Goal: Use online tool/utility: Utilize a website feature to perform a specific function

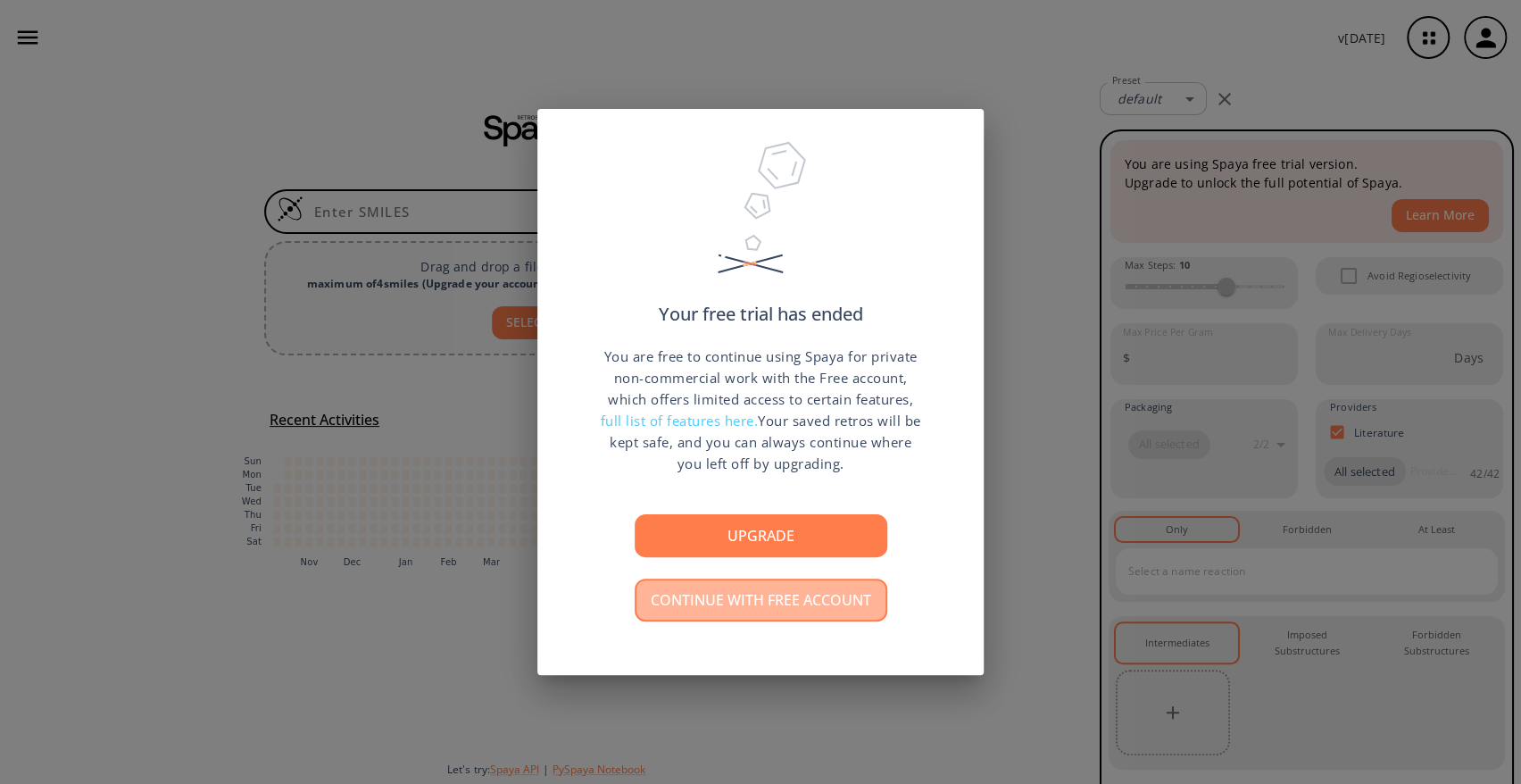
click at [838, 607] on button "Continue with free account" at bounding box center [760, 600] width 252 height 43
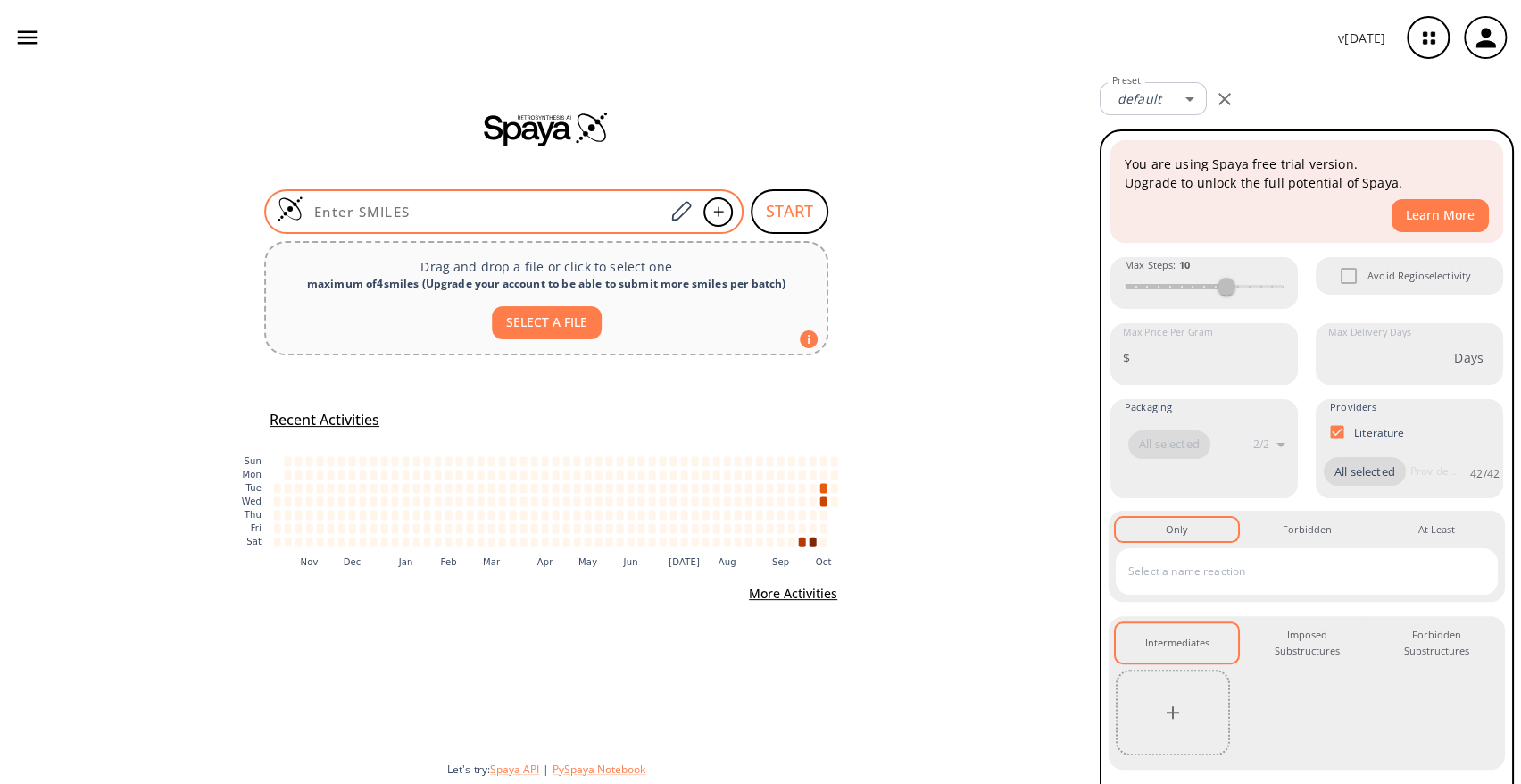
click at [383, 216] on input at bounding box center [484, 212] width 361 height 18
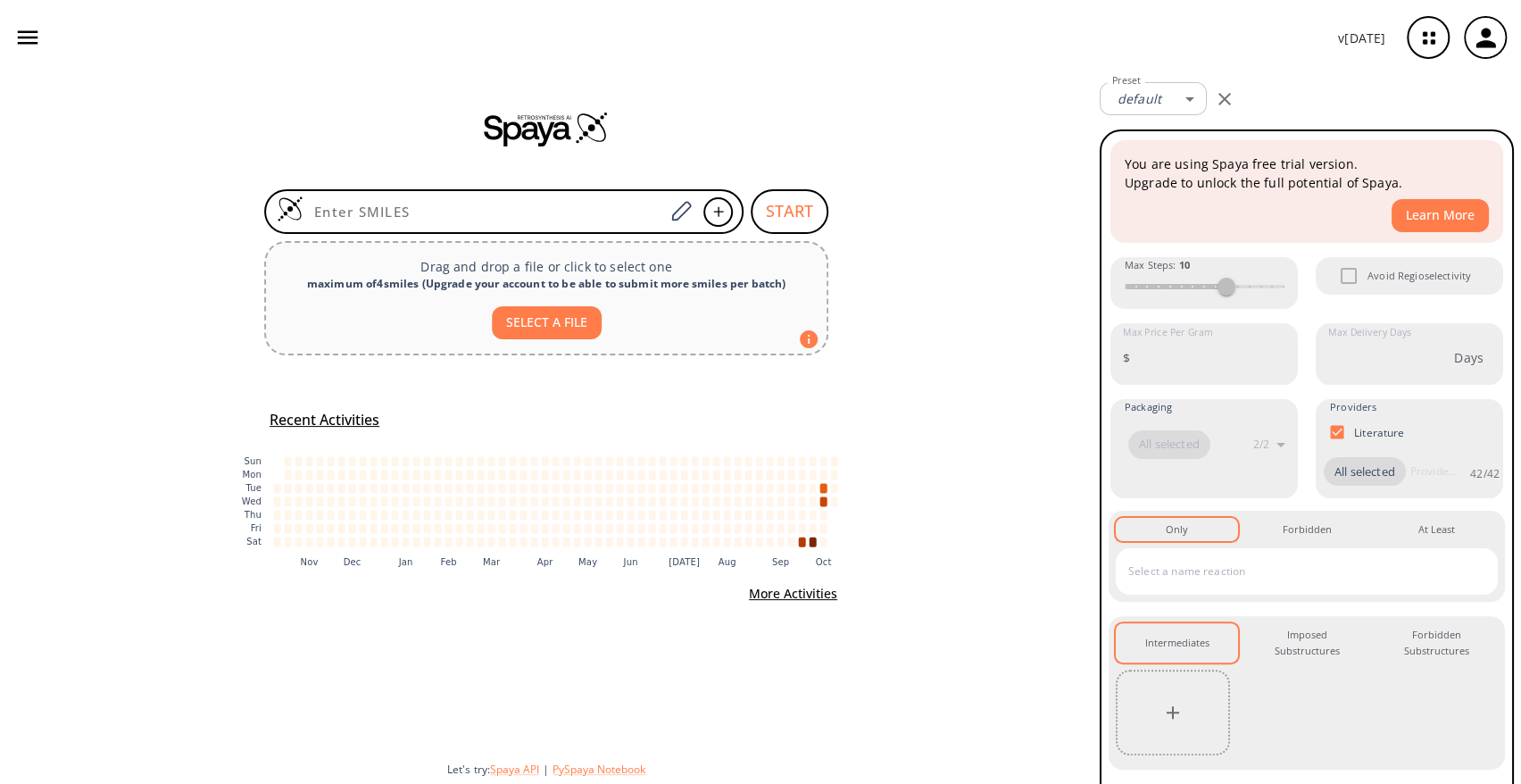
paste input "C1CCN(CC1)CCCO"
type input "C1CCN(CC1)CCCO"
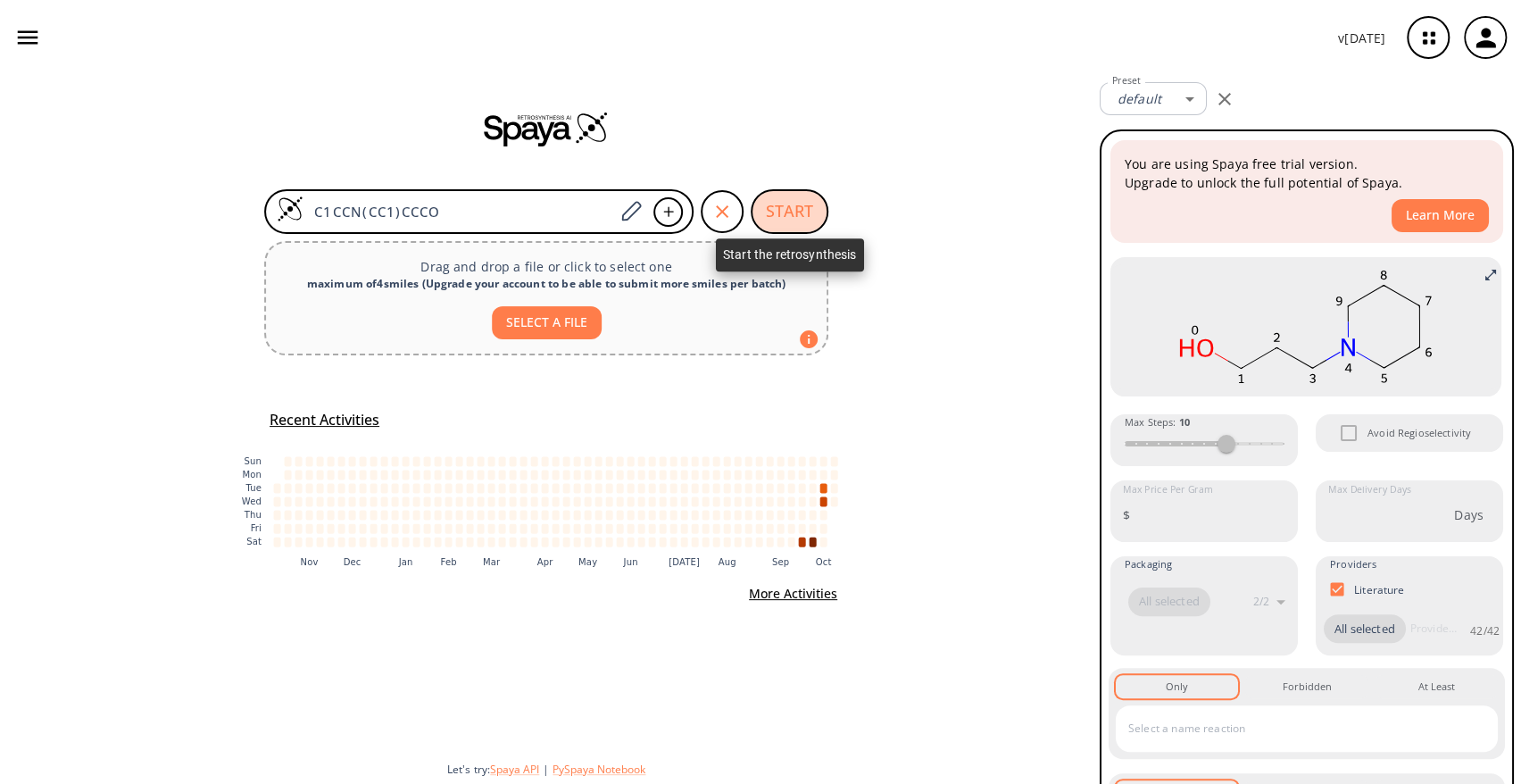
click at [772, 225] on button "START" at bounding box center [789, 211] width 78 height 44
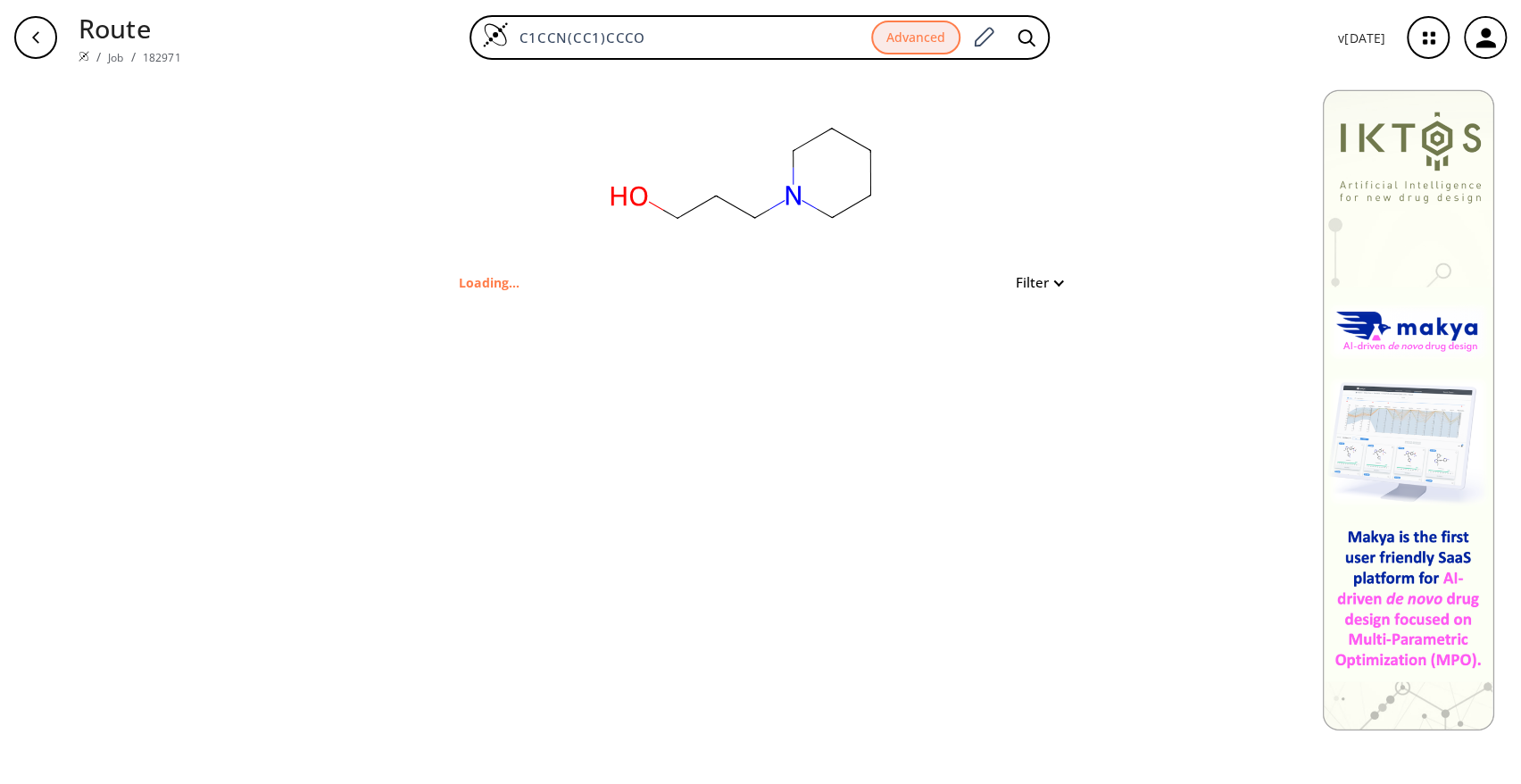
type input "OCCCN1CCCCC1"
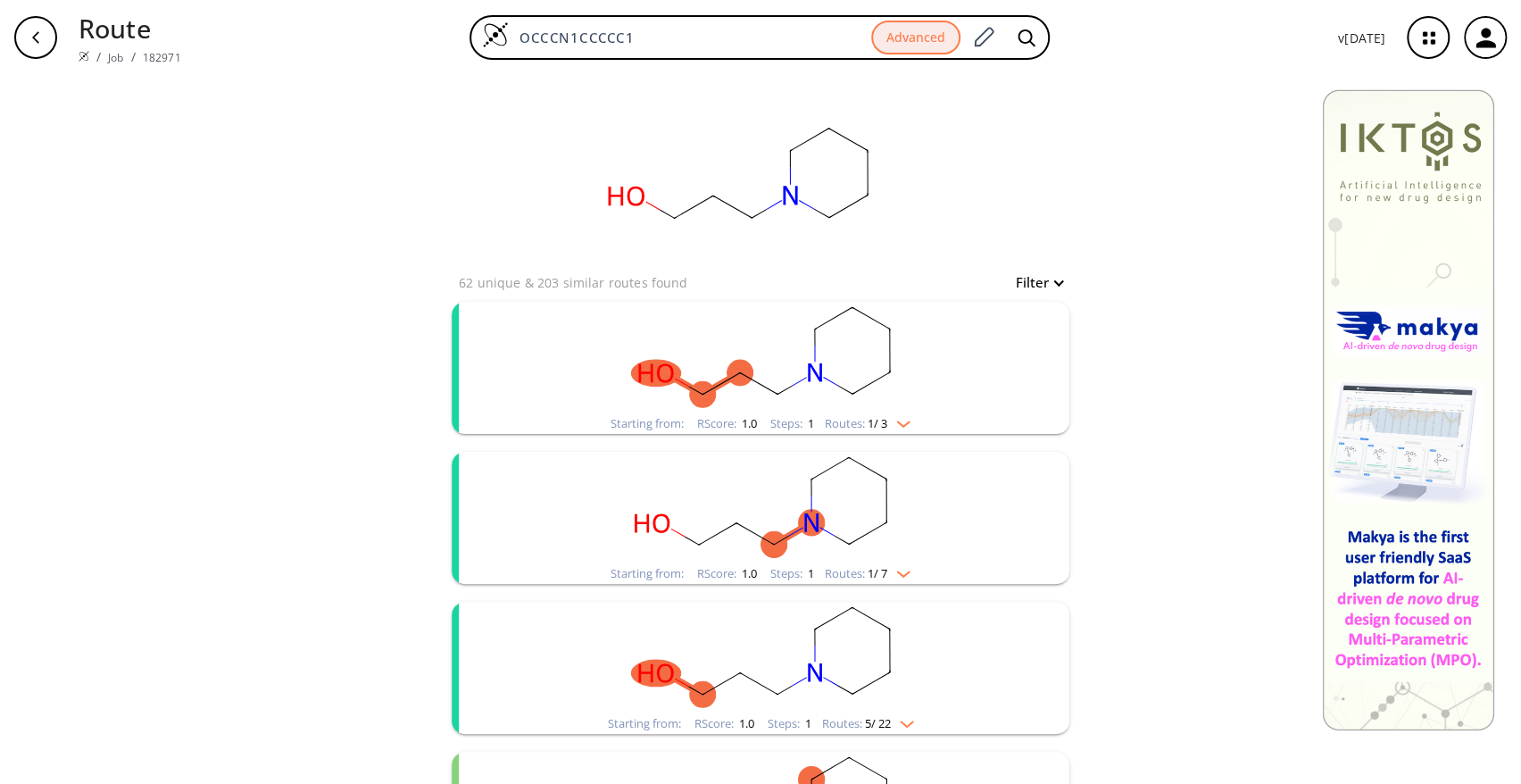
click at [723, 353] on rect "clusters" at bounding box center [760, 357] width 464 height 111
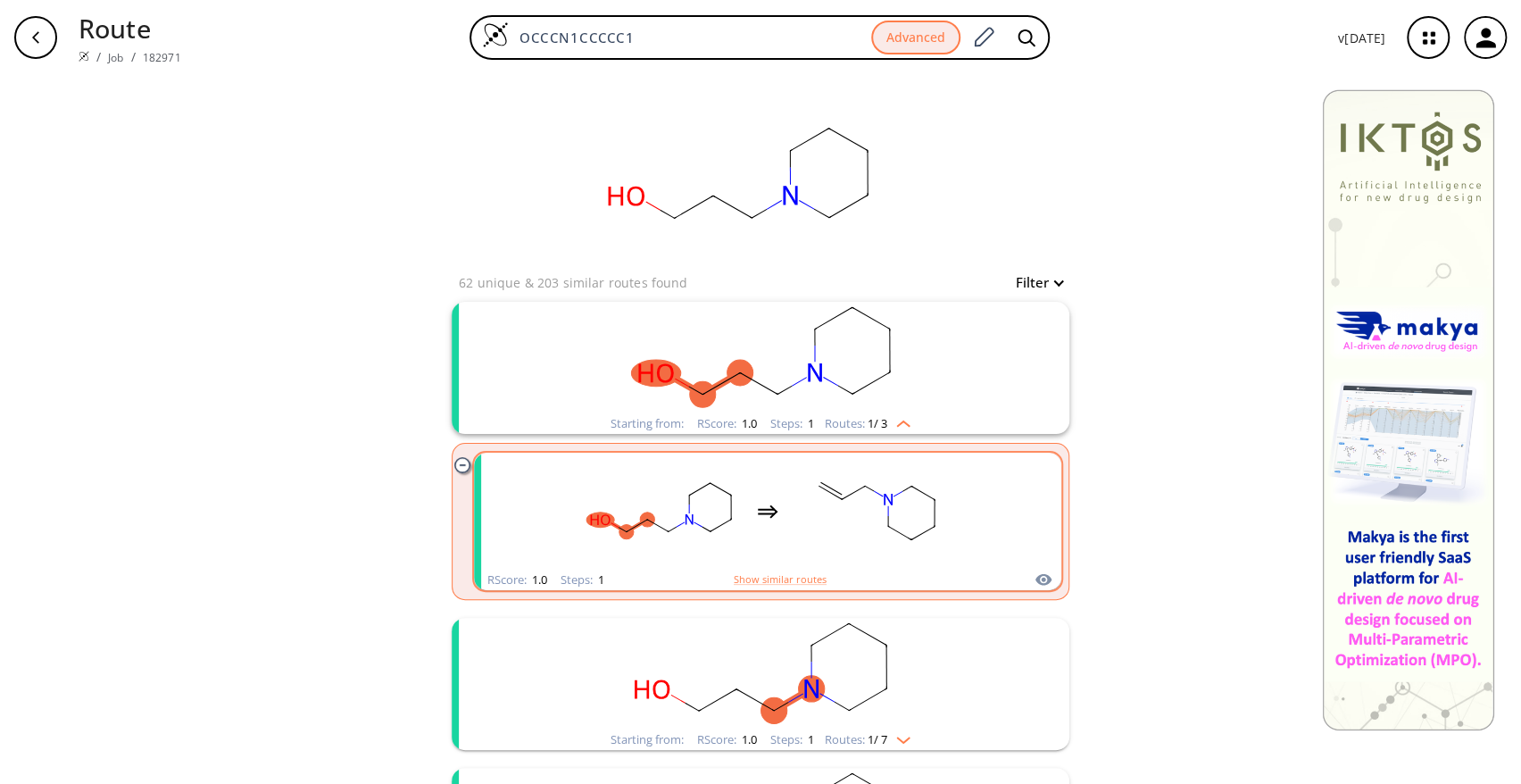
click at [742, 496] on div "clusters" at bounding box center [768, 510] width 379 height 117
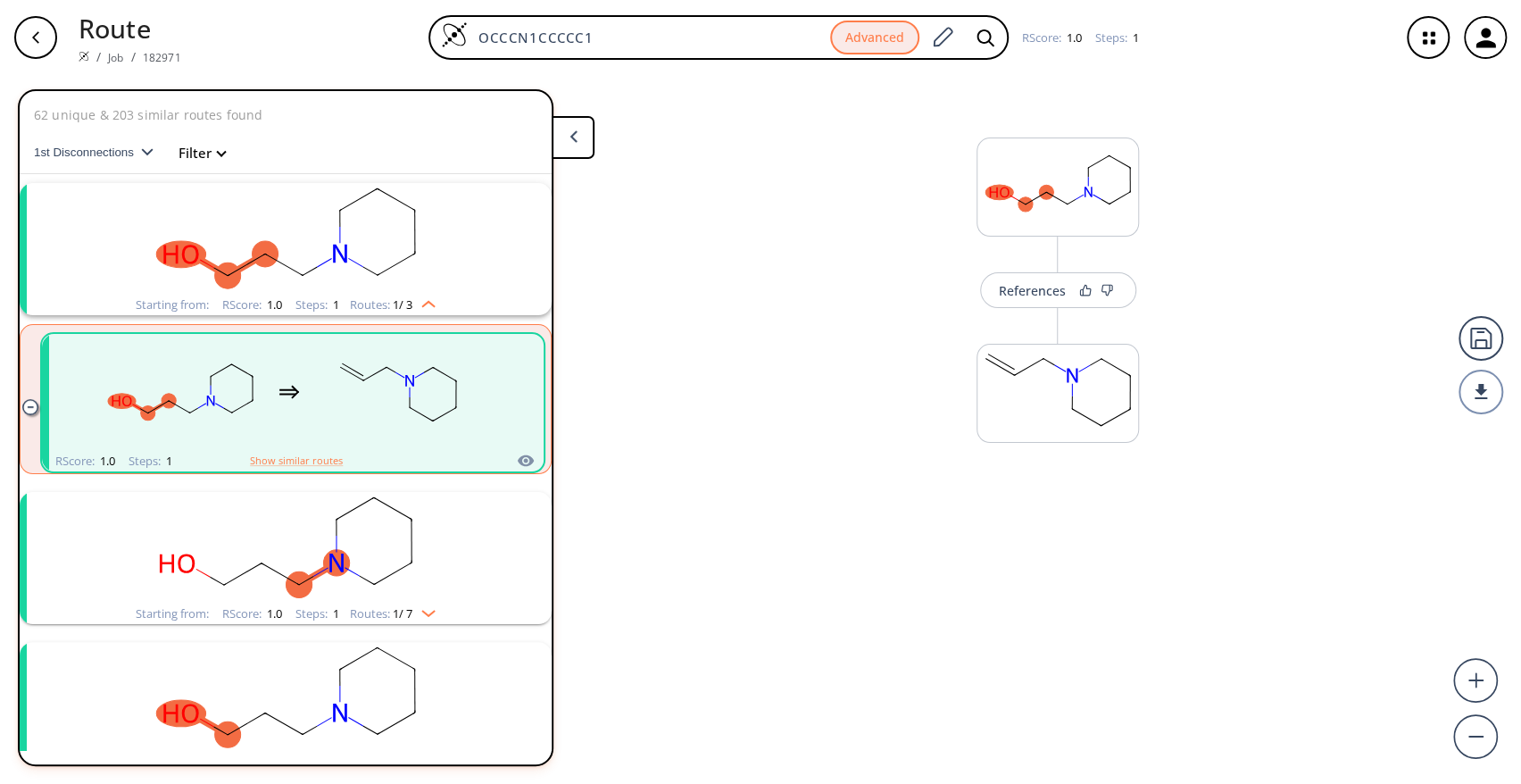
scroll to position [40, 0]
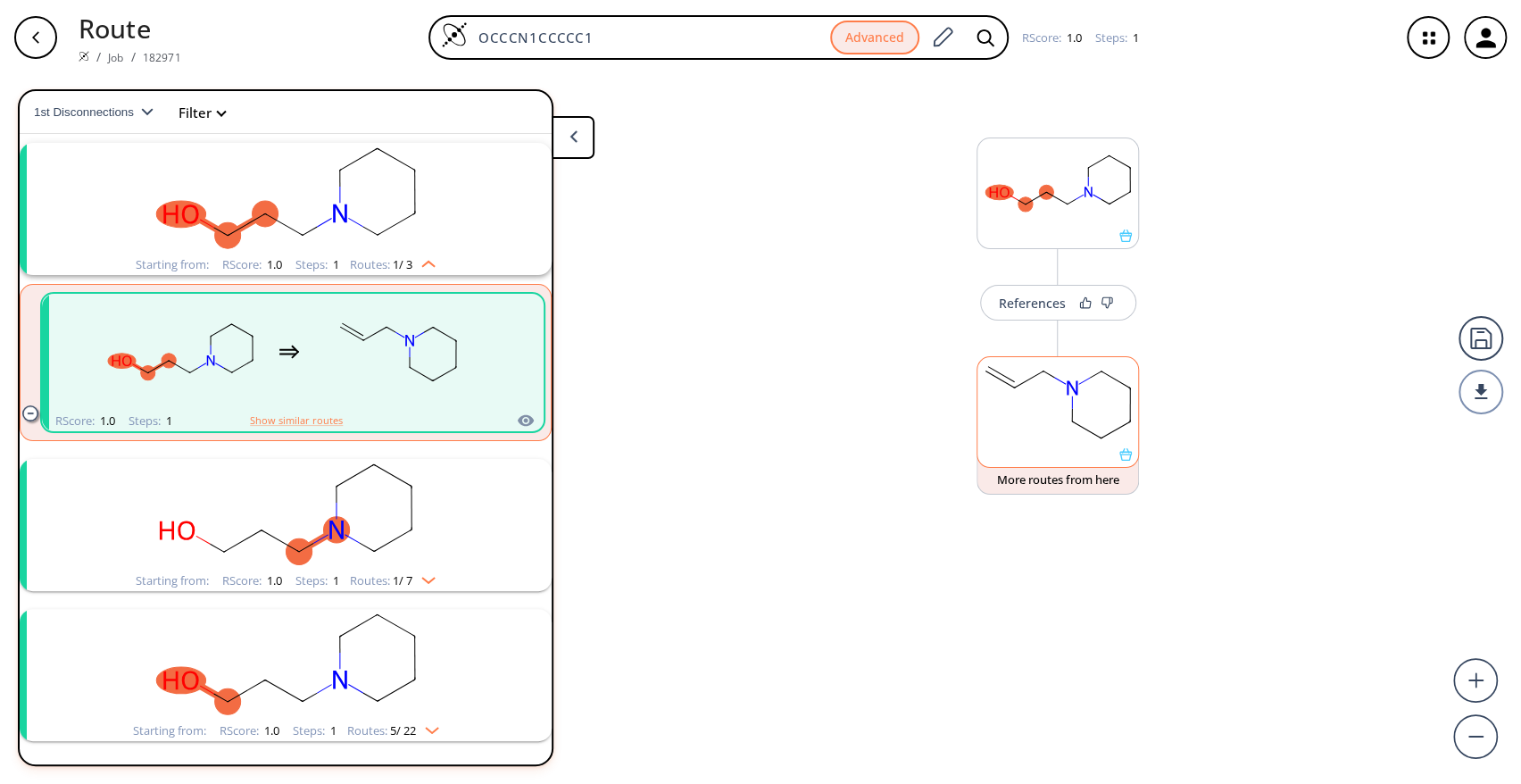
click at [1007, 414] on rect at bounding box center [1058, 402] width 161 height 91
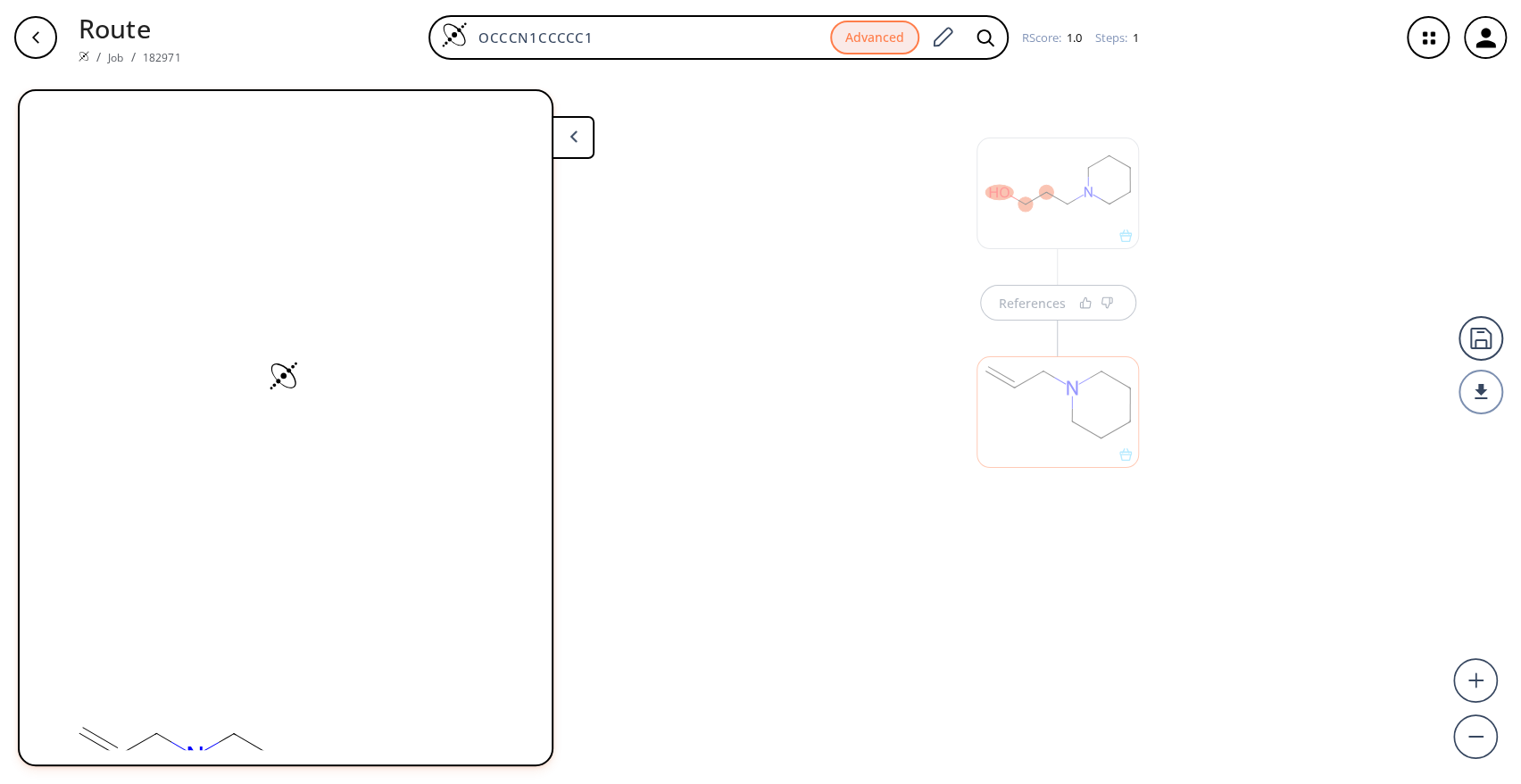
scroll to position [0, 0]
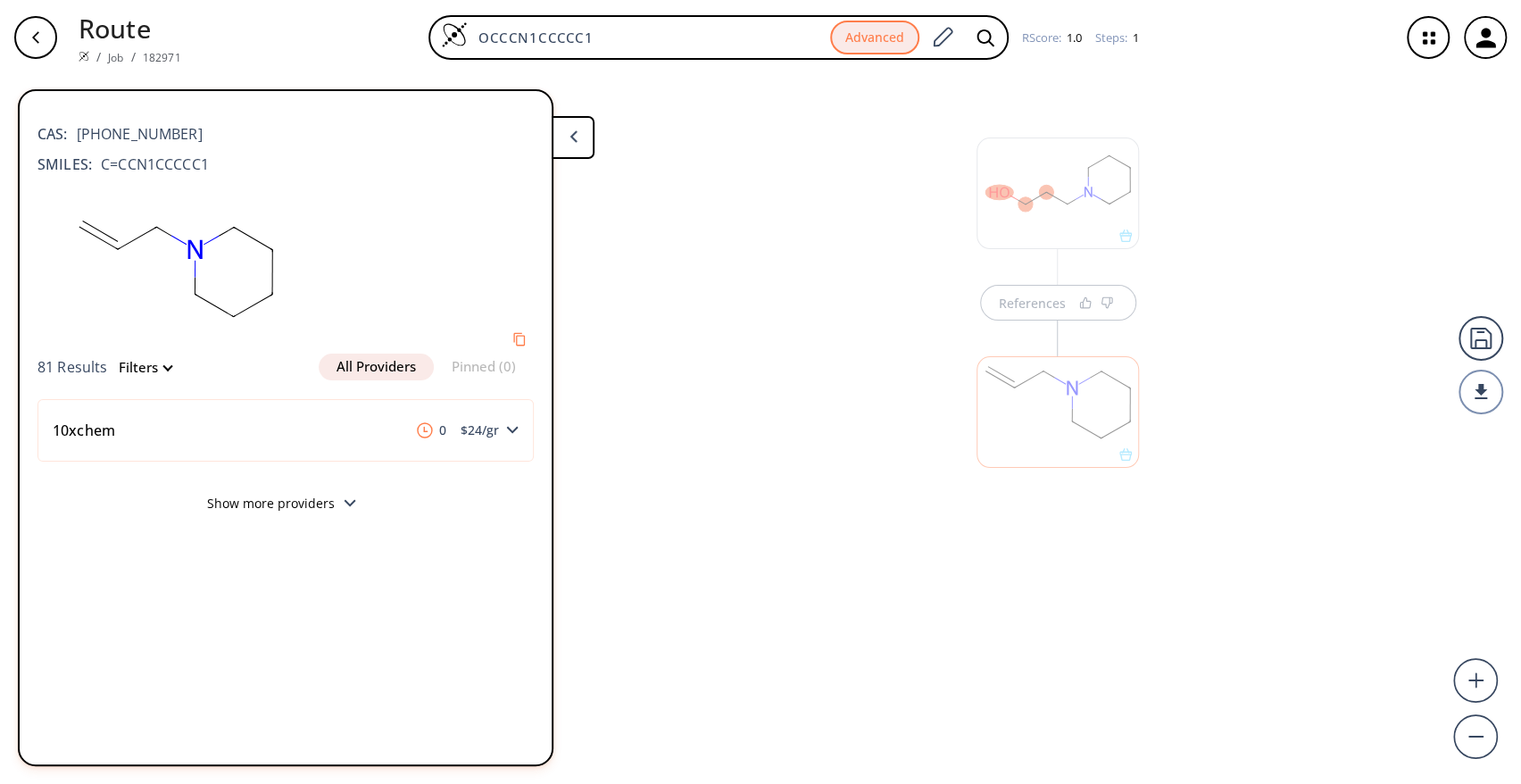
click at [331, 506] on button "Show more providers" at bounding box center [285, 505] width 496 height 42
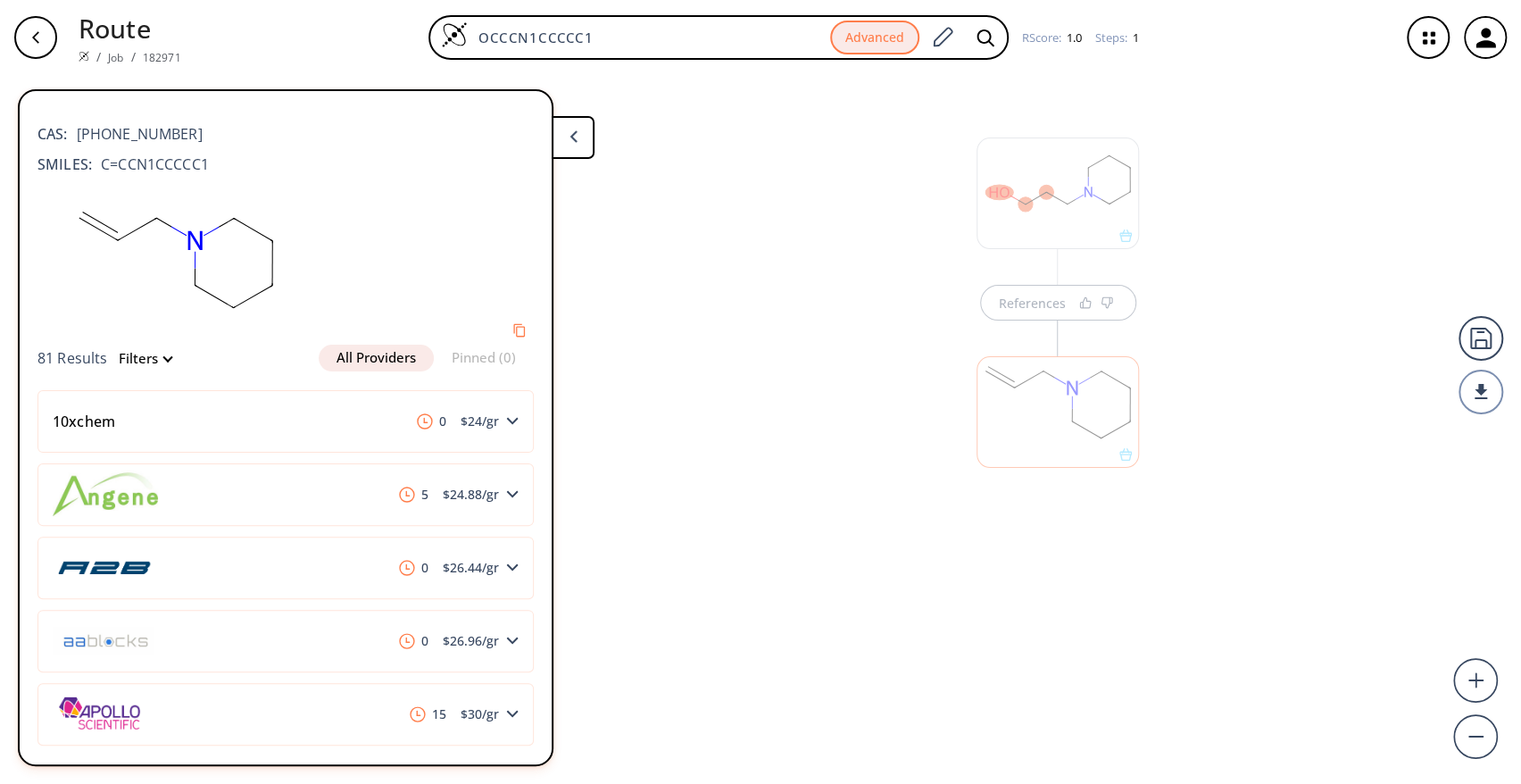
click at [873, 411] on div "References" at bounding box center [760, 422] width 1521 height 694
click at [577, 144] on button at bounding box center [572, 137] width 43 height 43
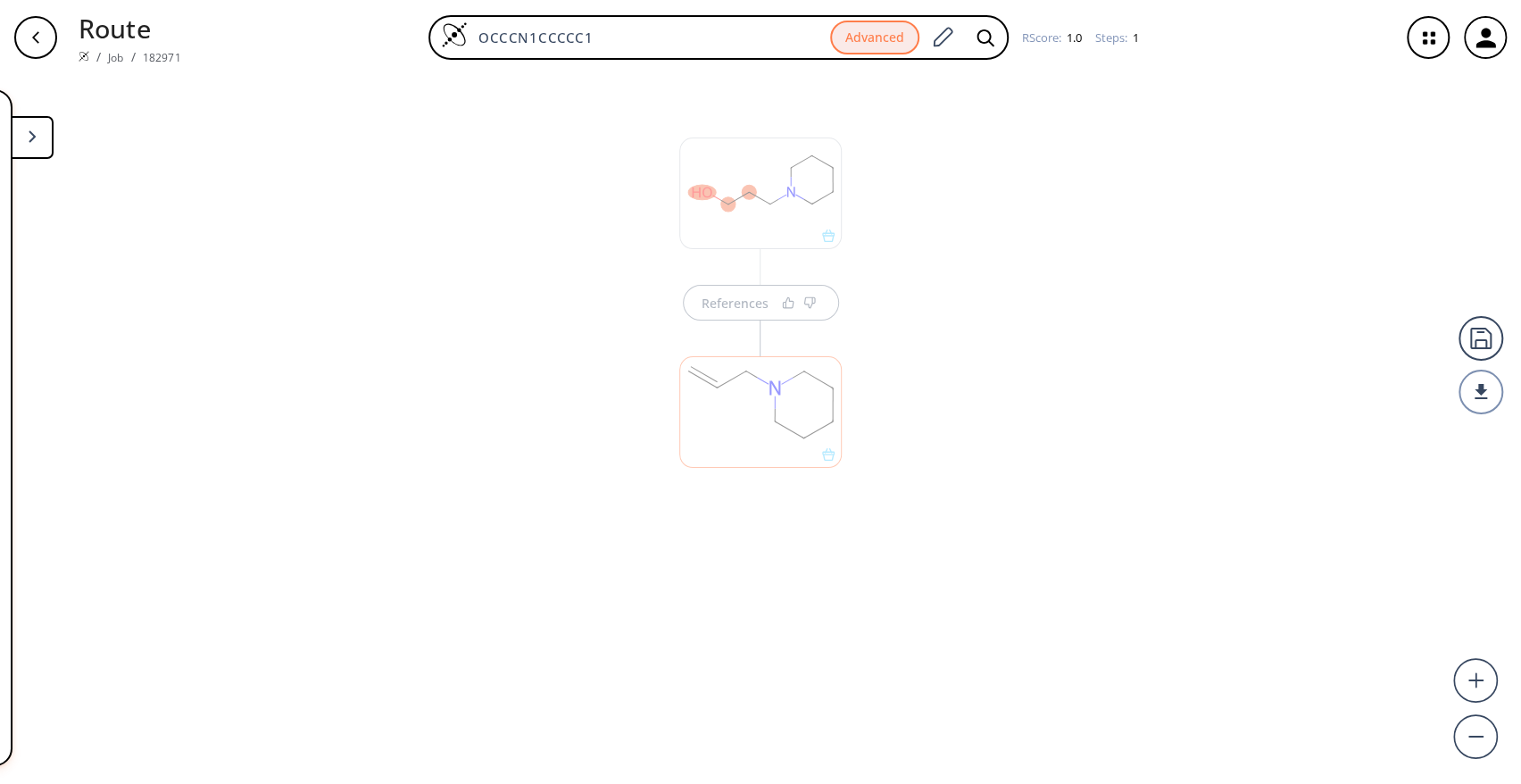
click at [533, 428] on div "References" at bounding box center [760, 422] width 1521 height 694
click at [533, 428] on div "References More routes from here" at bounding box center [760, 422] width 1521 height 694
click at [38, 140] on button at bounding box center [32, 137] width 43 height 43
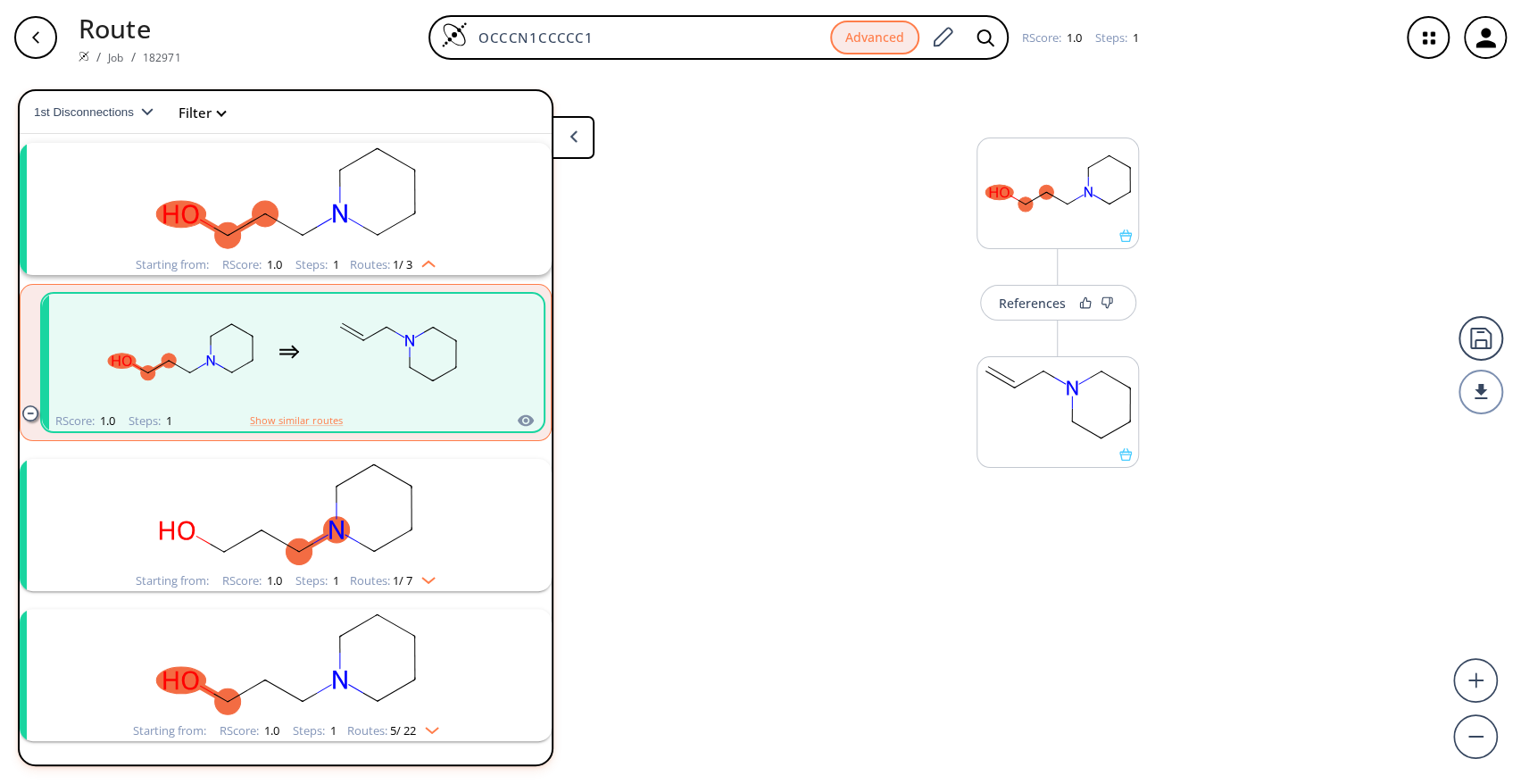
click at [48, 42] on div "button" at bounding box center [35, 37] width 43 height 43
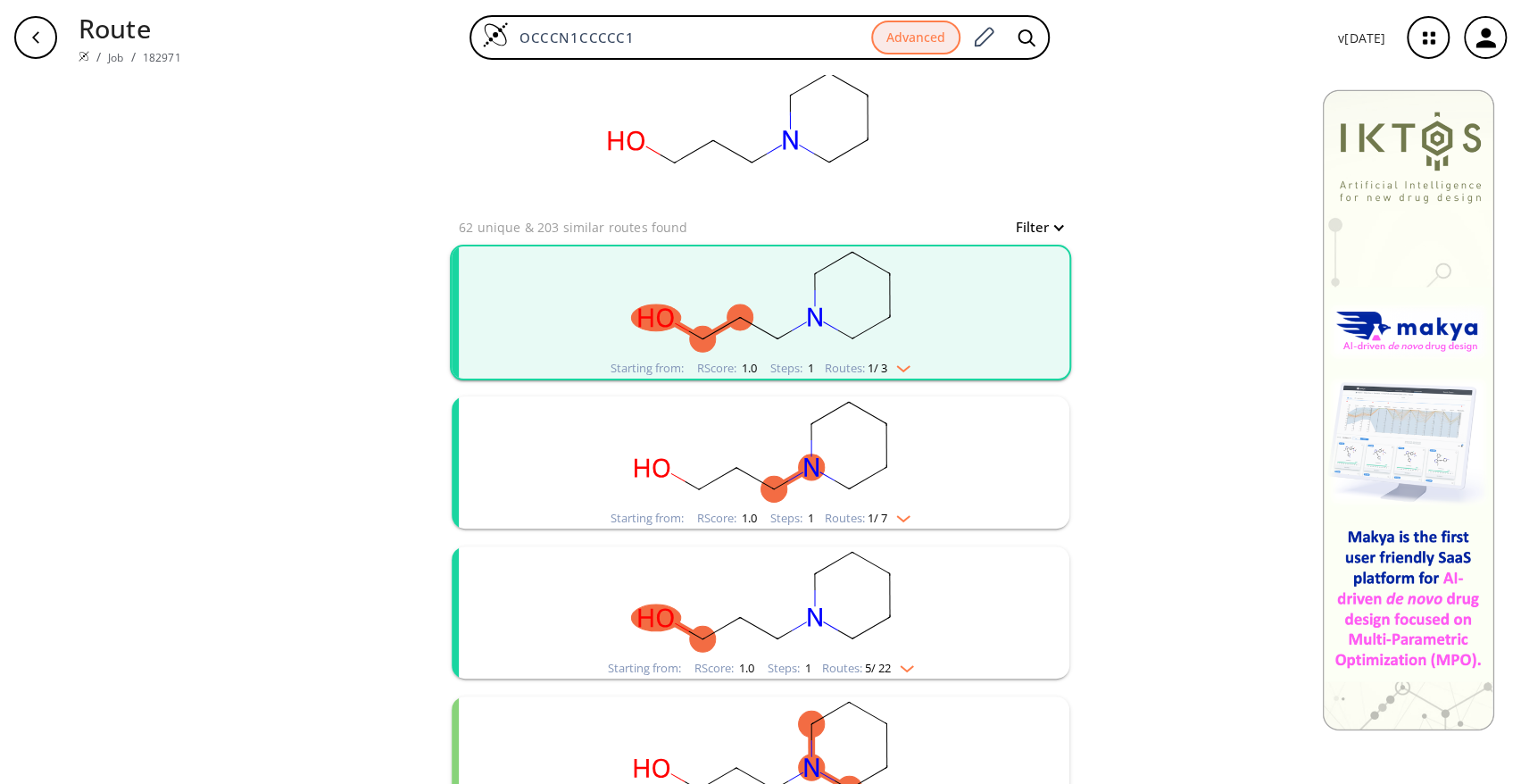
scroll to position [292, 0]
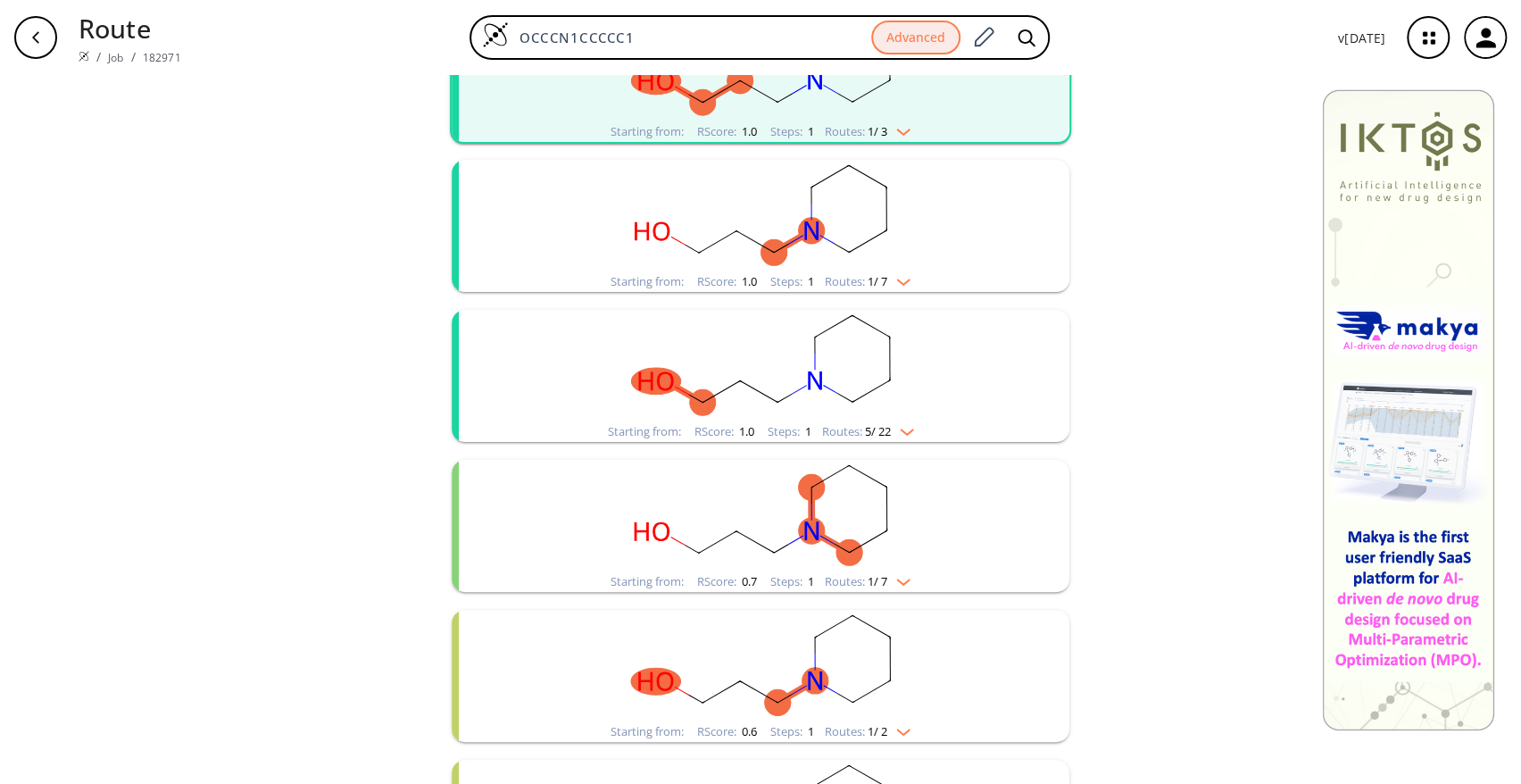
click at [789, 205] on rect "clusters" at bounding box center [760, 215] width 464 height 111
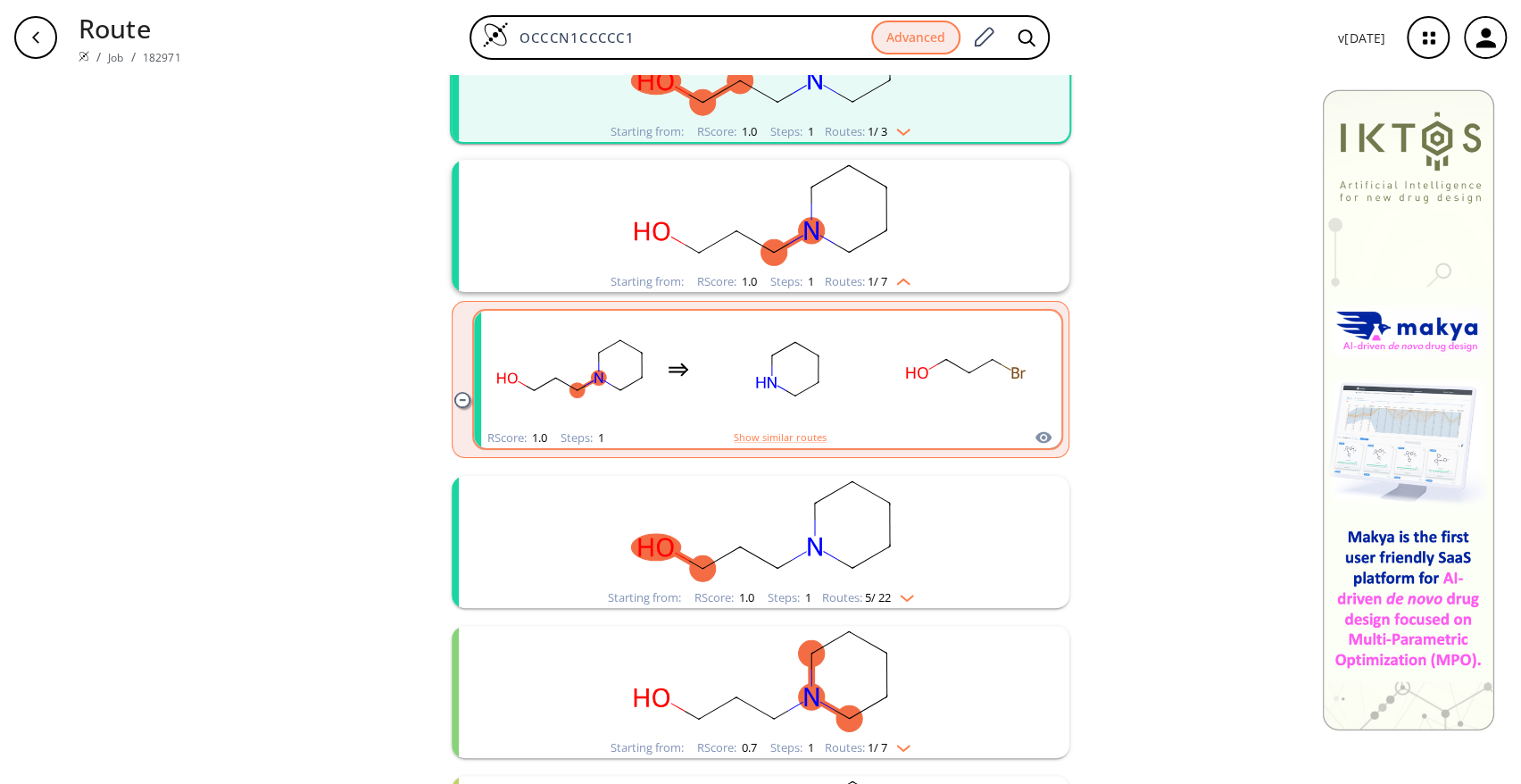
click at [714, 384] on rect "clusters" at bounding box center [788, 368] width 161 height 111
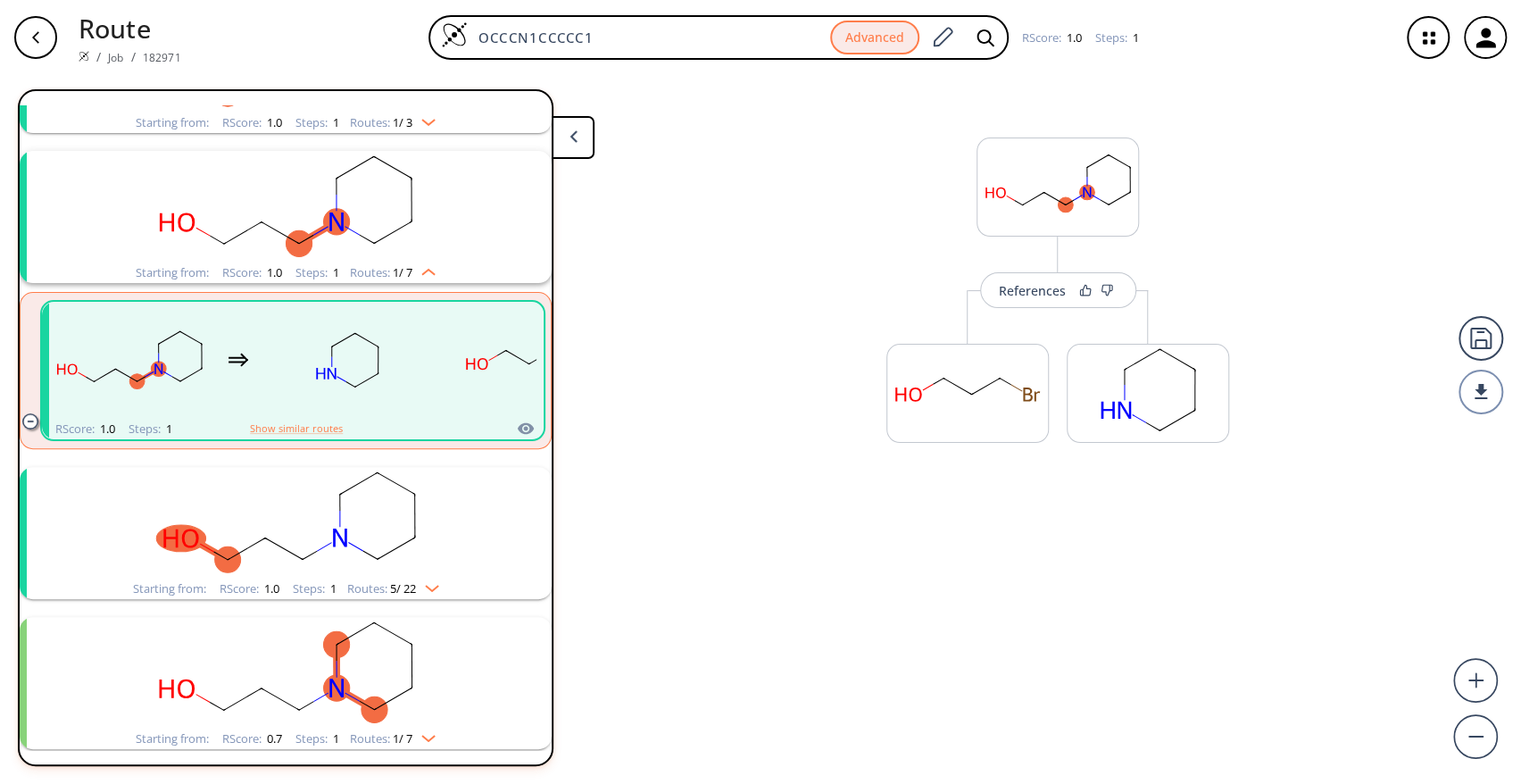
scroll to position [189, 0]
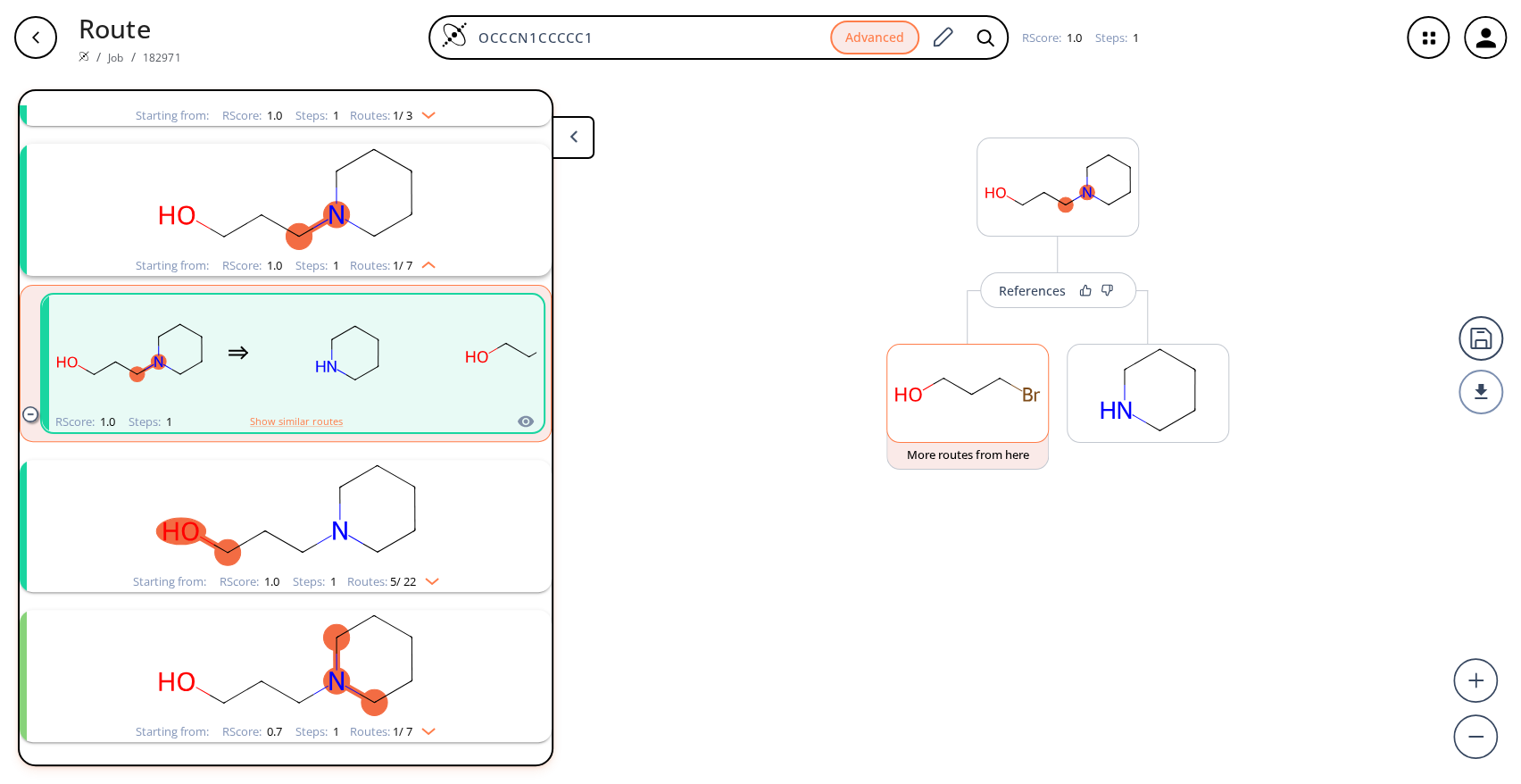
click at [923, 387] on rect at bounding box center [968, 390] width 161 height 91
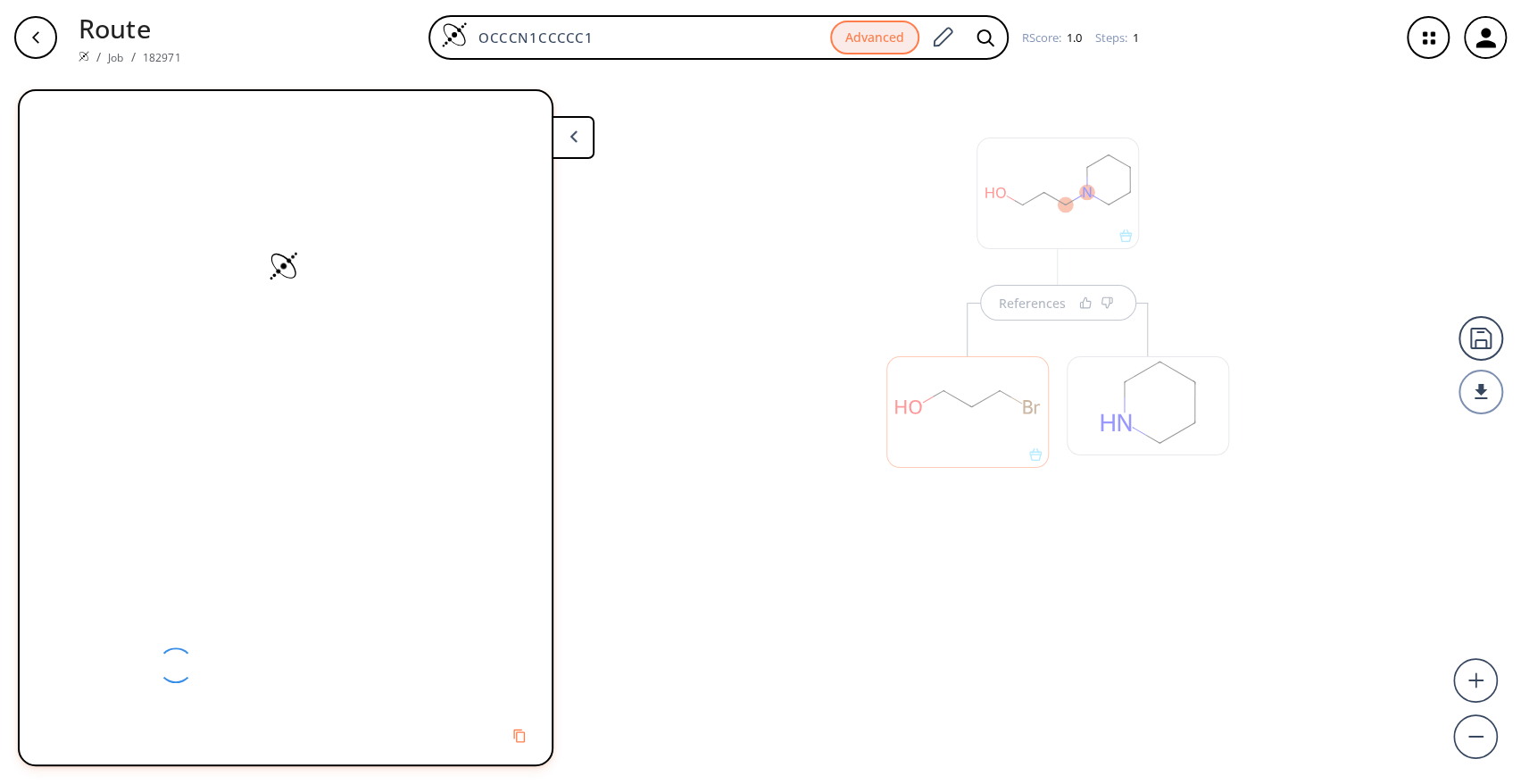
scroll to position [0, 0]
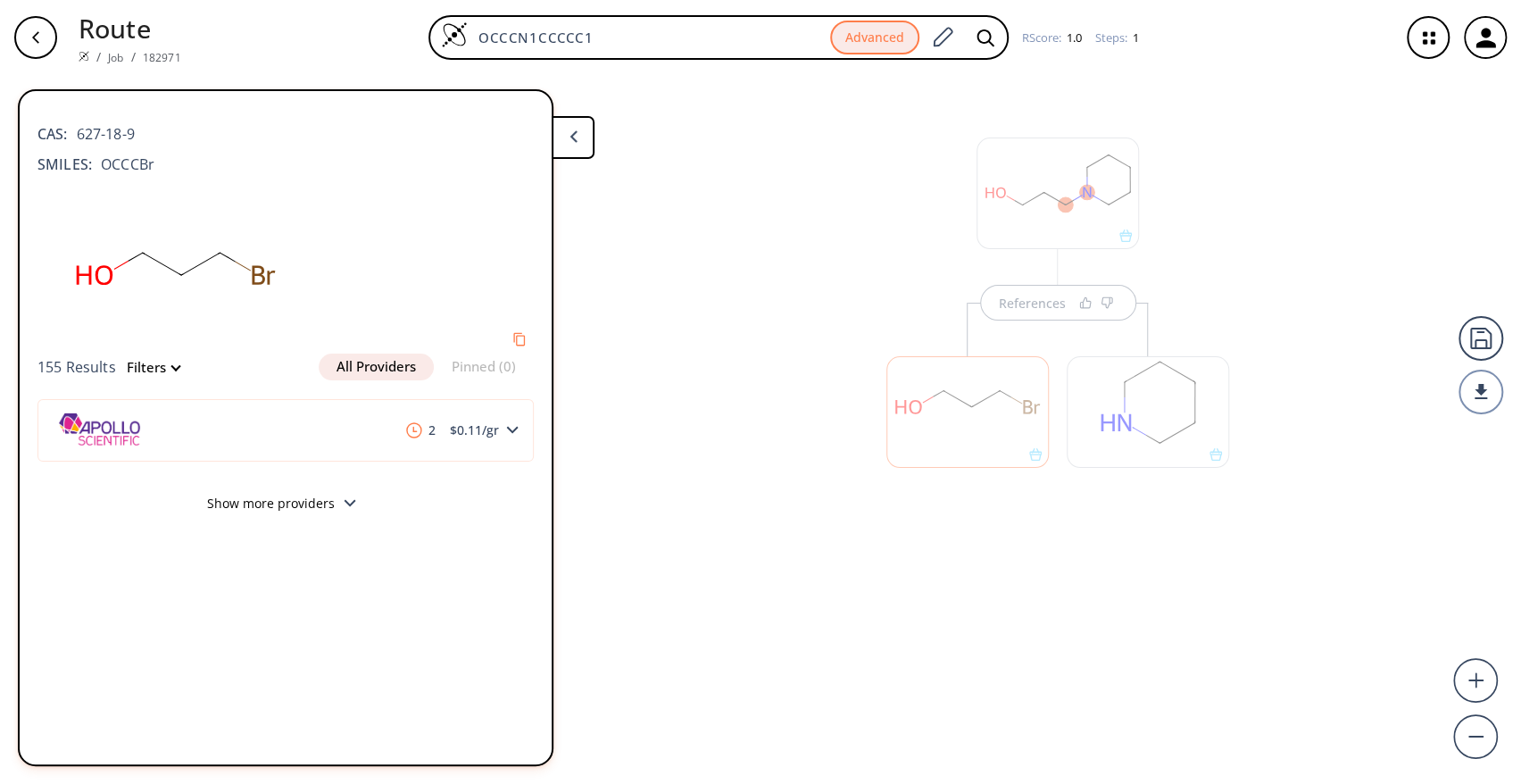
click at [354, 492] on button "Show more providers" at bounding box center [285, 505] width 496 height 42
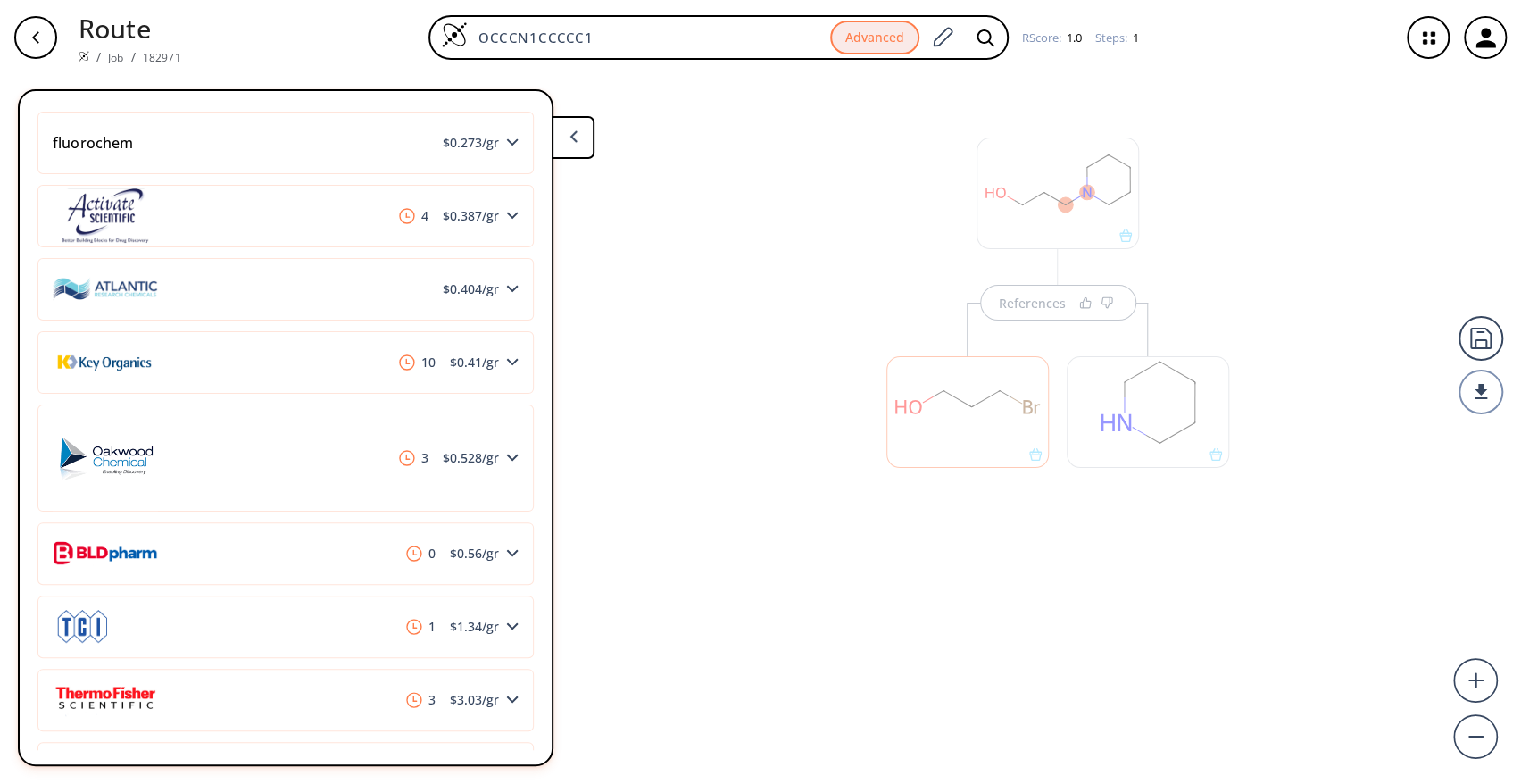
scroll to position [1168, 0]
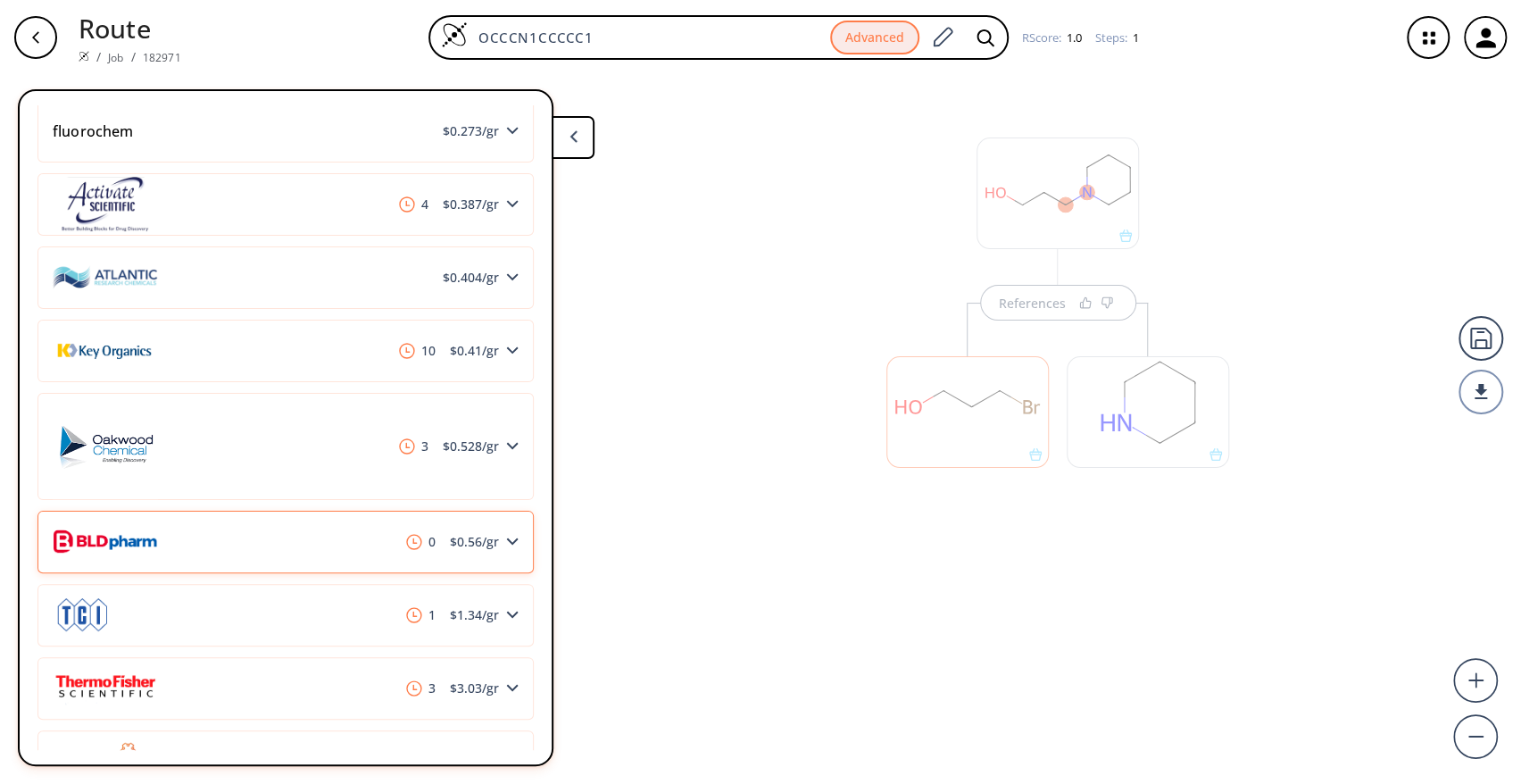
click at [478, 549] on div "0 $ 0.56 /gr" at bounding box center [285, 542] width 496 height 62
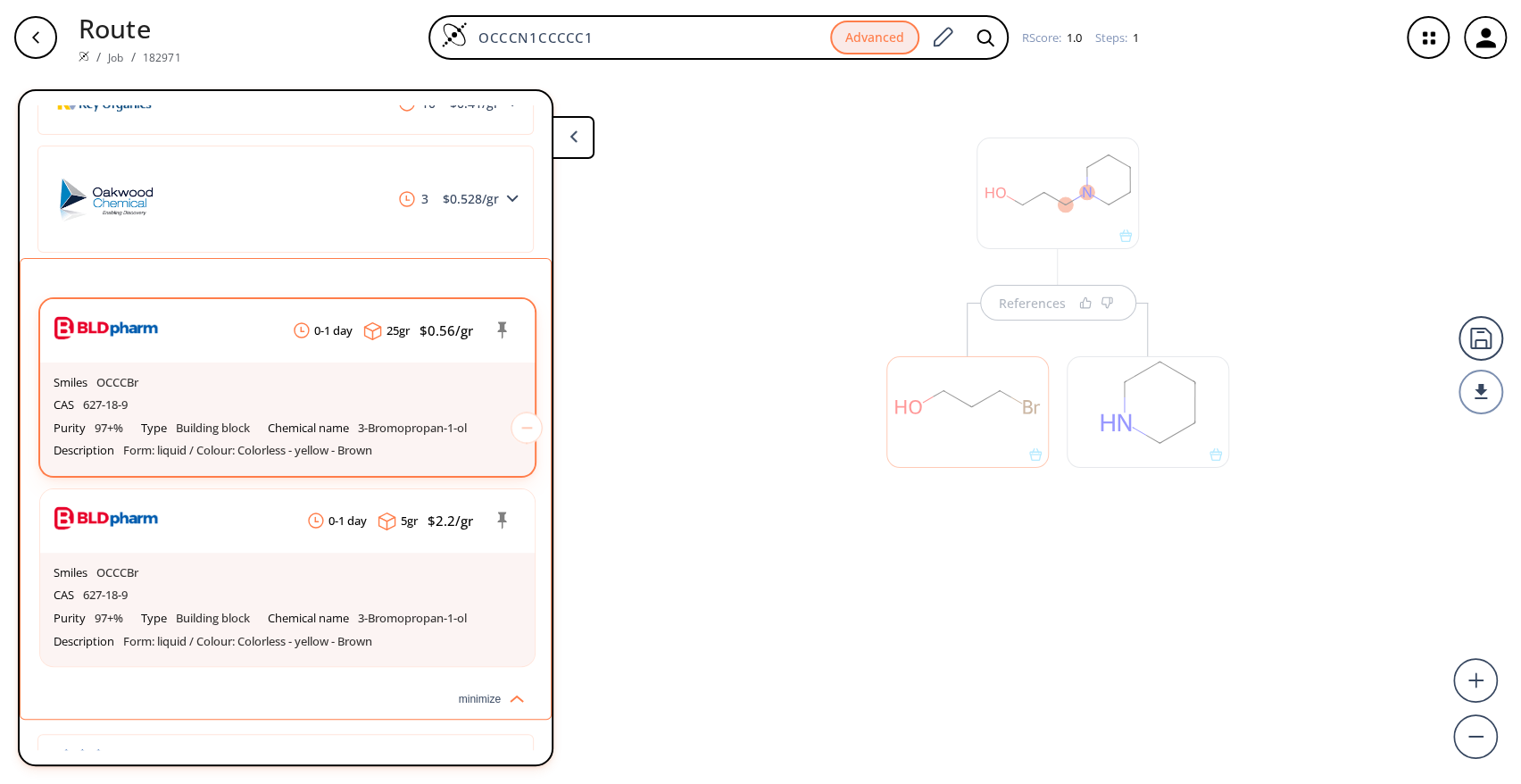
scroll to position [1557, 0]
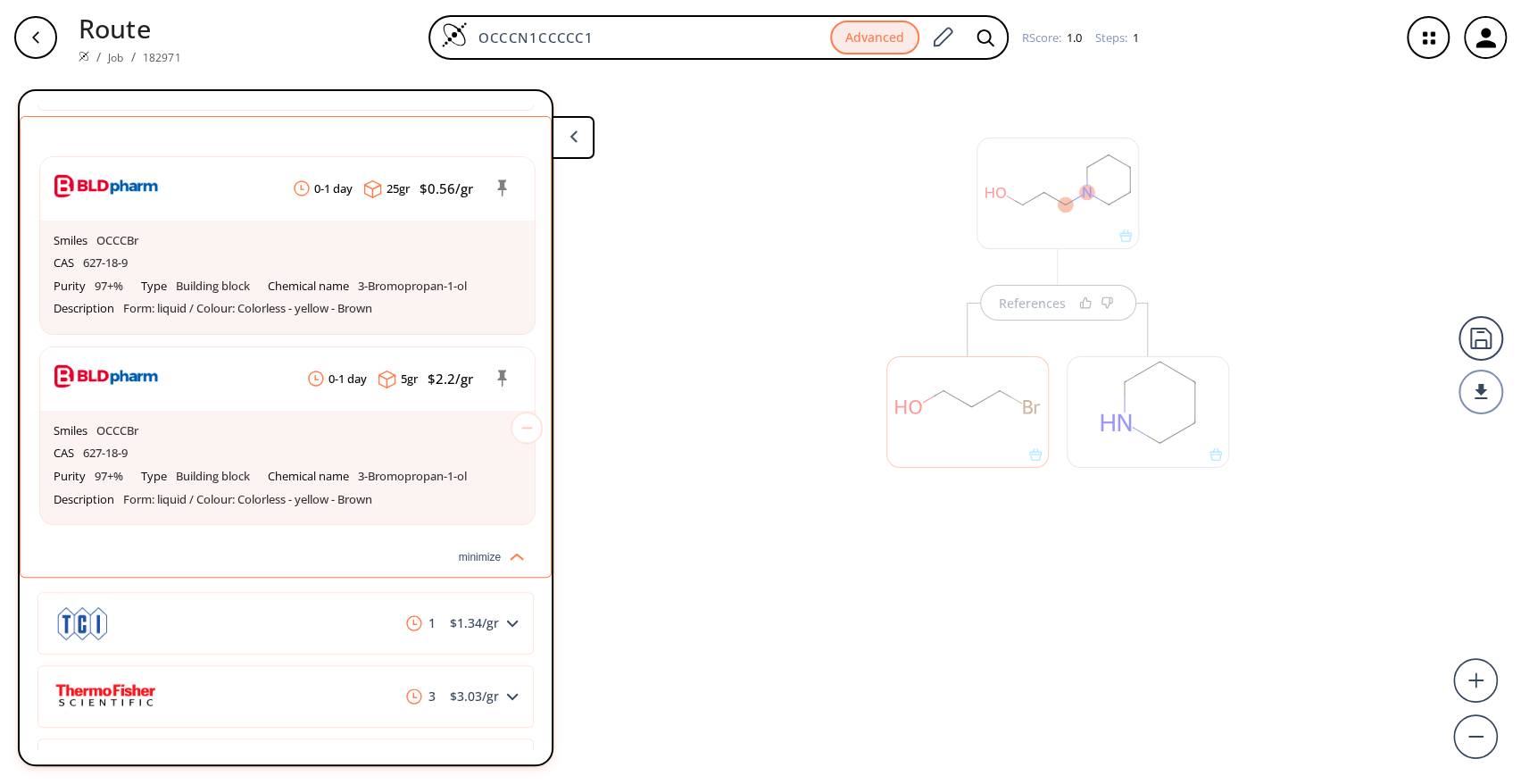
click at [1153, 411] on div at bounding box center [1148, 411] width 163 height 111
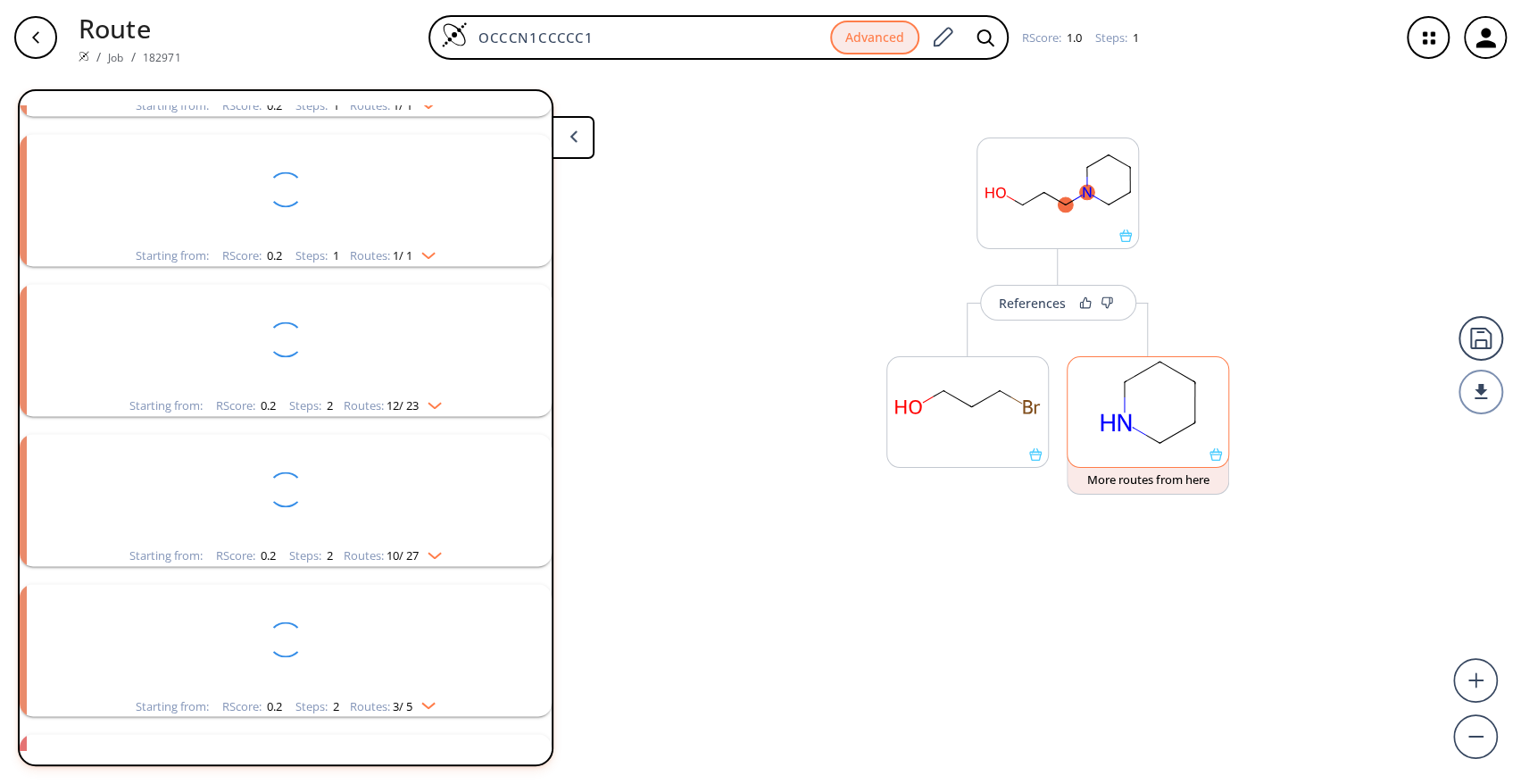
scroll to position [189, 0]
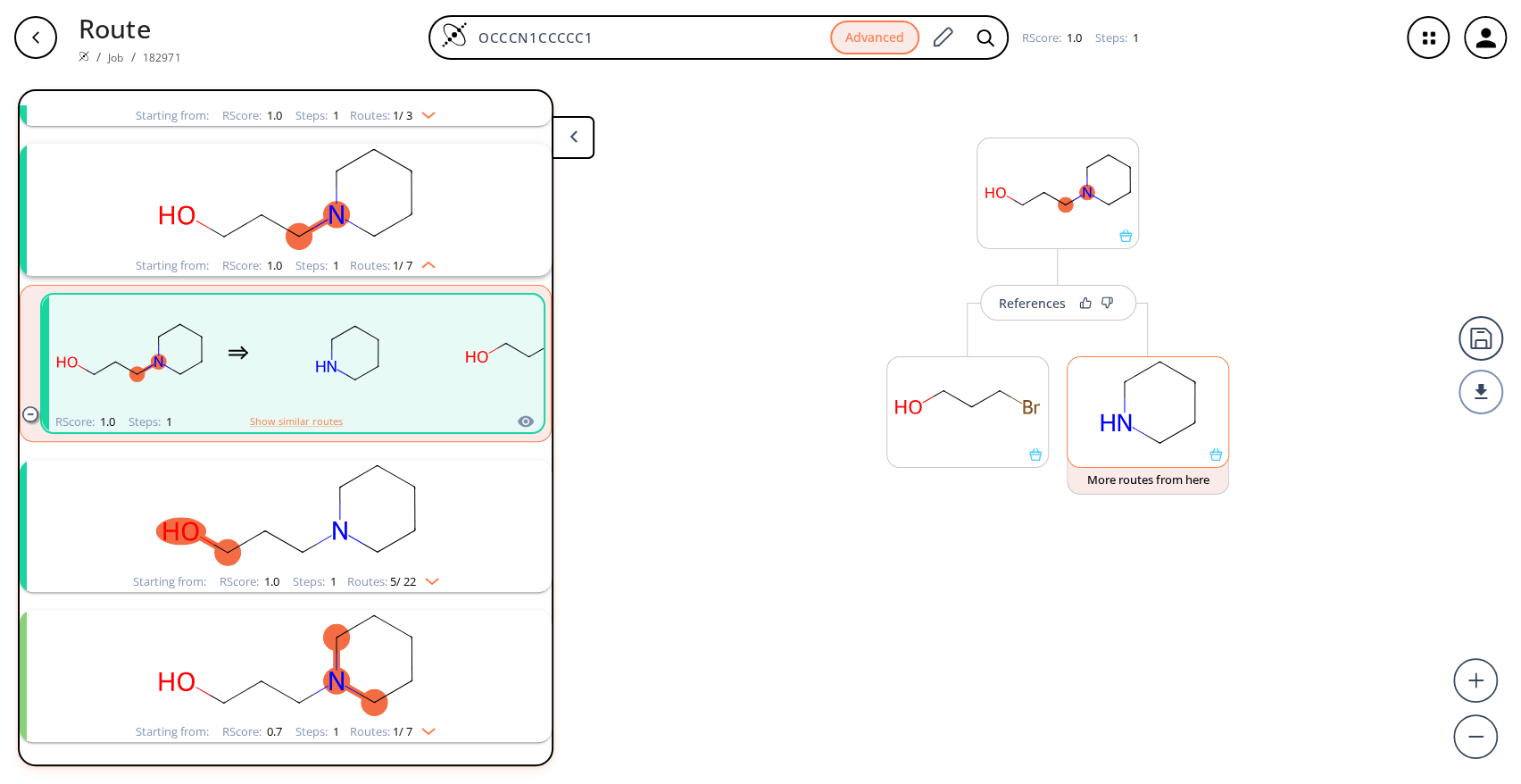
click at [1153, 411] on rect at bounding box center [1148, 402] width 161 height 91
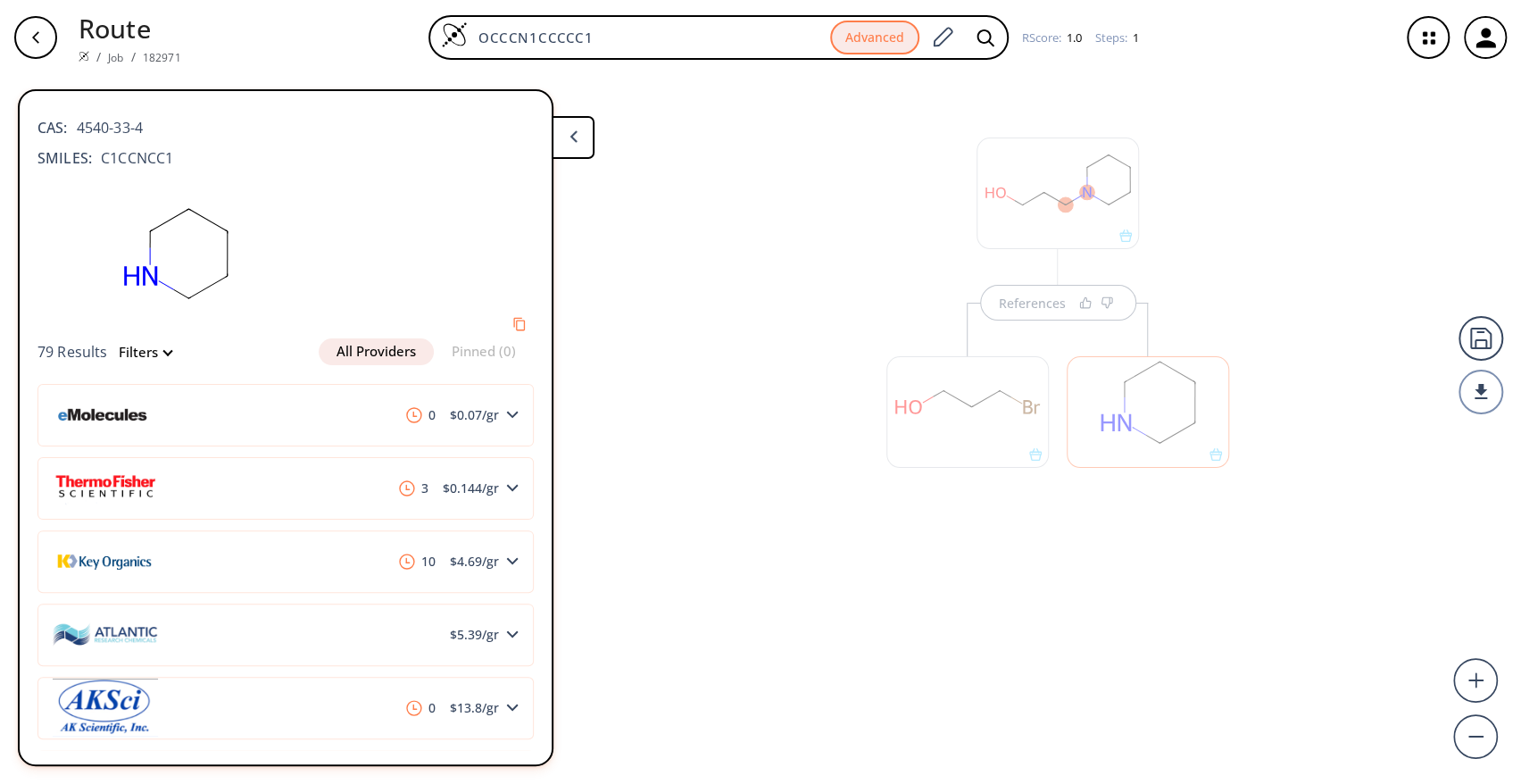
scroll to position [0, 0]
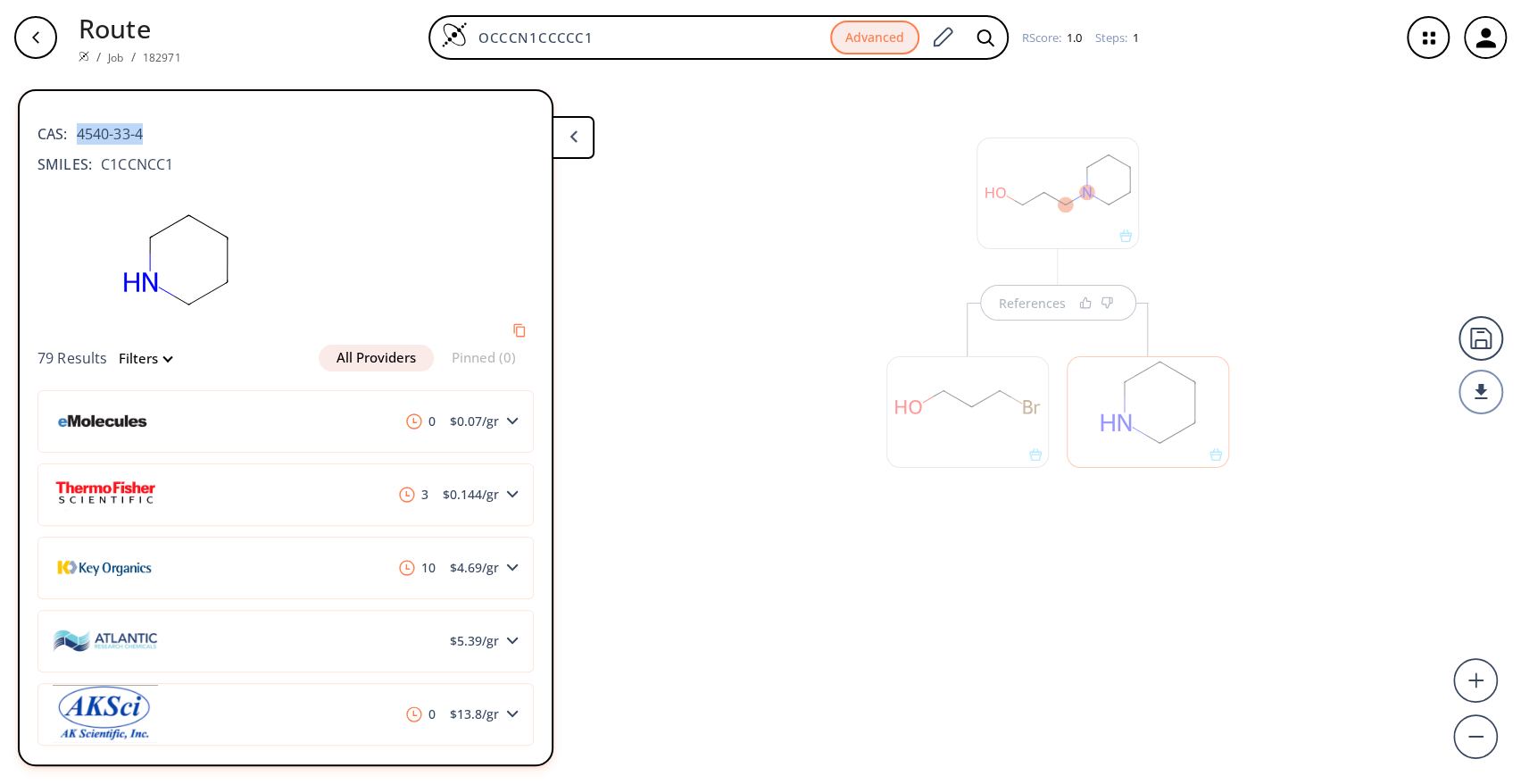
drag, startPoint x: 156, startPoint y: 133, endPoint x: 78, endPoint y: 128, distance: 78.2
click at [78, 128] on div "CAS: 4540-33-4" at bounding box center [285, 124] width 496 height 39
copy span "4540-33-4"
click at [507, 493] on polygon at bounding box center [513, 495] width 12 height 7
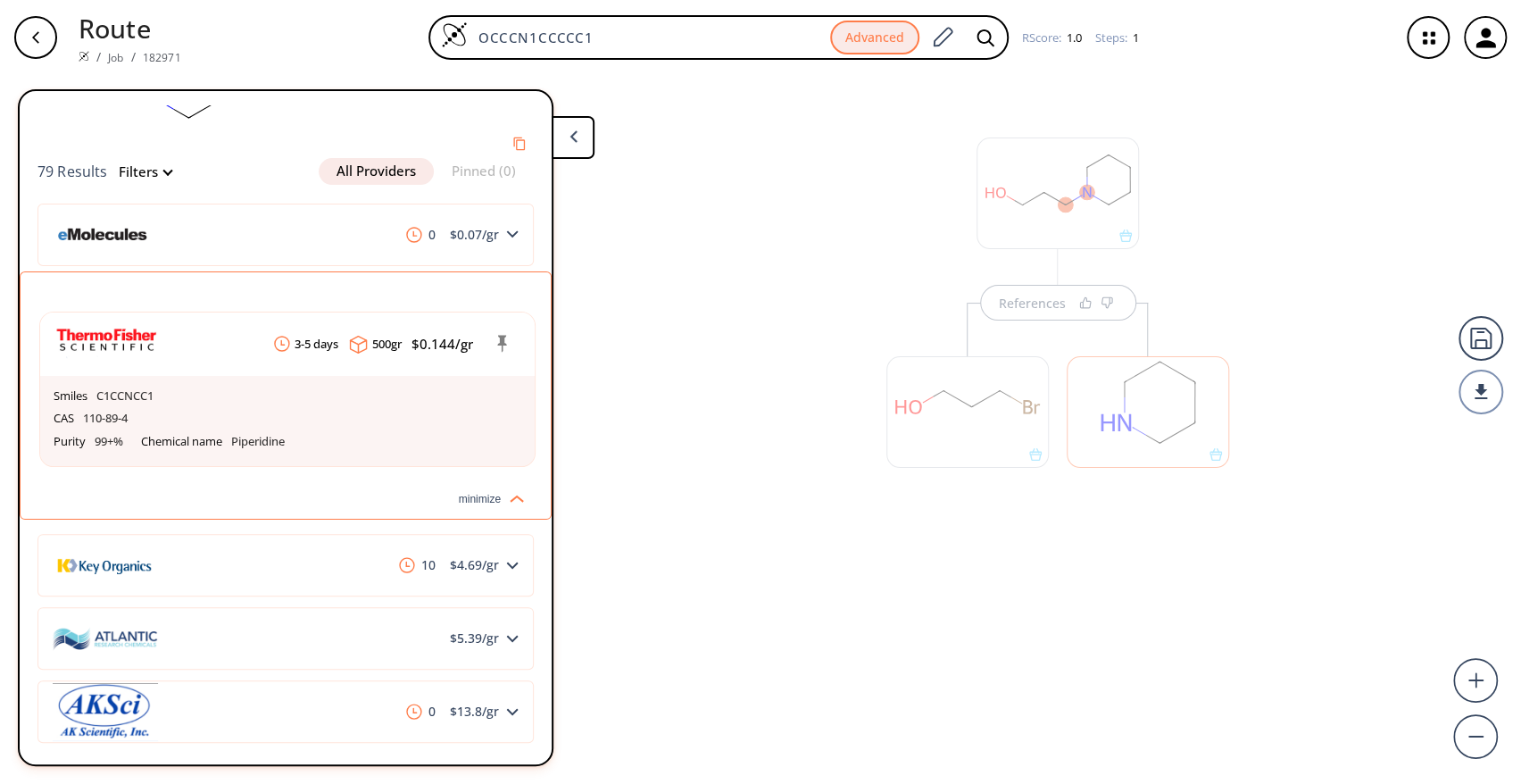
scroll to position [194, 0]
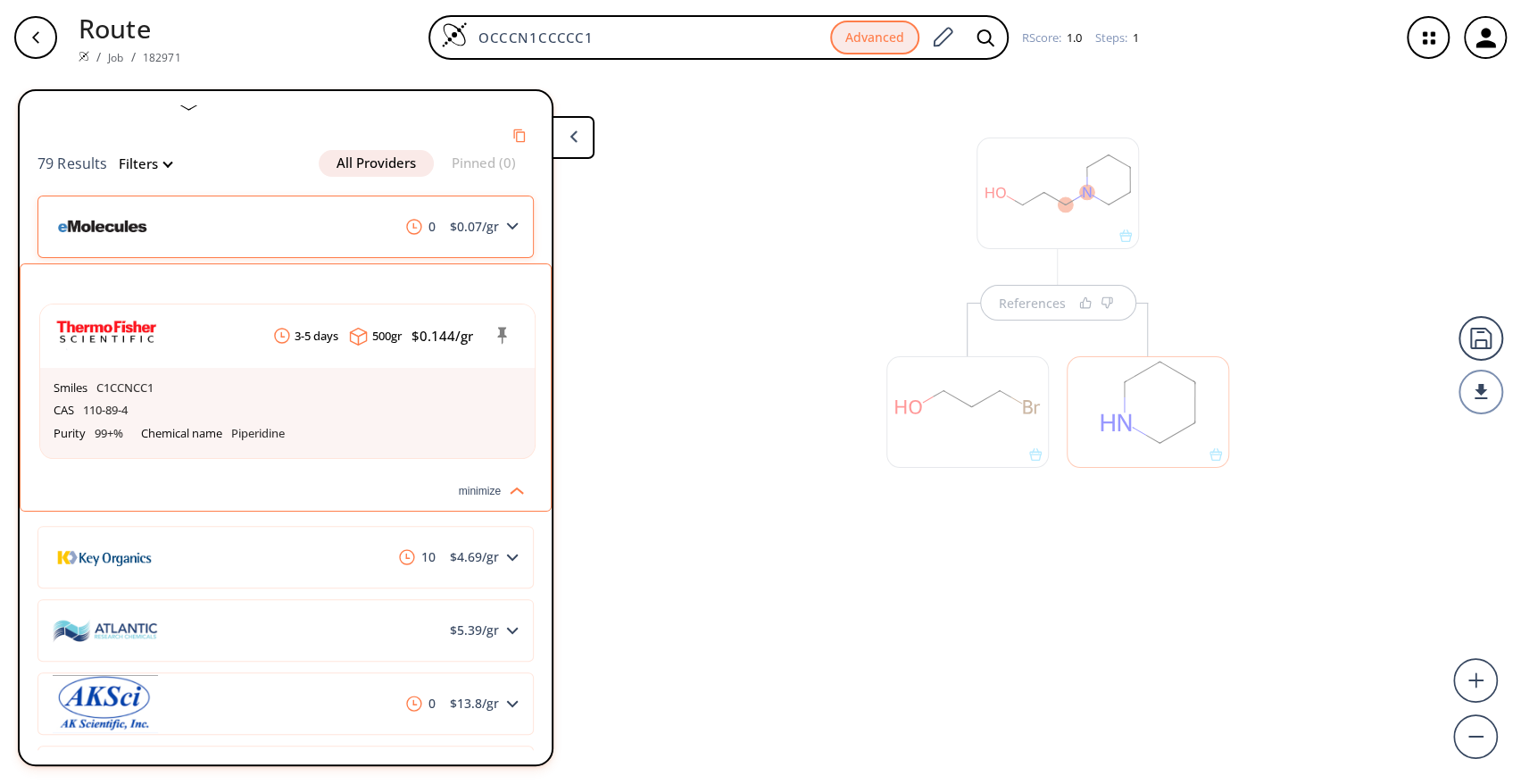
click at [442, 241] on div "0 $ 0.07 /gr" at bounding box center [285, 226] width 496 height 62
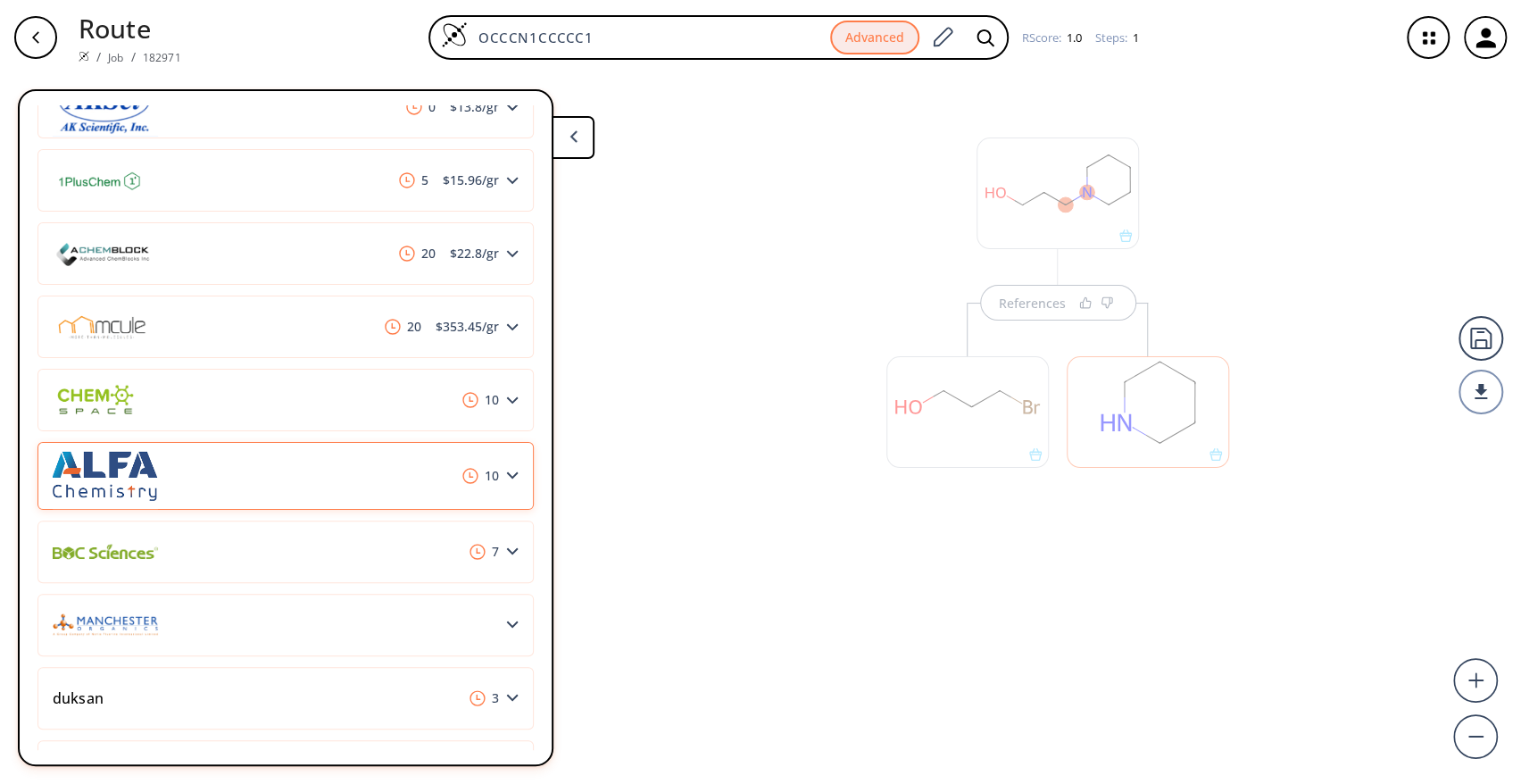
scroll to position [3771, 0]
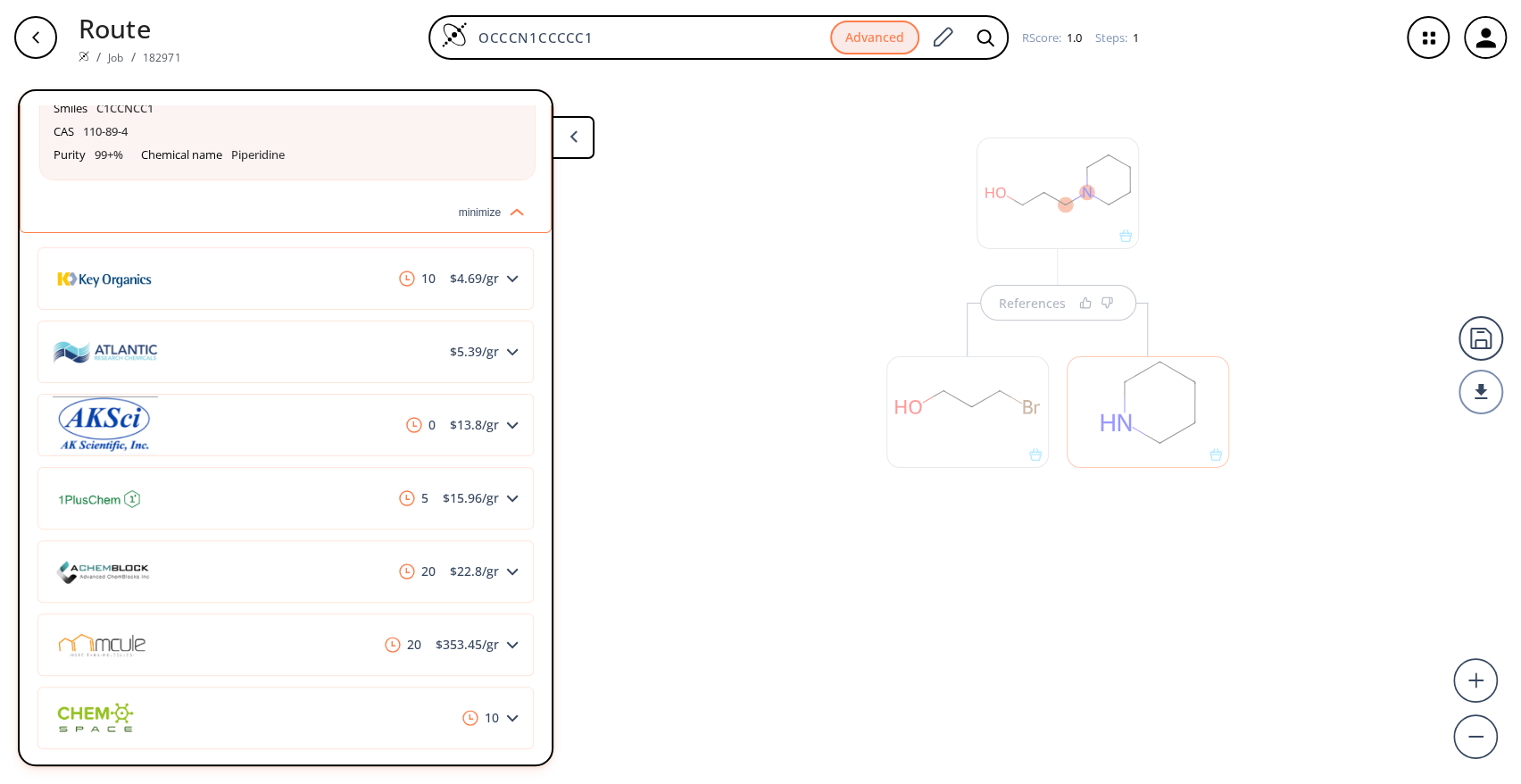
click at [930, 698] on div "References" at bounding box center [760, 422] width 1521 height 694
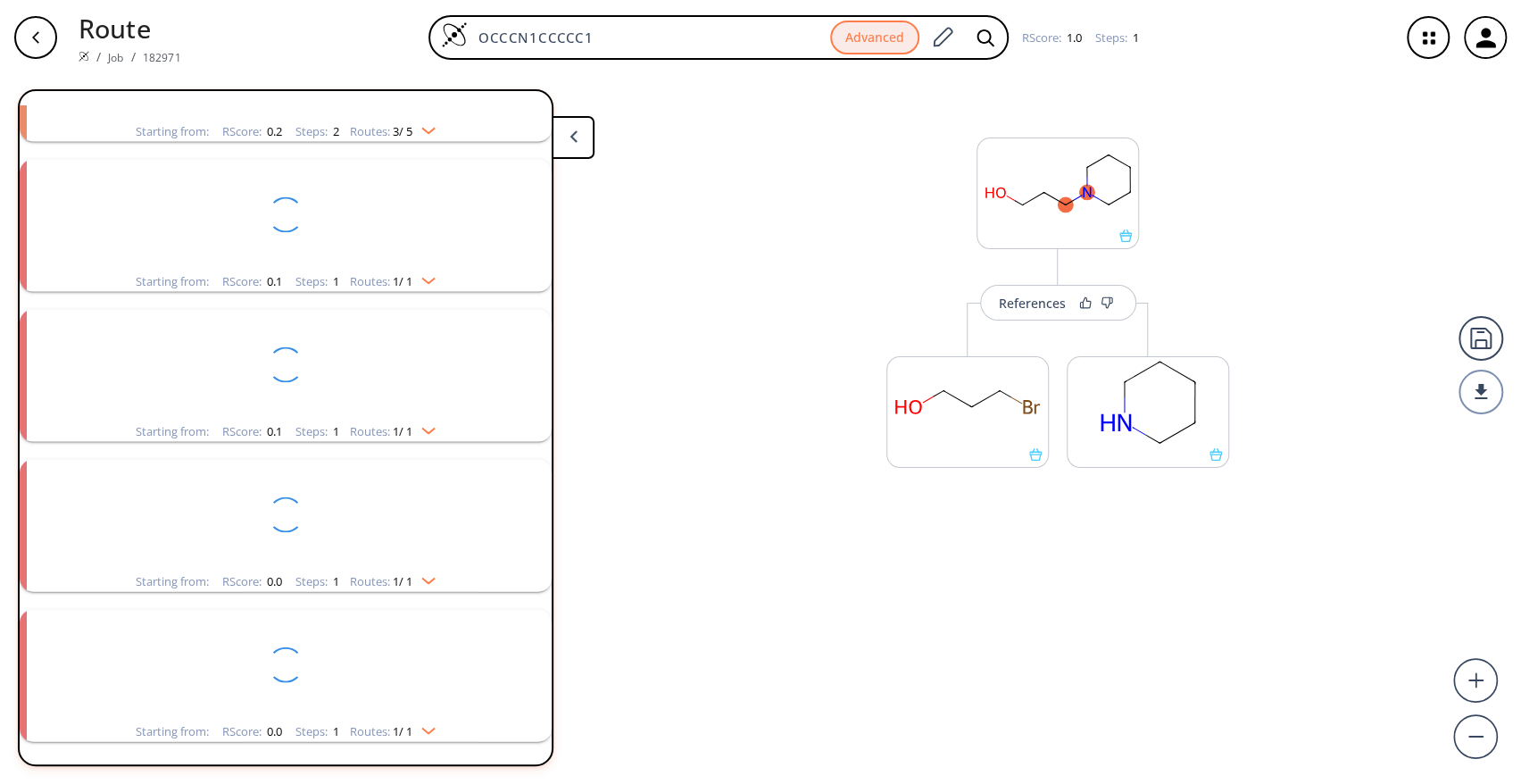
scroll to position [189, 0]
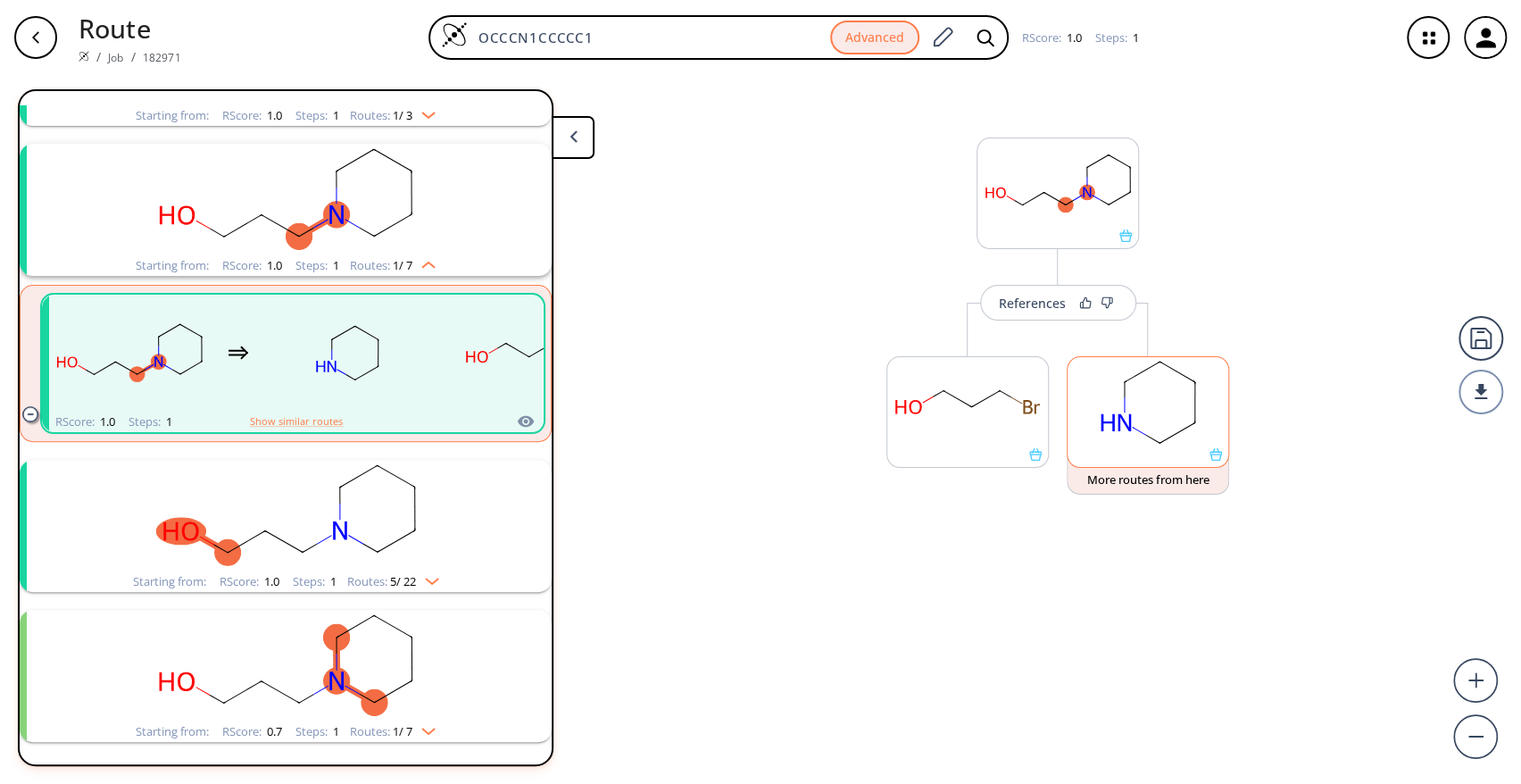
click at [1147, 427] on rect at bounding box center [1148, 402] width 161 height 91
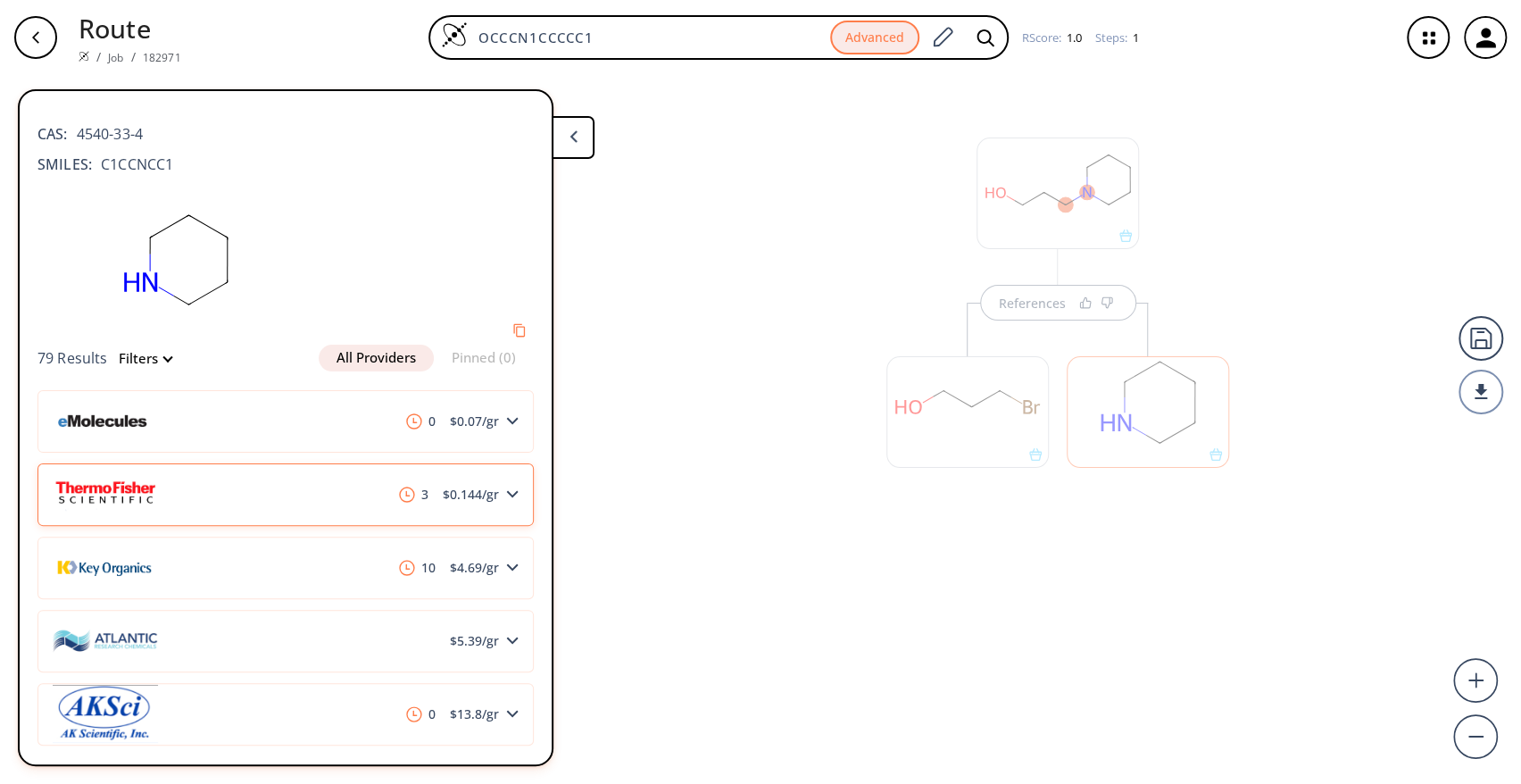
click at [505, 486] on div "3 $ 0.144 /gr" at bounding box center [285, 494] width 496 height 62
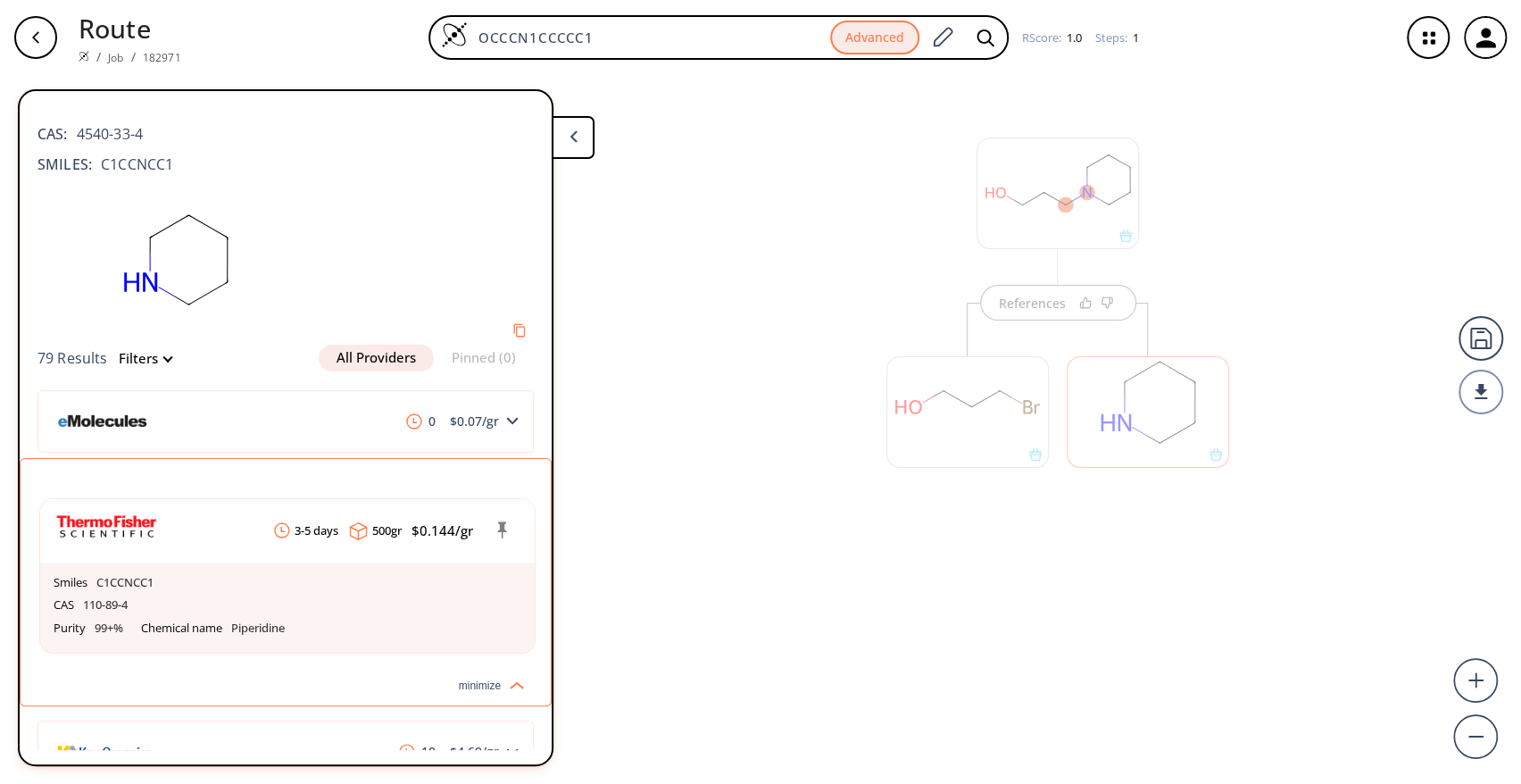
click at [695, 575] on div "References" at bounding box center [760, 422] width 1521 height 694
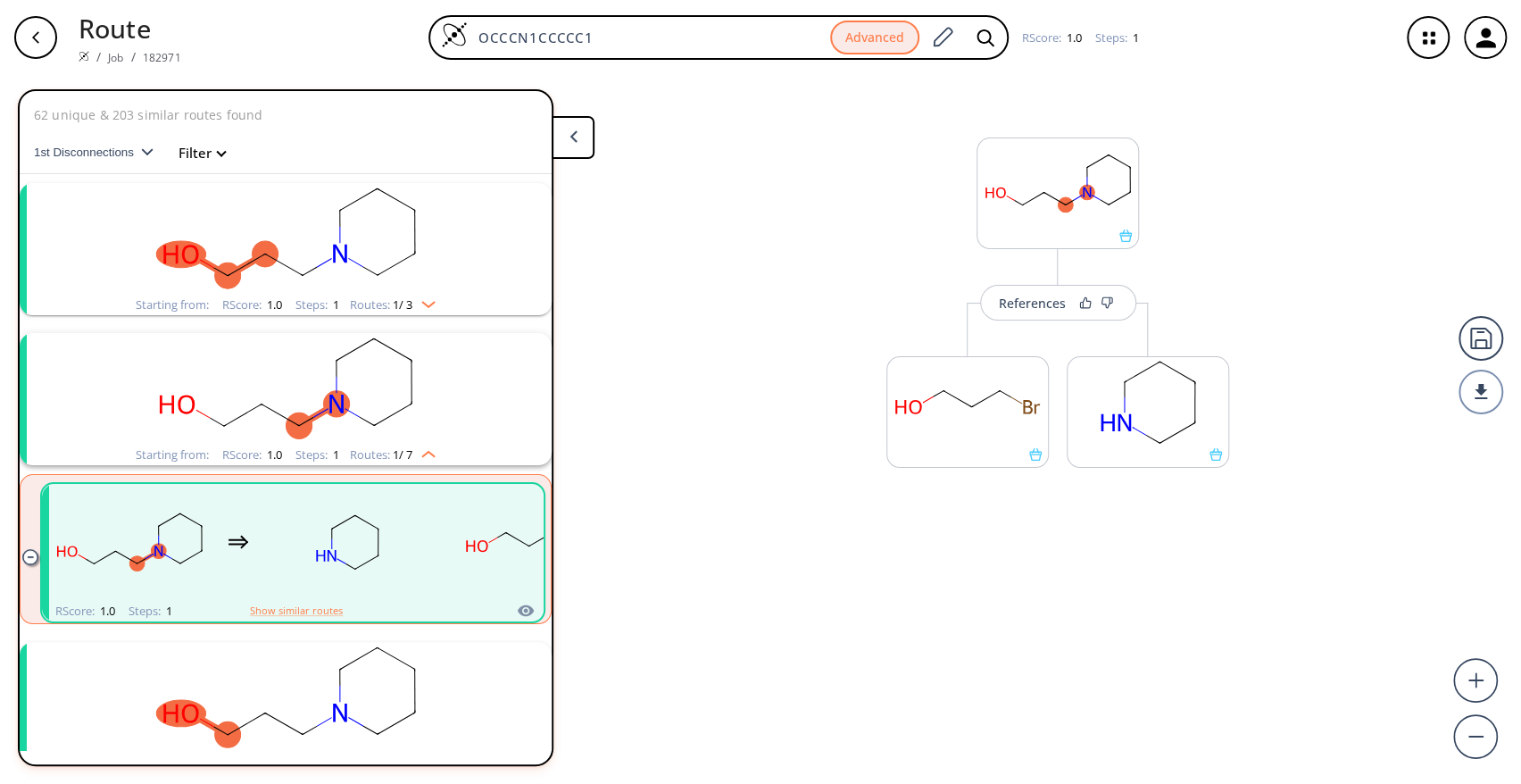
scroll to position [189, 0]
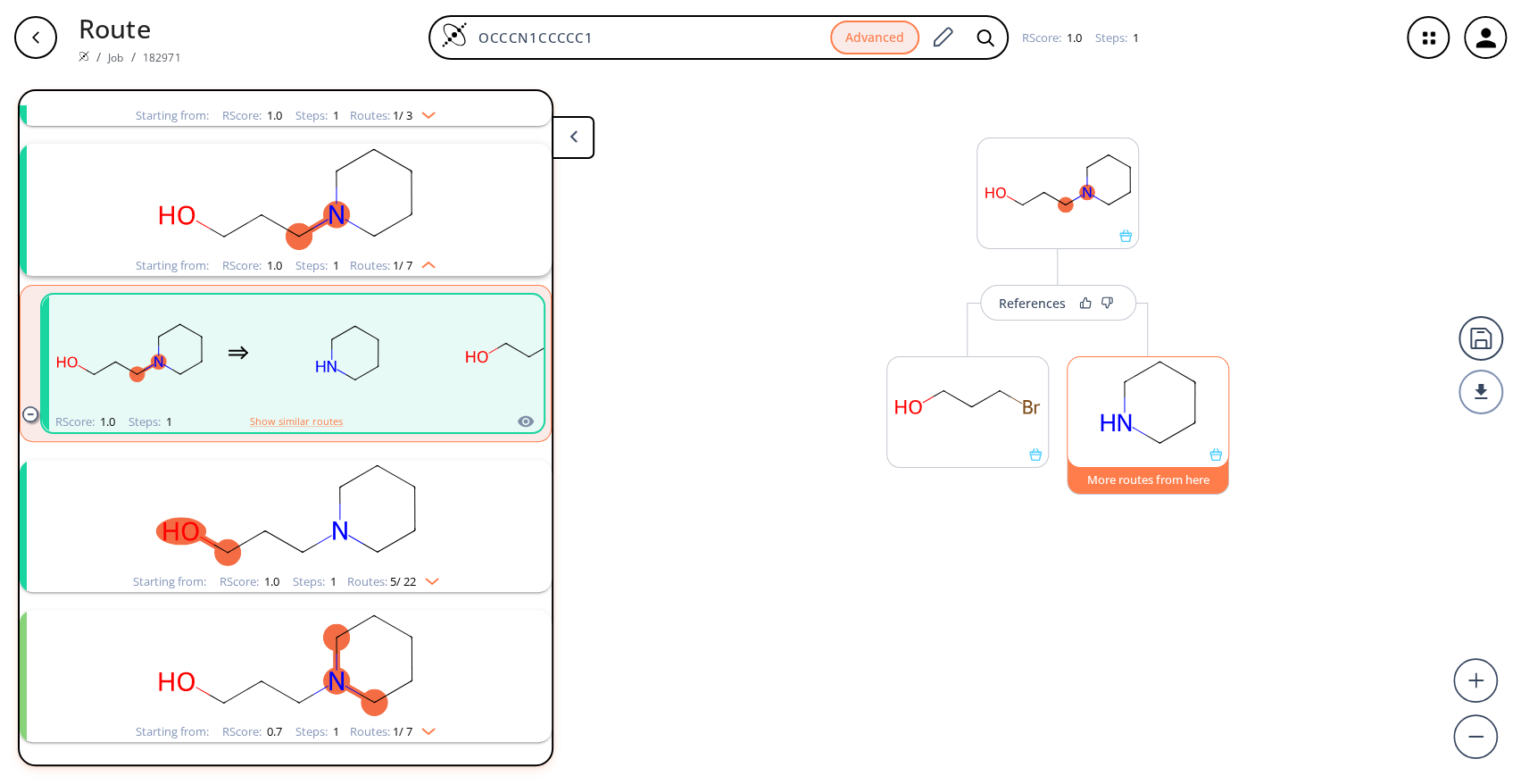
click at [1178, 477] on button "More routes from here" at bounding box center [1148, 475] width 163 height 38
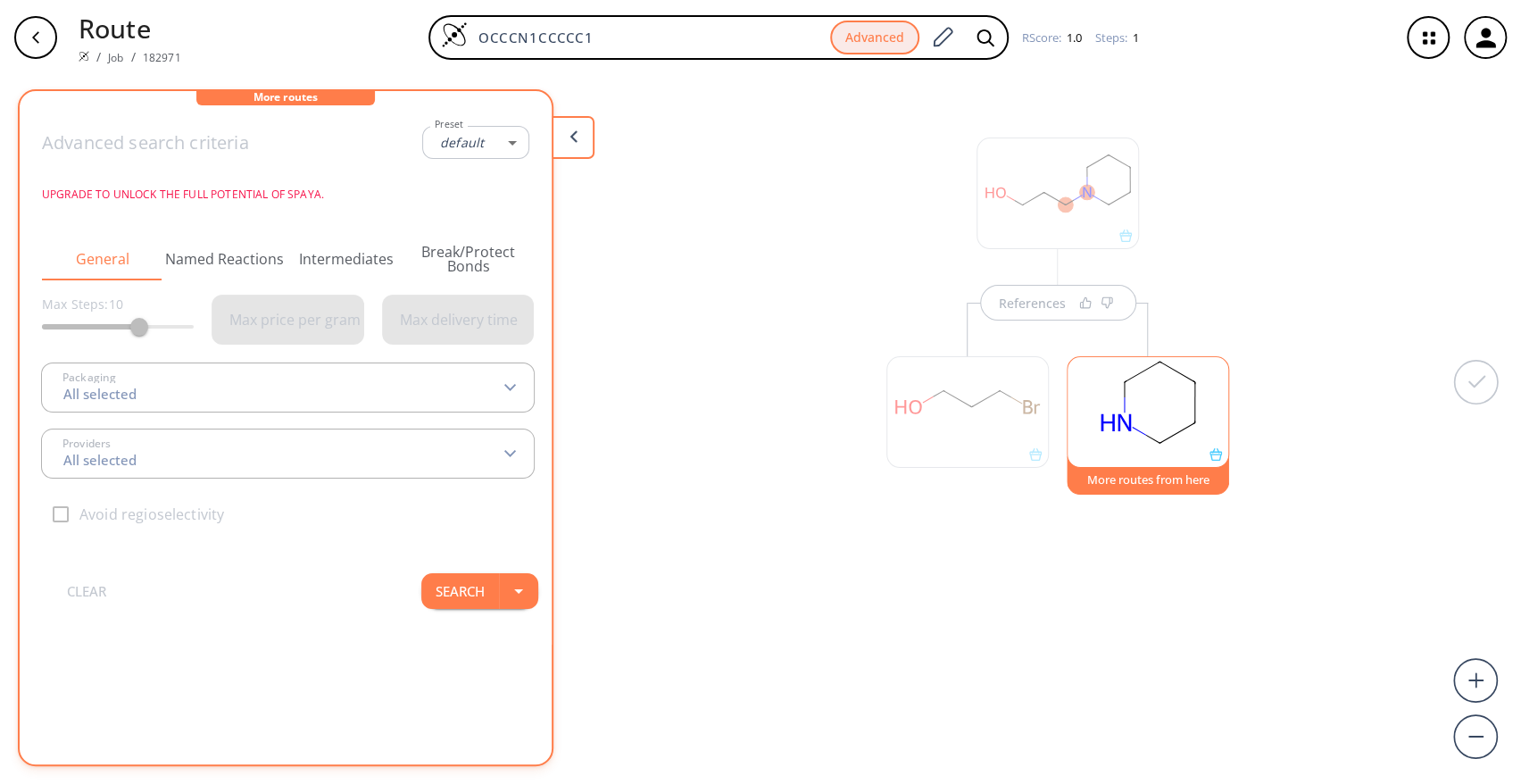
type input "-1"
type input "All selected"
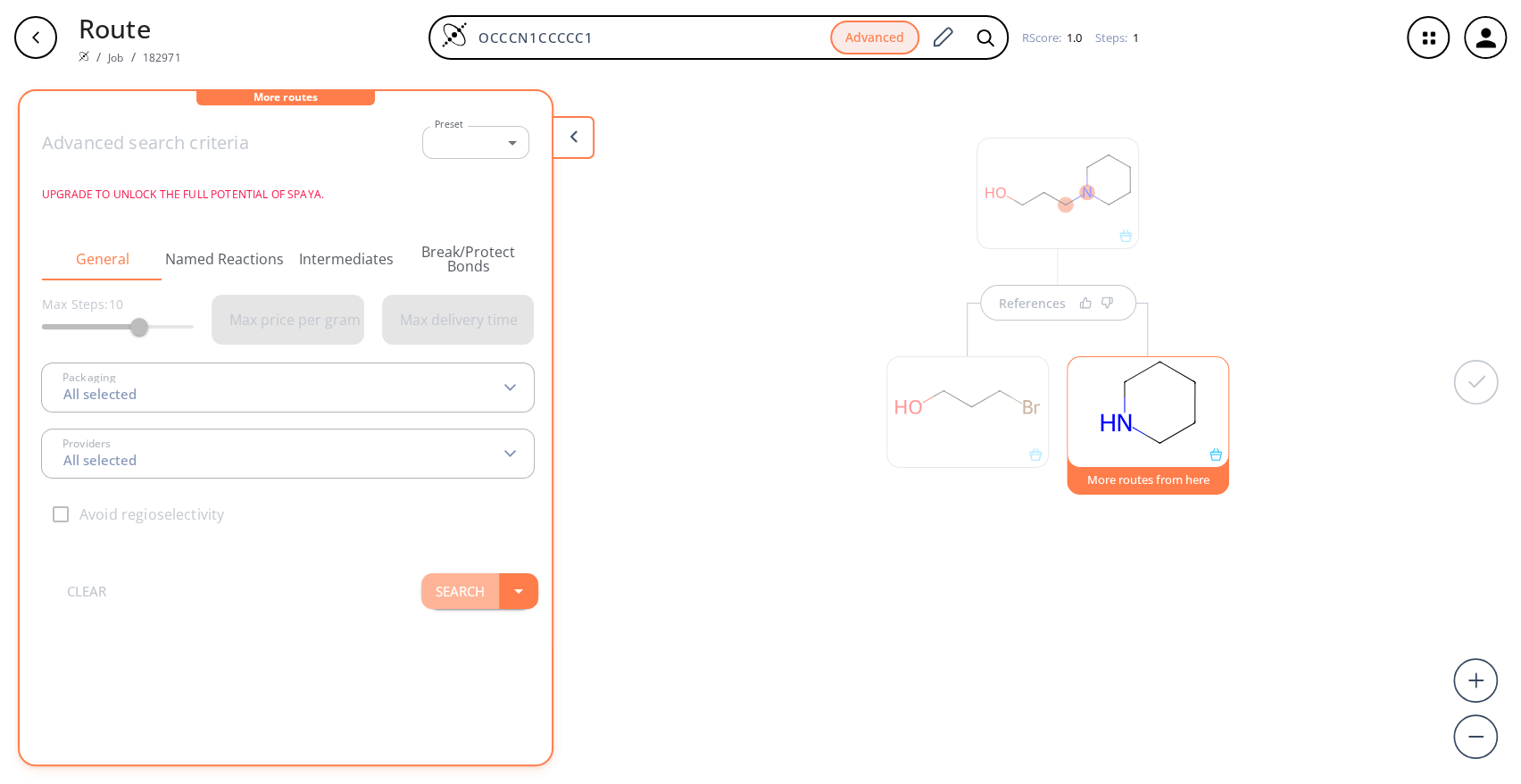
click at [462, 588] on button "Search" at bounding box center [460, 590] width 78 height 35
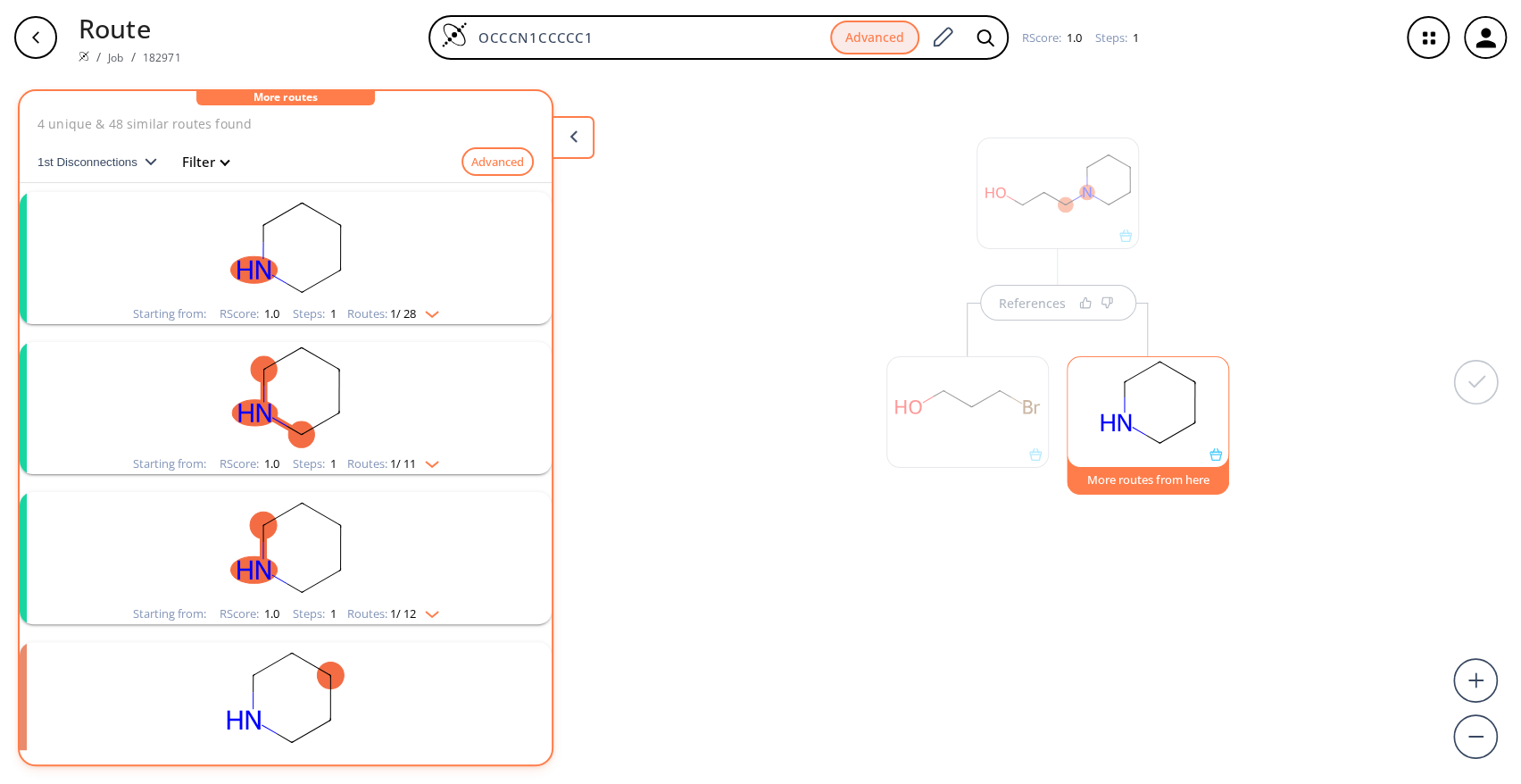
click at [316, 277] on rect "clusters" at bounding box center [285, 247] width 464 height 111
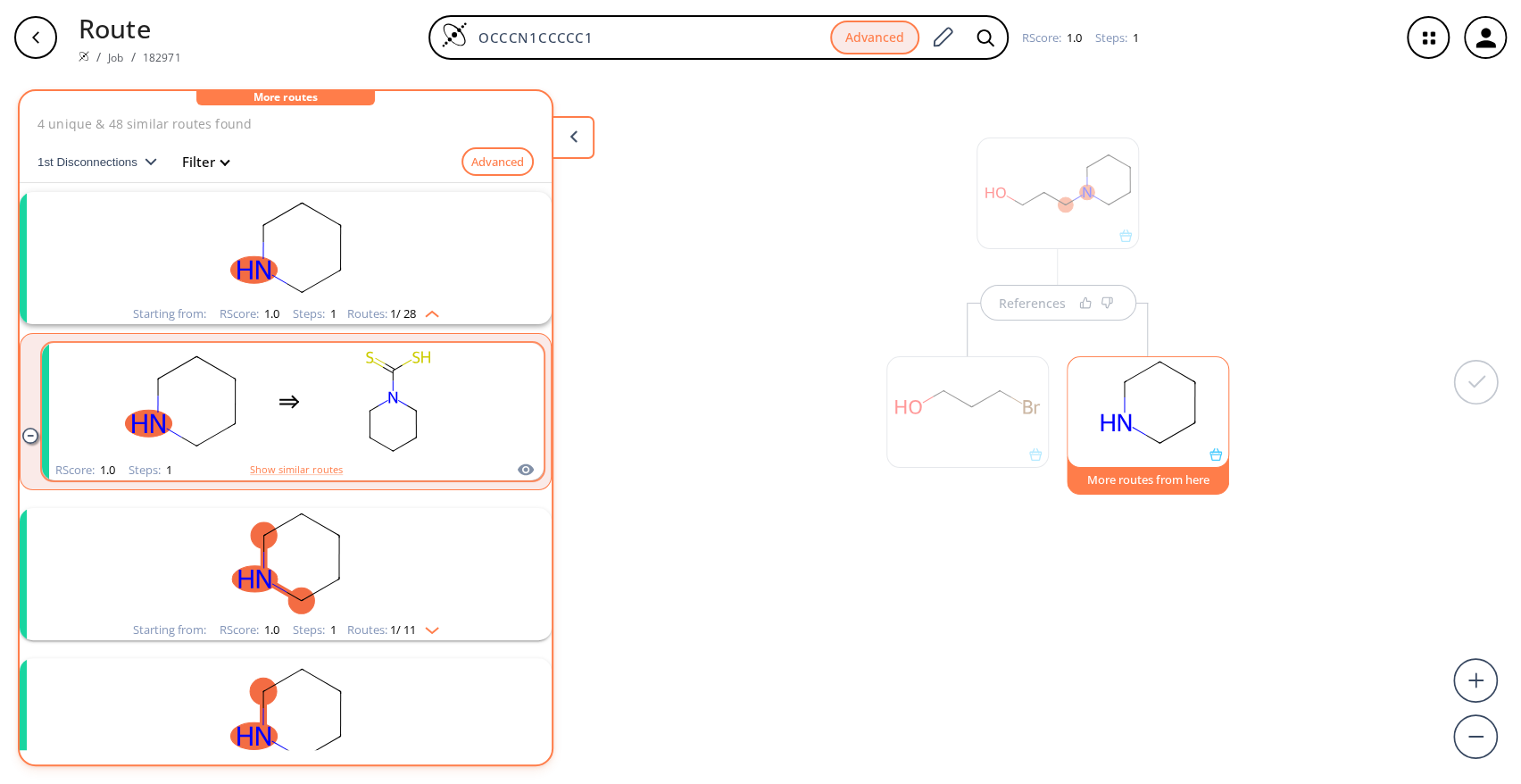
click at [372, 408] on icon "clusters" at bounding box center [374, 408] width 9 height 5
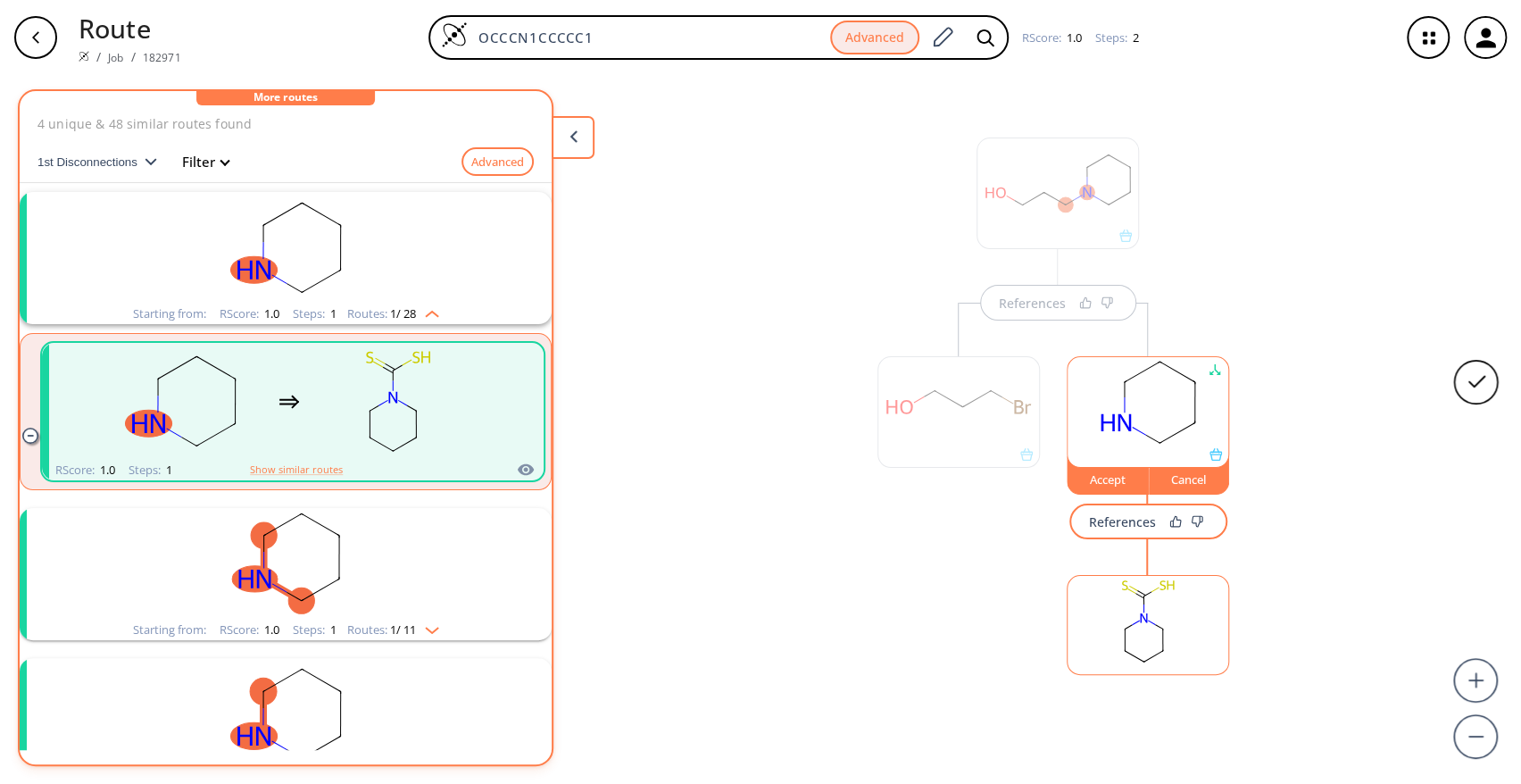
scroll to position [11, 0]
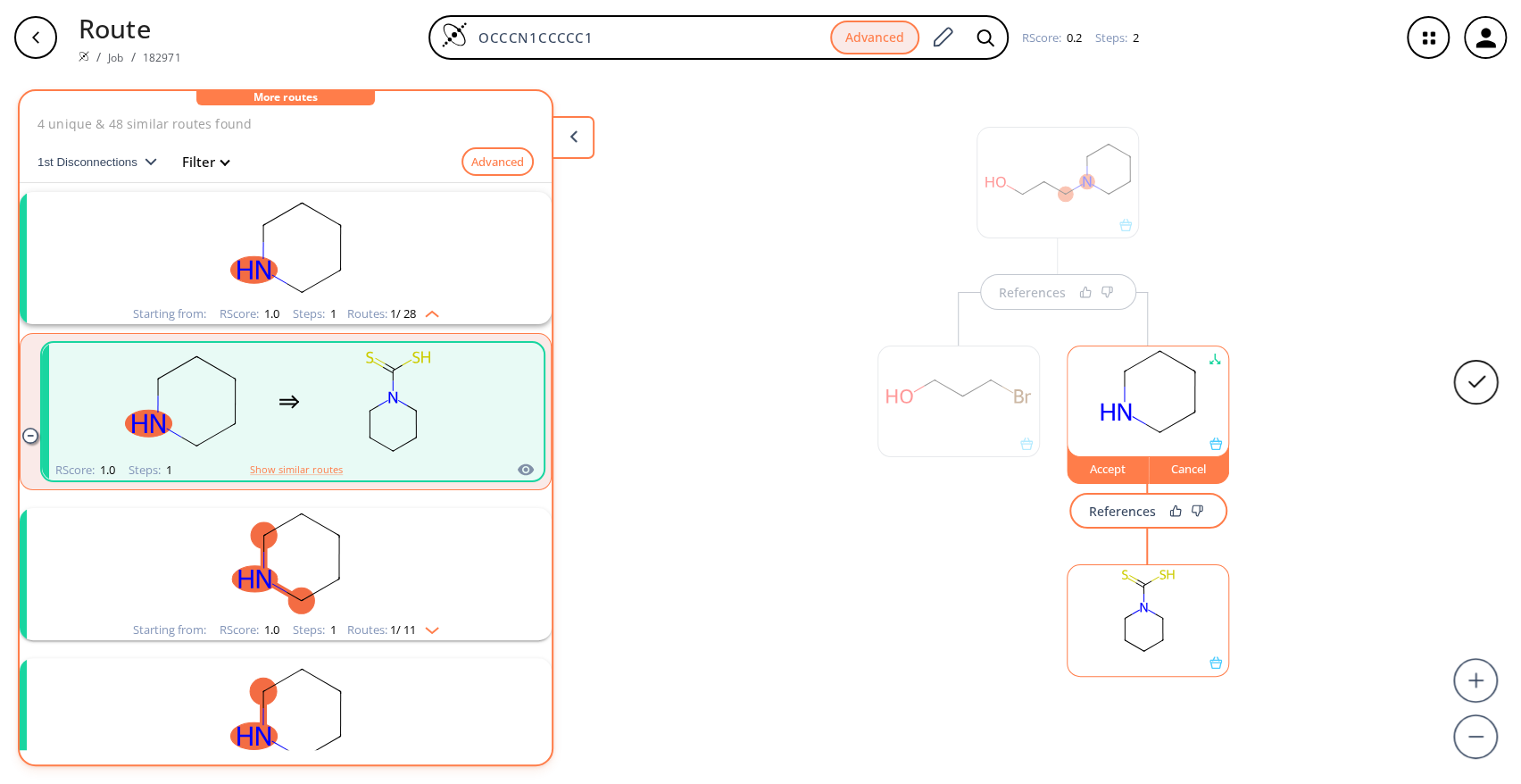
click at [1199, 614] on rect at bounding box center [1148, 610] width 161 height 91
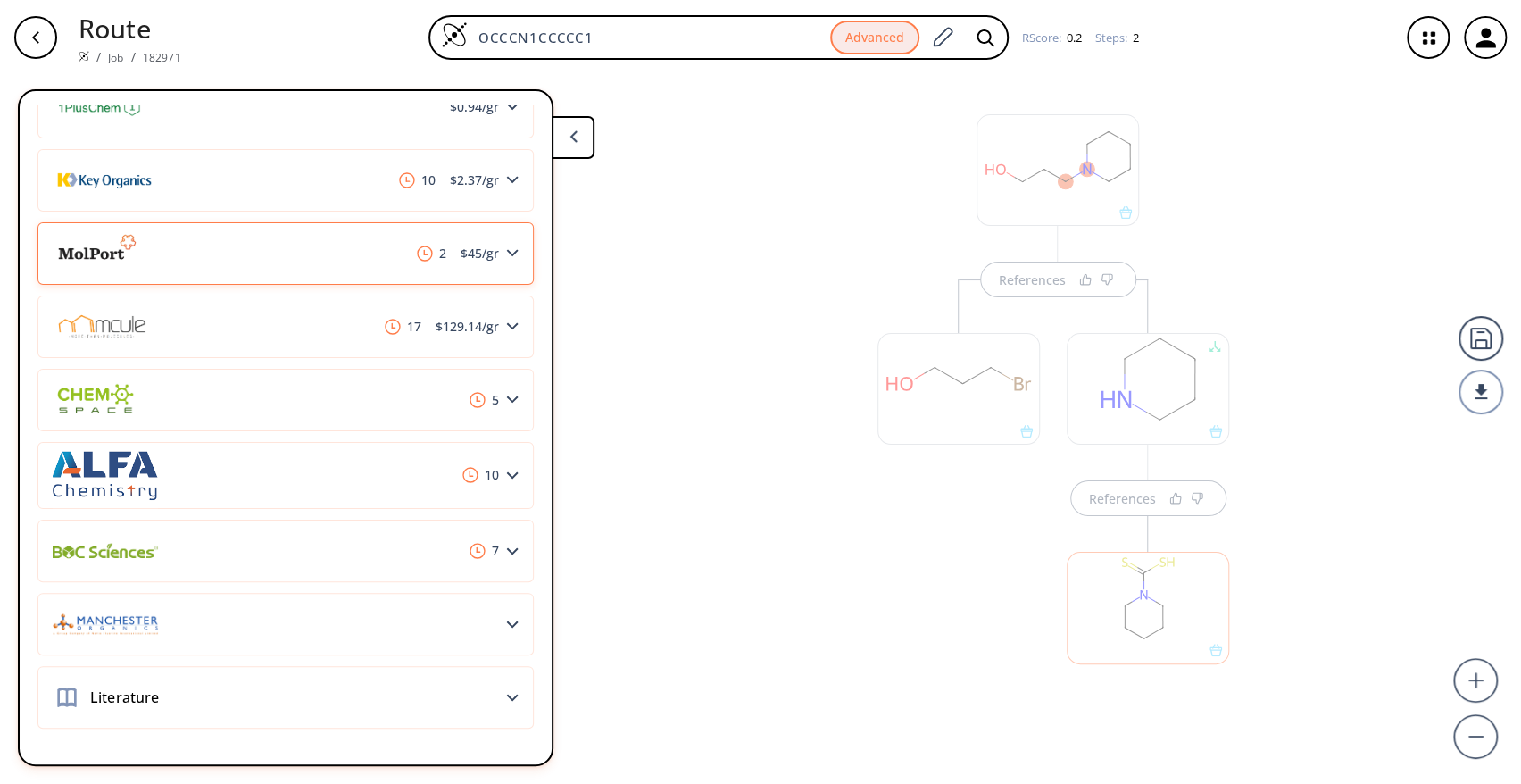
scroll to position [681, 0]
click at [848, 672] on div "References References" at bounding box center [760, 422] width 1521 height 694
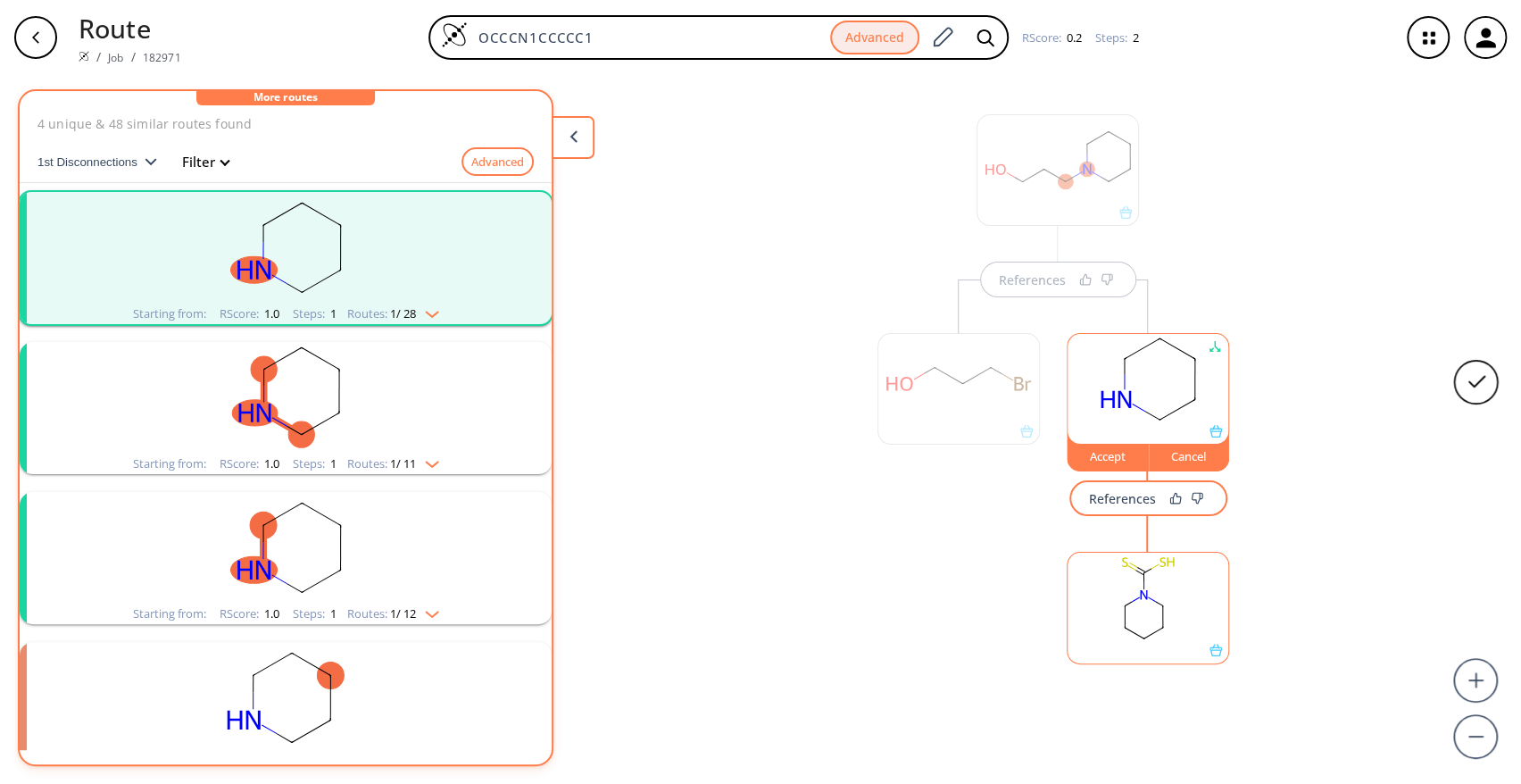
click at [460, 396] on rect "clusters" at bounding box center [285, 397] width 464 height 111
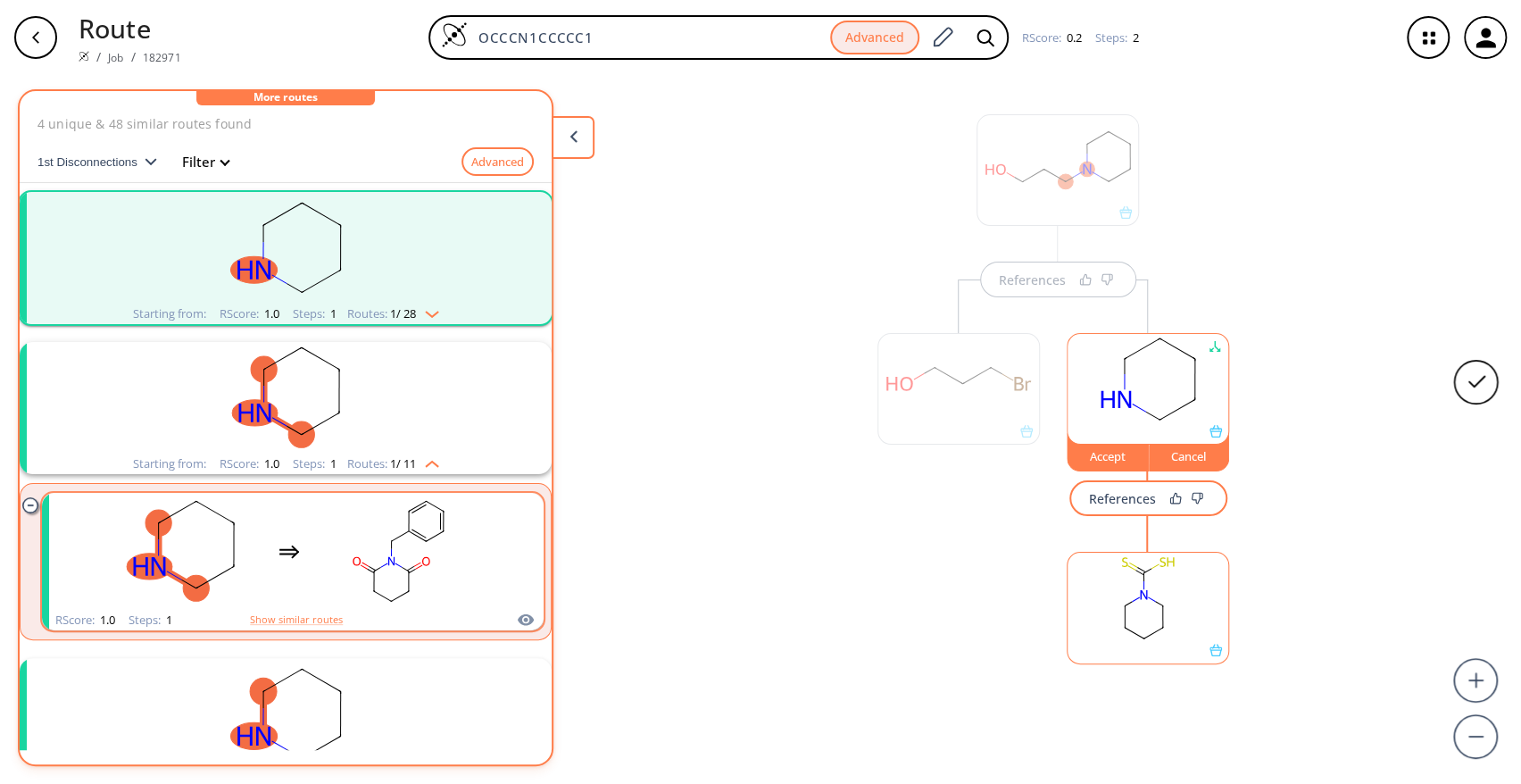
click at [416, 547] on rect "clusters" at bounding box center [398, 551] width 161 height 111
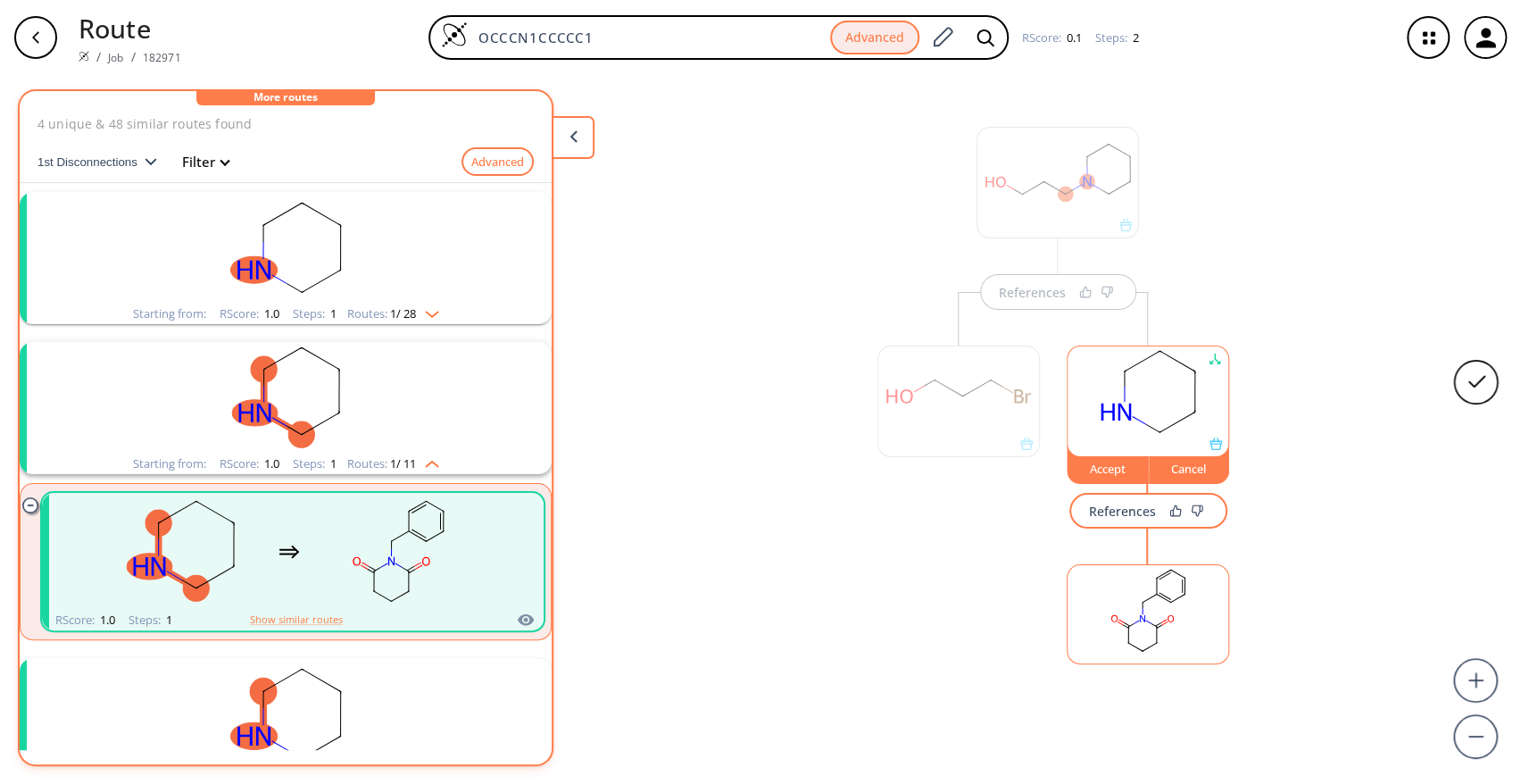
scroll to position [24, 0]
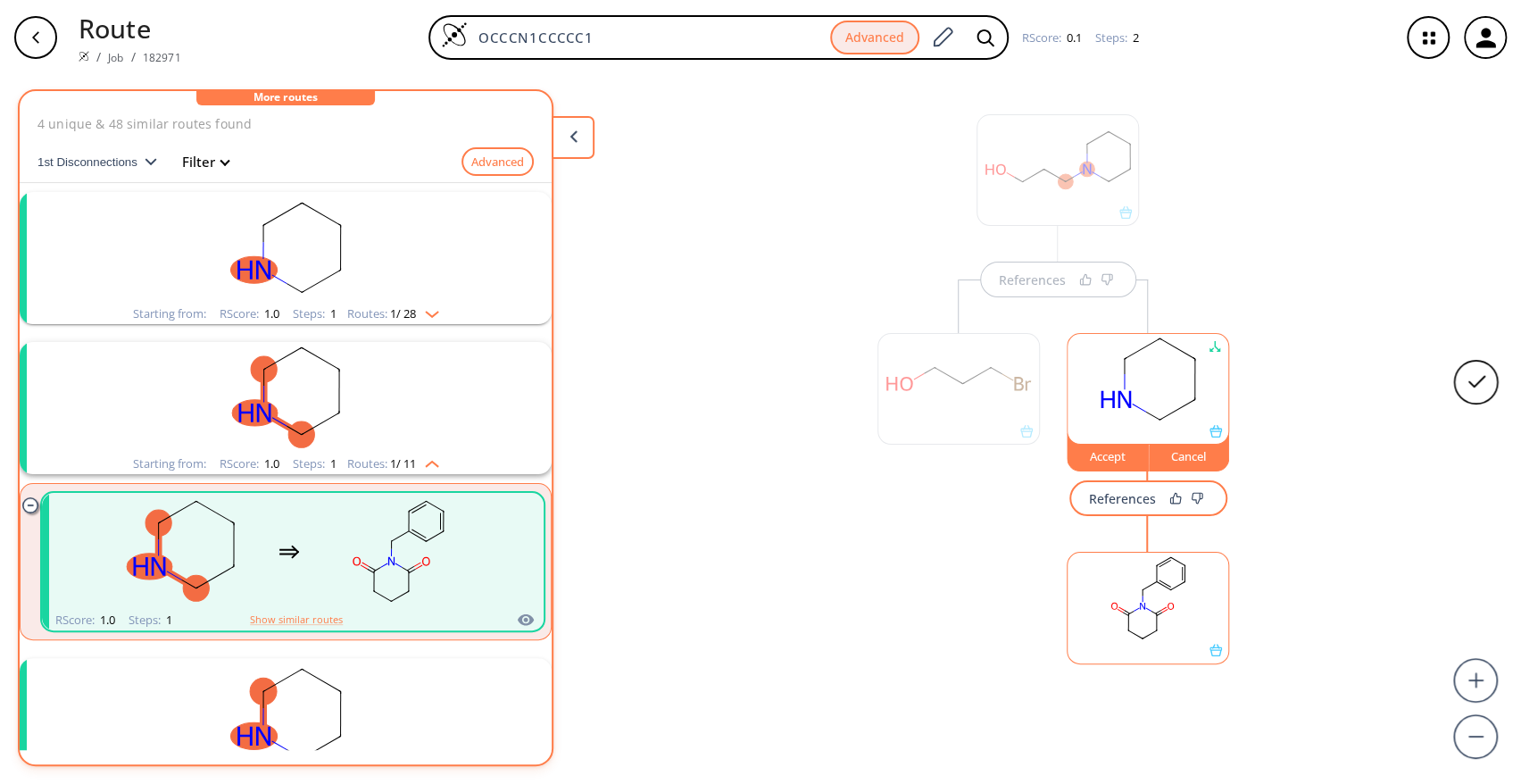
click at [1151, 613] on rect at bounding box center [1148, 598] width 161 height 91
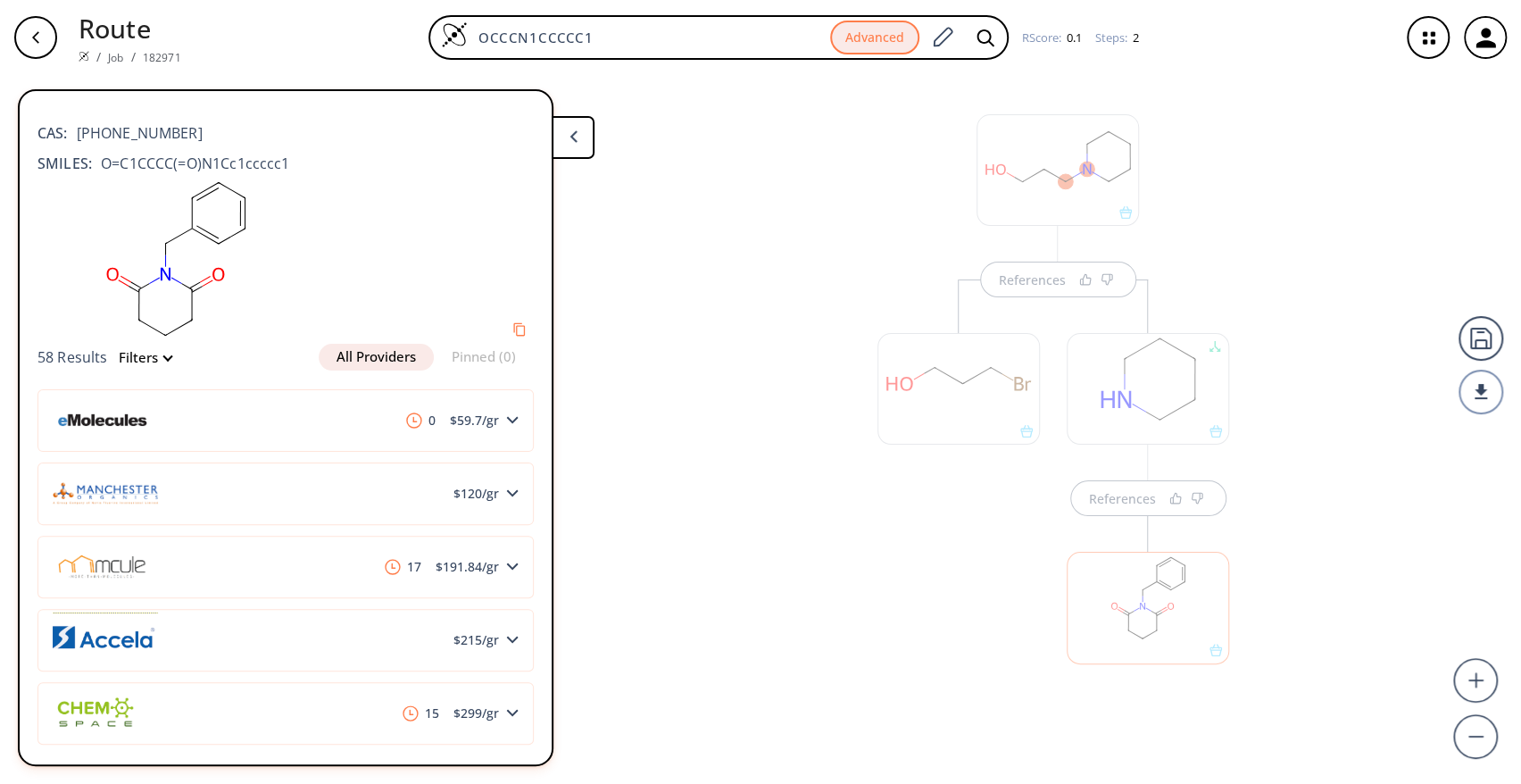
scroll to position [0, 0]
click at [763, 648] on div "References References" at bounding box center [760, 422] width 1521 height 694
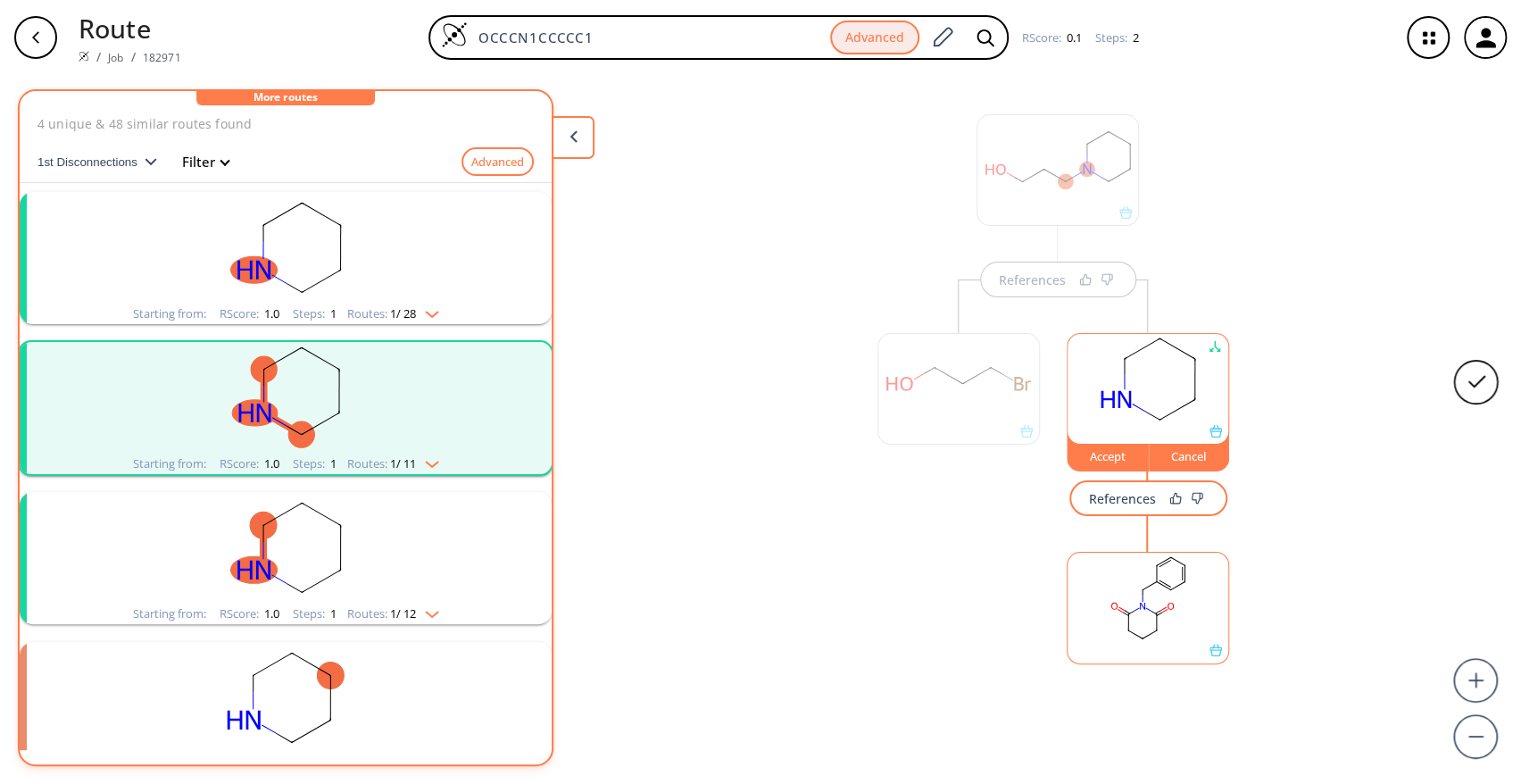
click at [1002, 180] on div at bounding box center [1058, 169] width 163 height 111
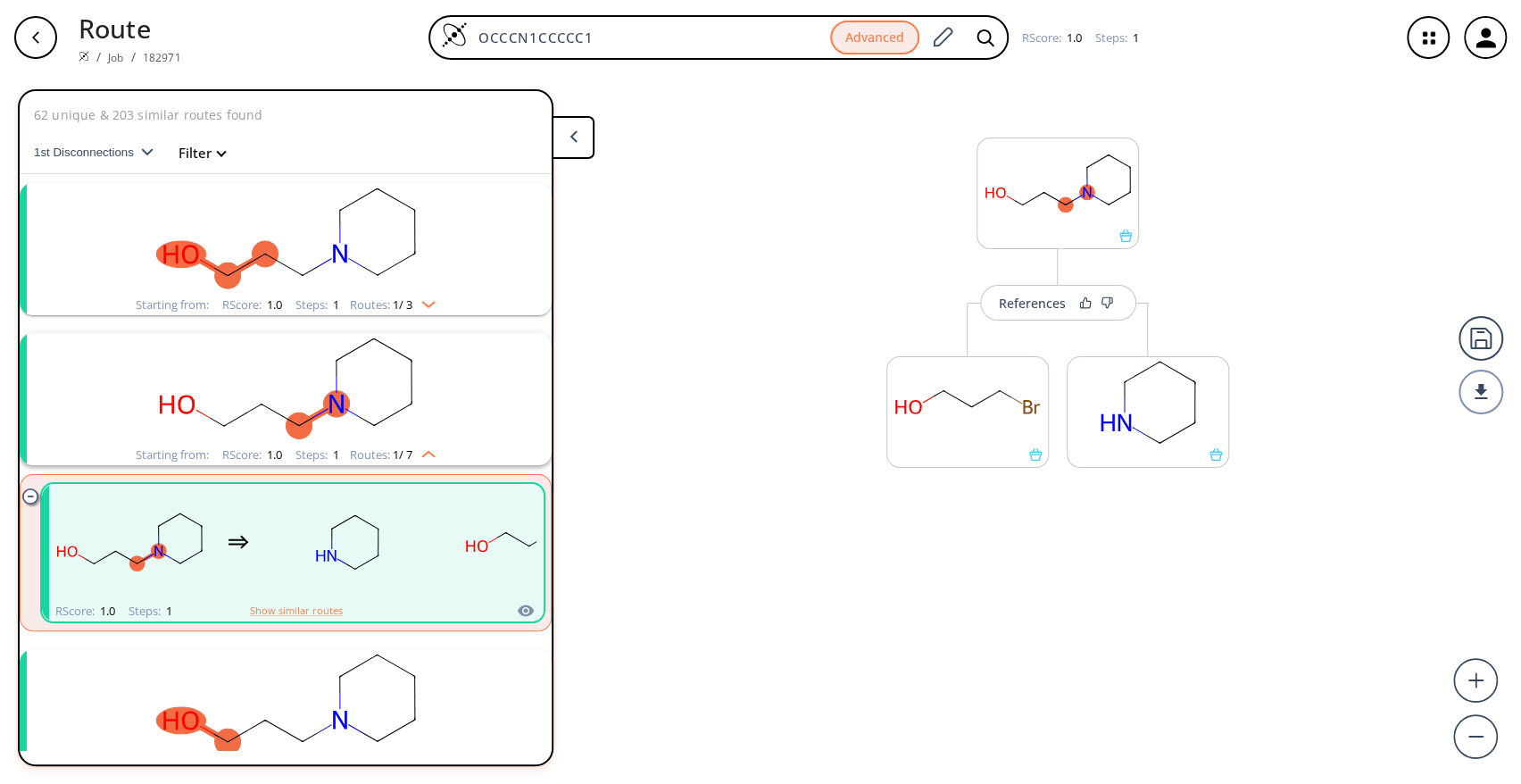
click at [383, 260] on rect "clusters" at bounding box center [285, 238] width 464 height 111
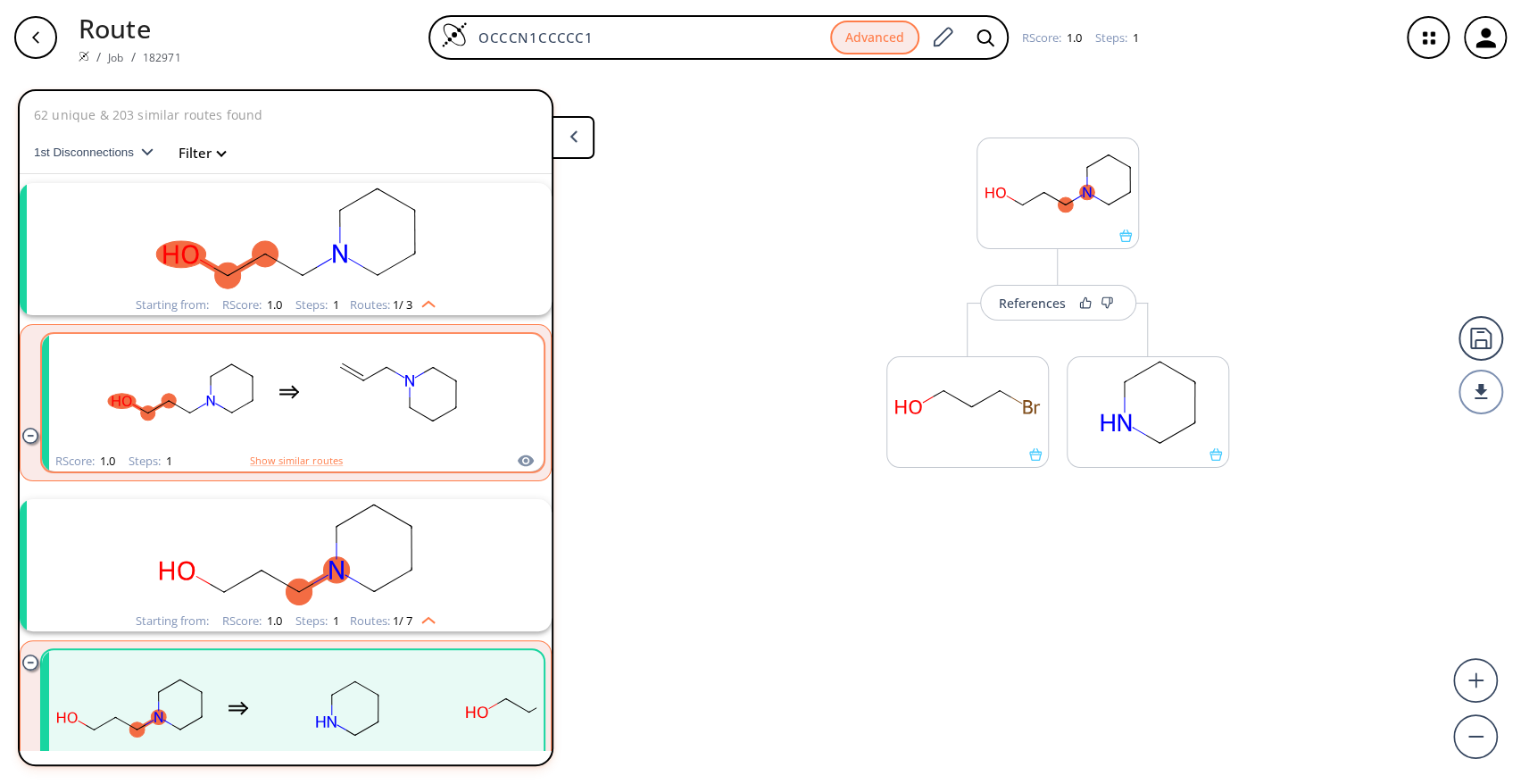
click at [383, 394] on rect "clusters" at bounding box center [398, 392] width 161 height 111
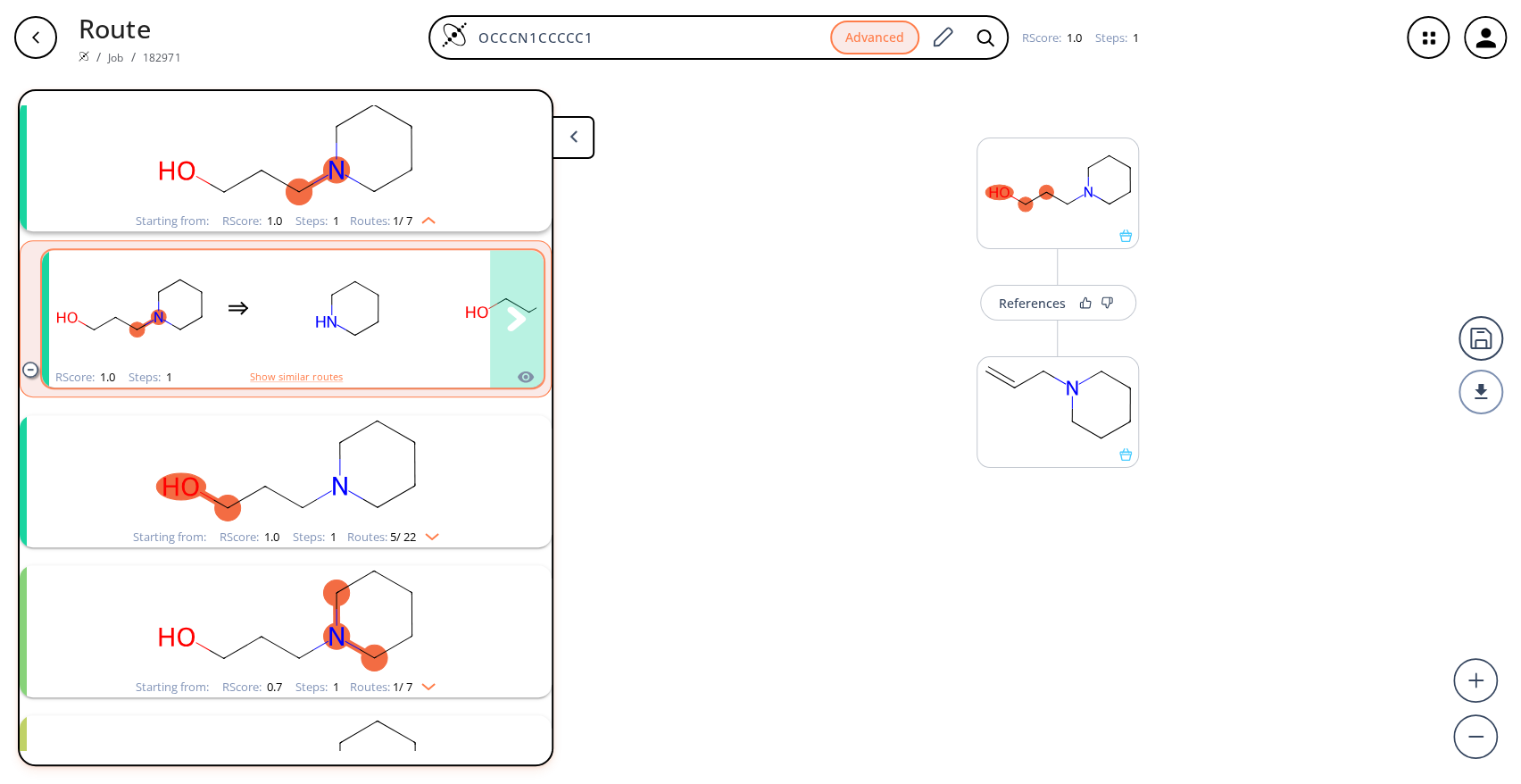
scroll to position [486, 0]
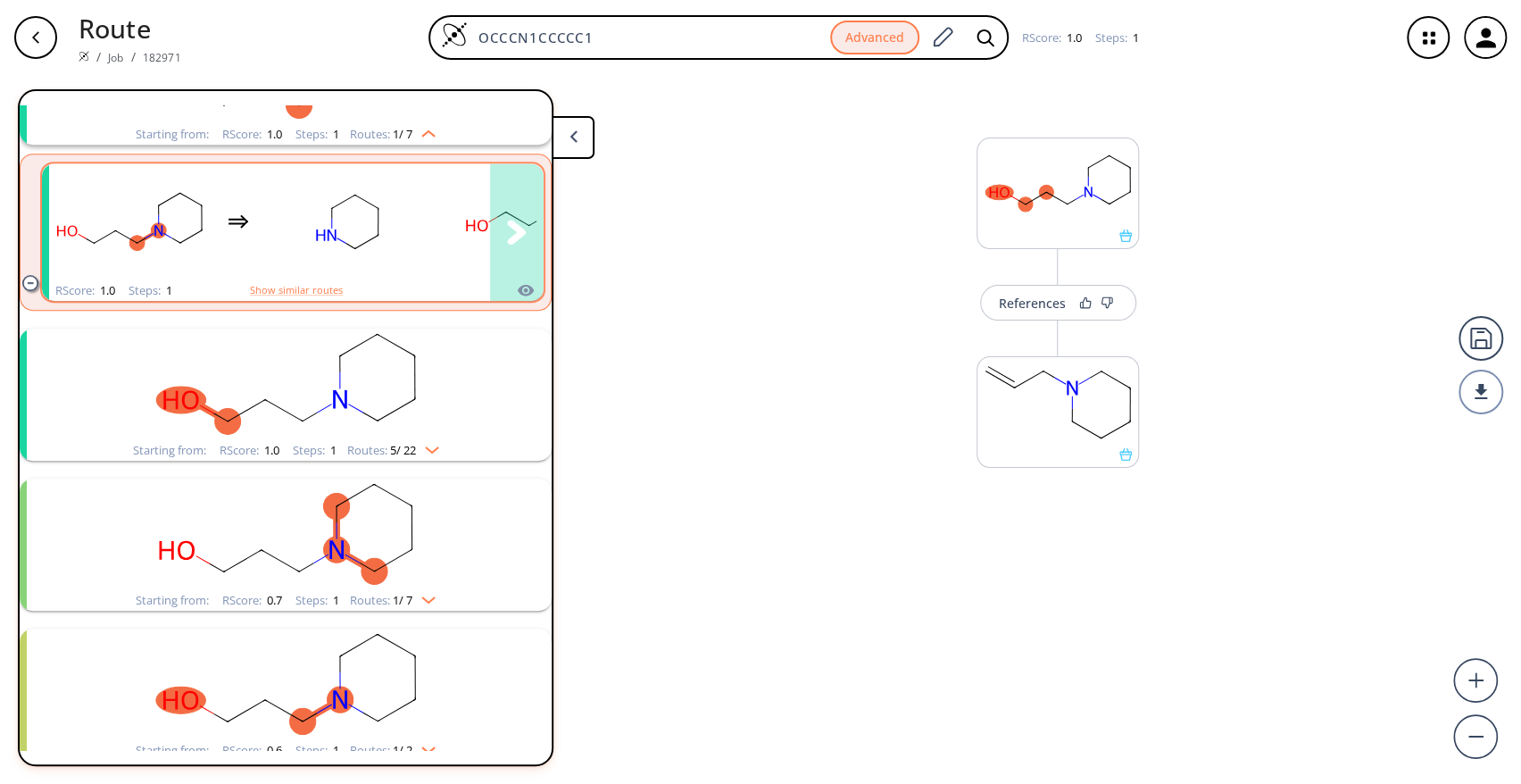
click at [312, 225] on rect "clusters" at bounding box center [347, 222] width 161 height 111
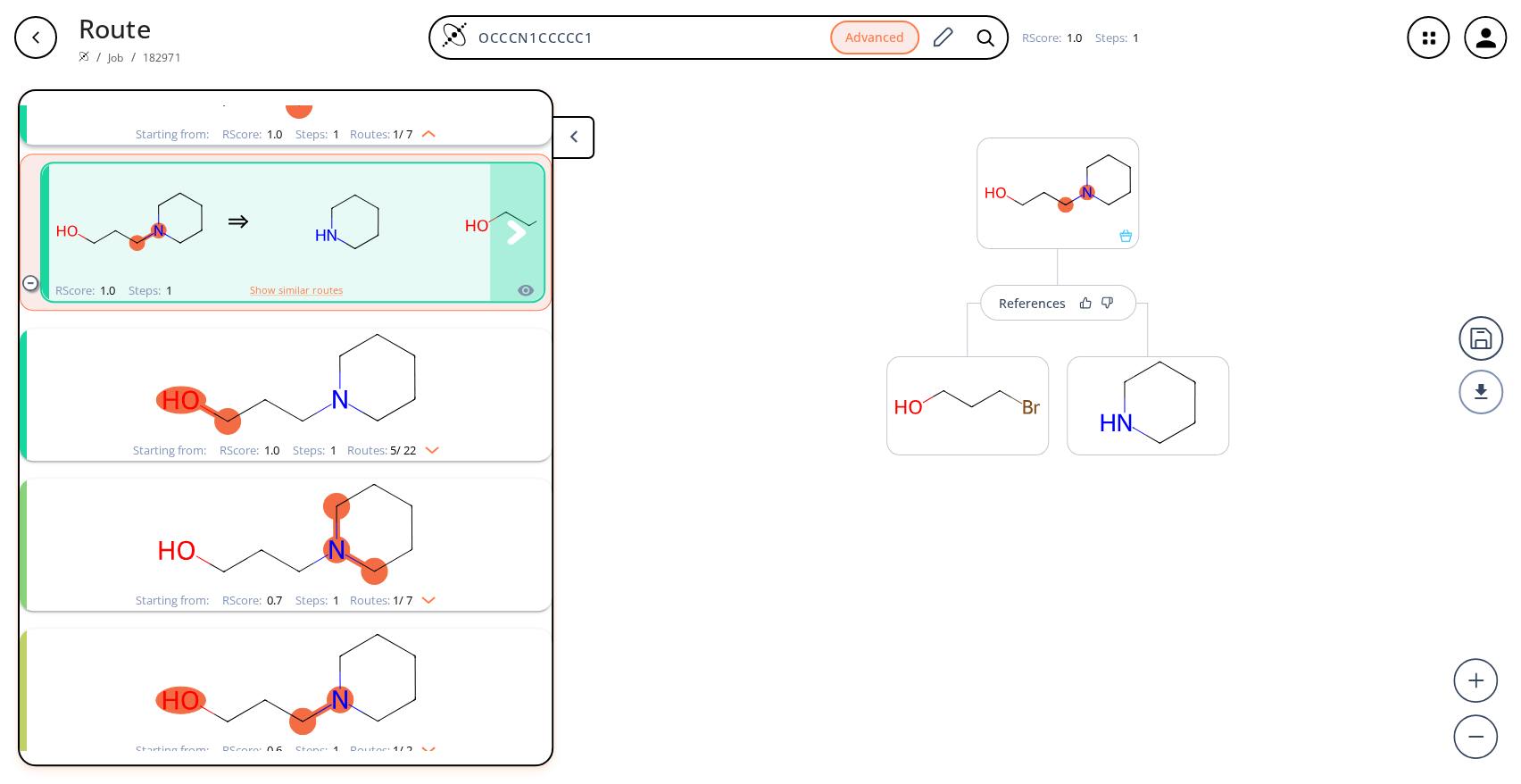
scroll to position [487, 0]
click at [364, 355] on rect "clusters" at bounding box center [285, 383] width 464 height 111
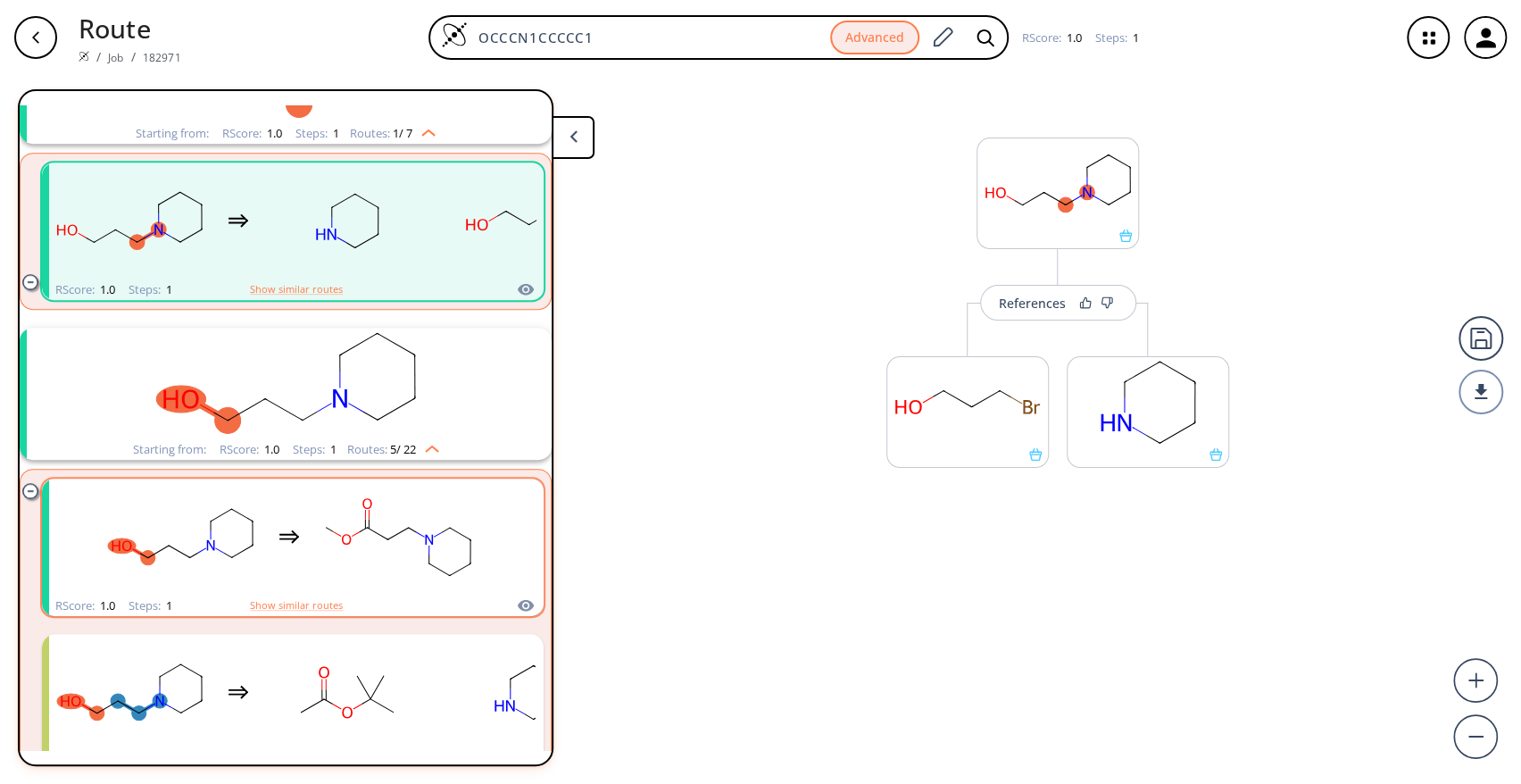
click at [391, 516] on rect "clusters" at bounding box center [398, 536] width 161 height 111
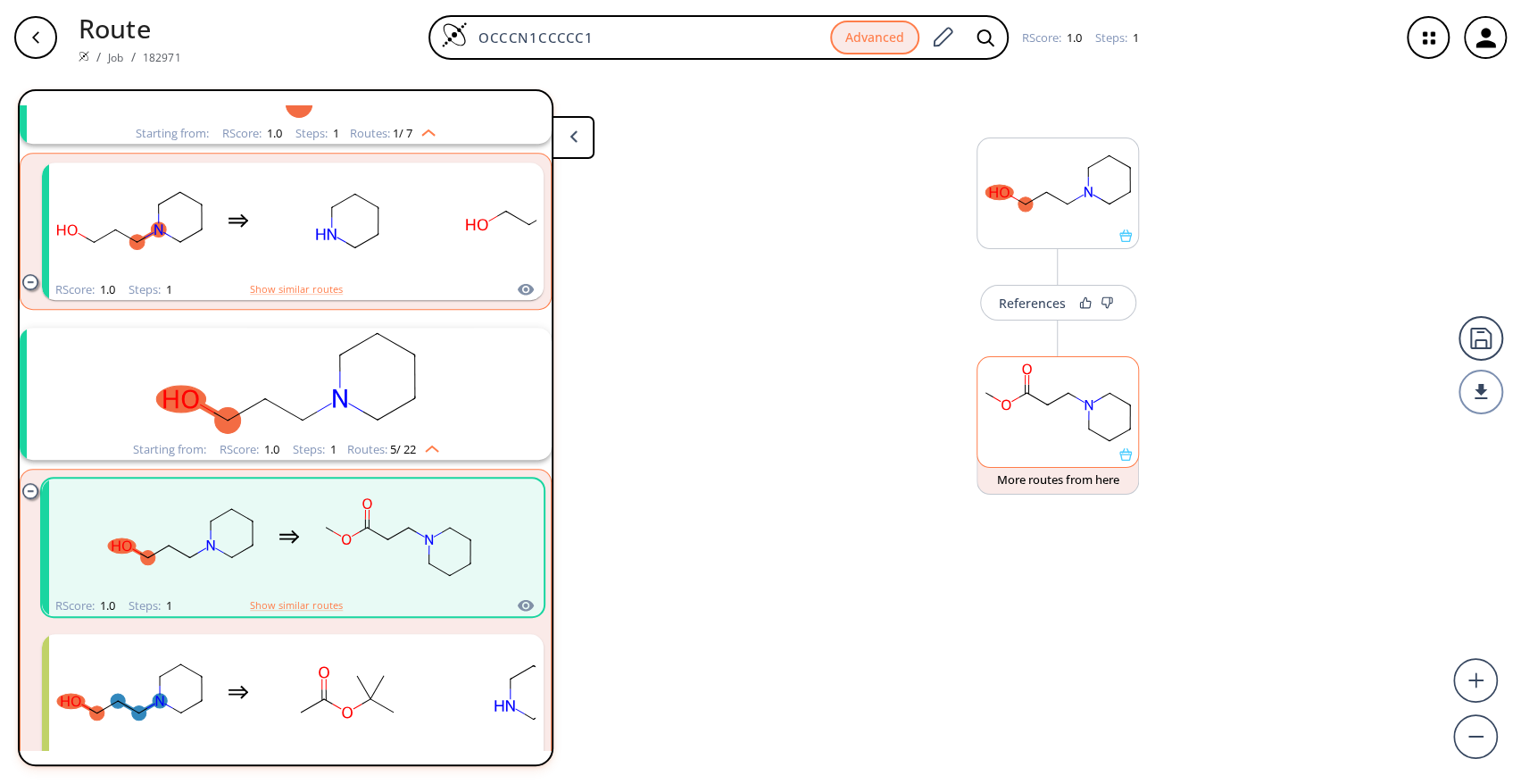
click at [1061, 427] on rect at bounding box center [1058, 402] width 161 height 91
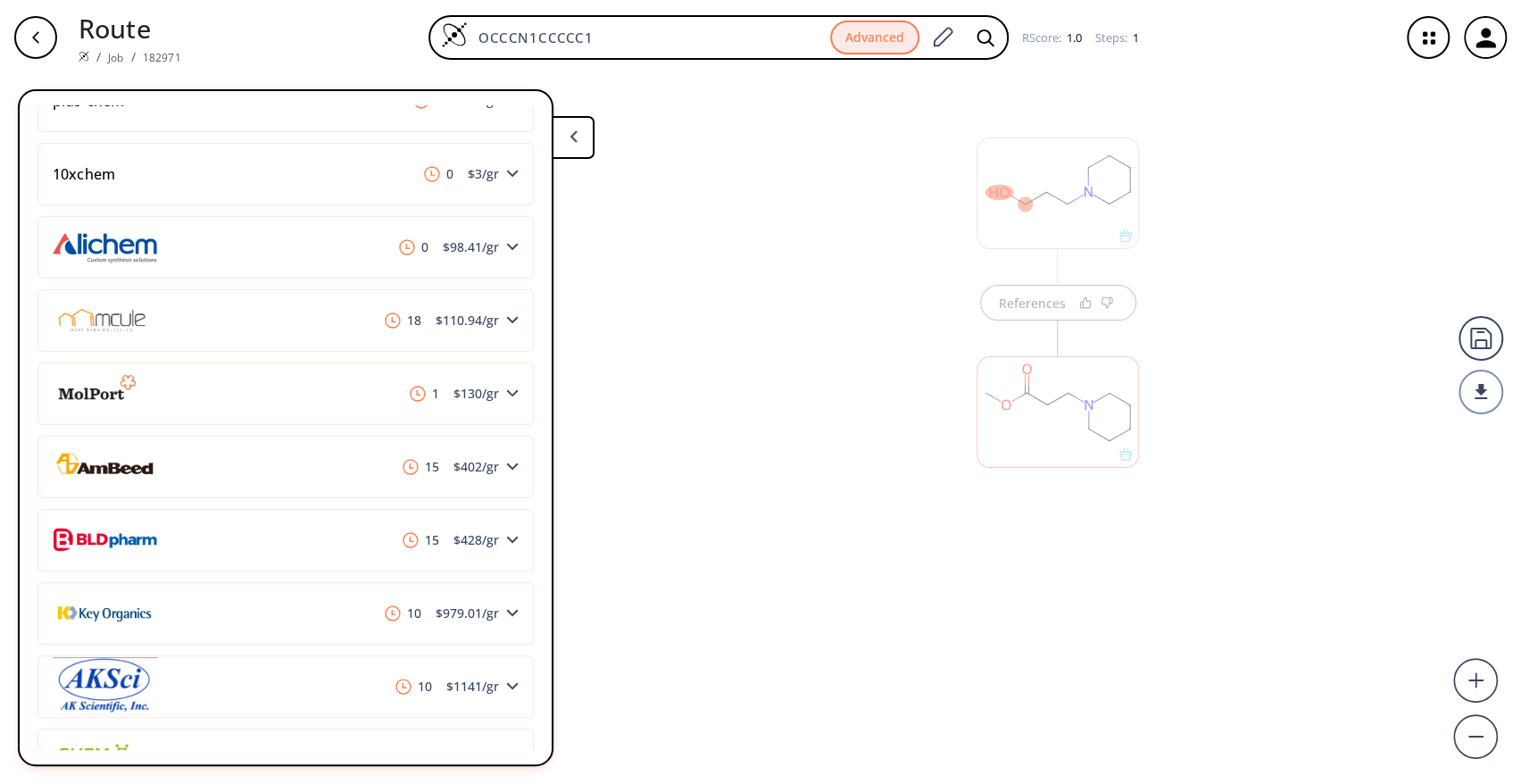
scroll to position [681, 0]
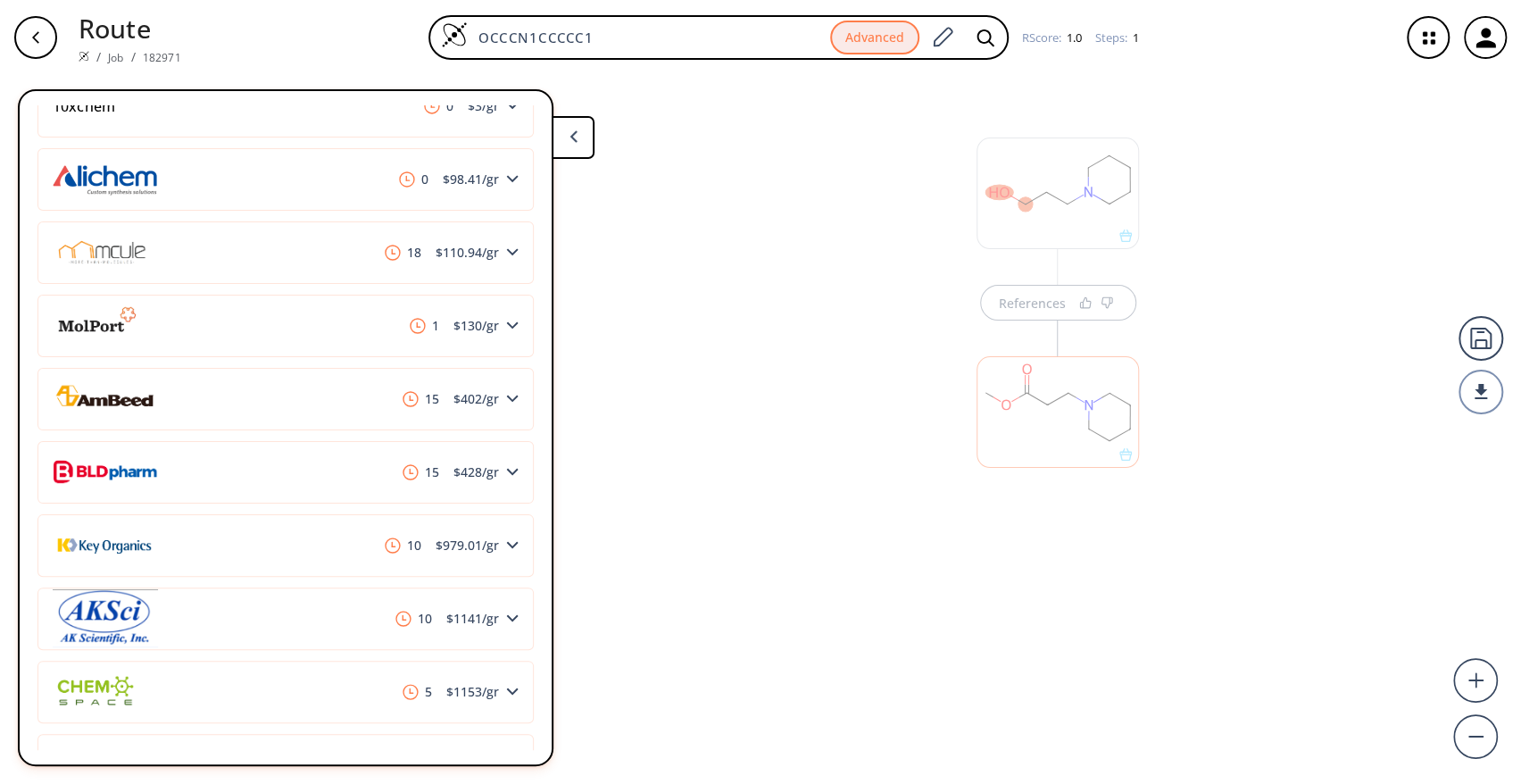
click at [1044, 423] on div at bounding box center [1058, 411] width 163 height 111
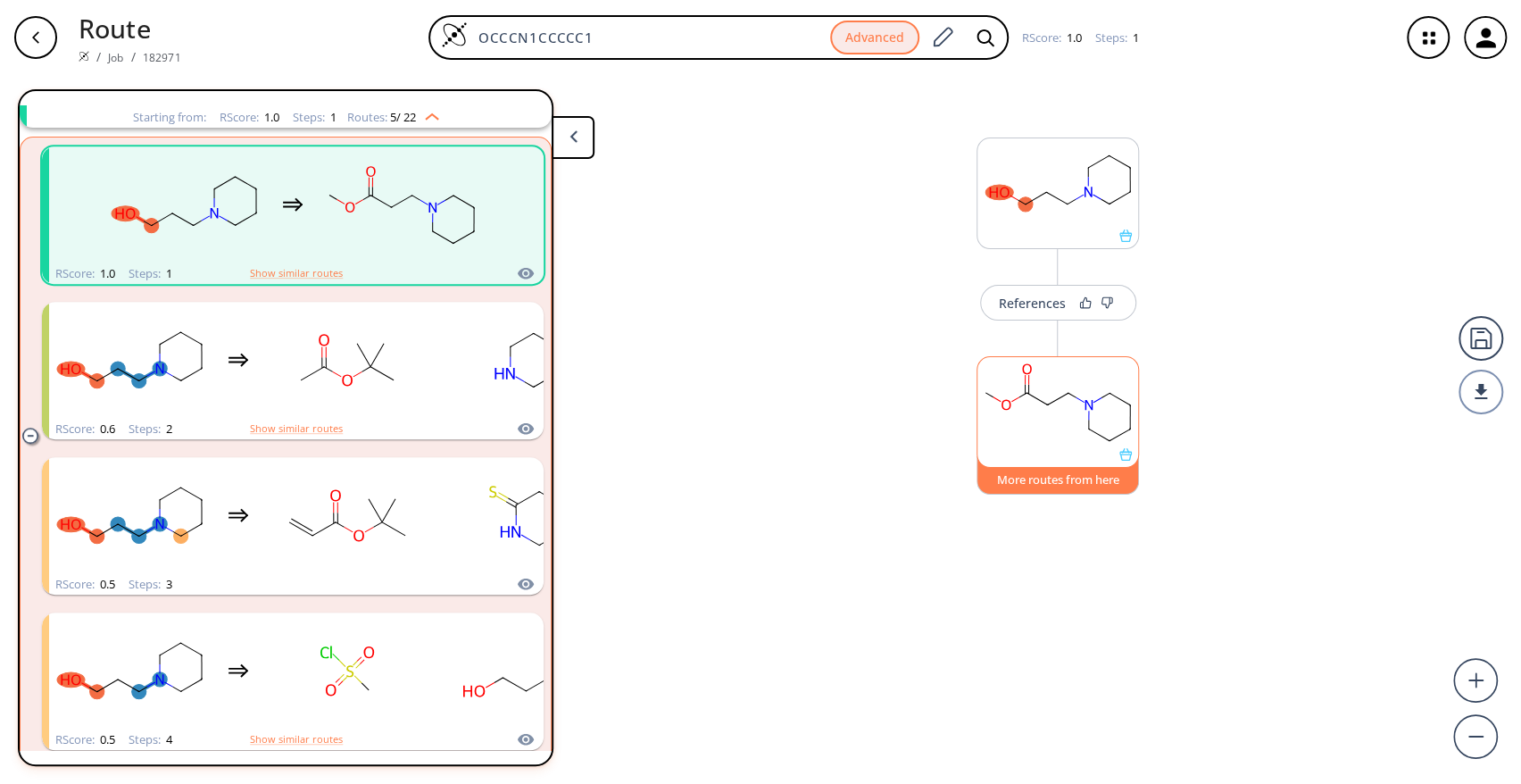
click at [1053, 475] on button "More routes from here" at bounding box center [1058, 475] width 163 height 38
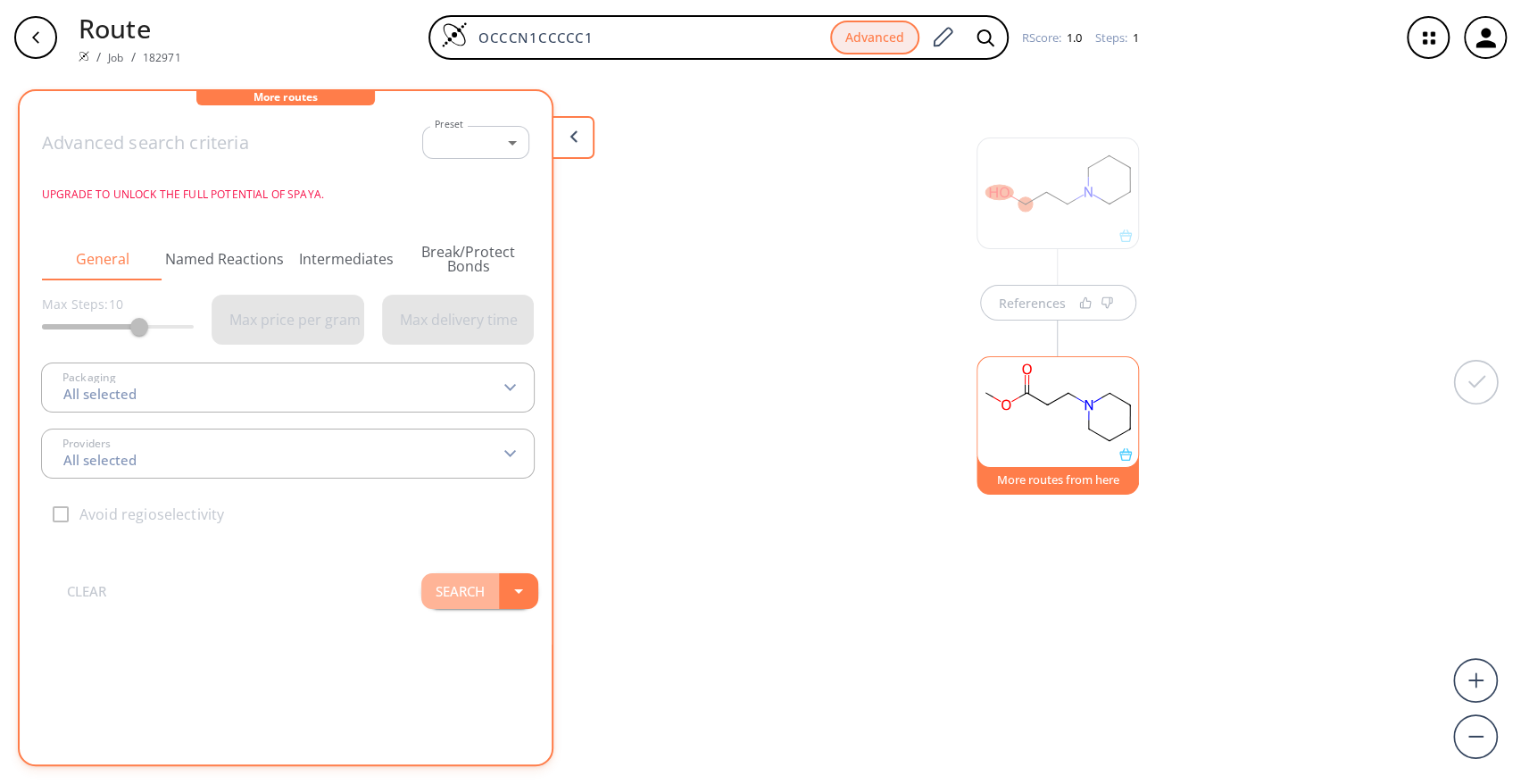
click at [459, 590] on button "Search" at bounding box center [460, 590] width 78 height 35
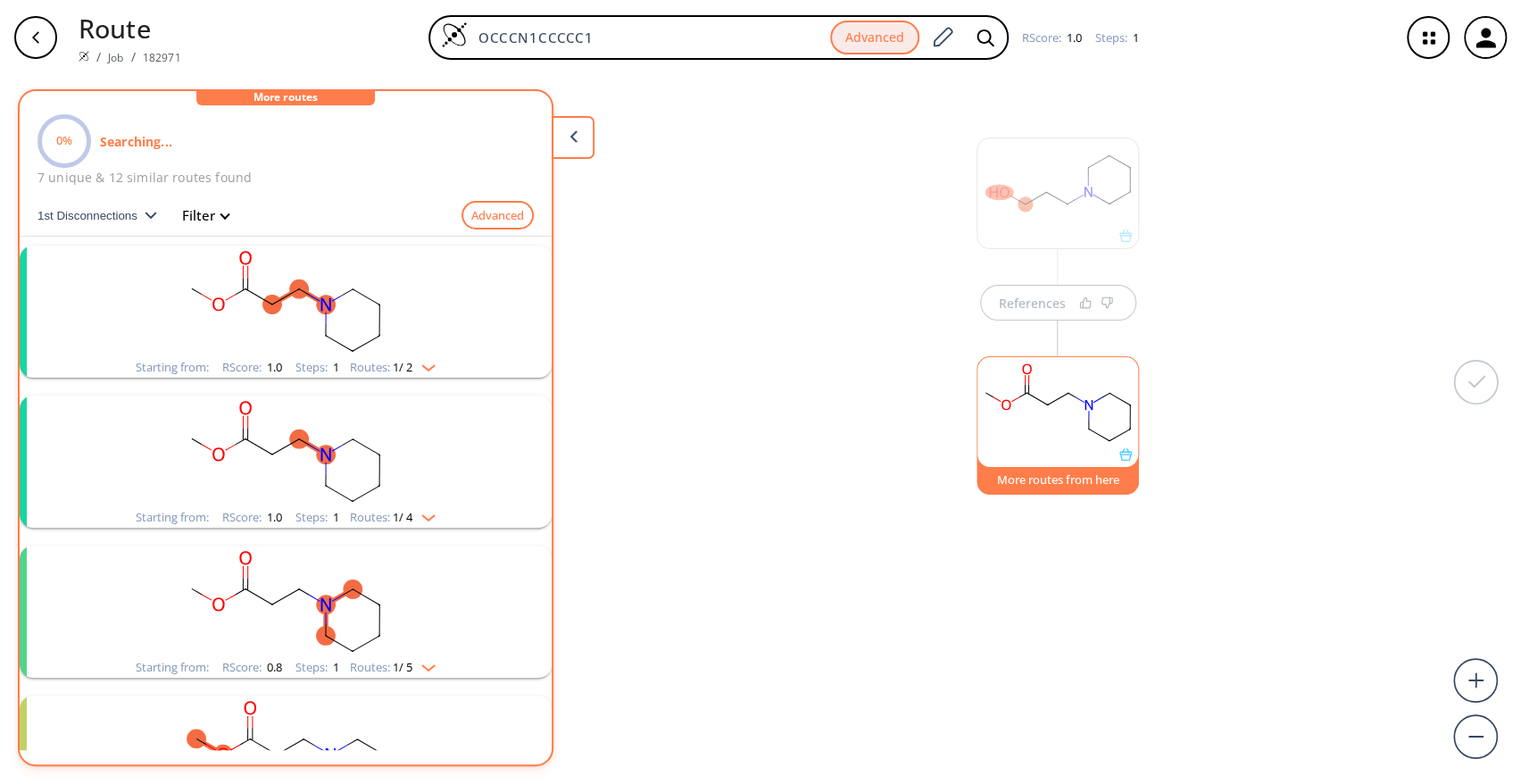
click at [337, 242] on li "Starting from: RScore : 1.0 Steps : 1 Routes: 1 / 2" at bounding box center [286, 312] width 532 height 150
click at [362, 299] on rect "clusters" at bounding box center [285, 300] width 464 height 111
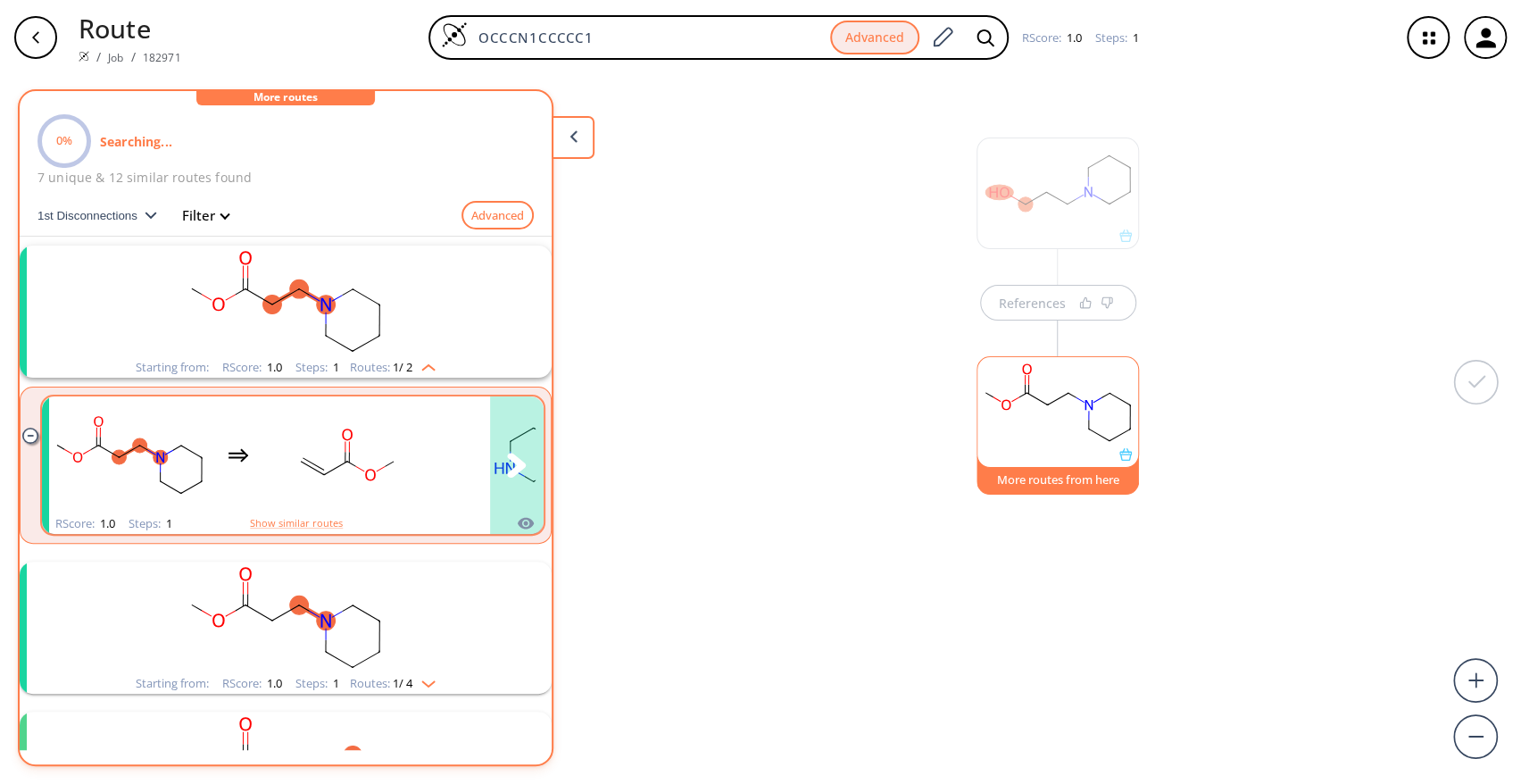
click at [400, 446] on rect "clusters" at bounding box center [347, 454] width 161 height 111
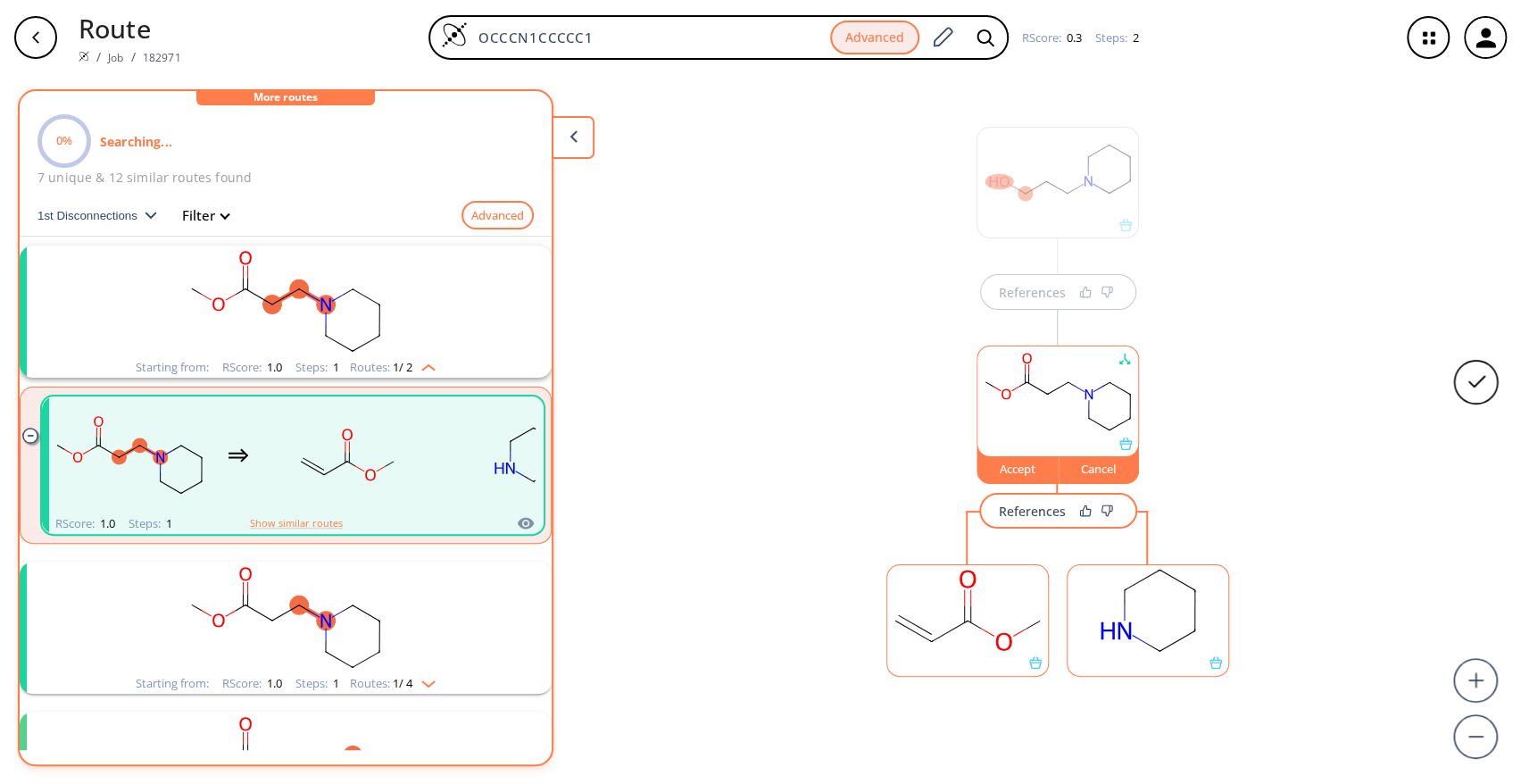
click at [959, 616] on rect at bounding box center [968, 610] width 161 height 91
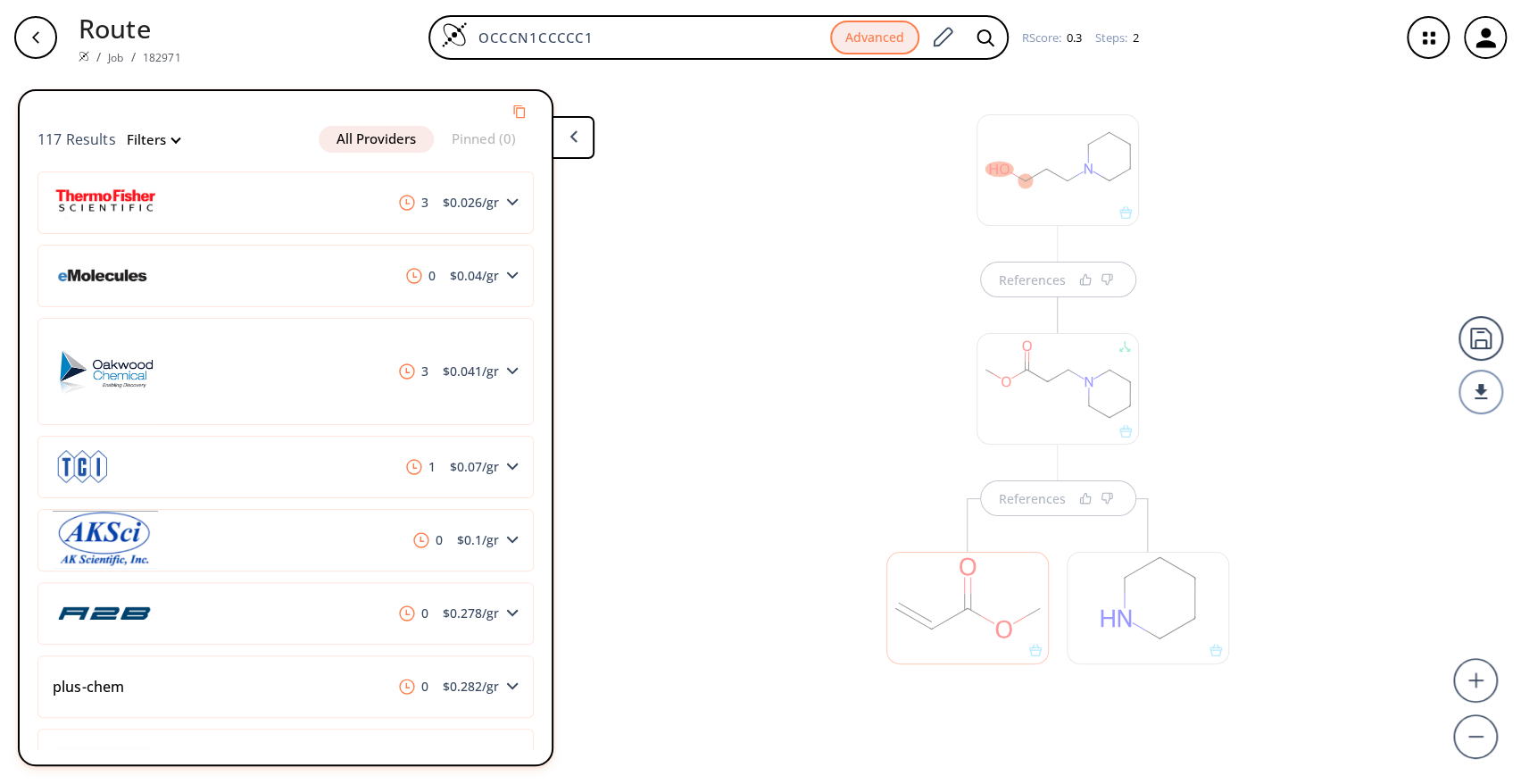
scroll to position [194, 0]
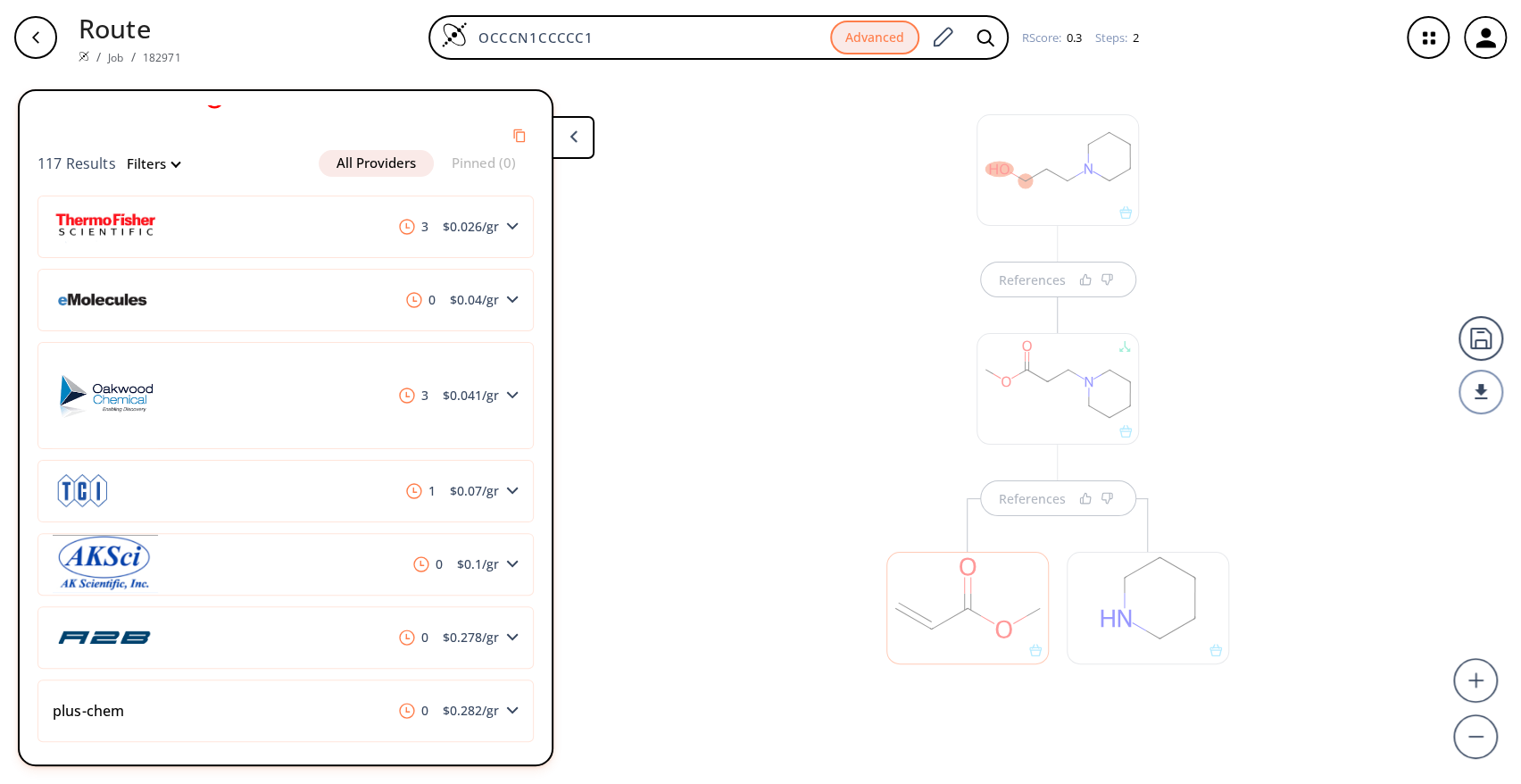
click at [803, 591] on div "References References" at bounding box center [760, 422] width 1521 height 694
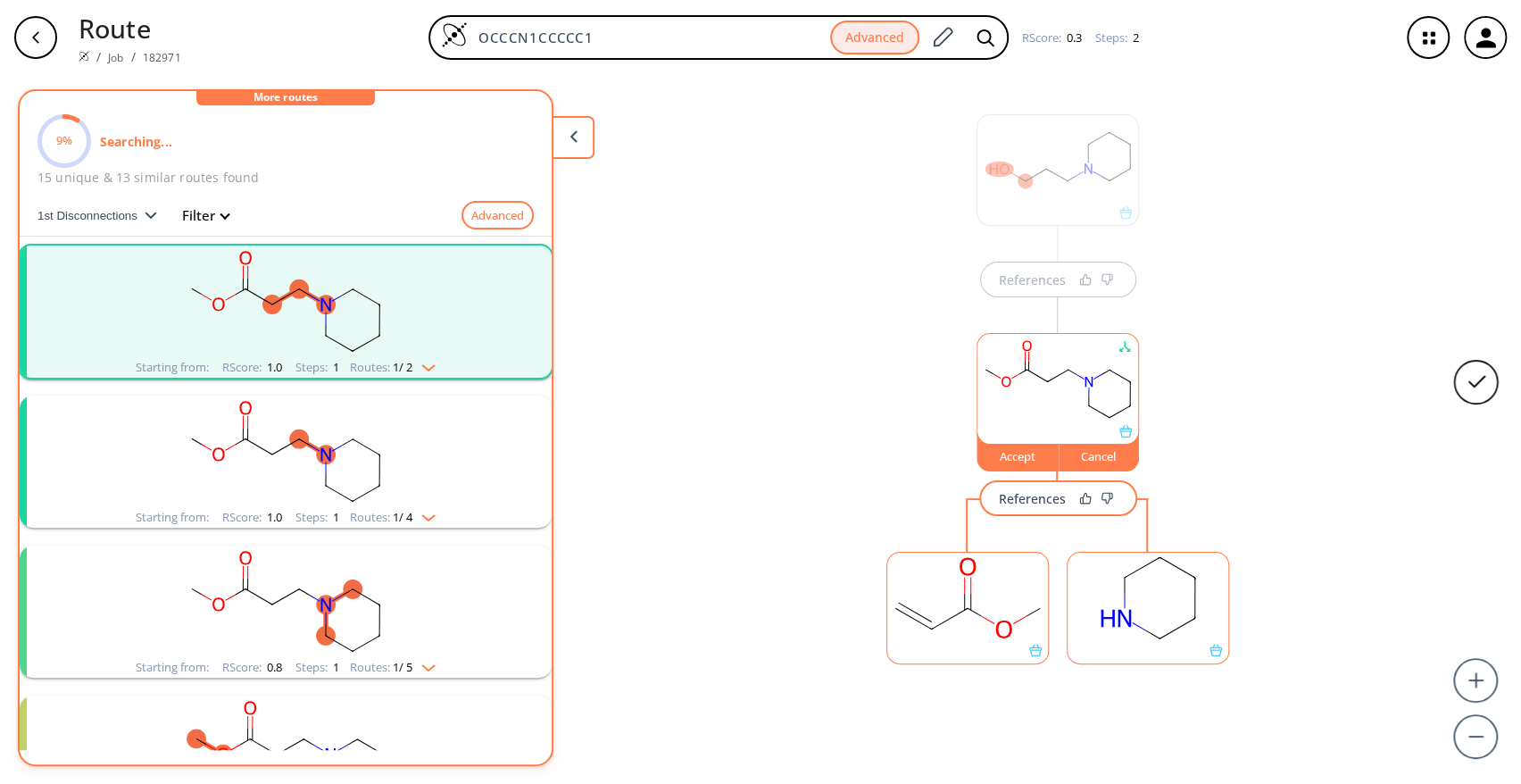
click at [1098, 454] on div "Cancel" at bounding box center [1099, 456] width 80 height 11
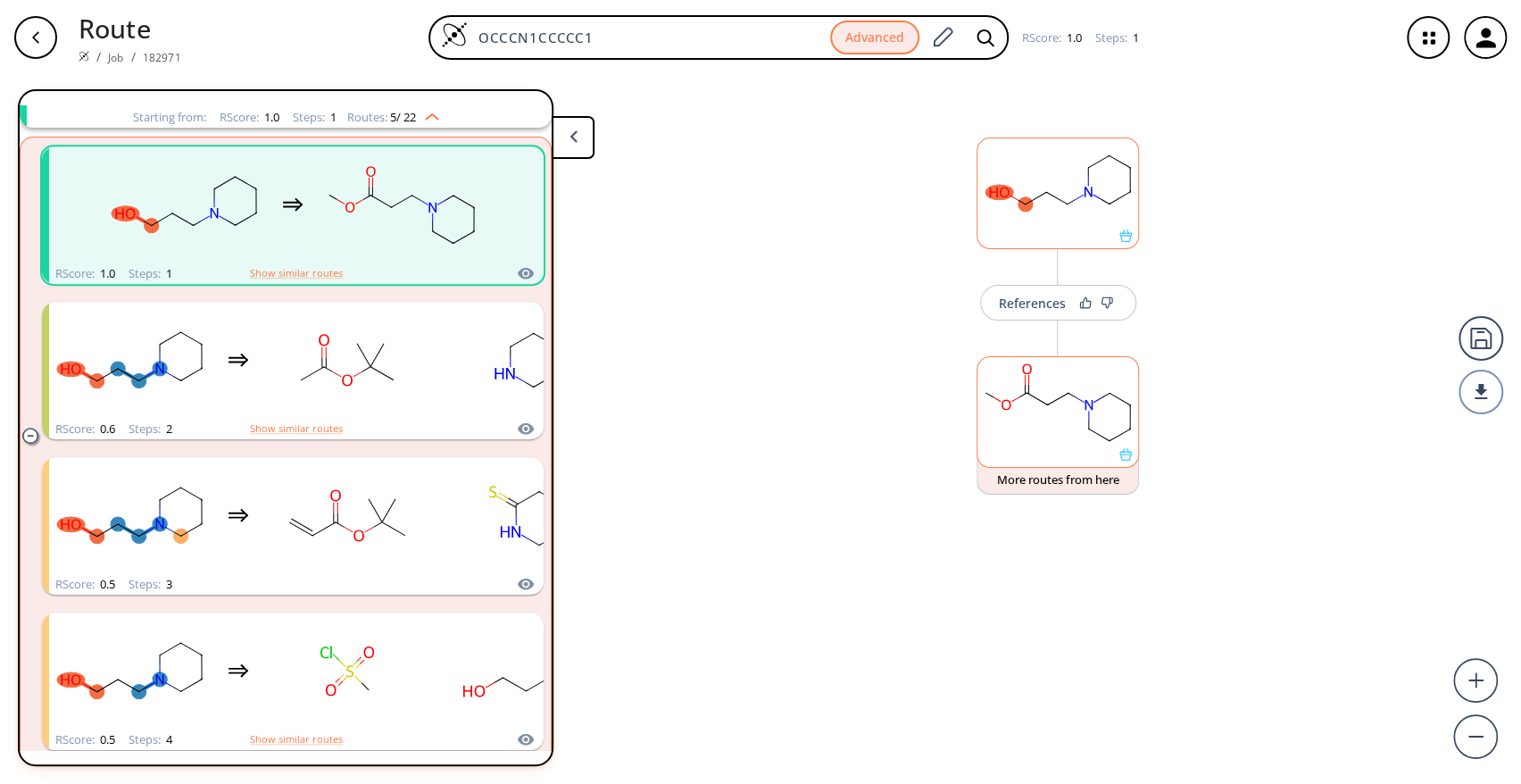
click at [1039, 231] on div at bounding box center [1058, 236] width 161 height 13
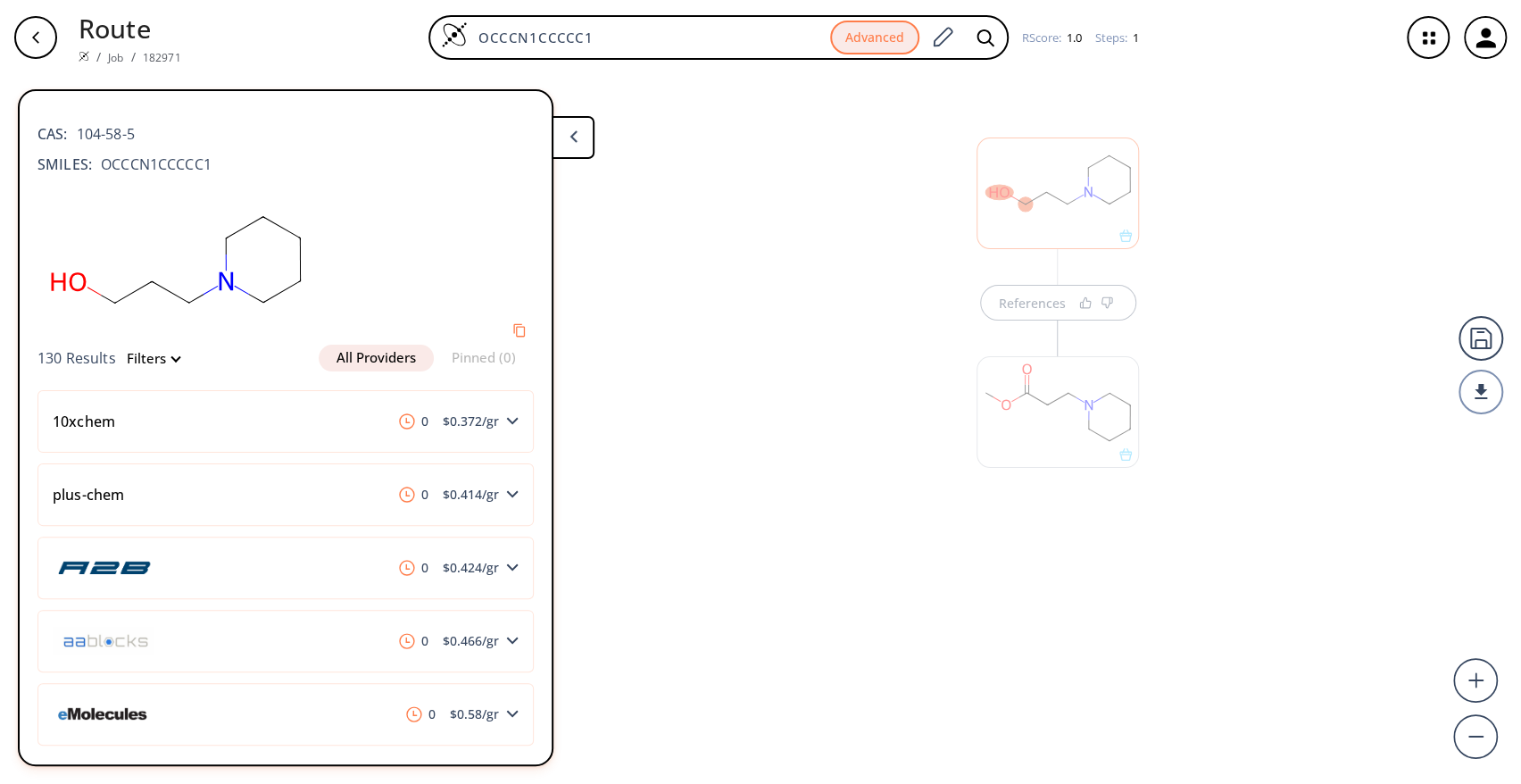
click at [875, 292] on div "References" at bounding box center [760, 422] width 1521 height 694
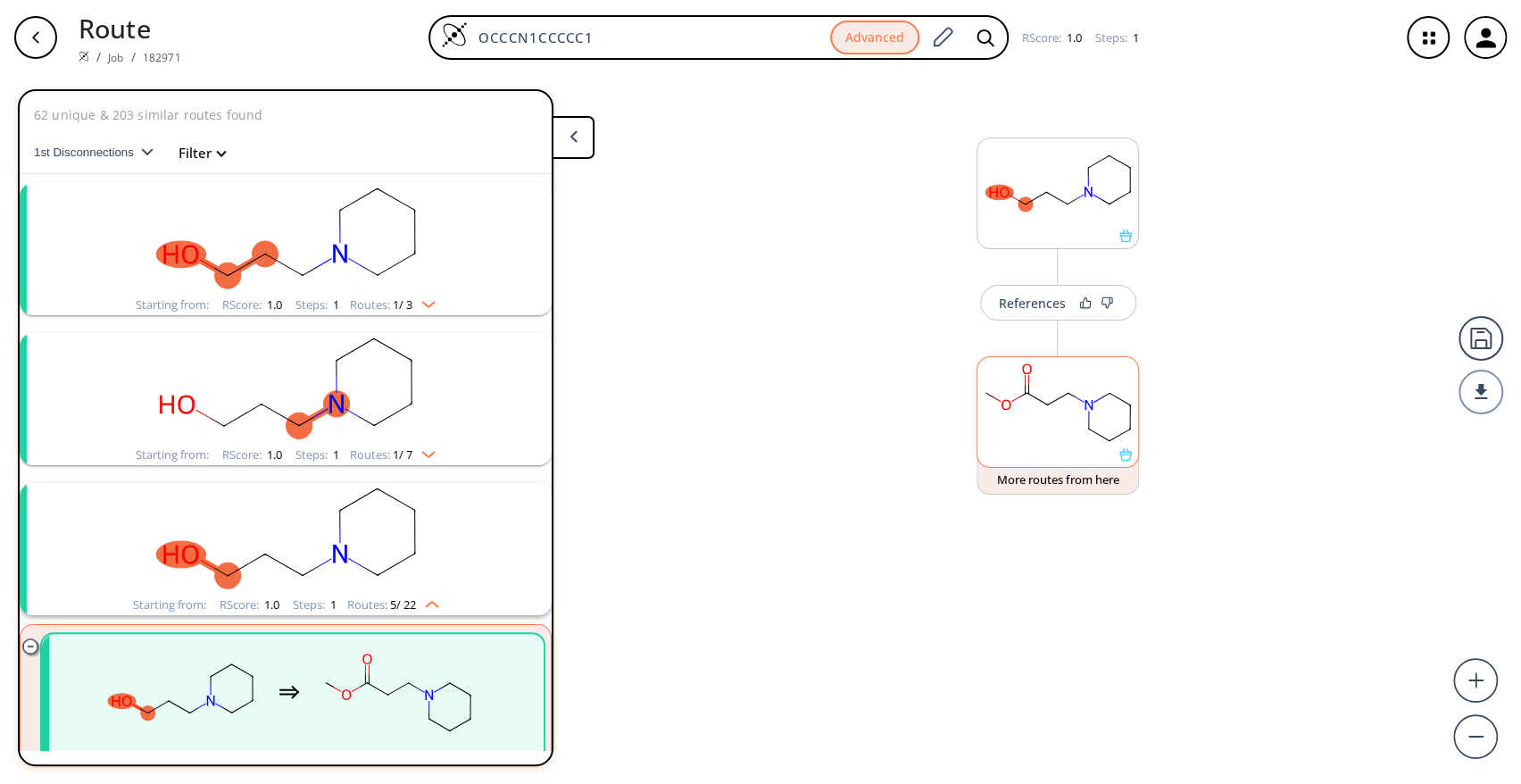
click at [379, 253] on rect "clusters" at bounding box center [285, 238] width 464 height 111
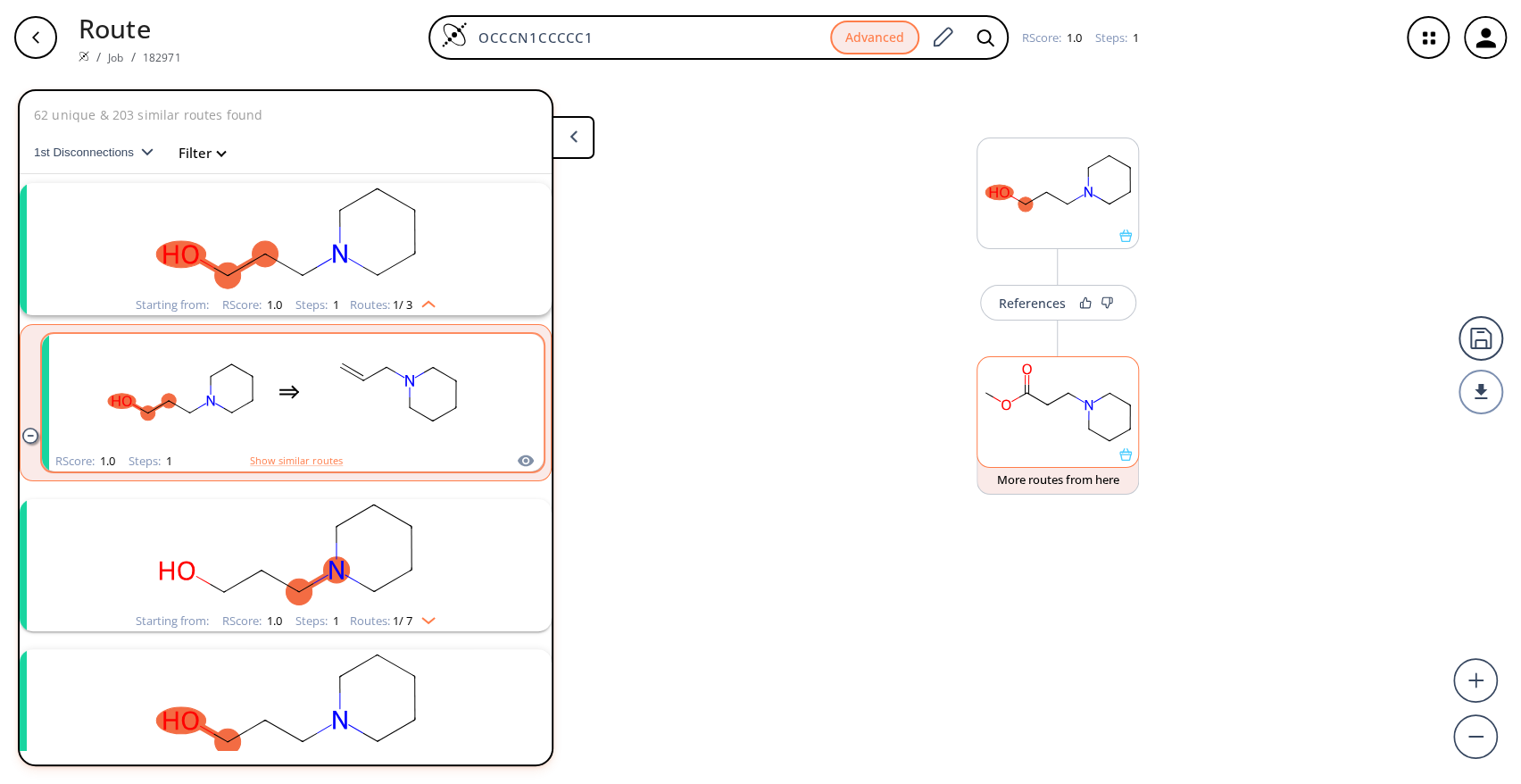
click at [402, 372] on rect "clusters" at bounding box center [398, 392] width 161 height 111
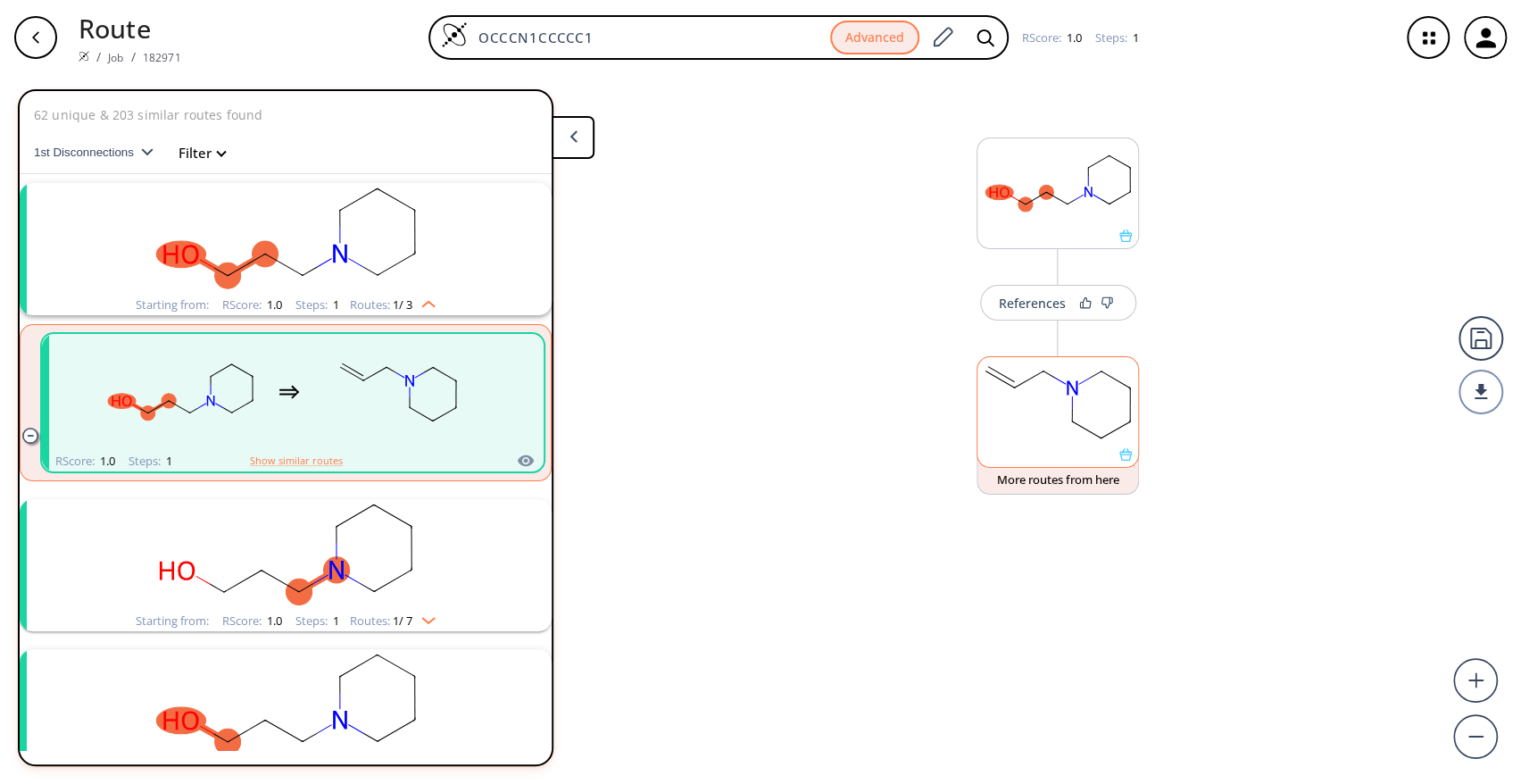
click at [1058, 421] on rect at bounding box center [1058, 402] width 161 height 91
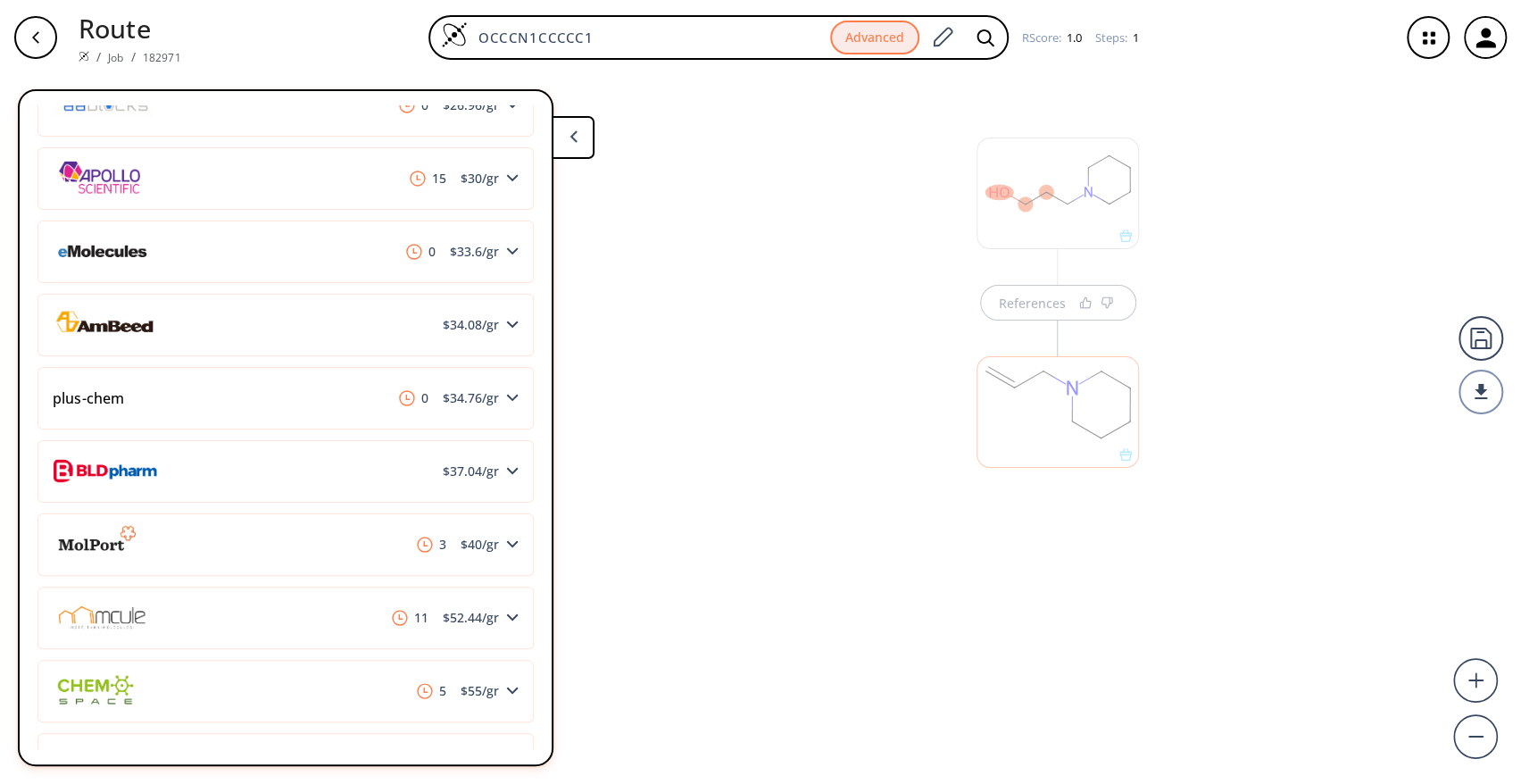
scroll to position [584, 0]
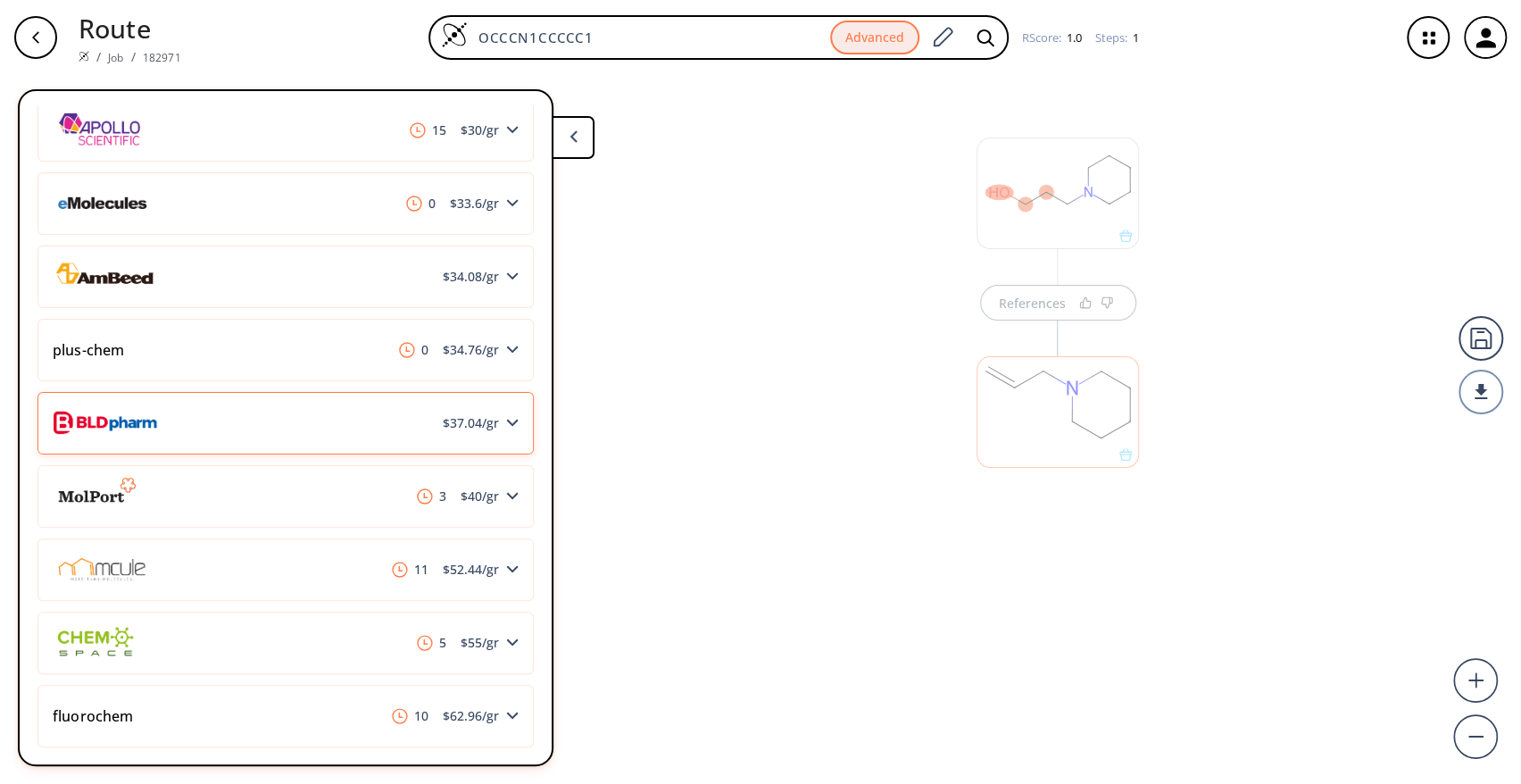
click at [444, 442] on div "$ 37.04 /gr" at bounding box center [285, 422] width 496 height 62
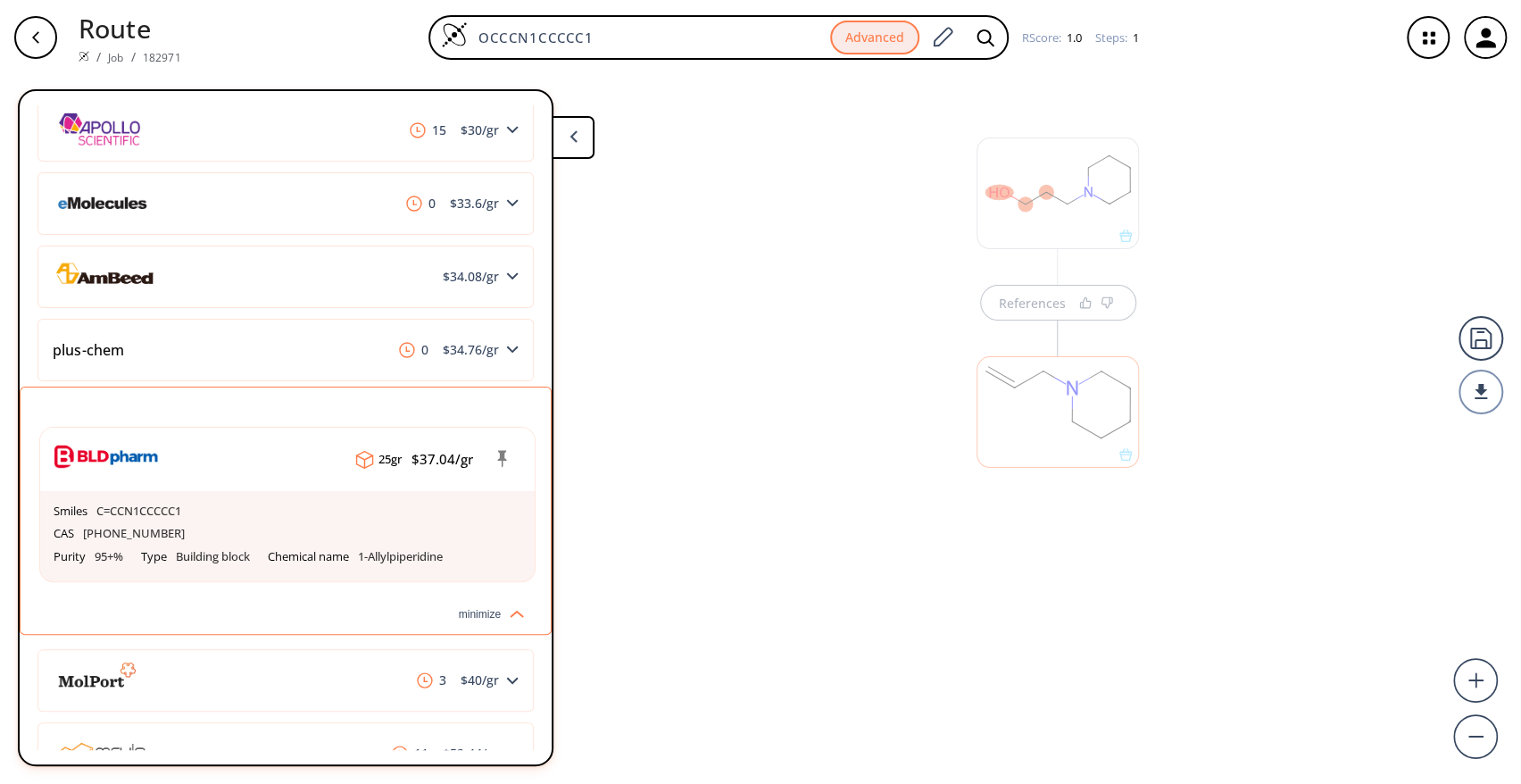
click at [848, 519] on div "References" at bounding box center [760, 422] width 1521 height 694
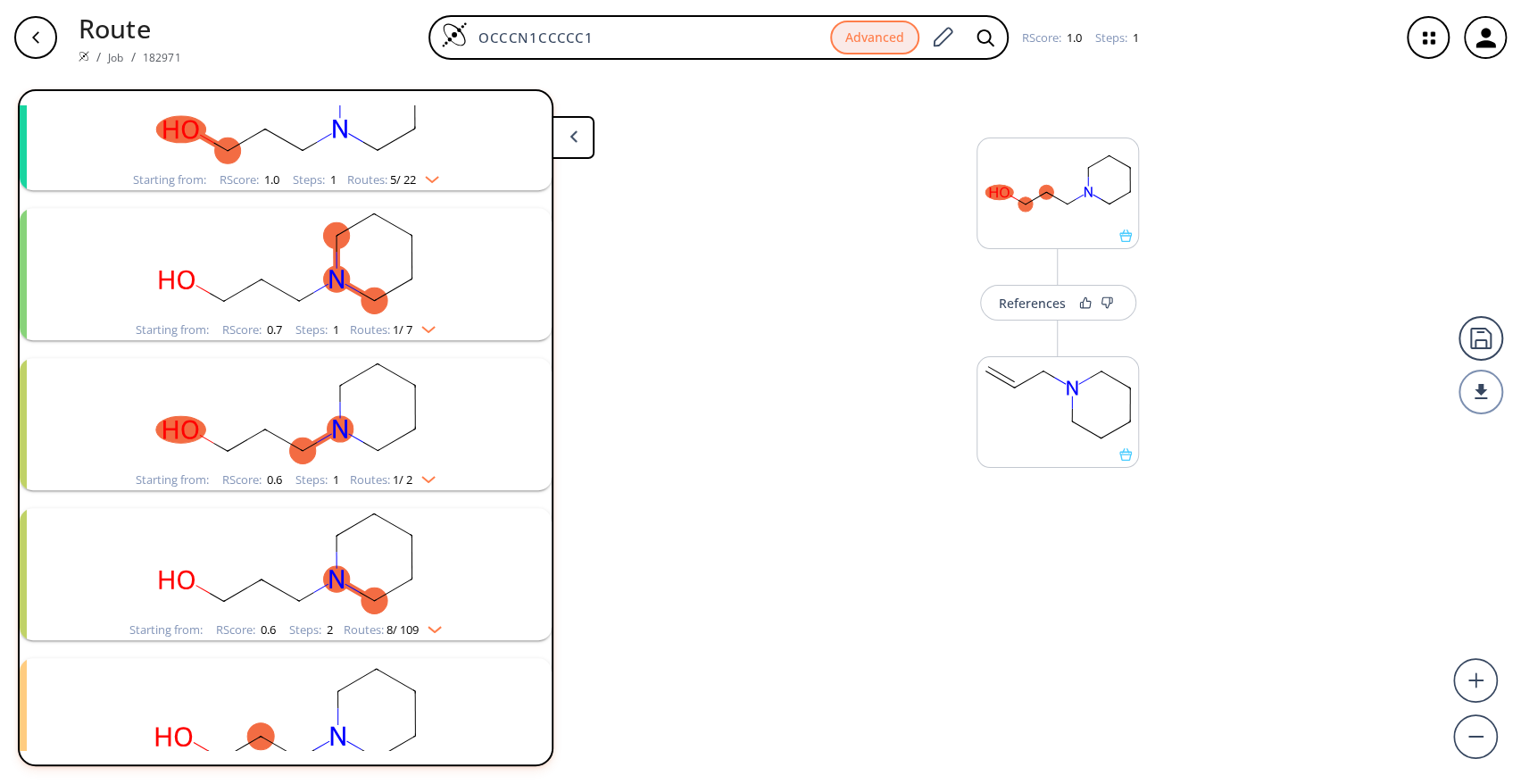
scroll to position [0, 0]
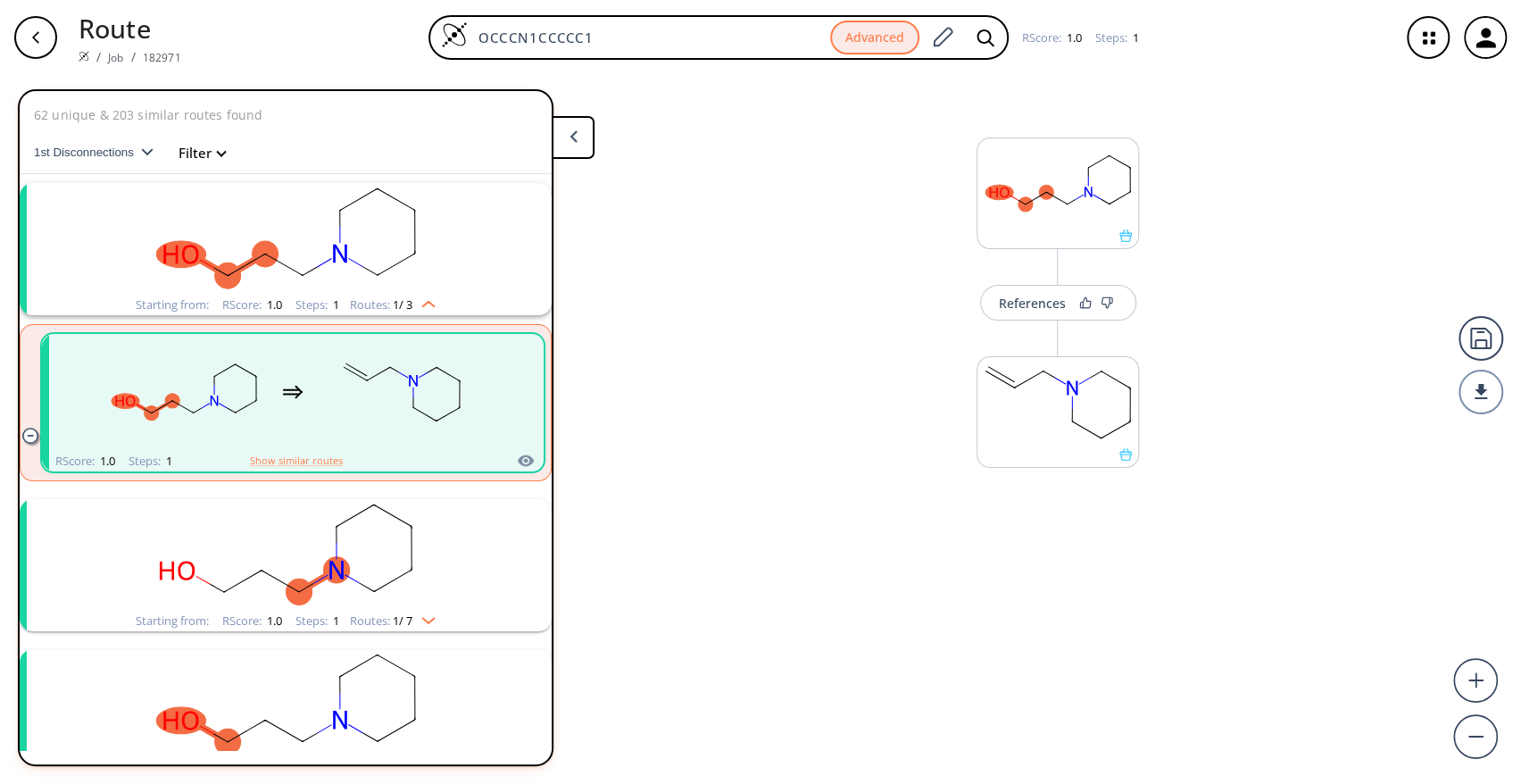
click at [838, 422] on div "References More routes from here" at bounding box center [760, 422] width 1521 height 694
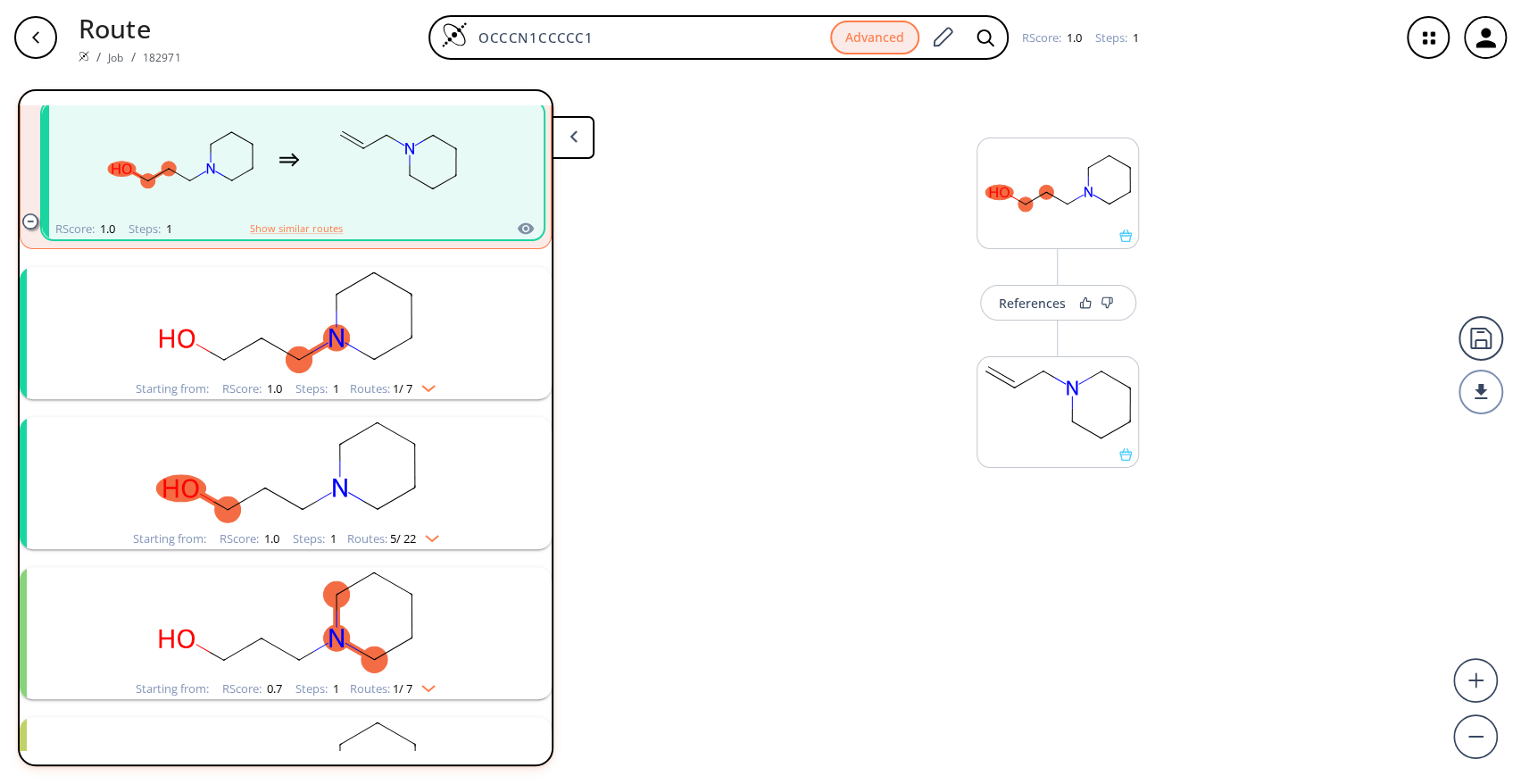
scroll to position [292, 0]
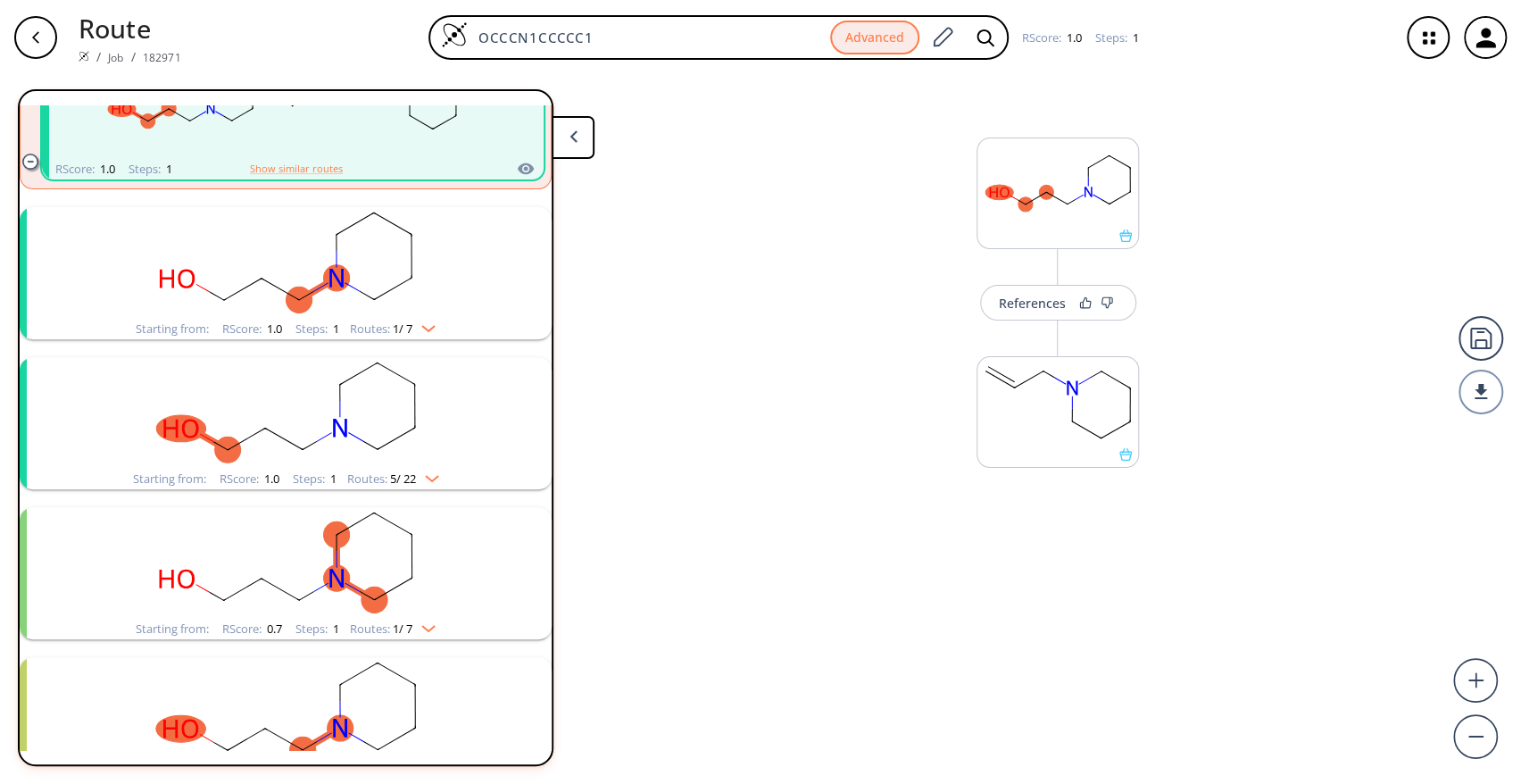
click at [378, 451] on rect "clusters" at bounding box center [285, 412] width 464 height 111
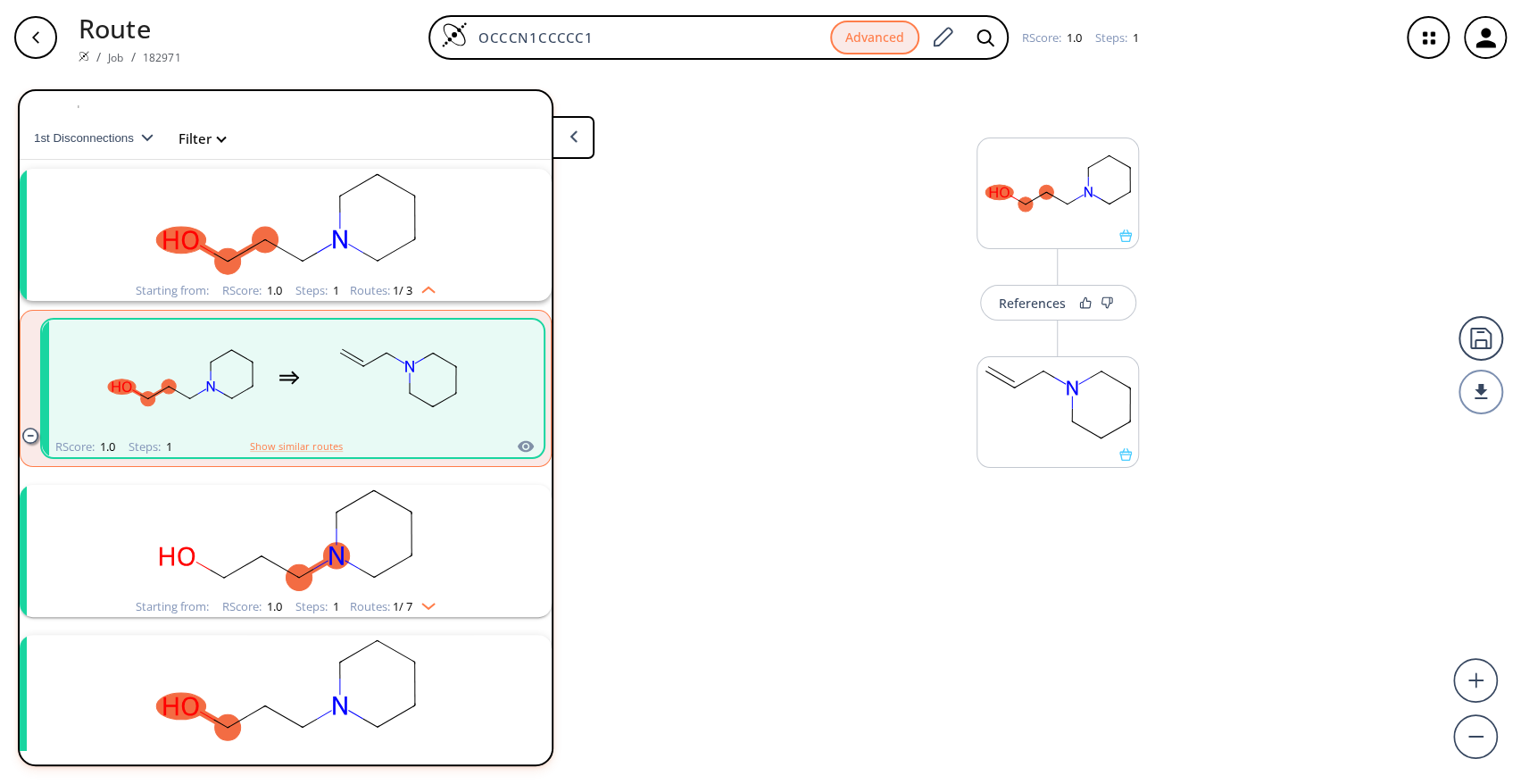
scroll to position [0, 0]
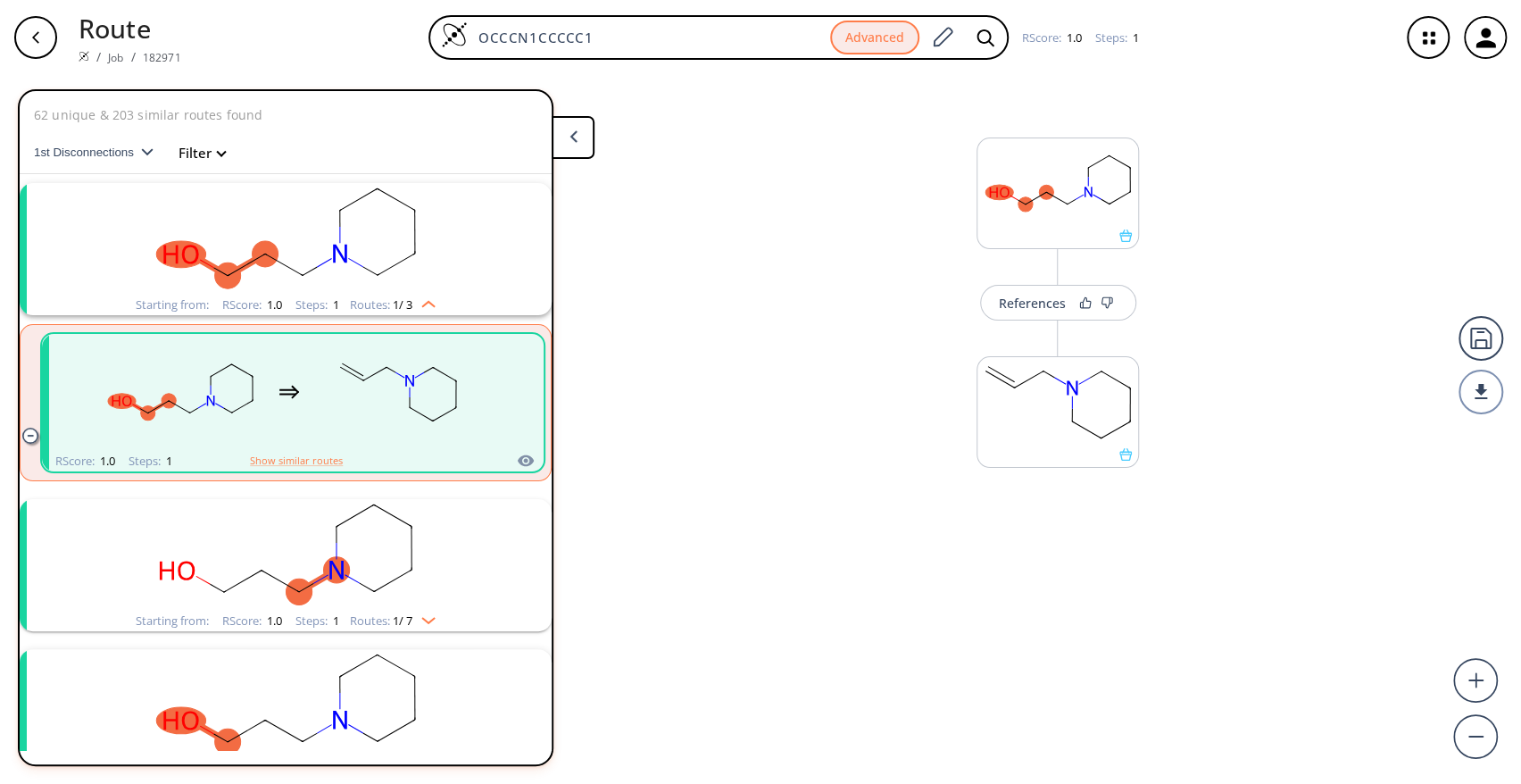
click at [331, 275] on rect "clusters" at bounding box center [285, 238] width 464 height 111
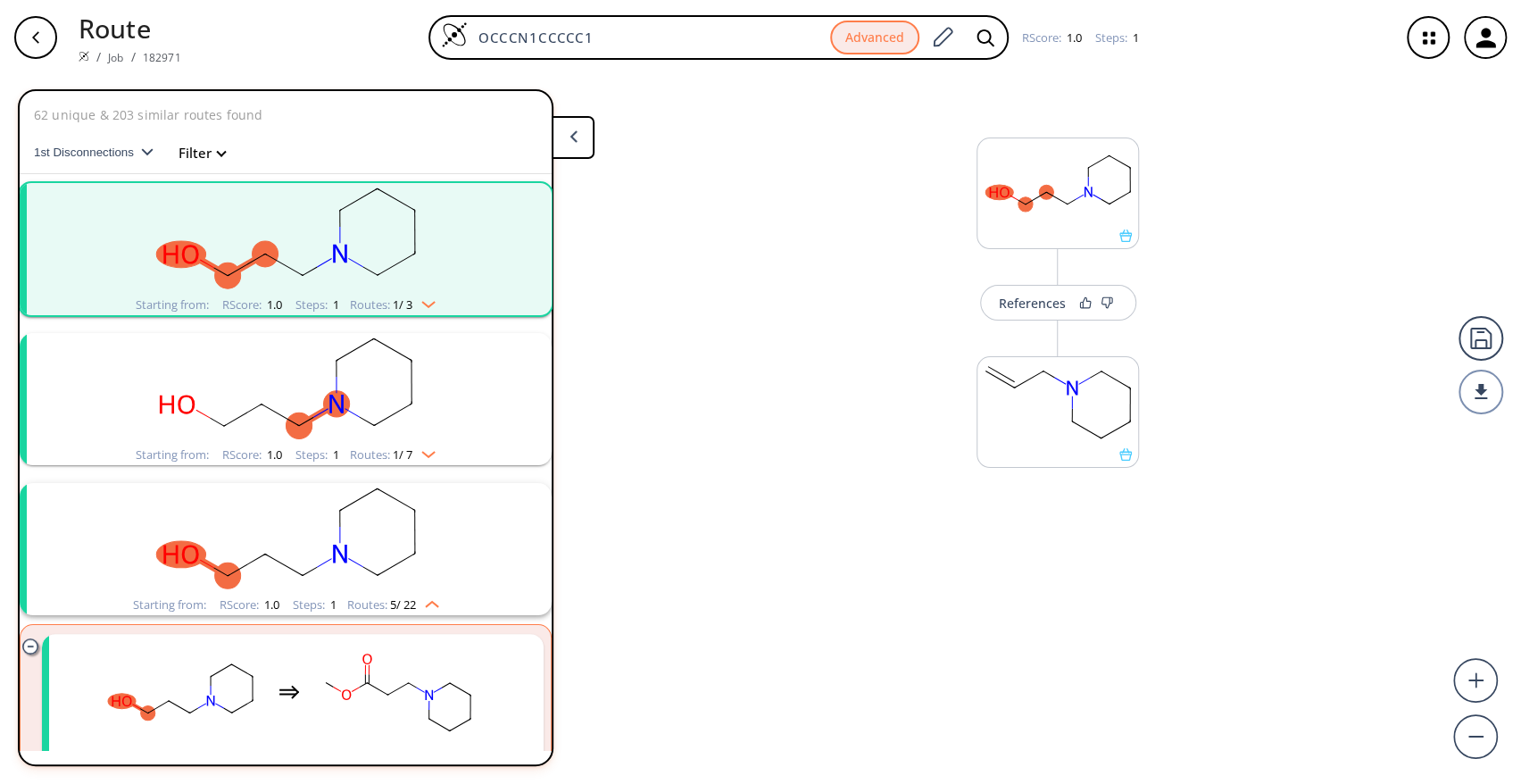
click at [326, 269] on rect "clusters" at bounding box center [285, 238] width 464 height 111
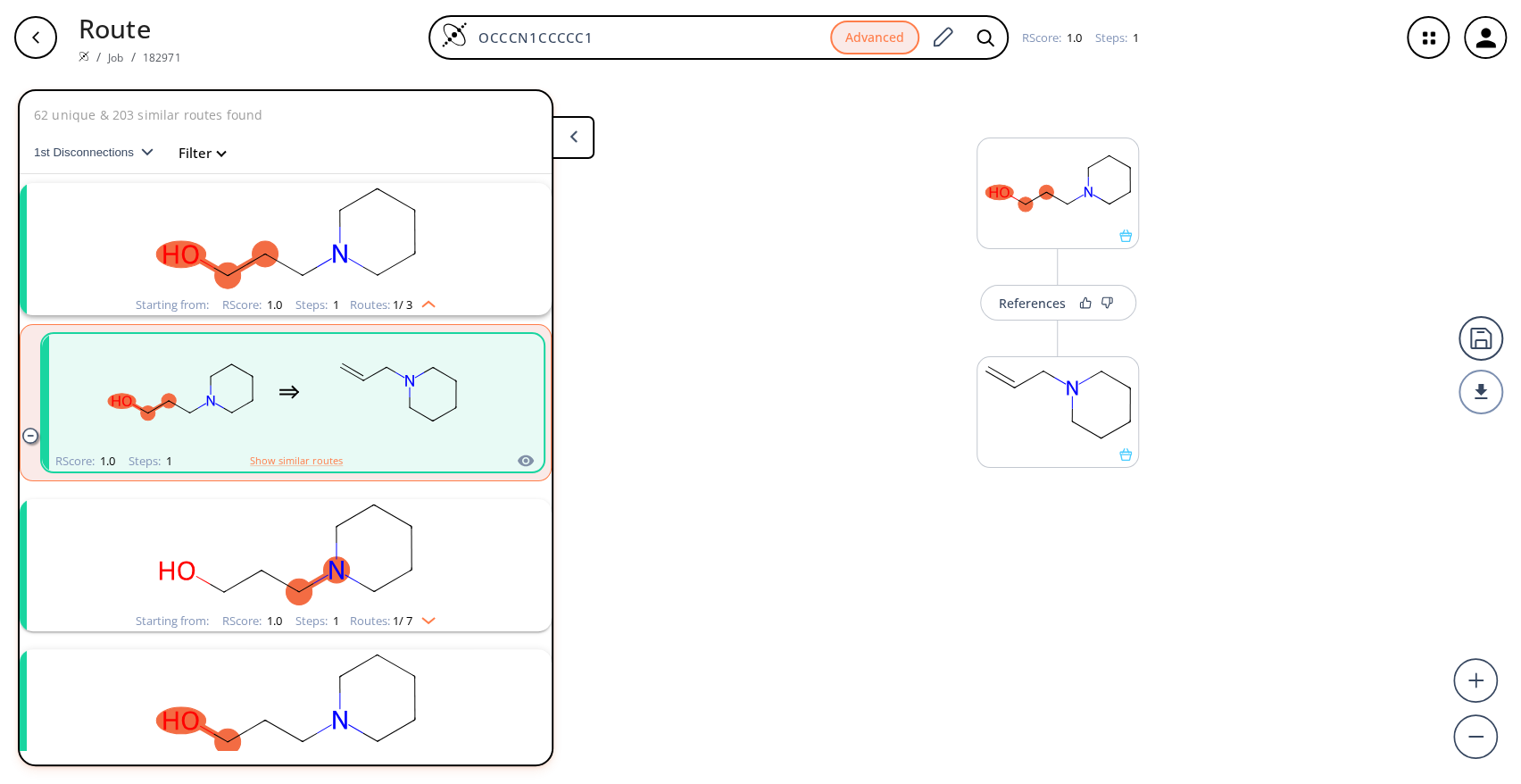
click at [370, 392] on rect "clusters" at bounding box center [398, 392] width 161 height 111
click at [405, 562] on rect "clusters" at bounding box center [285, 554] width 464 height 111
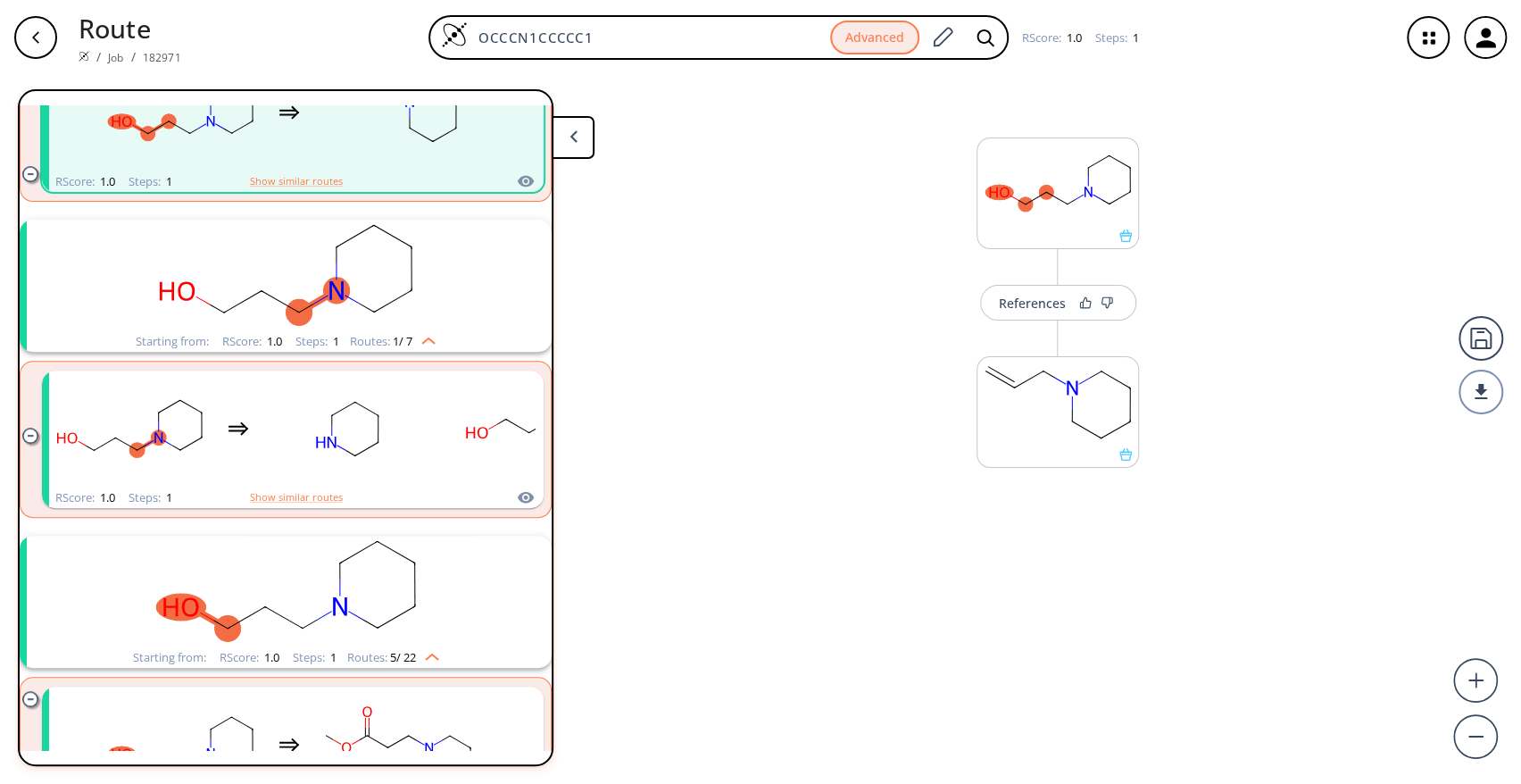
scroll to position [292, 0]
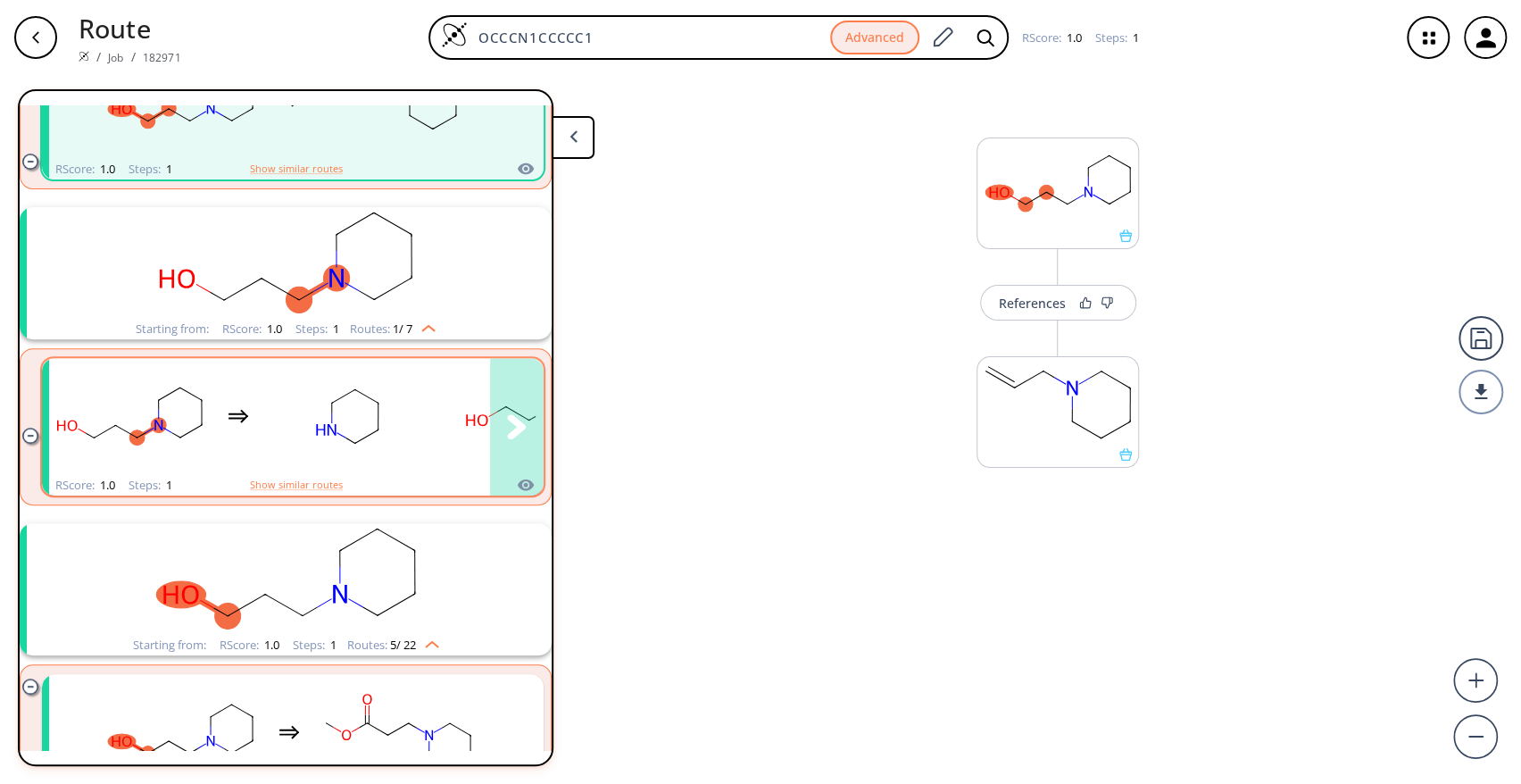
click at [344, 437] on rect "clusters" at bounding box center [347, 416] width 161 height 111
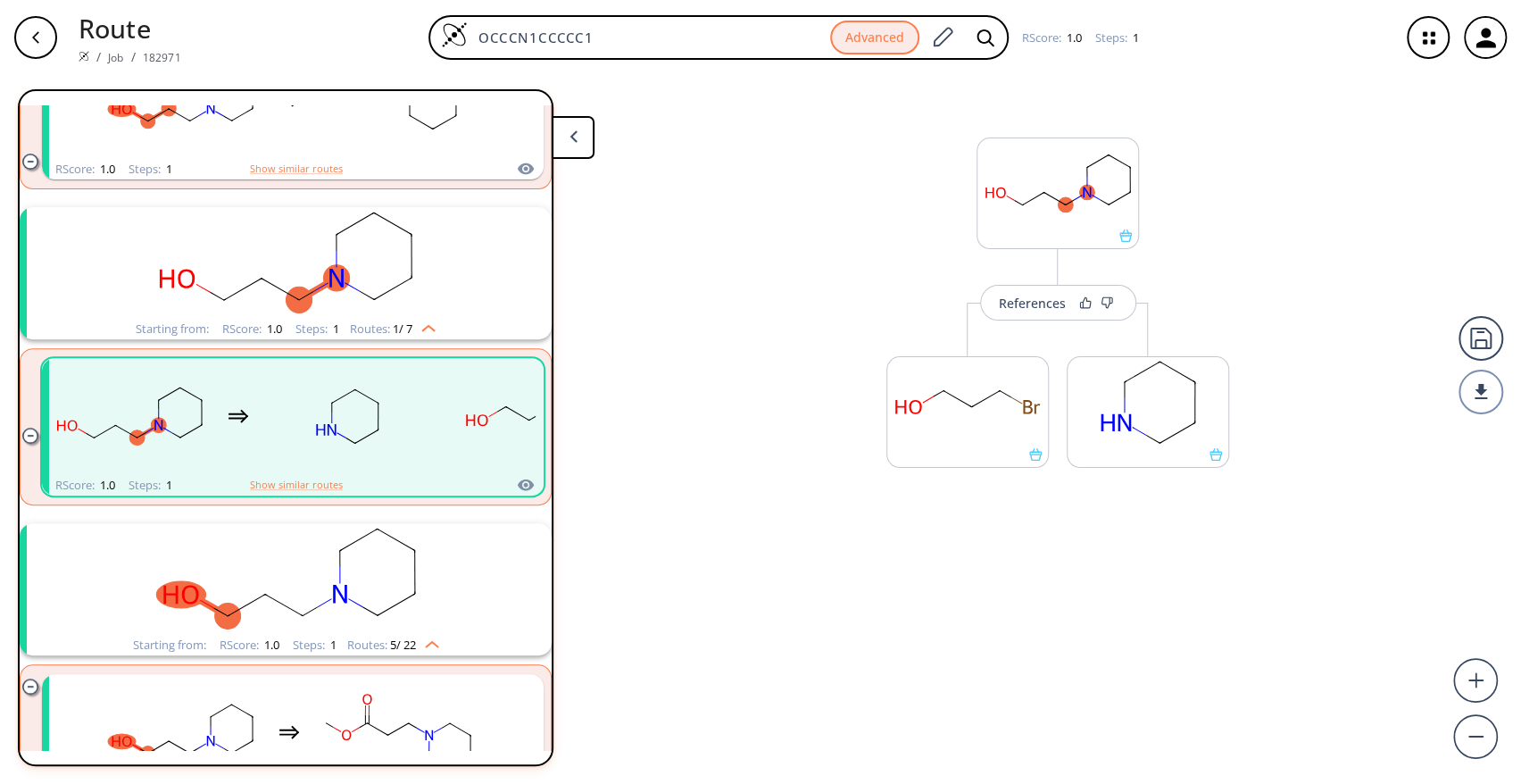
click at [954, 568] on div "References More routes from here More routes from here" at bounding box center [760, 422] width 1521 height 694
click at [939, 383] on rect at bounding box center [968, 402] width 161 height 91
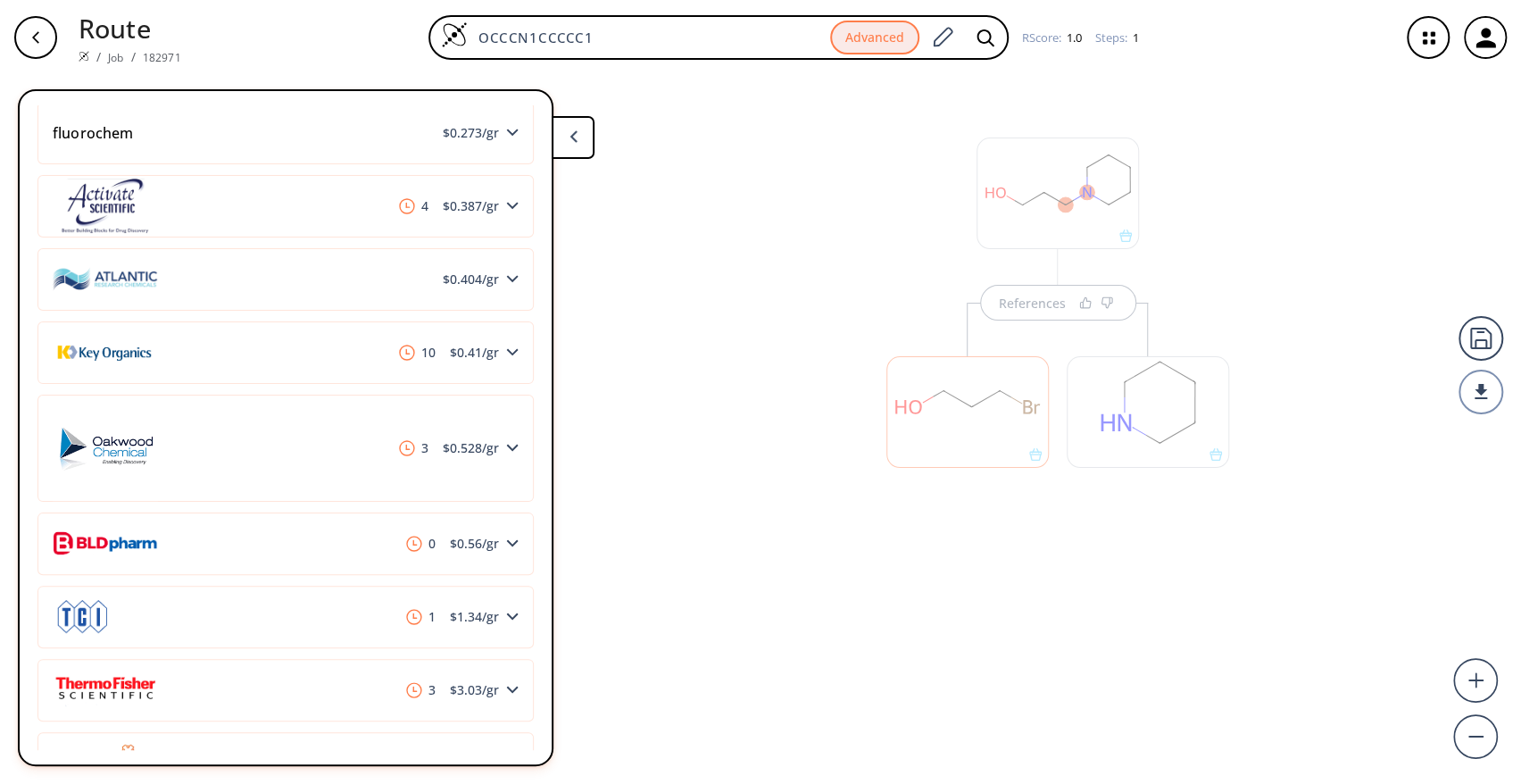
scroll to position [1168, 0]
click at [1146, 402] on div at bounding box center [1148, 411] width 163 height 111
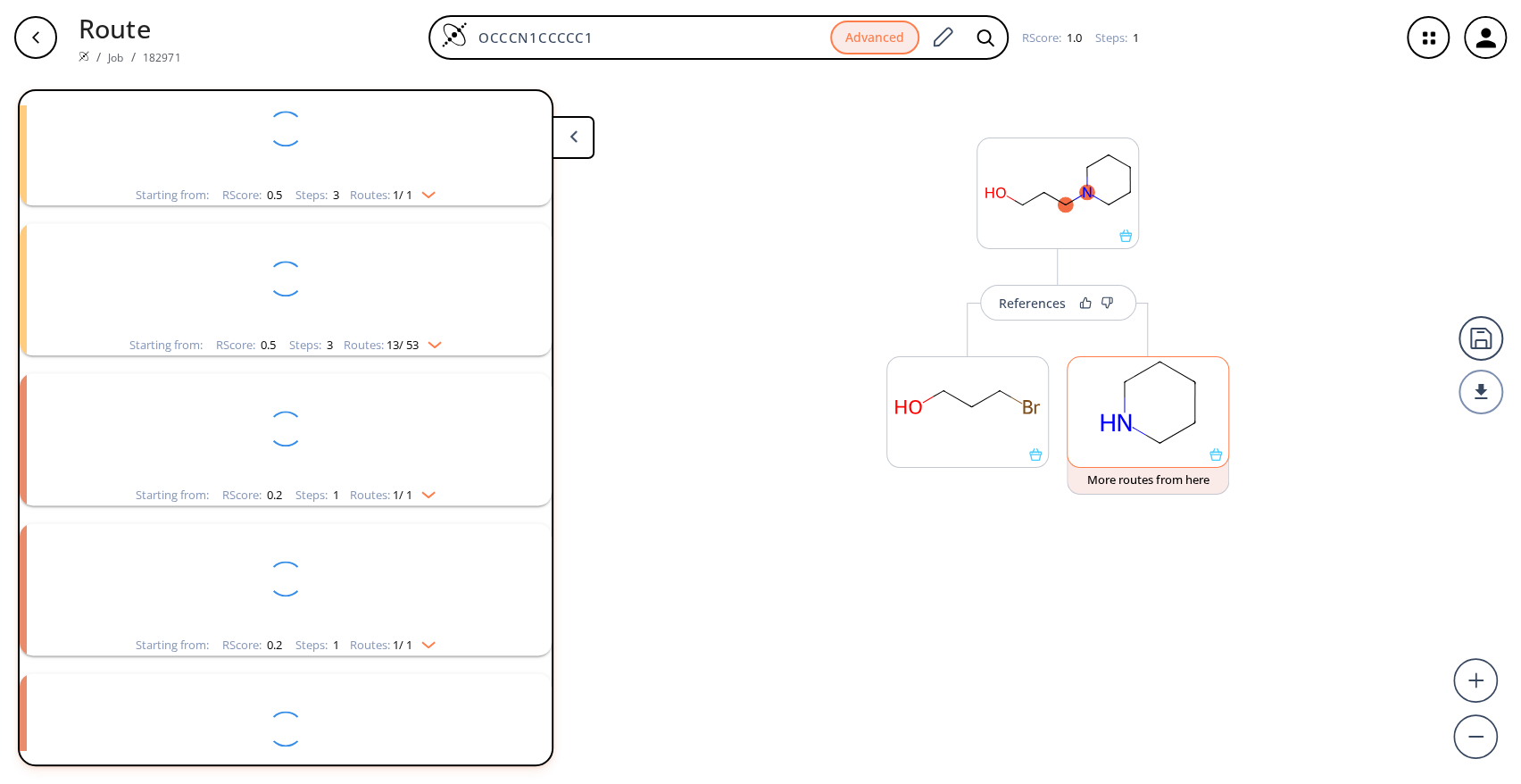
scroll to position [292, 0]
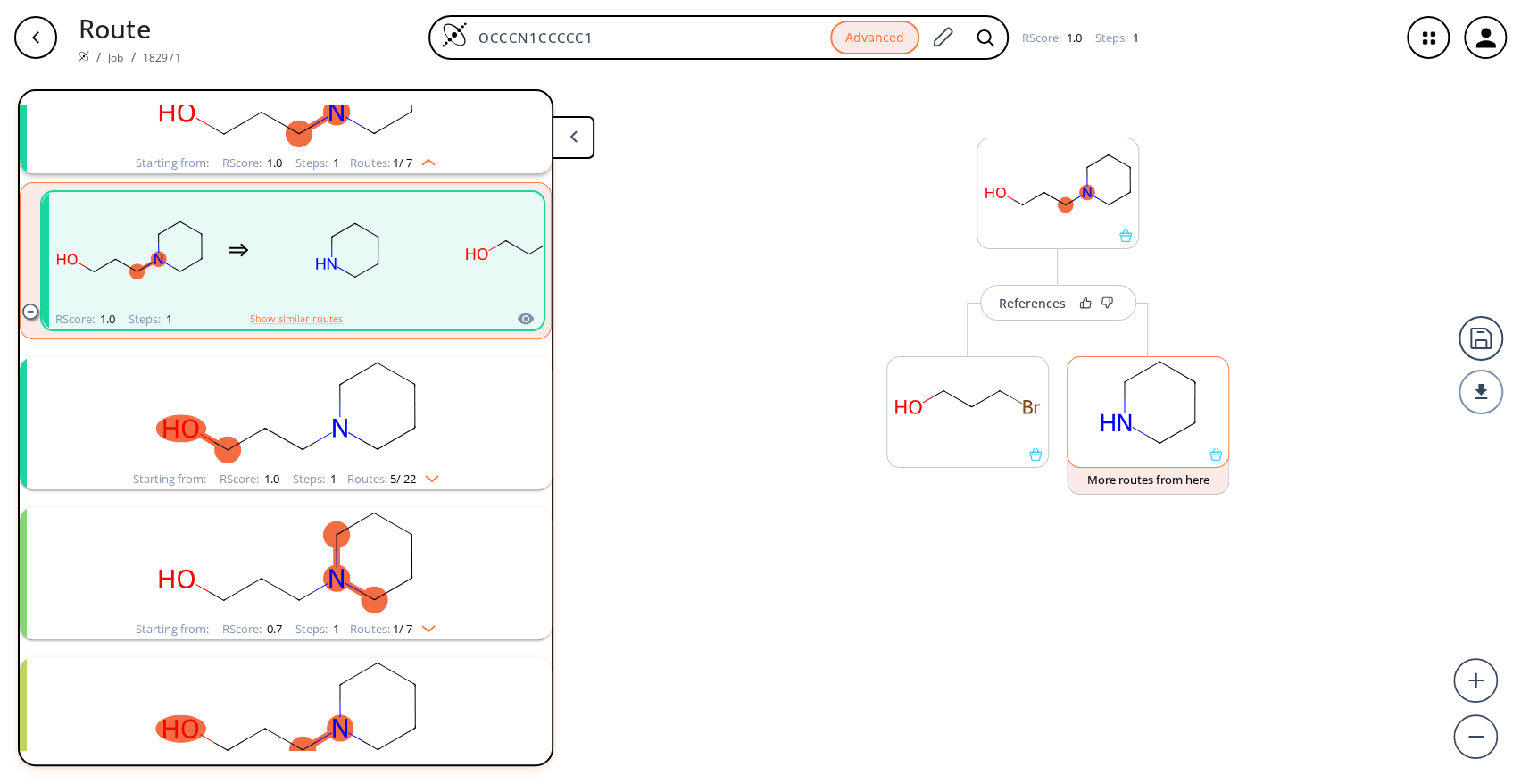
click at [1146, 402] on rect at bounding box center [1148, 402] width 161 height 91
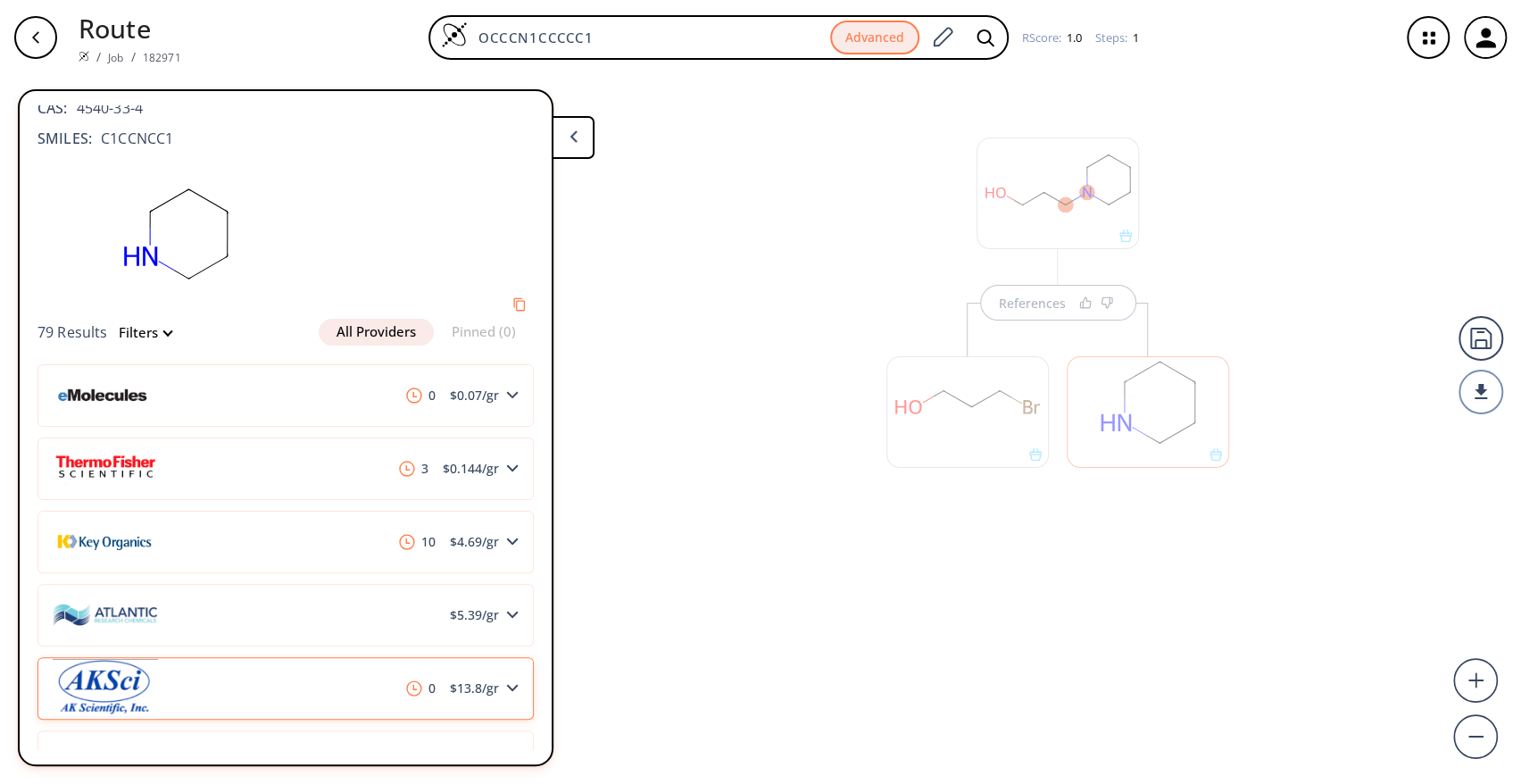
scroll to position [0, 0]
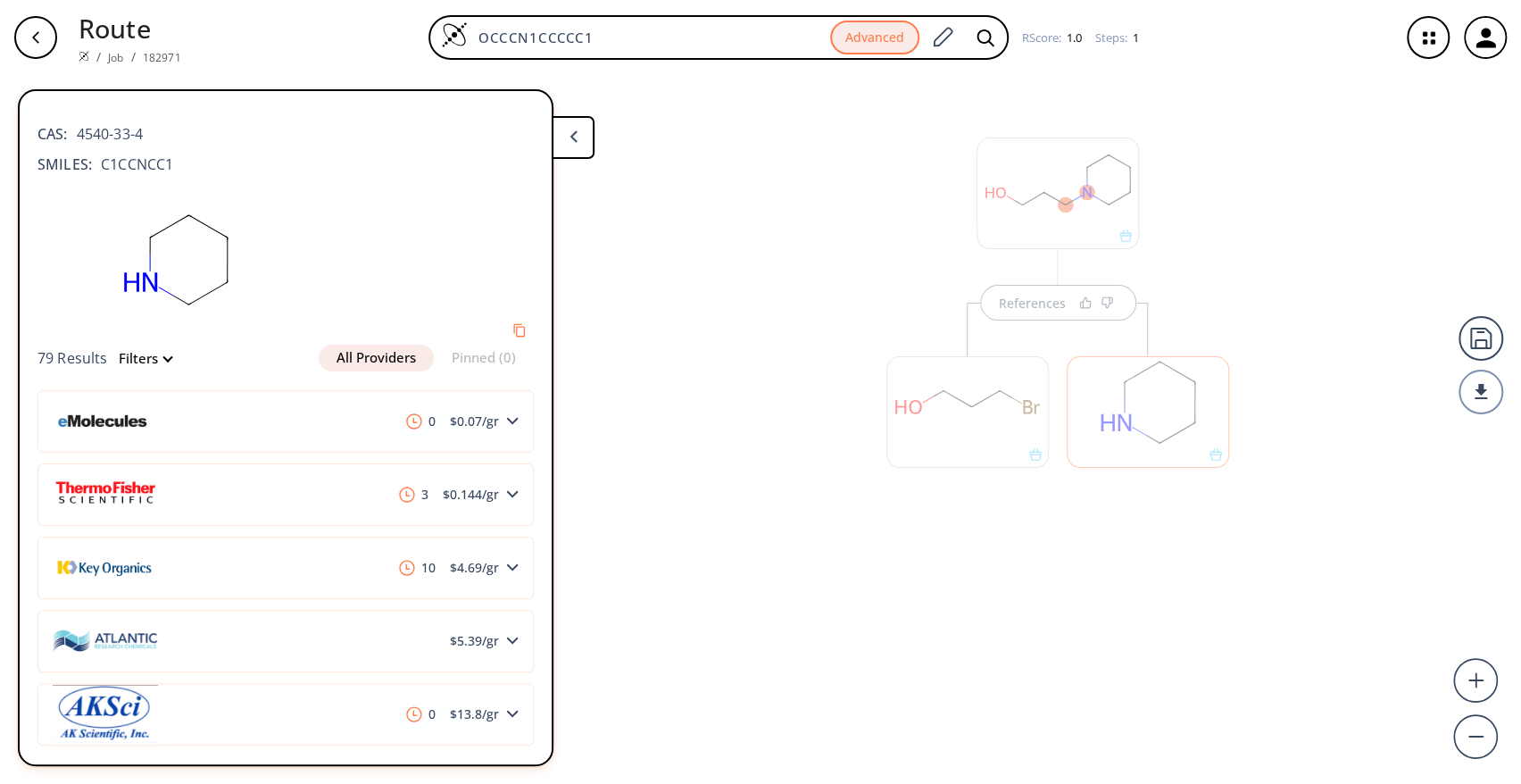
click at [704, 592] on div "References" at bounding box center [760, 422] width 1521 height 694
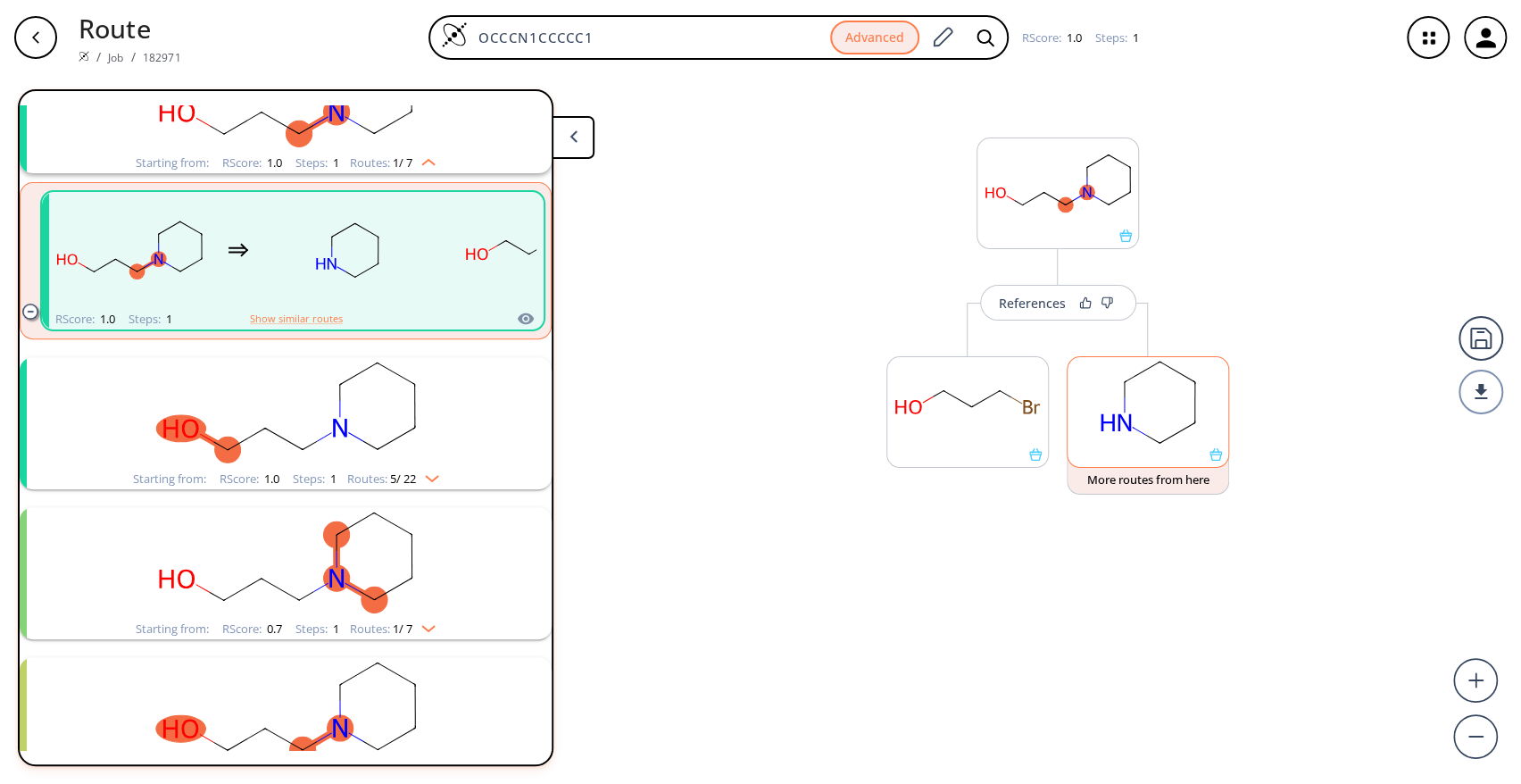
click at [1137, 407] on rect at bounding box center [1148, 402] width 161 height 91
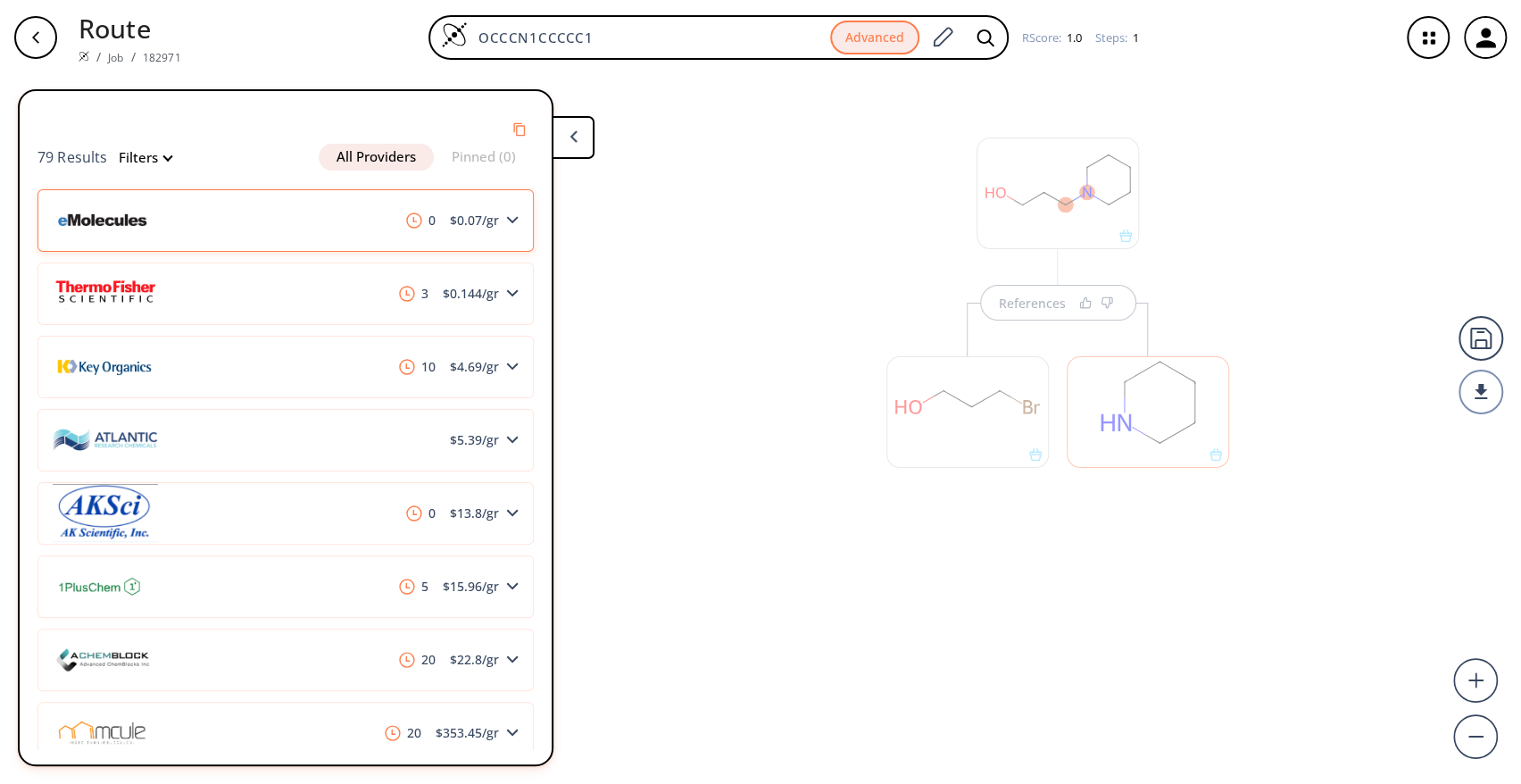
scroll to position [194, 0]
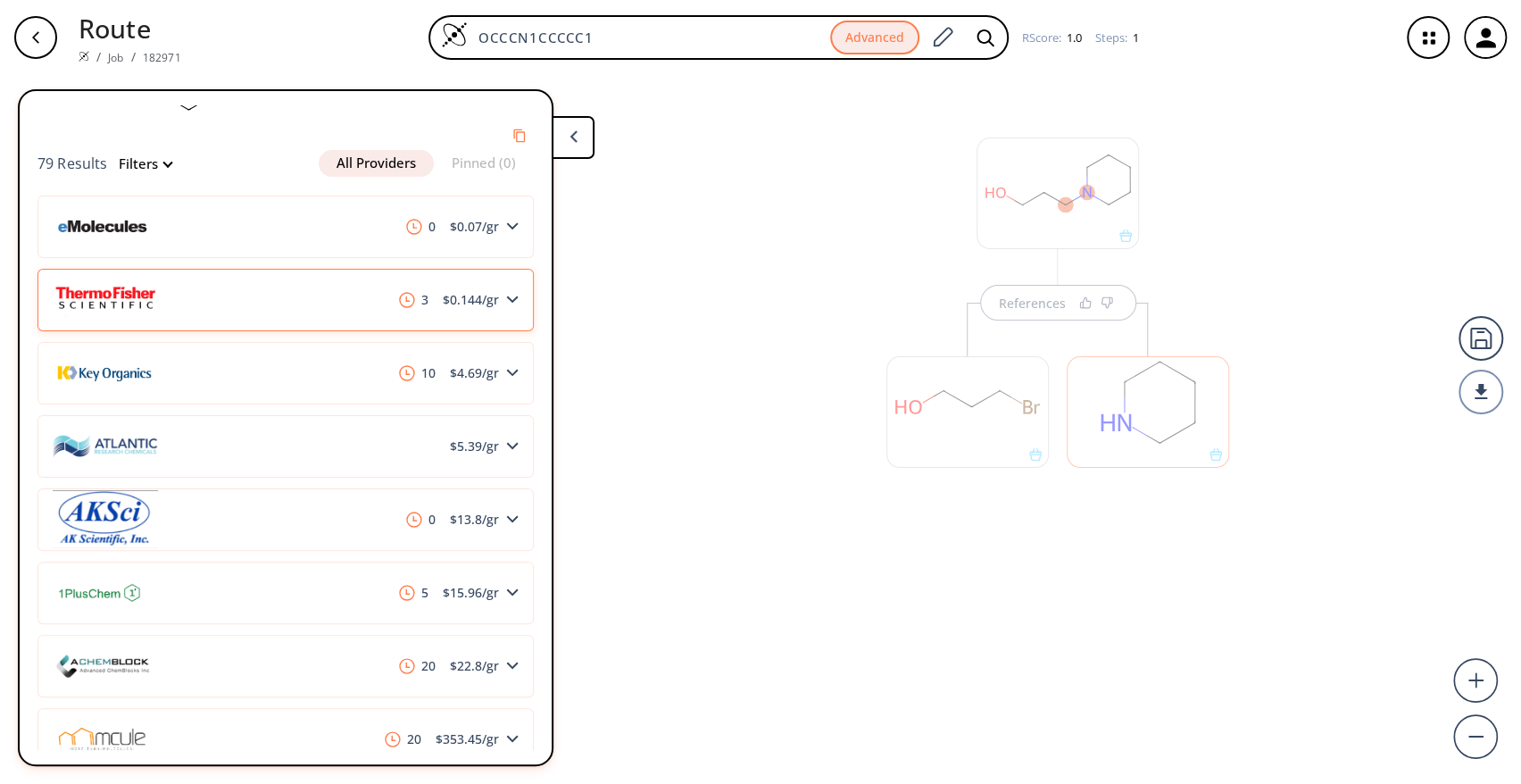
click at [476, 309] on div "3 $ 0.144 /gr" at bounding box center [285, 299] width 496 height 62
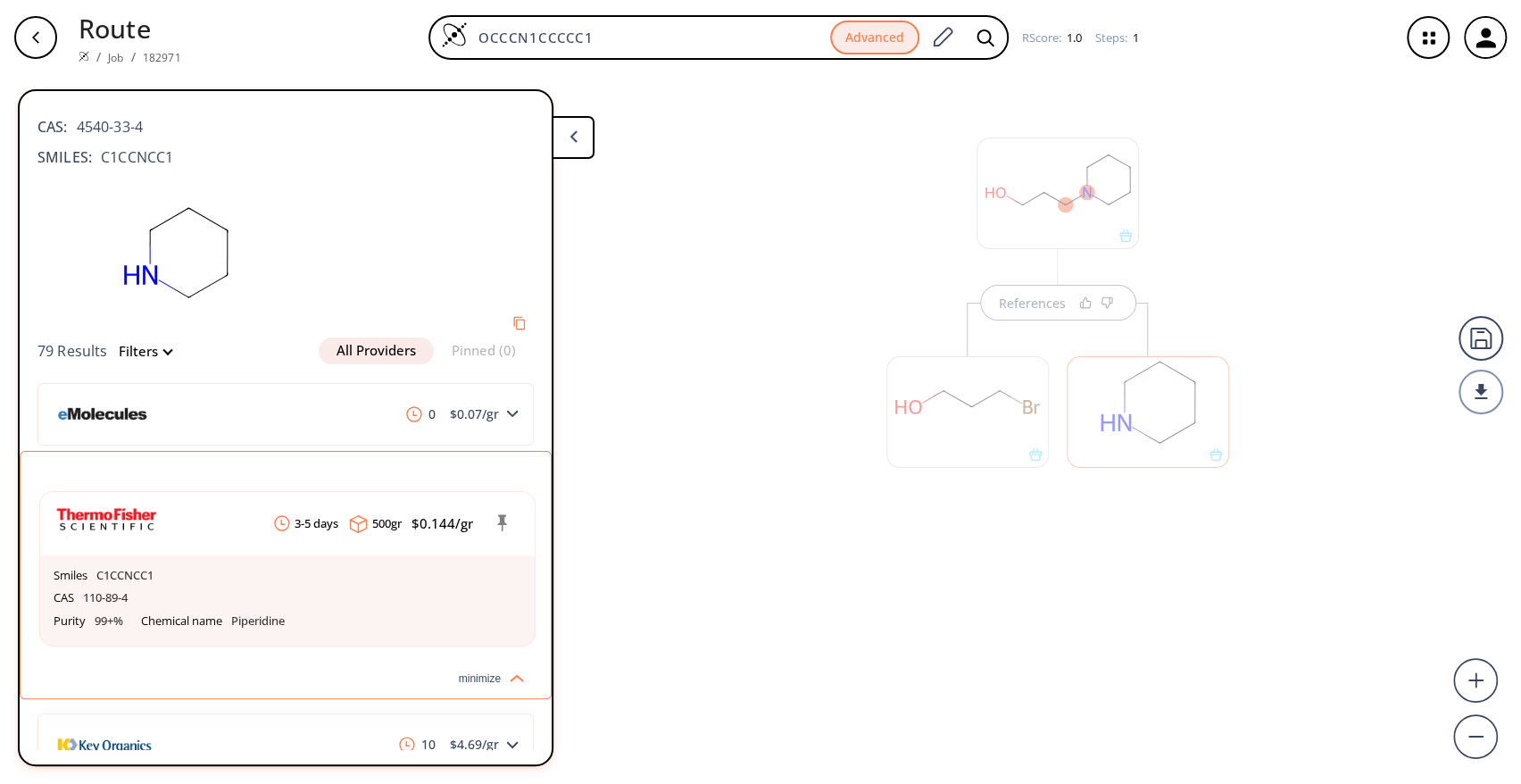
scroll to position [0, 0]
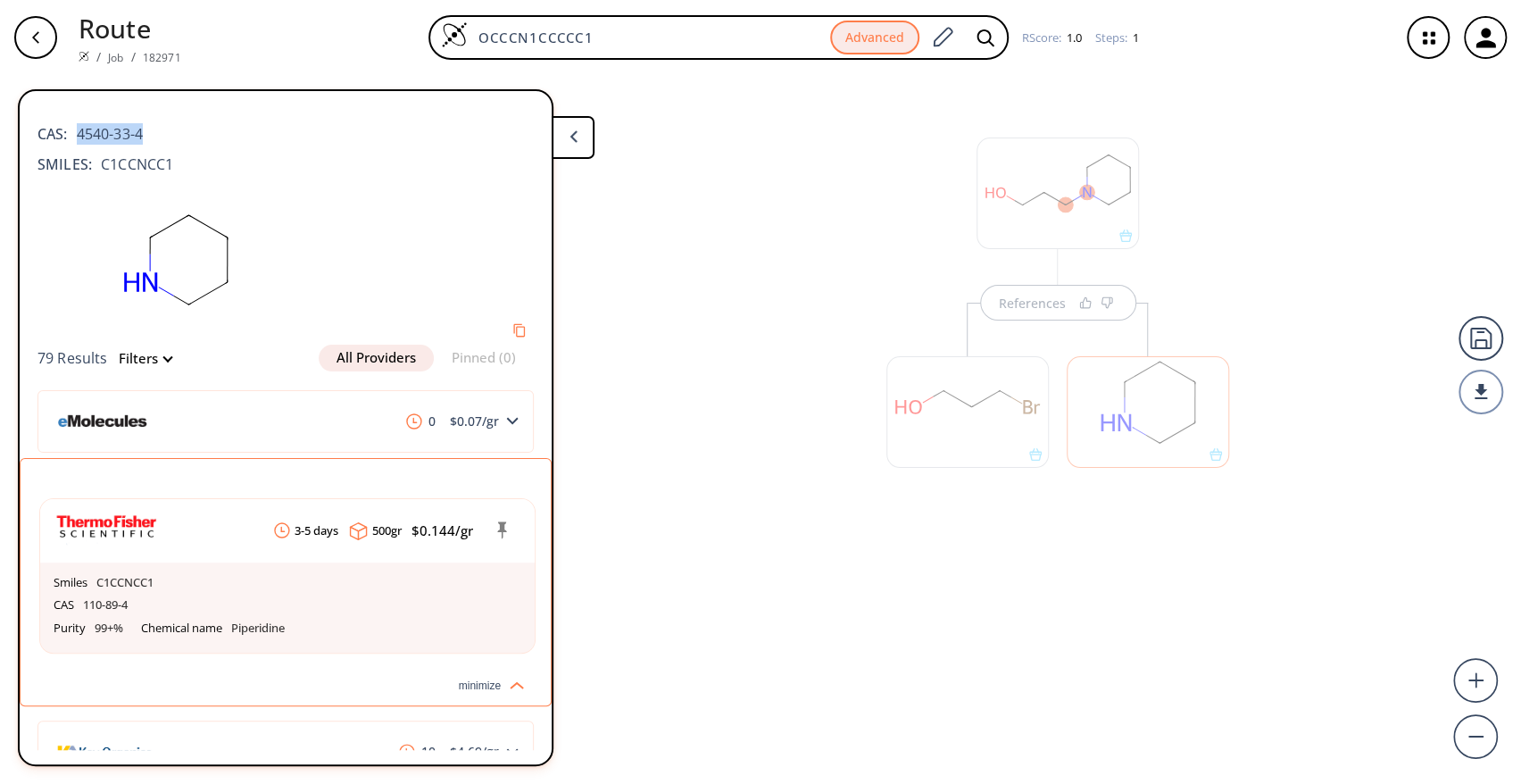
drag, startPoint x: 164, startPoint y: 127, endPoint x: 79, endPoint y: 120, distance: 85.3
click at [79, 120] on div "CAS: 4540-33-4" at bounding box center [285, 124] width 496 height 39
copy span "4540-33-4"
click at [146, 163] on span "C1CCNCC1" at bounding box center [133, 165] width 81 height 22
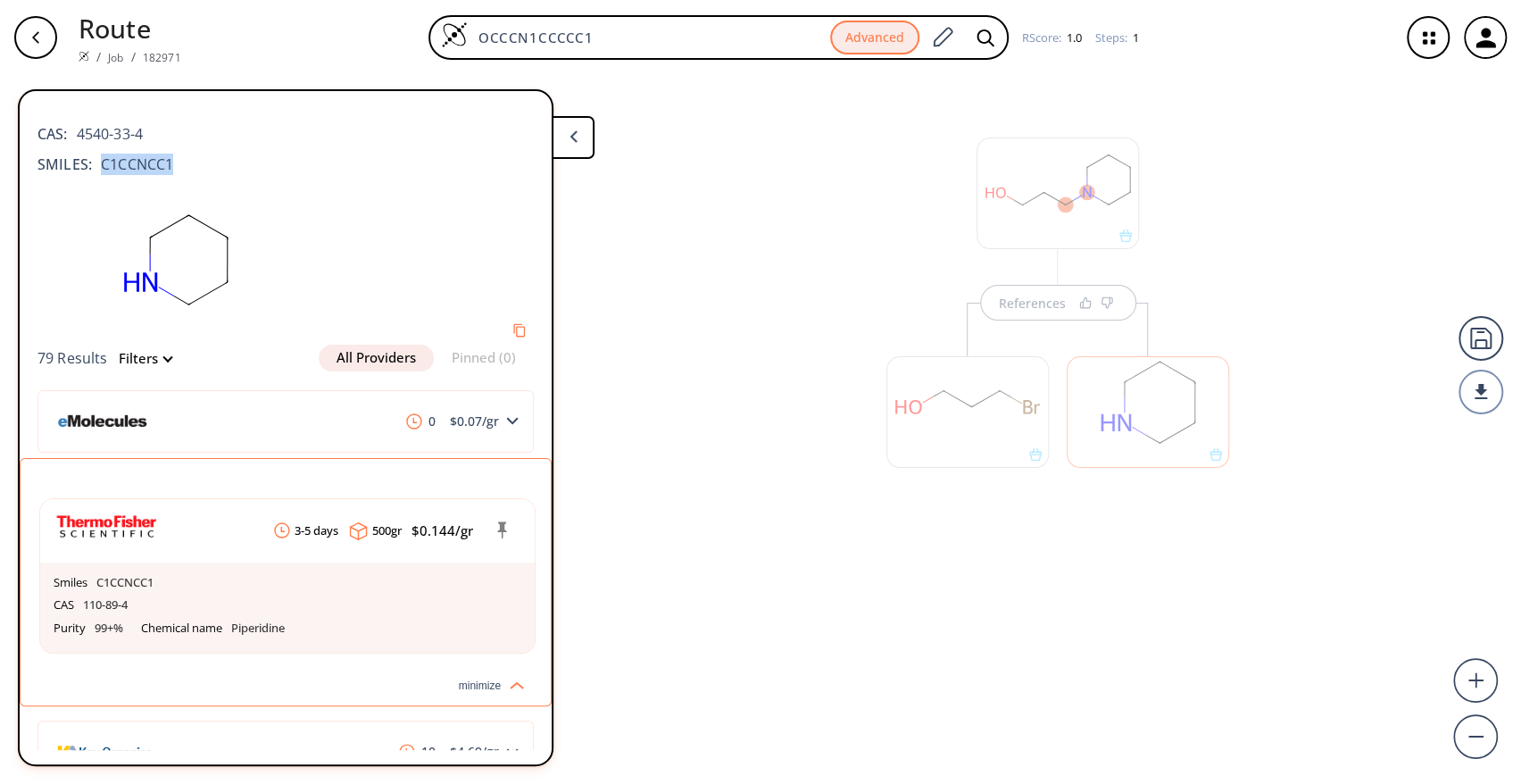
copy span "C1CCNCC1"
click at [790, 310] on div "References" at bounding box center [760, 422] width 1521 height 694
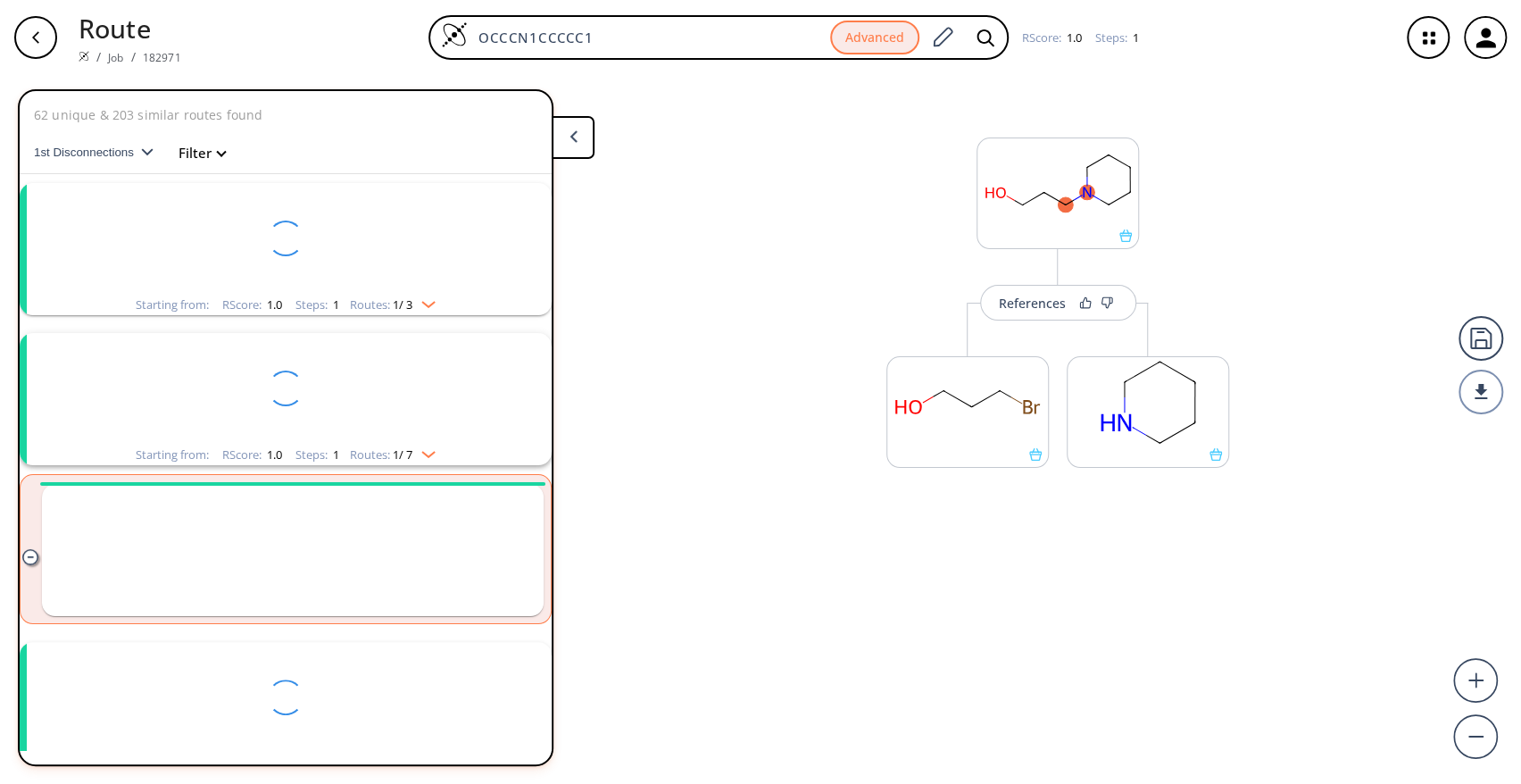
scroll to position [292, 0]
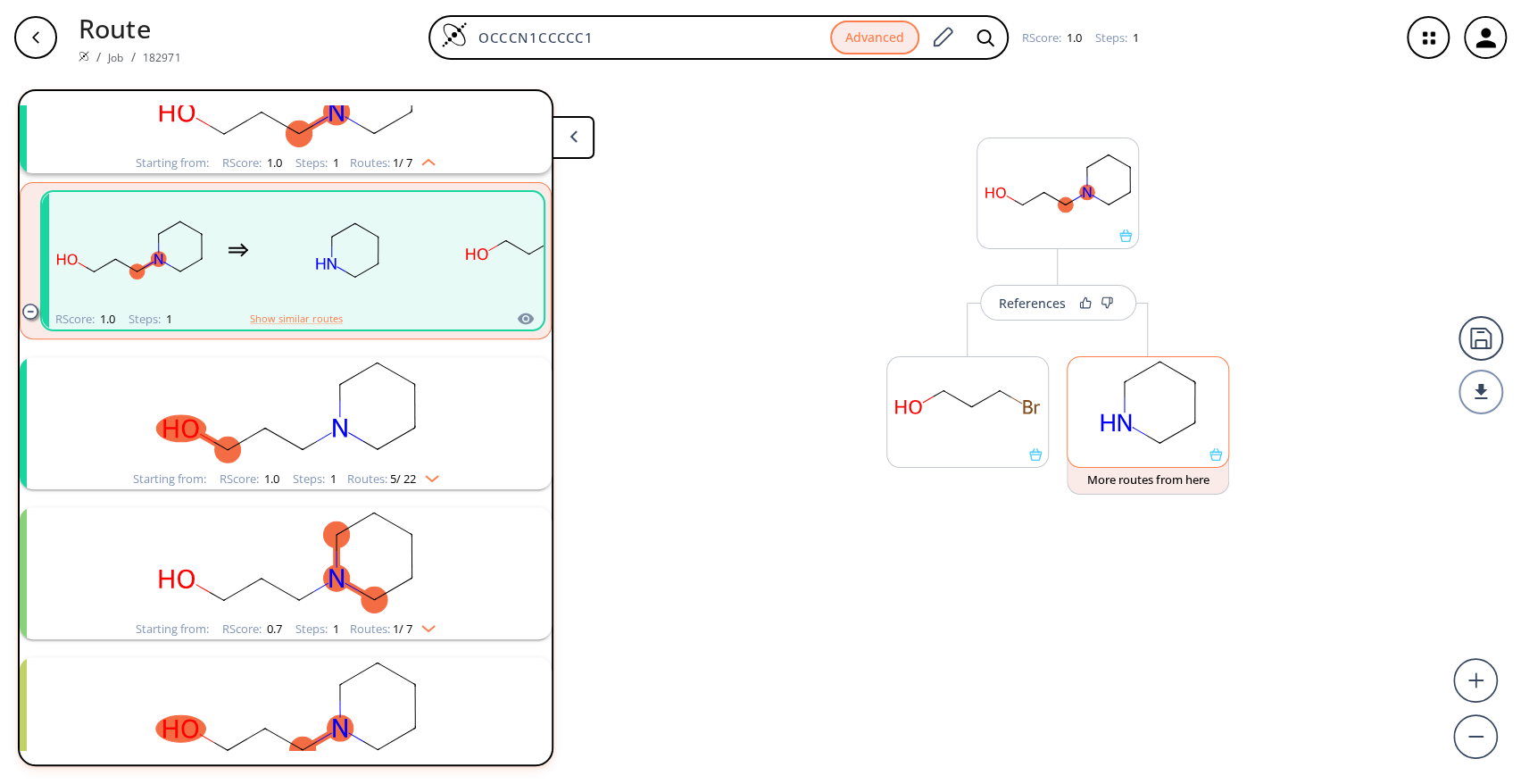
click at [1143, 426] on rect at bounding box center [1148, 402] width 161 height 91
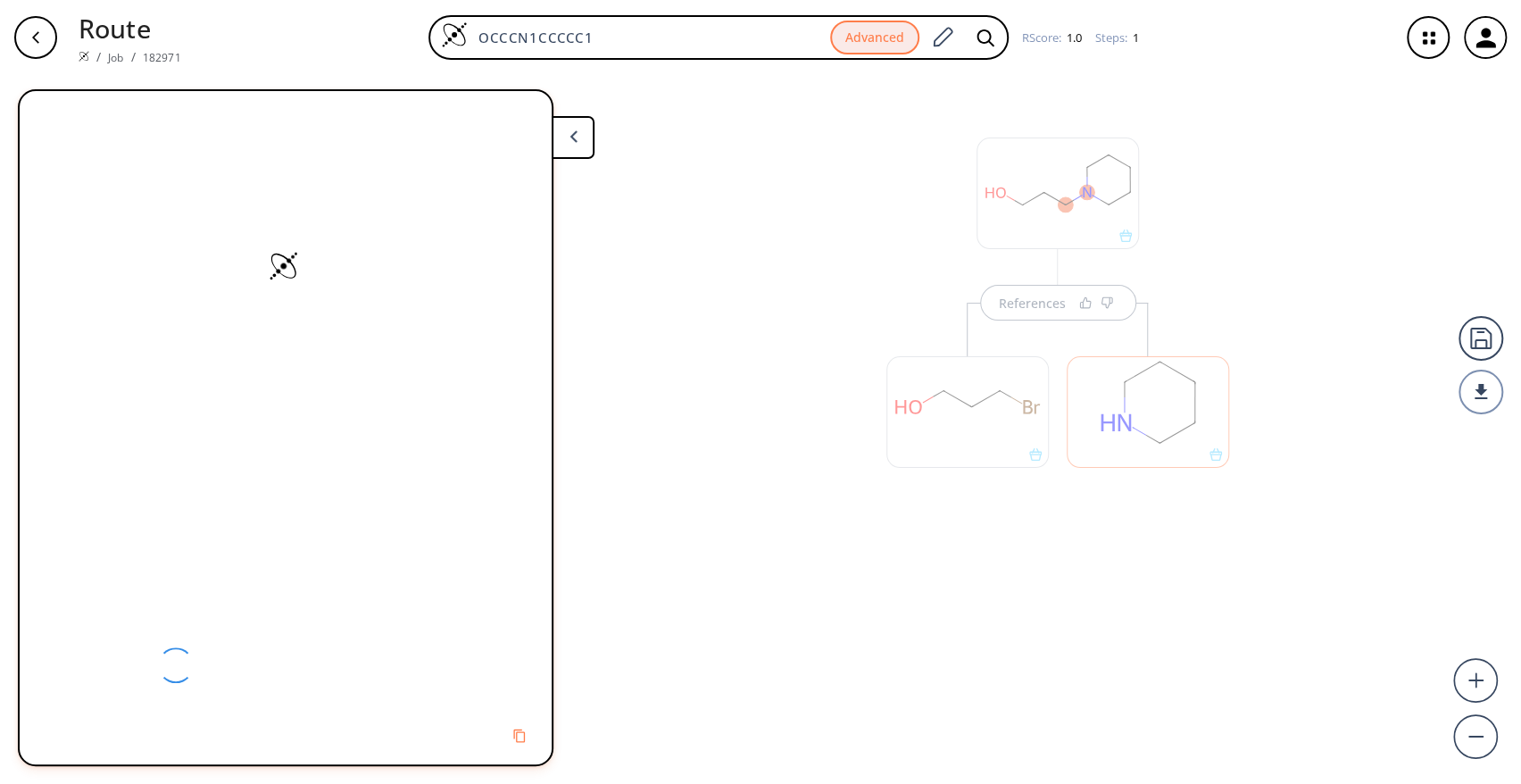
scroll to position [0, 0]
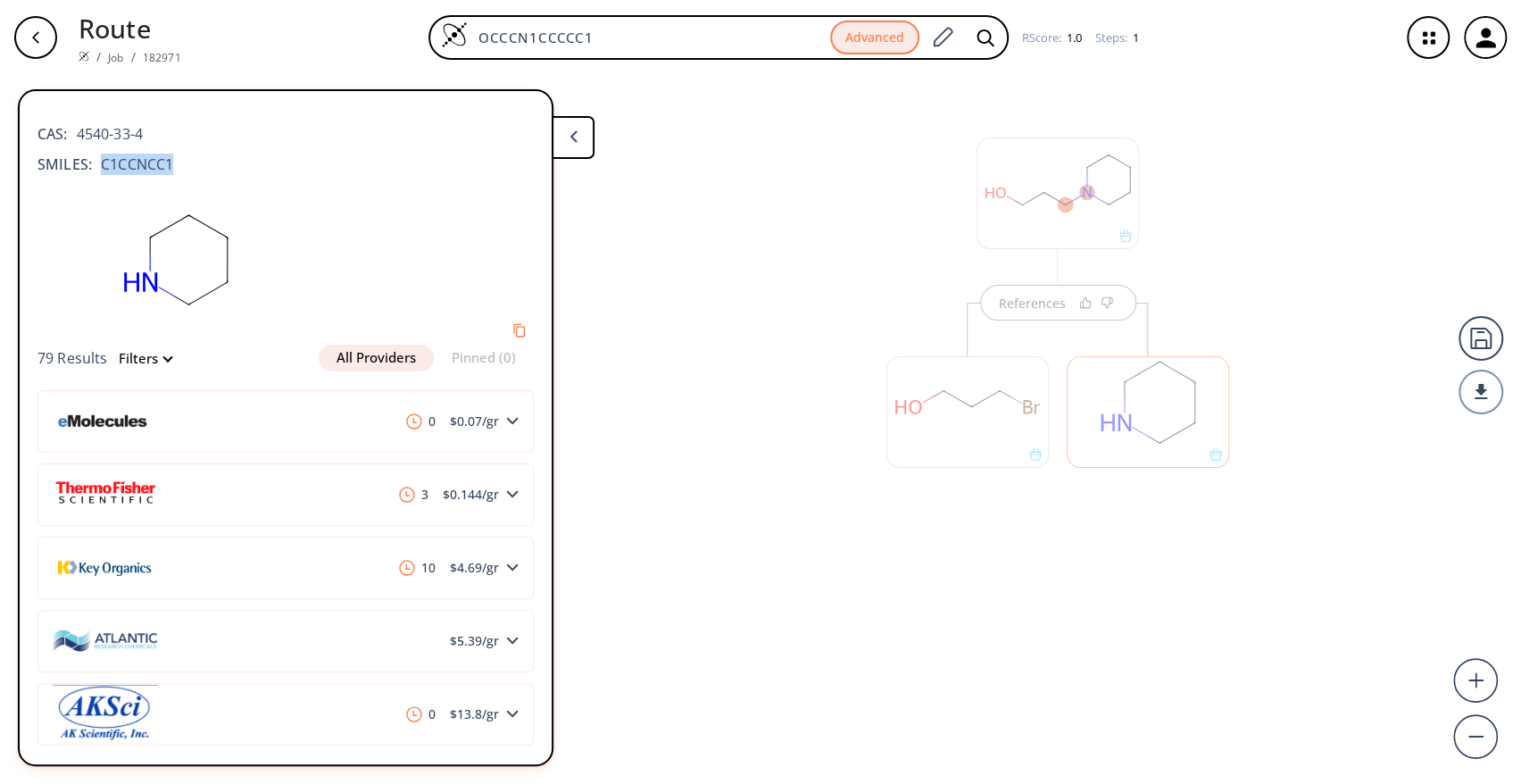
drag, startPoint x: 177, startPoint y: 159, endPoint x: 109, endPoint y: 152, distance: 68.4
click at [109, 154] on div "SMILES: C1CCNCC1" at bounding box center [285, 165] width 496 height 22
copy span "C1CCNCC1"
click at [564, 137] on button at bounding box center [572, 137] width 43 height 43
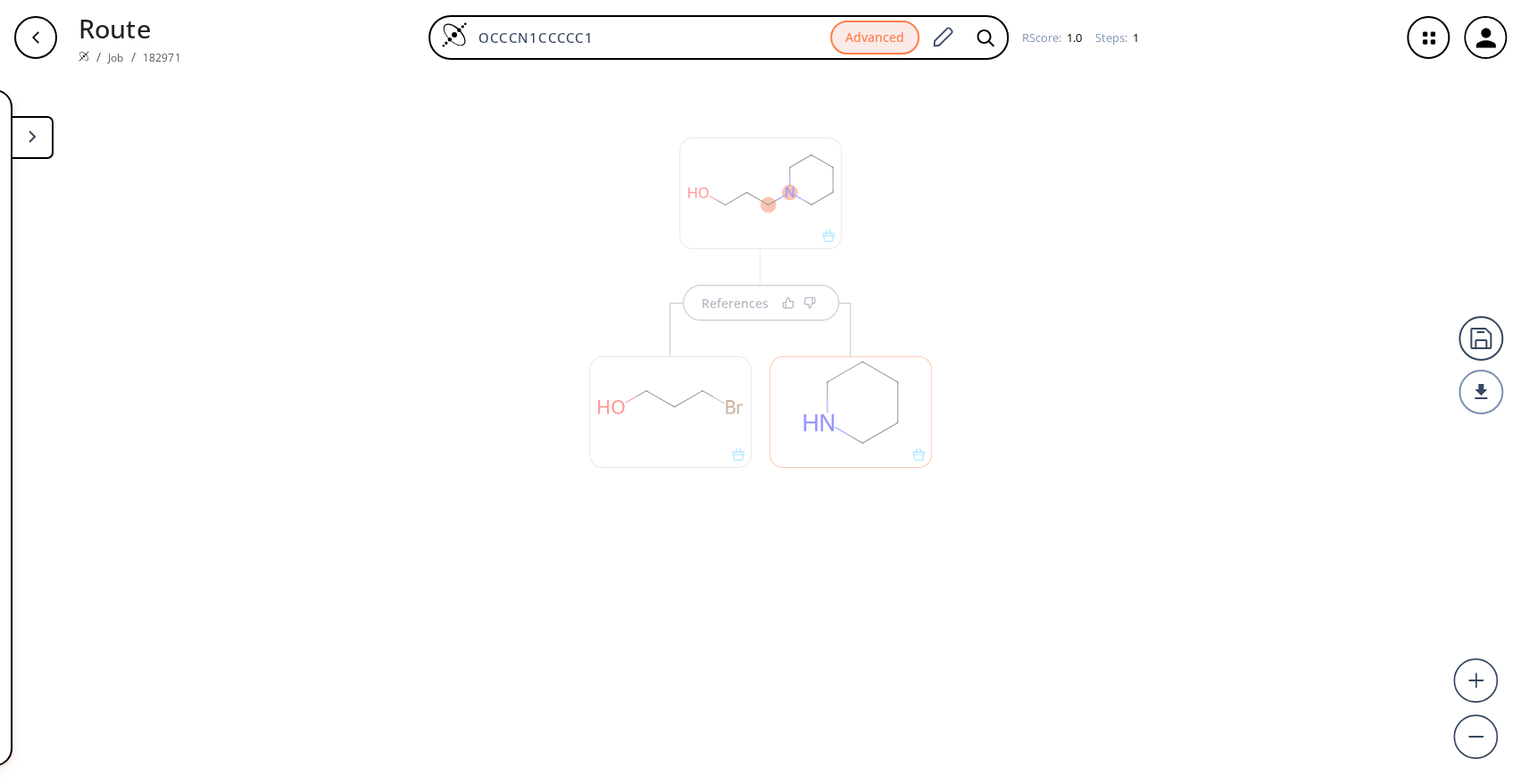
click at [1199, 482] on div "References" at bounding box center [760, 422] width 1521 height 694
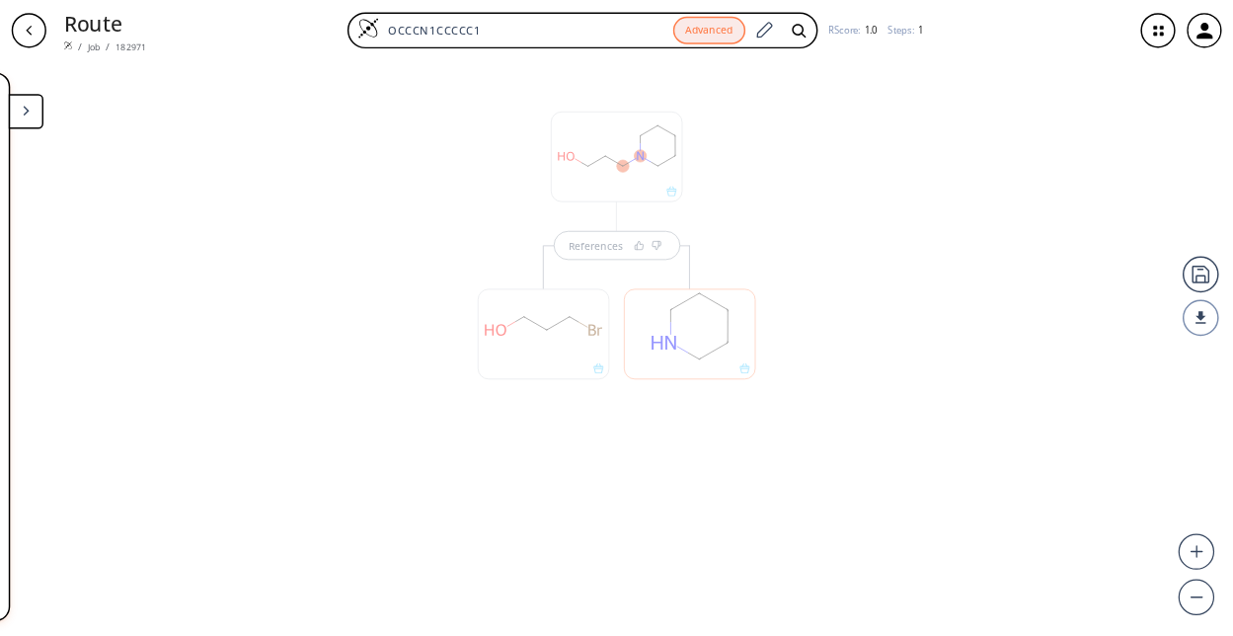
scroll to position [323, 0]
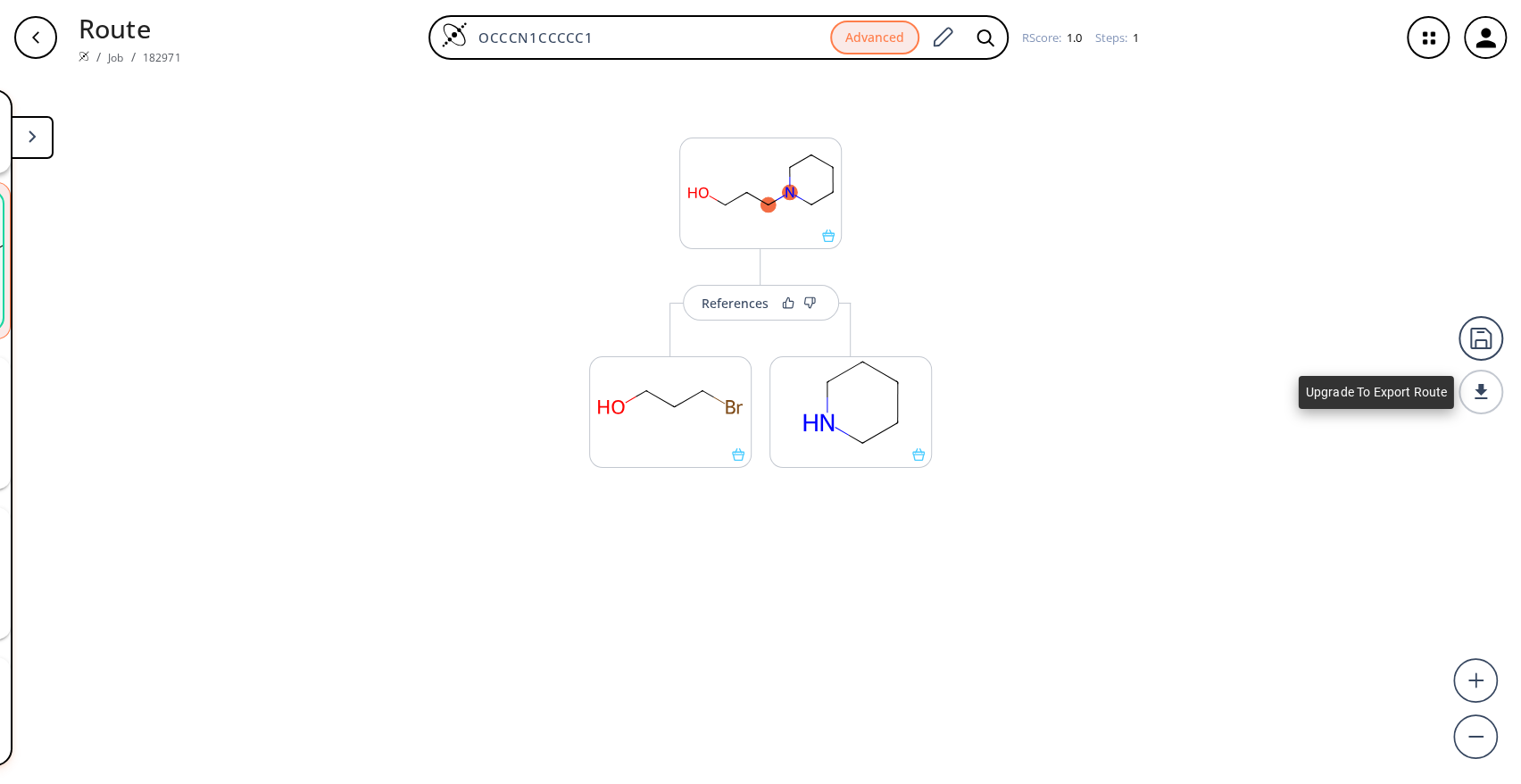
click at [1496, 404] on div at bounding box center [1480, 392] width 44 height 44
click at [1477, 394] on div at bounding box center [1480, 392] width 44 height 44
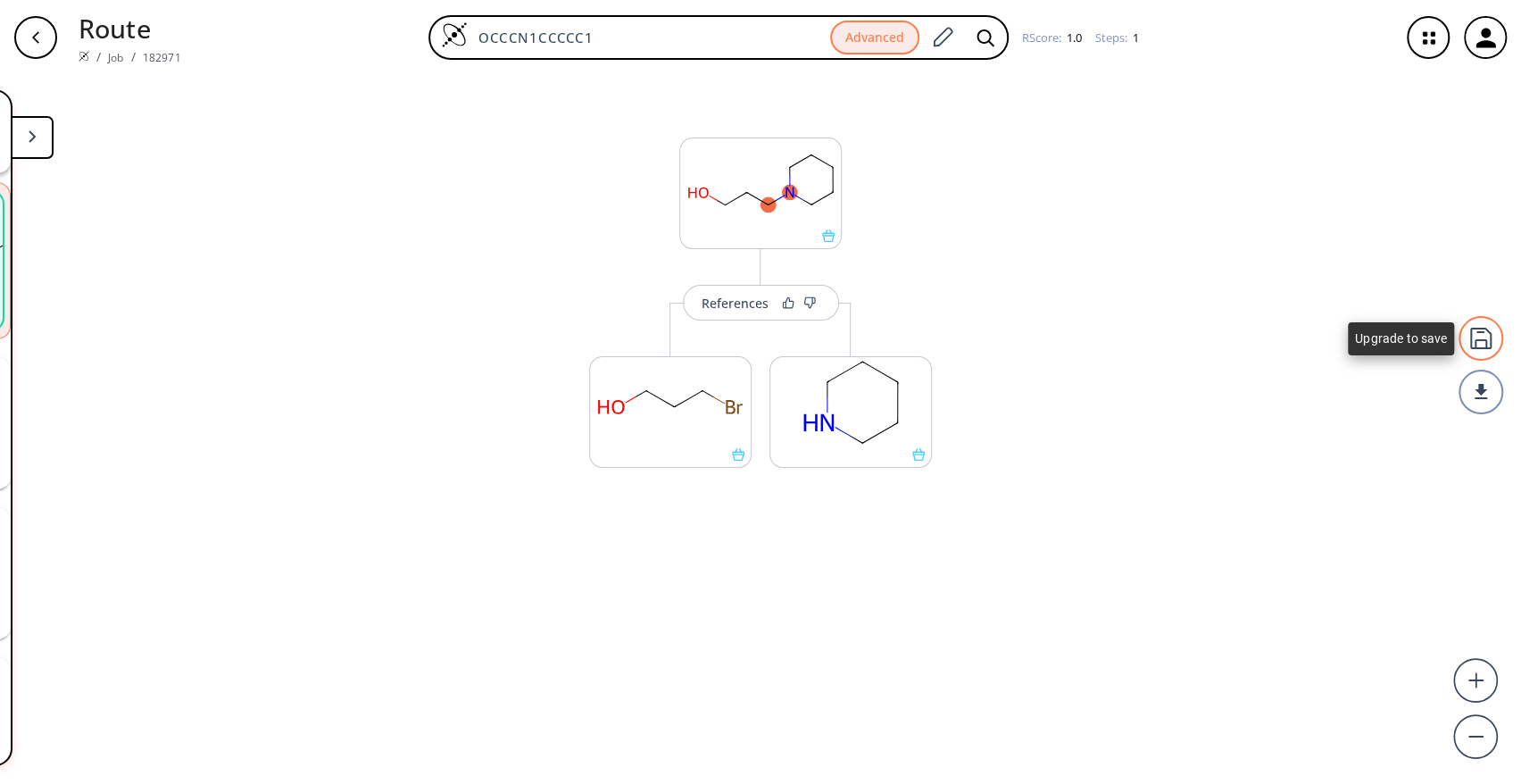
click at [1481, 343] on div at bounding box center [1480, 337] width 44 height 44
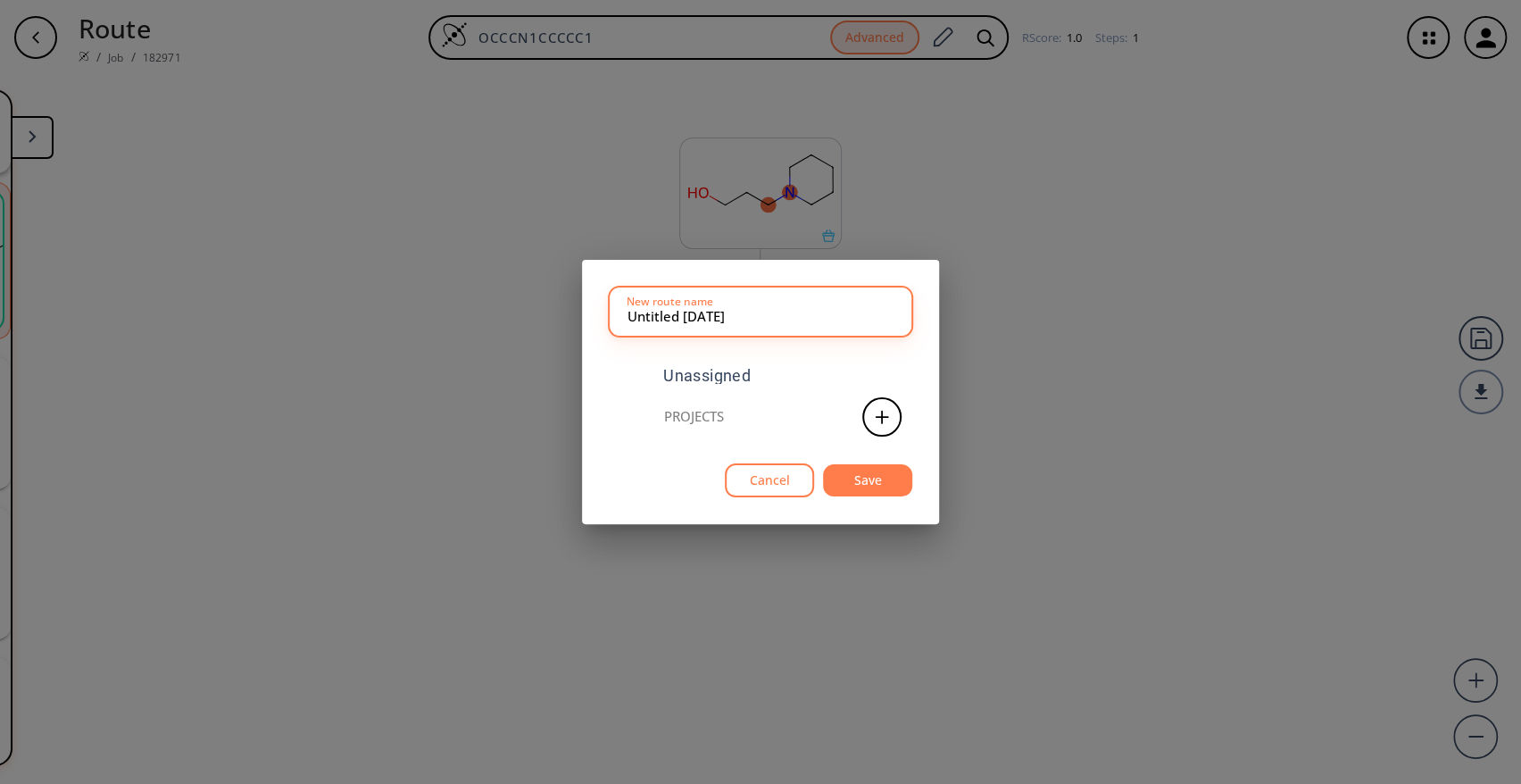
click at [785, 479] on button "Cancel" at bounding box center [769, 480] width 90 height 34
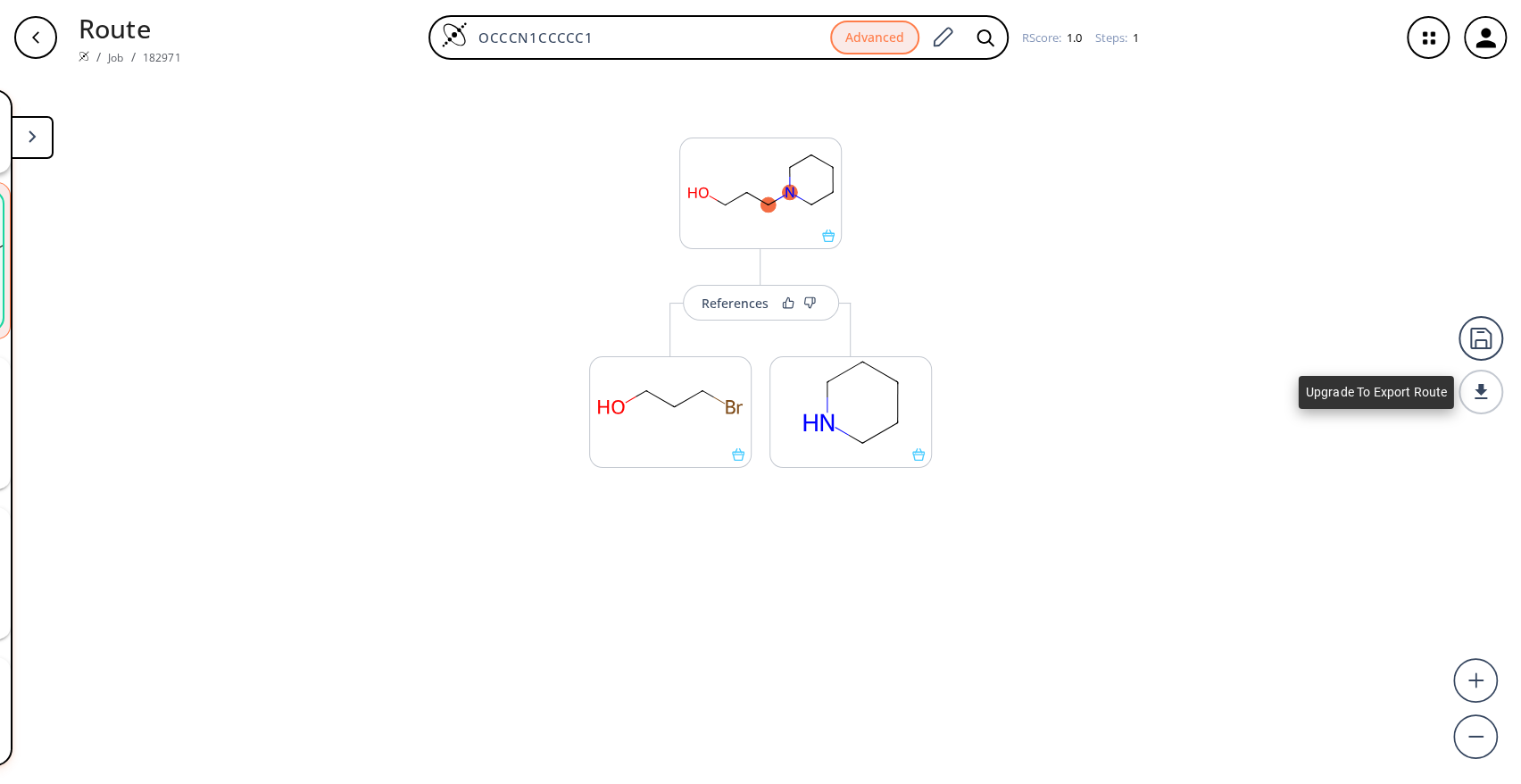
click at [1480, 392] on div at bounding box center [1480, 392] width 44 height 44
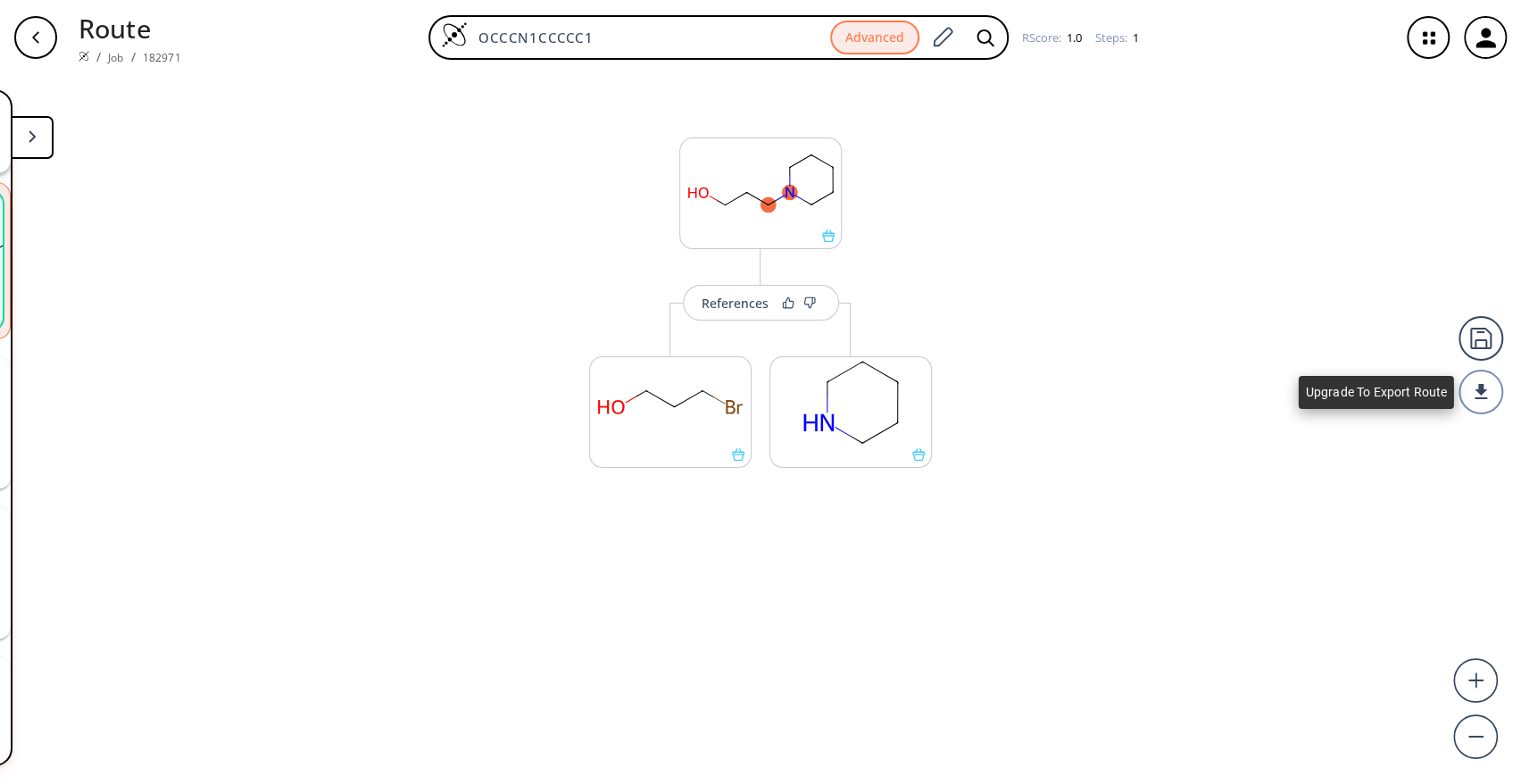
drag, startPoint x: 1480, startPoint y: 392, endPoint x: 1403, endPoint y: 513, distance: 143.4
click at [1479, 392] on div at bounding box center [1480, 392] width 44 height 44
click at [29, 130] on icon at bounding box center [33, 137] width 8 height 13
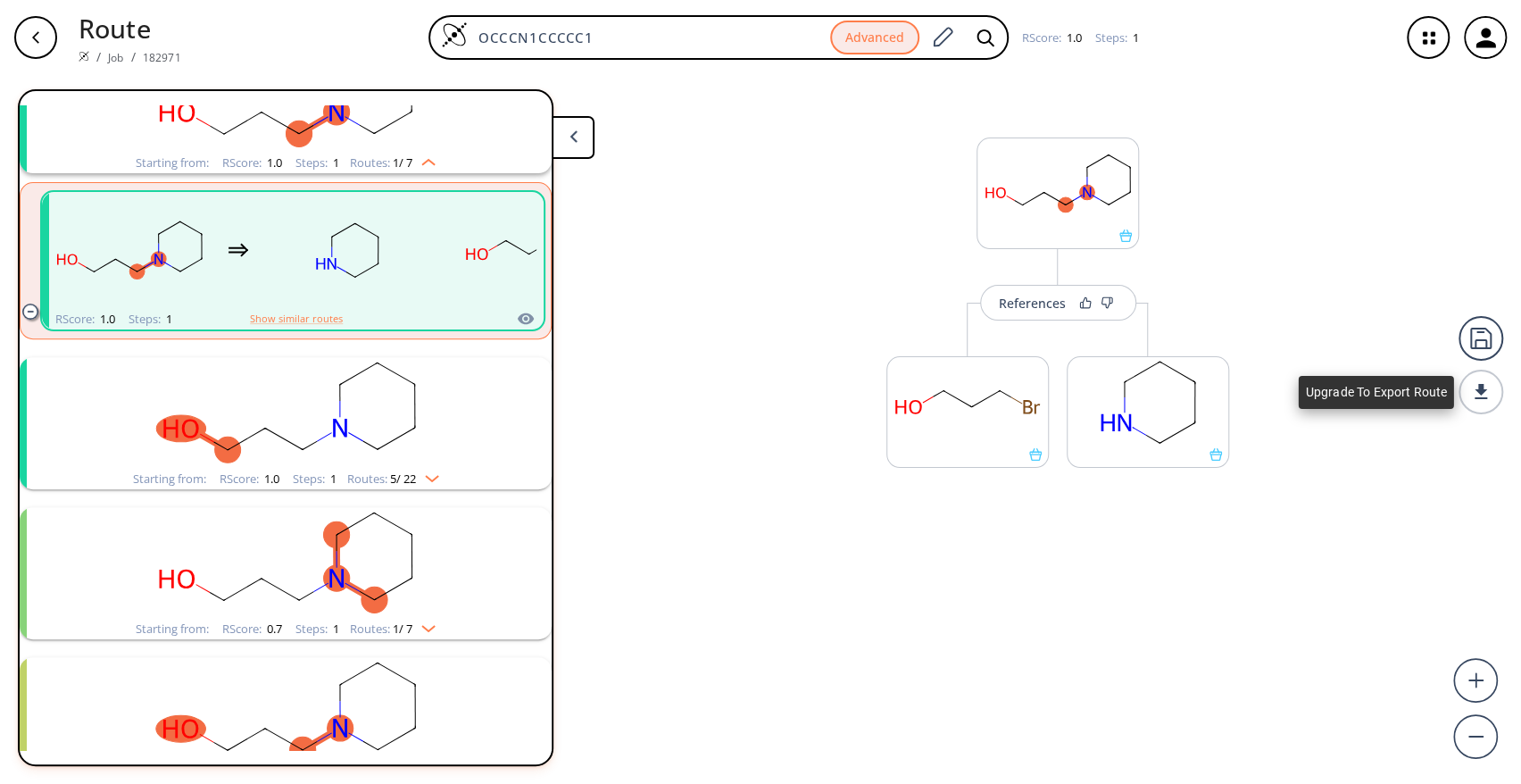
click at [1483, 401] on div at bounding box center [1480, 392] width 44 height 44
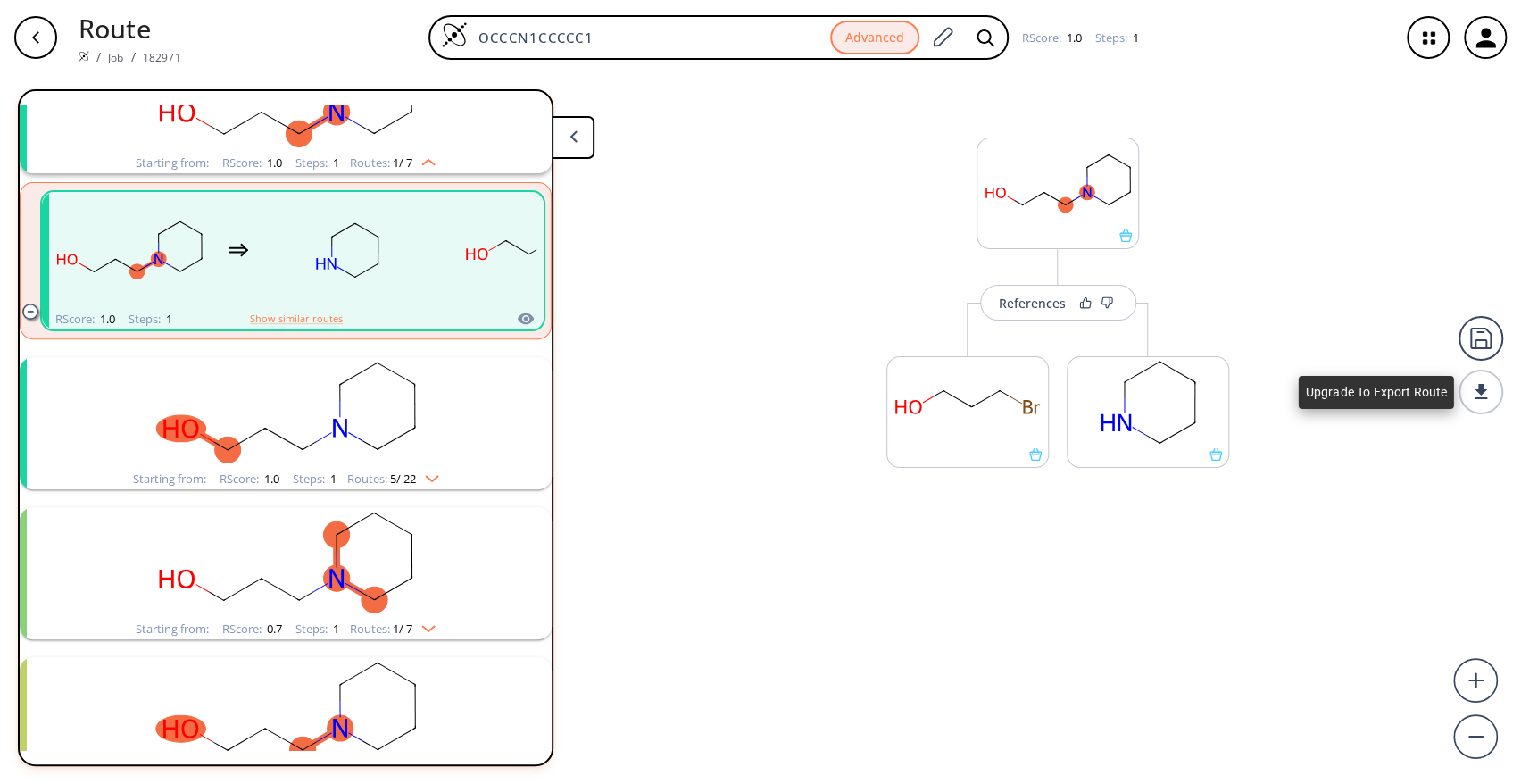
click at [1483, 401] on div at bounding box center [1480, 392] width 44 height 44
click at [1482, 401] on div at bounding box center [1480, 392] width 44 height 44
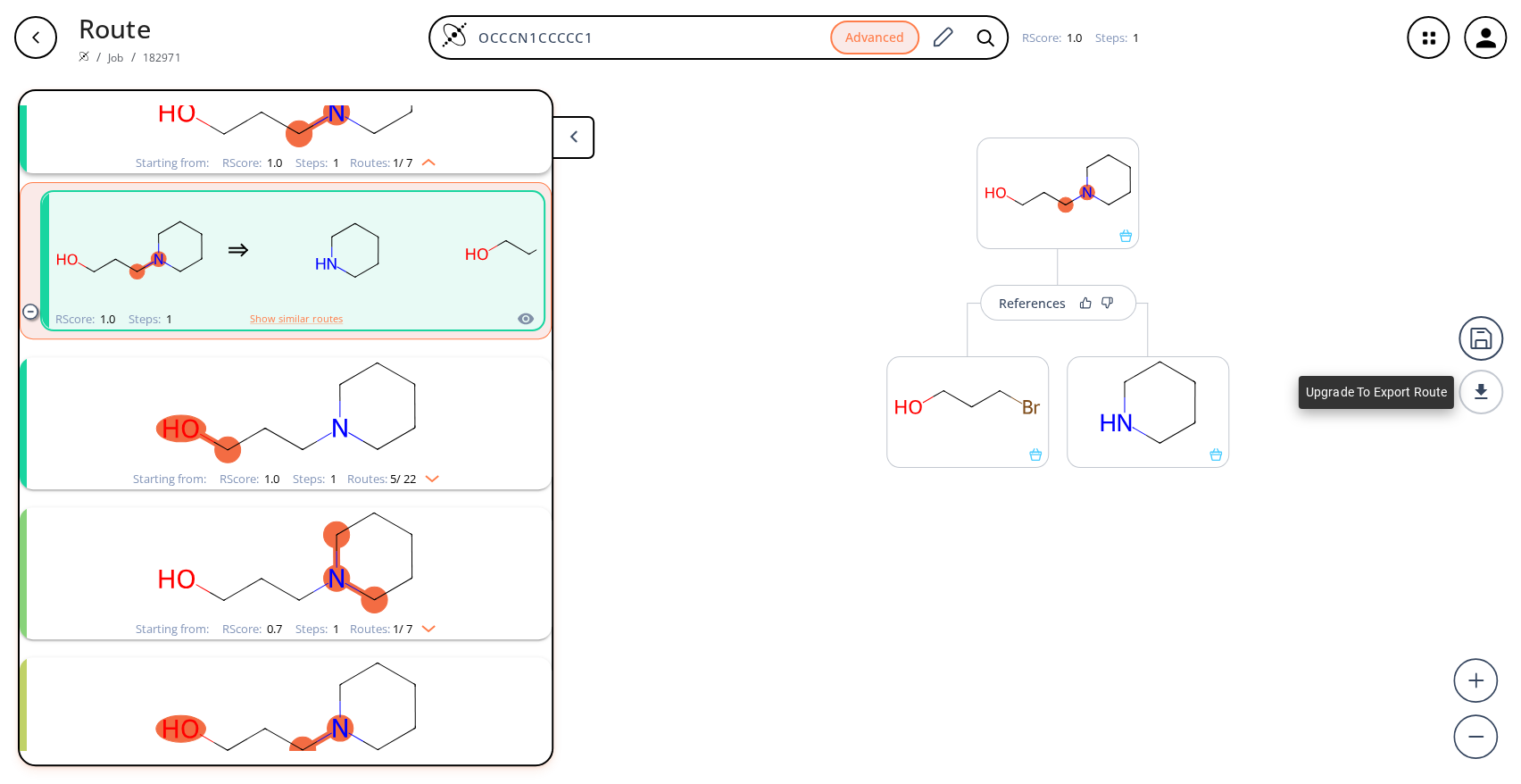
click at [1482, 401] on div at bounding box center [1480, 392] width 44 height 44
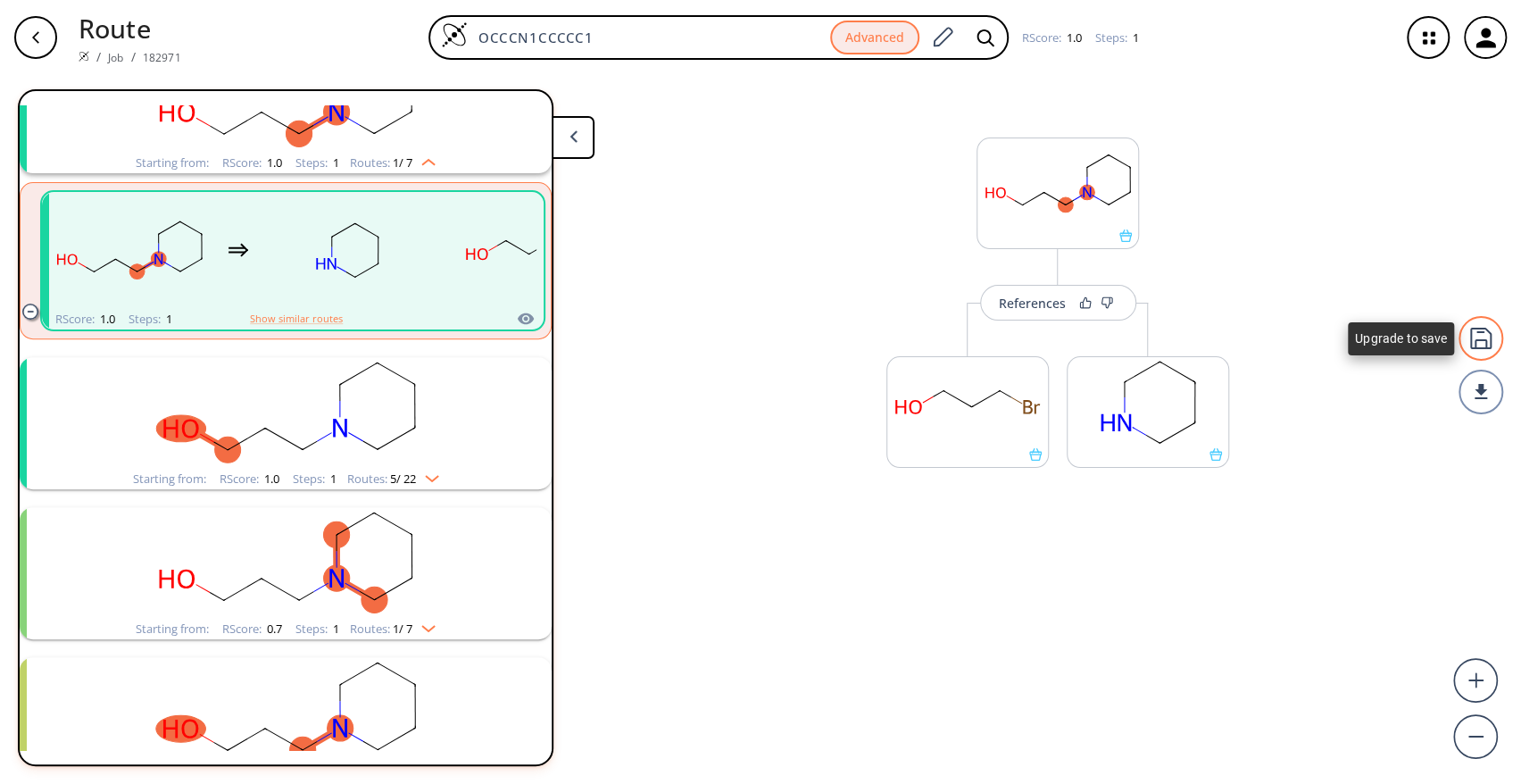
click at [1488, 330] on div at bounding box center [1480, 337] width 44 height 44
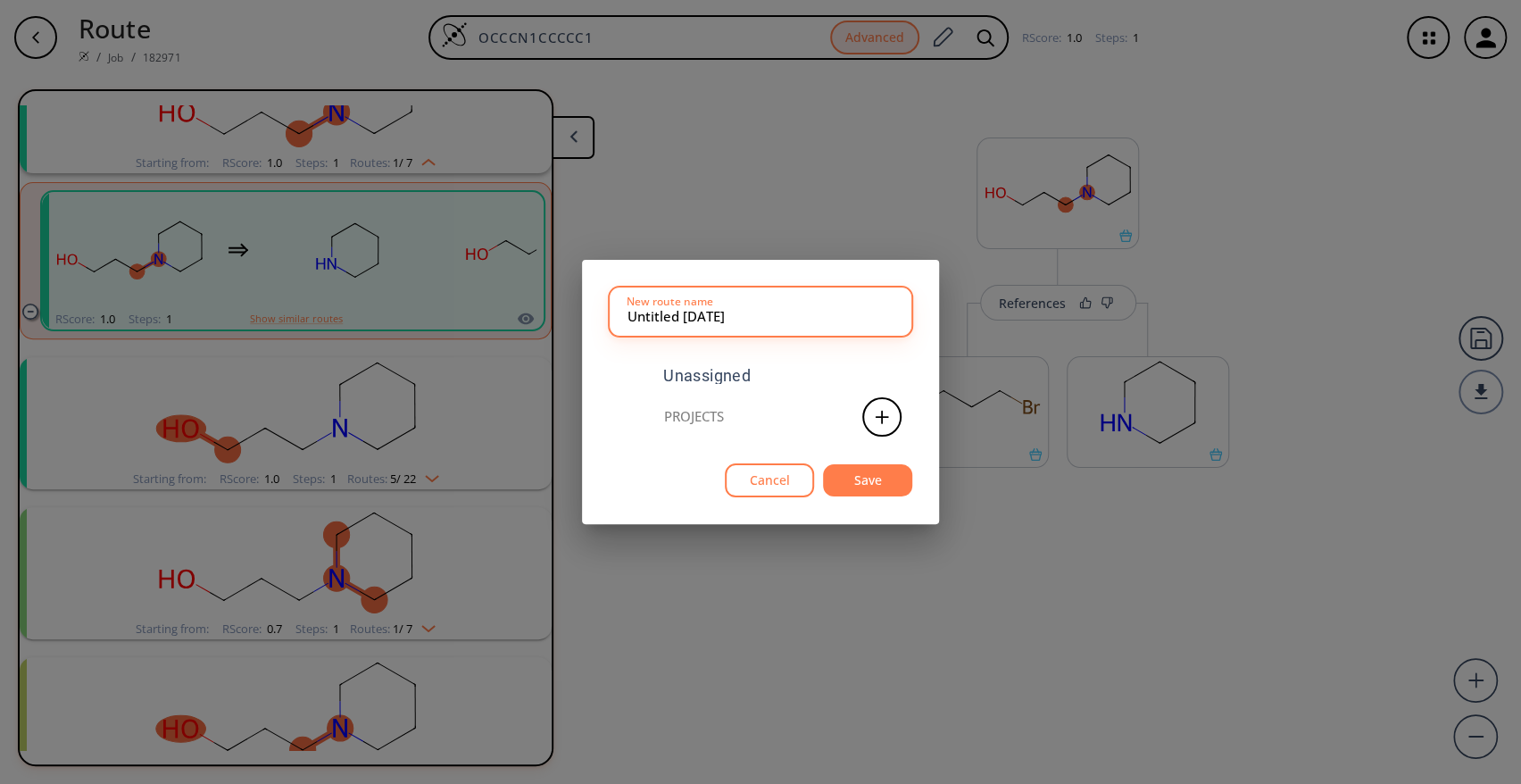
click at [749, 197] on div "Untitled [DATE] New route name Unassigned Projects Cancel Save" at bounding box center [760, 392] width 1521 height 784
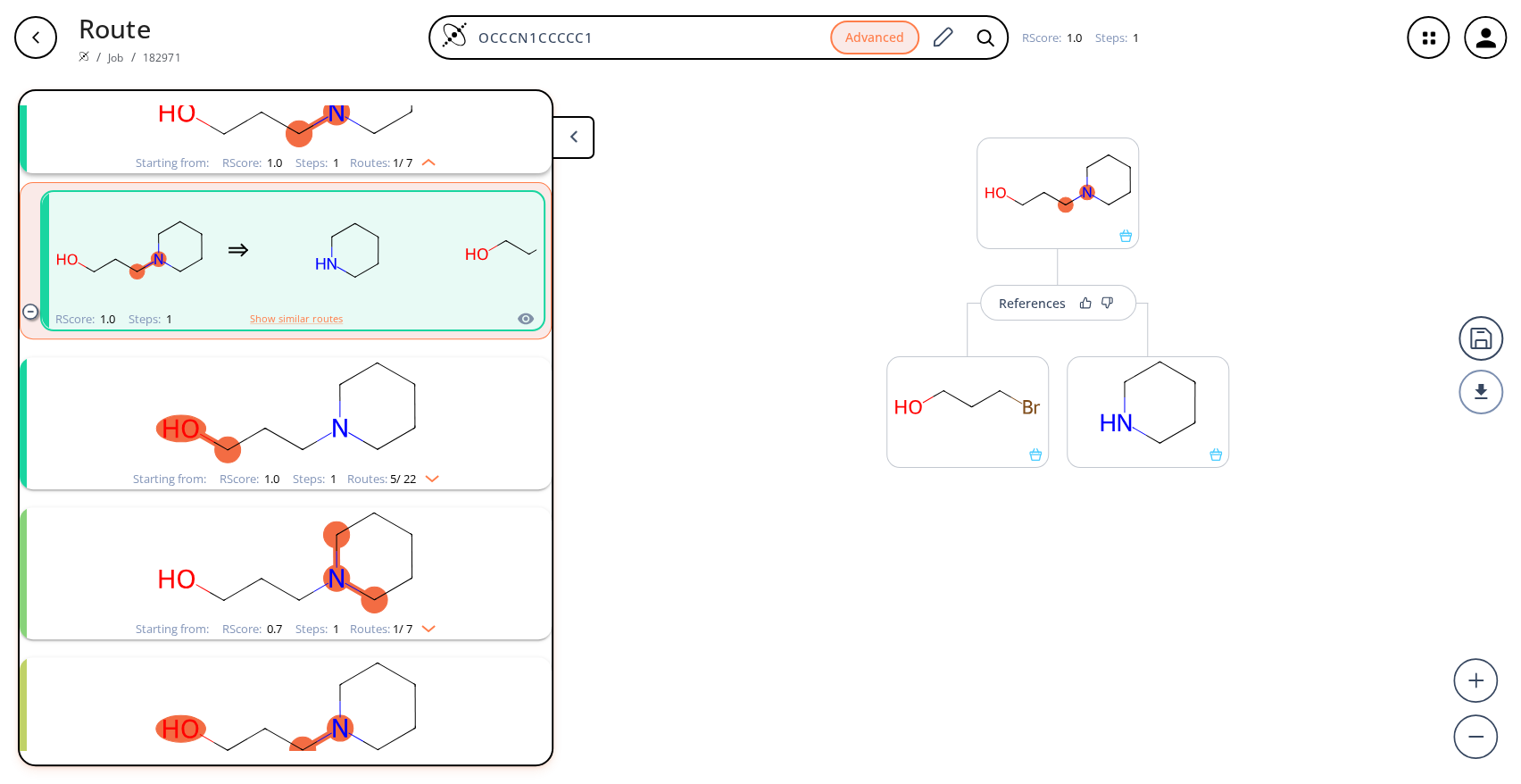
click at [577, 130] on icon at bounding box center [573, 137] width 8 height 13
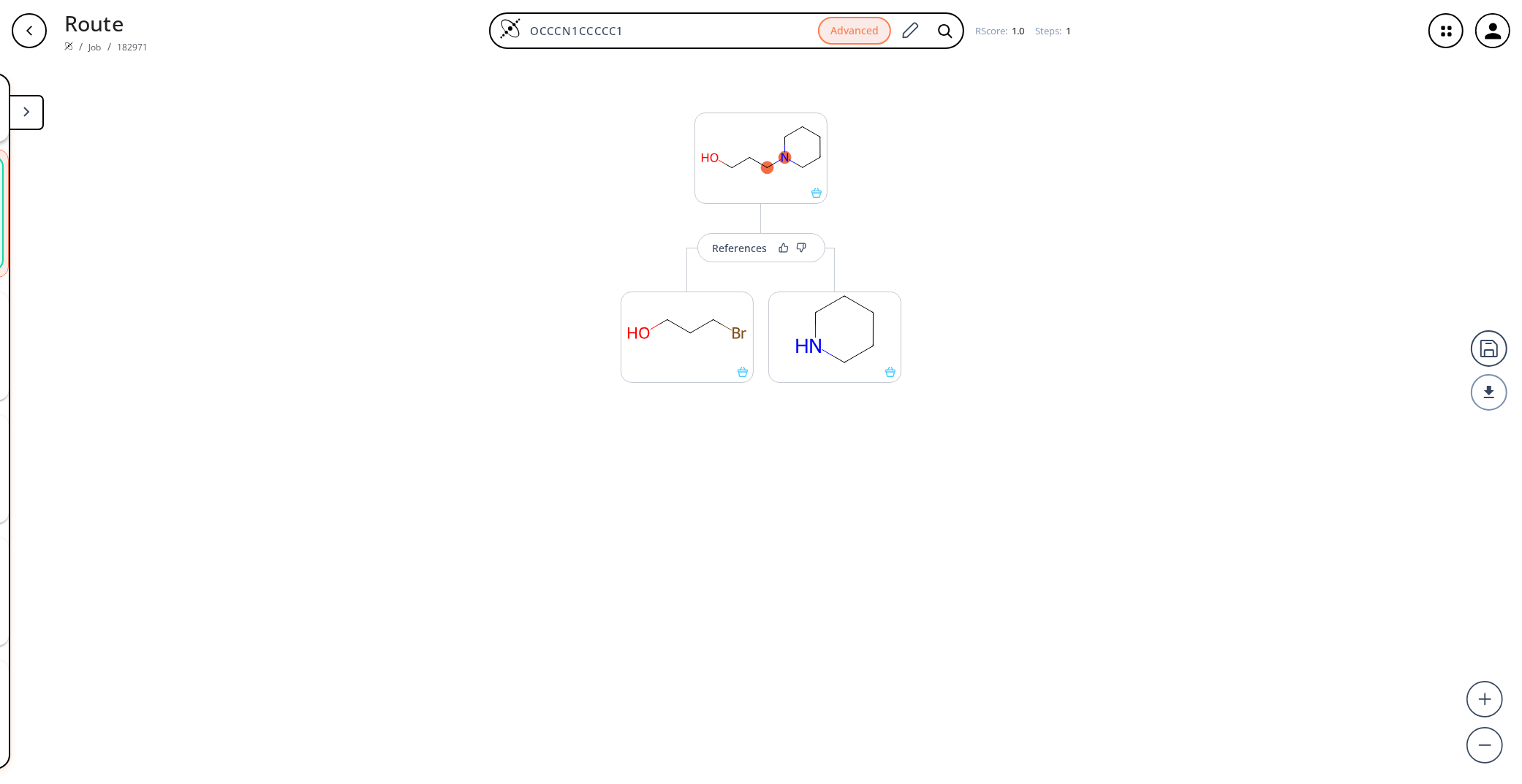
scroll to position [238, 0]
click at [49, 27] on button "button" at bounding box center [29, 30] width 47 height 47
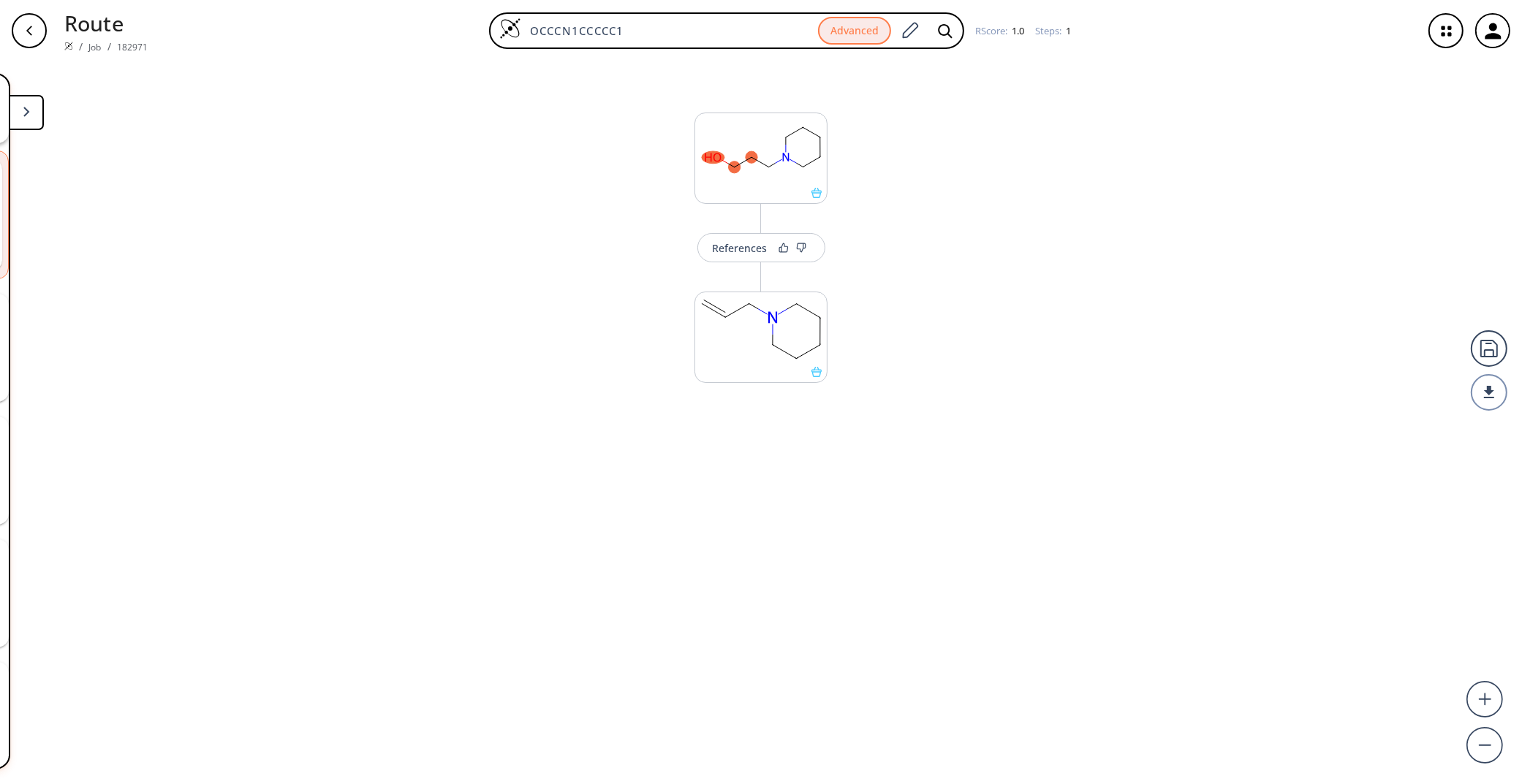
scroll to position [238, 0]
click at [62, 32] on div "Route / Job / 182971 OCCCN1CCCCC1 Advanced RScore : 1.0 Steps : 1" at bounding box center [761, 30] width 1522 height 61
click at [16, 26] on div "button" at bounding box center [29, 30] width 35 height 35
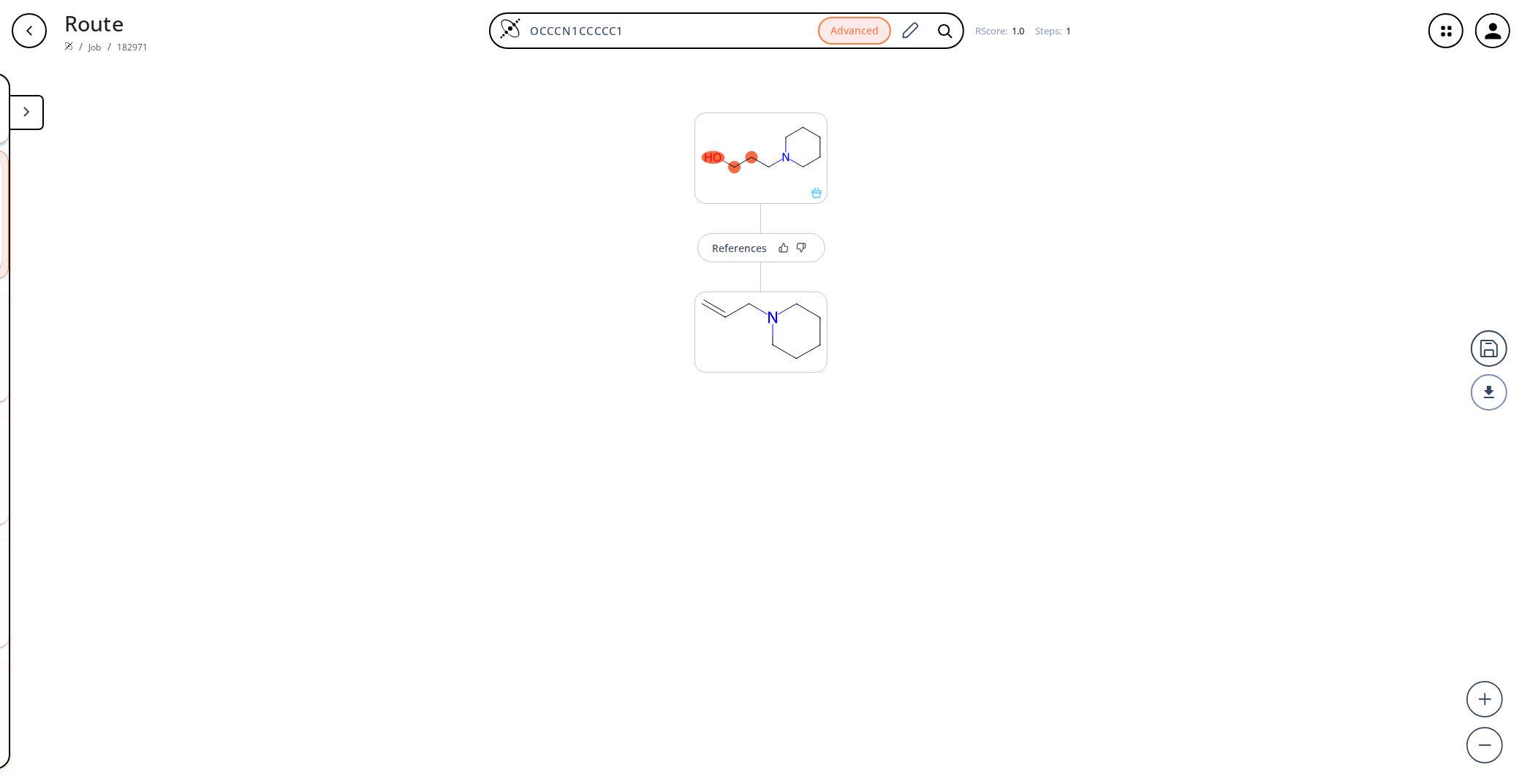
scroll to position [238, 0]
click at [16, 26] on div "button" at bounding box center [29, 30] width 35 height 35
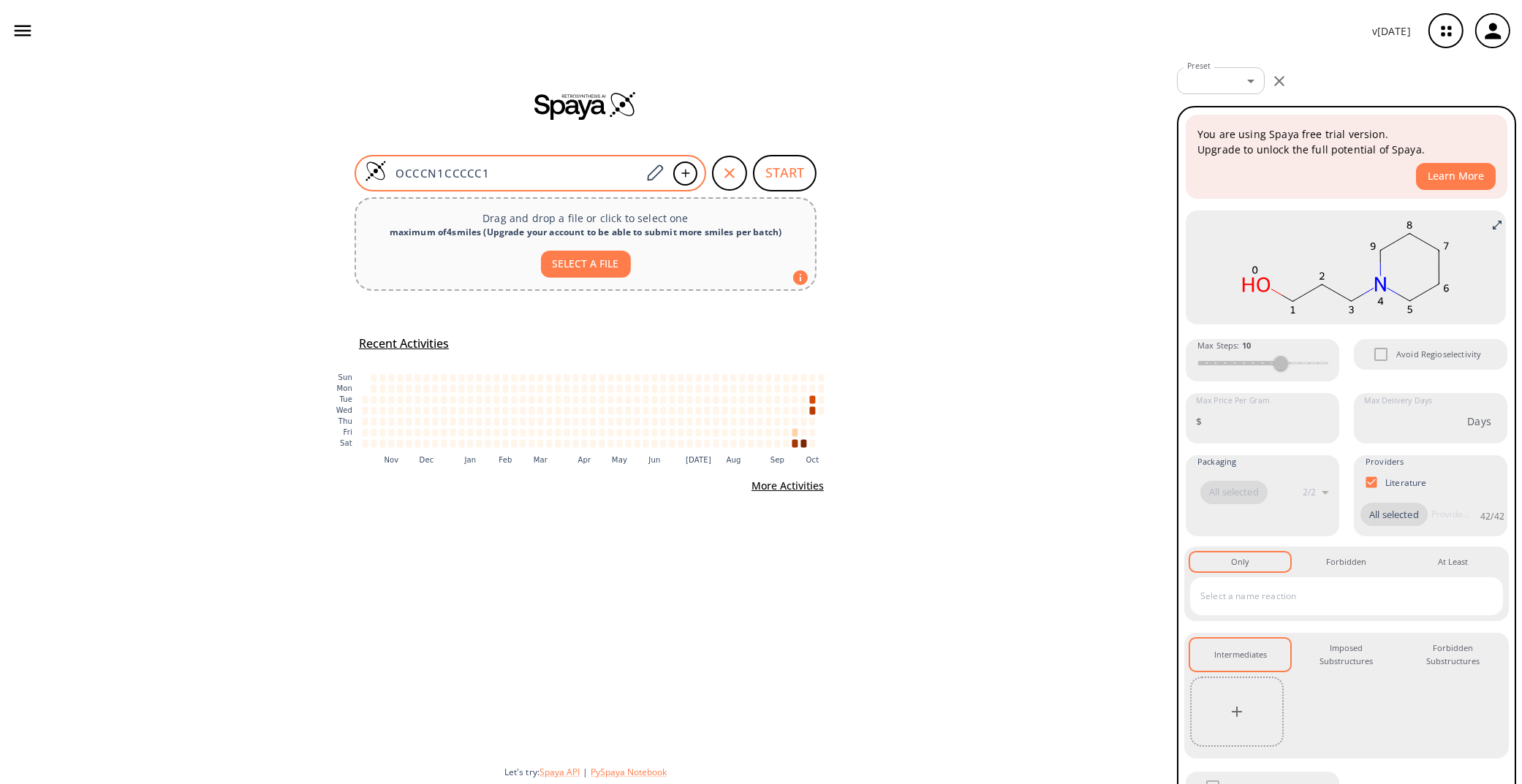
click at [544, 187] on div "OCCCN1CCCCC1" at bounding box center [530, 172] width 352 height 36
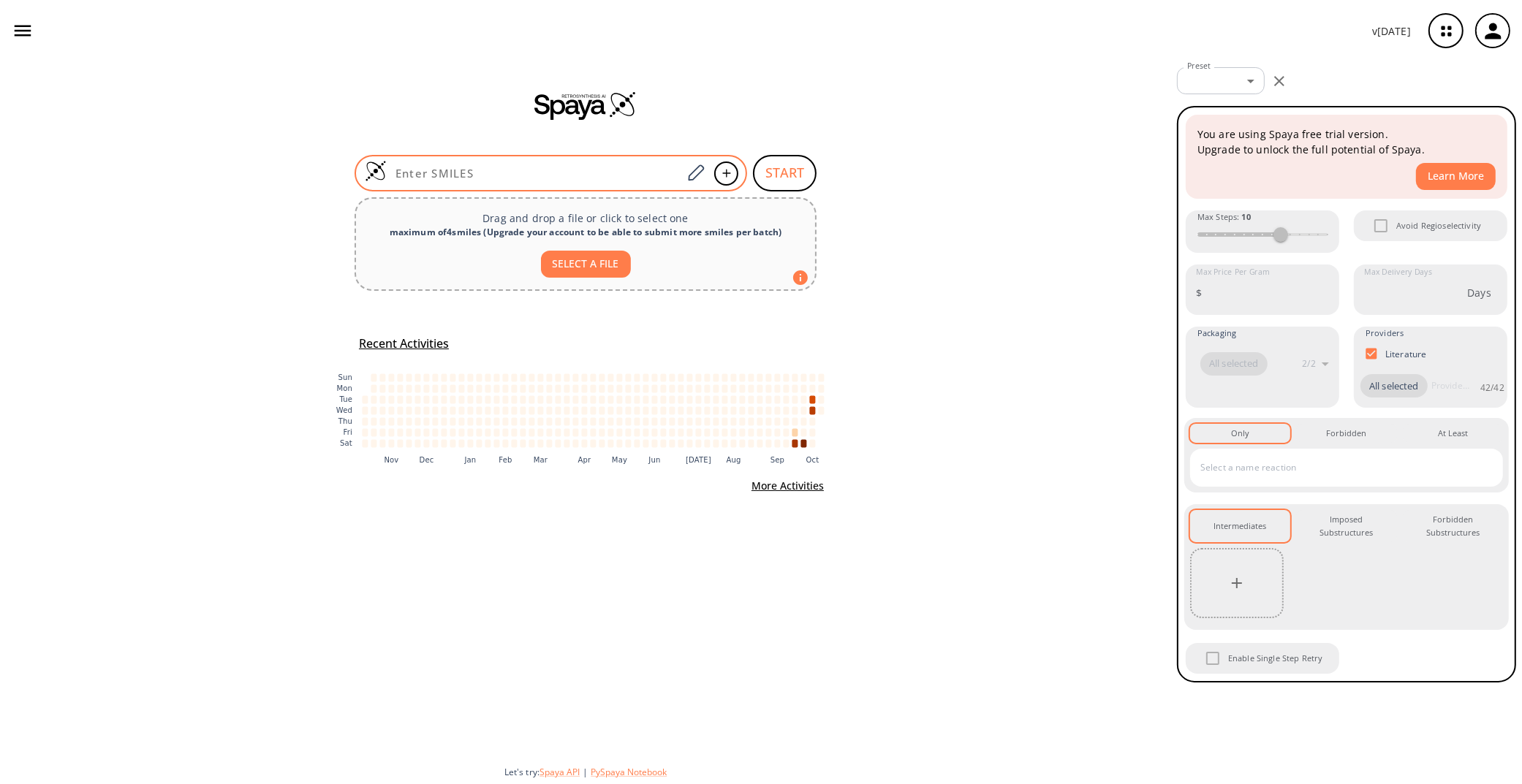
click at [520, 175] on input at bounding box center [534, 173] width 296 height 15
paste input "C1CC1C=O"
type input "C1CC1C=O"
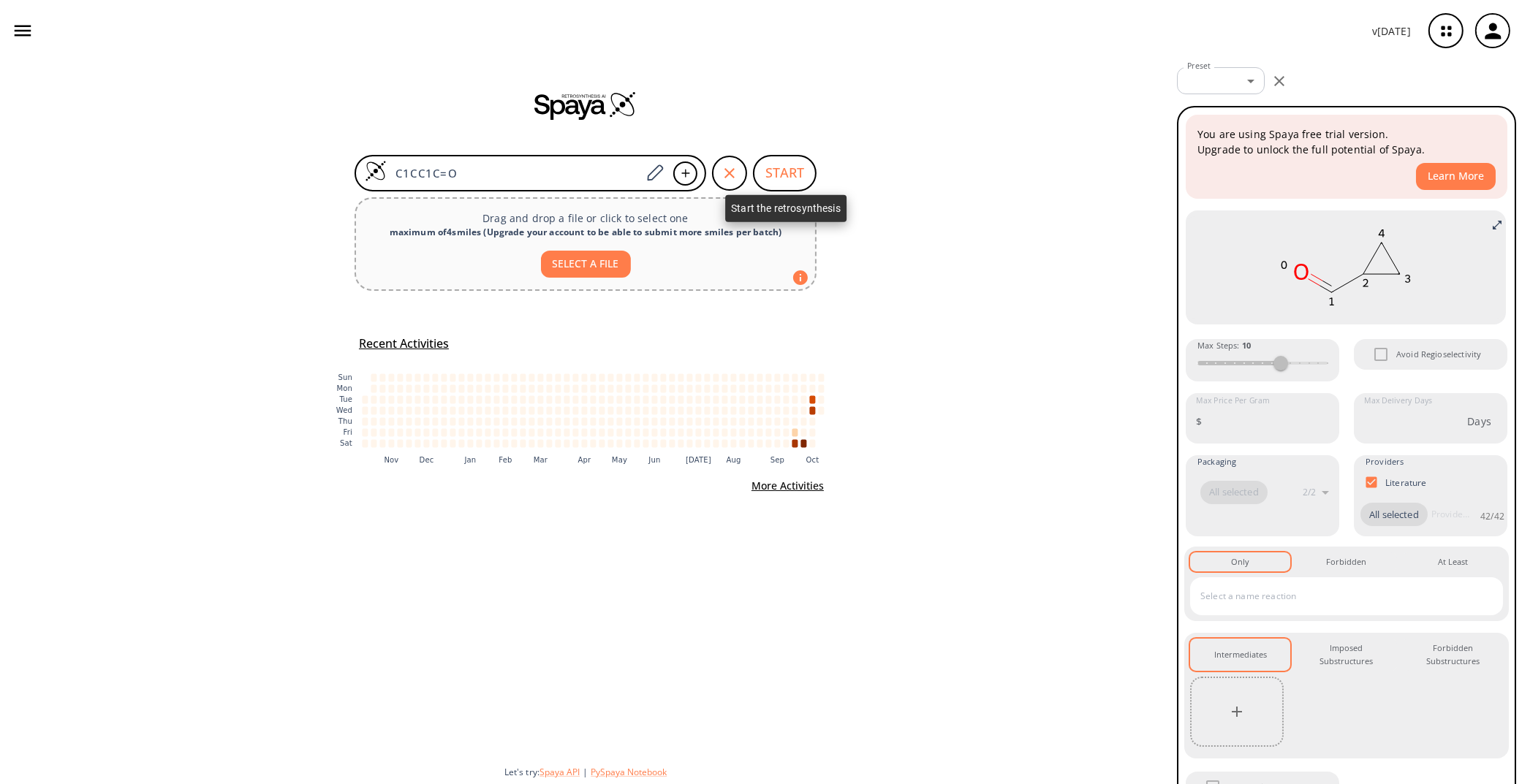
click at [795, 172] on button "START" at bounding box center [785, 172] width 64 height 36
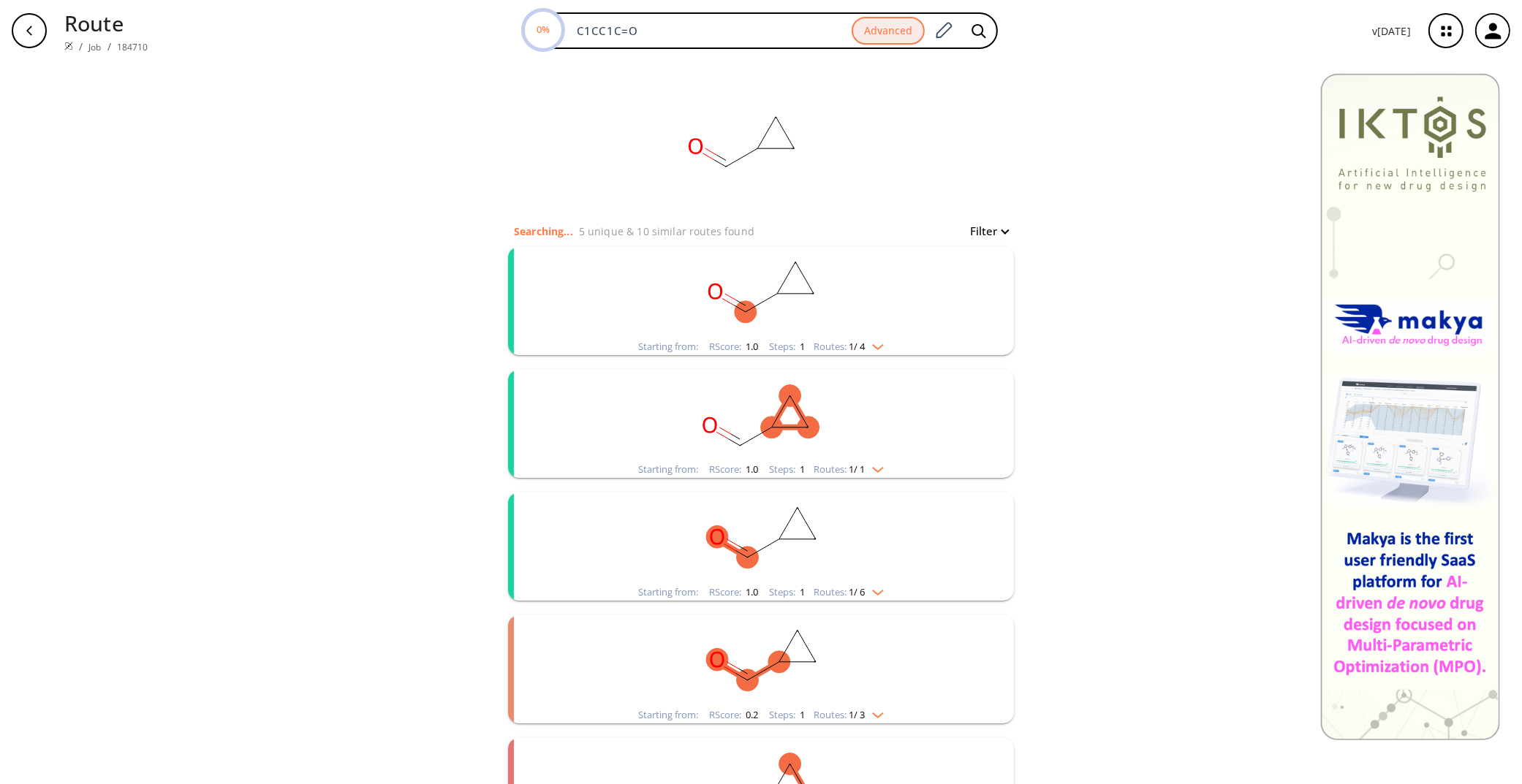
click at [712, 296] on icon "clusters" at bounding box center [715, 292] width 15 height 16
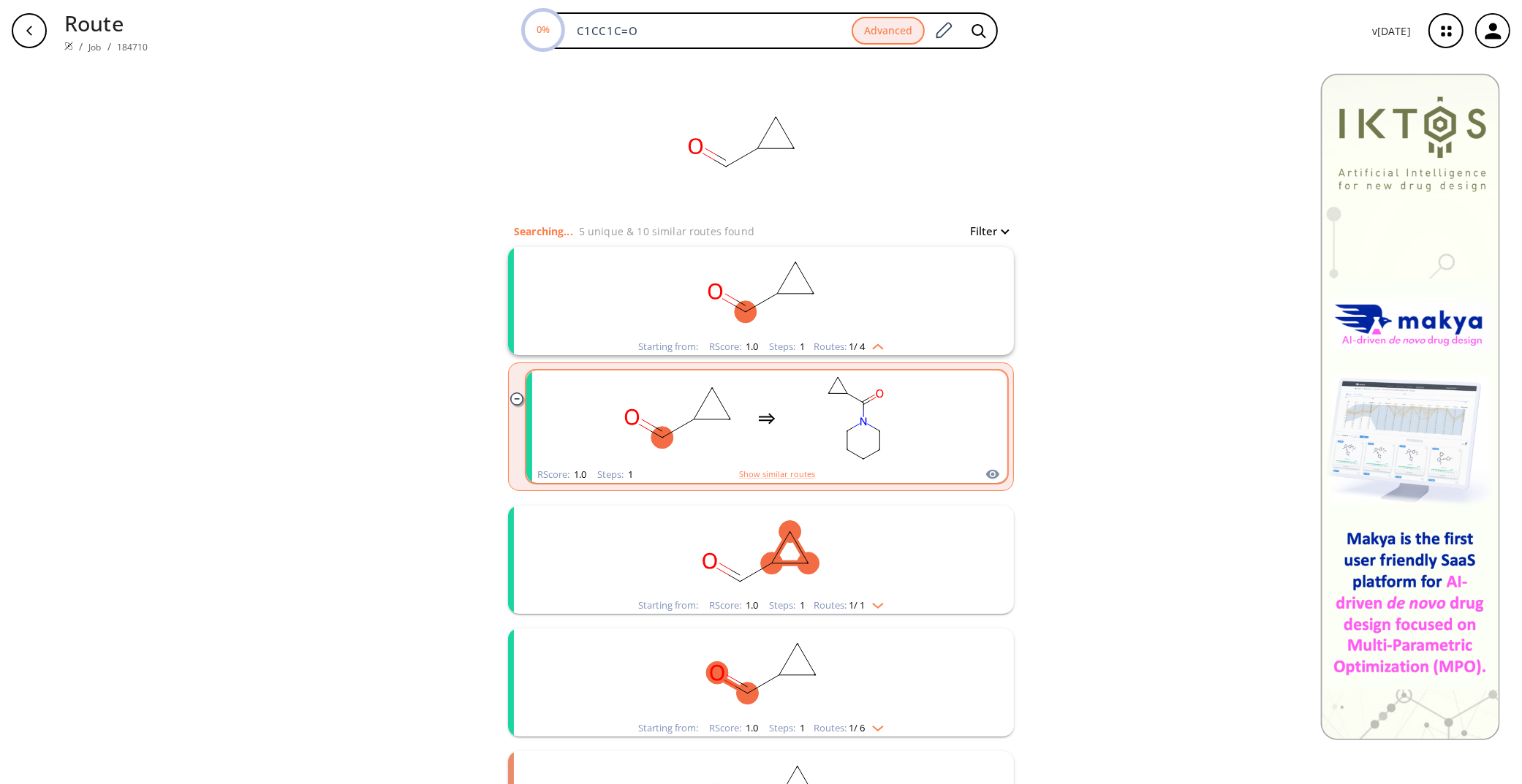
click at [761, 400] on div "clusters" at bounding box center [767, 418] width 310 height 96
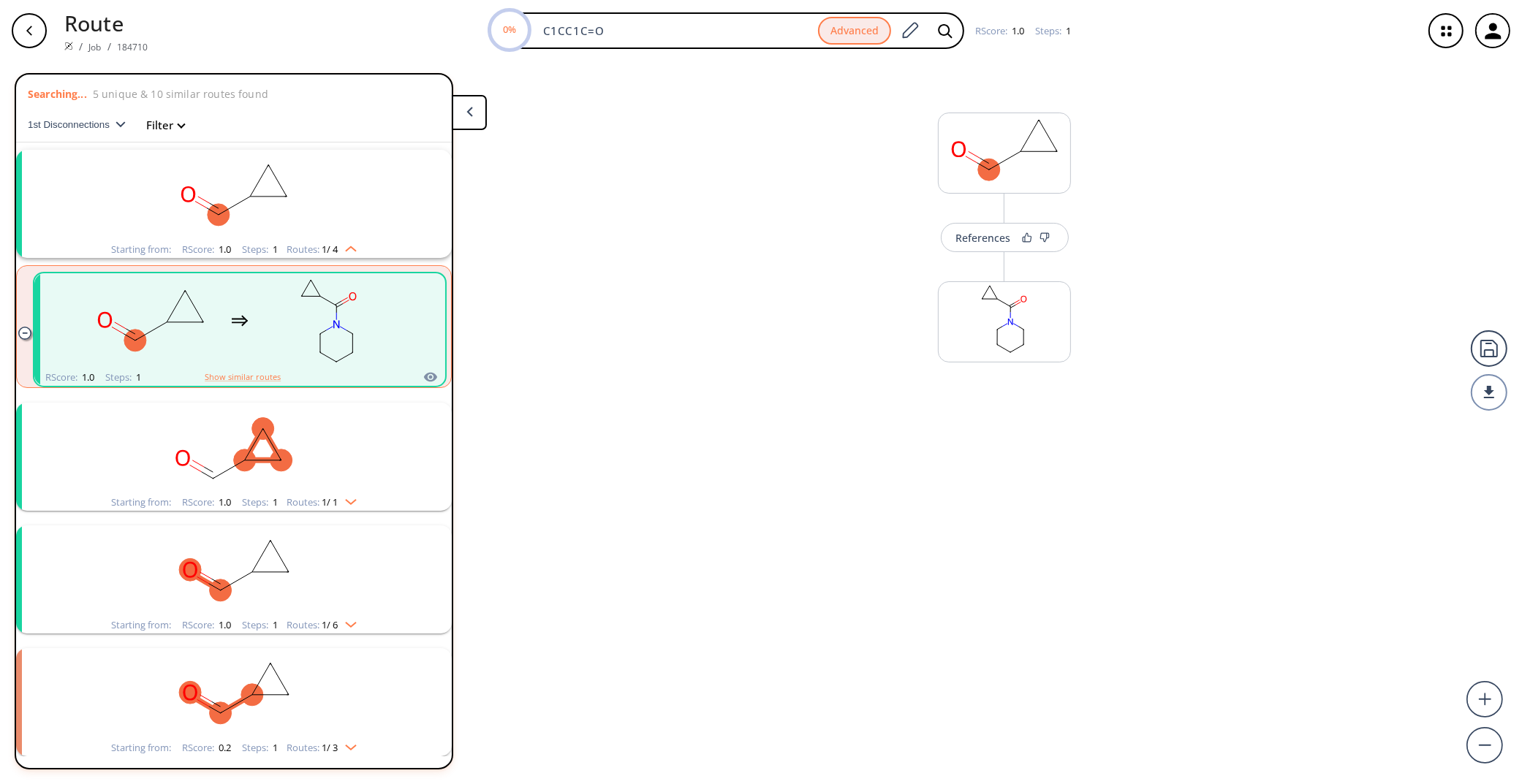
scroll to position [31, 0]
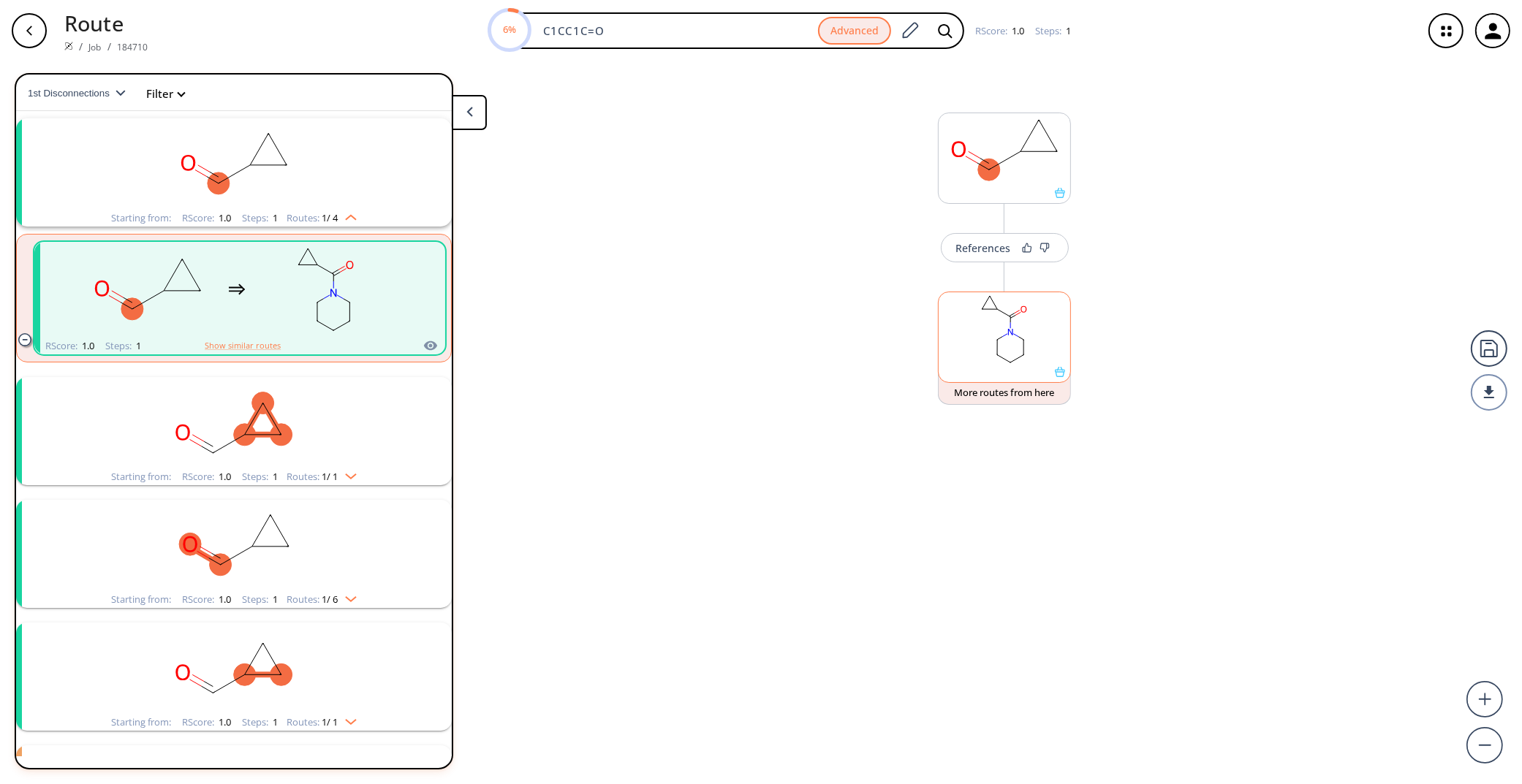
click at [1049, 319] on rect at bounding box center [1004, 329] width 132 height 75
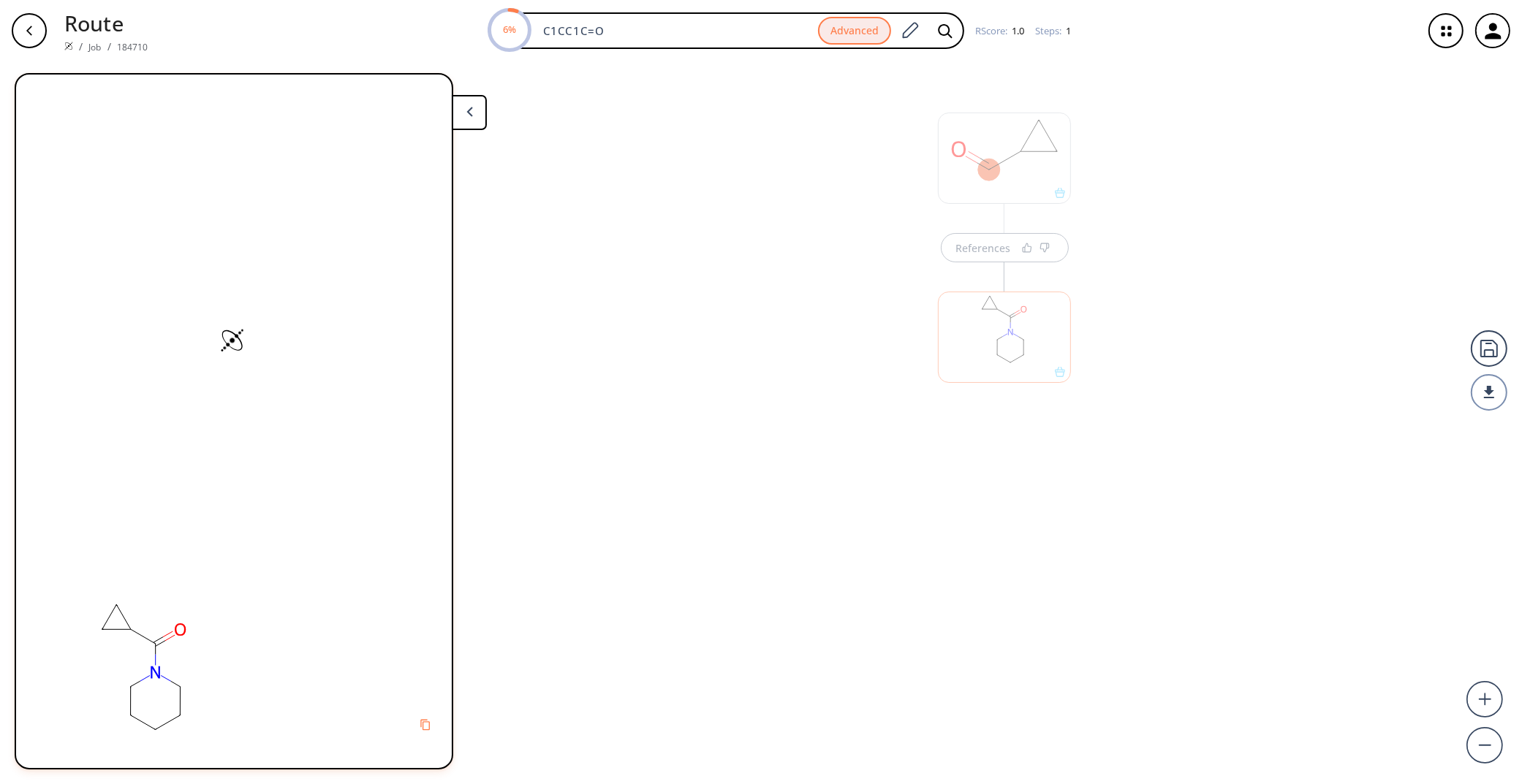
scroll to position [0, 0]
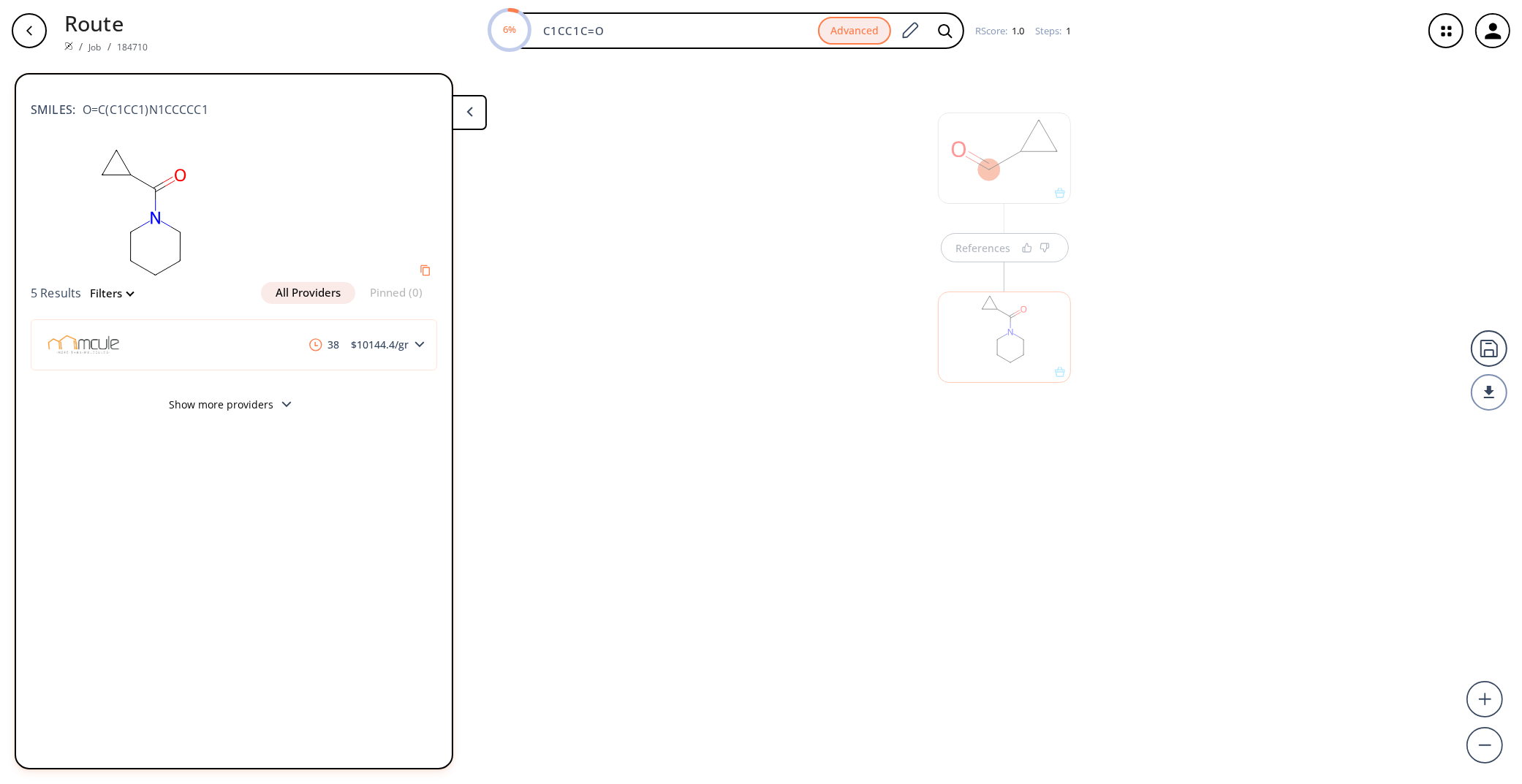
click at [244, 406] on button "Show more providers" at bounding box center [233, 406] width 407 height 34
click at [725, 298] on div "References" at bounding box center [761, 417] width 1522 height 711
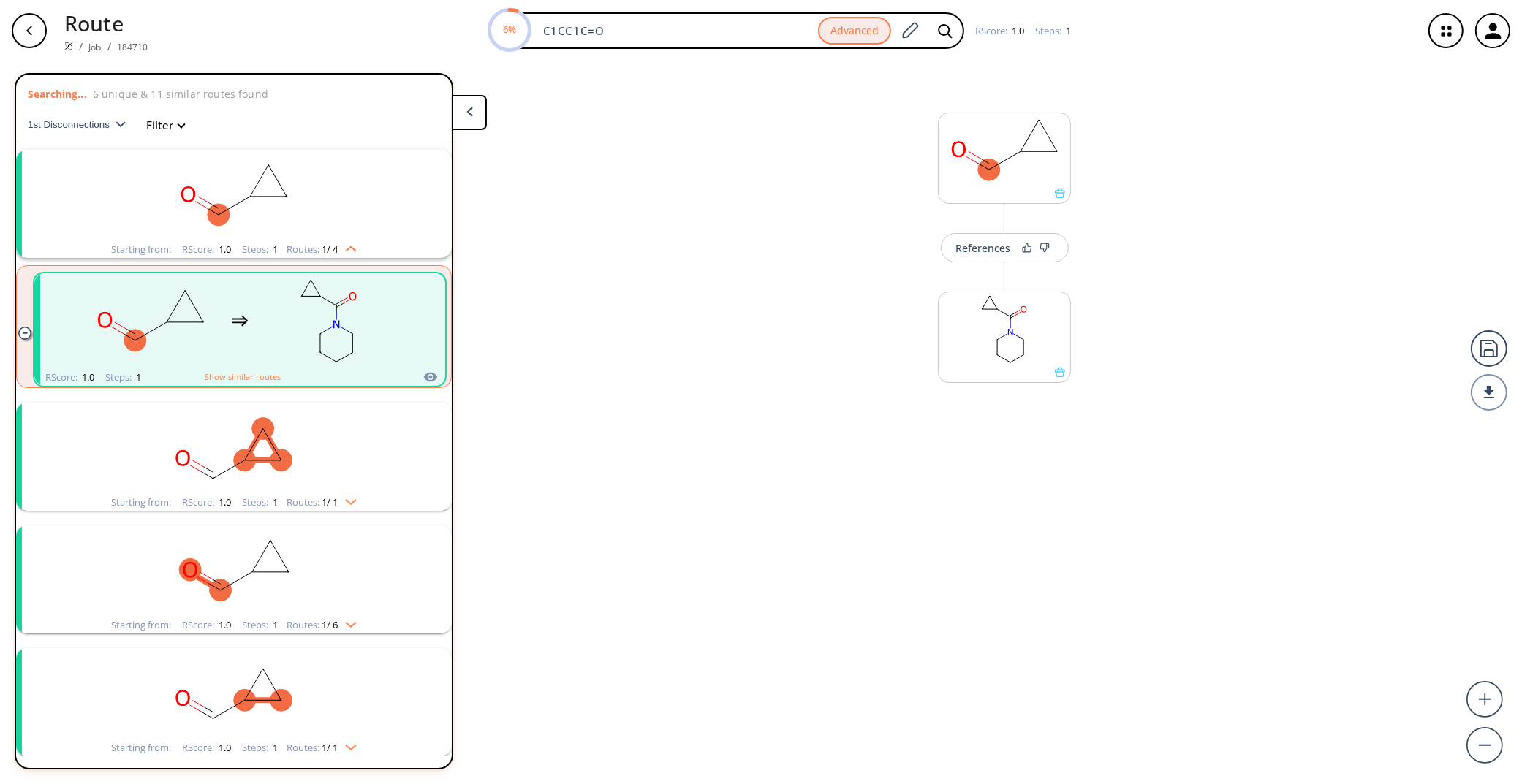
scroll to position [31, 0]
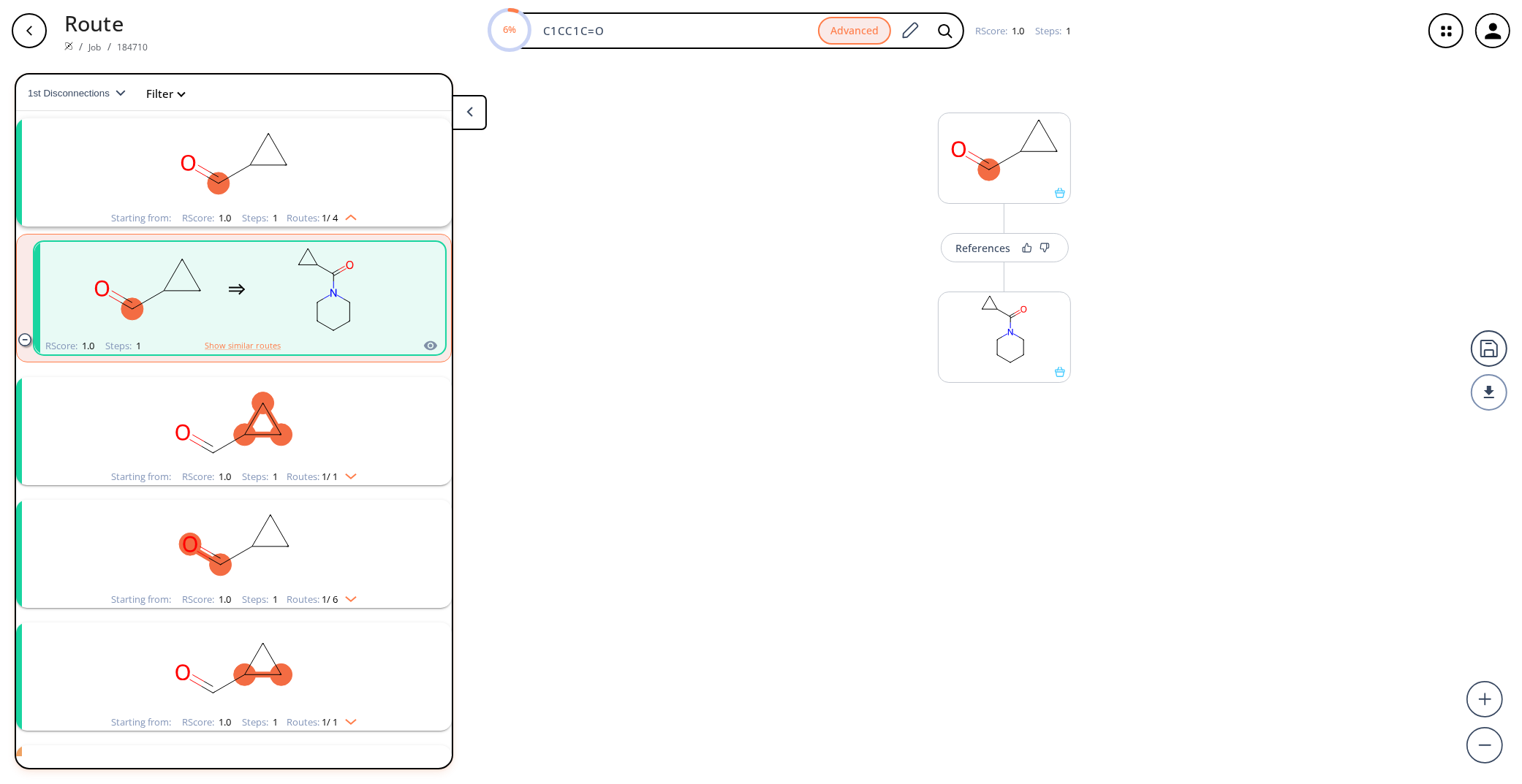
click at [338, 419] on rect "clusters" at bounding box center [233, 422] width 380 height 91
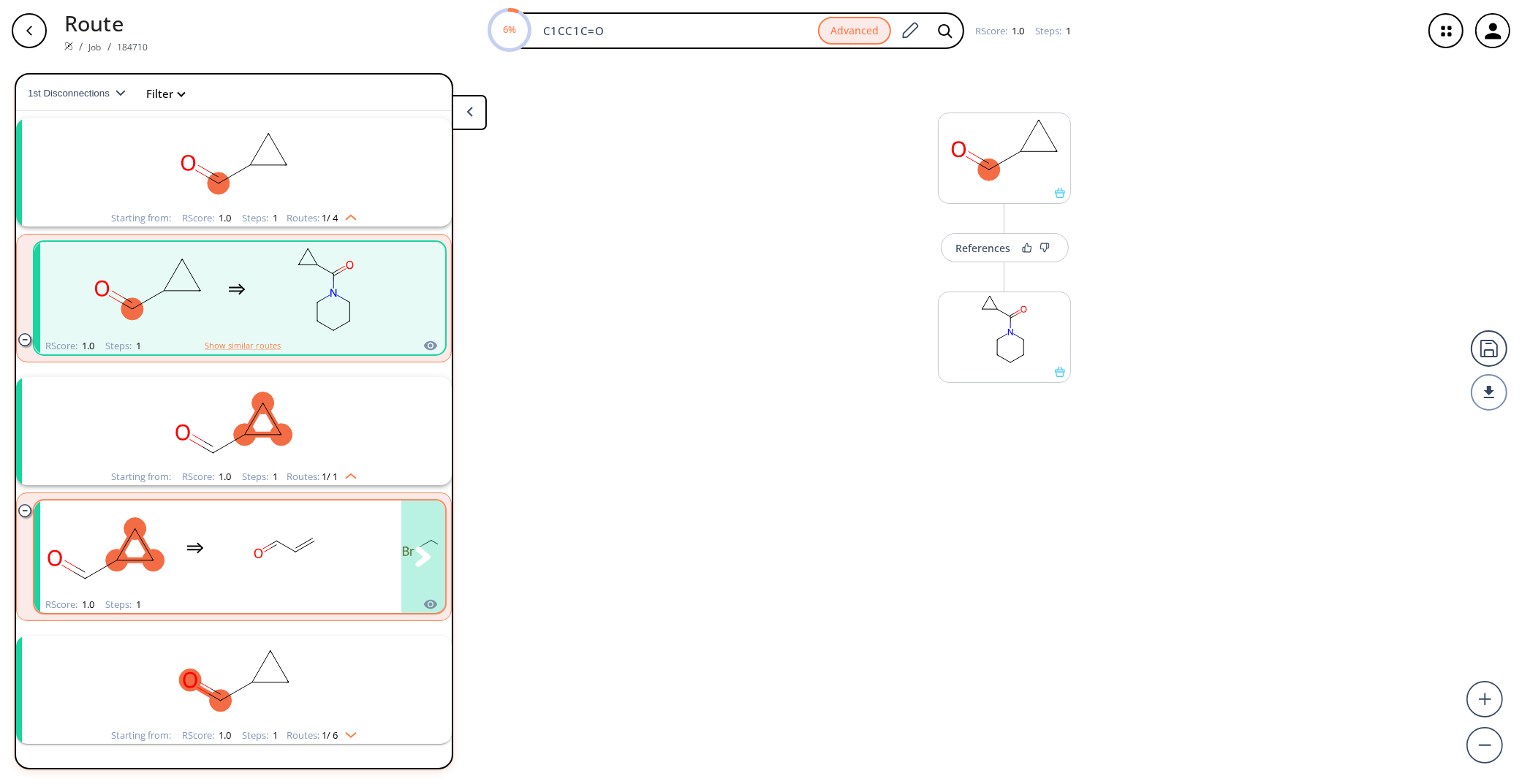
click at [323, 535] on rect "clusters" at bounding box center [284, 548] width 132 height 91
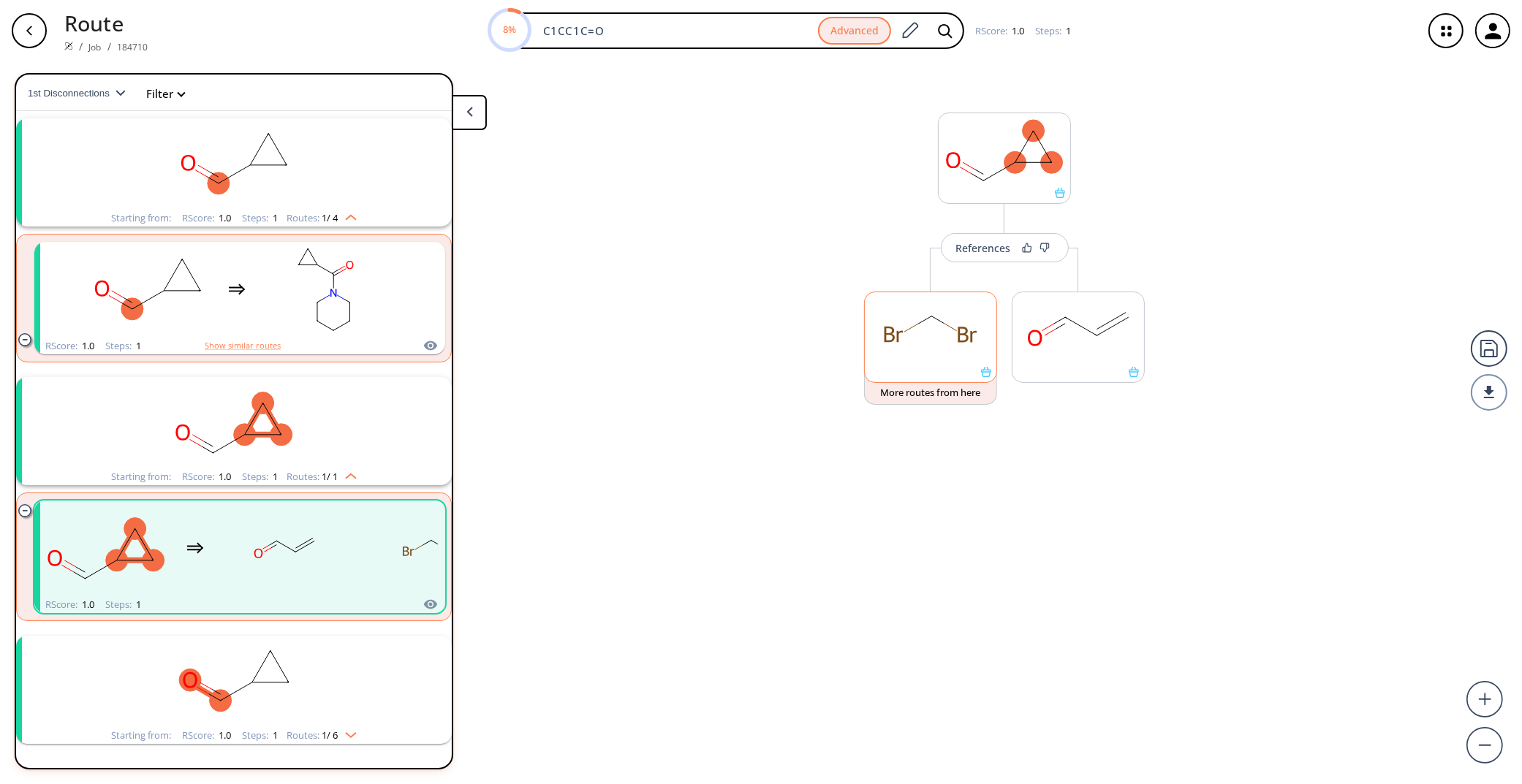
click at [937, 342] on rect at bounding box center [931, 329] width 132 height 75
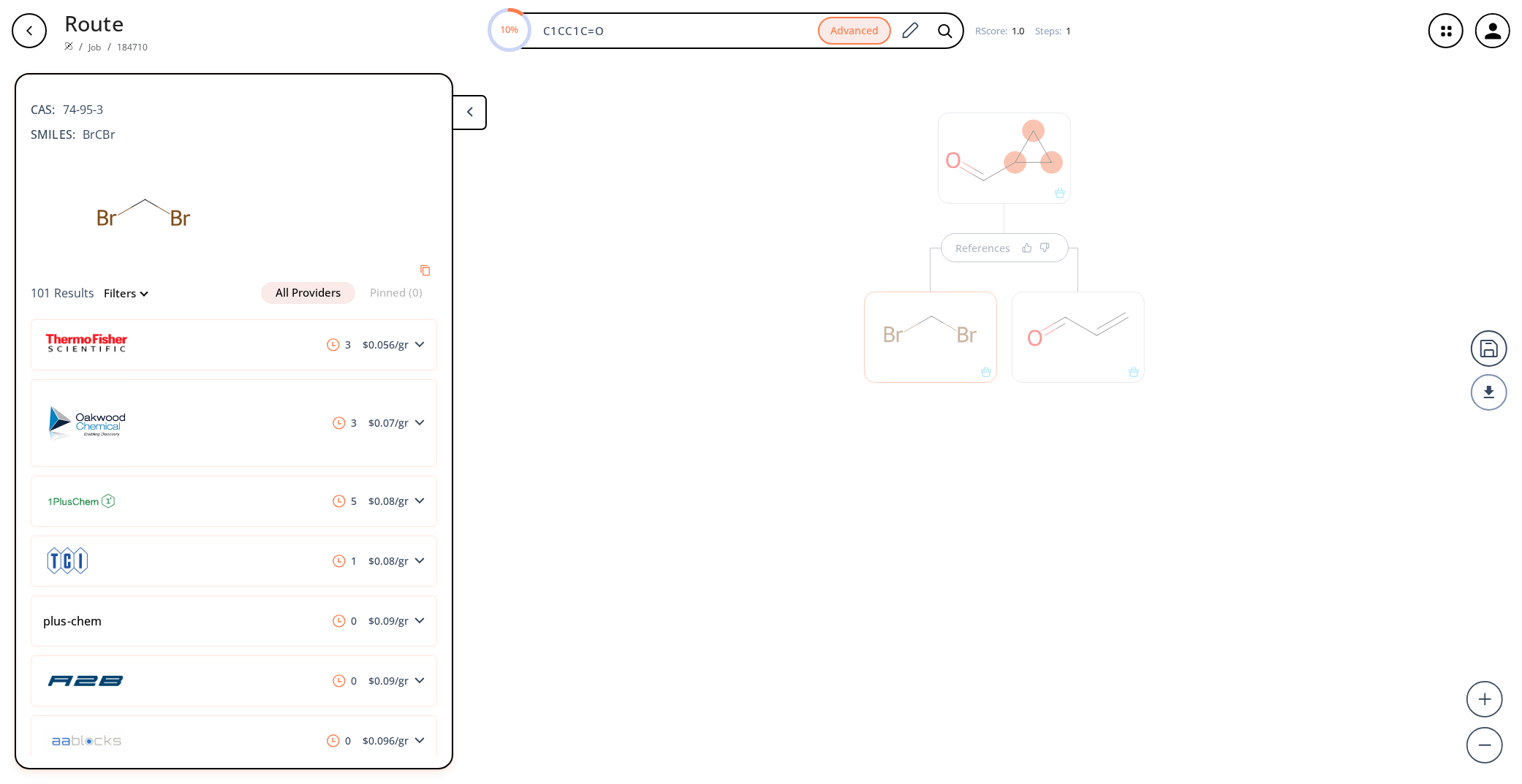
click at [1051, 319] on div at bounding box center [1078, 337] width 133 height 91
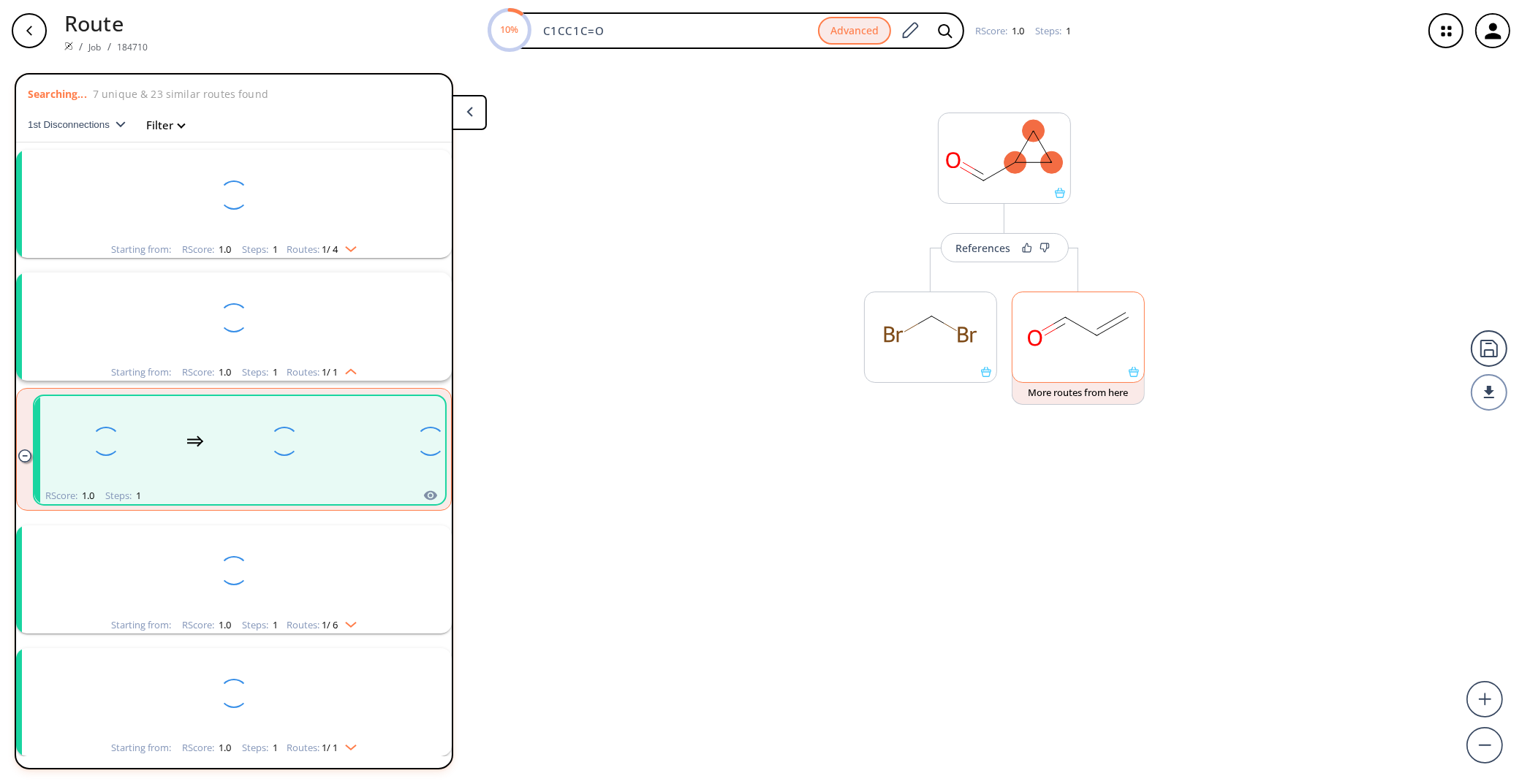
scroll to position [31, 0]
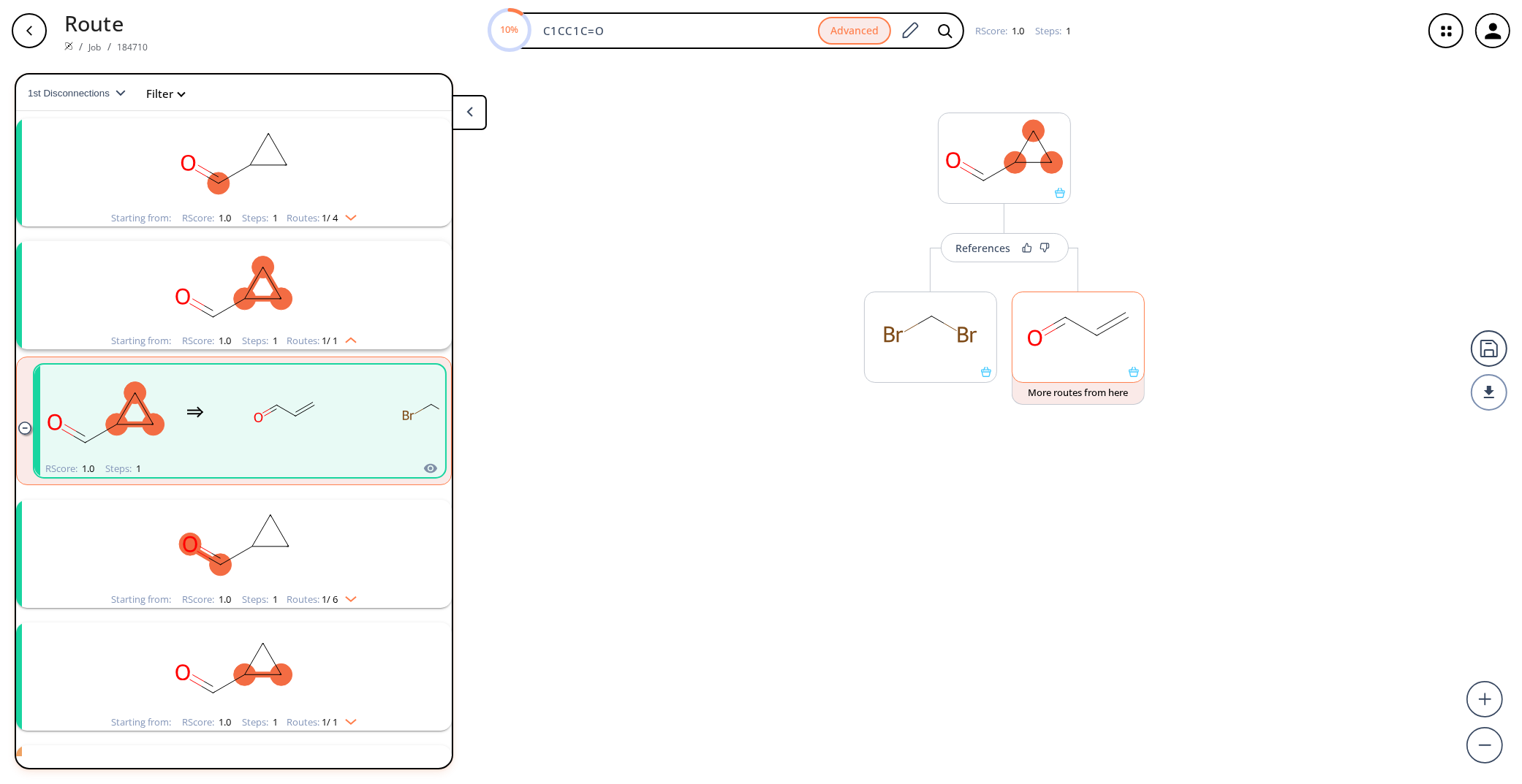
click at [1051, 319] on rect at bounding box center [1078, 329] width 132 height 75
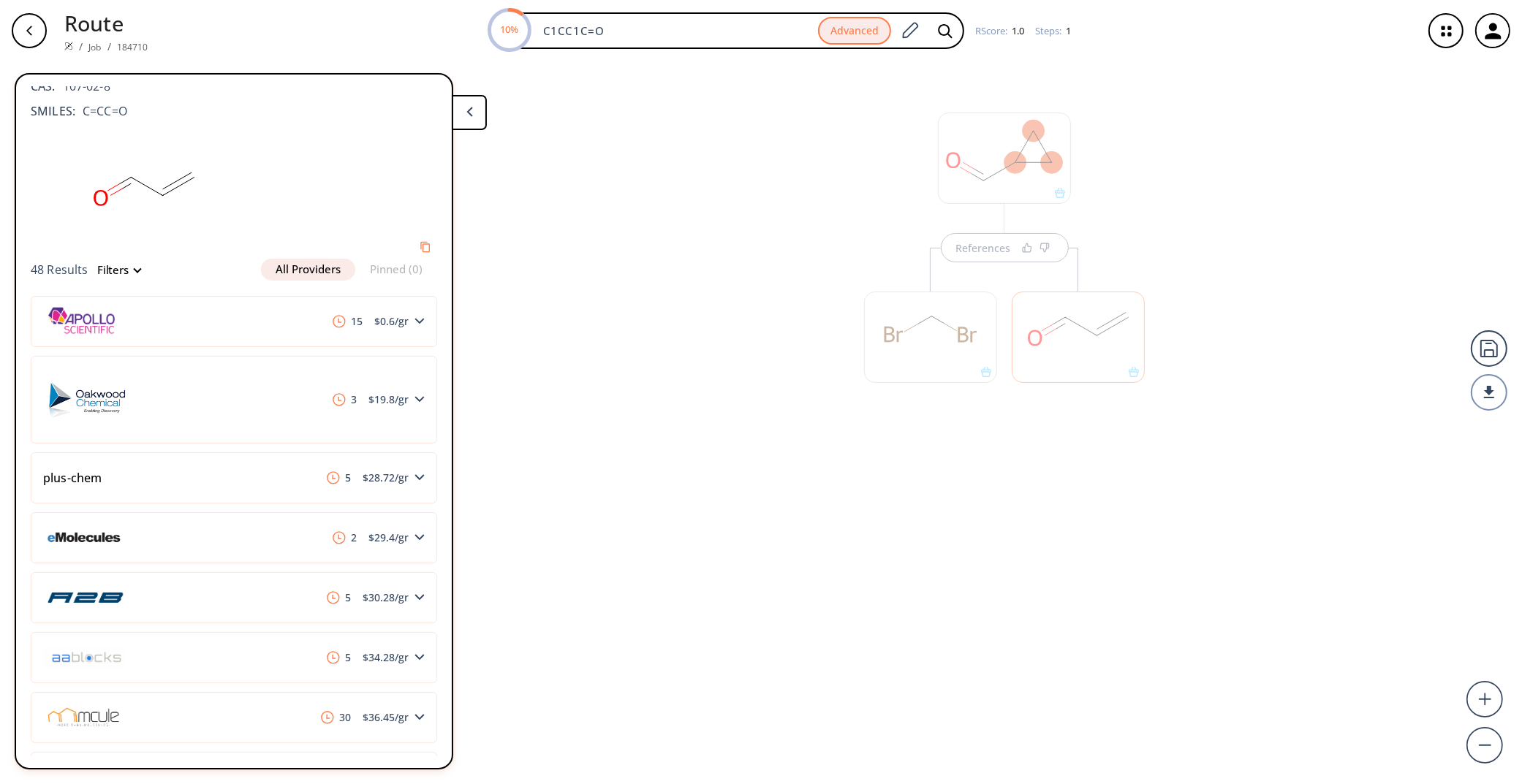
scroll to position [0, 0]
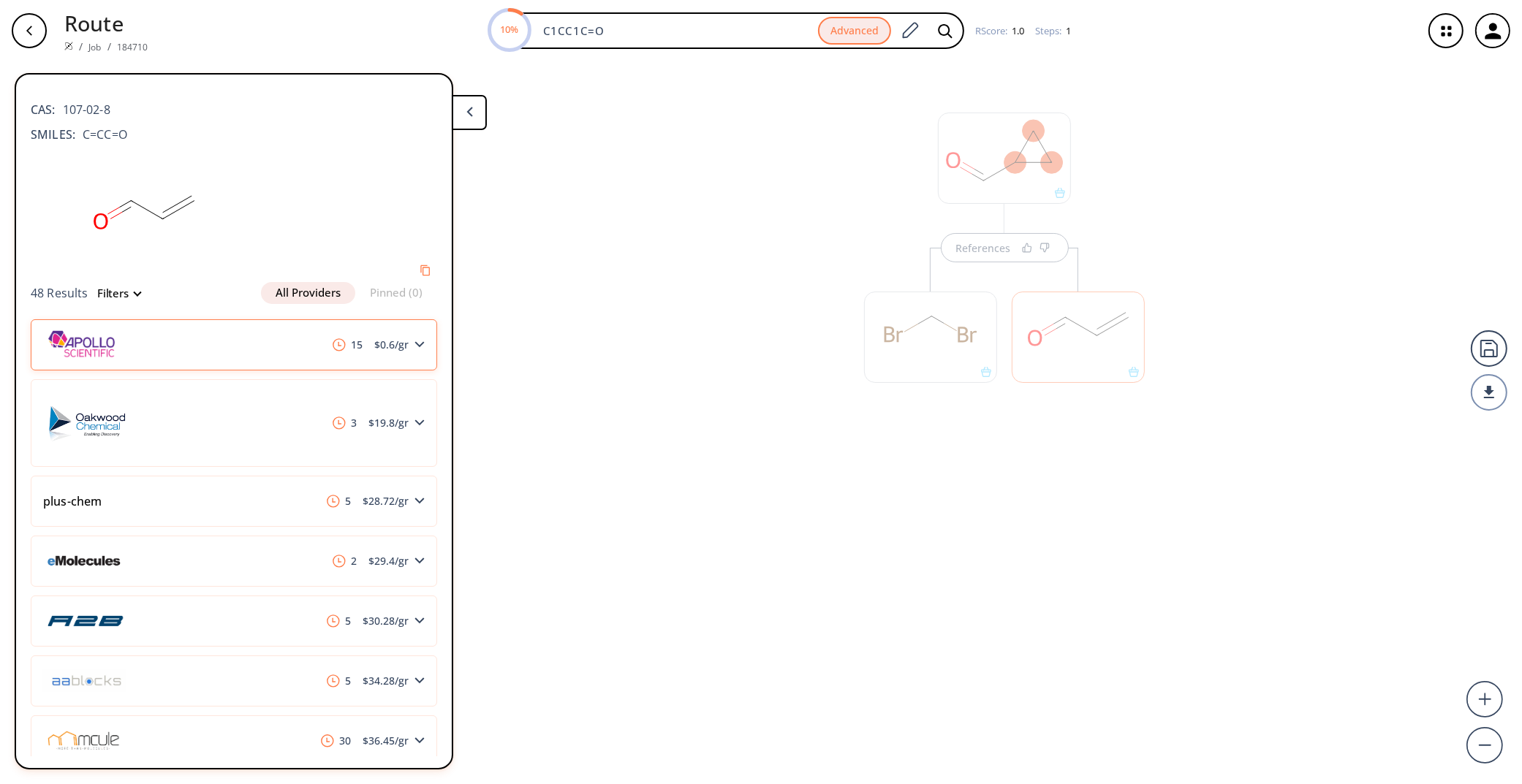
click at [393, 352] on div "15 $ 0.6 /gr" at bounding box center [233, 344] width 407 height 51
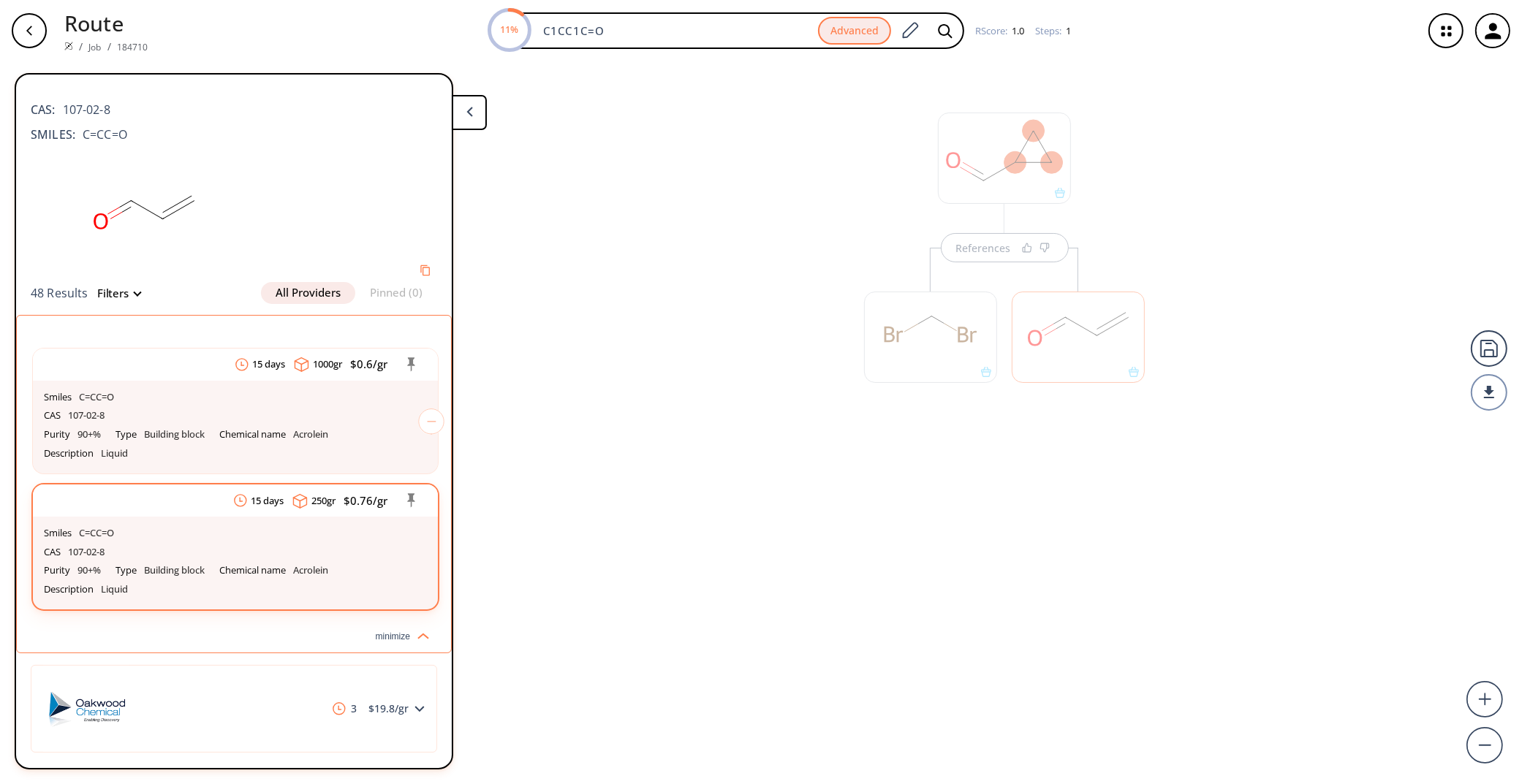
drag, startPoint x: 347, startPoint y: 529, endPoint x: 303, endPoint y: 524, distance: 44.3
click at [303, 524] on div "Smiles C=CC=O" at bounding box center [235, 534] width 383 height 19
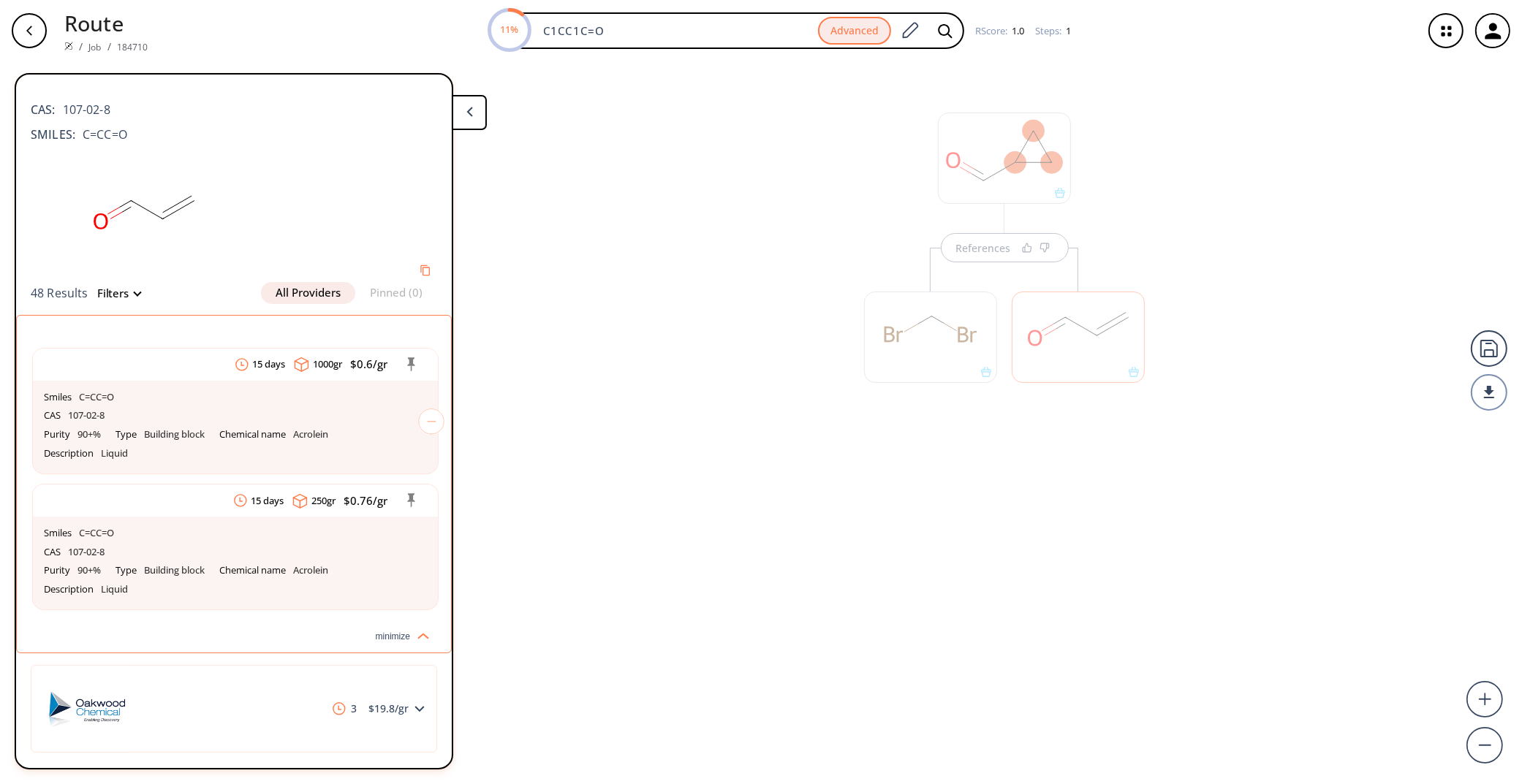
click at [648, 571] on div "References" at bounding box center [761, 417] width 1522 height 711
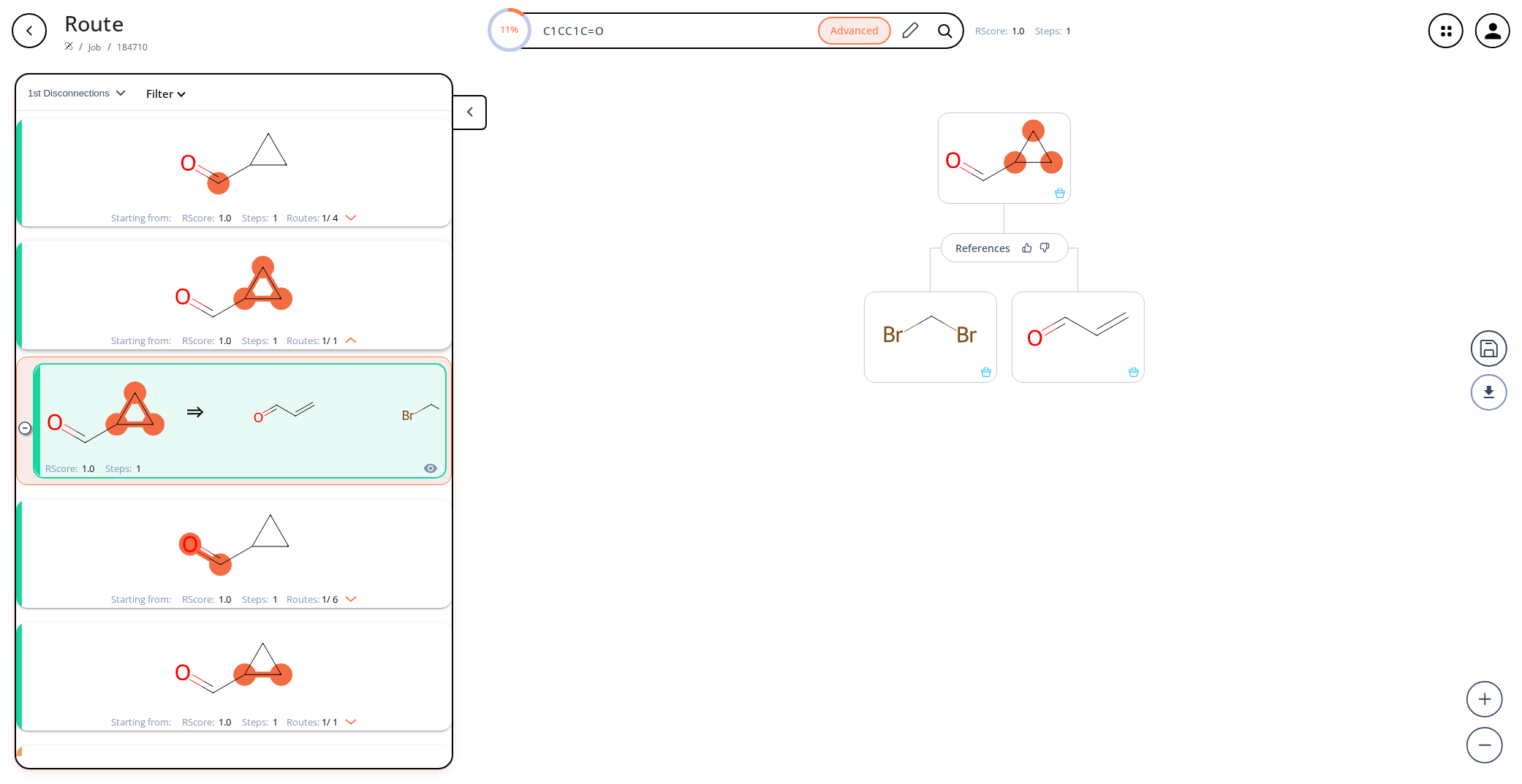
click at [476, 104] on button at bounding box center [469, 112] width 35 height 35
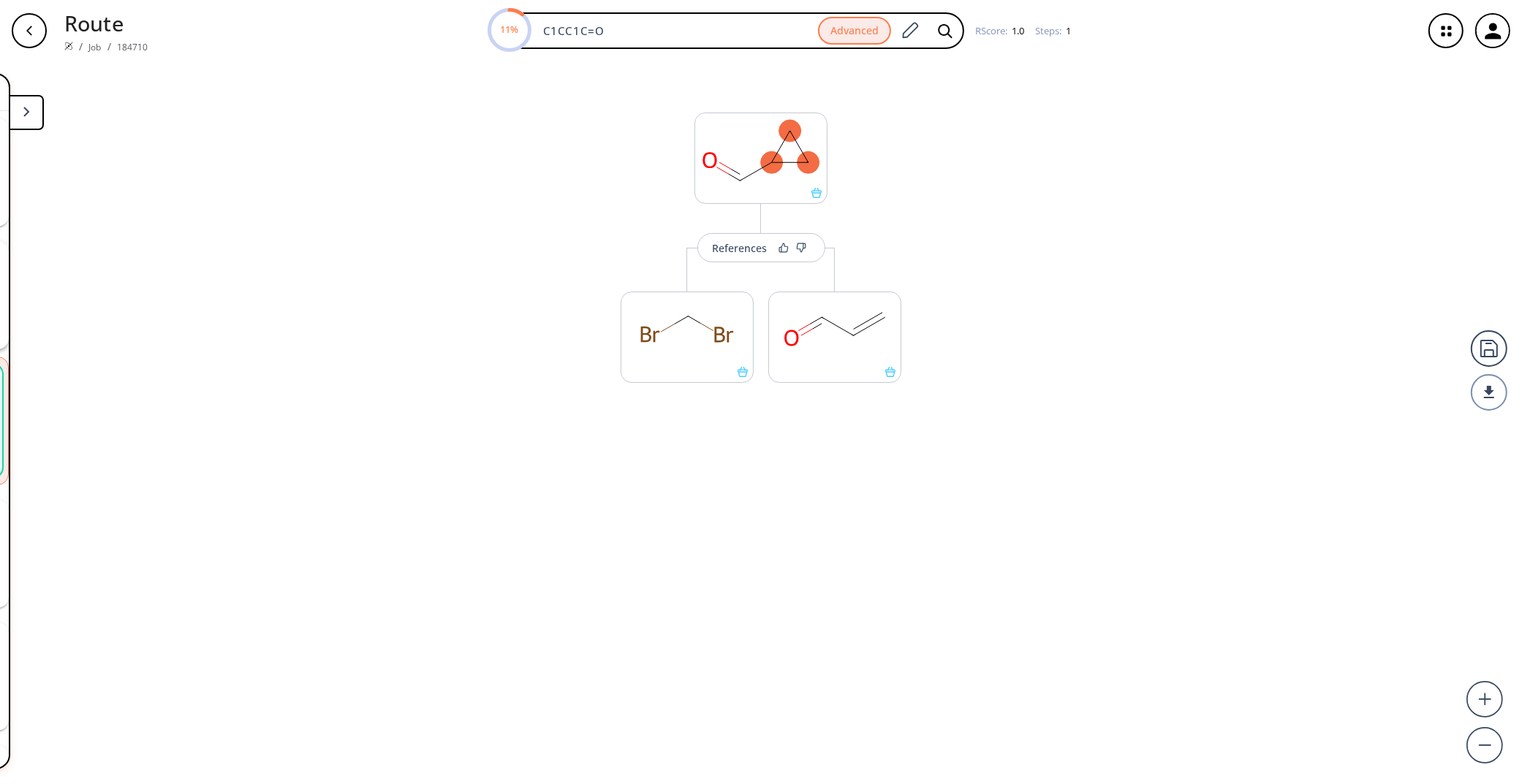
click at [555, 440] on div "References More routes from here More routes from here" at bounding box center [761, 417] width 1522 height 711
click at [468, 459] on div "References More routes from here More routes from here" at bounding box center [761, 417] width 1522 height 711
click at [30, 115] on button at bounding box center [26, 112] width 35 height 35
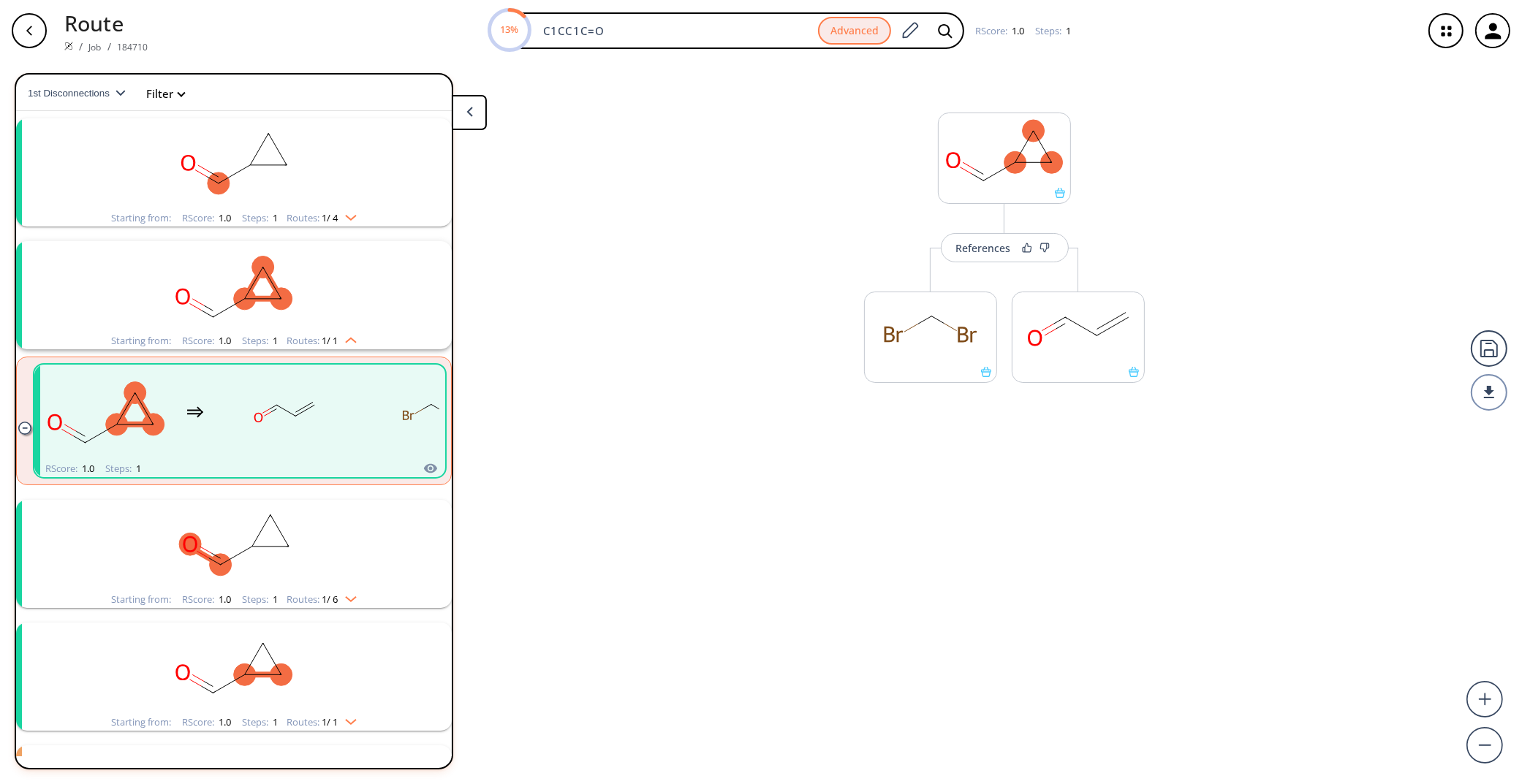
click at [261, 554] on rect "clusters" at bounding box center [233, 545] width 380 height 91
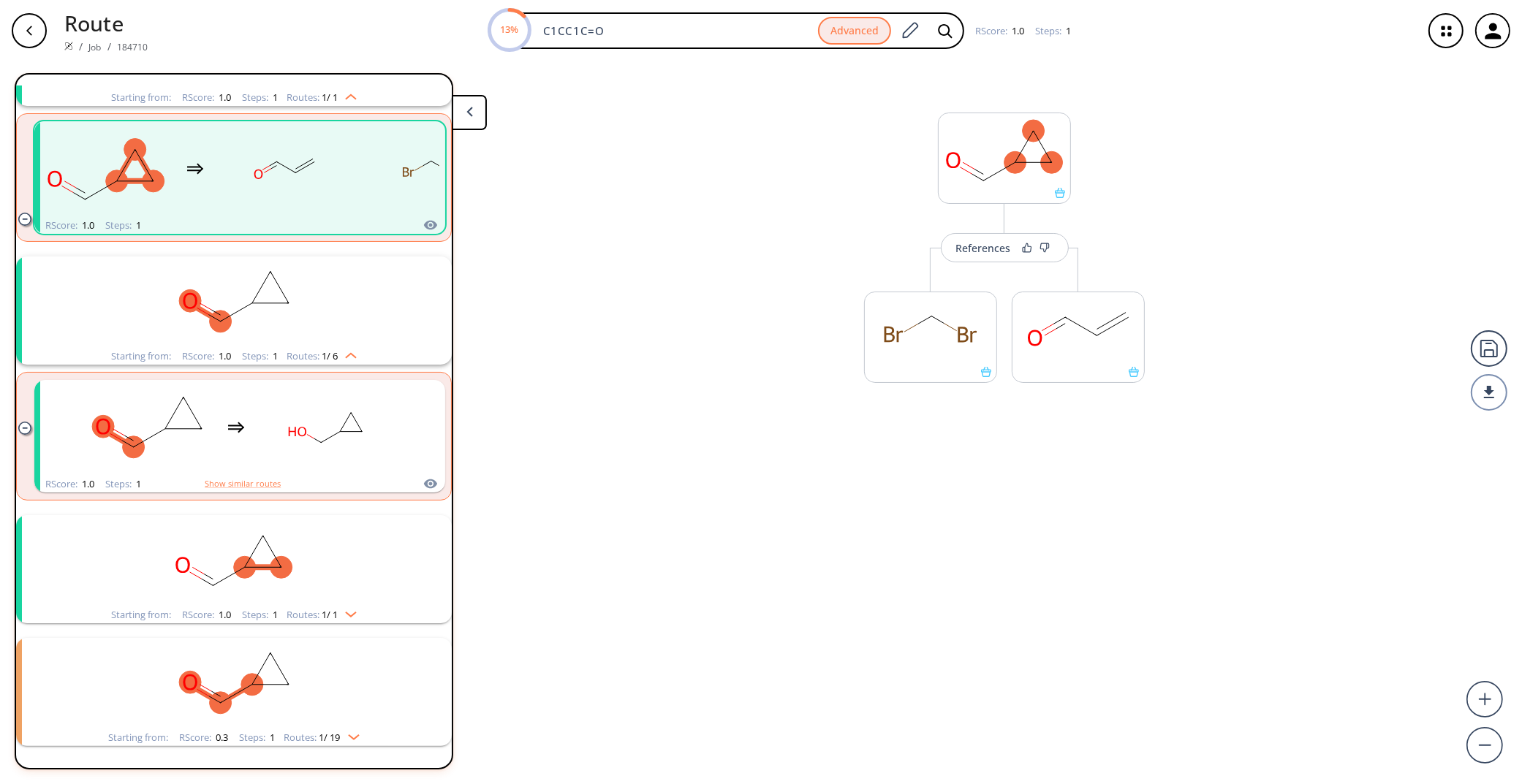
scroll to position [324, 0]
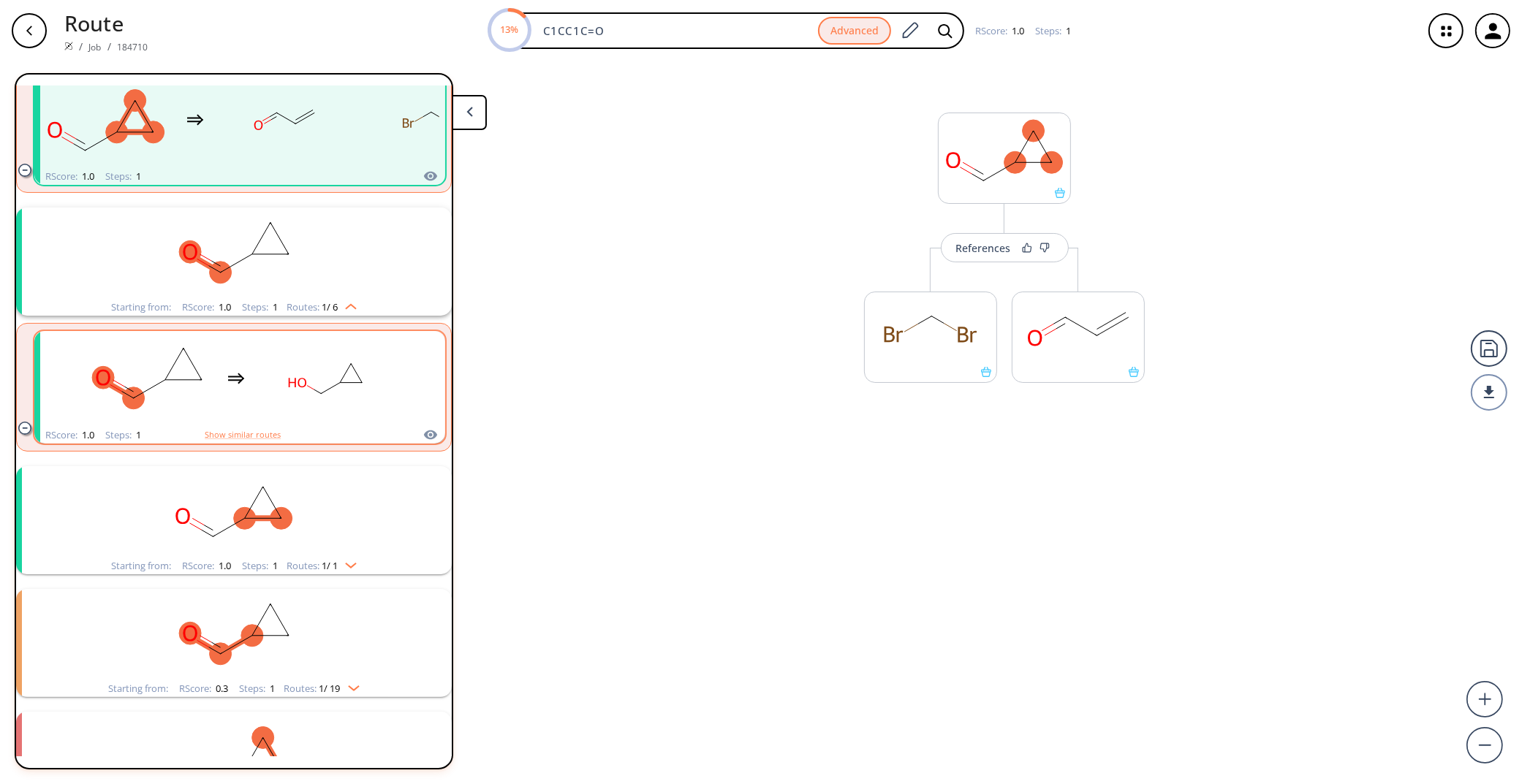
click at [338, 359] on rect "clusters" at bounding box center [325, 378] width 132 height 91
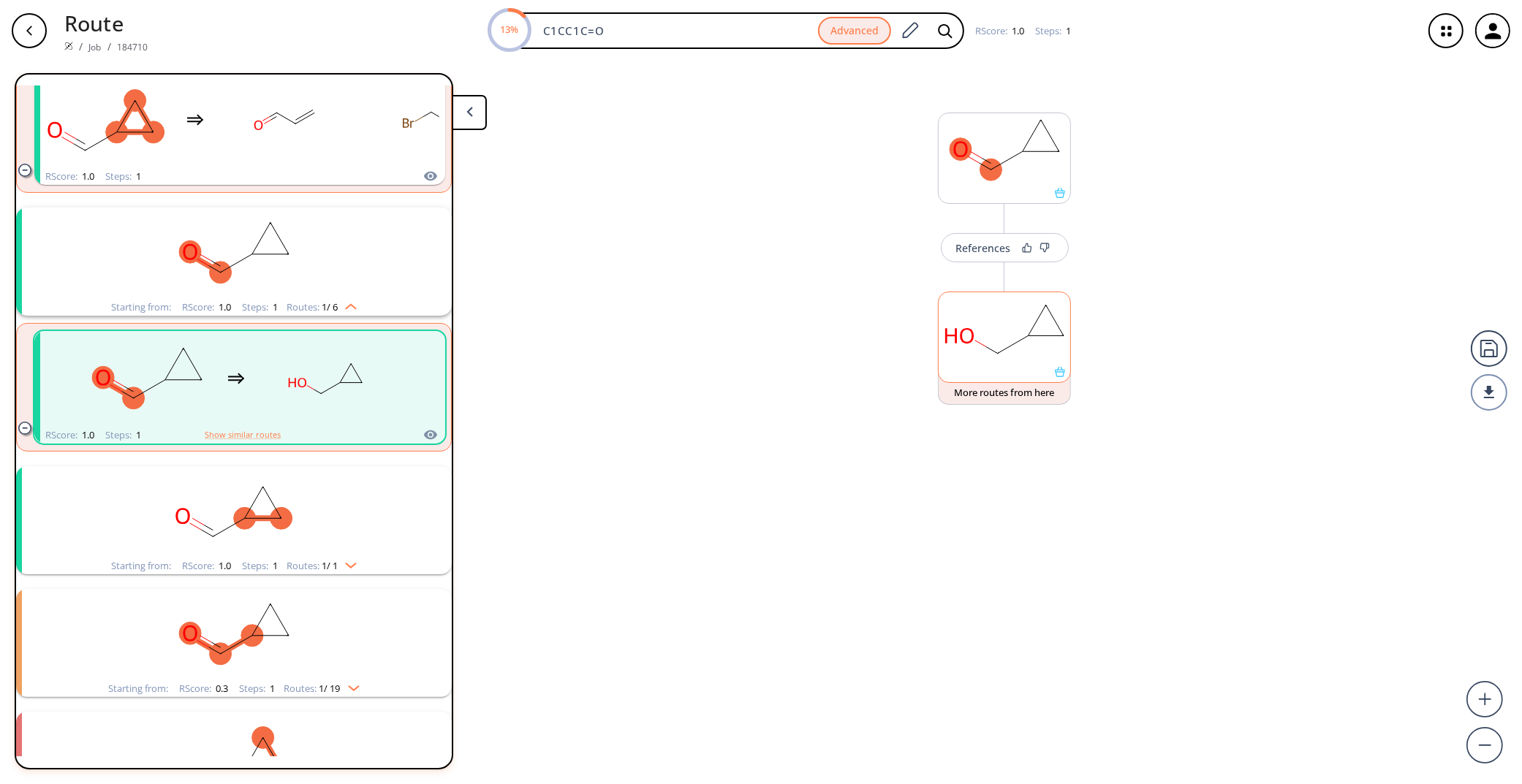
click at [1044, 331] on rect at bounding box center [1004, 329] width 132 height 75
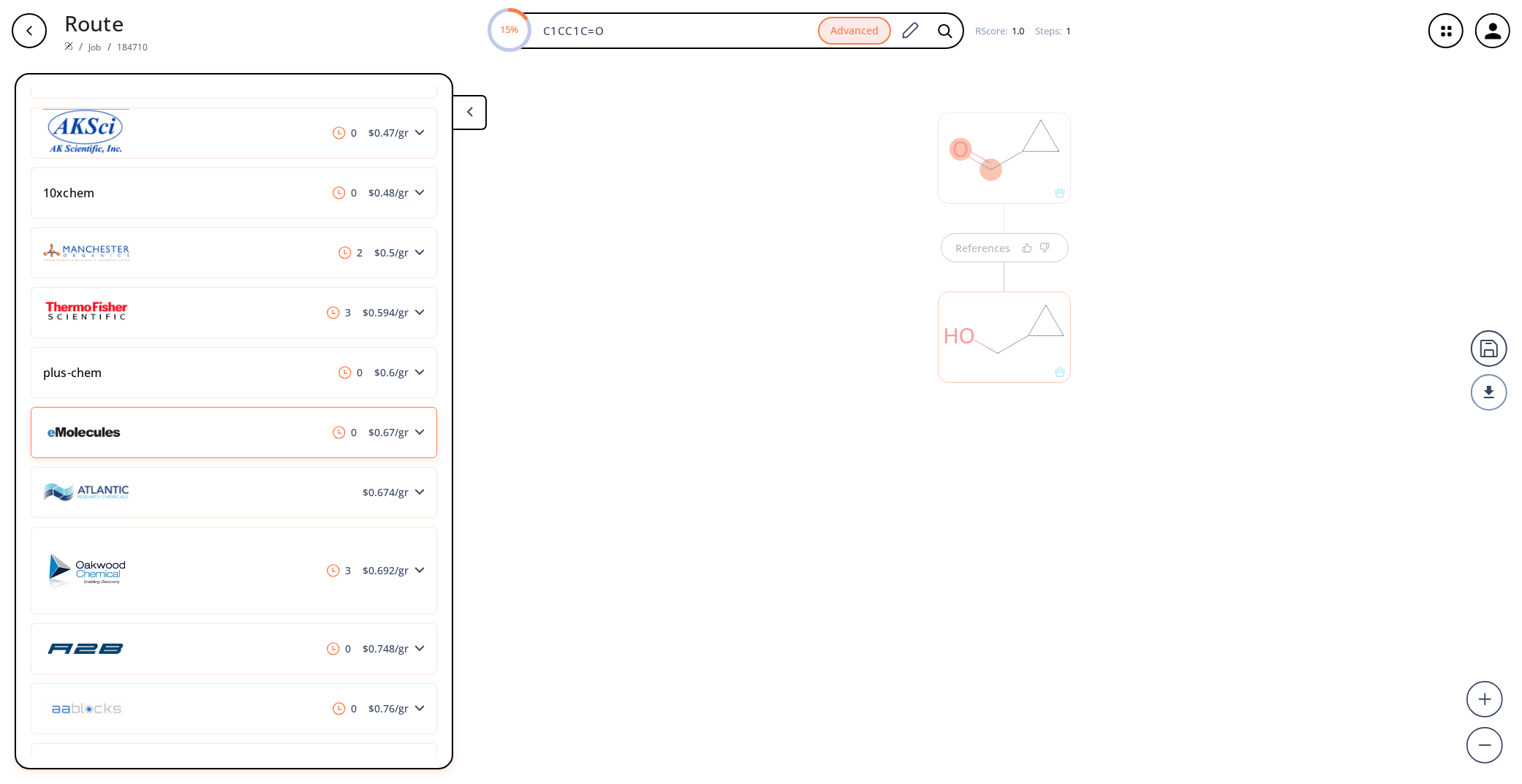
scroll to position [270, 0]
click at [721, 473] on div "References" at bounding box center [761, 417] width 1522 height 711
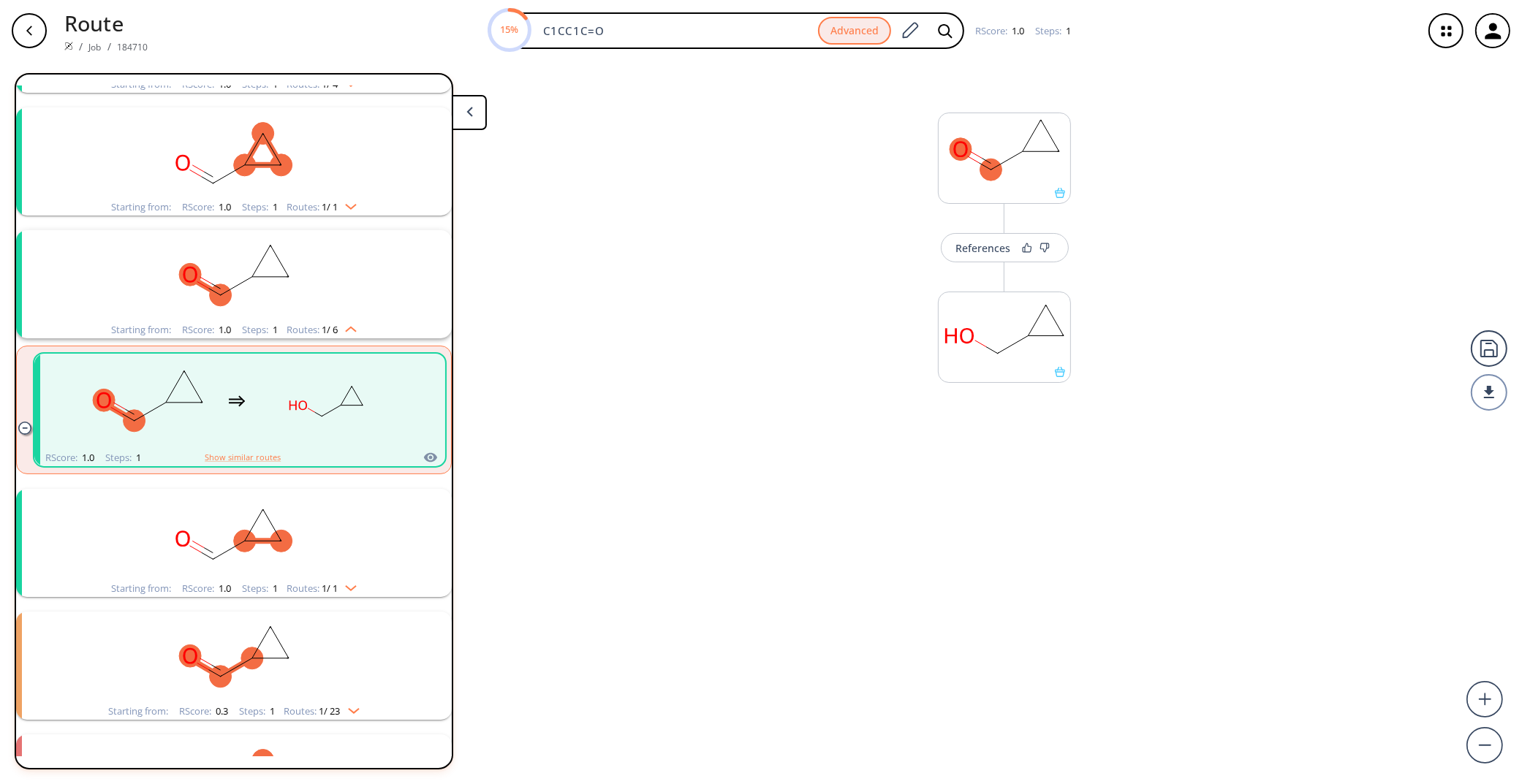
scroll to position [0, 0]
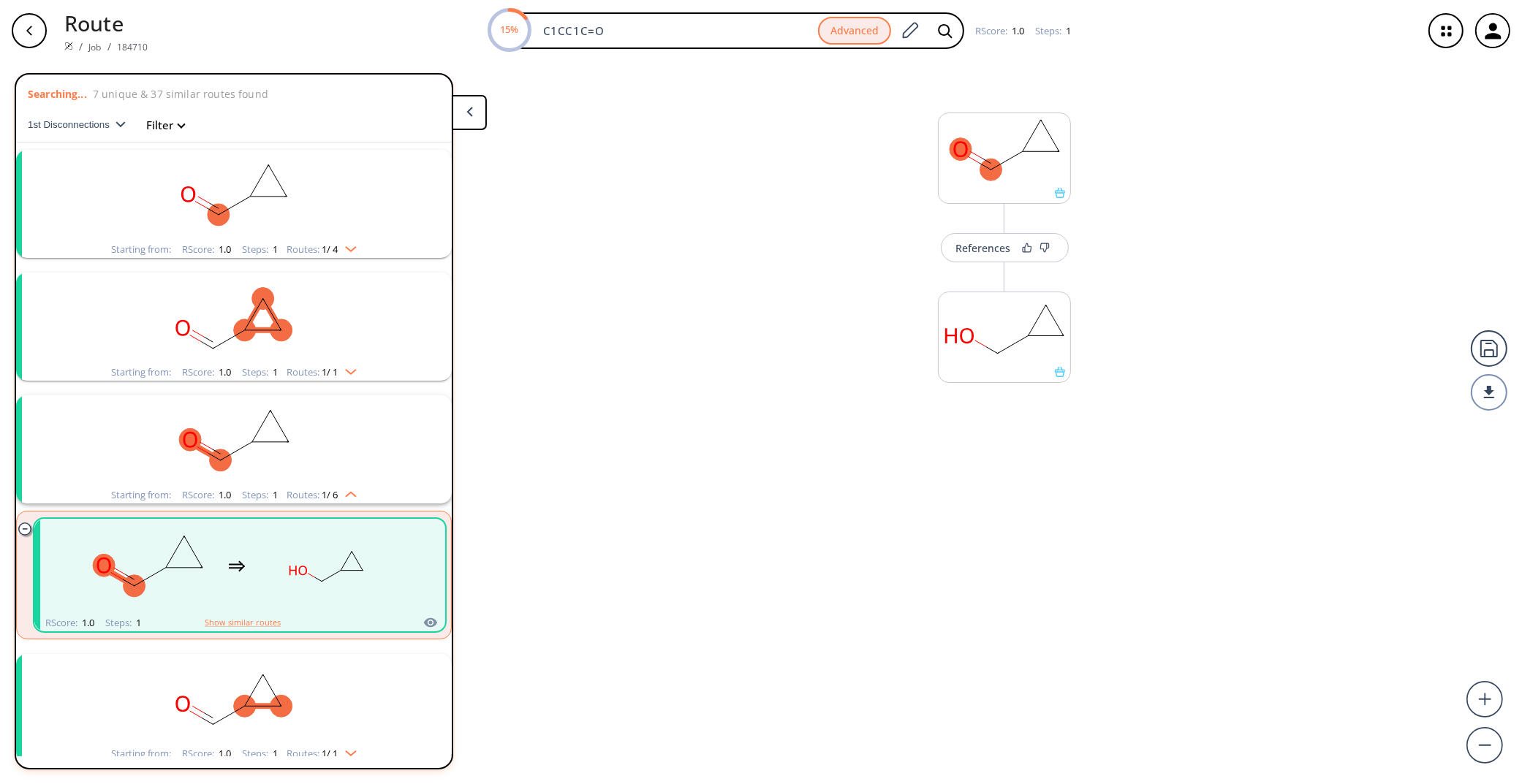
click at [281, 220] on rect "clusters" at bounding box center [233, 195] width 380 height 91
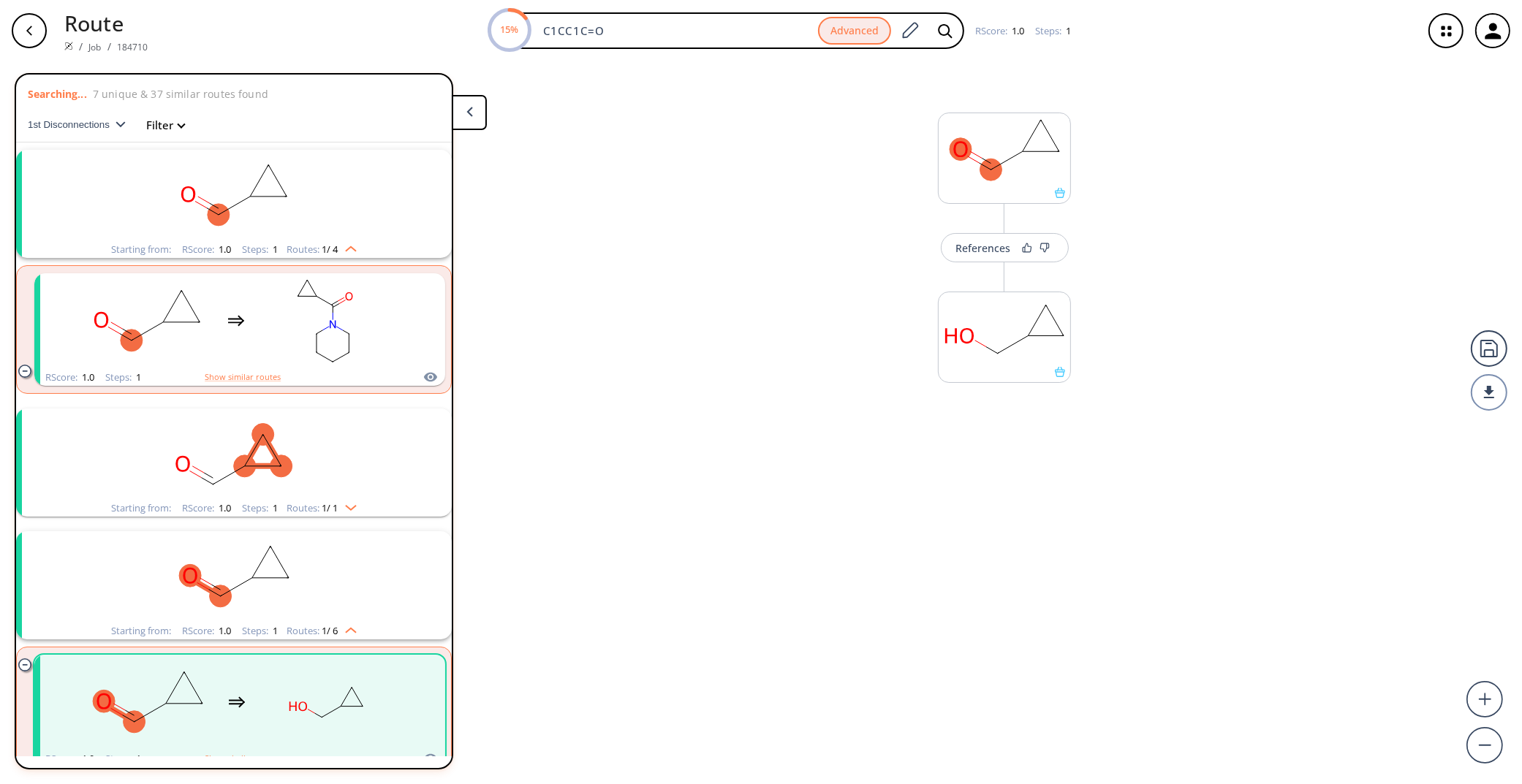
click at [321, 443] on rect "clusters" at bounding box center [233, 454] width 380 height 91
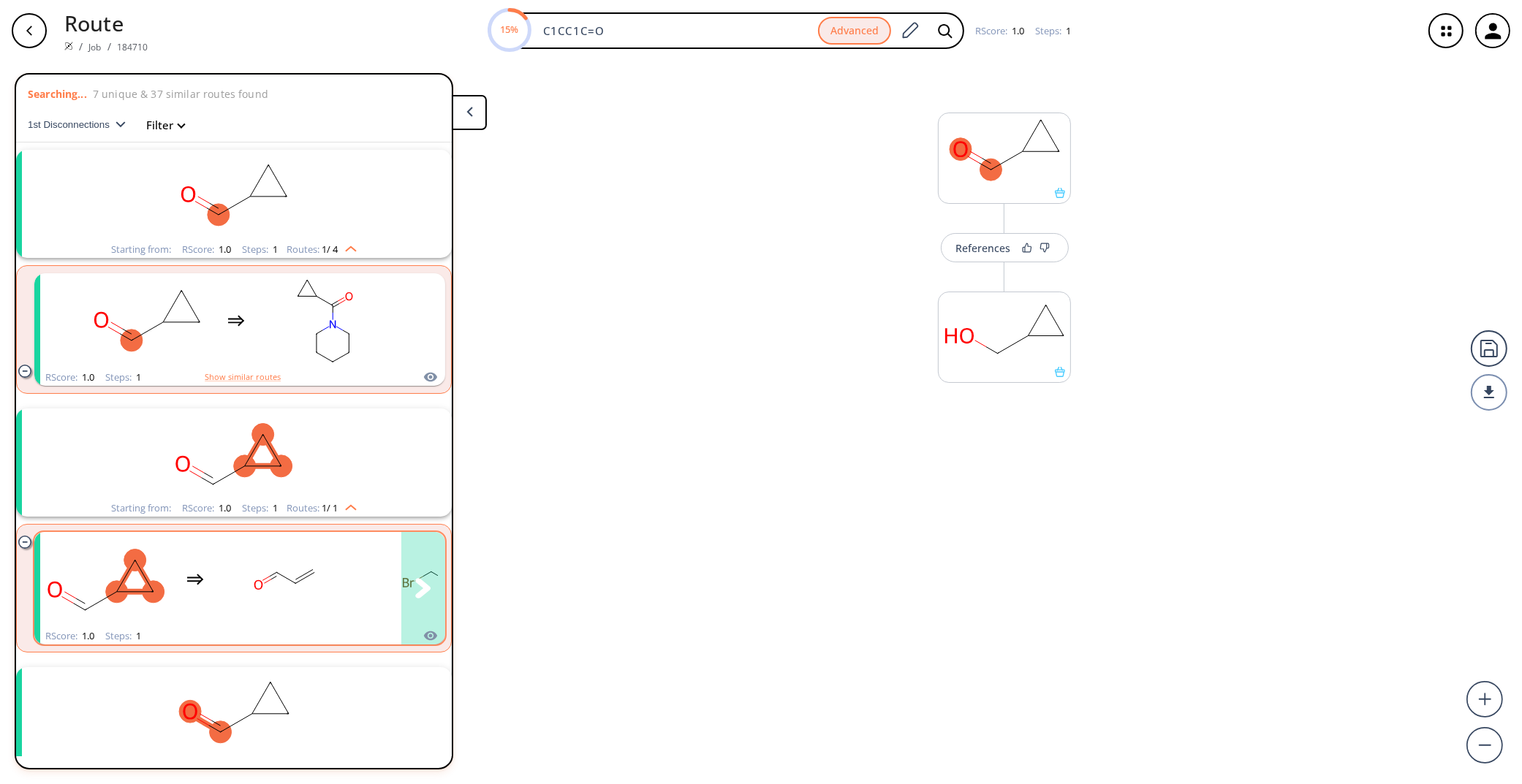
drag, startPoint x: 312, startPoint y: 564, endPoint x: 381, endPoint y: 594, distance: 75.2
click at [313, 565] on rect "clusters" at bounding box center [284, 580] width 132 height 91
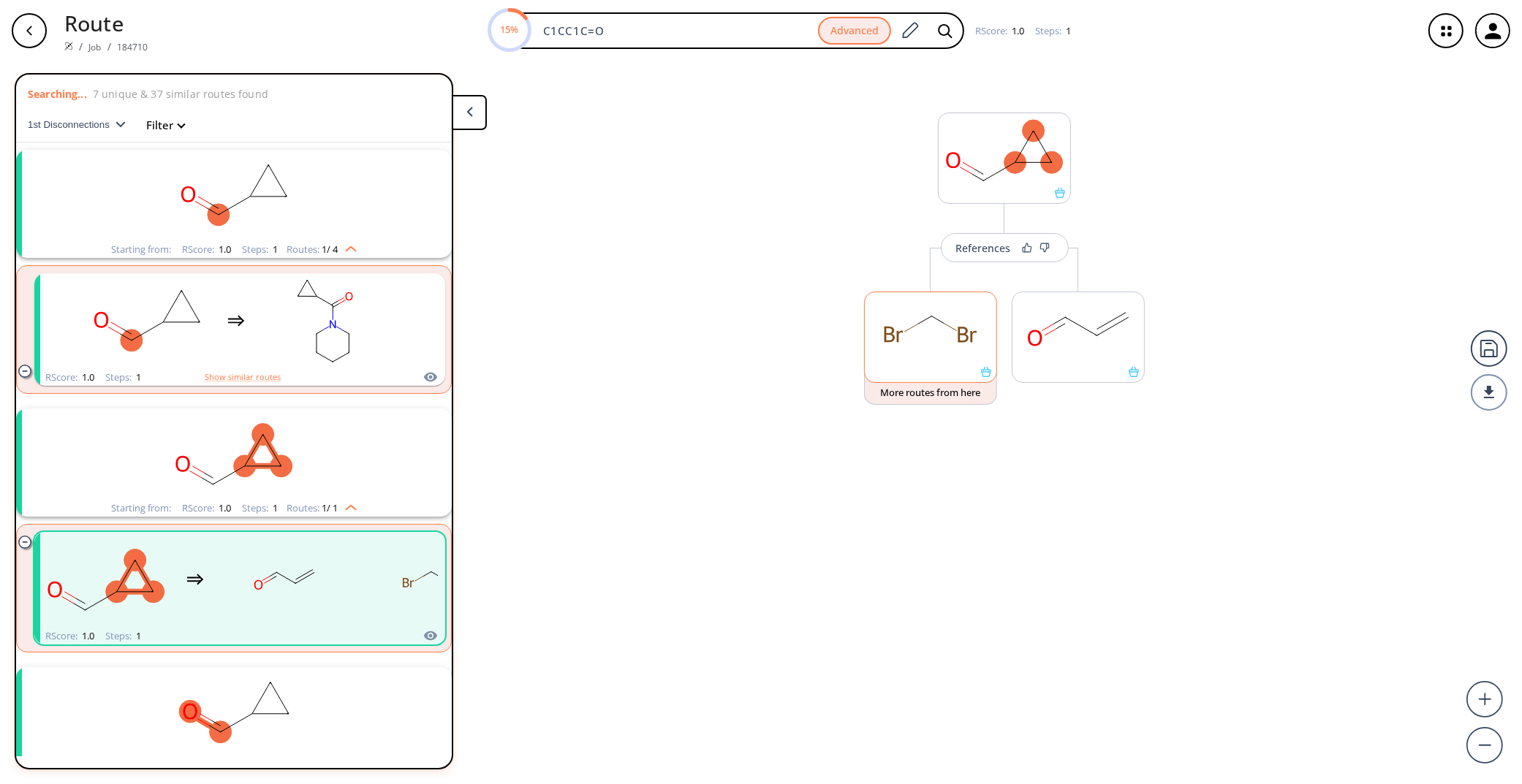
click at [960, 341] on icon at bounding box center [964, 334] width 10 height 16
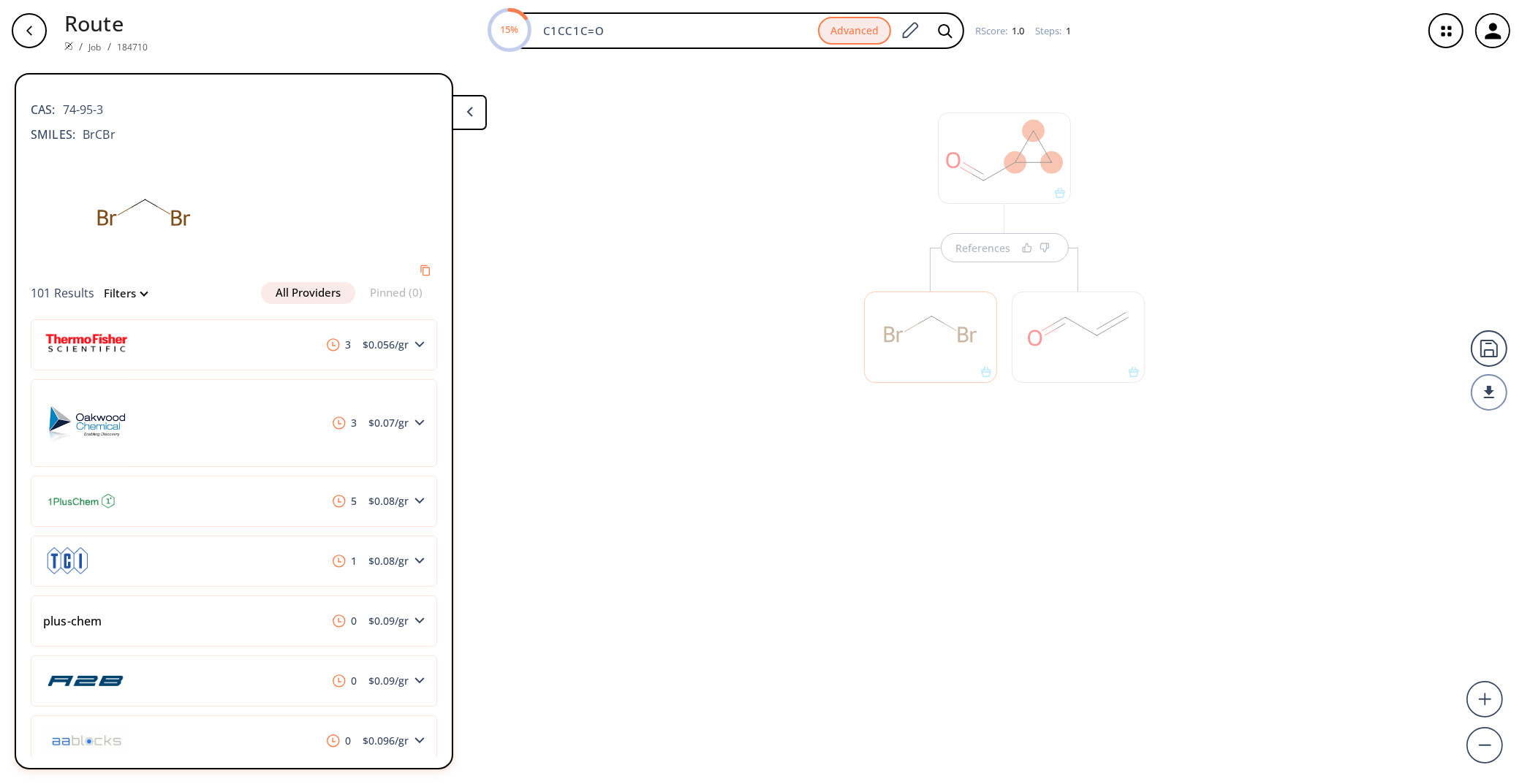
click at [1076, 345] on div at bounding box center [1078, 337] width 133 height 91
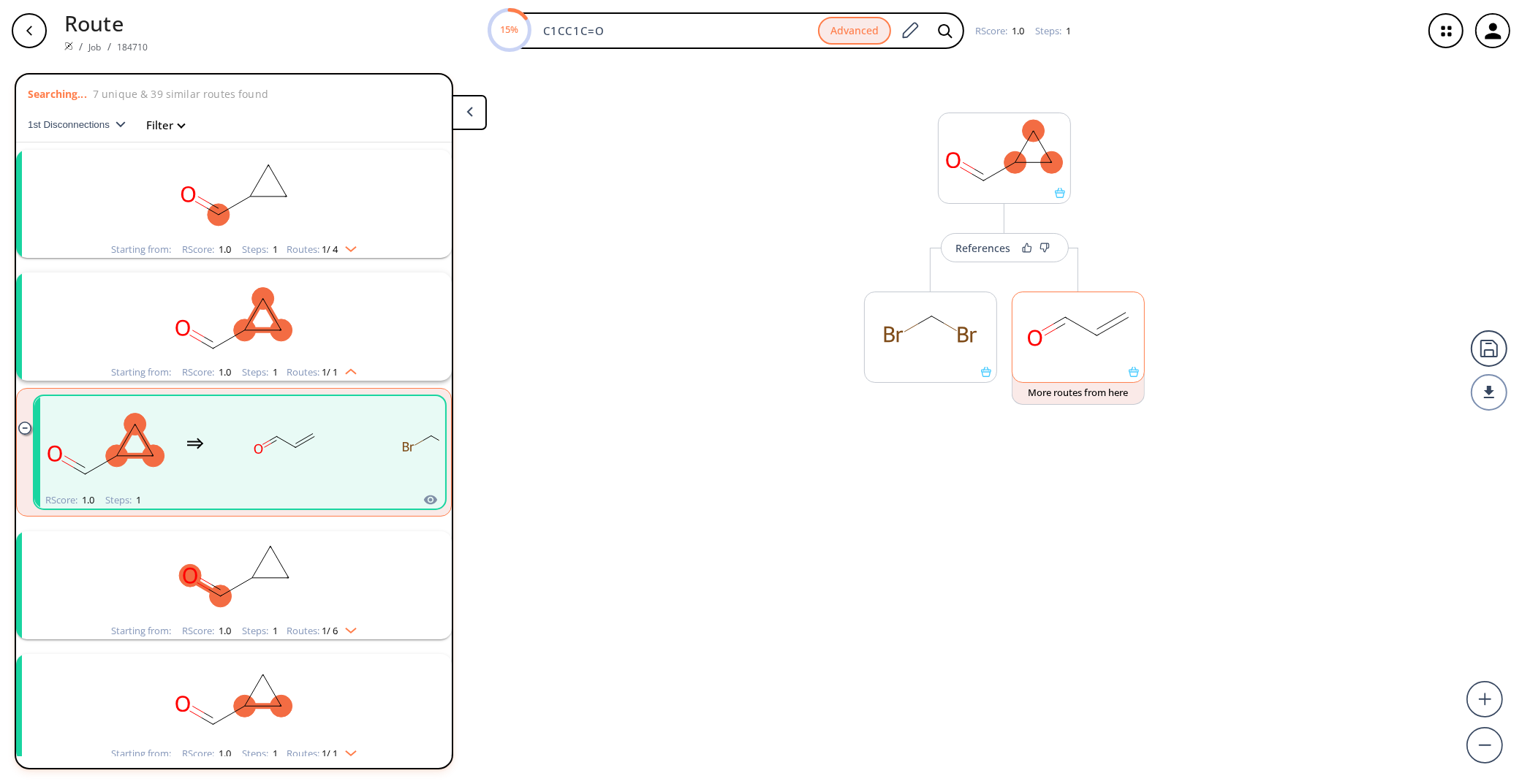
click at [1076, 345] on rect at bounding box center [1078, 329] width 132 height 75
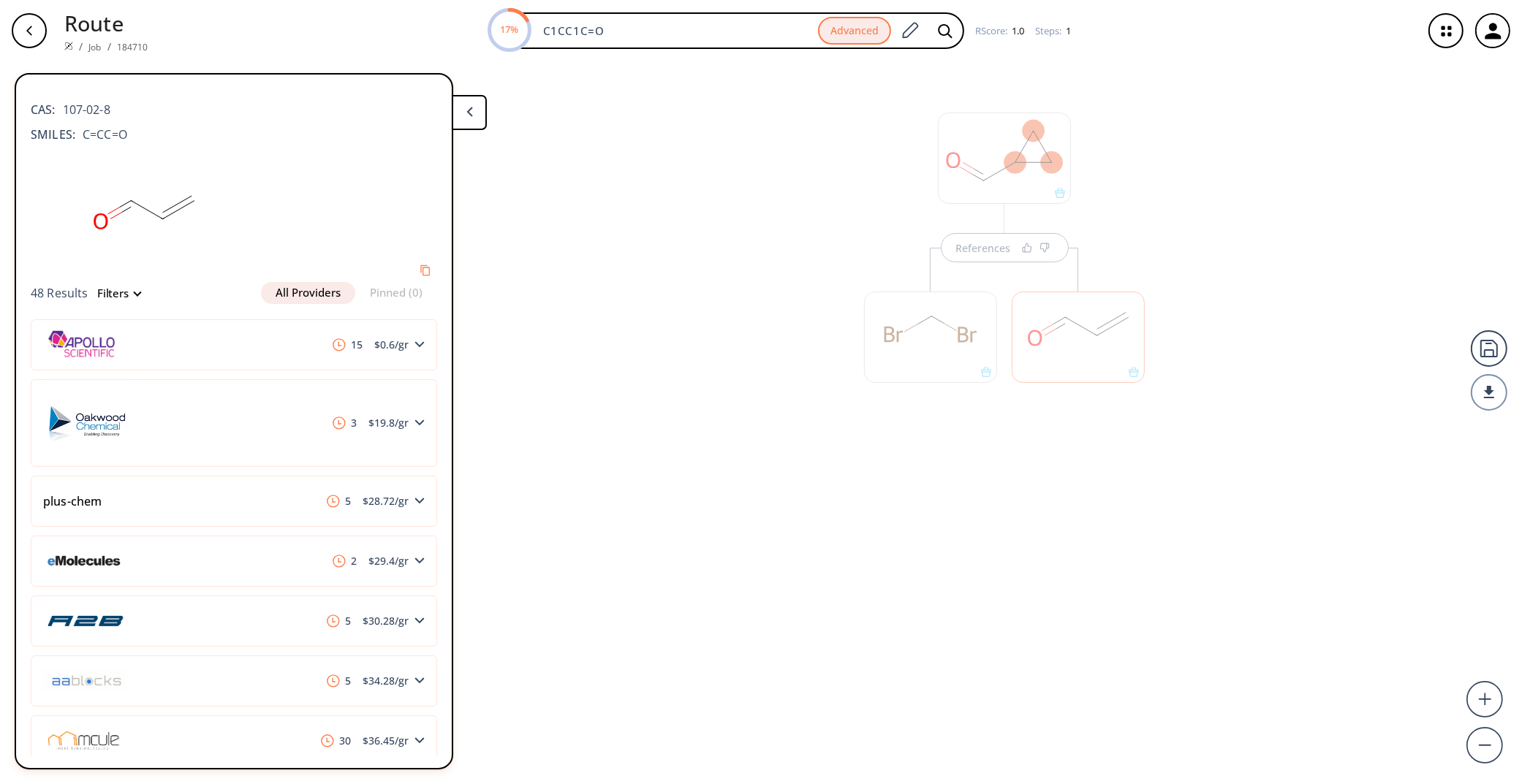
click at [627, 597] on div "References" at bounding box center [761, 417] width 1522 height 711
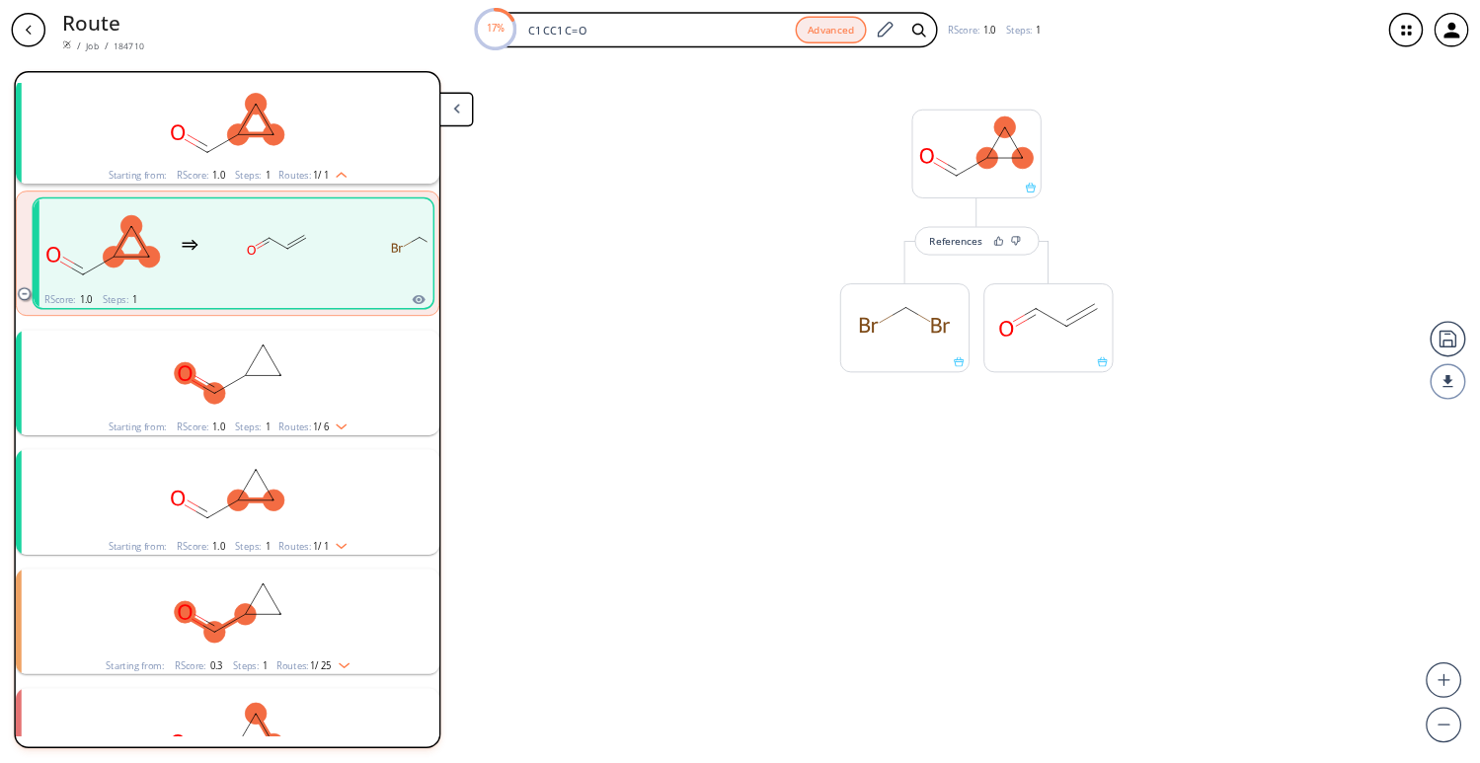
scroll to position [263, 0]
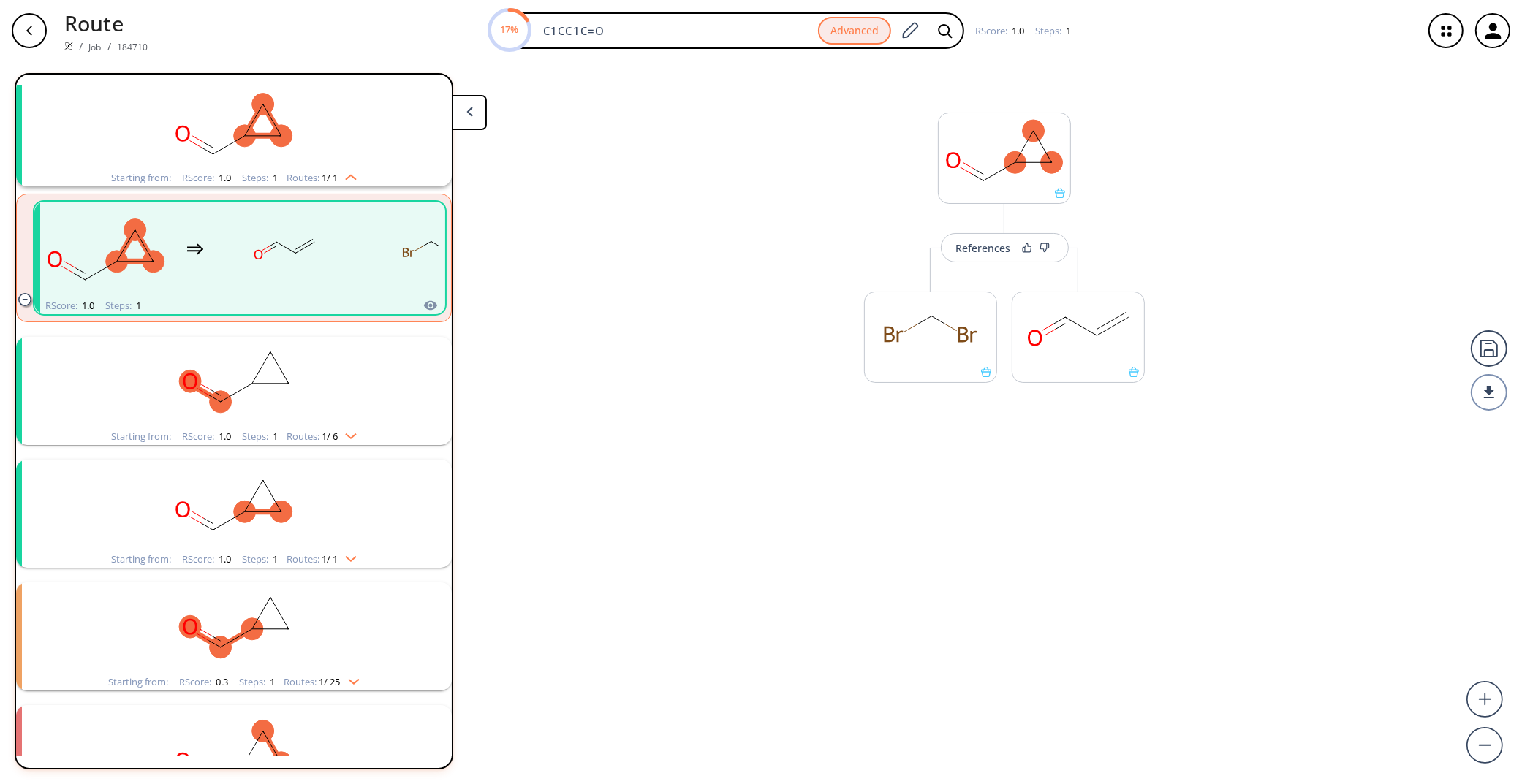
click at [482, 112] on button at bounding box center [469, 112] width 35 height 35
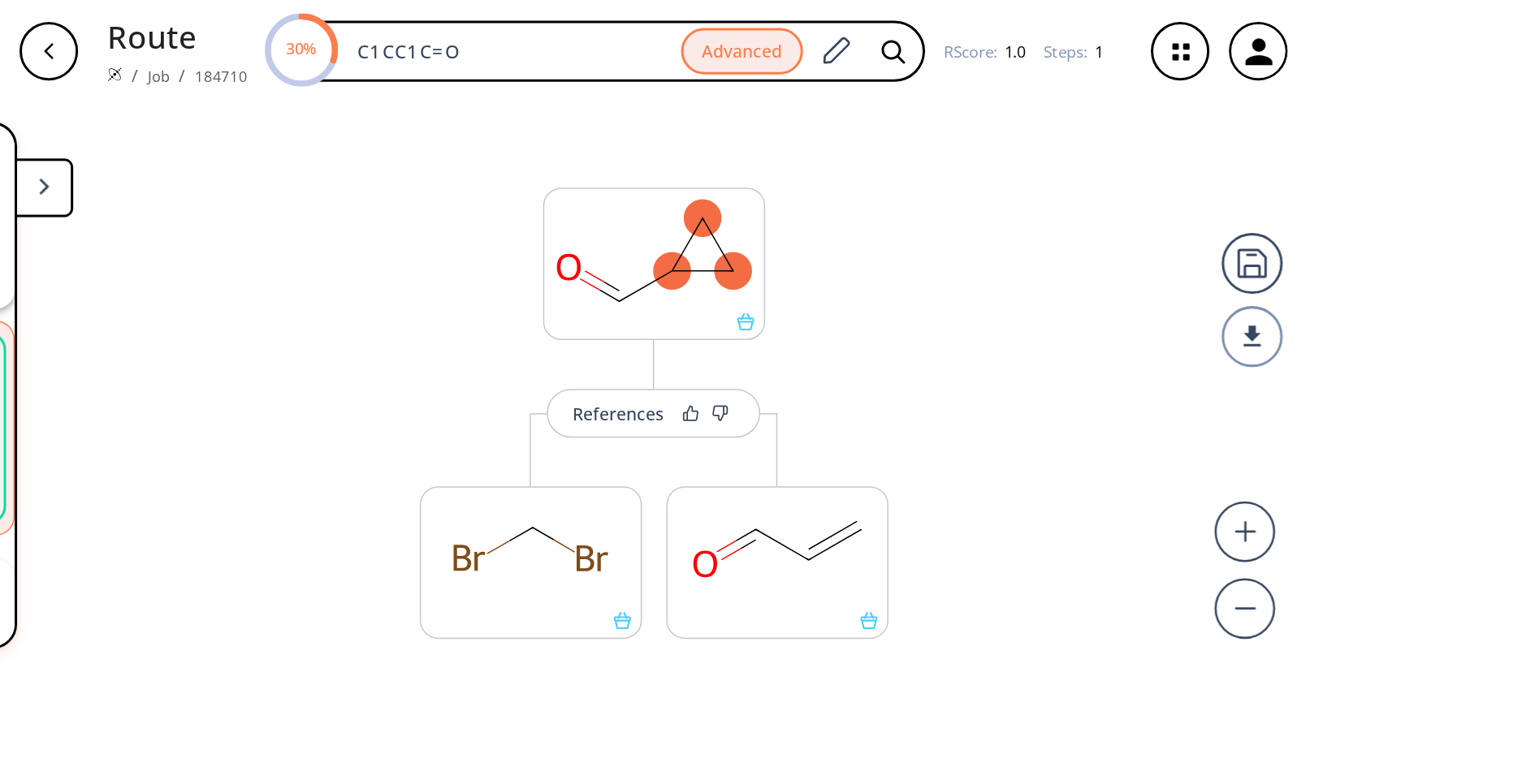
scroll to position [217, 0]
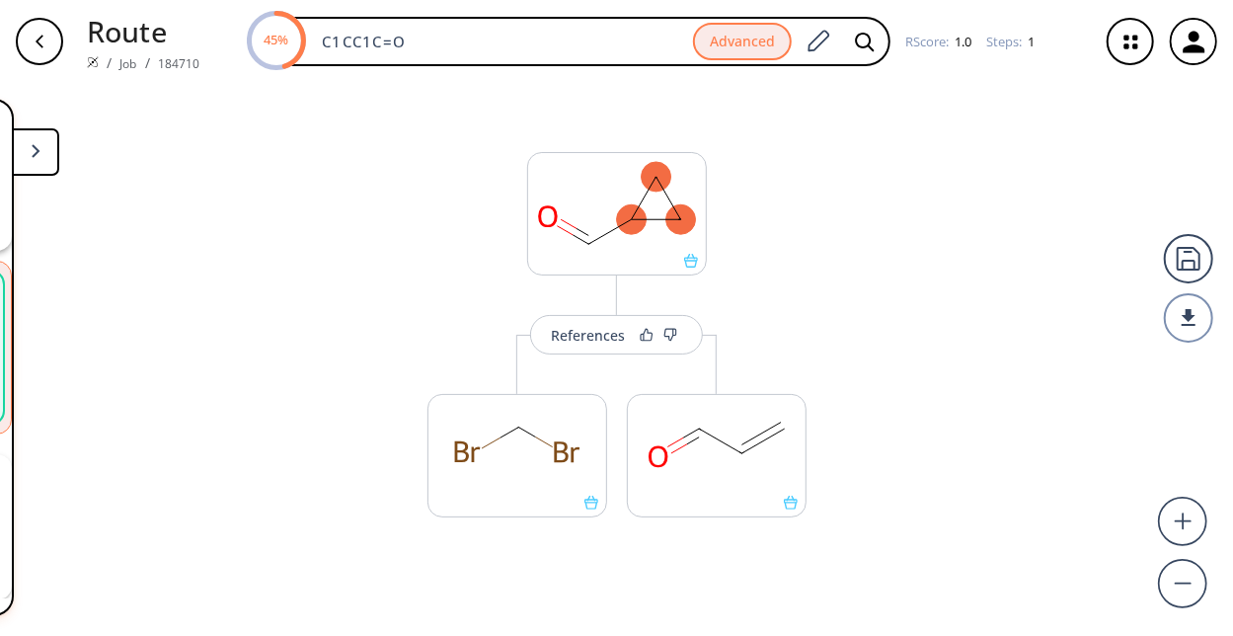
click at [983, 311] on div "References More routes from here More routes from here" at bounding box center [616, 351] width 1233 height 537
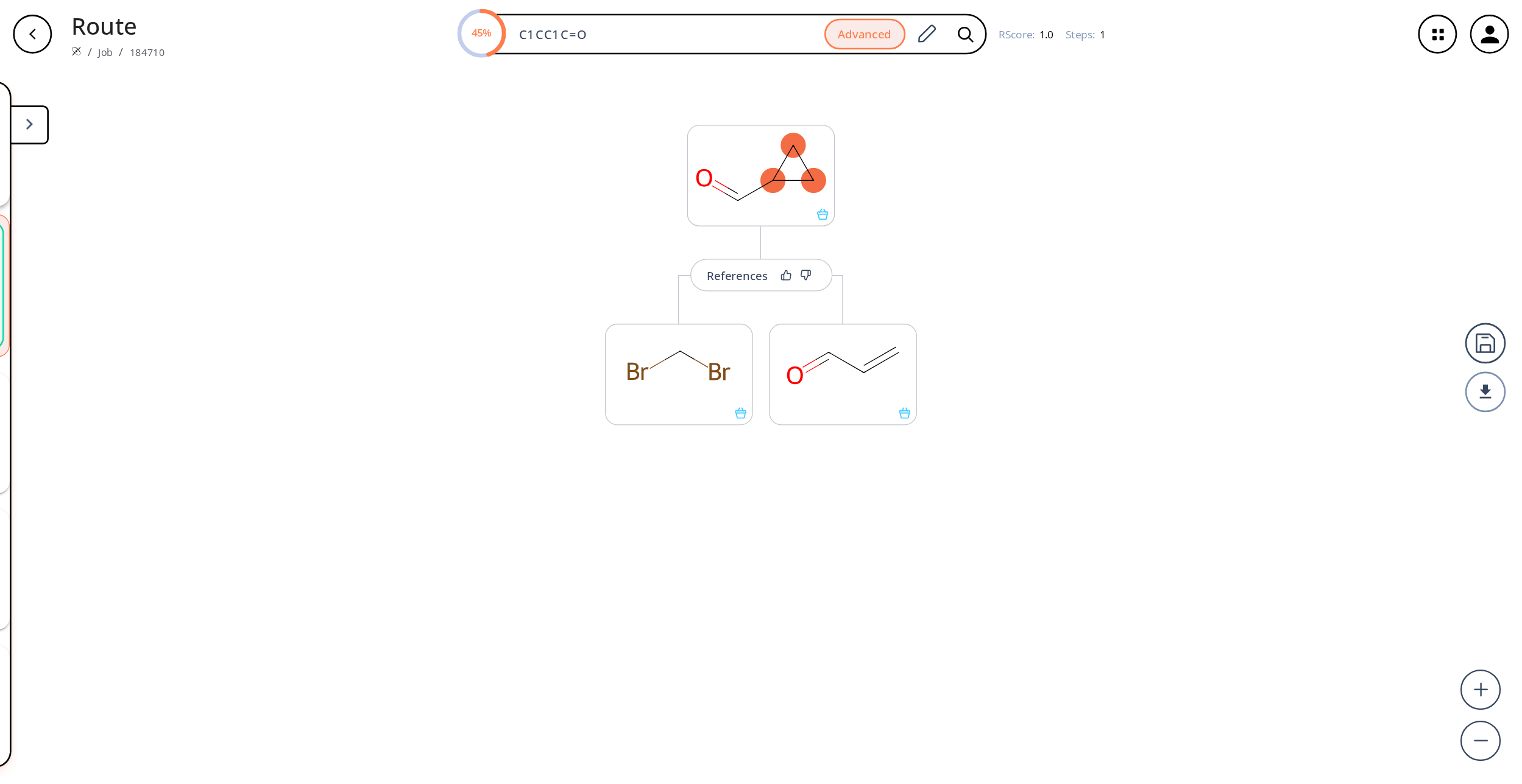
scroll to position [144, 0]
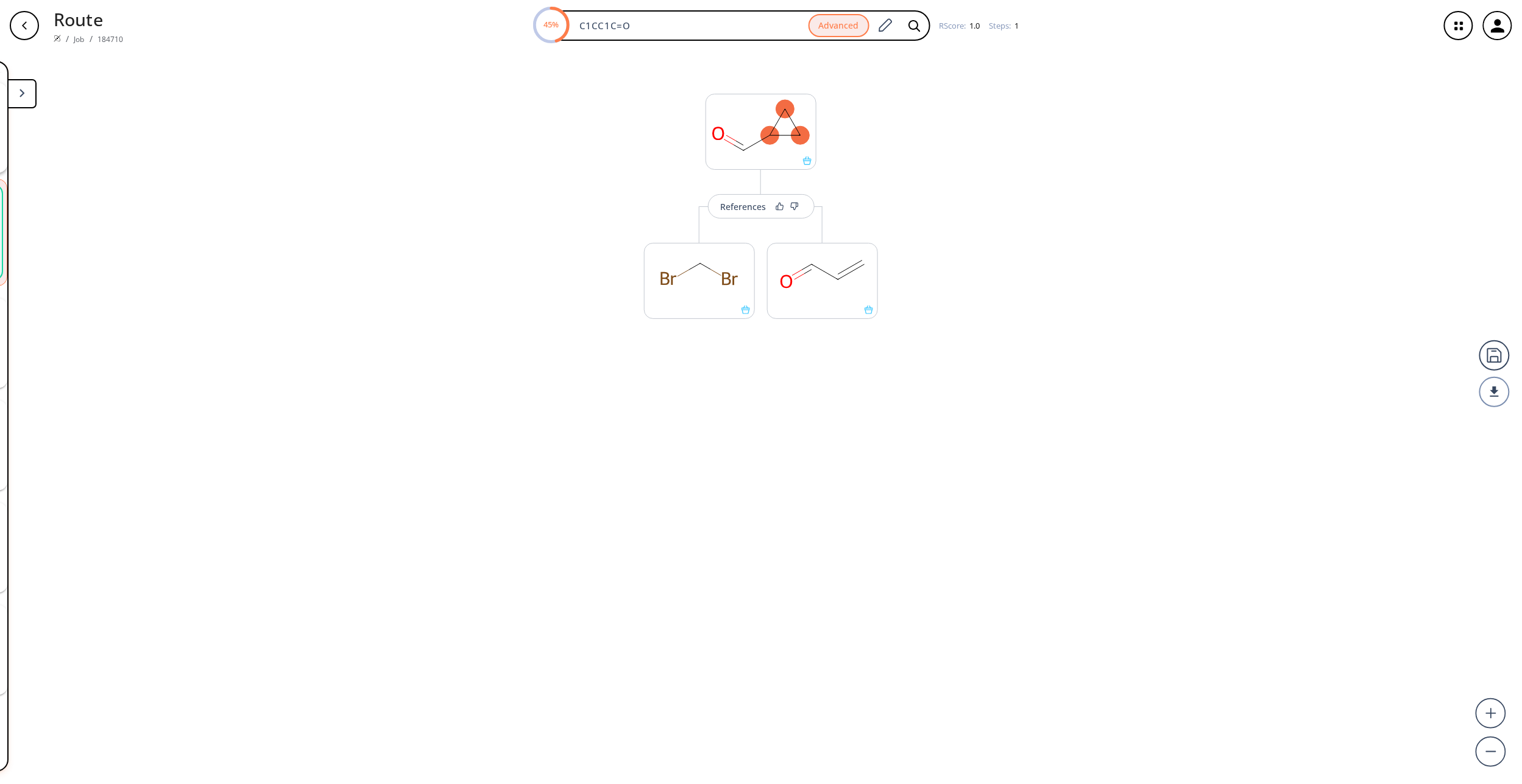
click at [15, 98] on button at bounding box center [22, 93] width 29 height 29
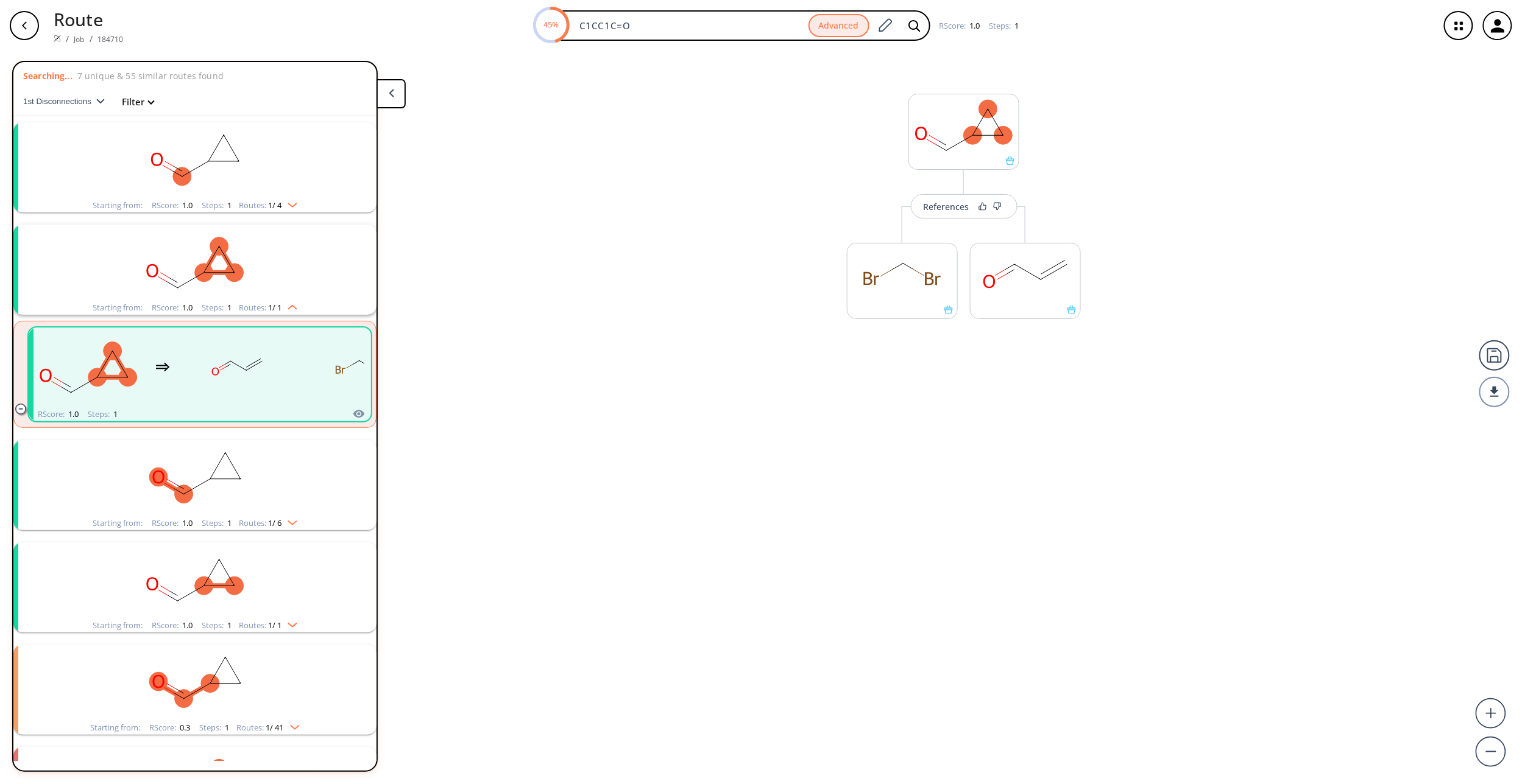
scroll to position [0, 0]
click at [178, 173] on ellipse "clusters" at bounding box center [182, 179] width 19 height 19
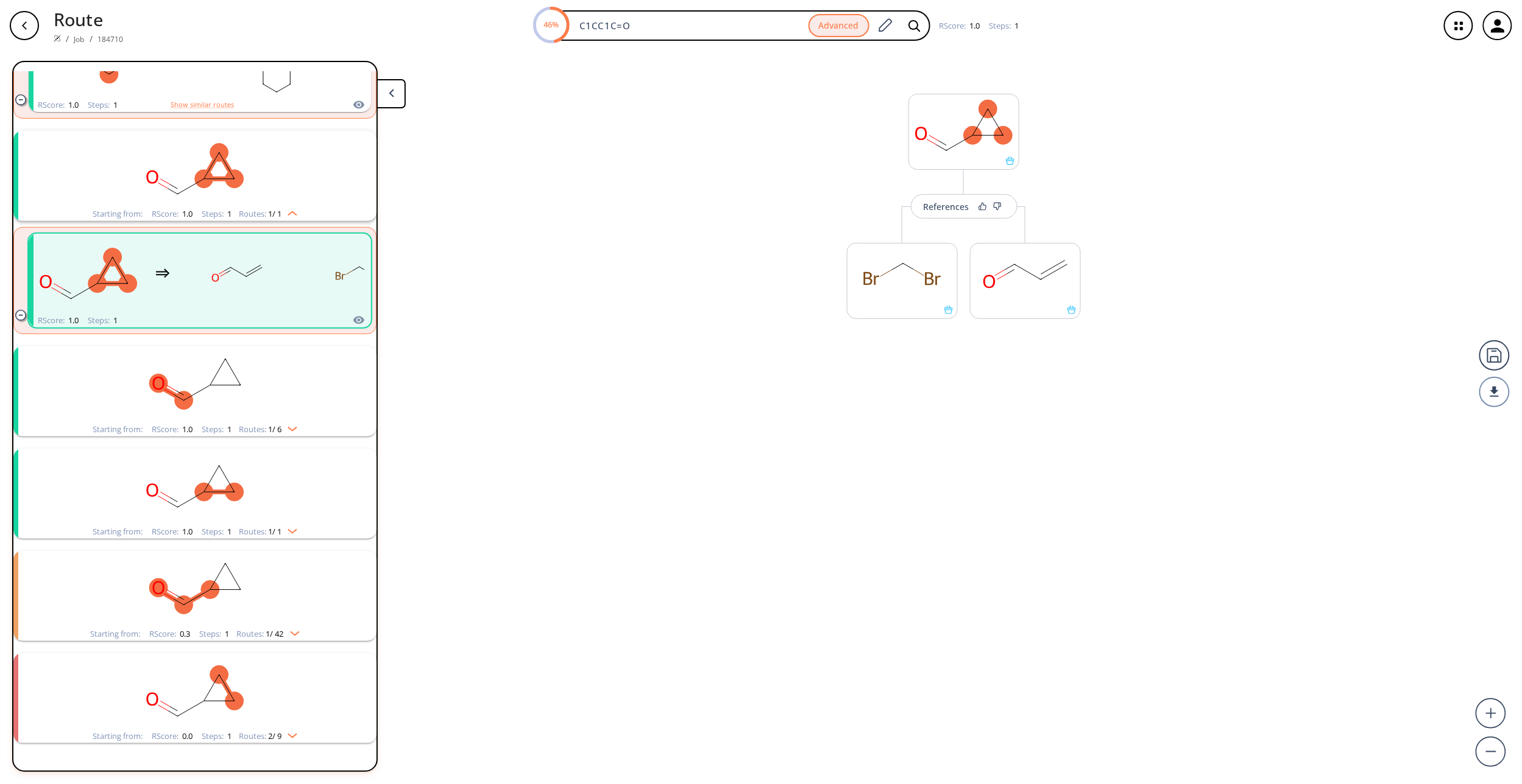
scroll to position [258, 0]
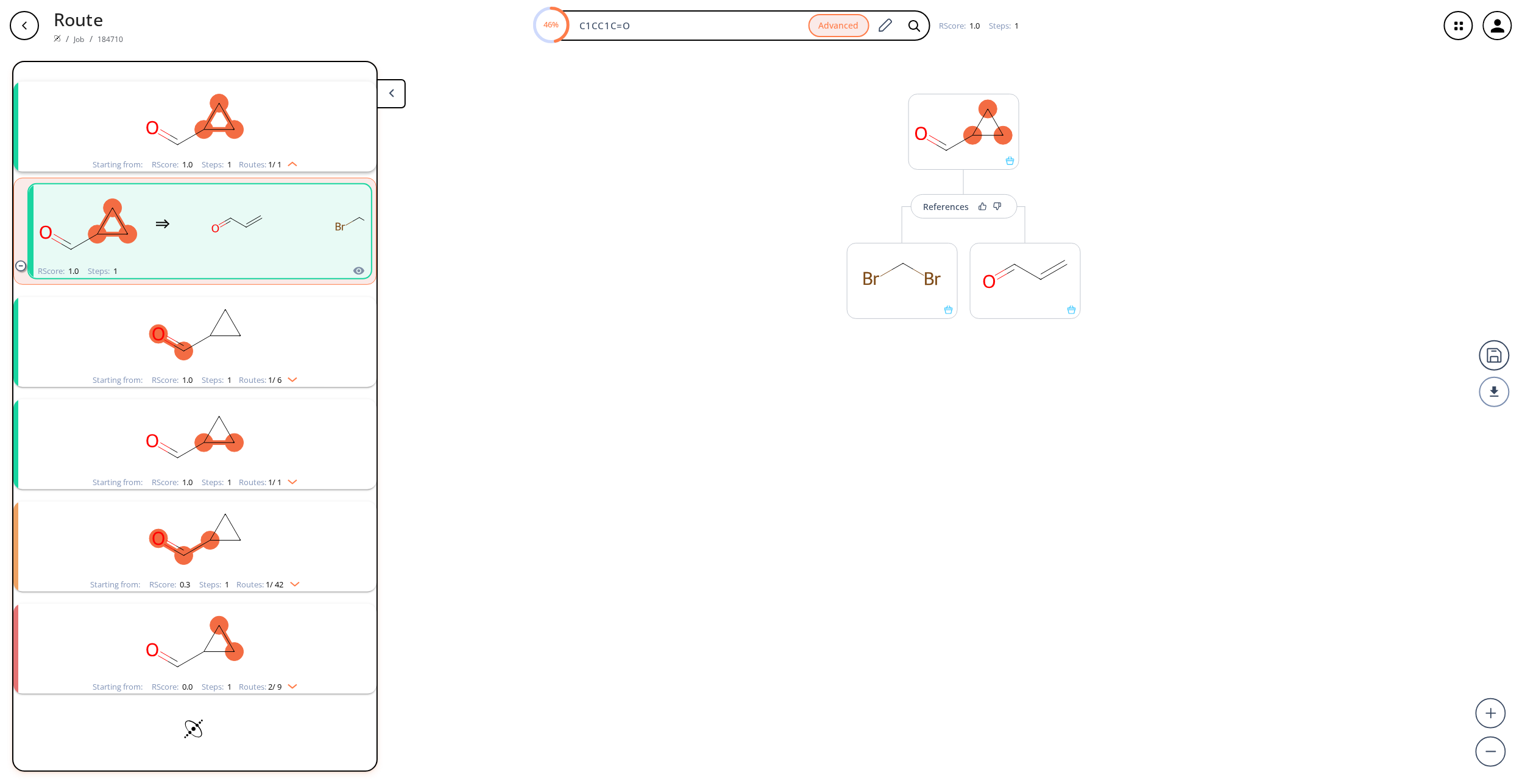
click at [225, 339] on rect "clusters" at bounding box center [194, 335] width 317 height 76
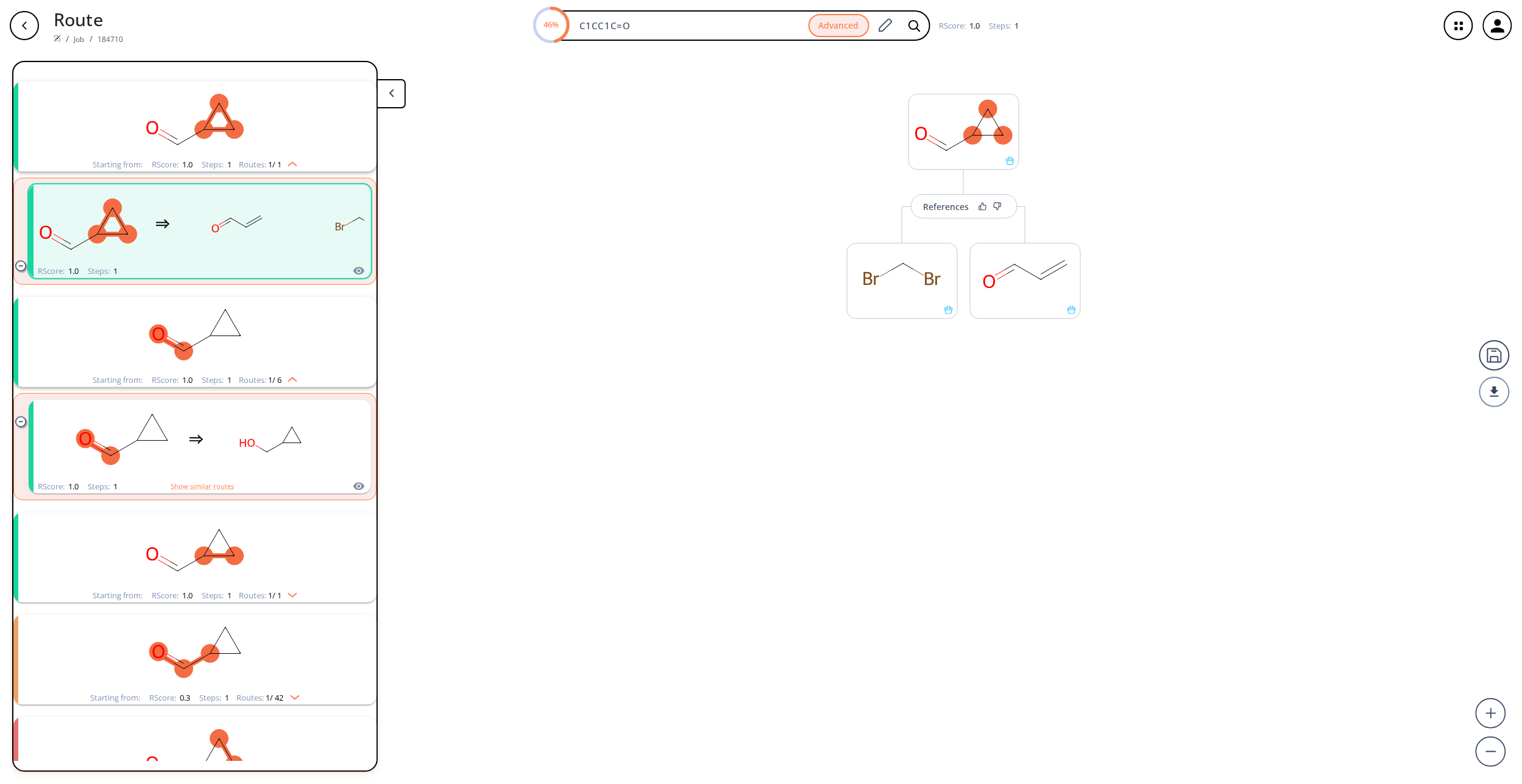
click at [210, 534] on icon "clusters" at bounding box center [219, 556] width 30 height 0
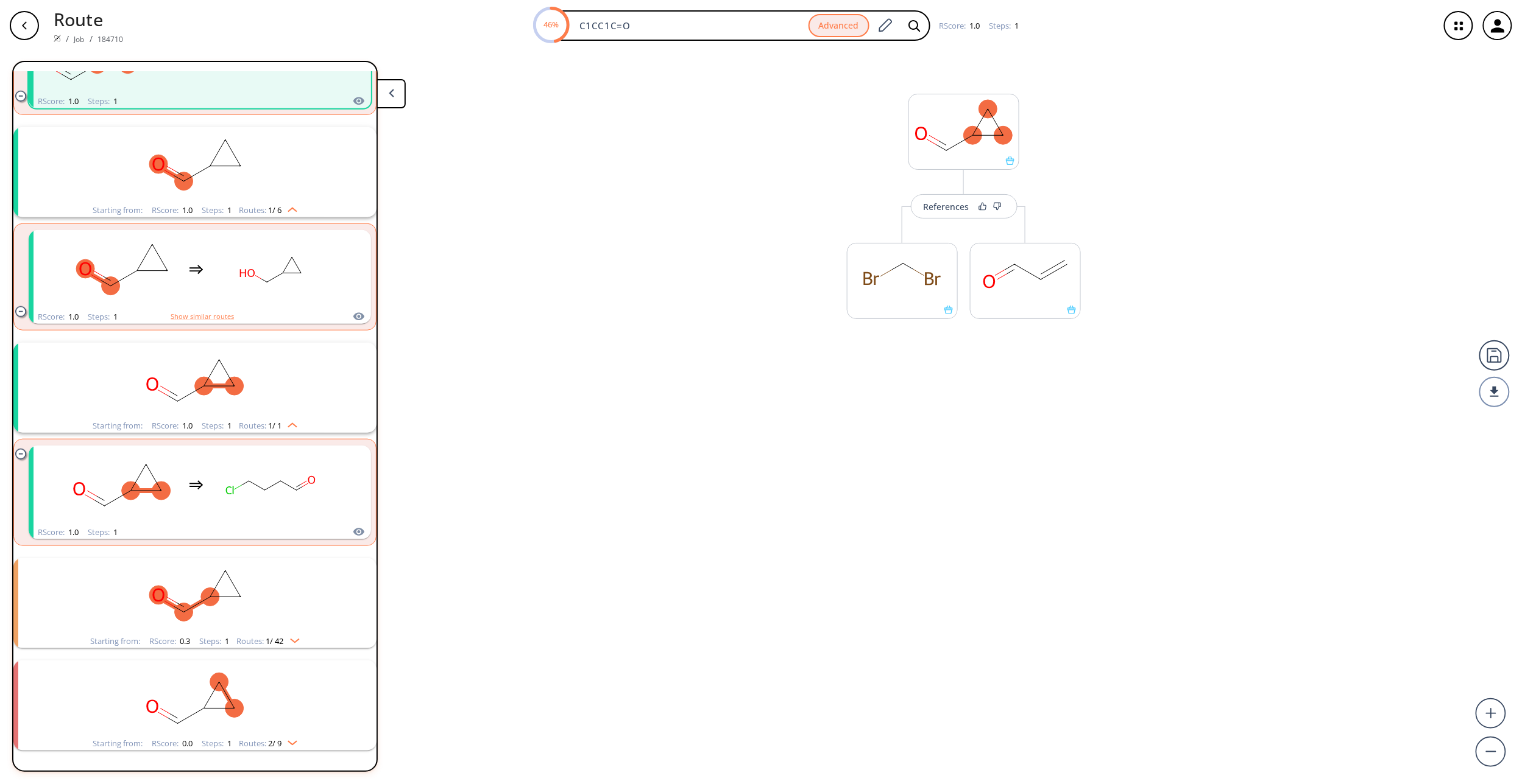
scroll to position [453, 0]
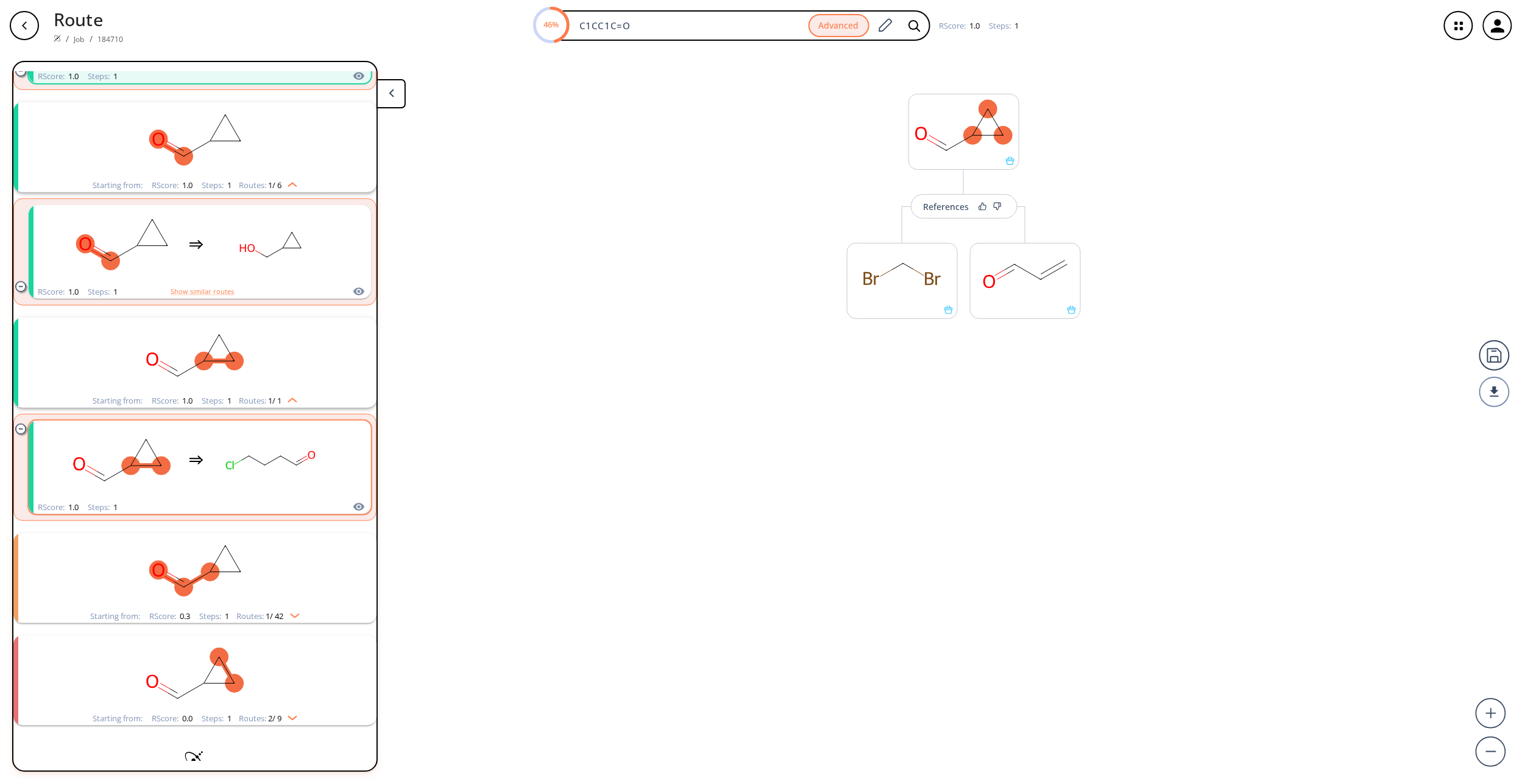
click at [254, 439] on rect "clusters" at bounding box center [270, 460] width 110 height 76
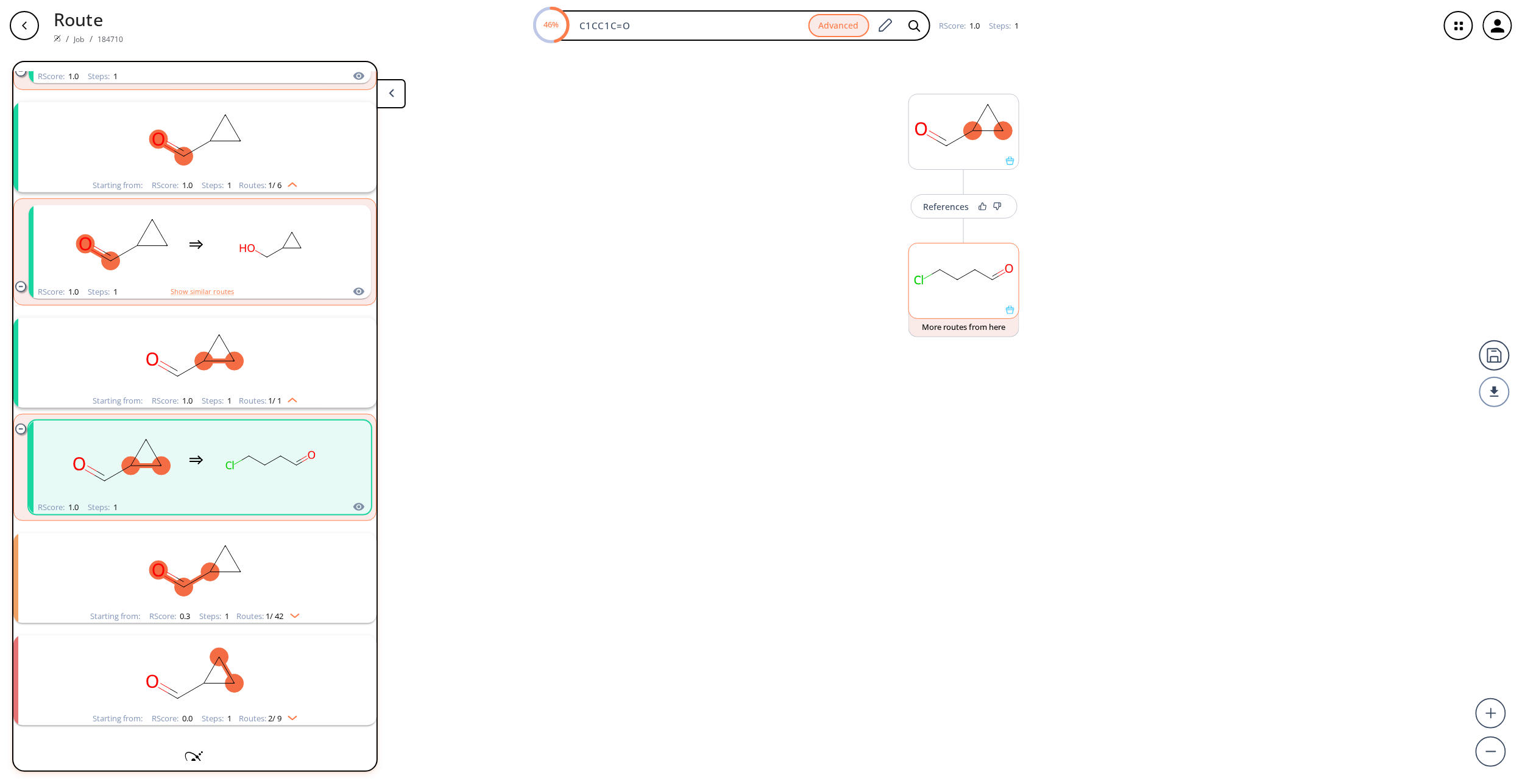
click at [957, 270] on rect at bounding box center [964, 274] width 110 height 62
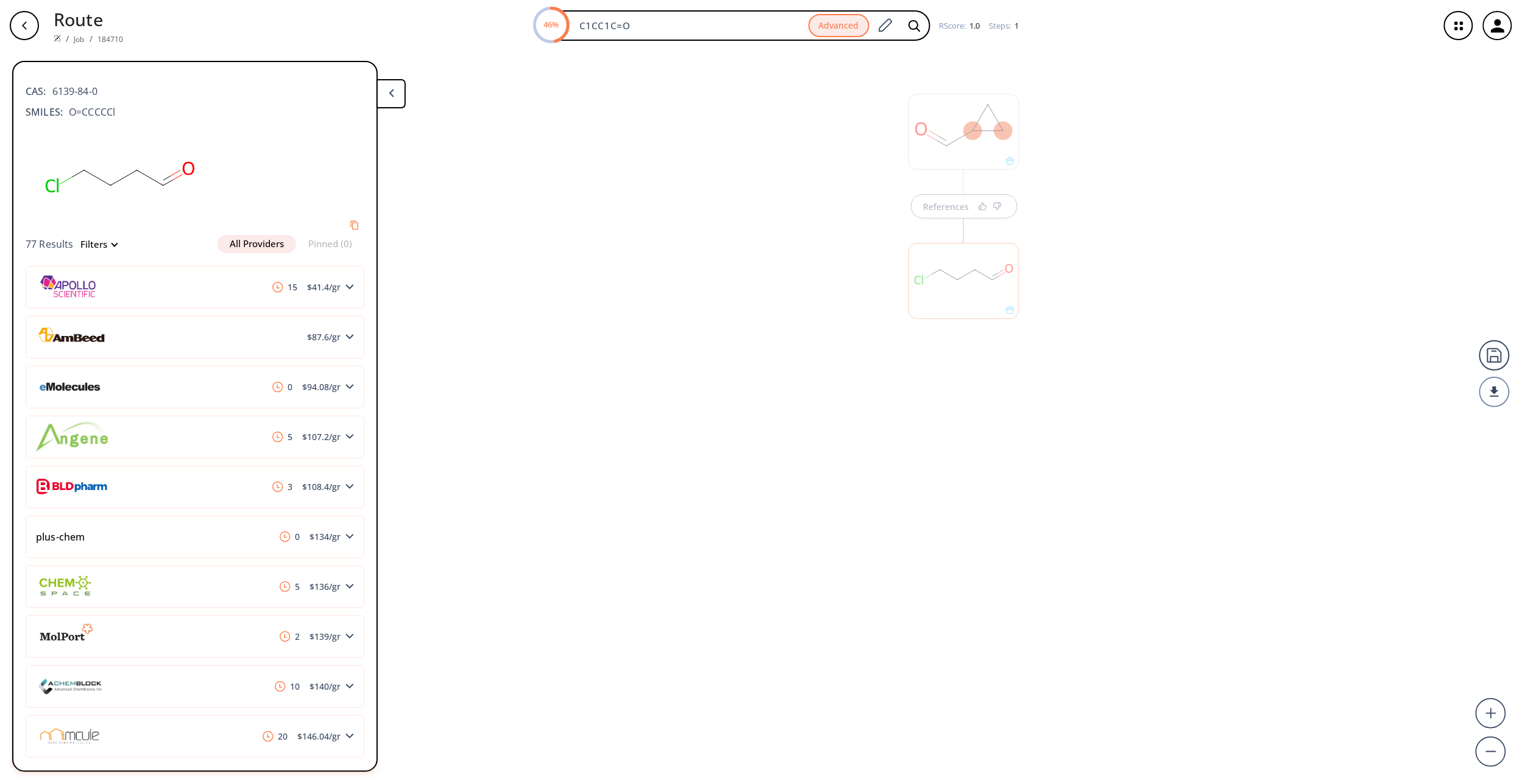
click at [718, 375] on div "References" at bounding box center [761, 413] width 1522 height 724
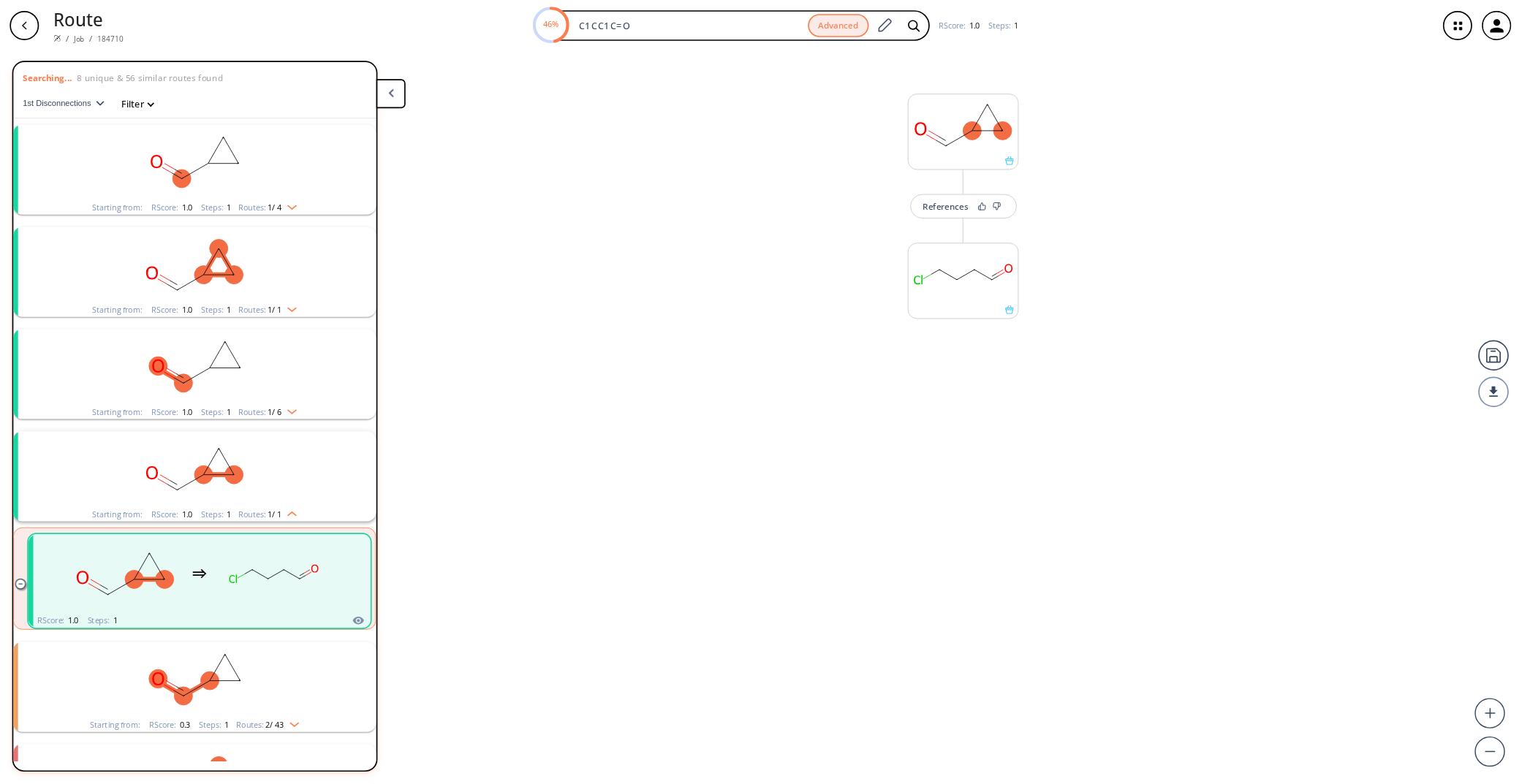
scroll to position [47, 0]
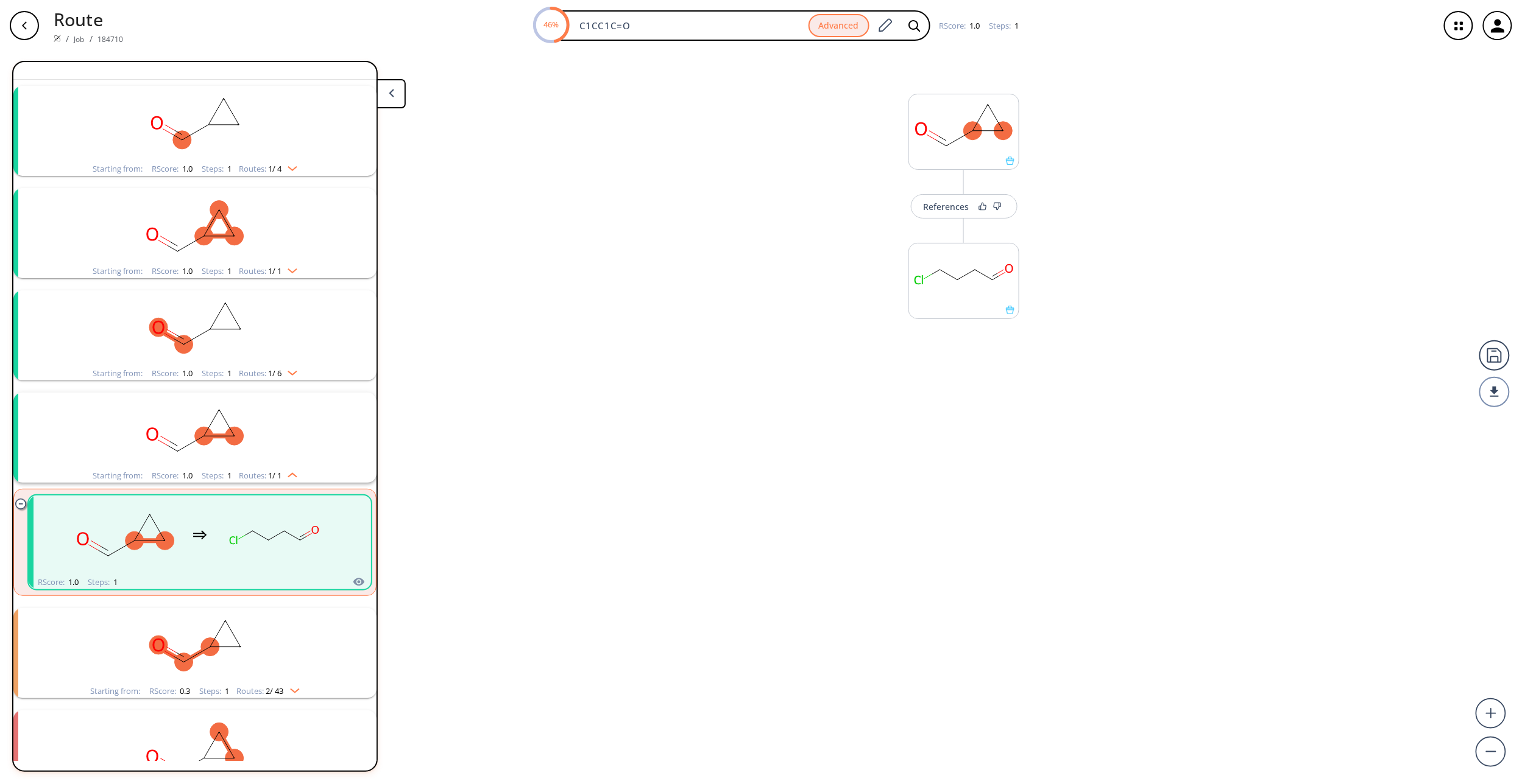
click at [186, 317] on rect "clusters" at bounding box center [194, 328] width 317 height 76
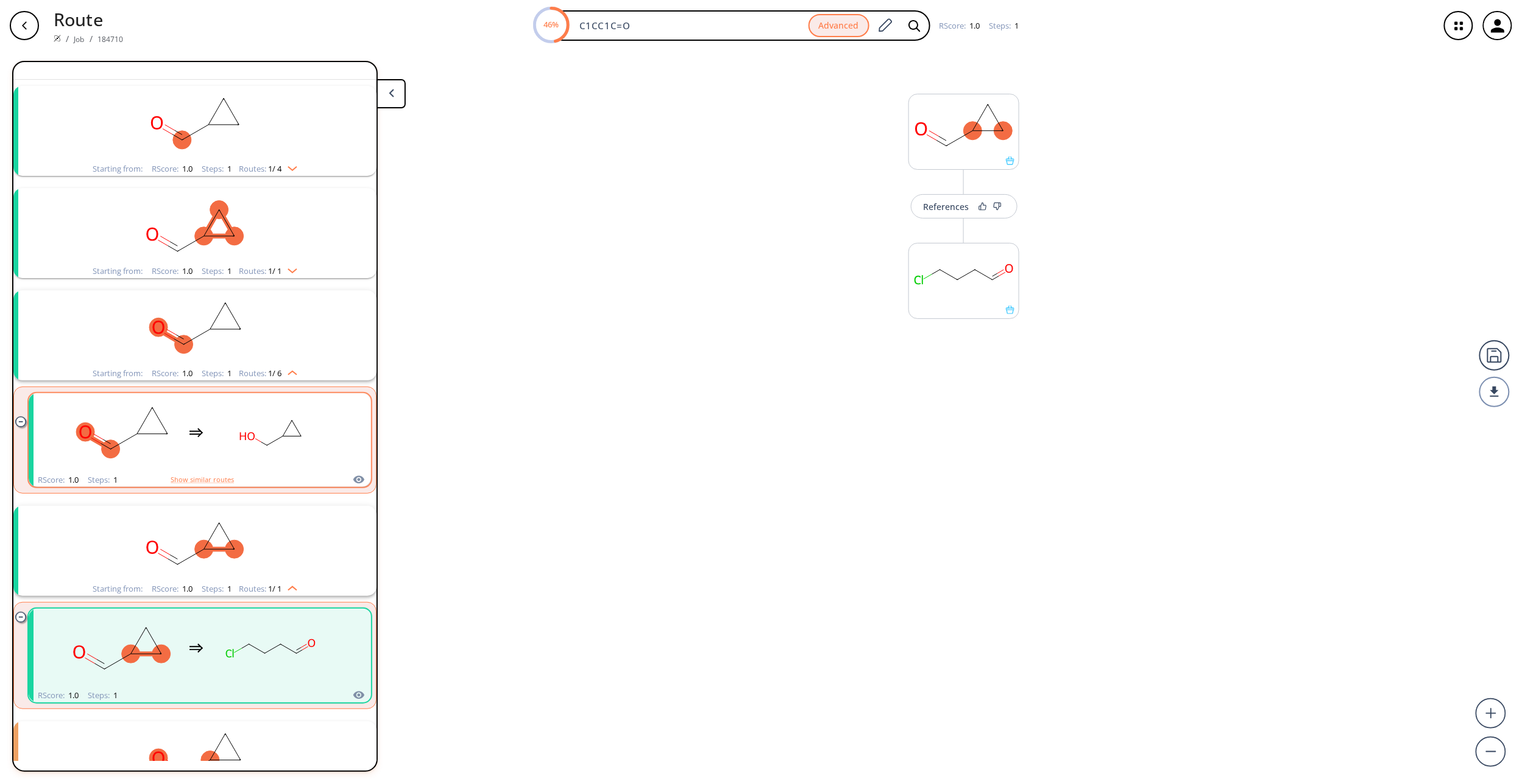
click at [219, 431] on rect "clusters" at bounding box center [270, 433] width 110 height 76
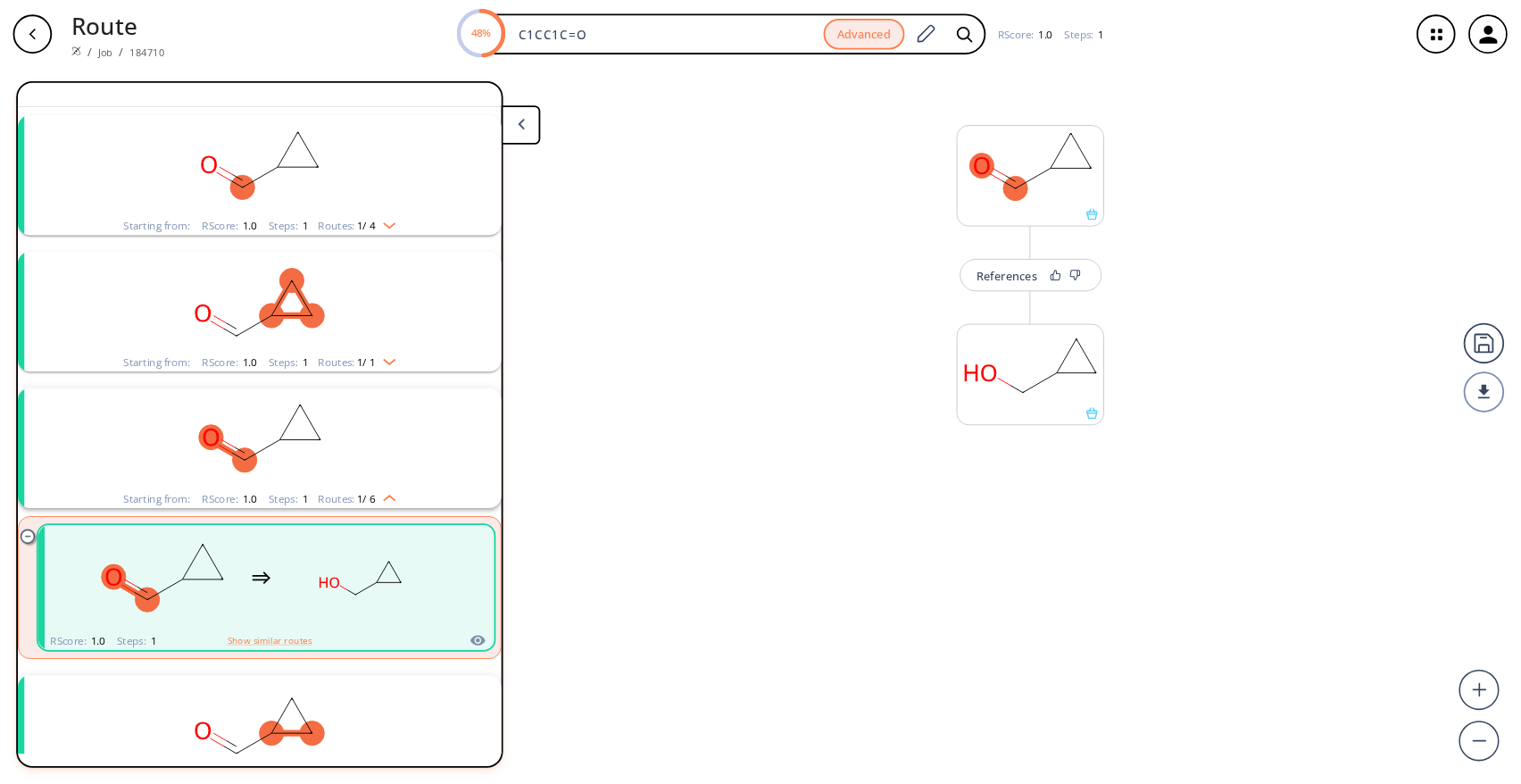
scroll to position [55, 0]
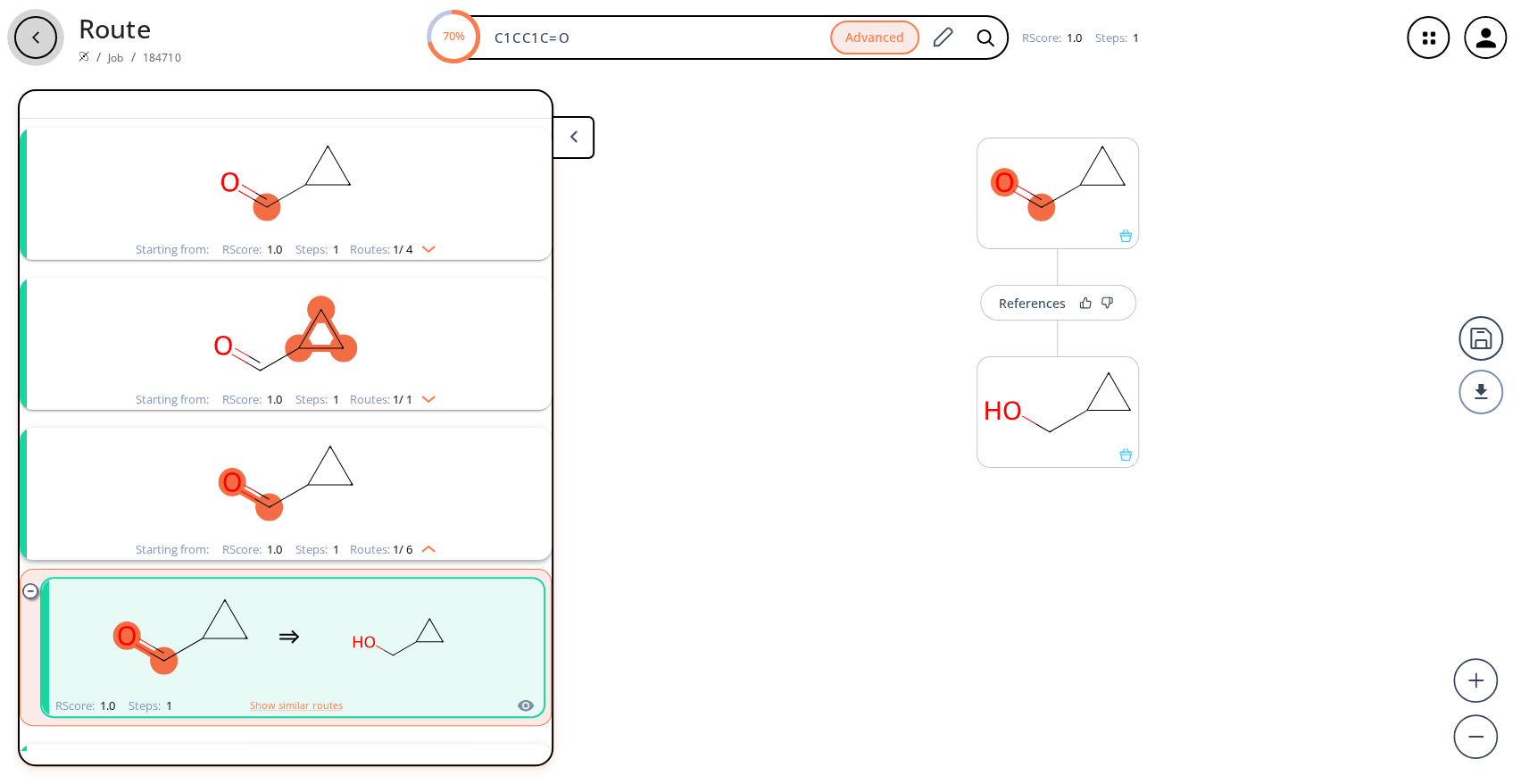
click at [36, 37] on icon "button" at bounding box center [36, 38] width 14 height 14
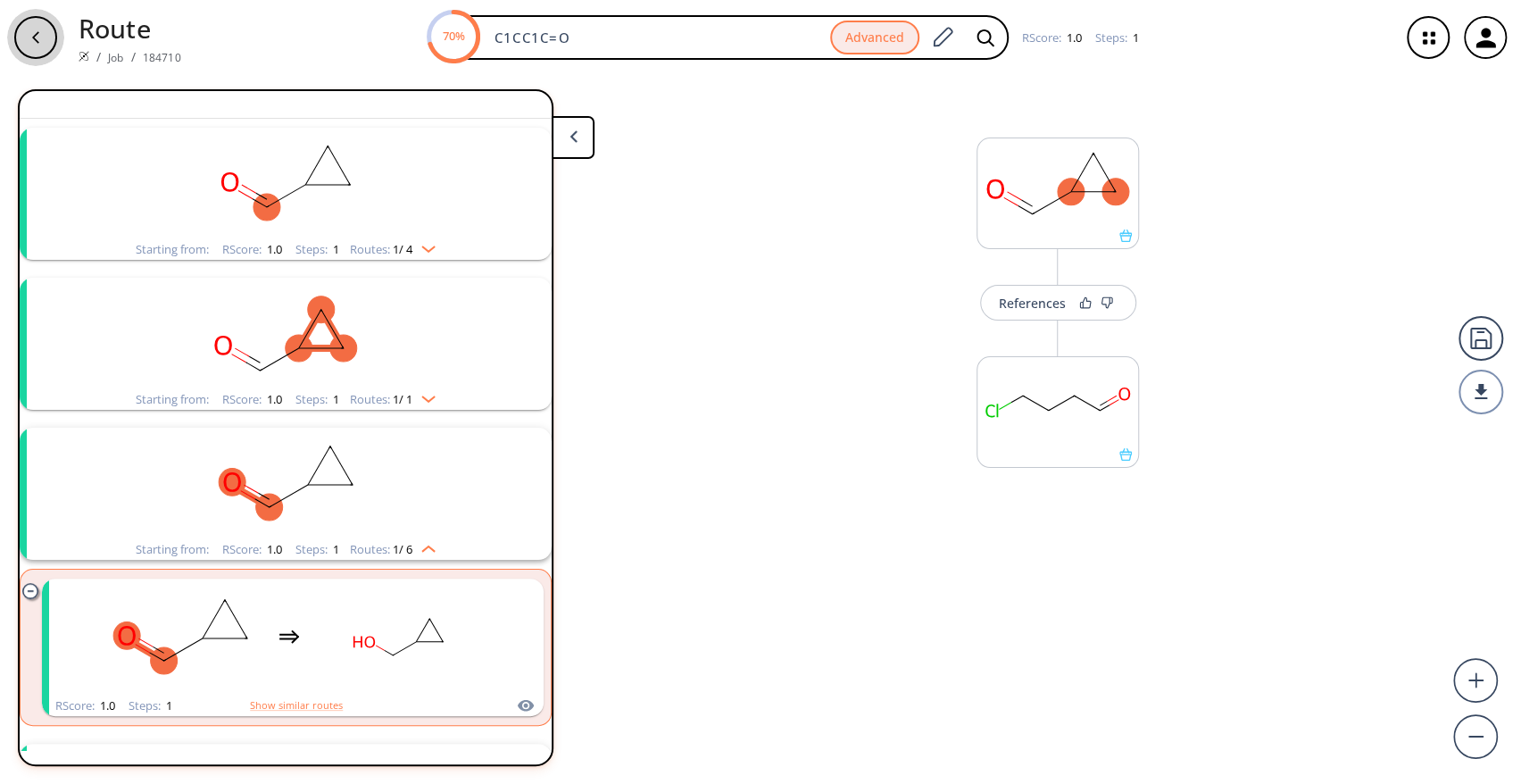
click at [36, 37] on icon "button" at bounding box center [36, 38] width 14 height 14
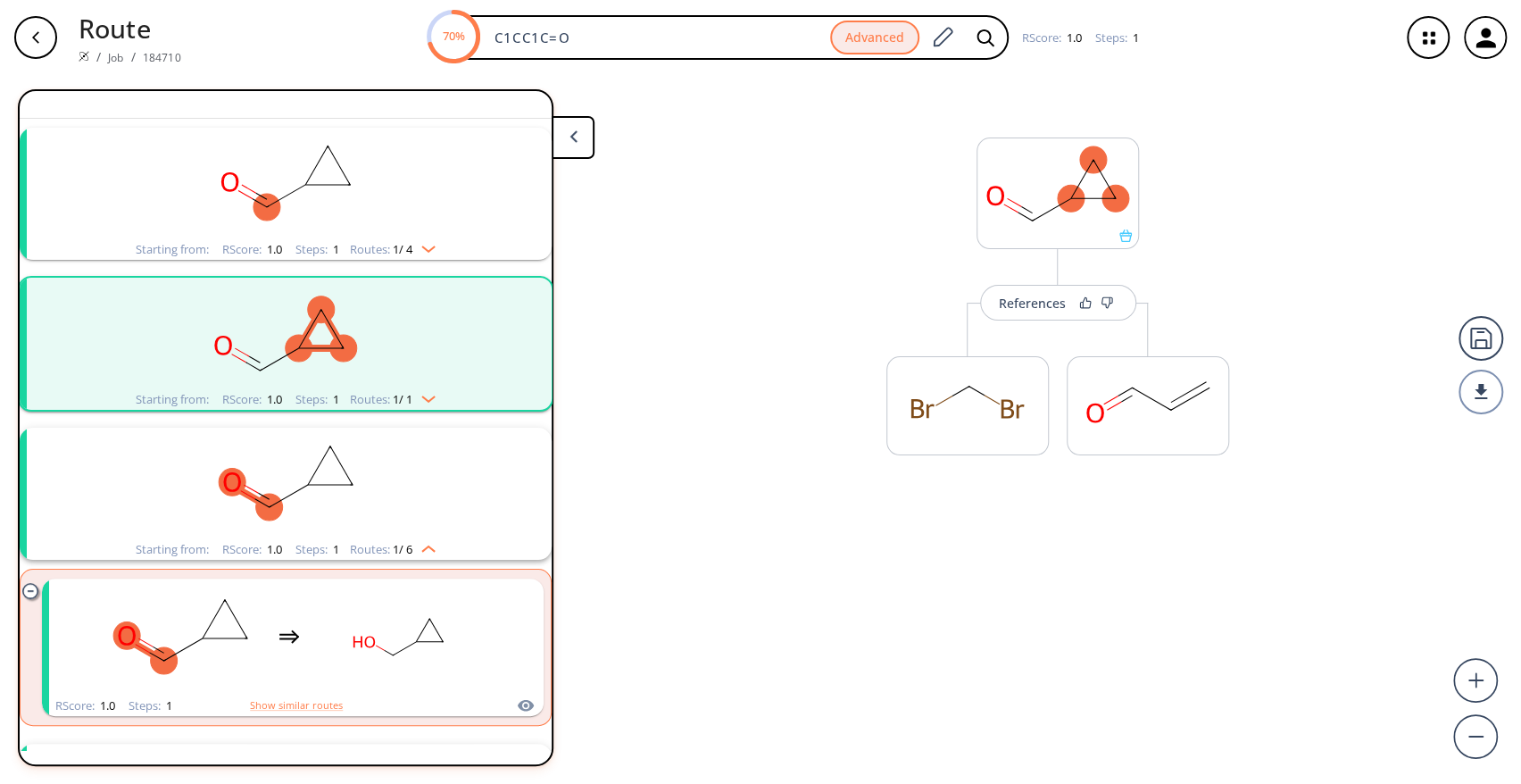
click at [36, 37] on icon "button" at bounding box center [36, 38] width 14 height 14
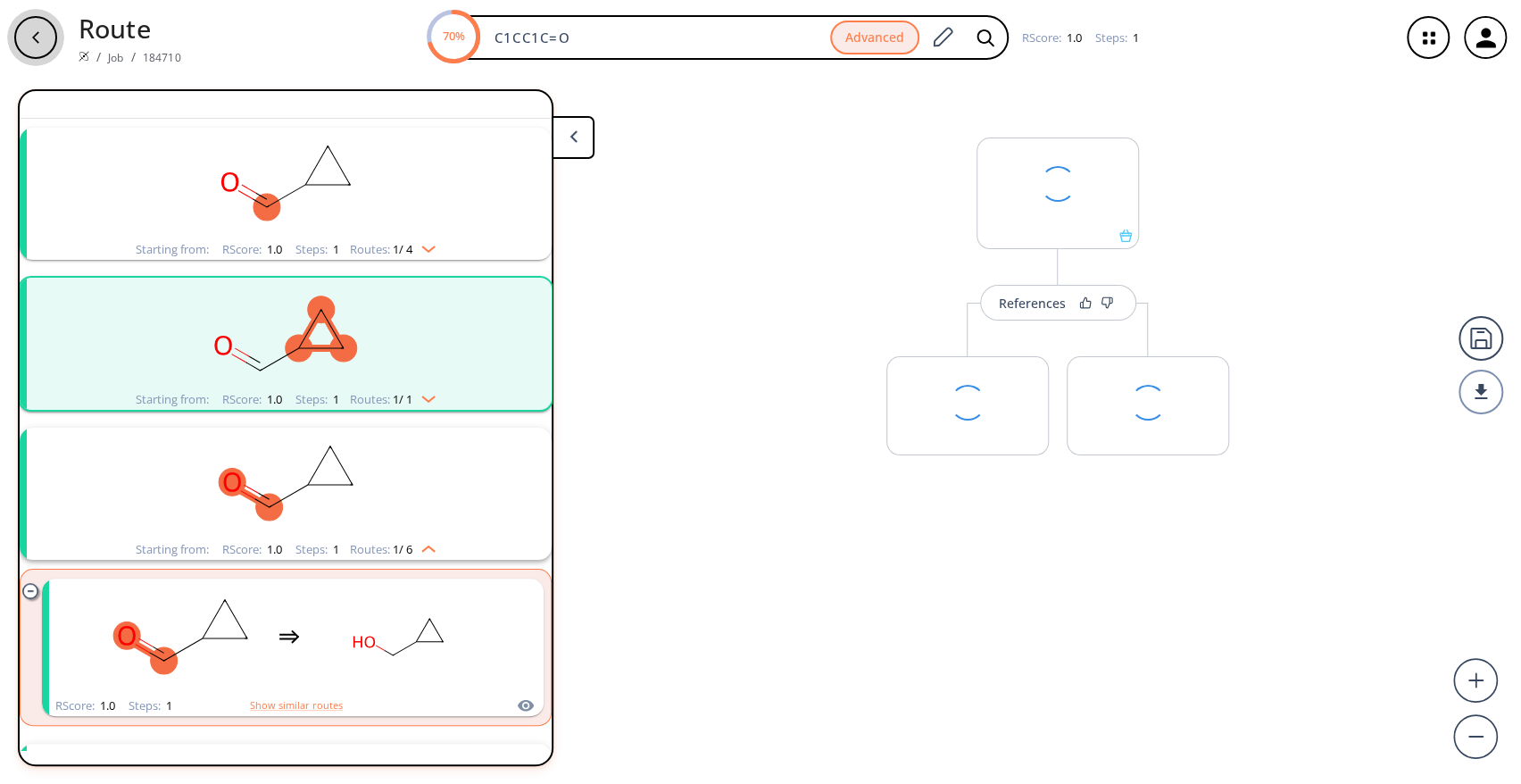
click at [36, 37] on icon "button" at bounding box center [36, 38] width 14 height 14
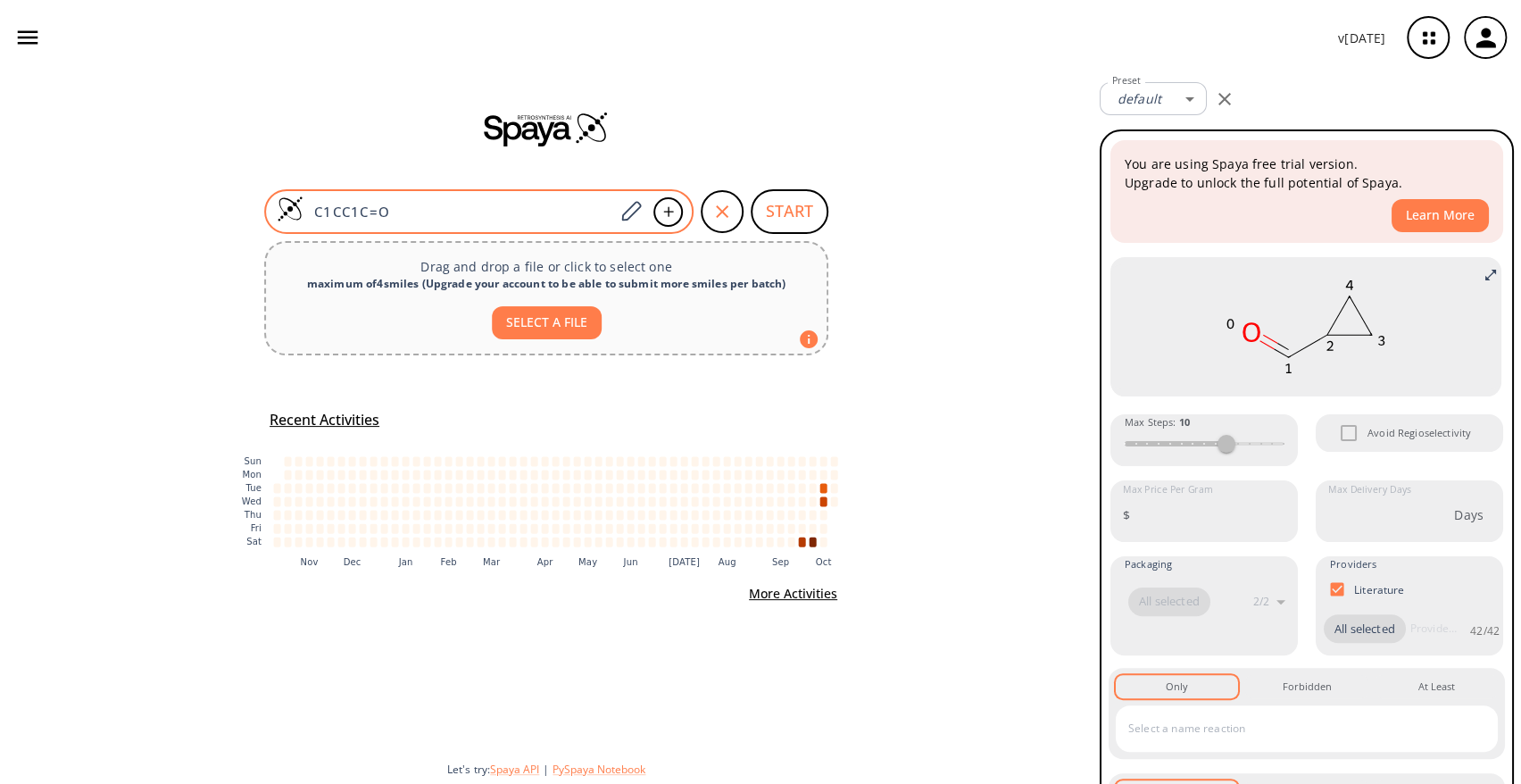
click at [440, 197] on div "C1CC1C=O" at bounding box center [478, 211] width 430 height 44
paste input "[PHONE_NUMBER]"
type input "[PHONE_NUMBER]"
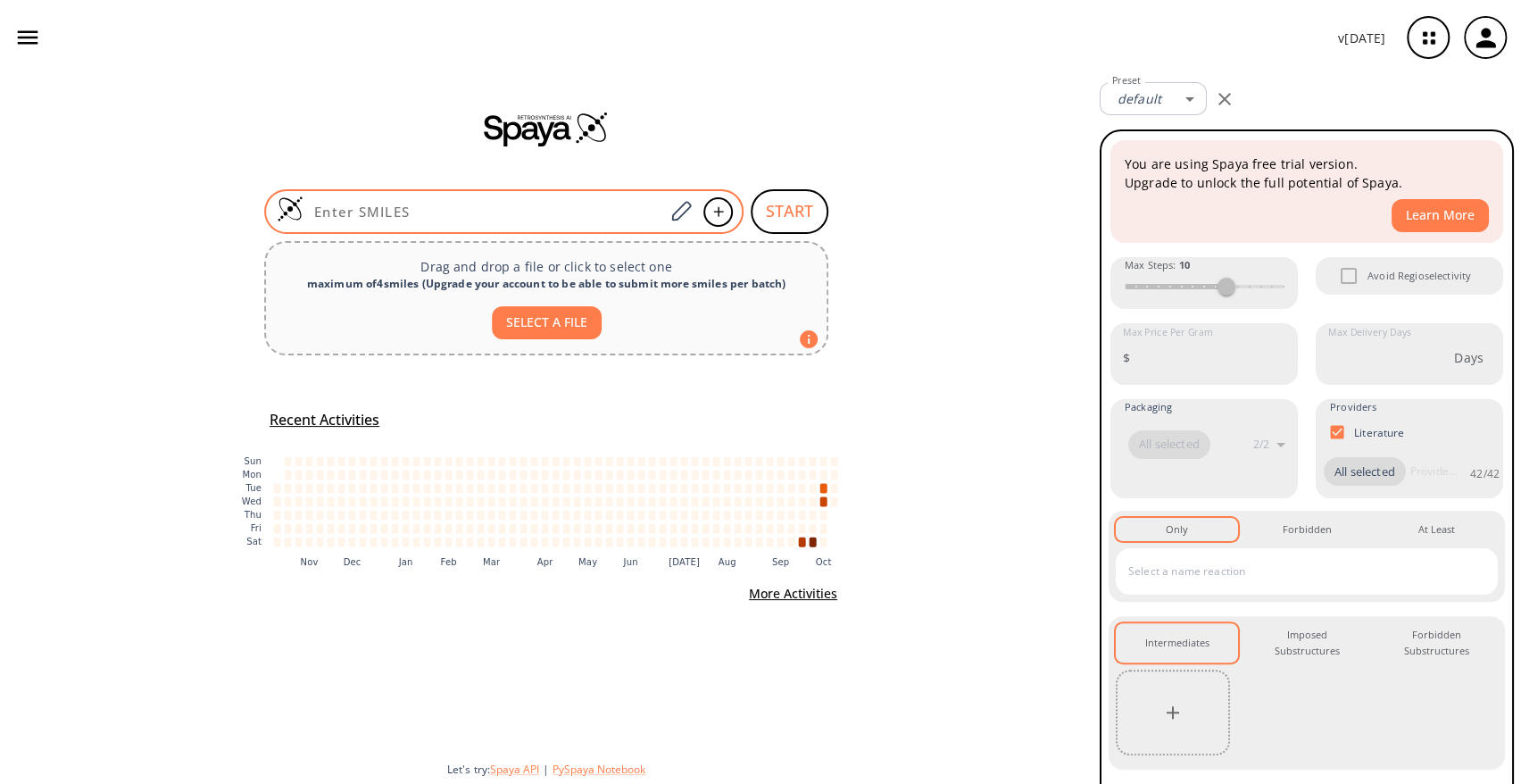
paste input "C1=CC2=C(C(=C1)S(=O)(=O)Cl)N=CC=C2"
type input "C1=CC2=C(C(=C1)S(=O)(=O)Cl)N=CC=C2"
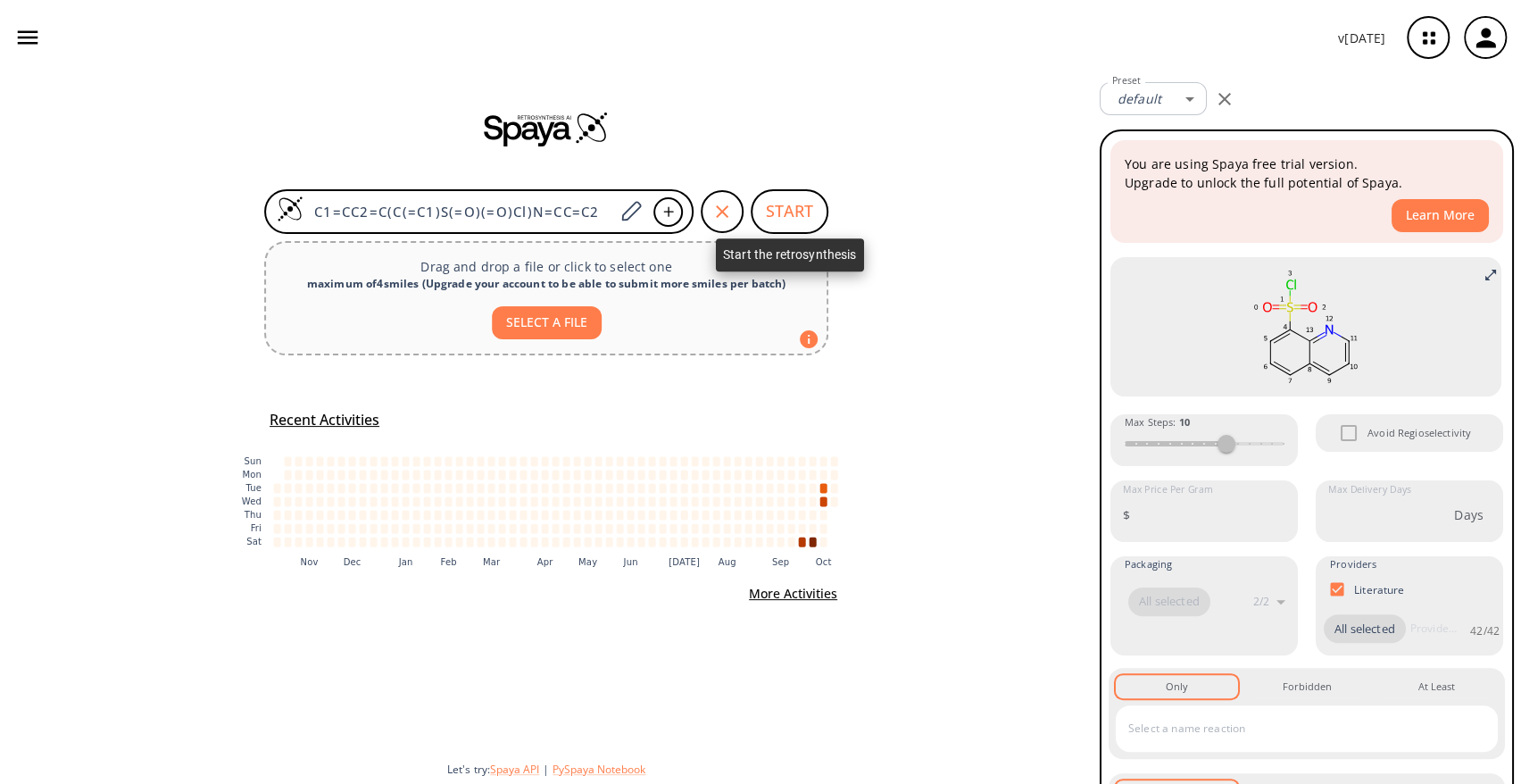
click at [771, 205] on button "START" at bounding box center [789, 211] width 78 height 44
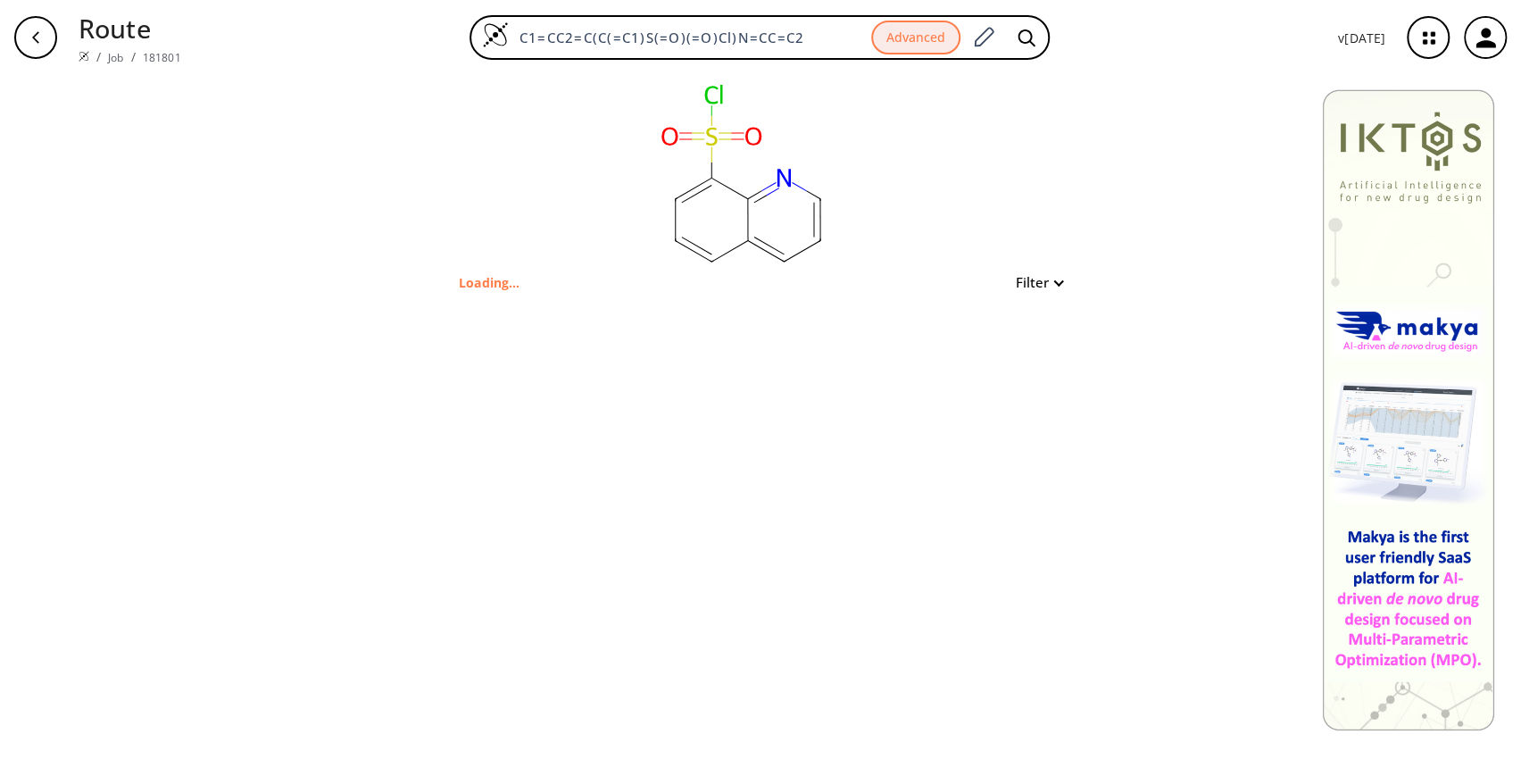
type input "O=S(=O)(Cl)c1cccc2cccnc12"
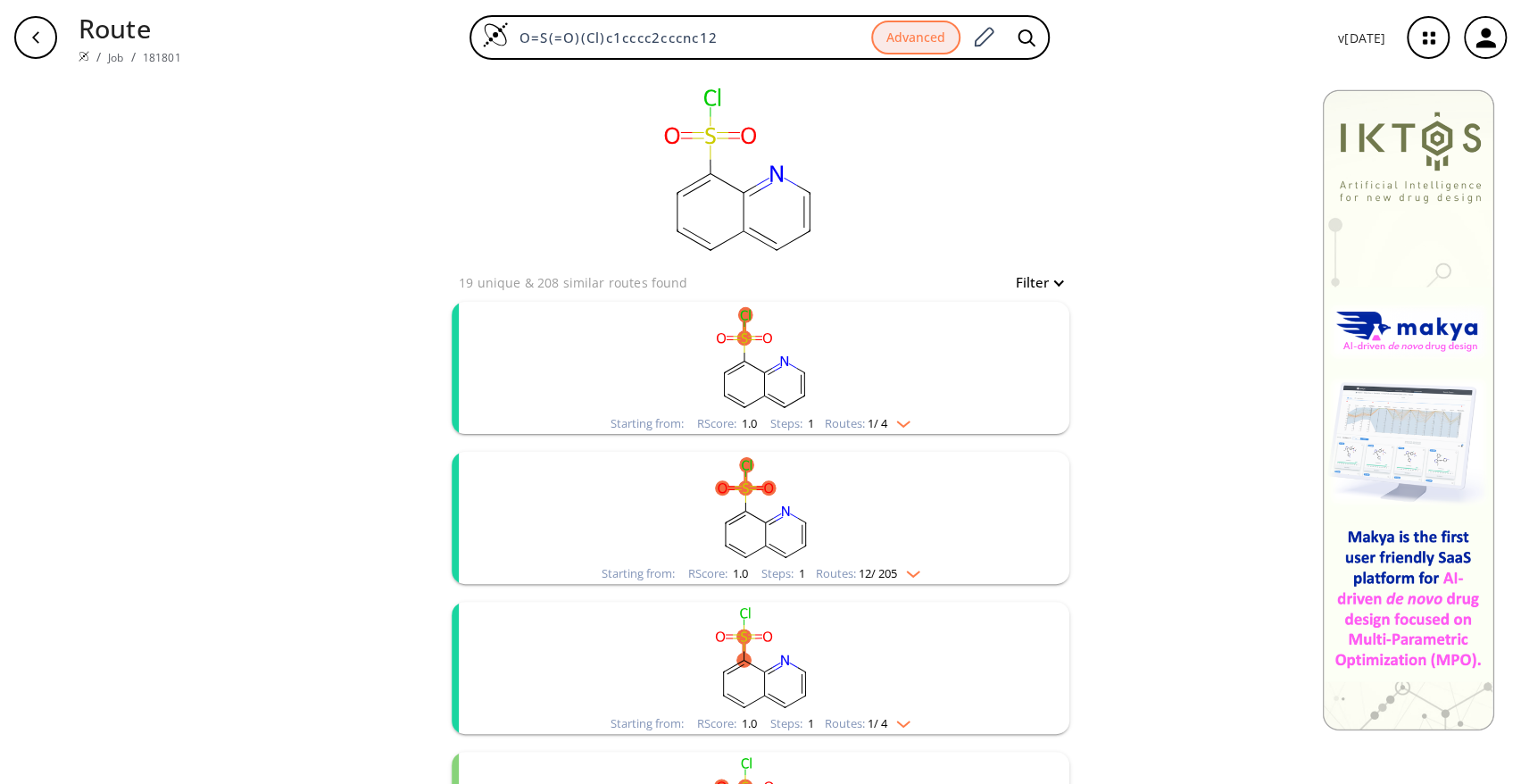
click at [779, 353] on rect "clusters" at bounding box center [760, 357] width 464 height 111
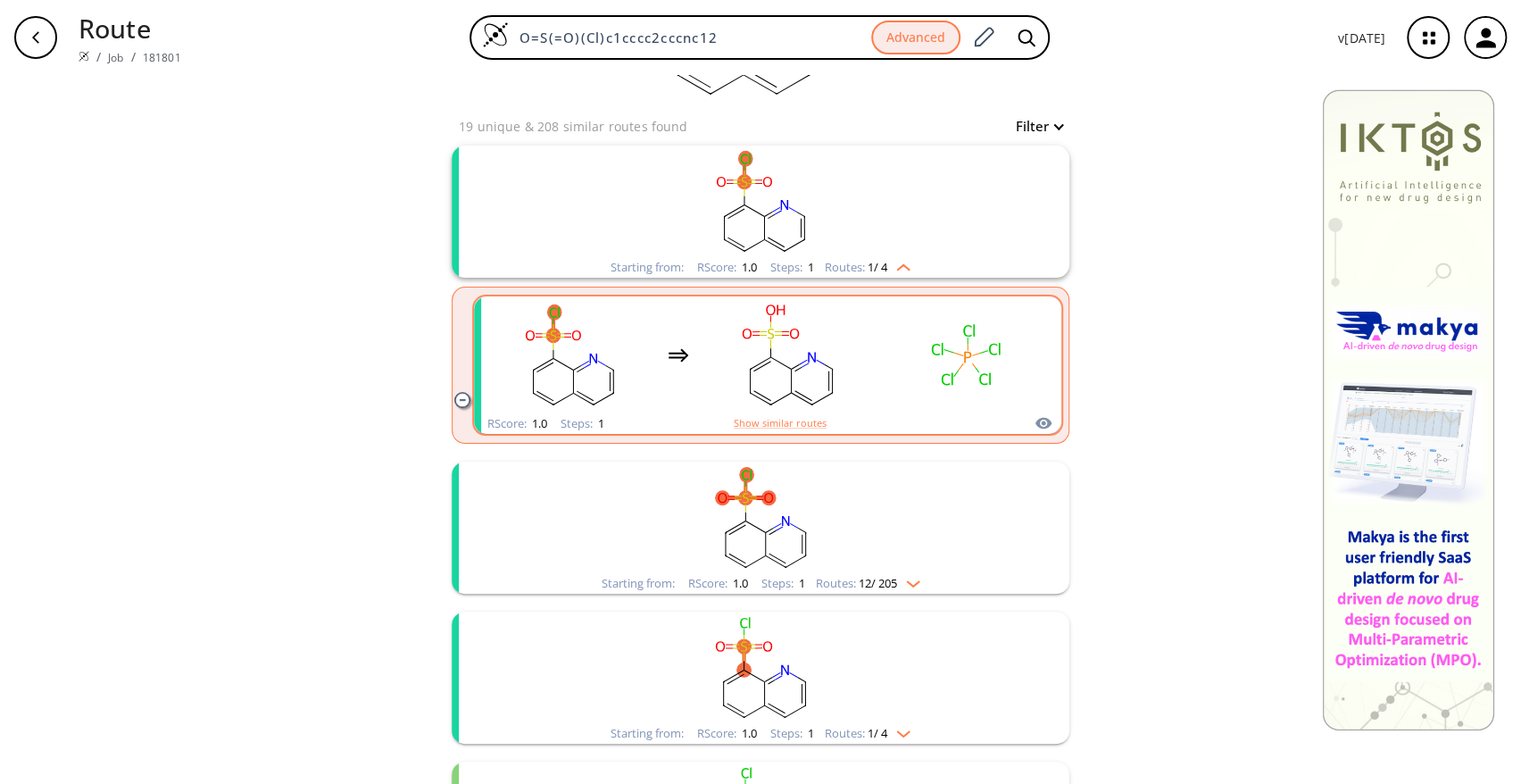
scroll to position [194, 0]
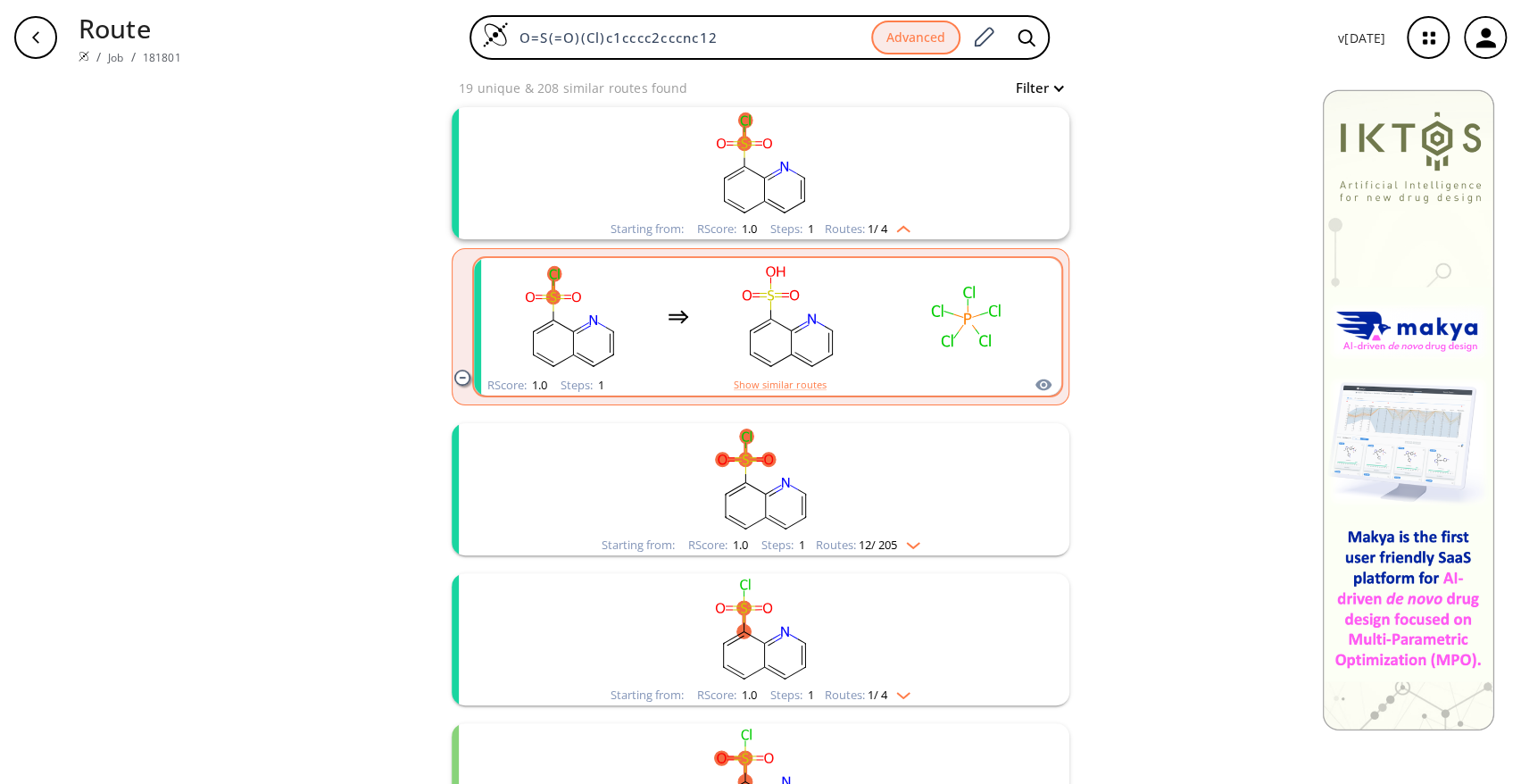
click at [772, 285] on rect "clusters" at bounding box center [788, 316] width 161 height 111
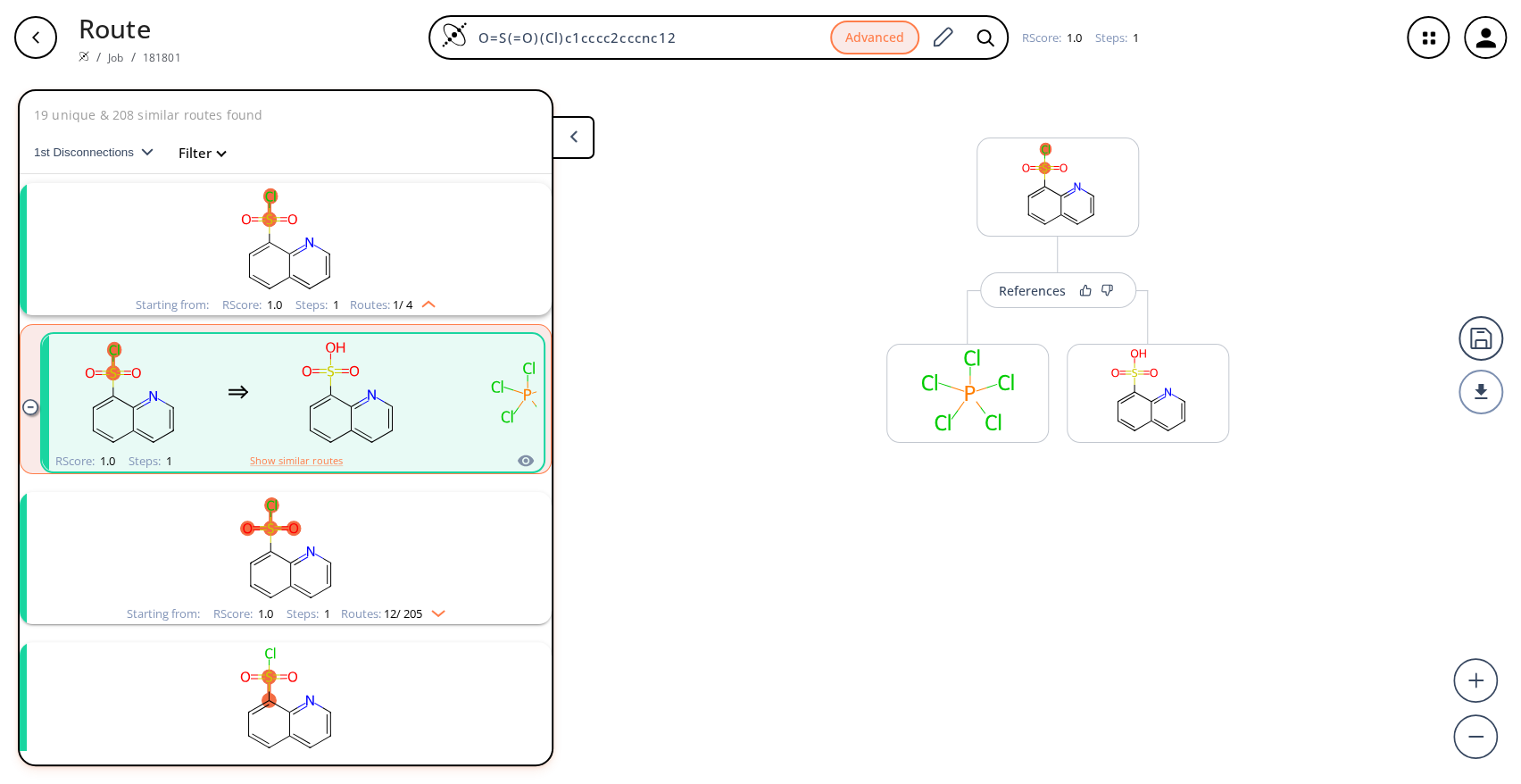
scroll to position [40, 0]
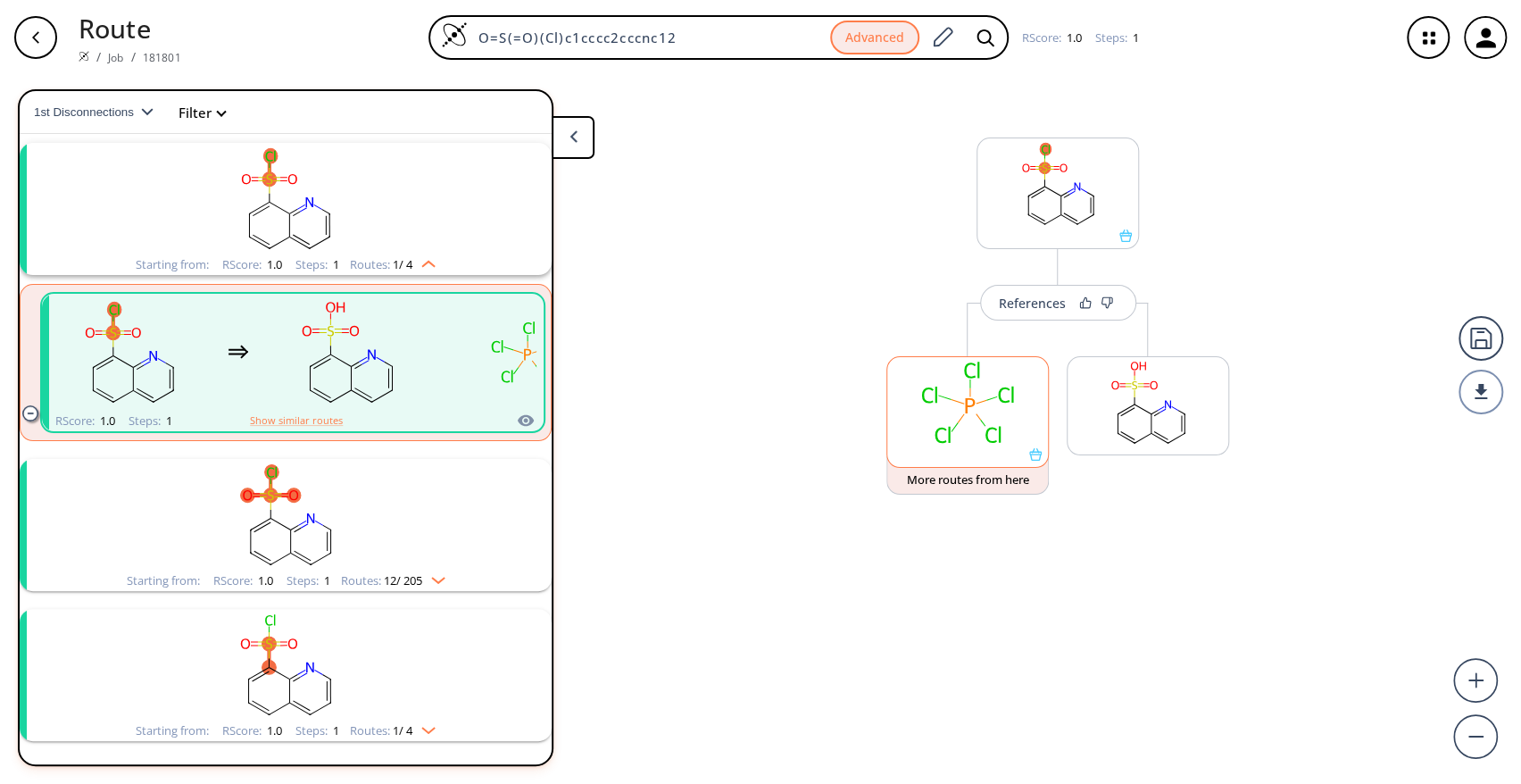
click at [978, 377] on icon at bounding box center [978, 370] width 2 height 16
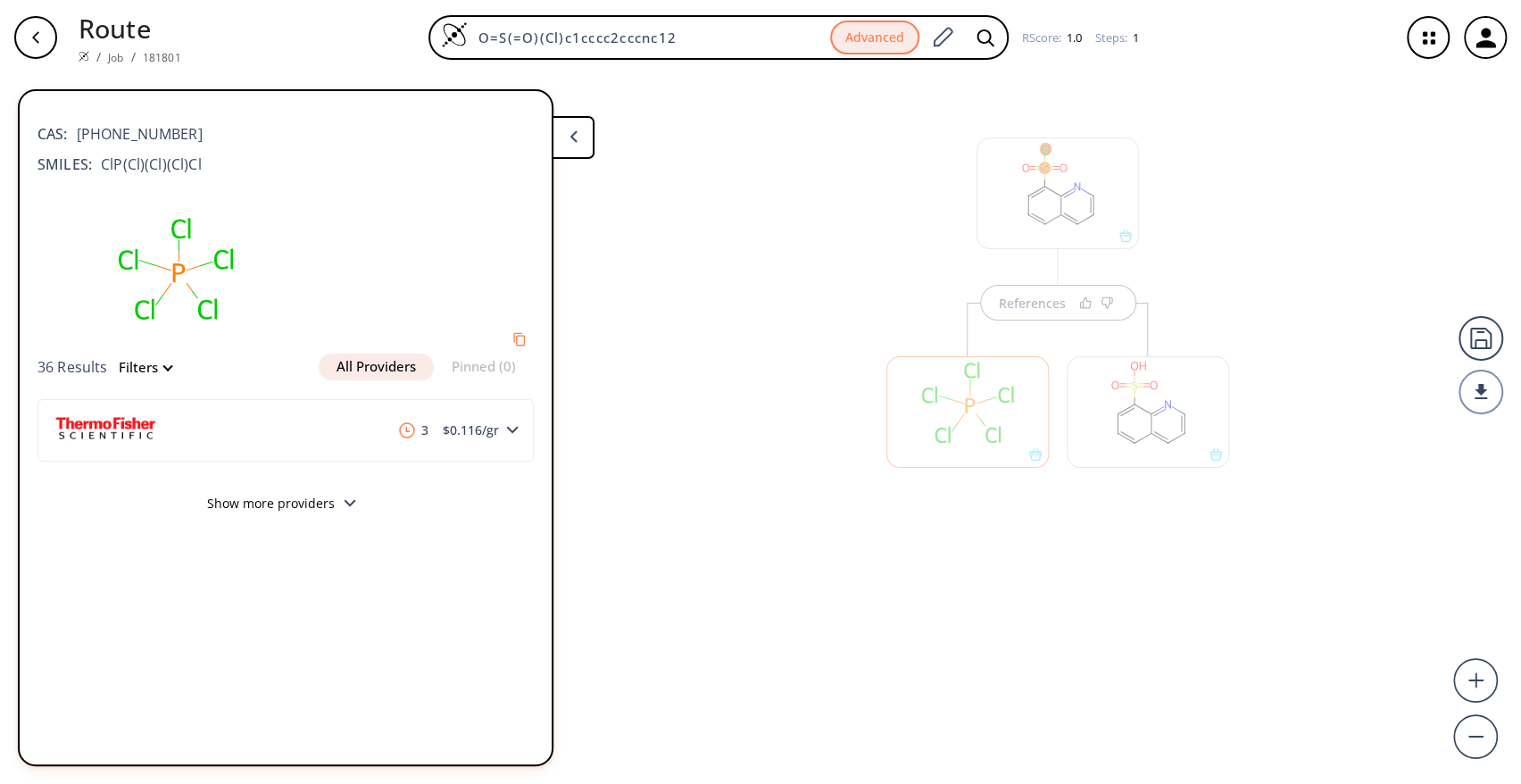
click at [322, 508] on button "Show more providers" at bounding box center [285, 505] width 496 height 42
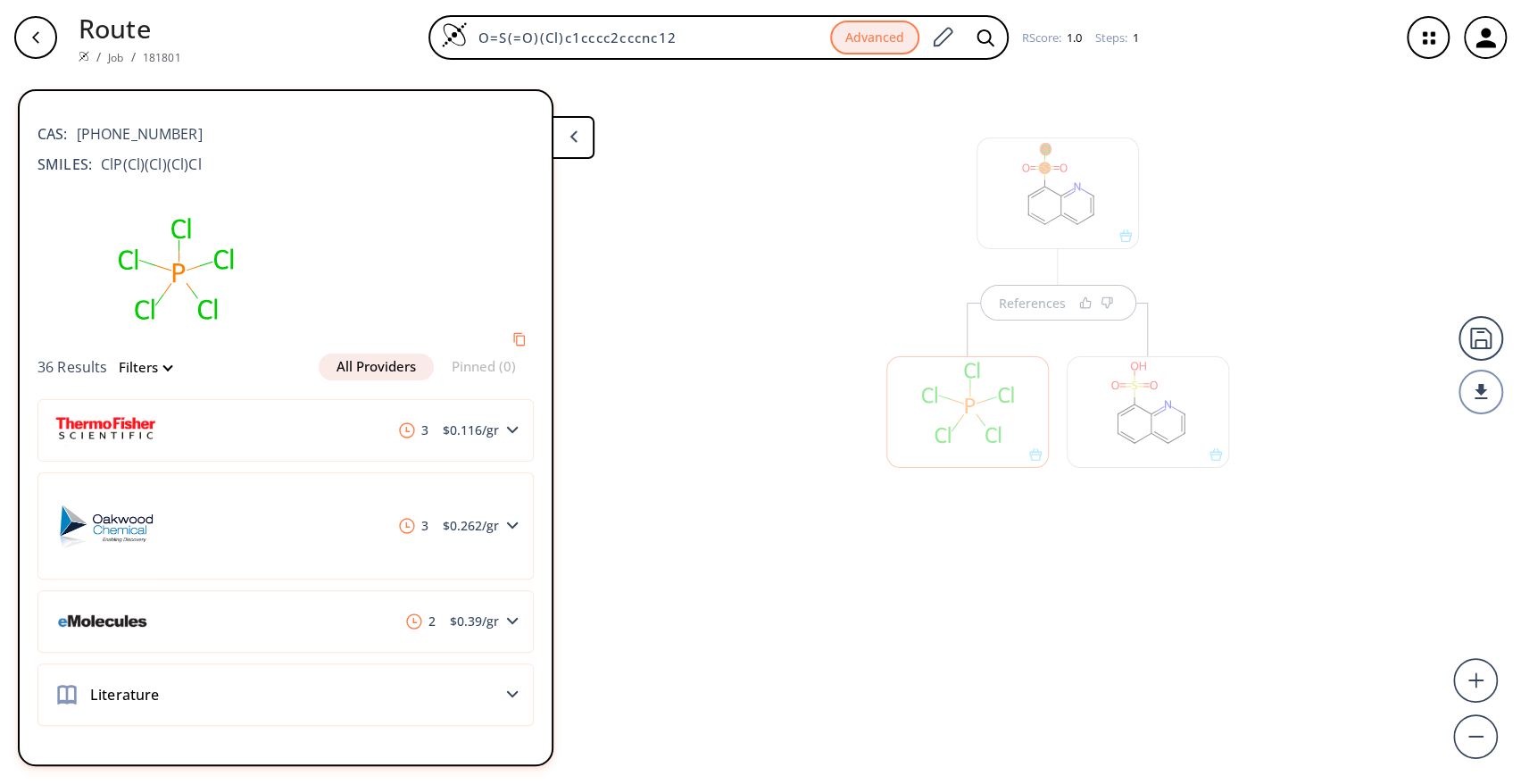
click at [1143, 418] on div at bounding box center [1148, 411] width 163 height 111
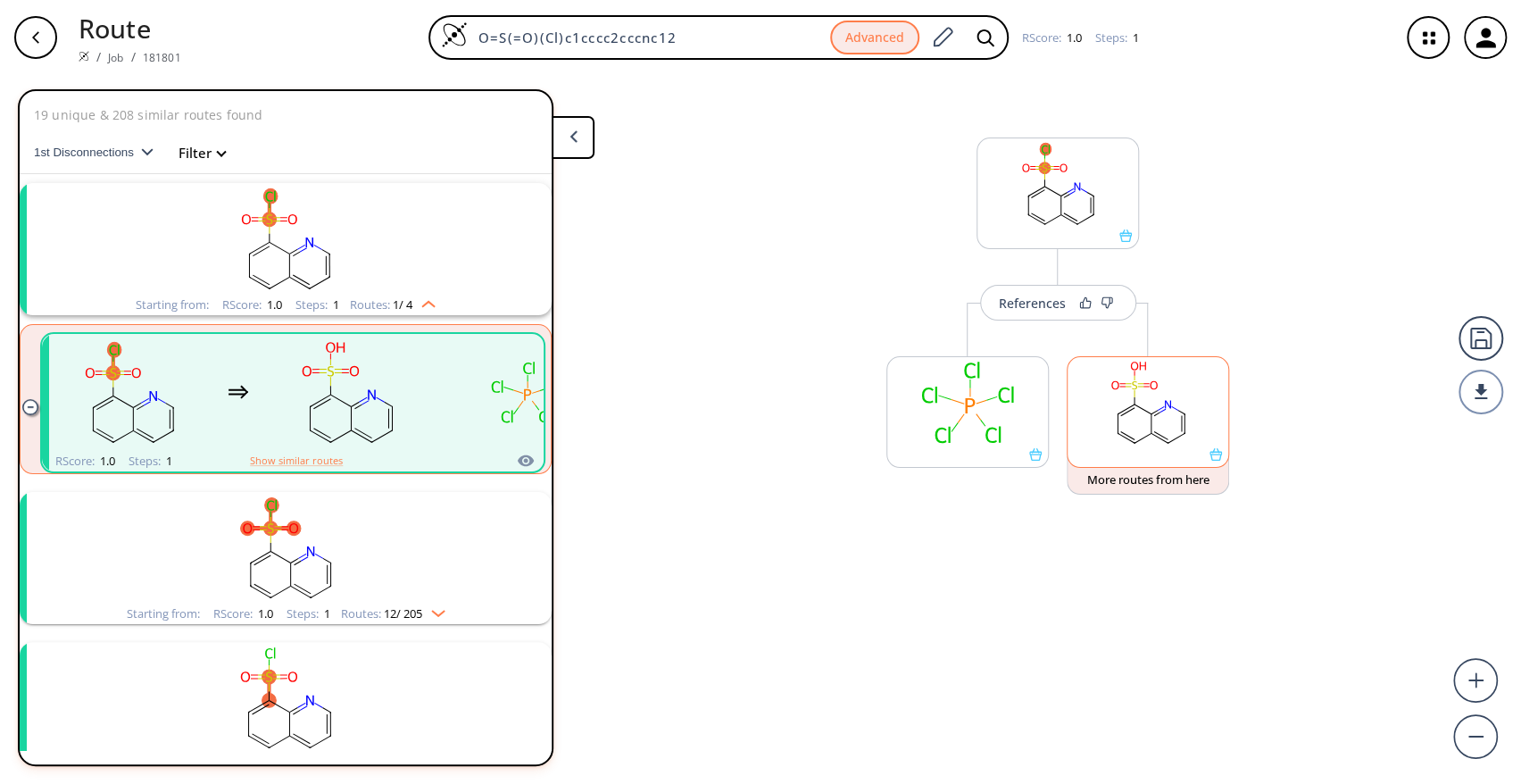
scroll to position [40, 0]
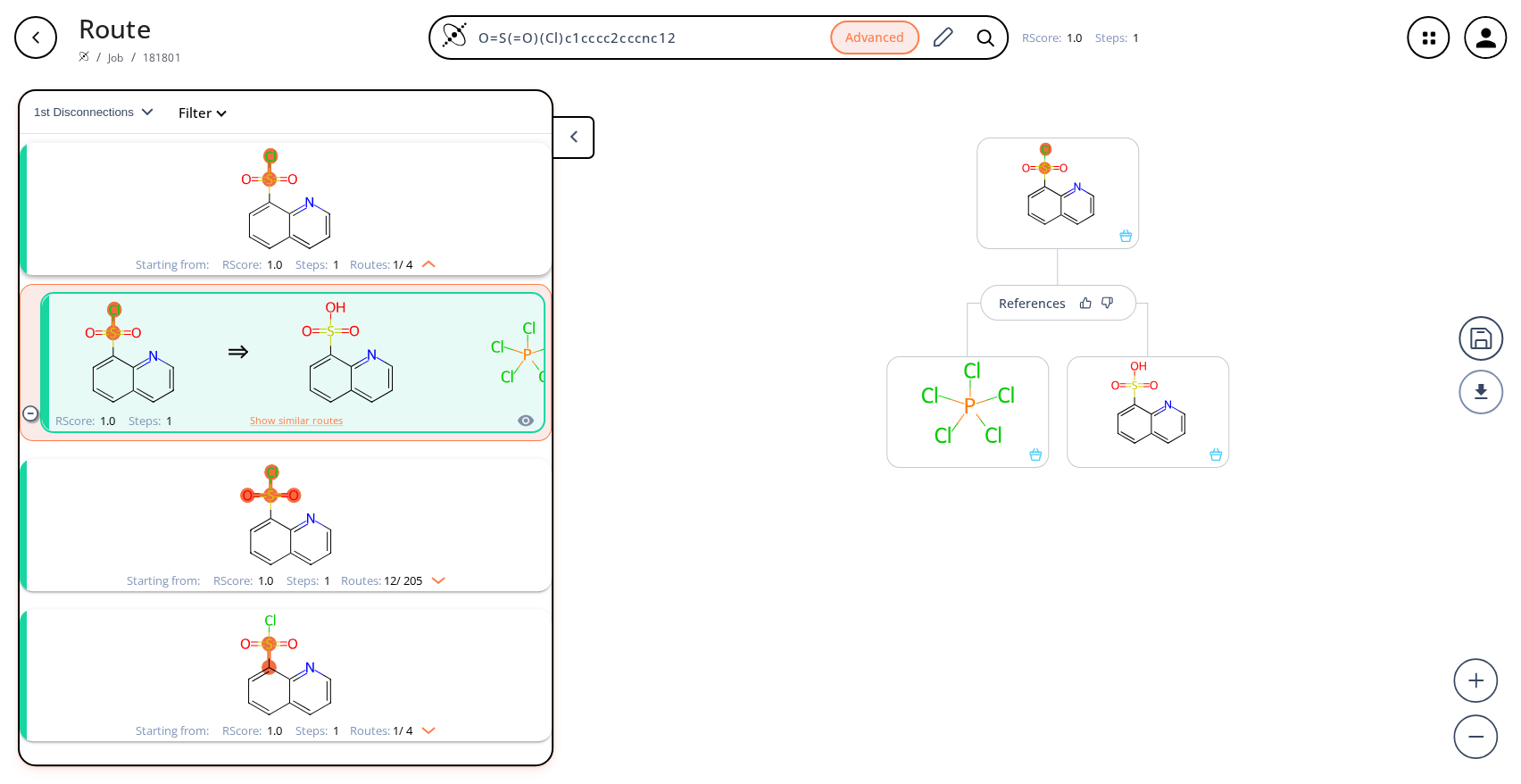
click at [386, 524] on rect "clusters" at bounding box center [285, 514] width 464 height 111
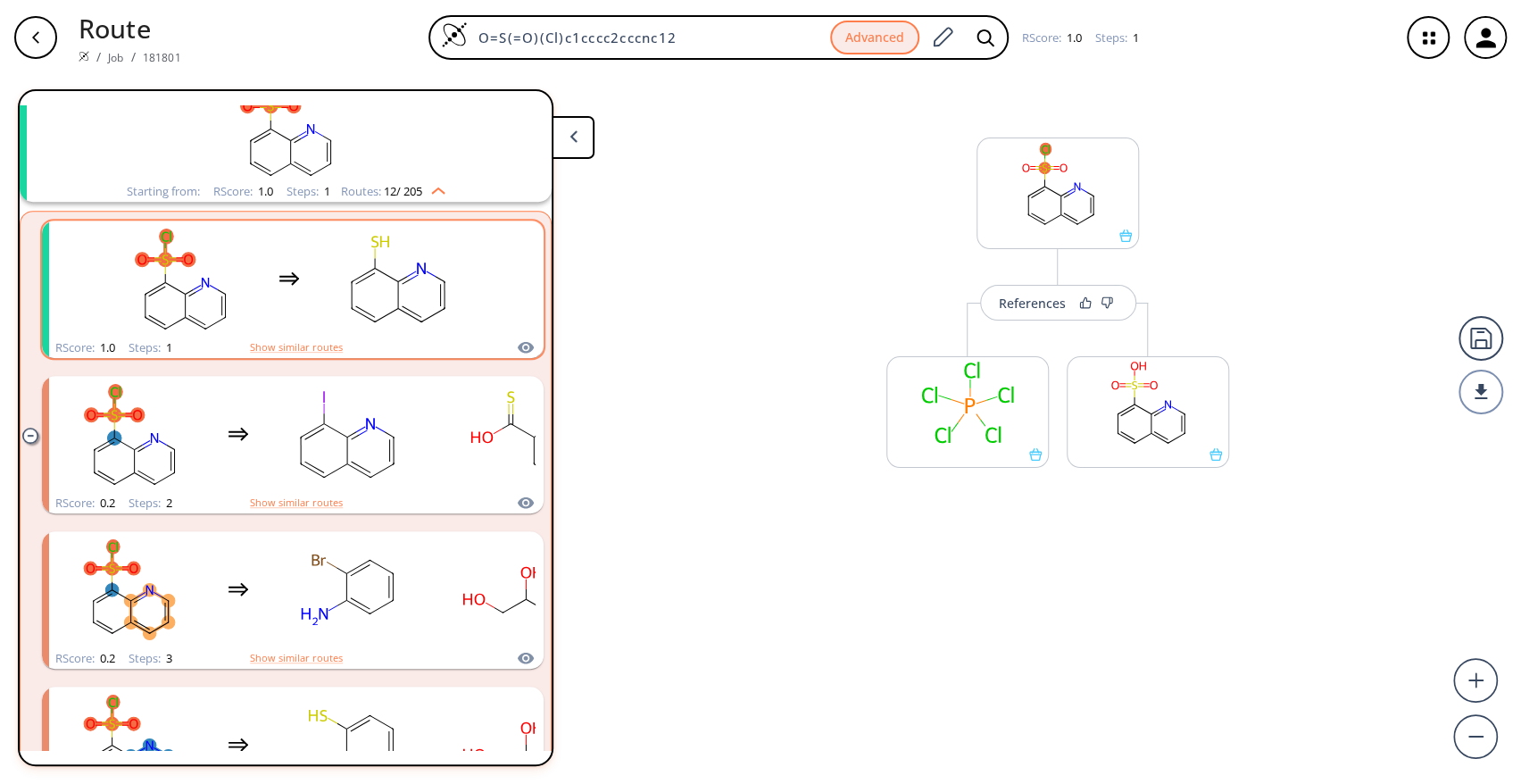
click at [355, 273] on rect "clusters" at bounding box center [398, 279] width 161 height 111
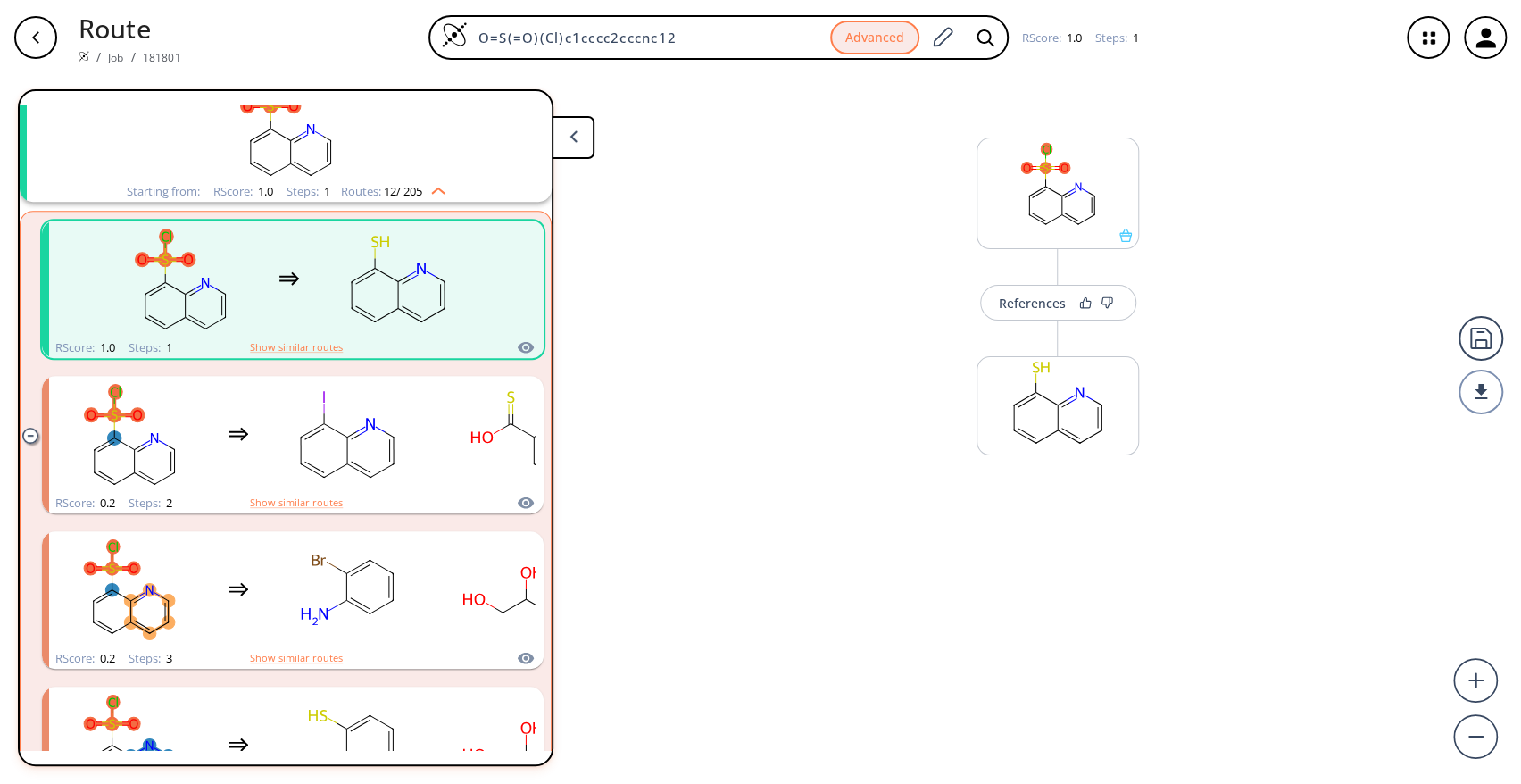
scroll to position [430, 0]
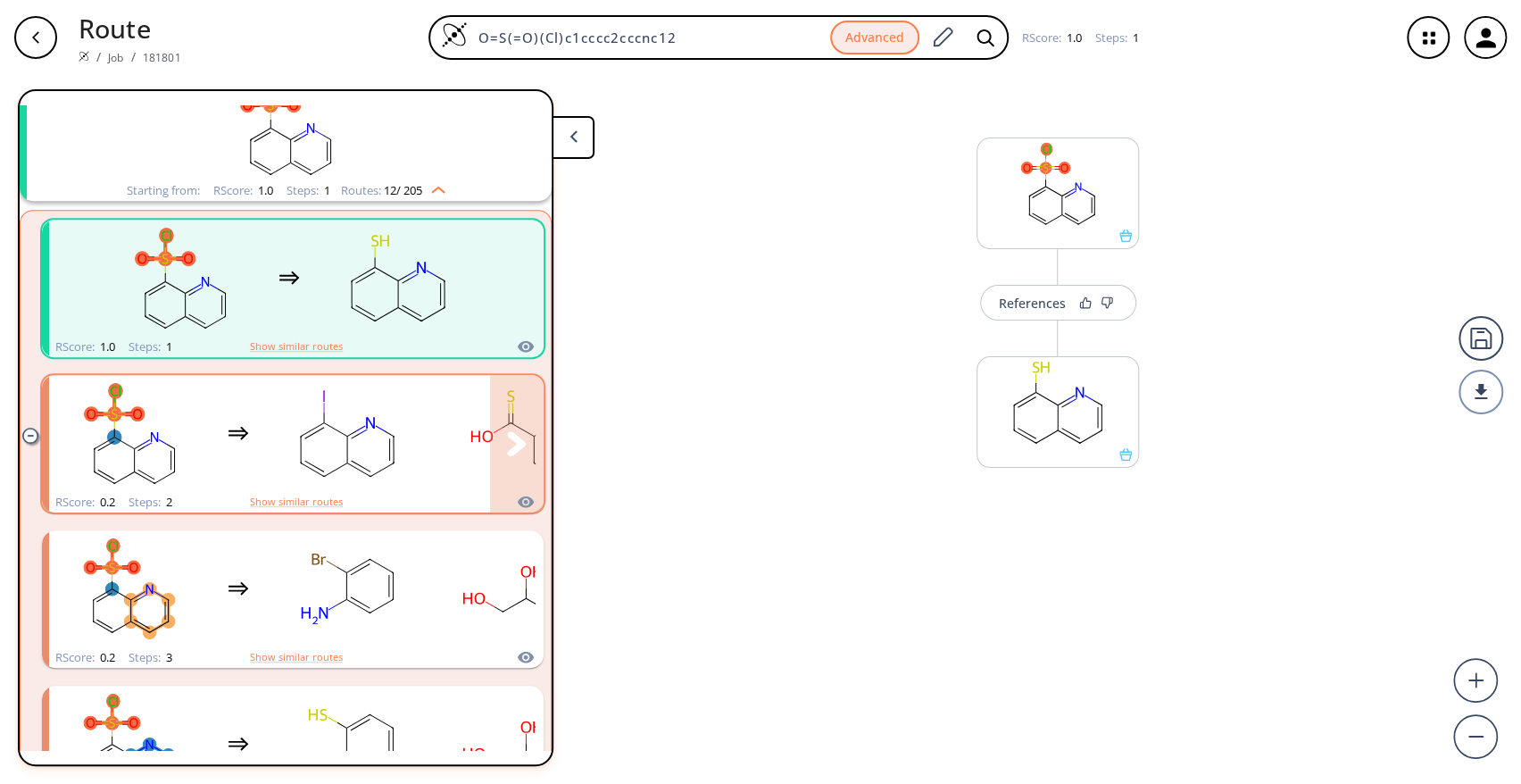
click at [387, 418] on rect "clusters" at bounding box center [347, 433] width 161 height 111
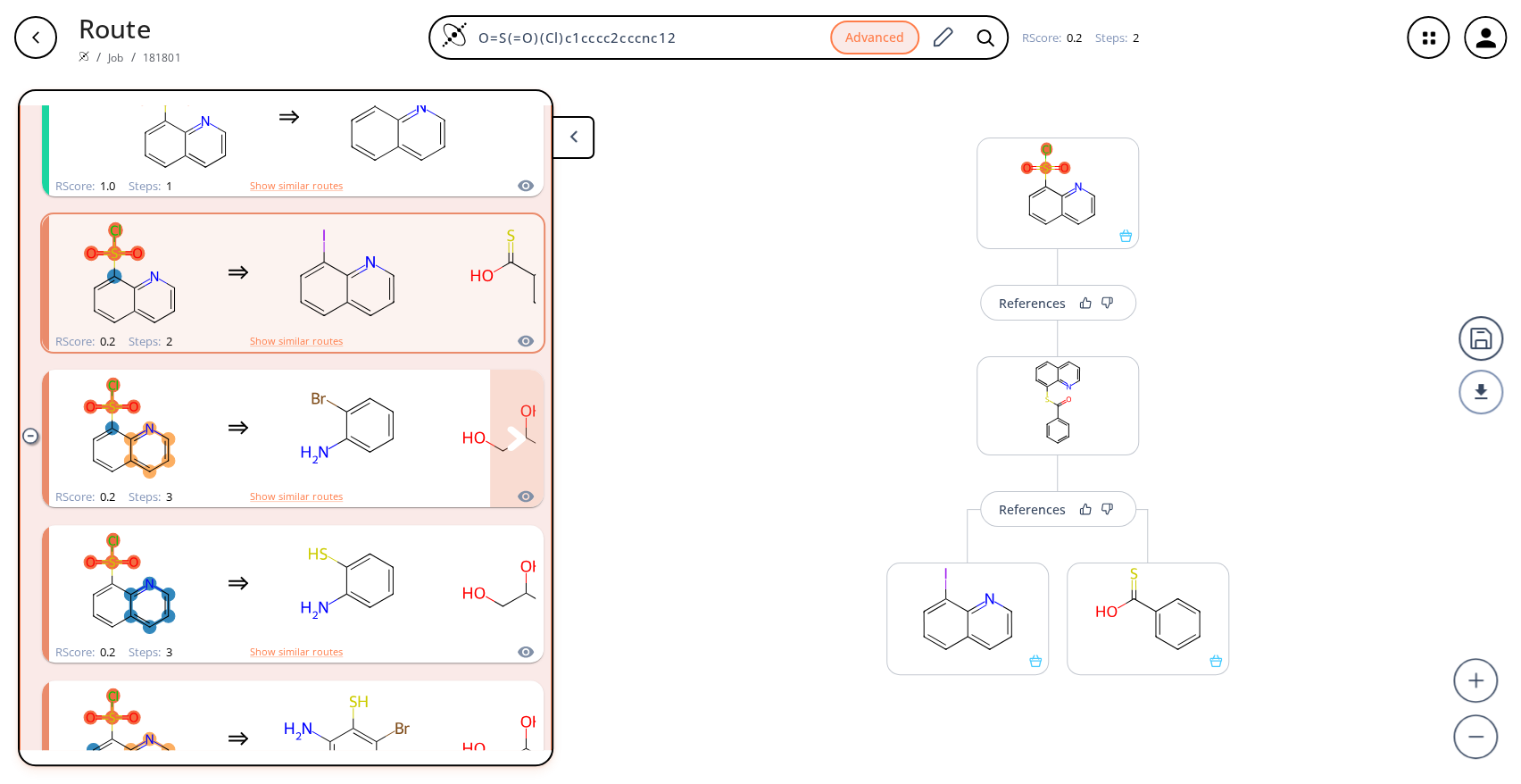
scroll to position [625, 0]
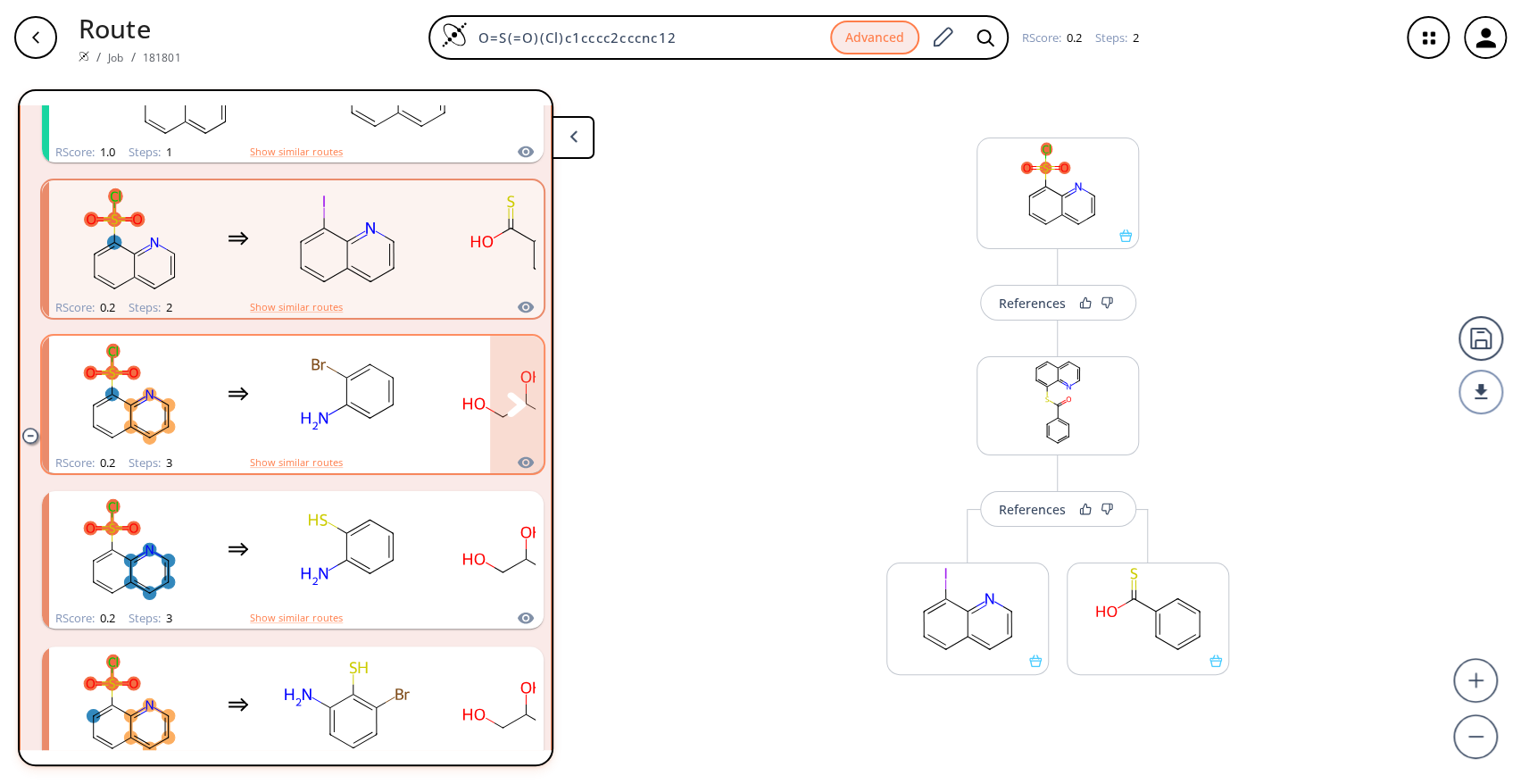
click at [330, 394] on rect "clusters" at bounding box center [347, 393] width 161 height 111
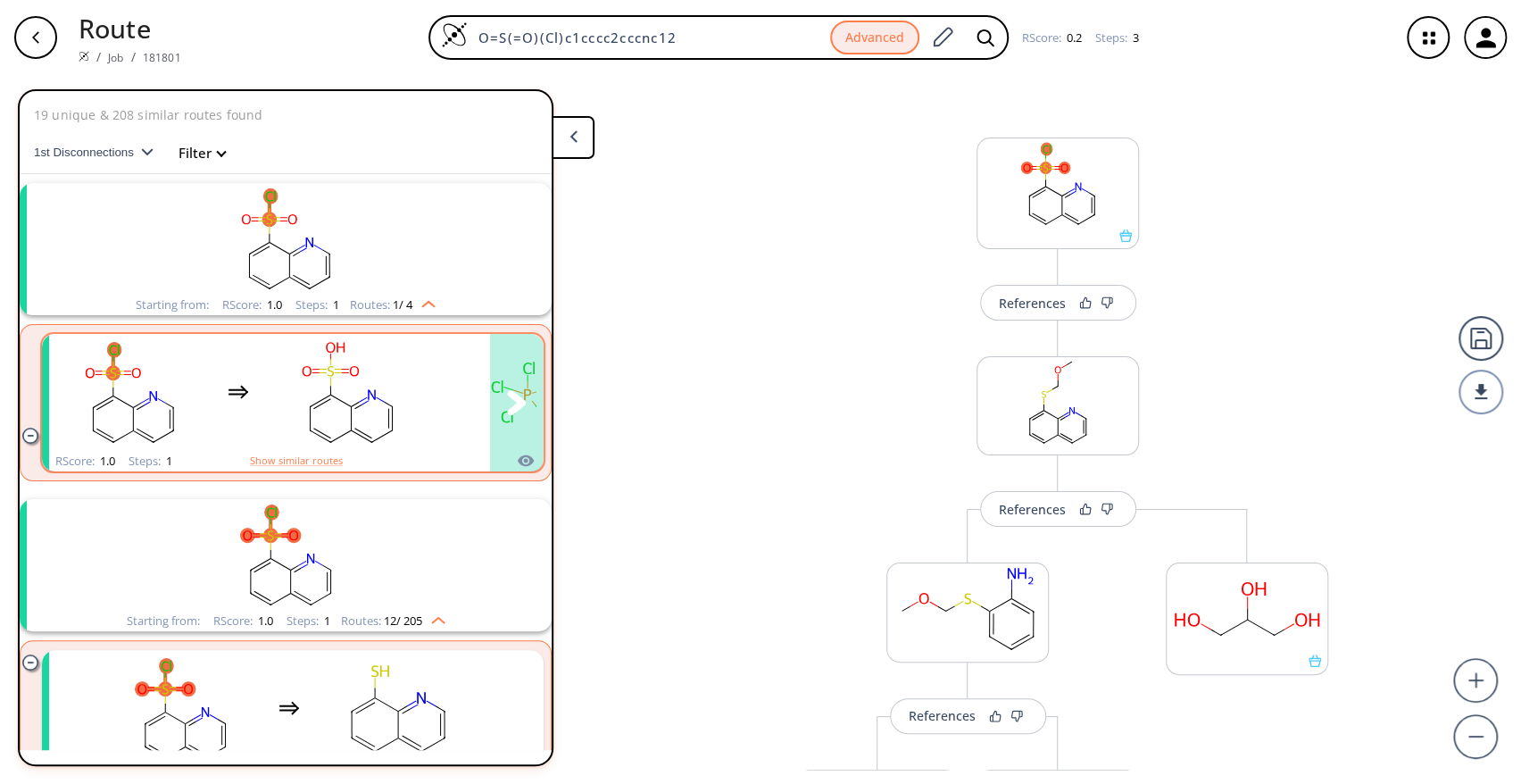
click at [395, 418] on rect "clusters" at bounding box center [347, 392] width 161 height 111
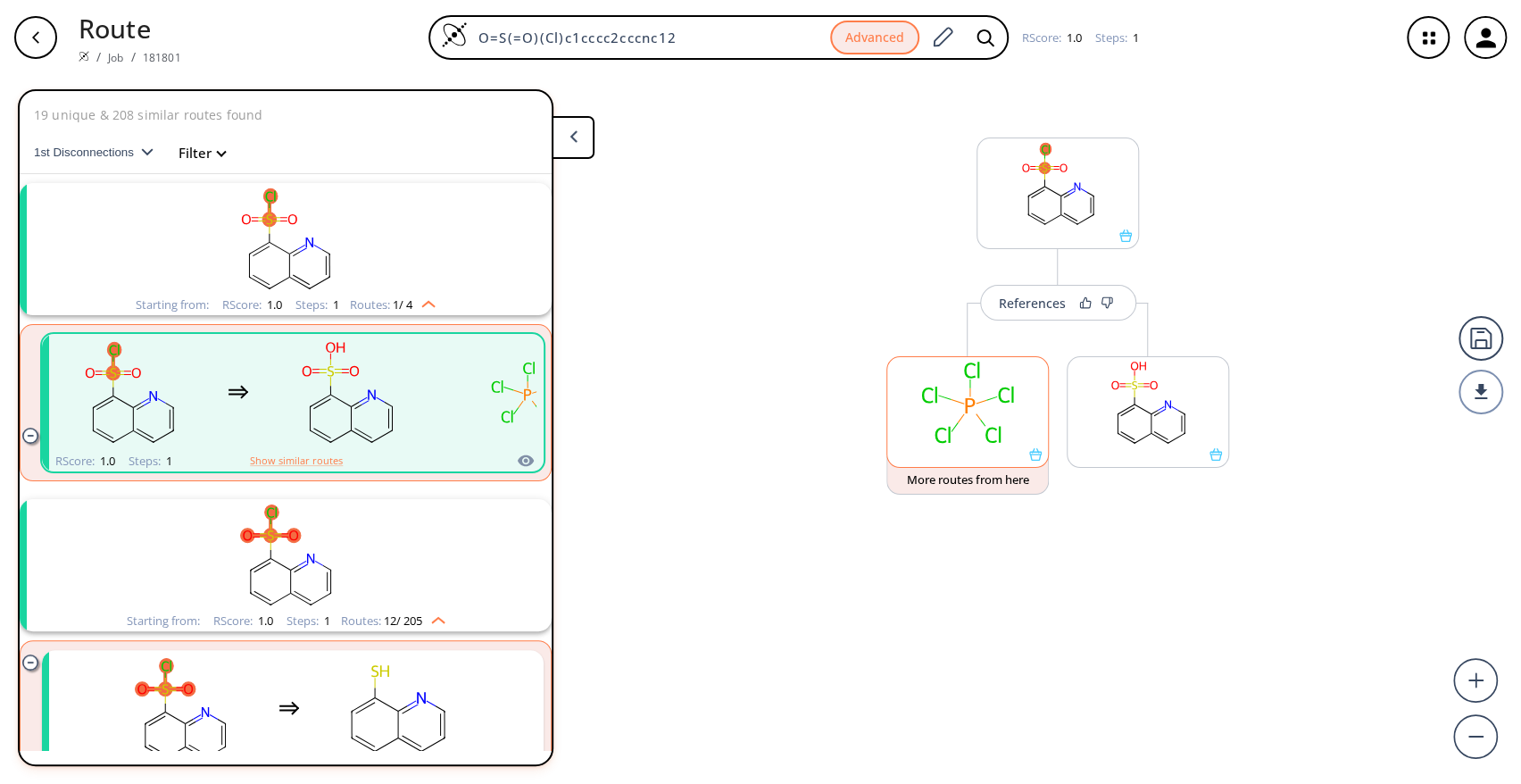
click at [955, 397] on rect at bounding box center [968, 402] width 161 height 91
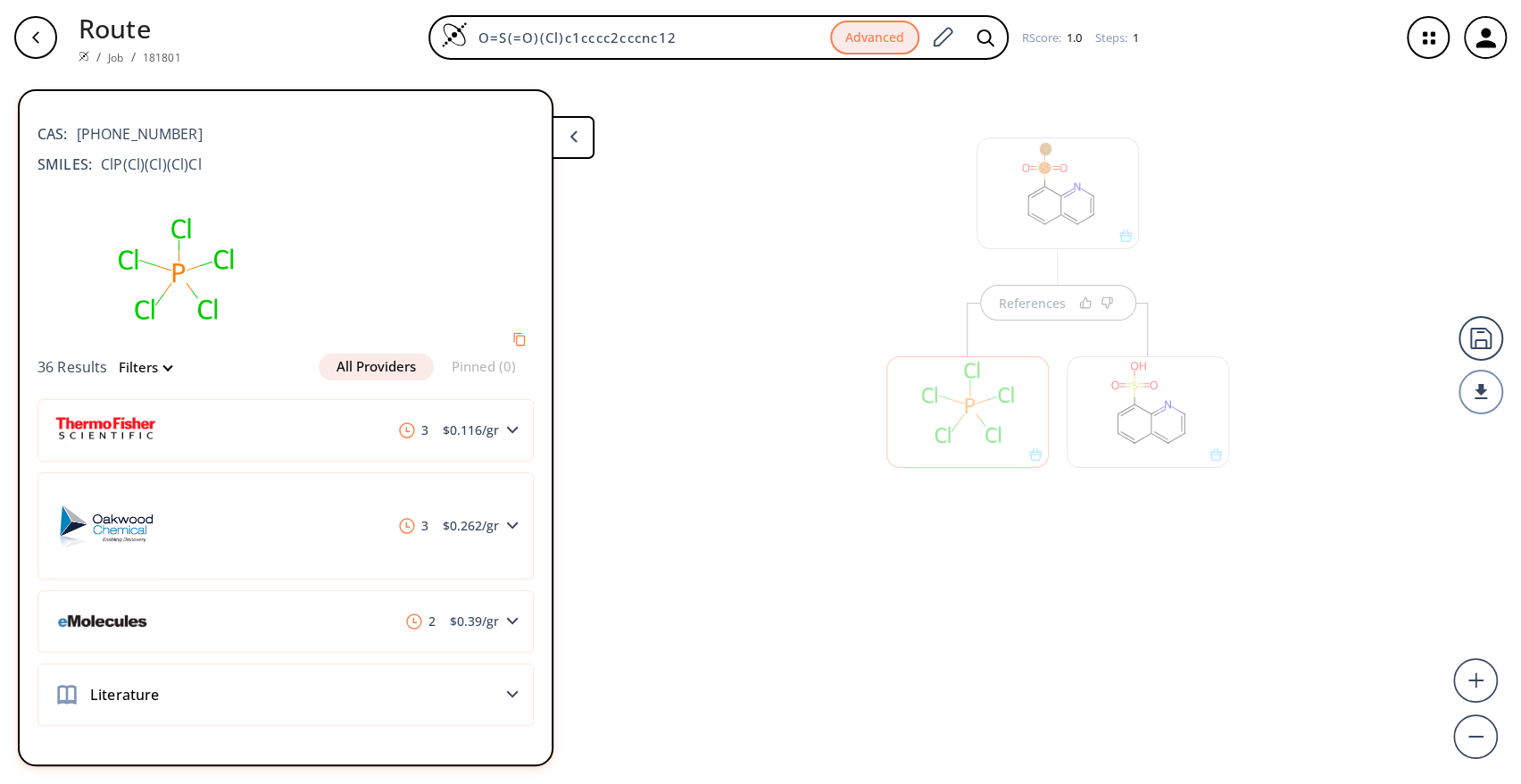
click at [1129, 404] on div at bounding box center [1148, 411] width 163 height 111
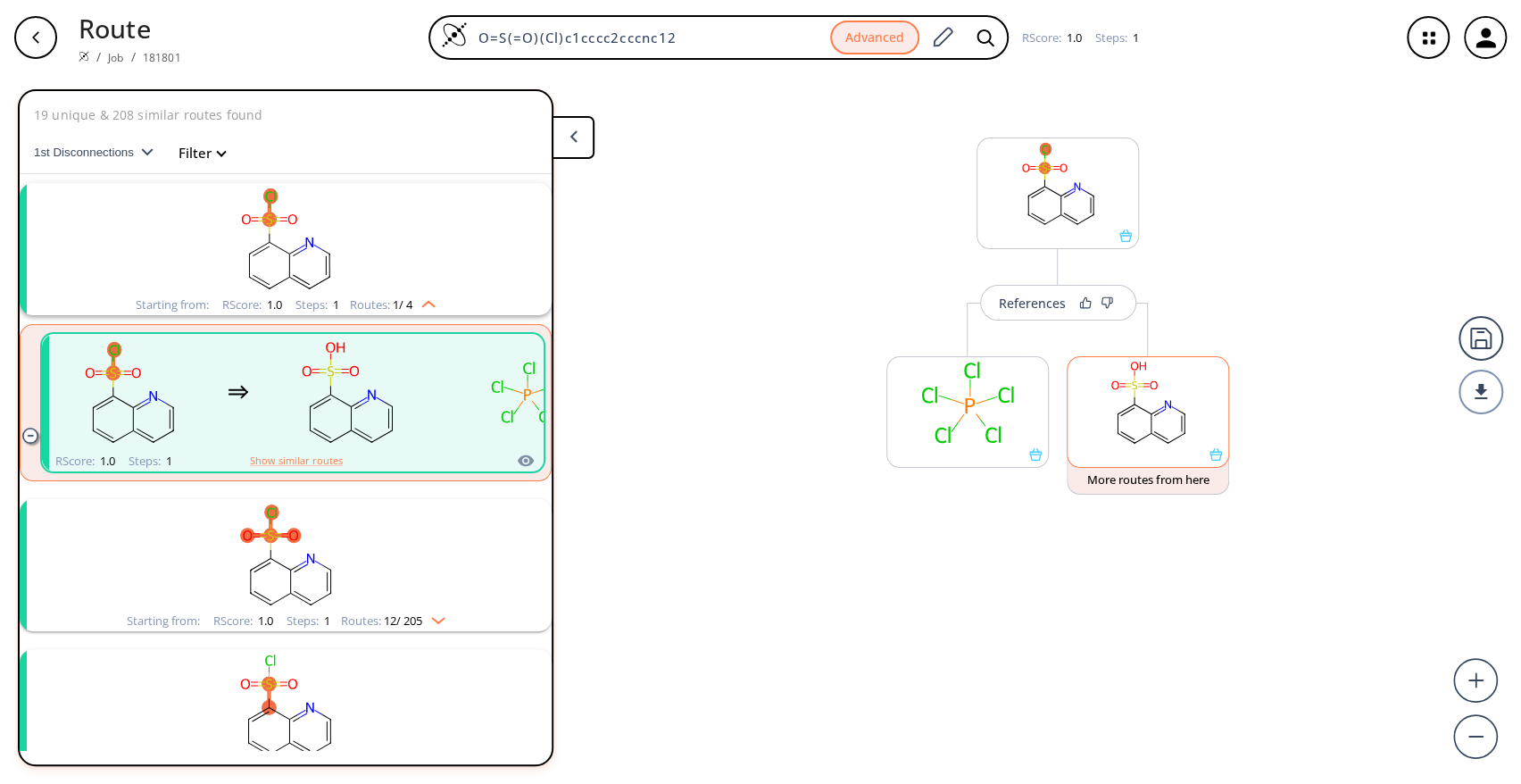
click at [1129, 404] on rect at bounding box center [1148, 402] width 161 height 91
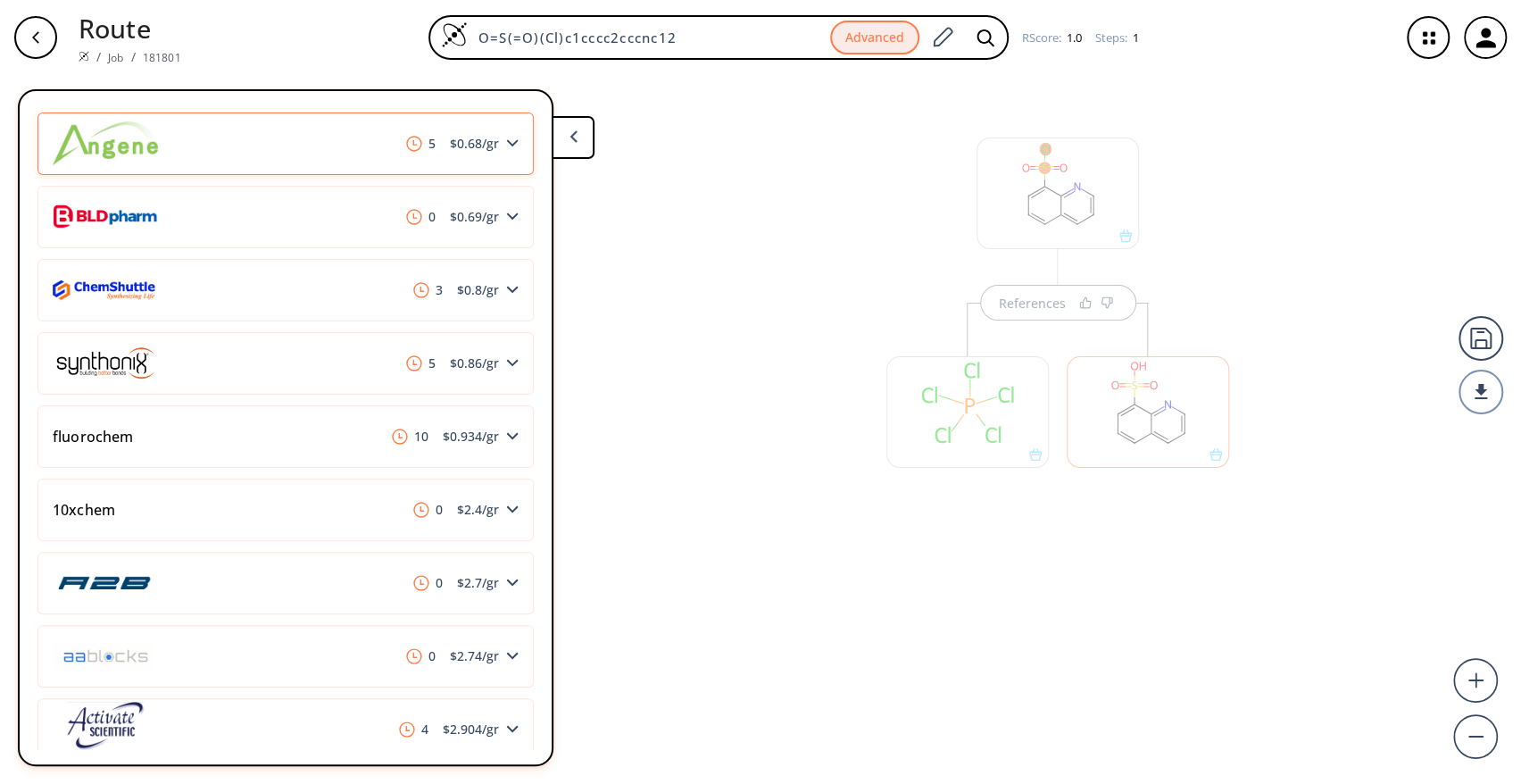
scroll to position [389, 0]
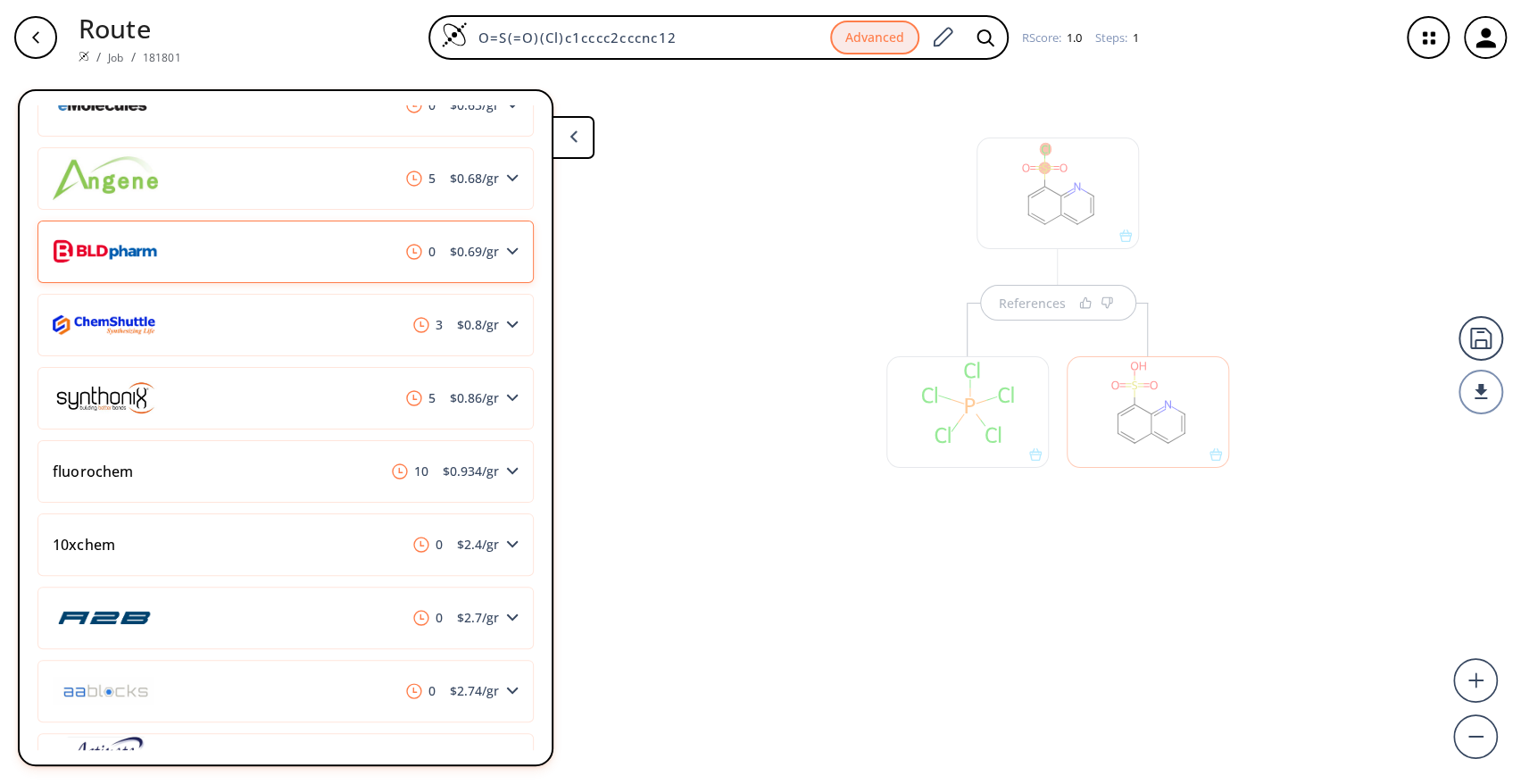
click at [492, 259] on div "0 $ 0.69 /gr" at bounding box center [285, 251] width 496 height 62
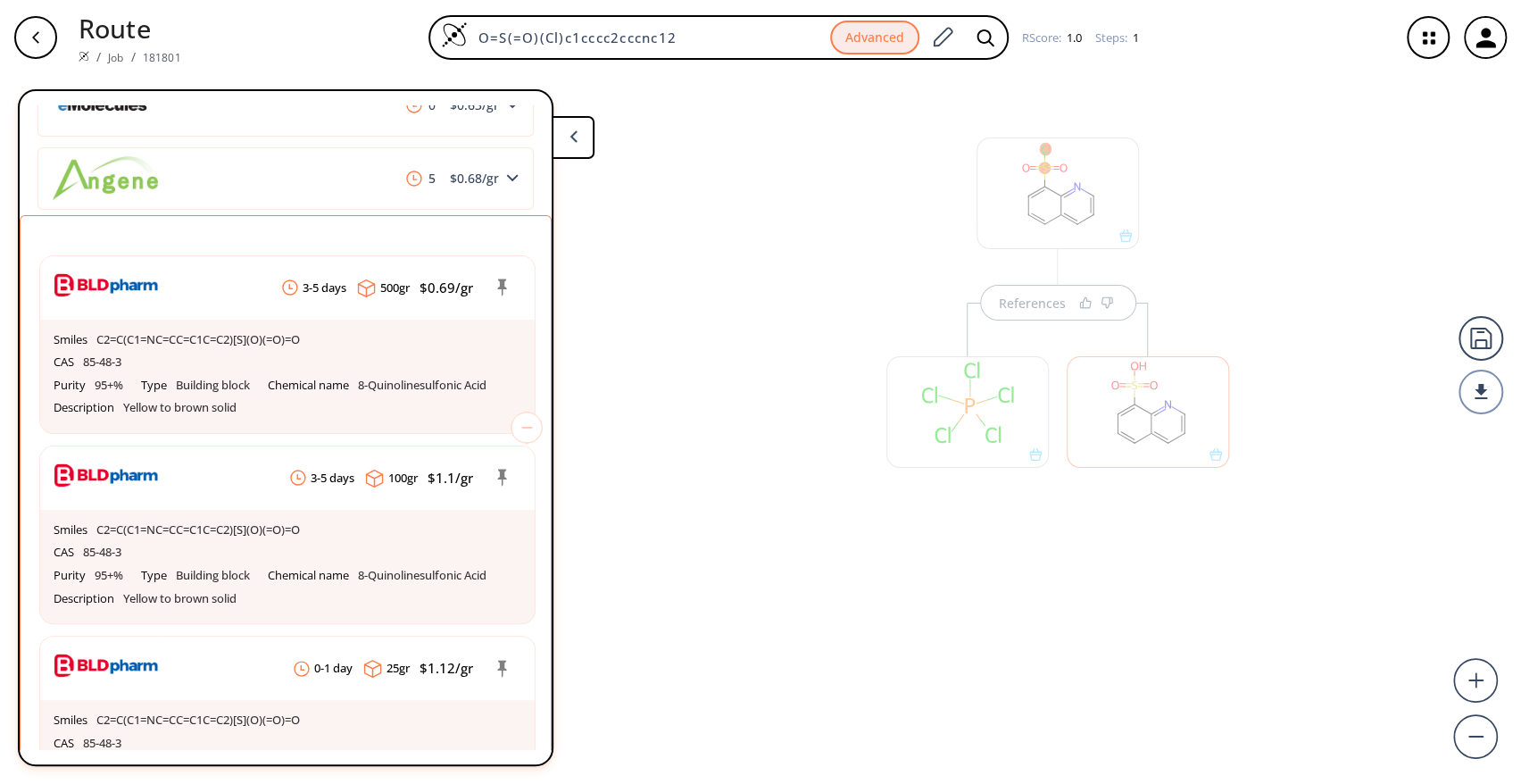
click at [681, 364] on div "References" at bounding box center [760, 422] width 1521 height 694
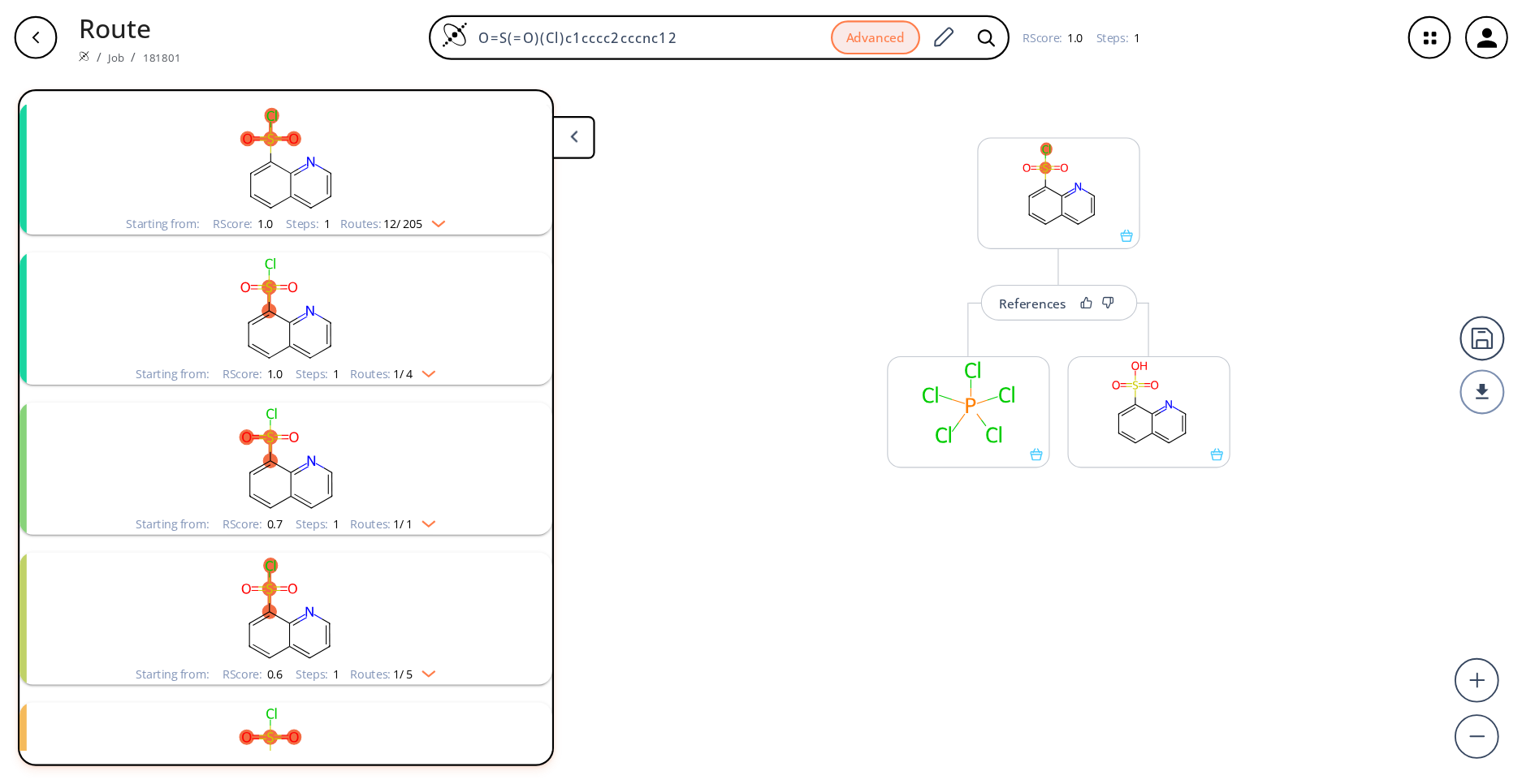
scroll to position [0, 0]
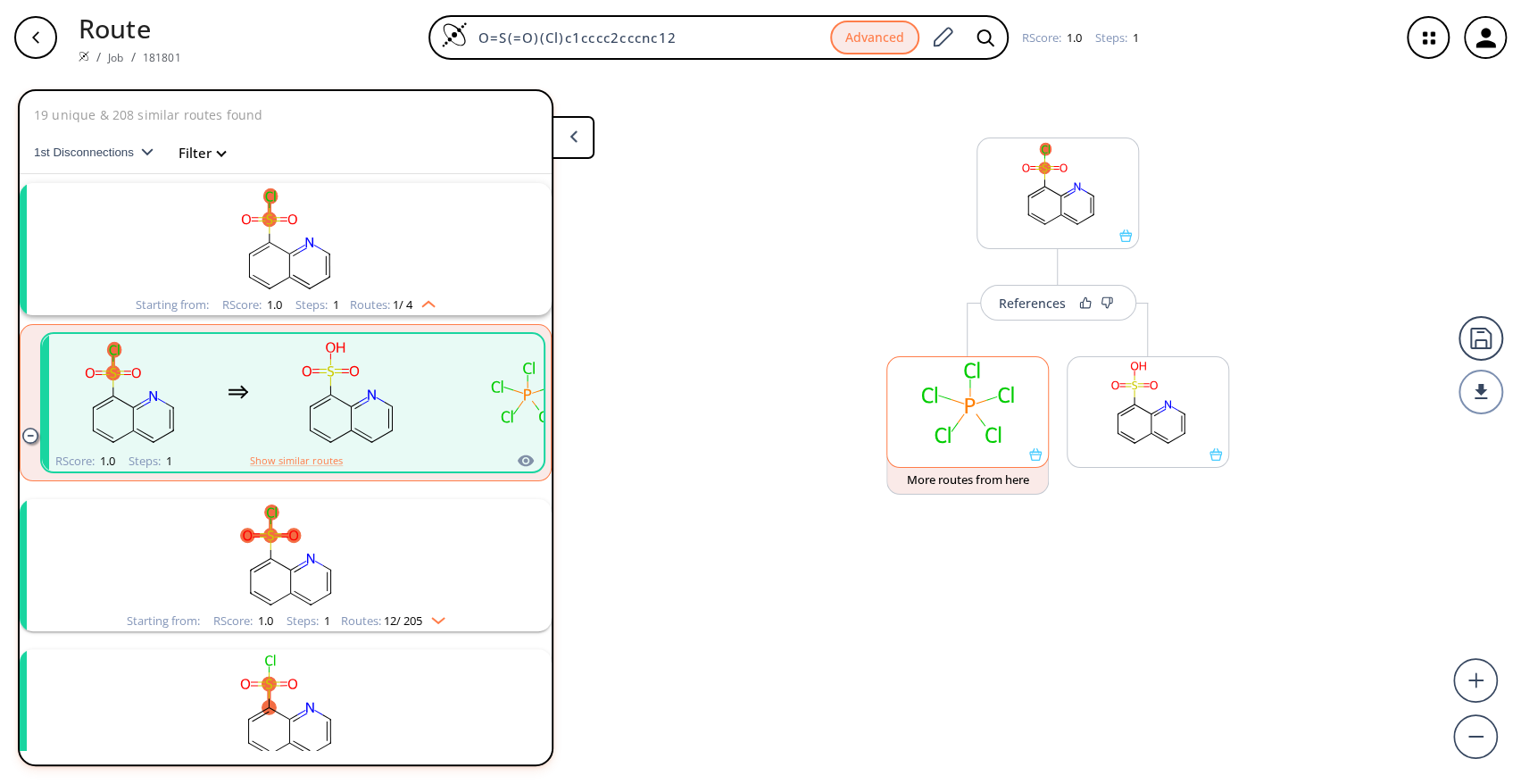
click at [967, 430] on rect at bounding box center [968, 402] width 161 height 91
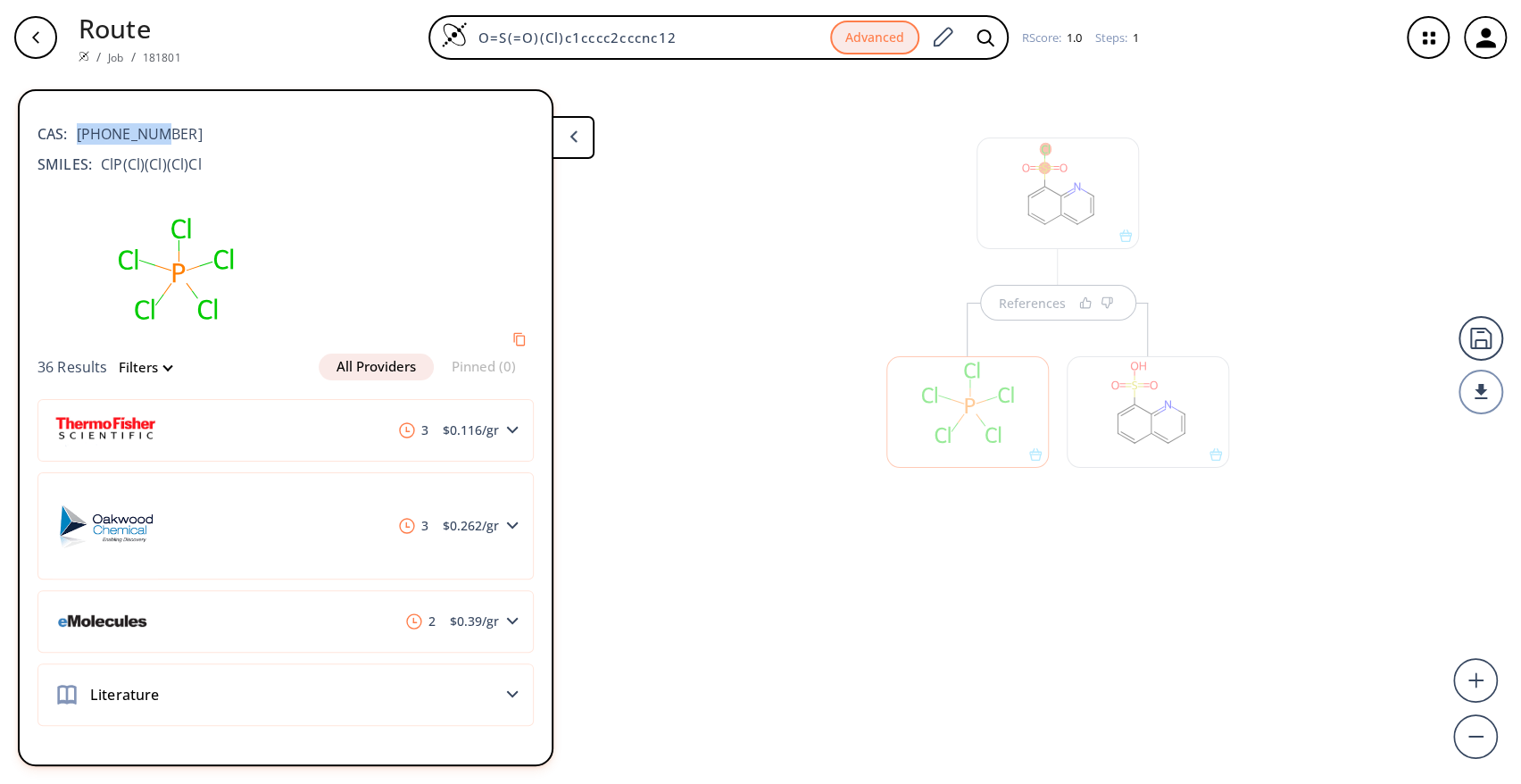
drag, startPoint x: 164, startPoint y: 135, endPoint x: 80, endPoint y: 137, distance: 84.0
click at [80, 137] on div "CAS: [PHONE_NUMBER]" at bounding box center [285, 124] width 496 height 39
copy span "[PHONE_NUMBER]"
click at [587, 137] on button at bounding box center [572, 137] width 43 height 43
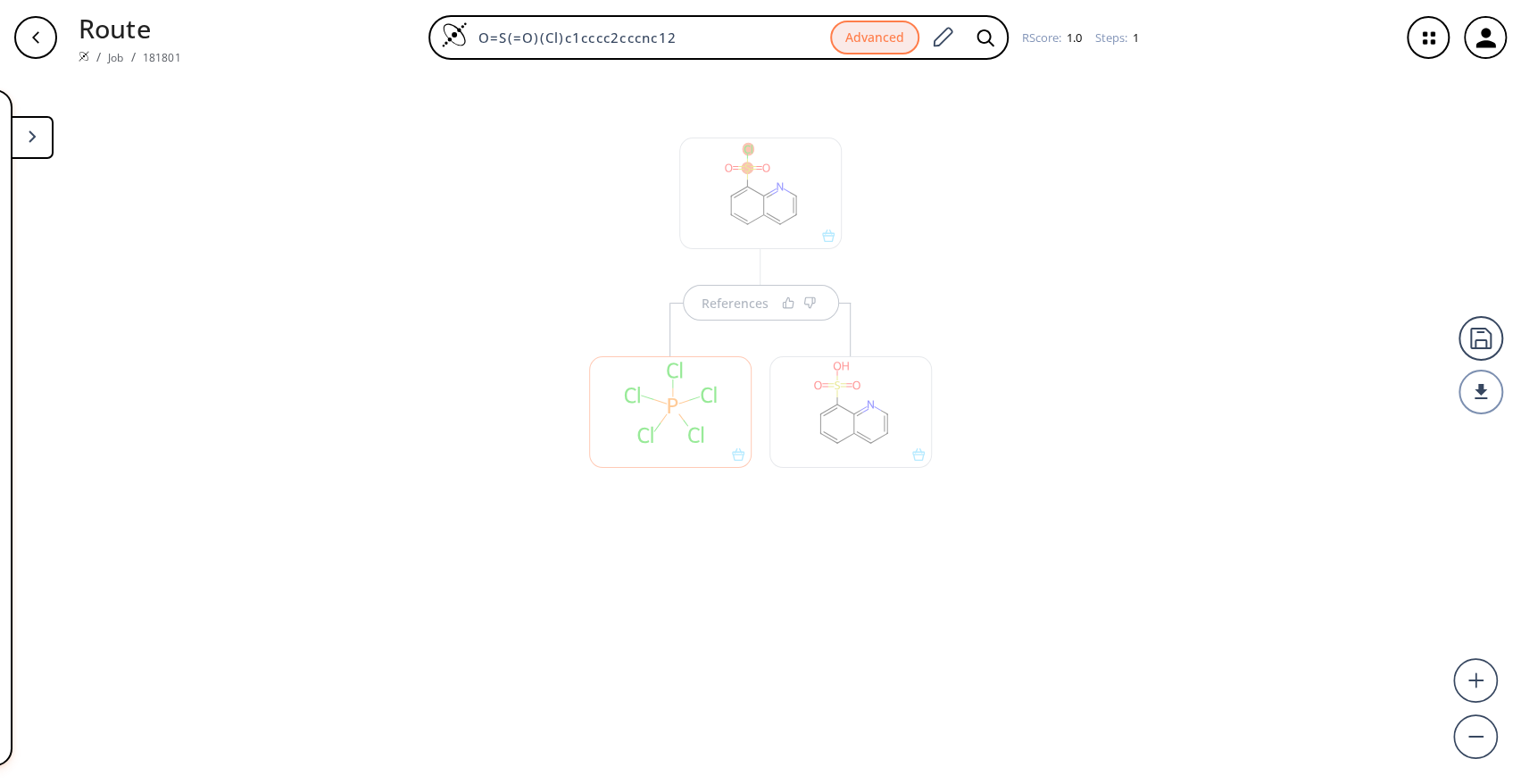
click at [1157, 385] on div "References" at bounding box center [760, 422] width 1521 height 694
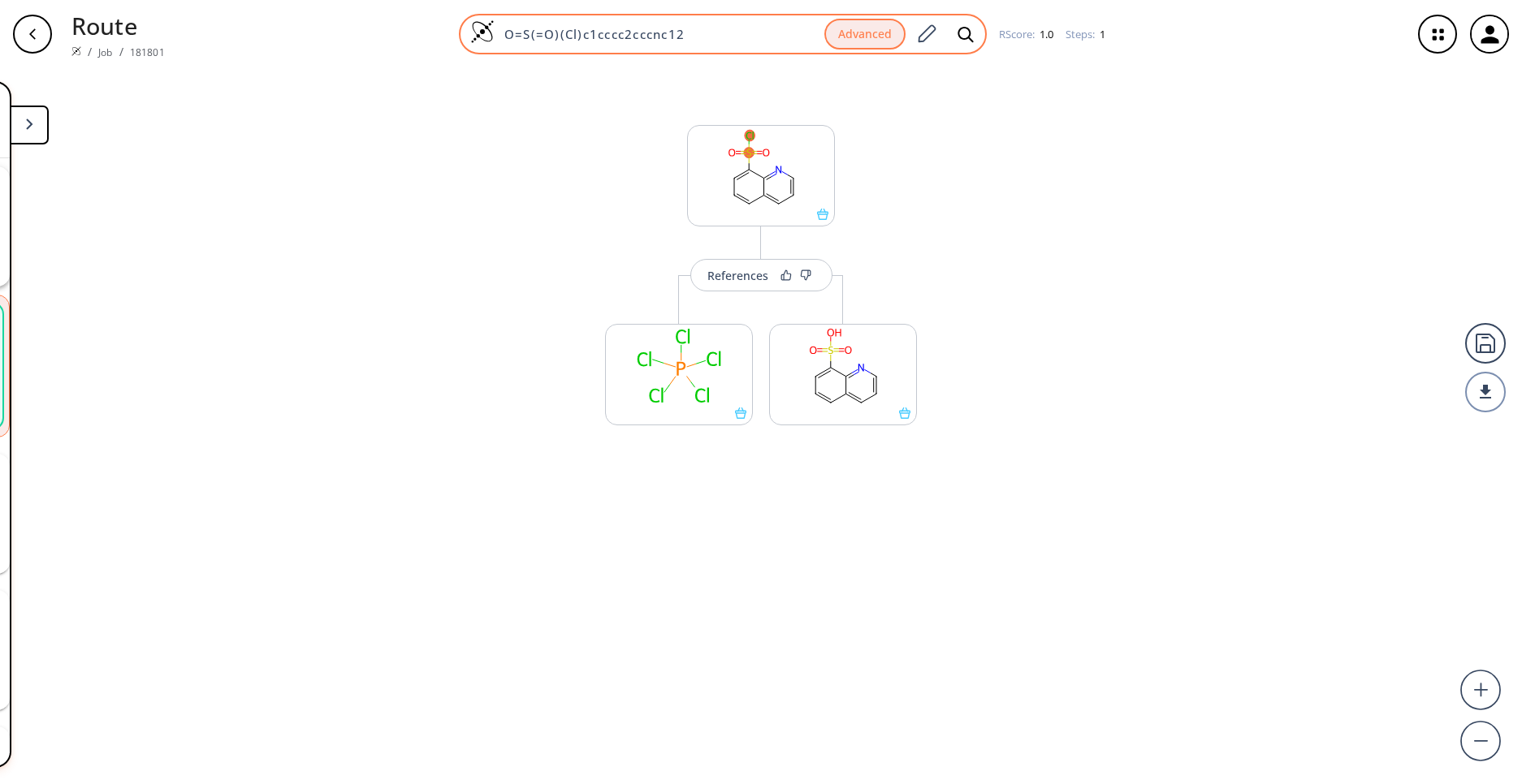
click at [554, 40] on input "O=S(=O)(Cl)c1cccc2cccnc12" at bounding box center [659, 35] width 330 height 16
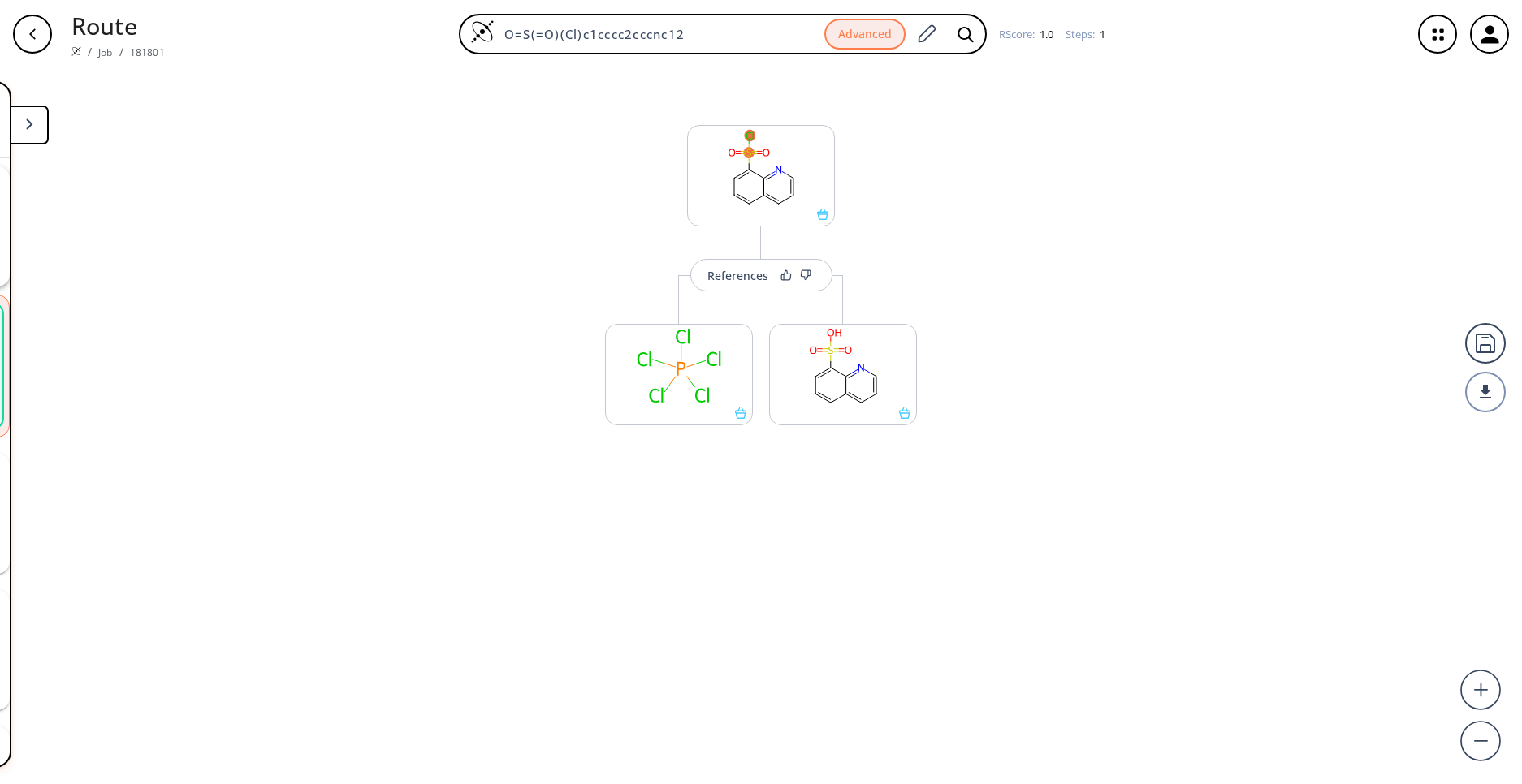
paste input "C1=CC2=C(C(=C1)S(=O)(=O)NC3=CC=C(C=C3)C(=O)O)N=CC=C2"
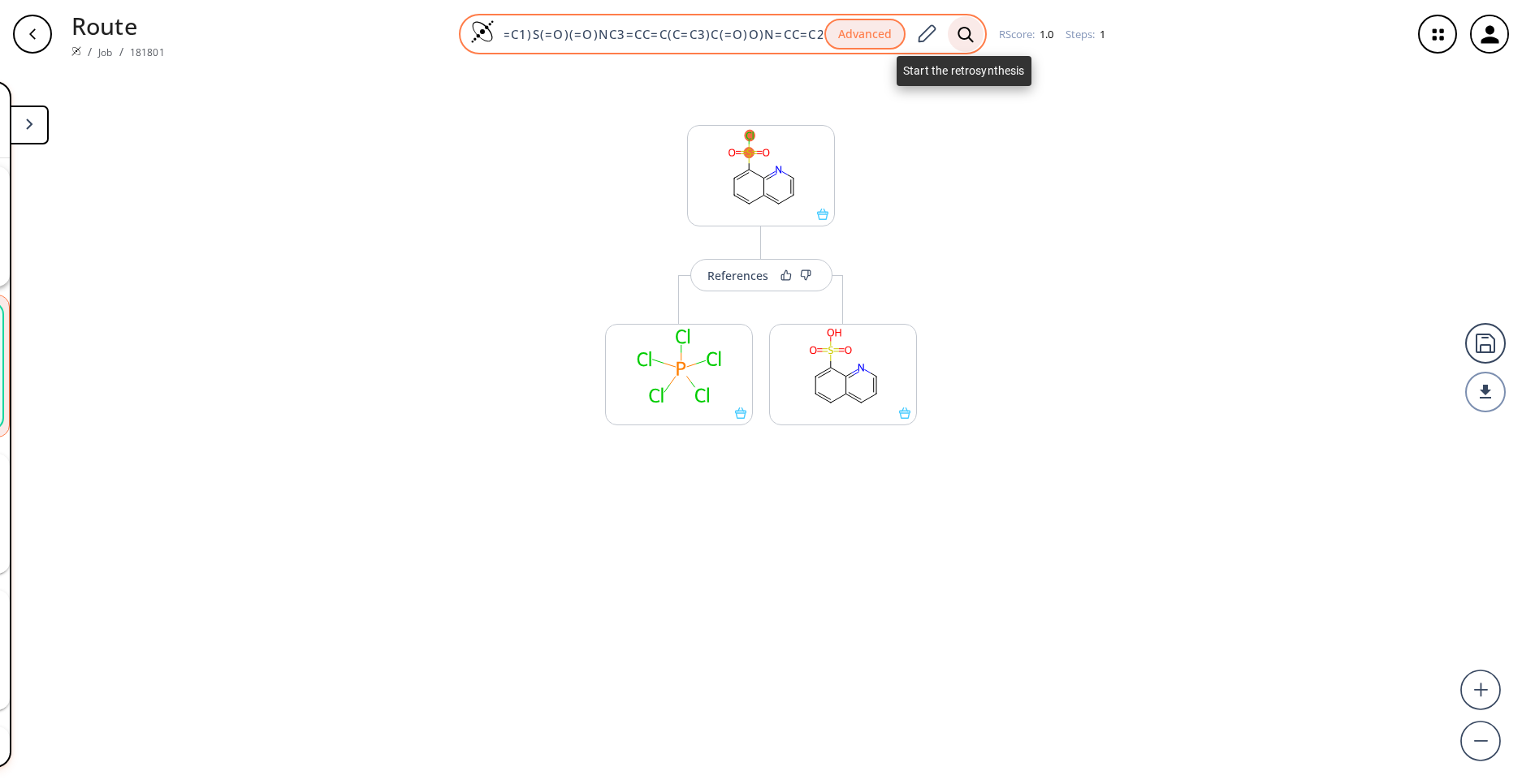
type input "C1=CC2=C(C(=C1)S(=O)(=O)NC3=CC=C(C=C3)C(=O)O)N=CC=C2"
click at [964, 33] on icon at bounding box center [966, 35] width 16 height 17
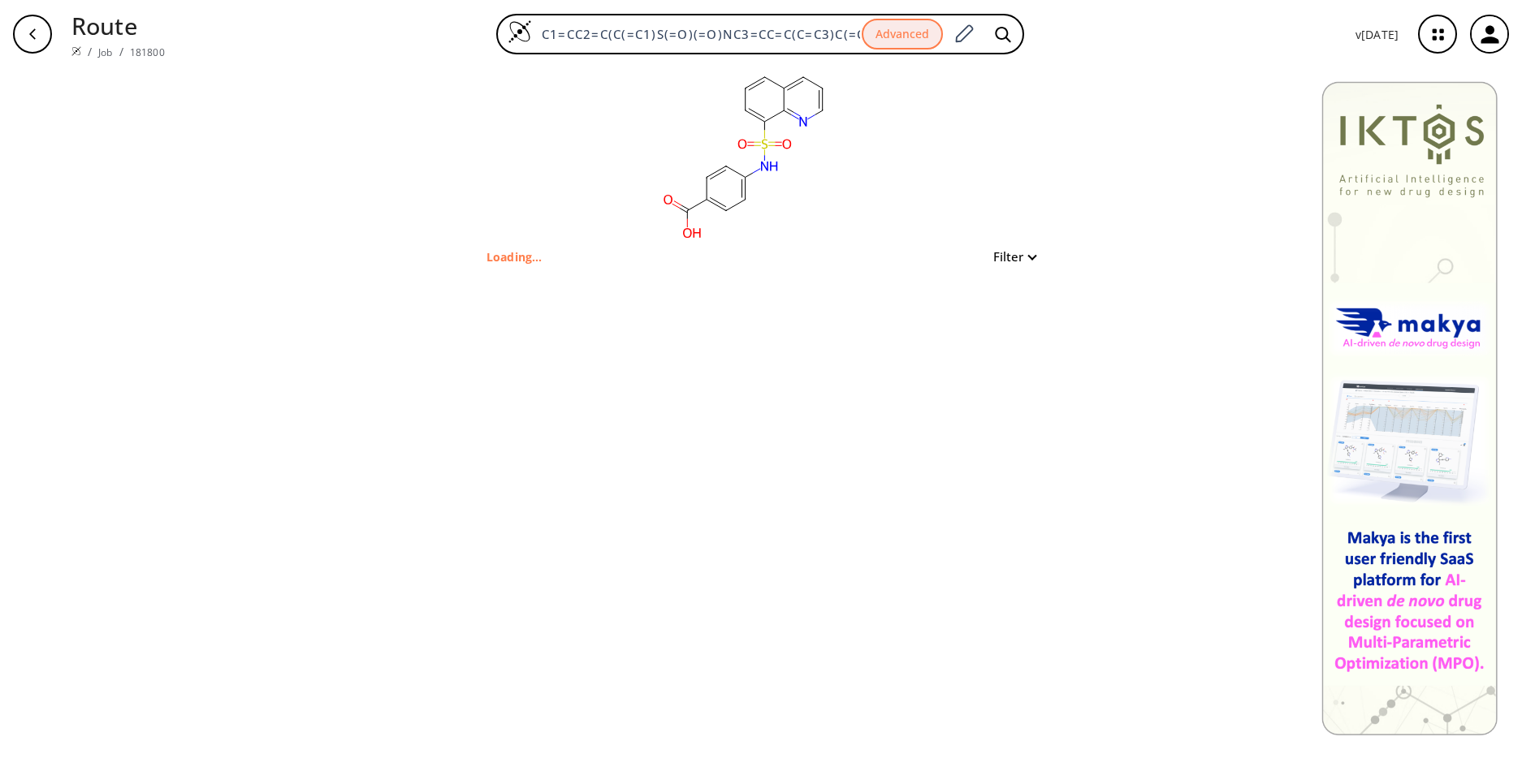
type input "O=C(O)c1ccc(NS(=O)(=O)c2cccc3cccnc23)cc1"
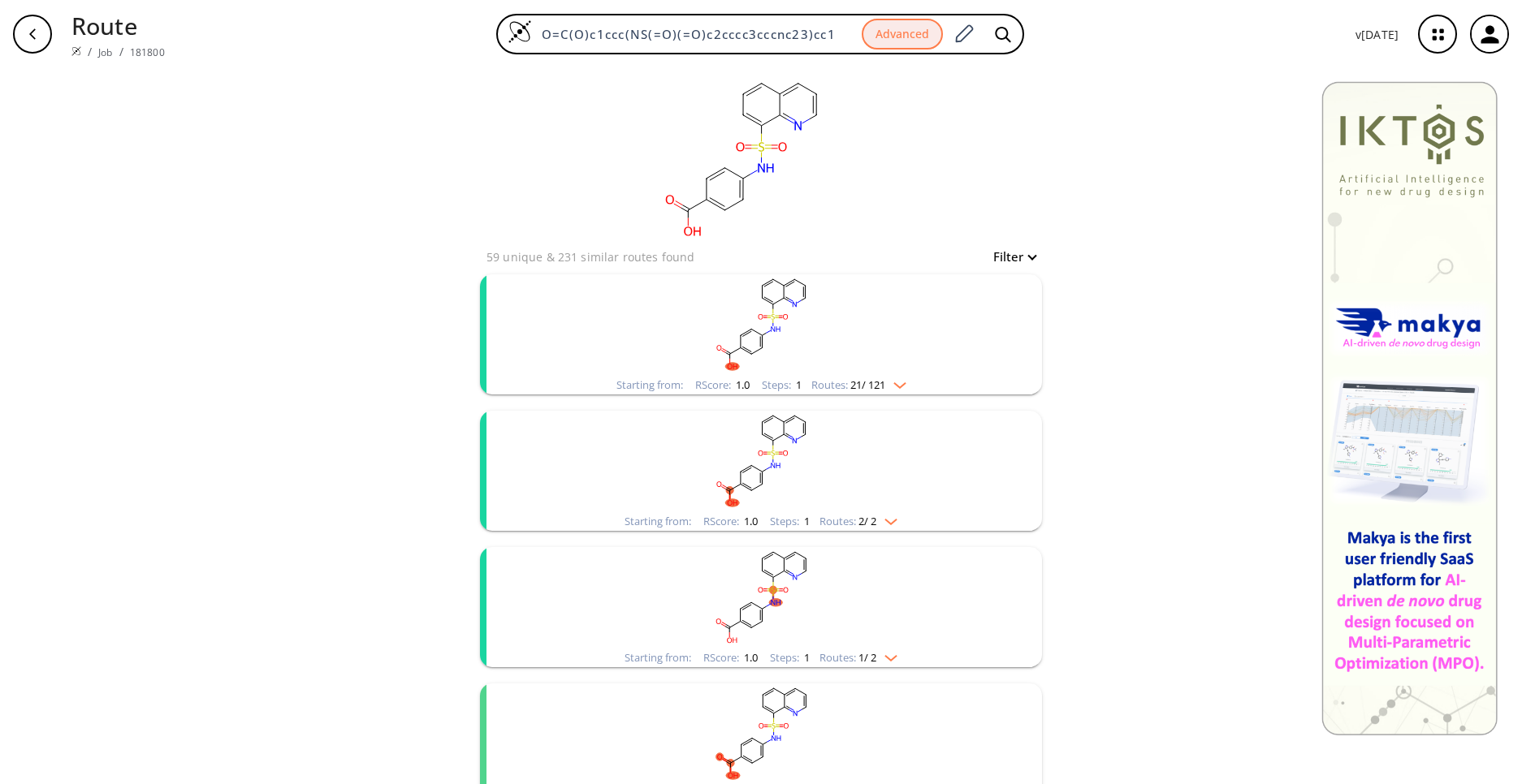
click at [965, 313] on rect "clusters" at bounding box center [760, 325] width 422 height 101
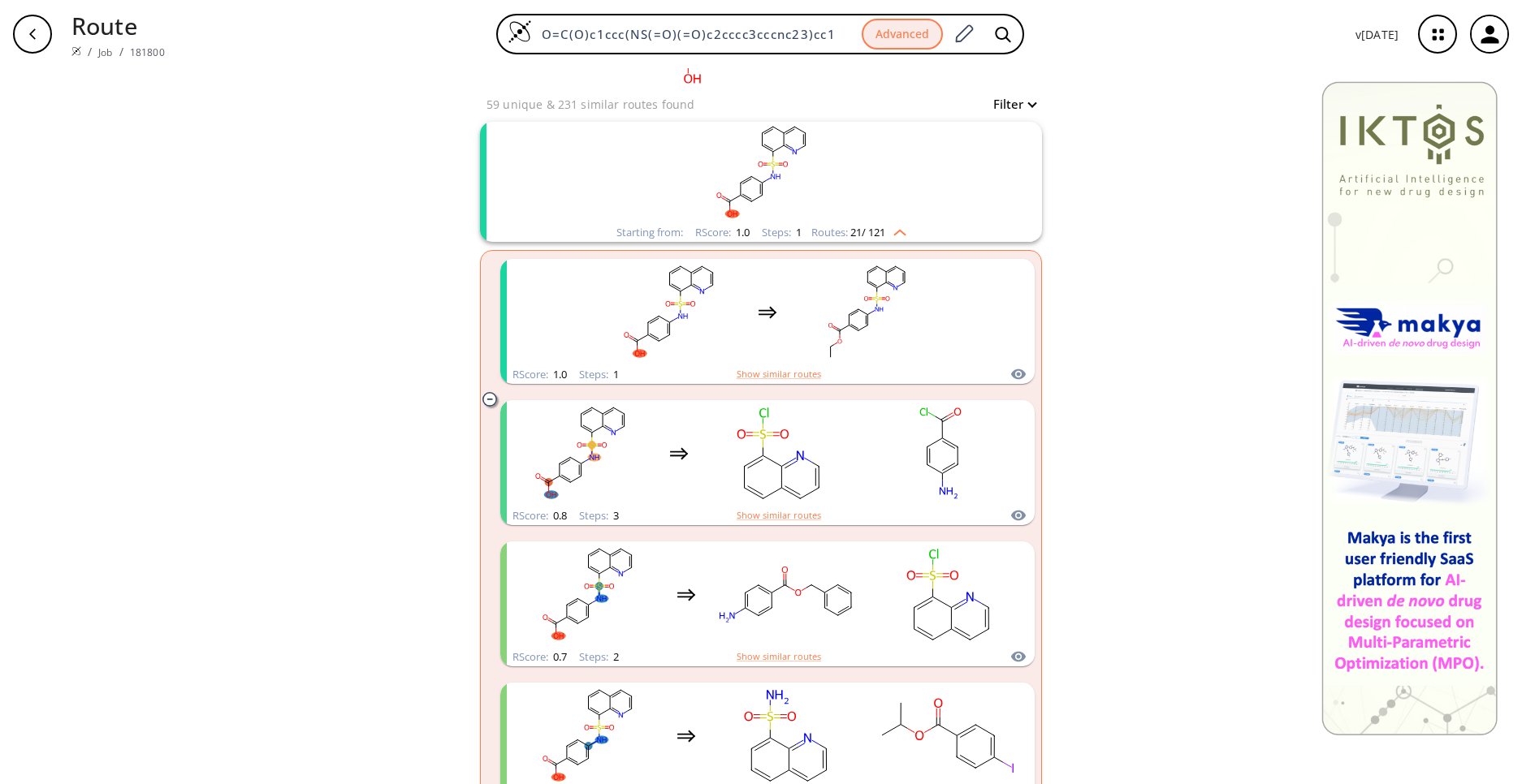
scroll to position [195, 0]
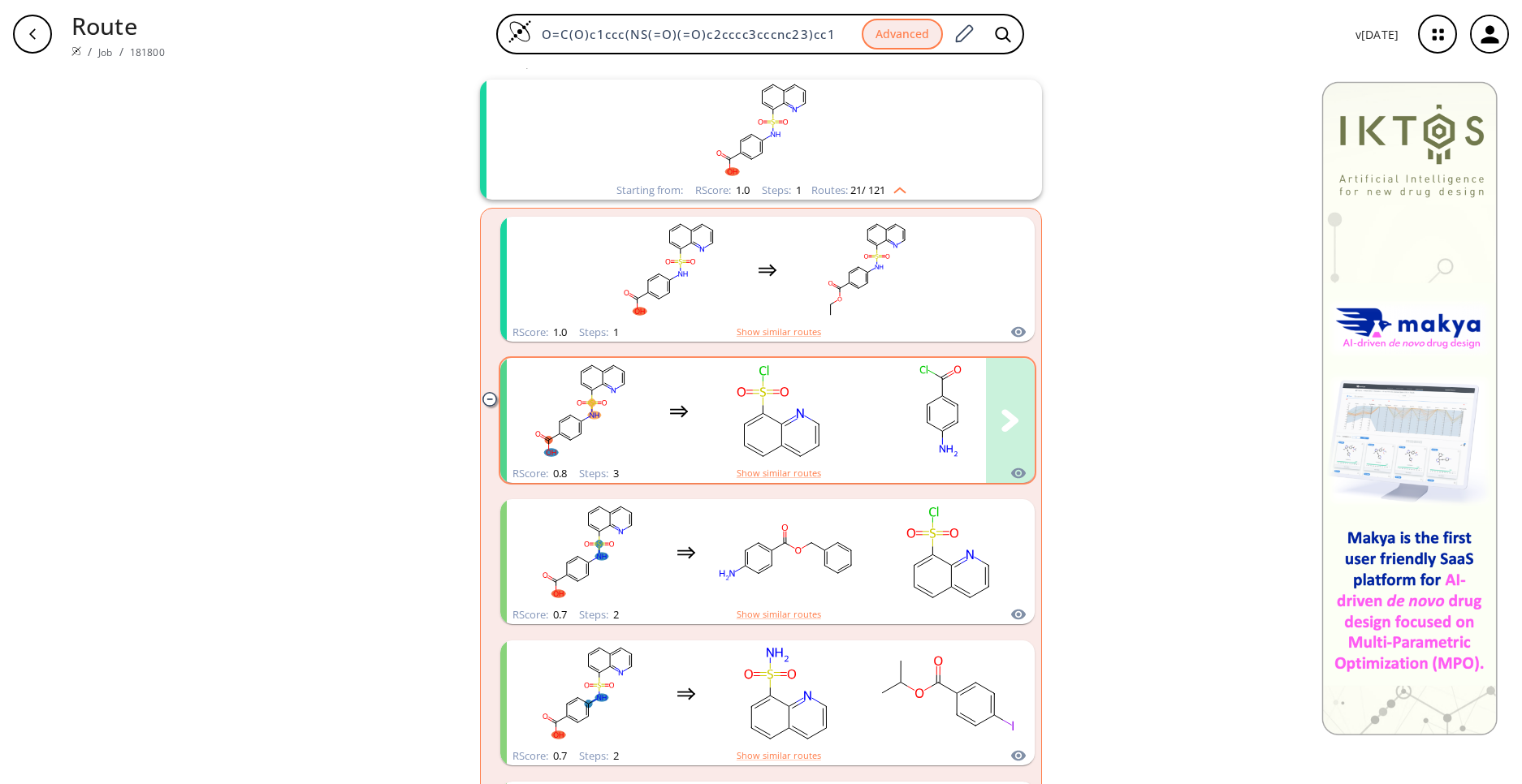
click at [867, 426] on icon "clusters" at bounding box center [940, 411] width 146 height 101
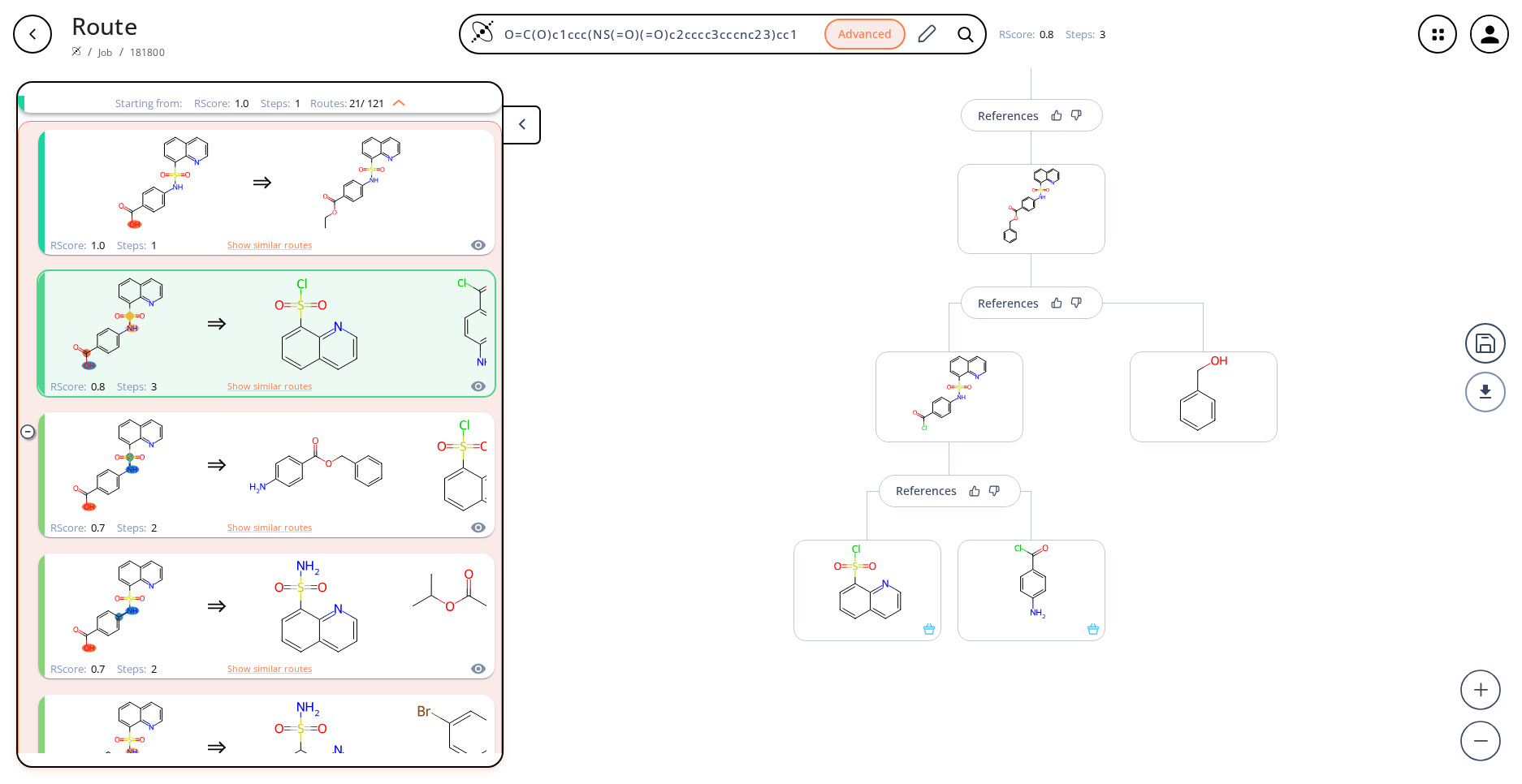
scroll to position [160, 0]
click at [838, 561] on rect at bounding box center [867, 582] width 146 height 83
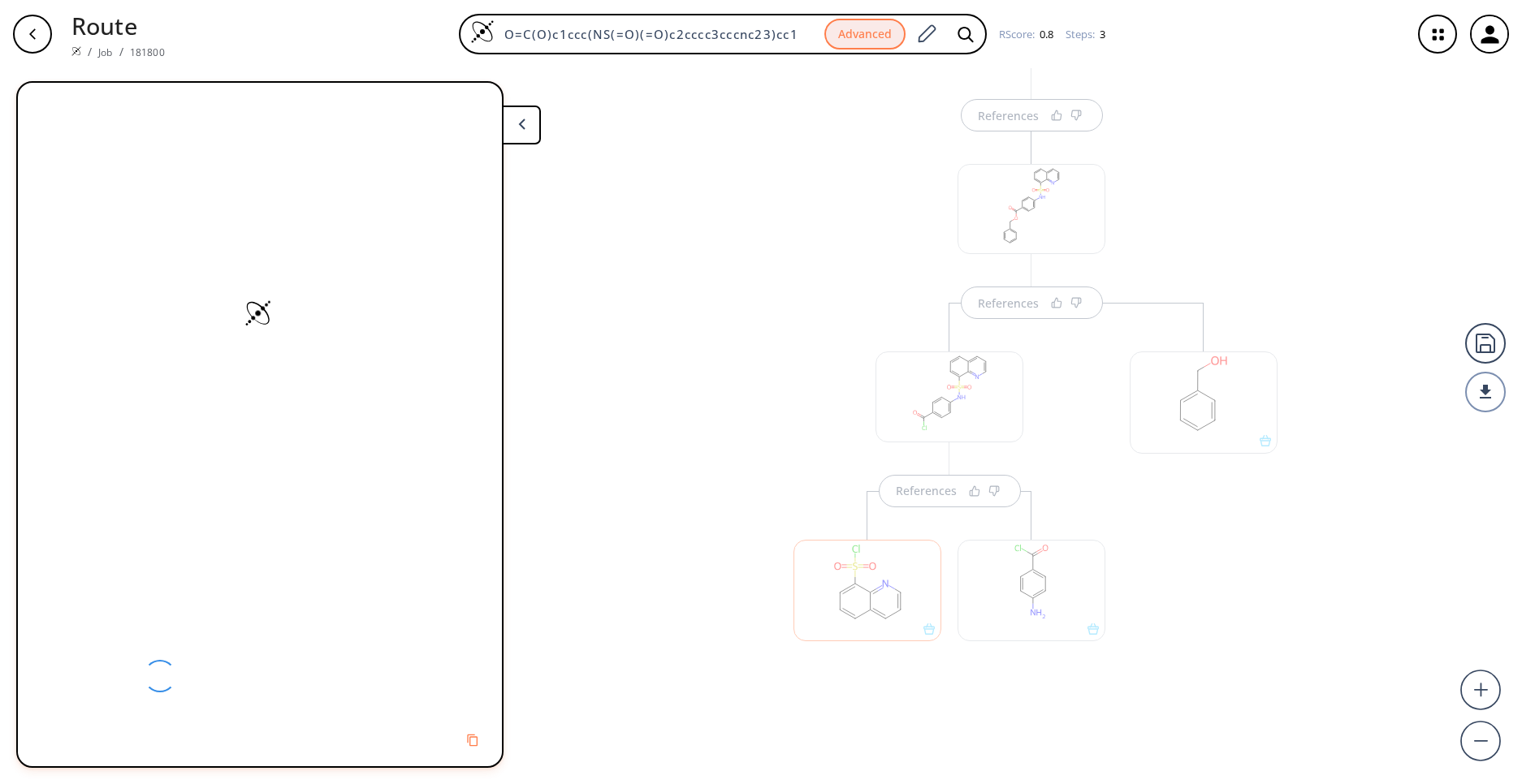
scroll to position [0, 0]
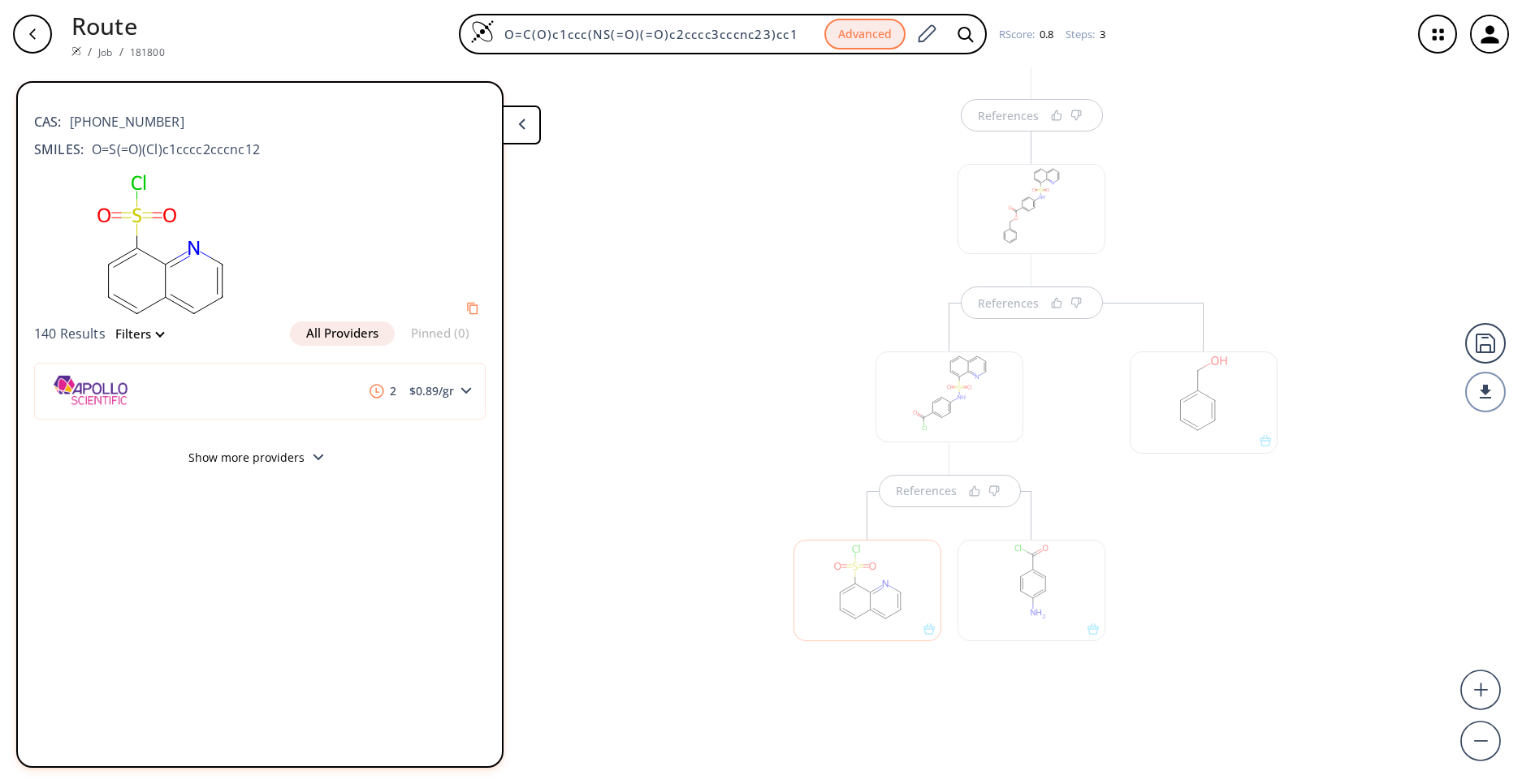
click at [262, 455] on button "Show more providers" at bounding box center [259, 460] width 452 height 38
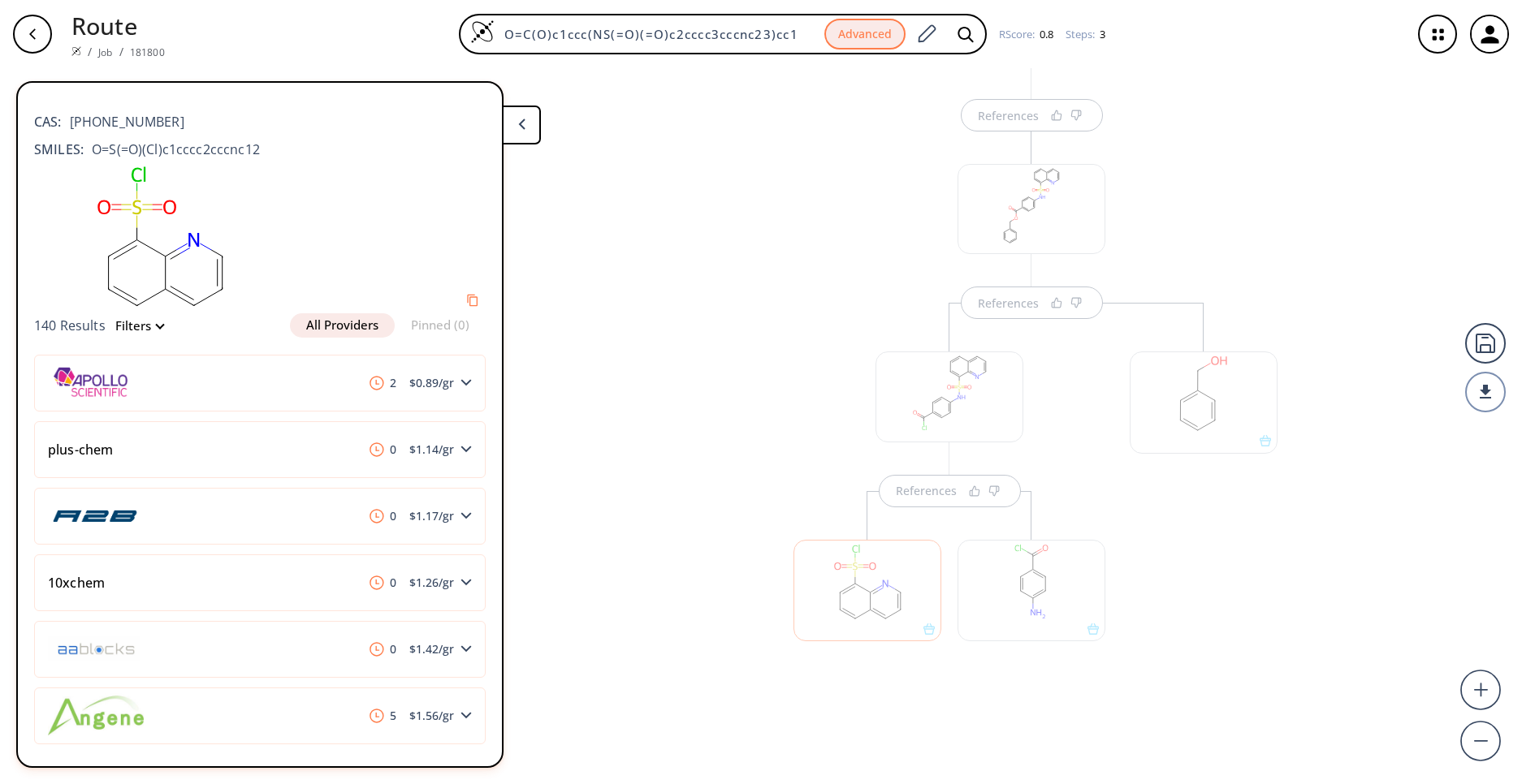
click at [769, 530] on div "References References" at bounding box center [1032, 427] width 525 height 624
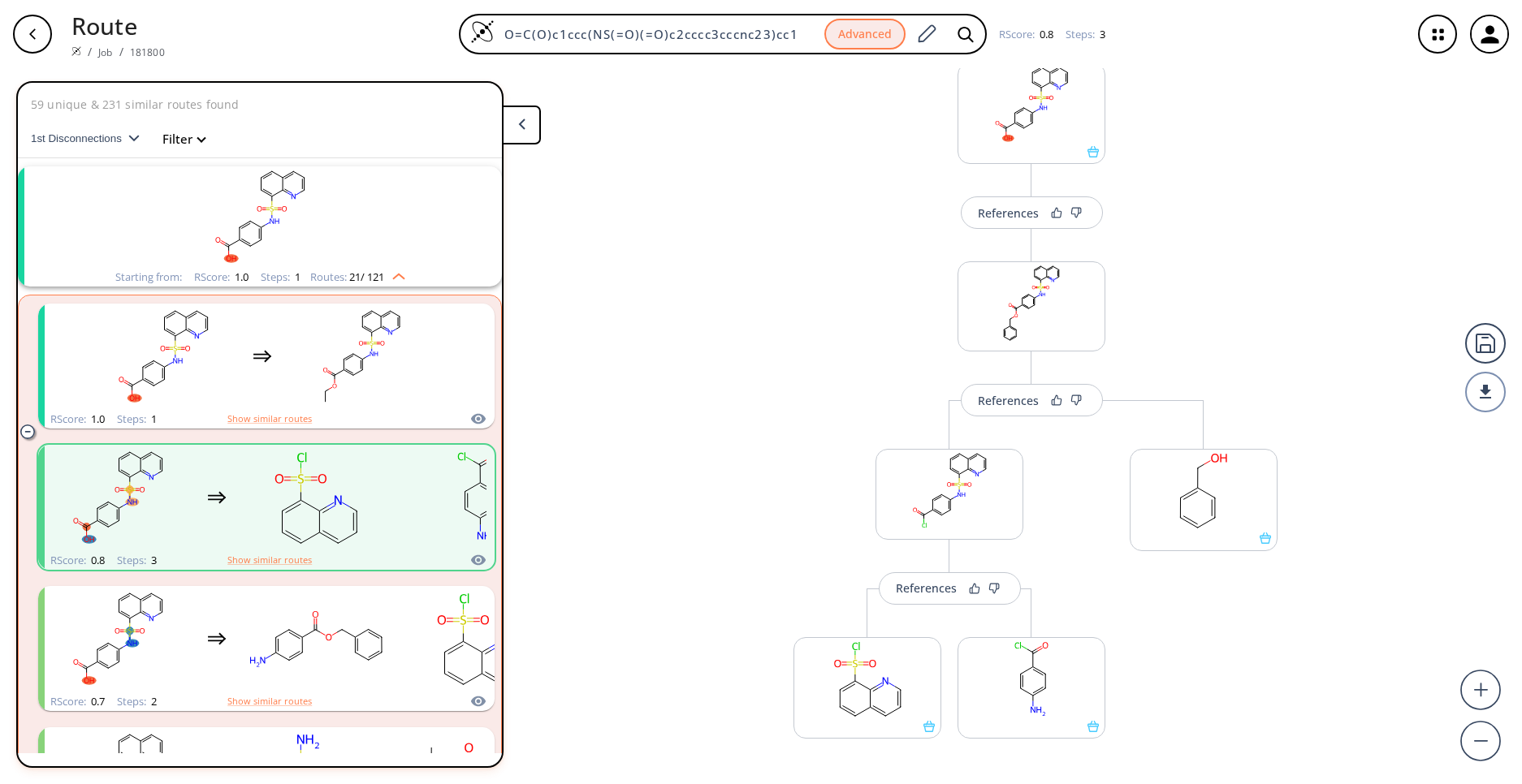
click at [278, 230] on rect "clusters" at bounding box center [259, 216] width 422 height 101
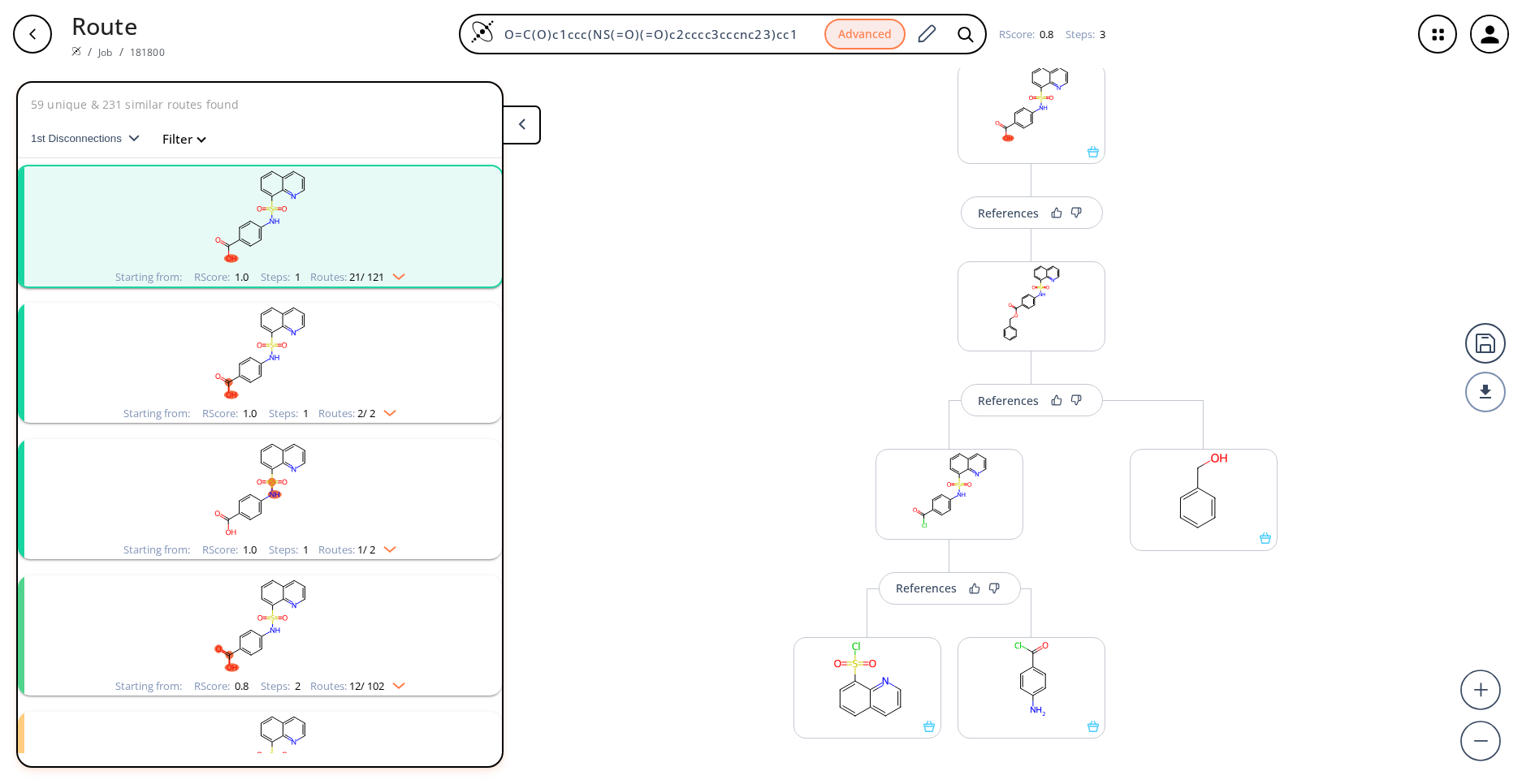
click at [348, 258] on rect "clusters" at bounding box center [259, 216] width 422 height 101
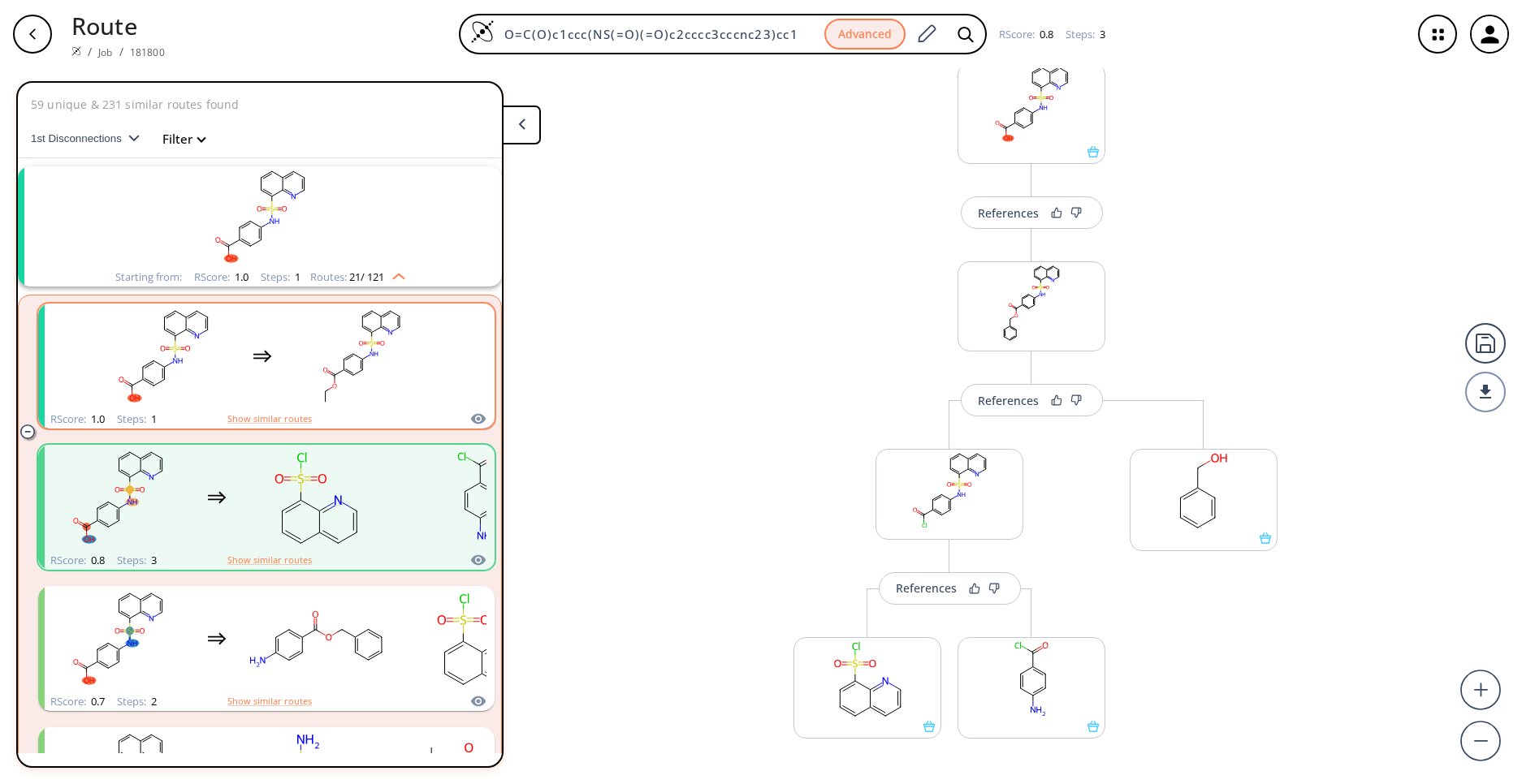
click at [371, 351] on rect "clusters" at bounding box center [361, 356] width 146 height 101
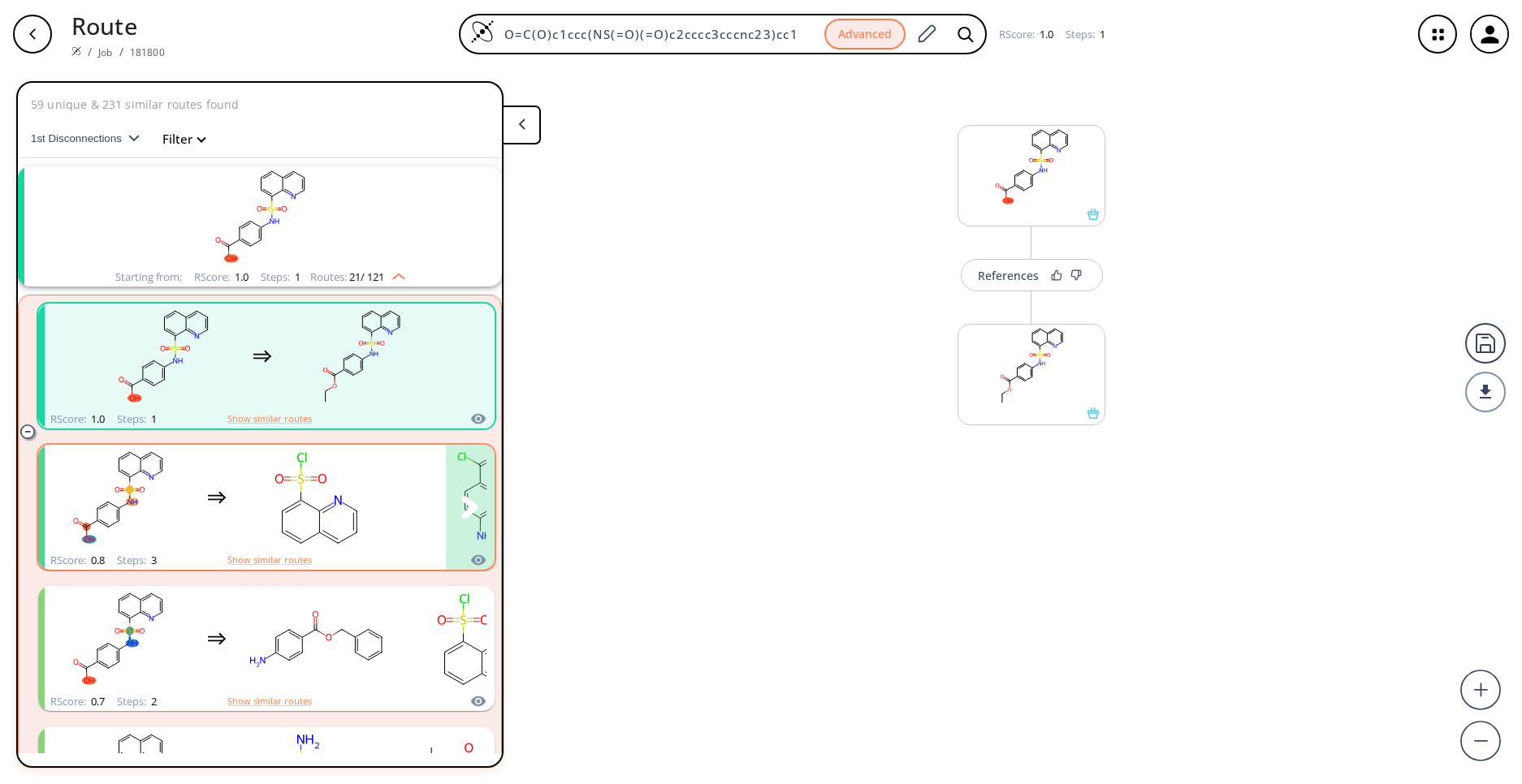
click at [369, 508] on rect "clusters" at bounding box center [316, 498] width 146 height 101
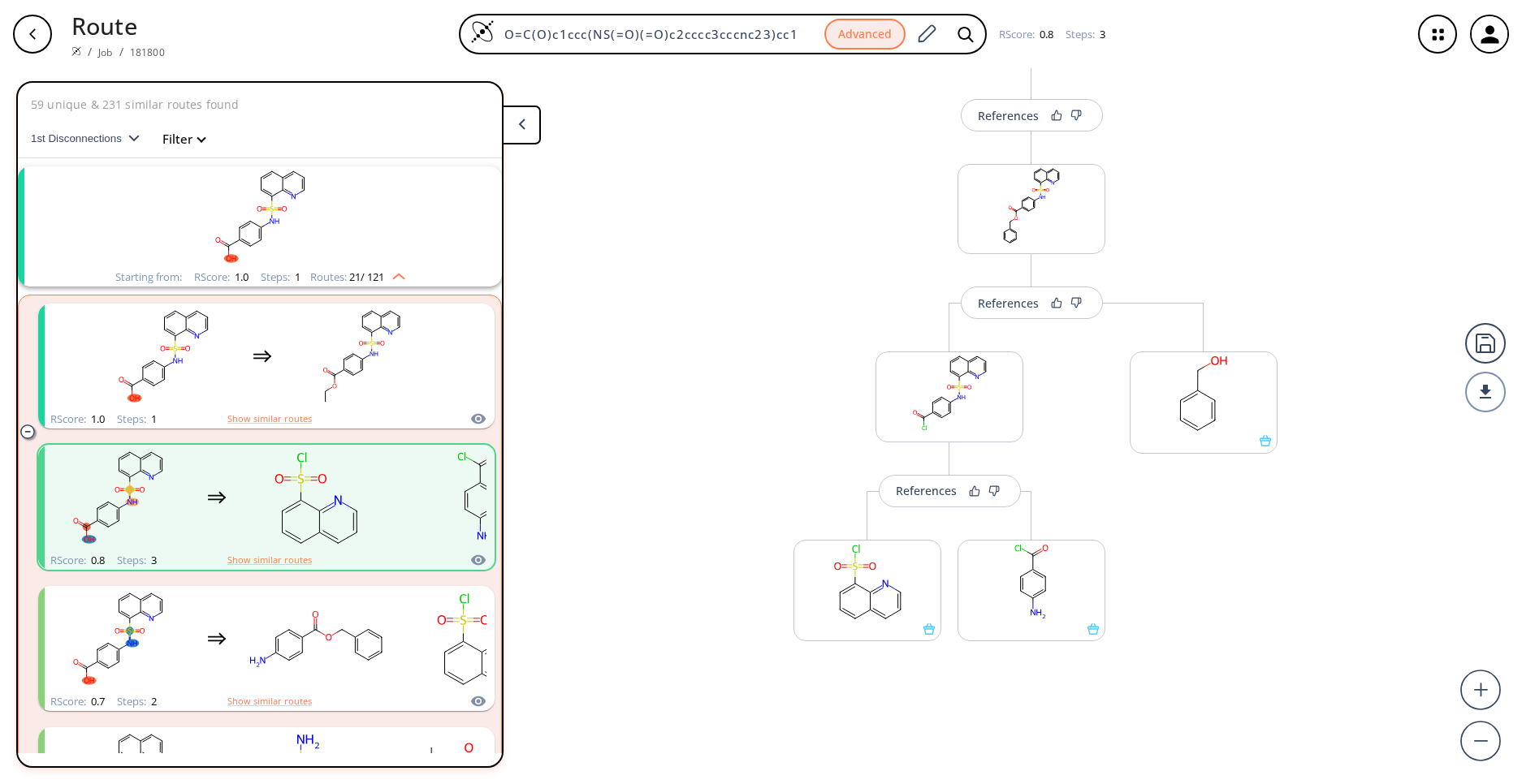
click at [290, 232] on rect "clusters" at bounding box center [259, 216] width 422 height 101
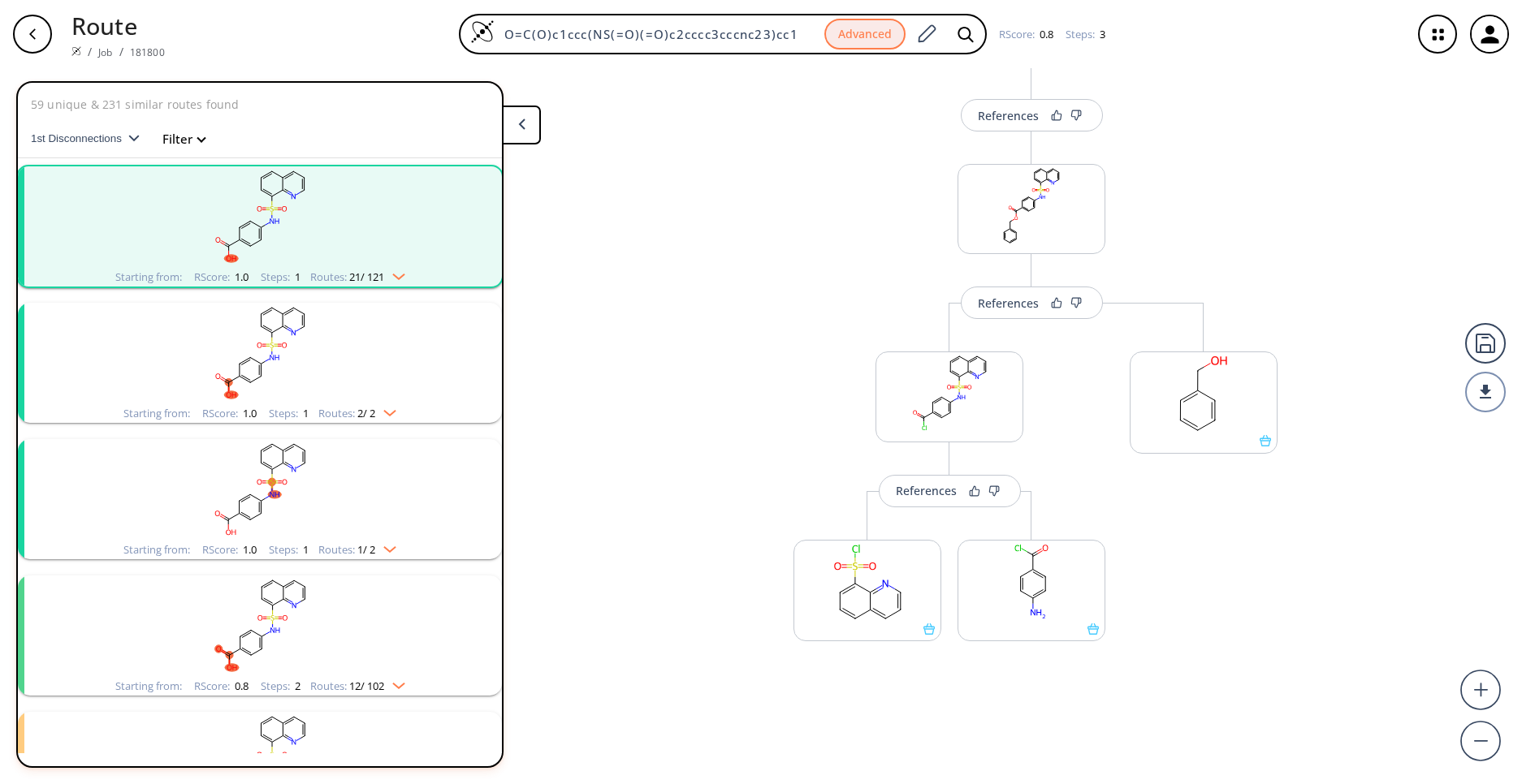
click at [290, 232] on rect "clusters" at bounding box center [259, 216] width 422 height 101
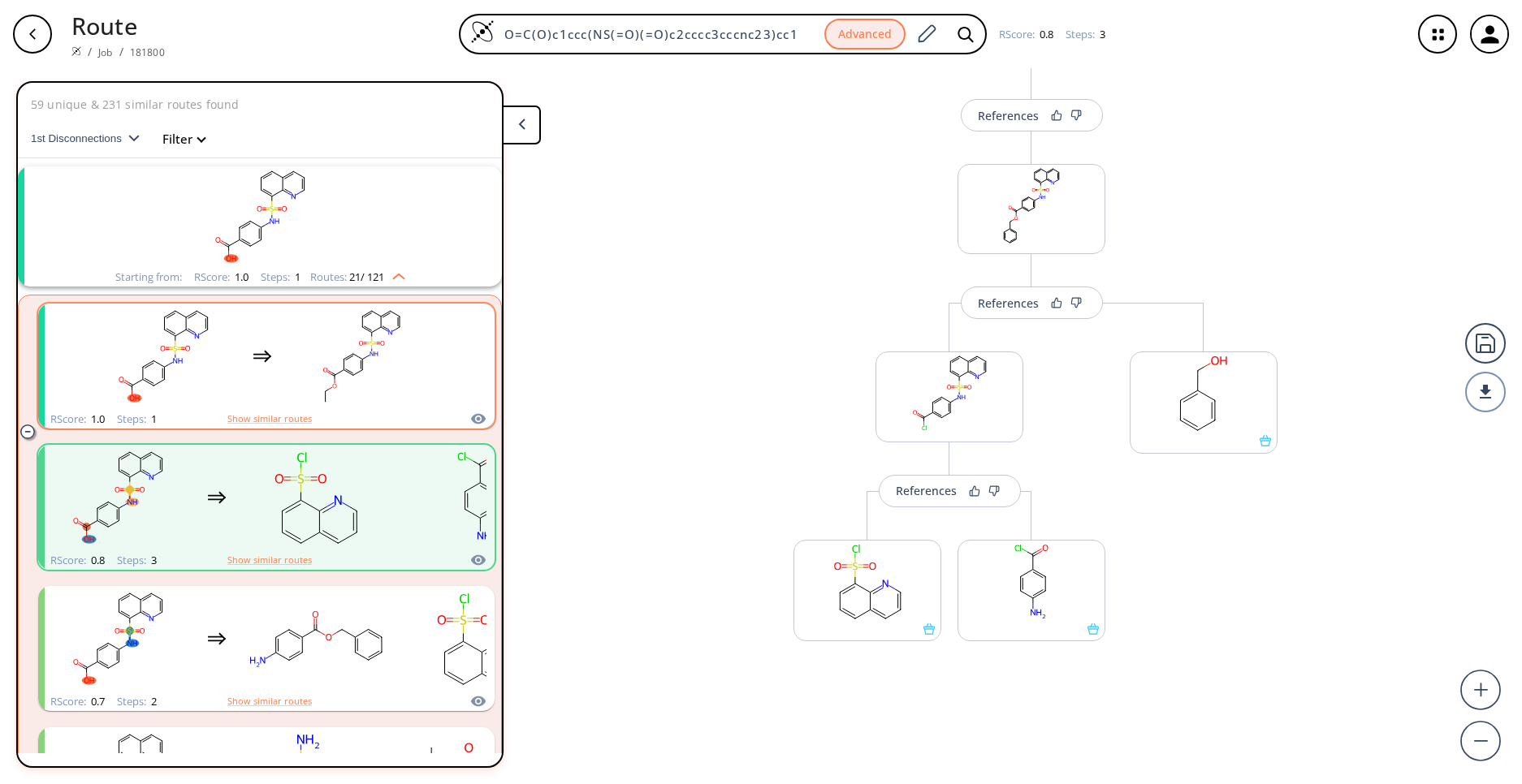
click at [353, 346] on rect "clusters" at bounding box center [361, 356] width 146 height 101
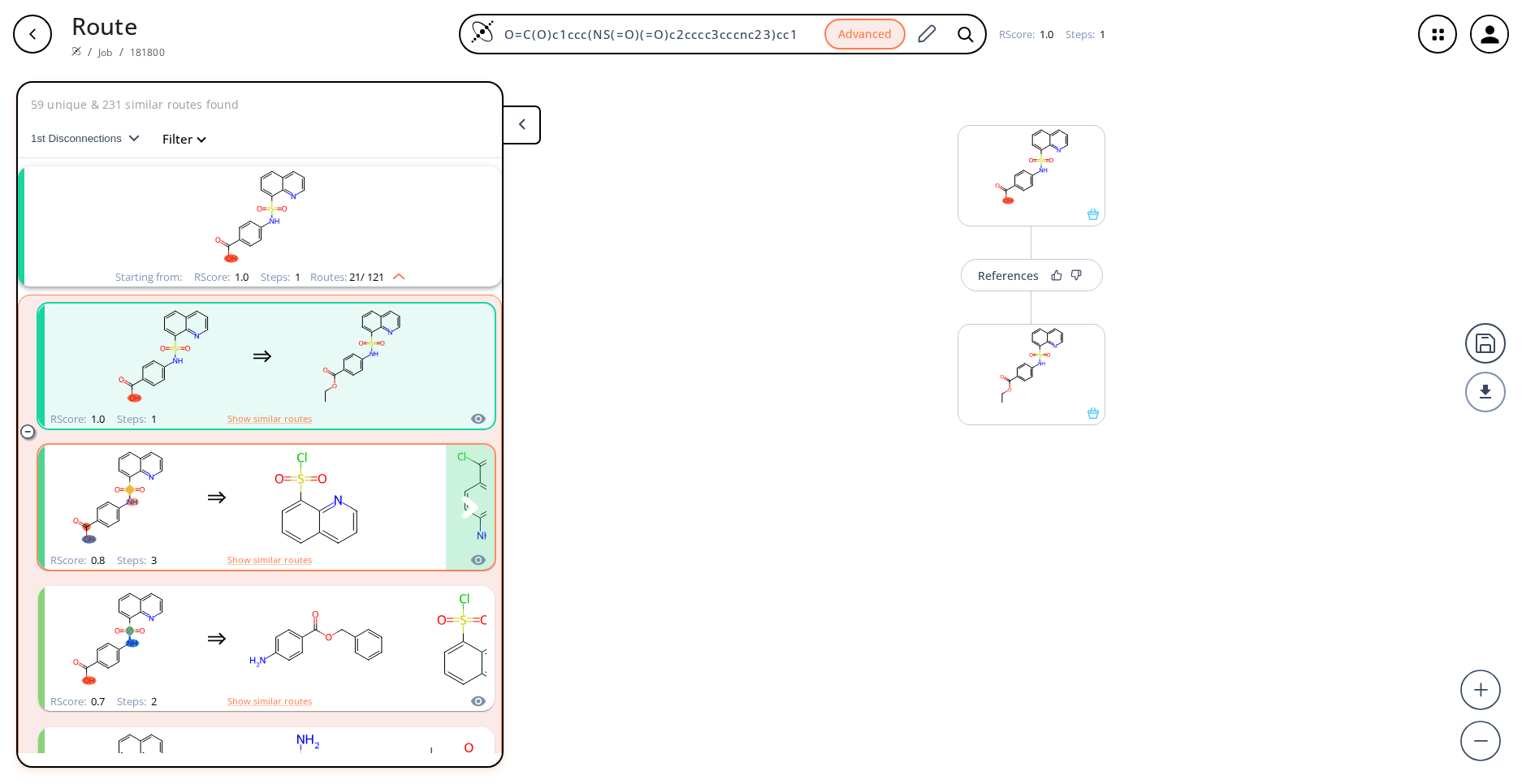
click at [405, 460] on div "clusters" at bounding box center [378, 498] width 669 height 106
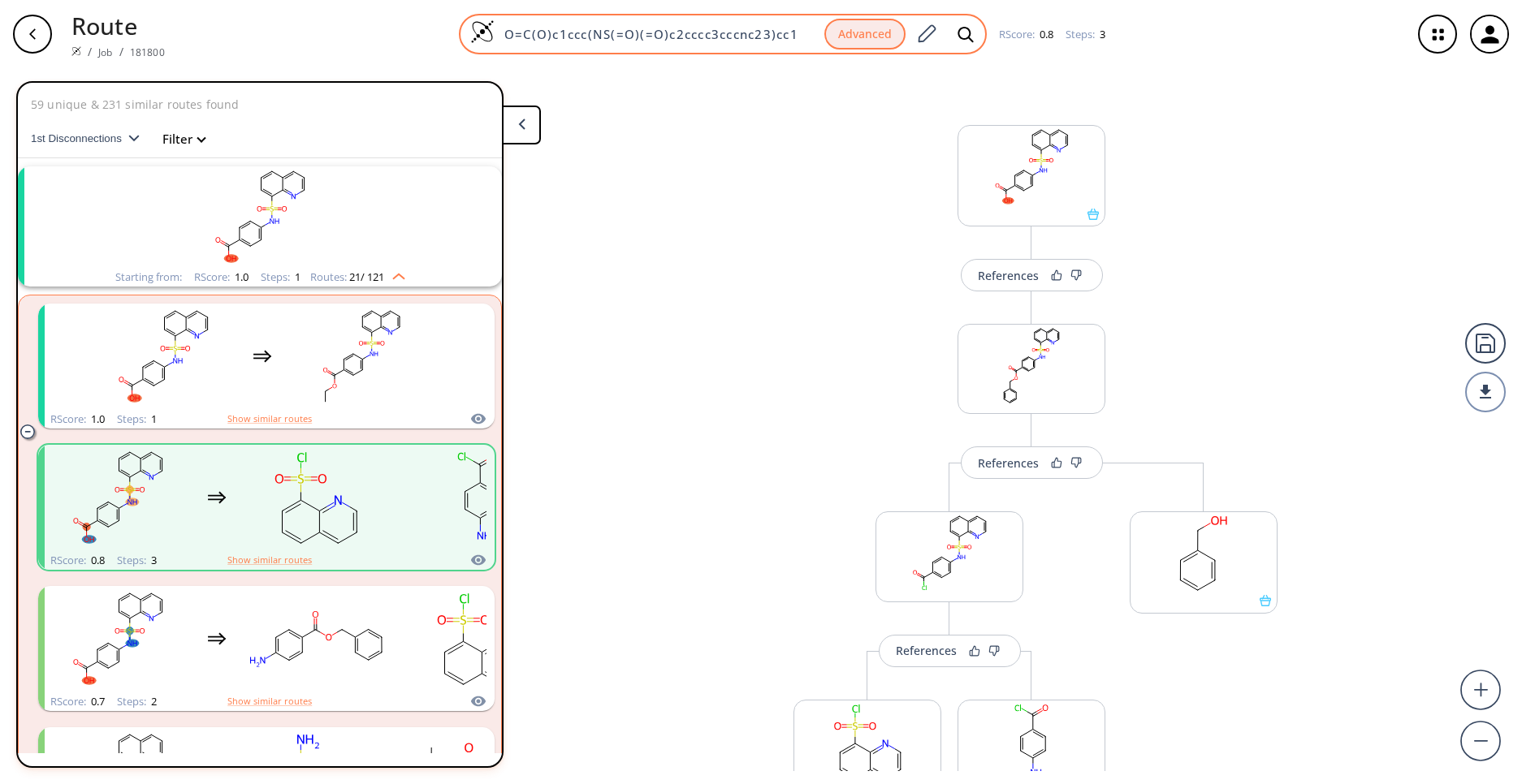
click at [735, 40] on input "O=C(O)c1ccc(NS(=O)(=O)c2cccc3cccnc23)cc1" at bounding box center [659, 35] width 330 height 16
click at [597, 31] on input "O=C(O)c1ccc(NS(=O)(=O)c2cccc3cccnc23)cc1" at bounding box center [659, 35] width 330 height 16
paste input "1260081-87-5"
click at [554, 37] on input "1260081-87-5" at bounding box center [659, 35] width 330 height 16
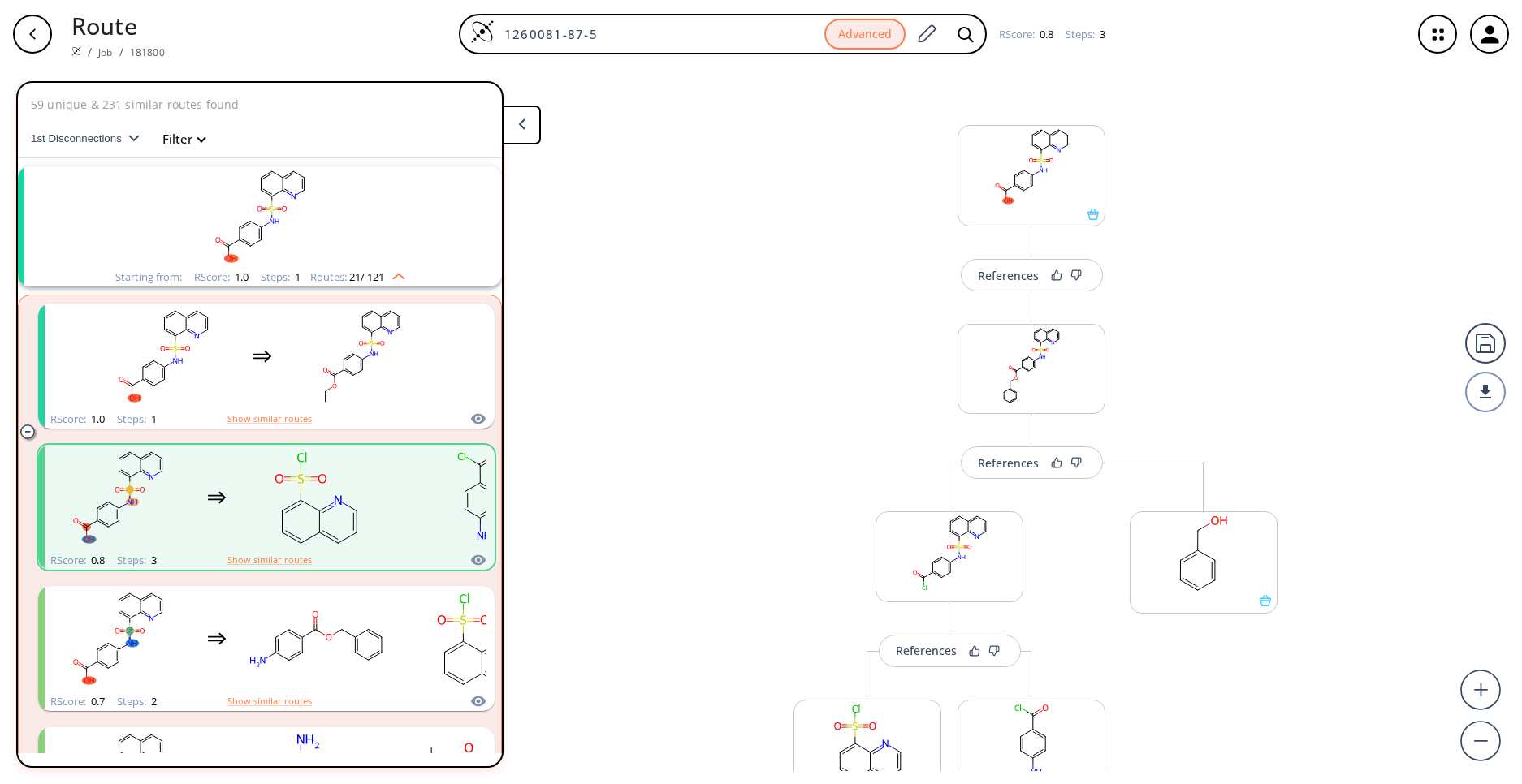
paste input "C1CN(CCN1)C(=O)C2=CC=C(C=C2)NS(=O)(=O)C3=CC=CC4=C3N=CC=C4"
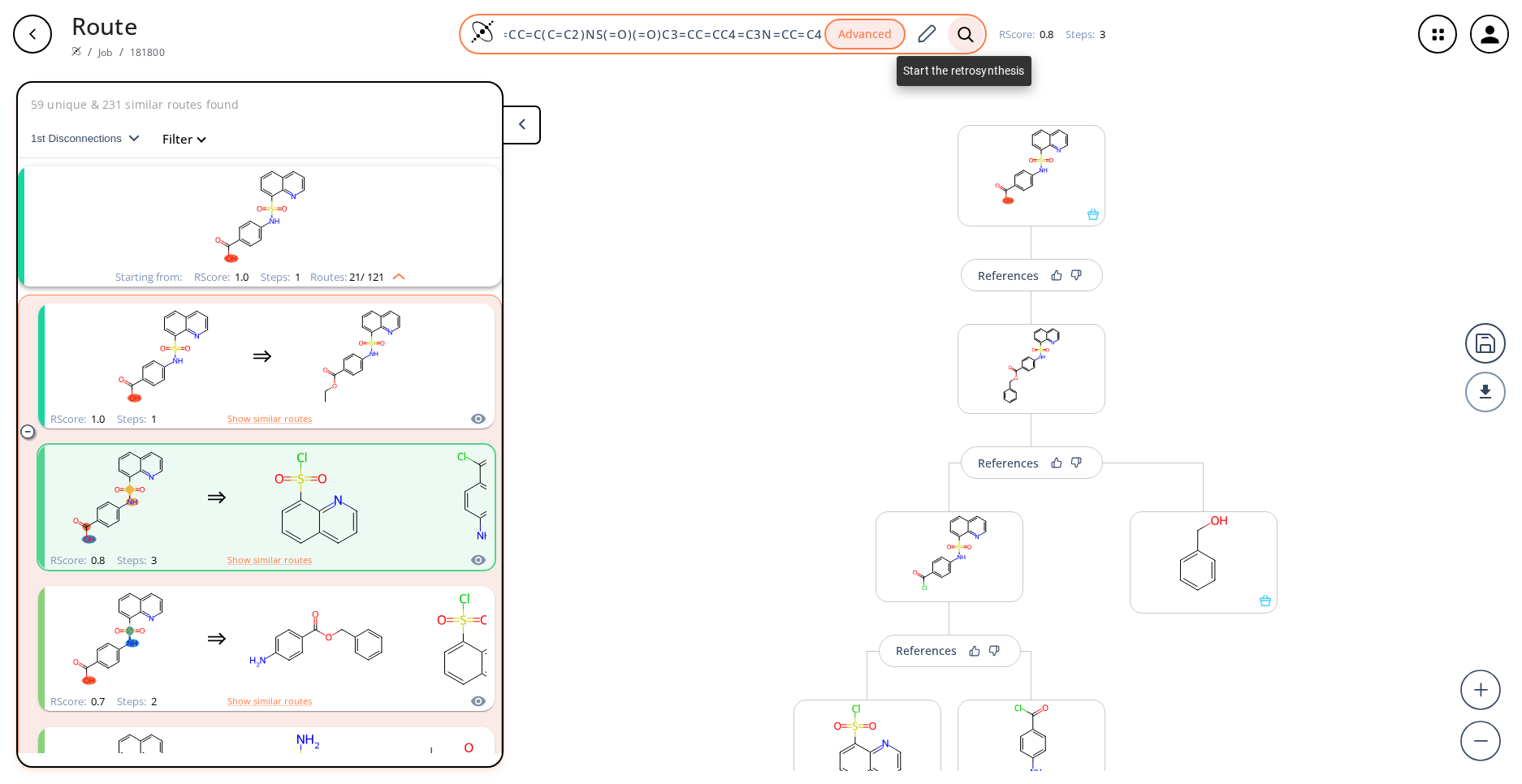
type input "C1CN(CCN1)C(=O)C2=CC=C(C=C2)NS(=O)(=O)C3=CC=CC4=C3N=CC=C4"
click at [974, 28] on div at bounding box center [965, 34] width 35 height 35
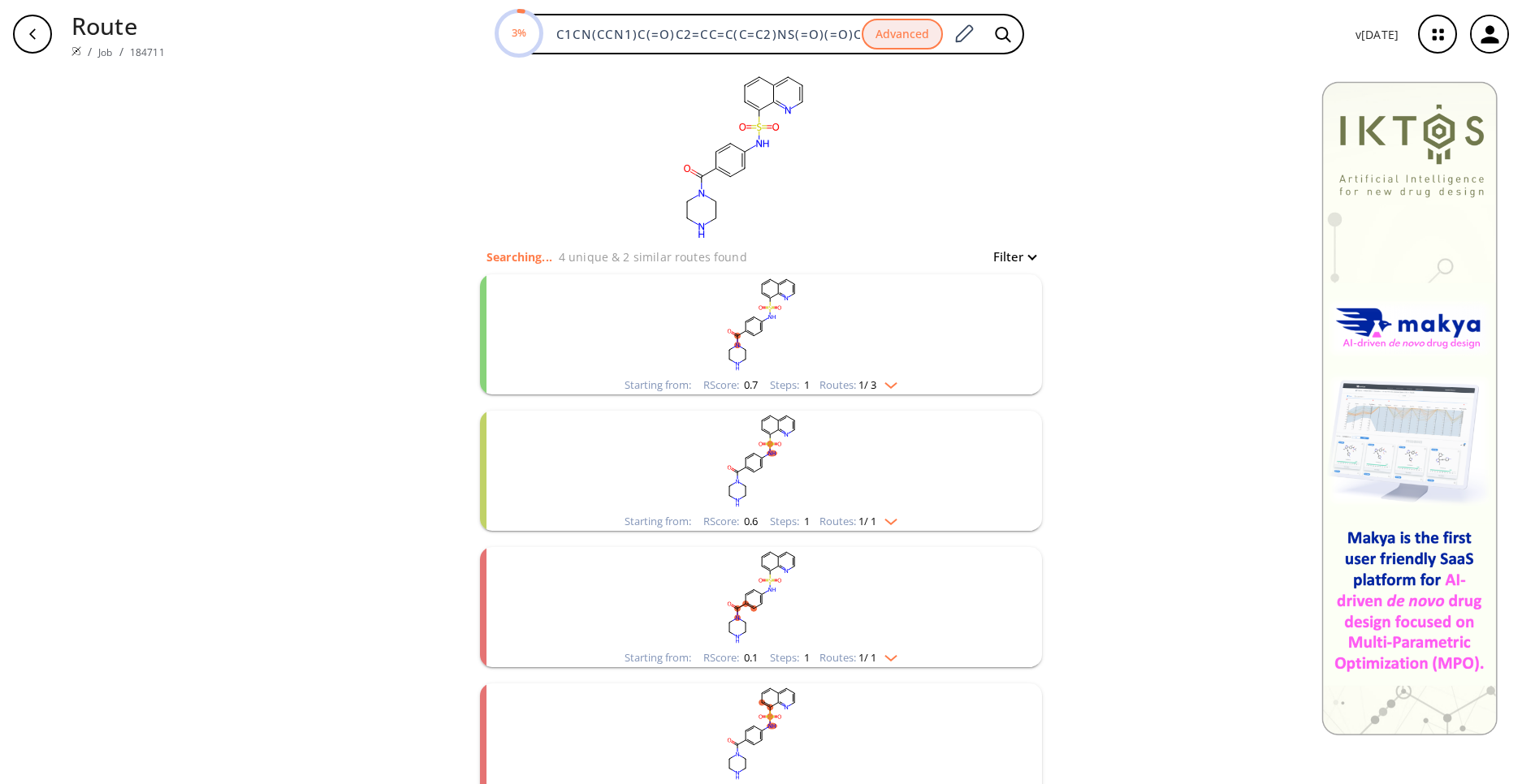
click at [856, 321] on rect "clusters" at bounding box center [760, 325] width 422 height 101
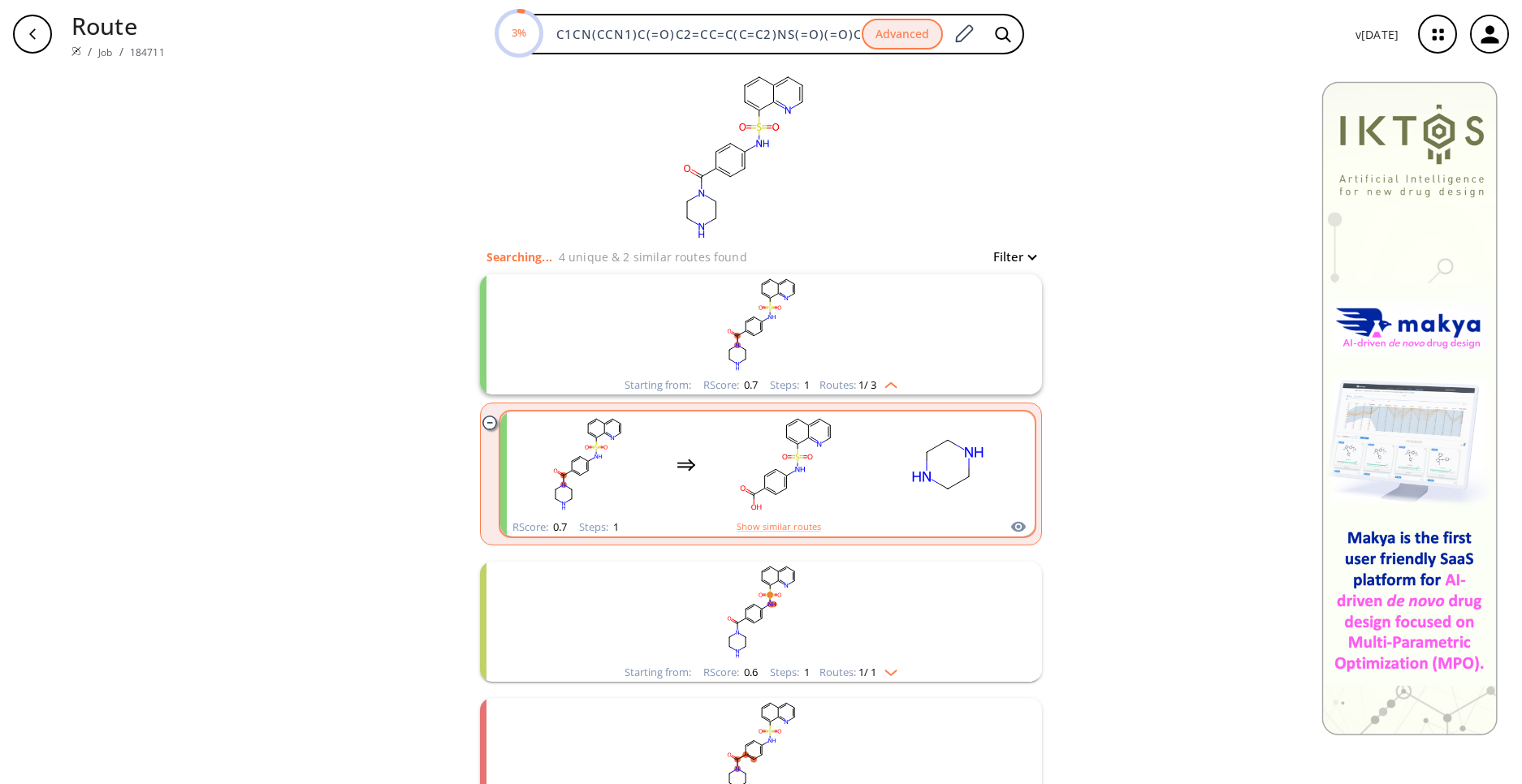
click at [875, 462] on icon "clusters" at bounding box center [948, 464] width 146 height 101
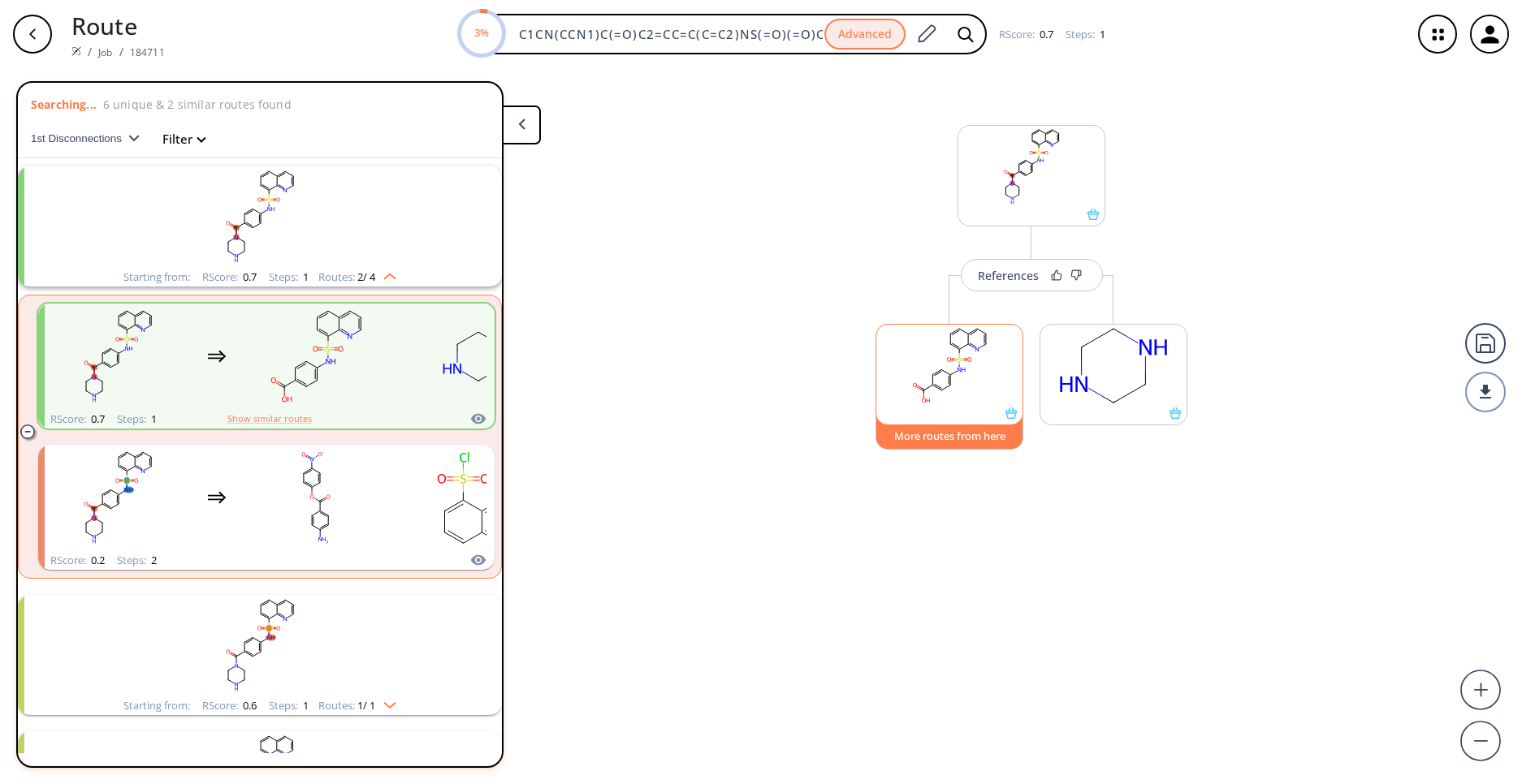
click at [967, 429] on button "More routes from here" at bounding box center [949, 432] width 148 height 35
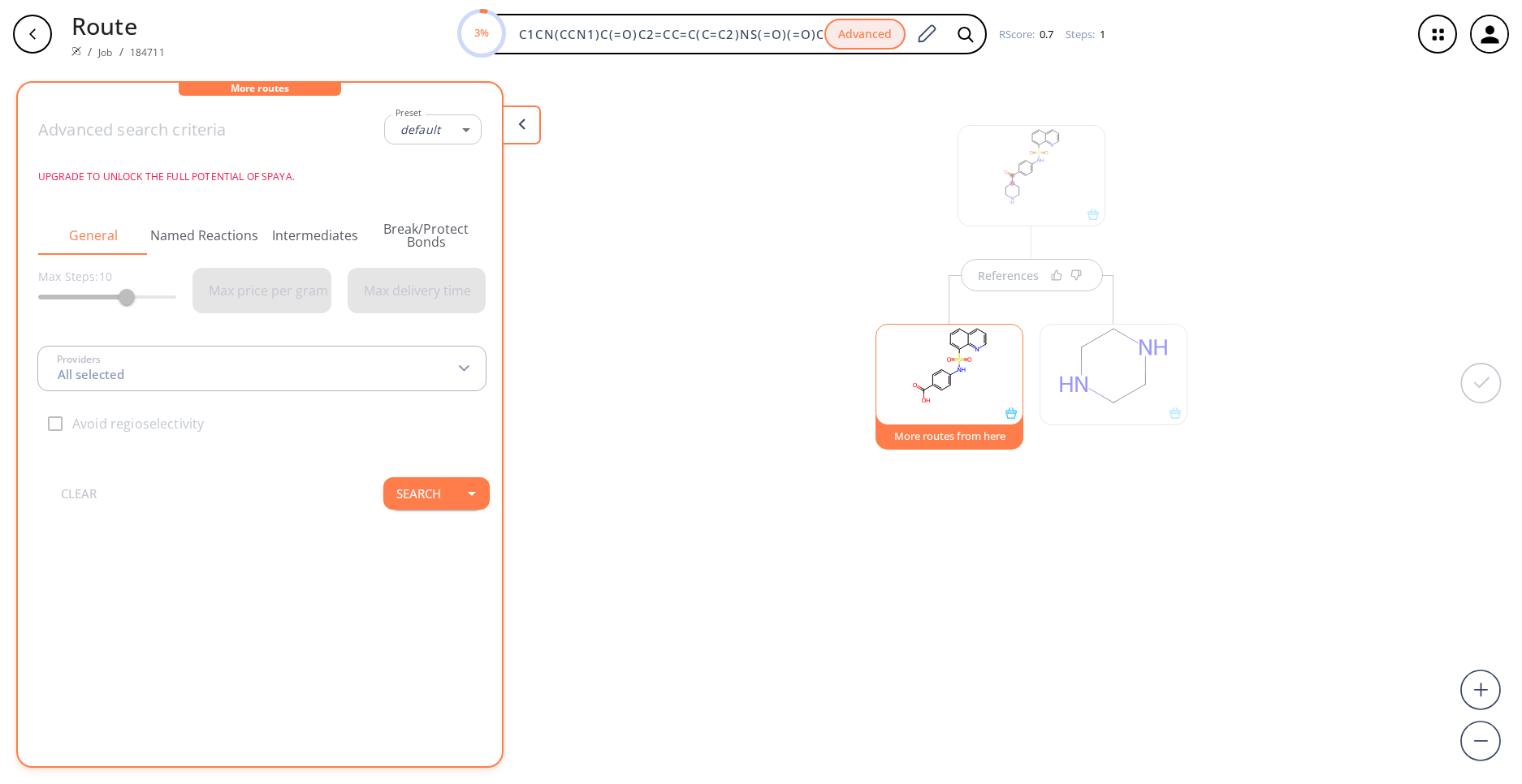
type input "-1"
type input "All selected"
click at [388, 540] on button "Search" at bounding box center [419, 537] width 71 height 32
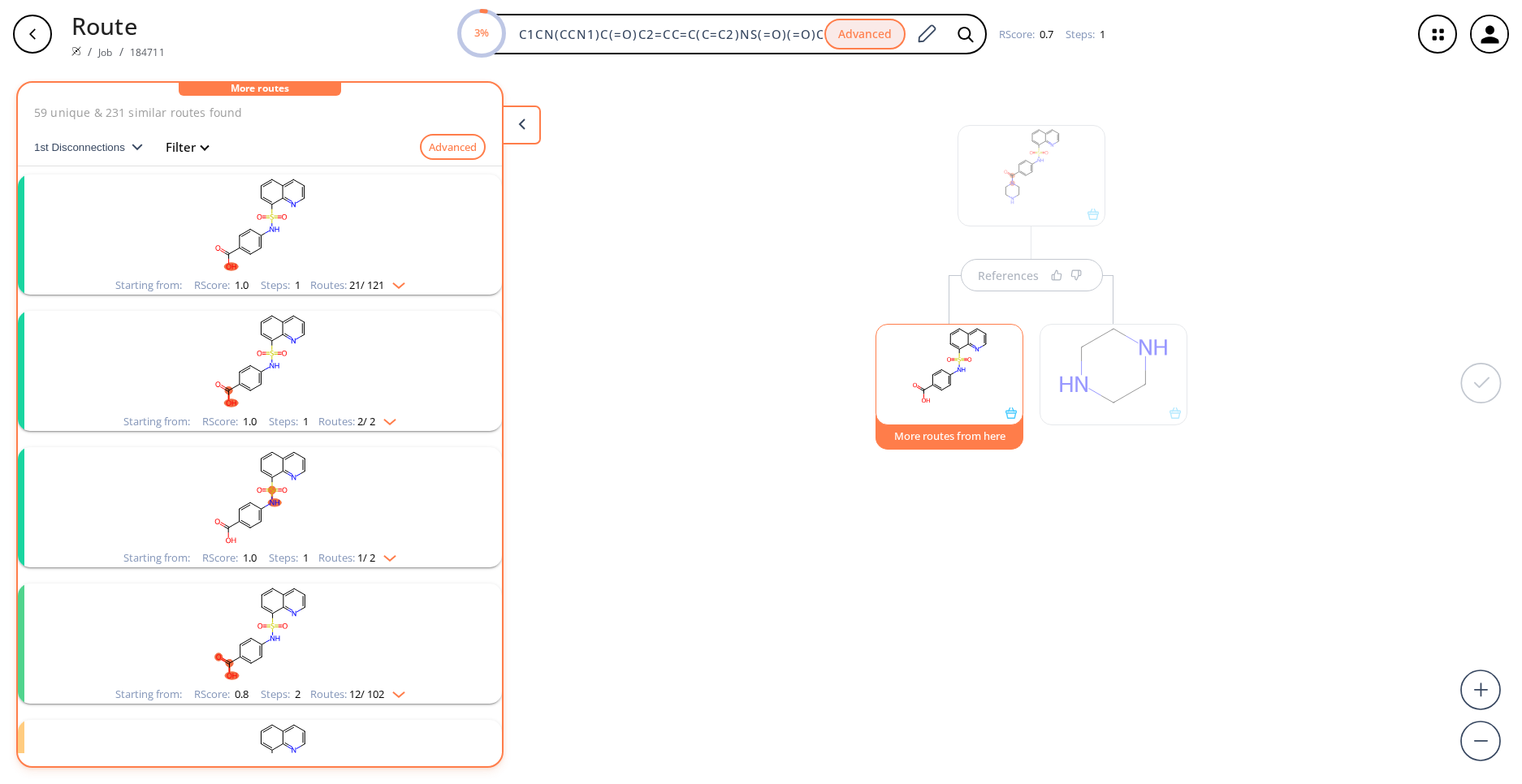
click at [345, 238] on rect "clusters" at bounding box center [259, 225] width 422 height 101
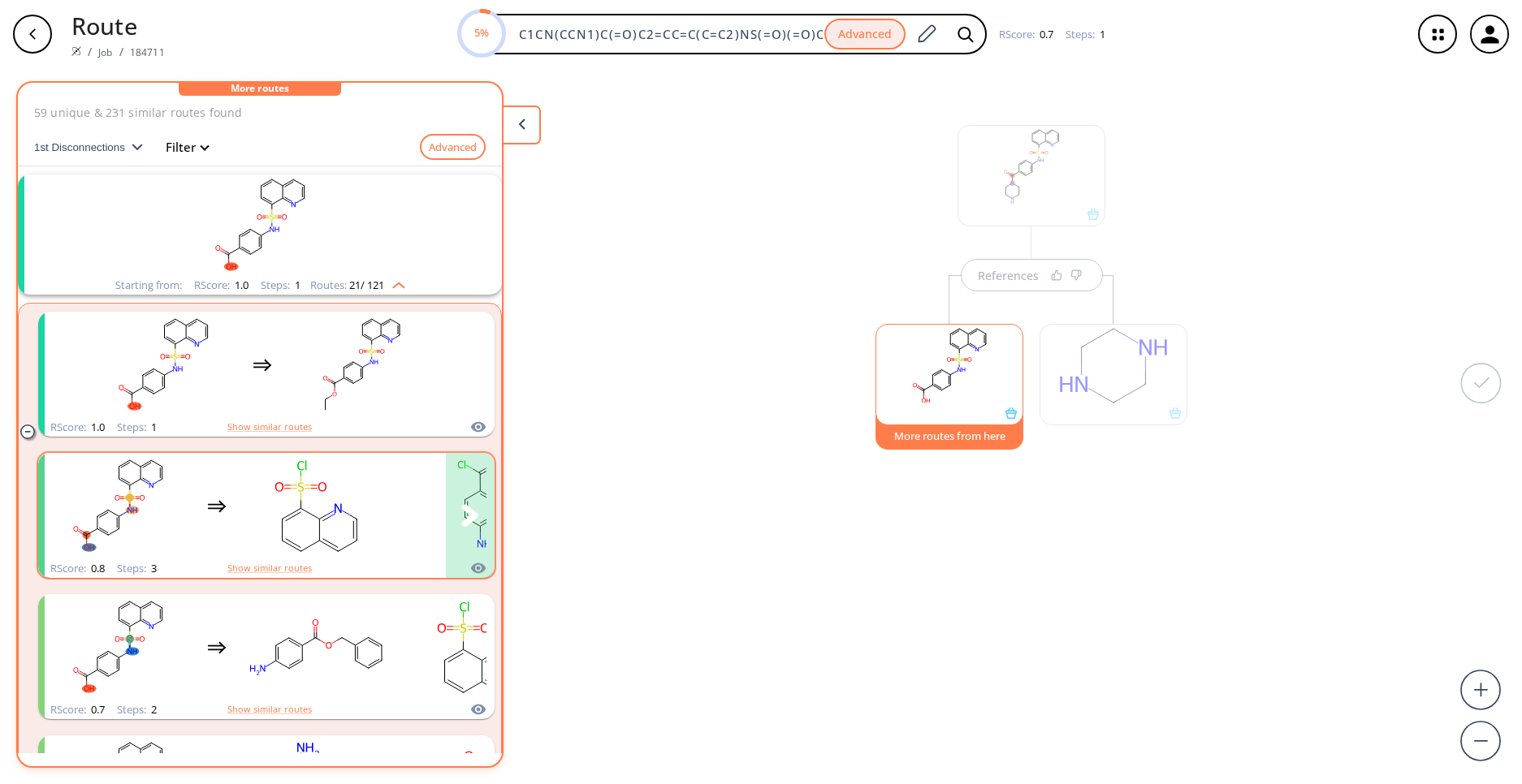
click at [287, 543] on rect "clusters" at bounding box center [316, 506] width 146 height 101
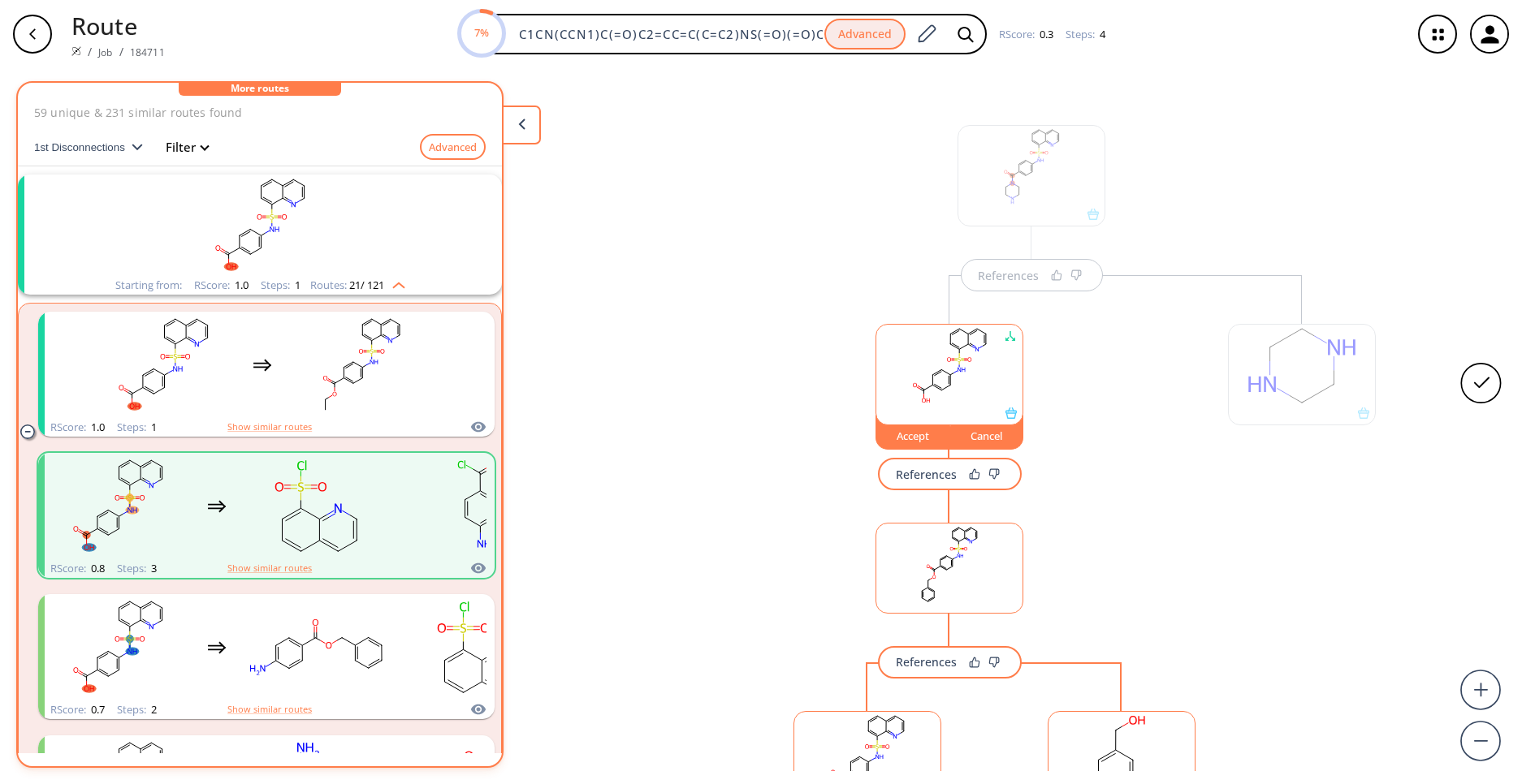
click at [651, 439] on div "References Accept Cancel References References References" at bounding box center [761, 420] width 1522 height 703
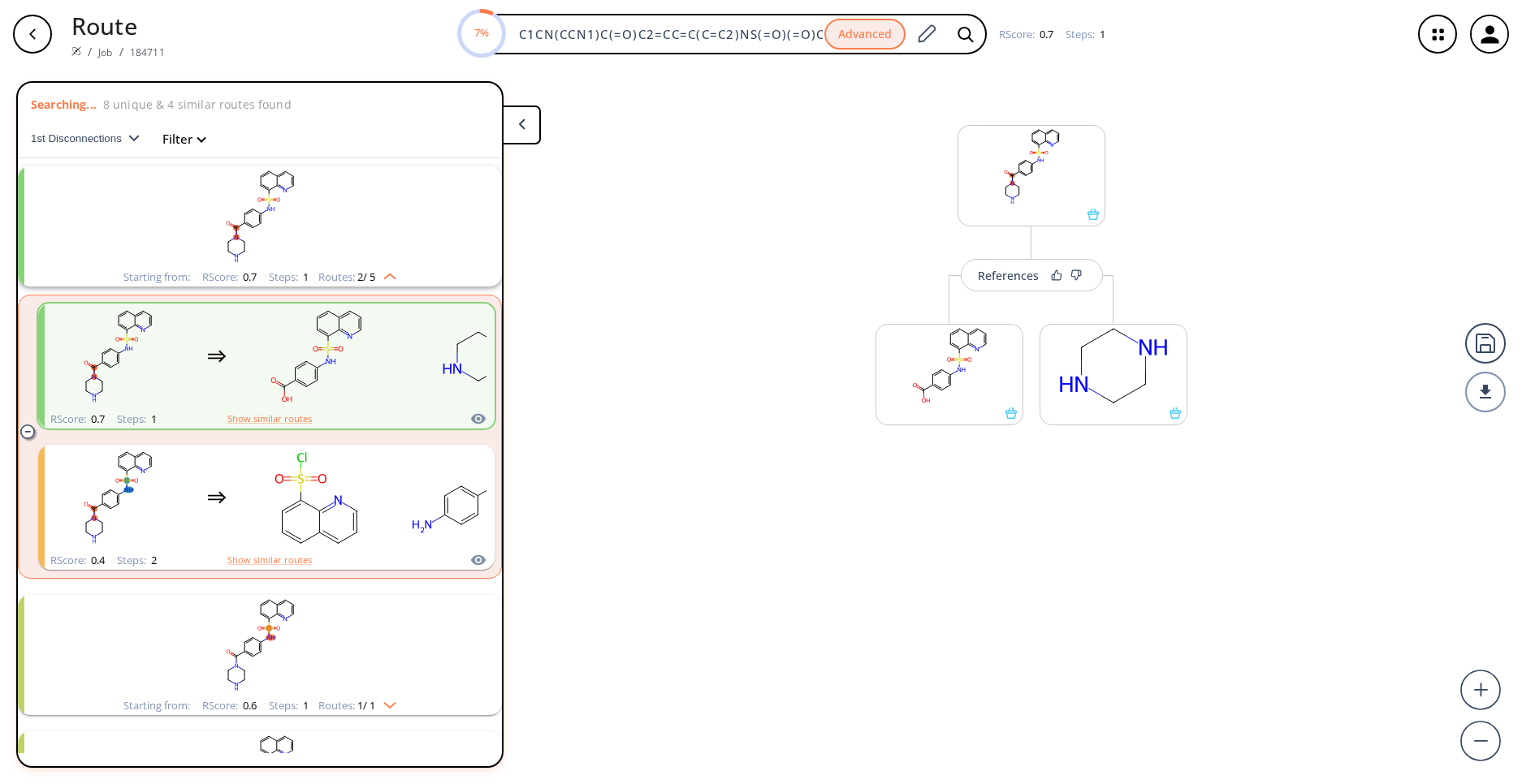
click at [740, 475] on div "References More routes from here More routes from here" at bounding box center [761, 420] width 1522 height 703
click at [931, 437] on button "More routes from here" at bounding box center [949, 432] width 148 height 35
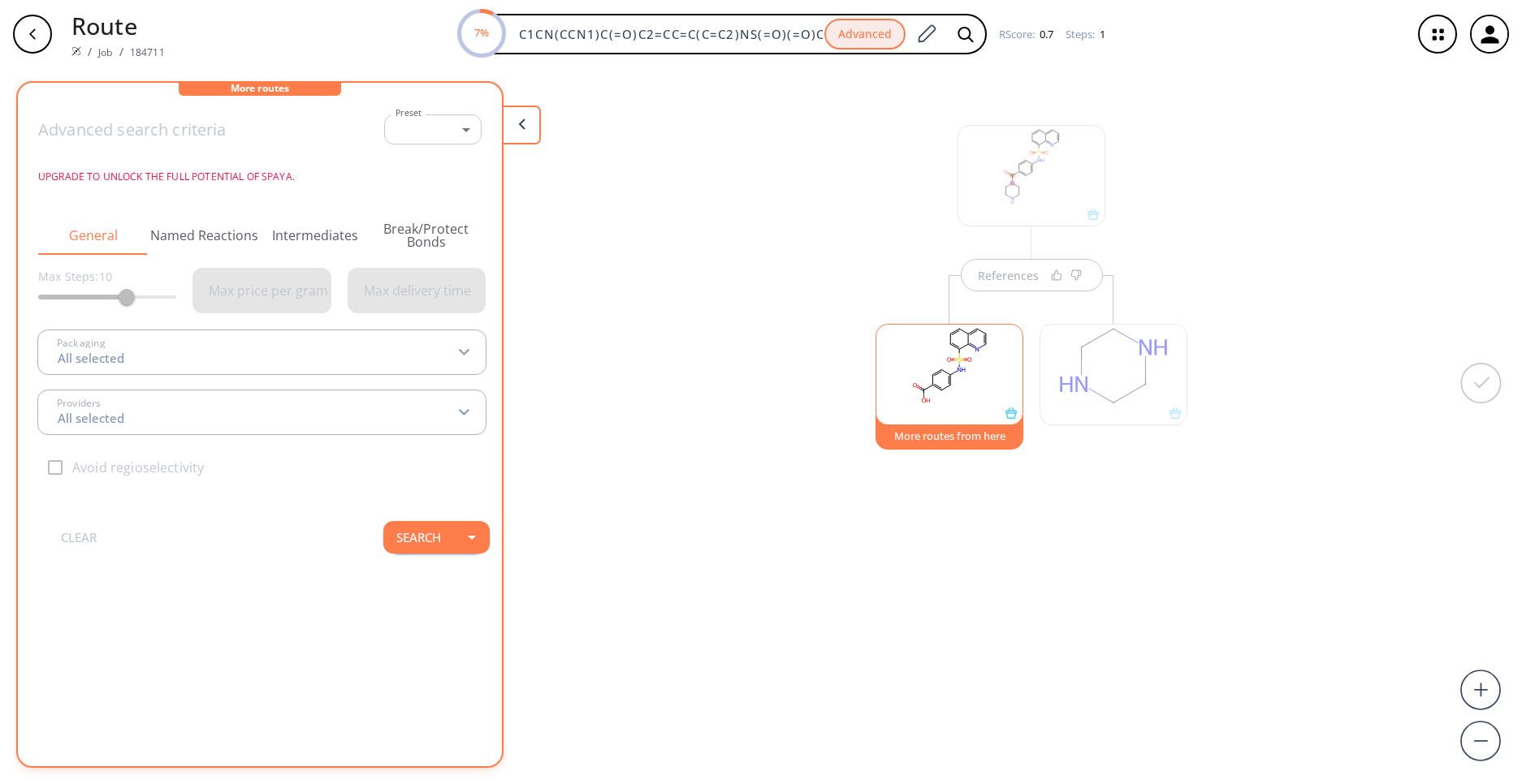
click at [1153, 346] on div at bounding box center [1113, 374] width 148 height 101
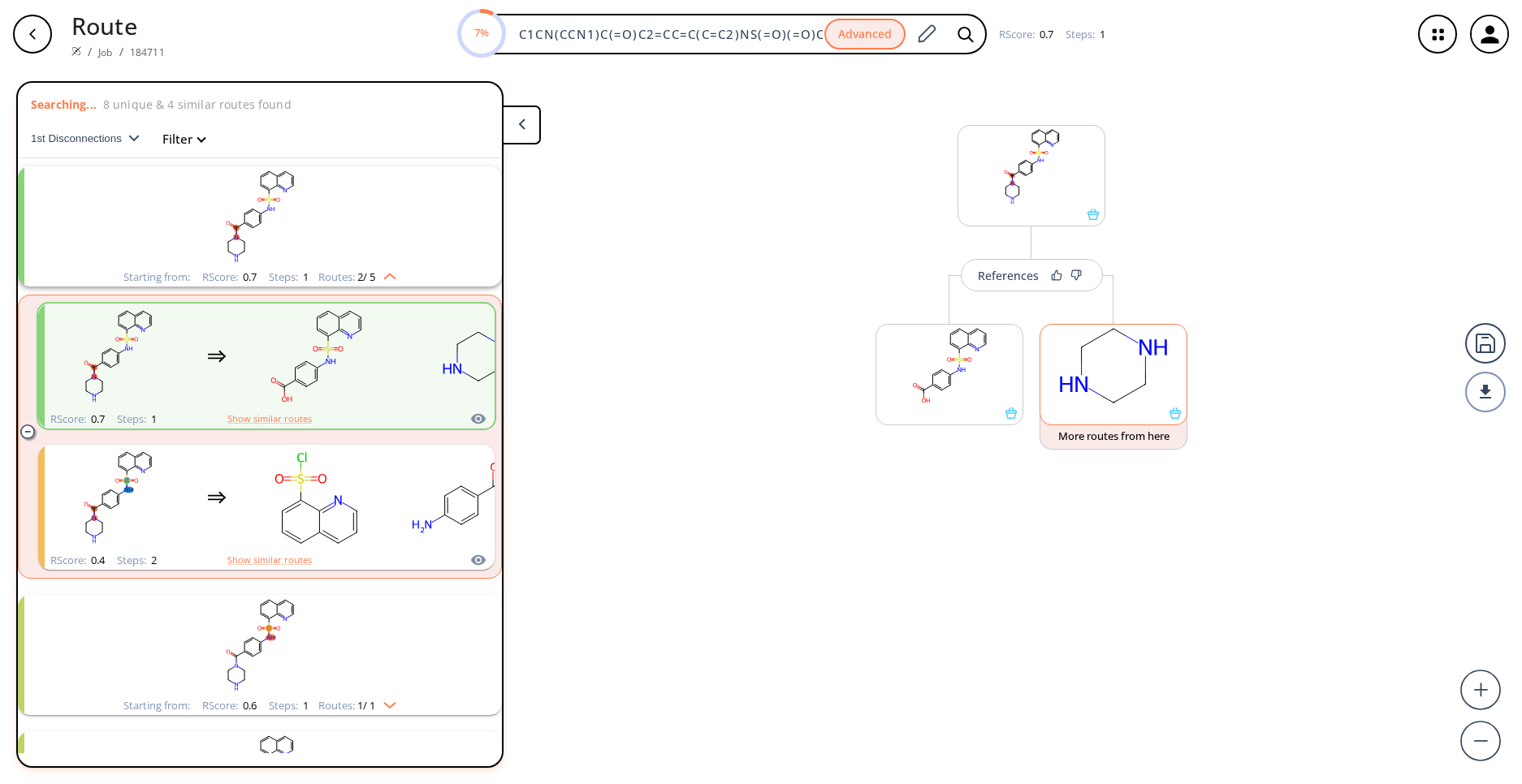
click at [1153, 346] on rect at bounding box center [1113, 366] width 146 height 83
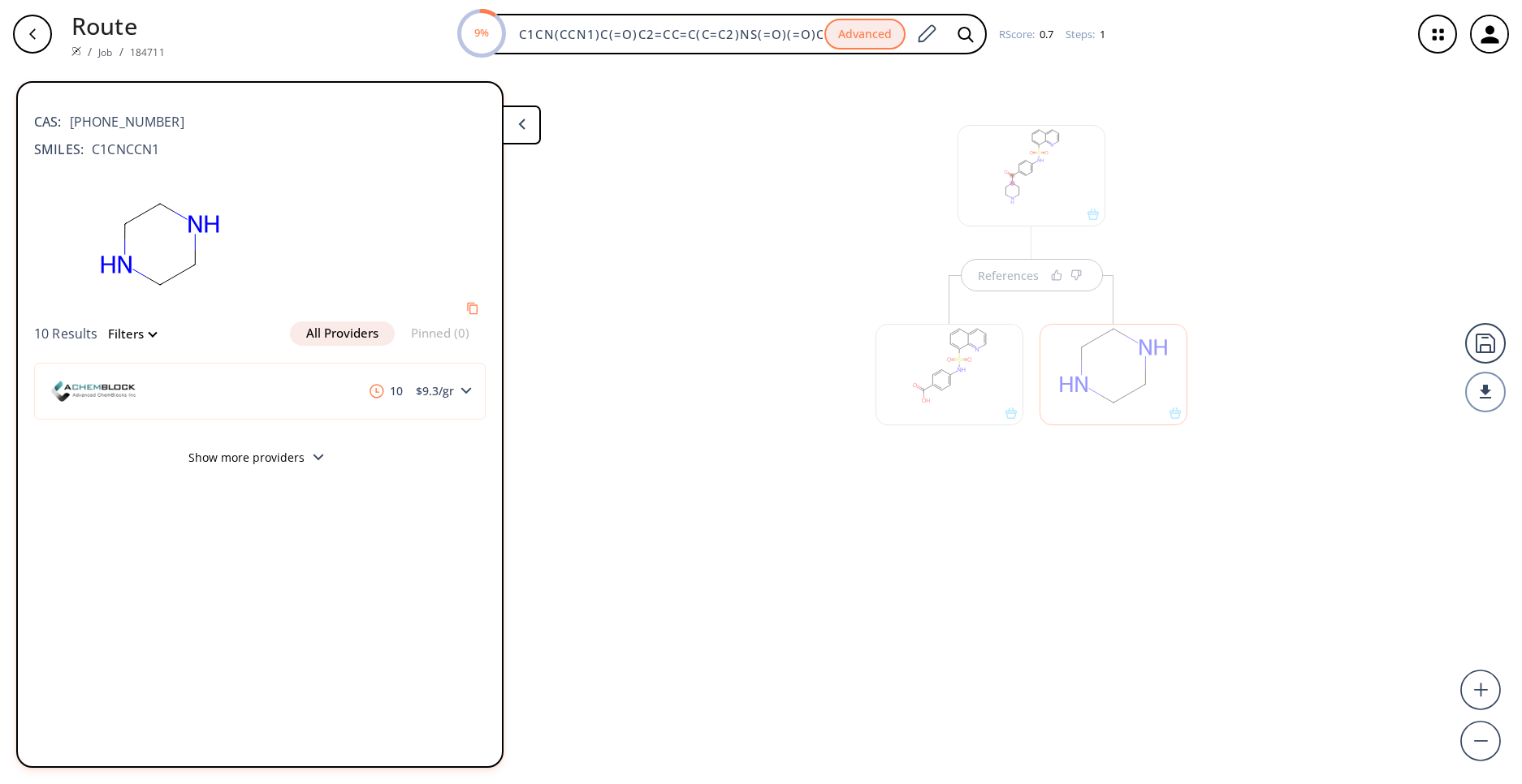
click at [270, 460] on button "Show more providers" at bounding box center [259, 460] width 452 height 38
click at [861, 545] on div "References" at bounding box center [761, 420] width 1522 height 703
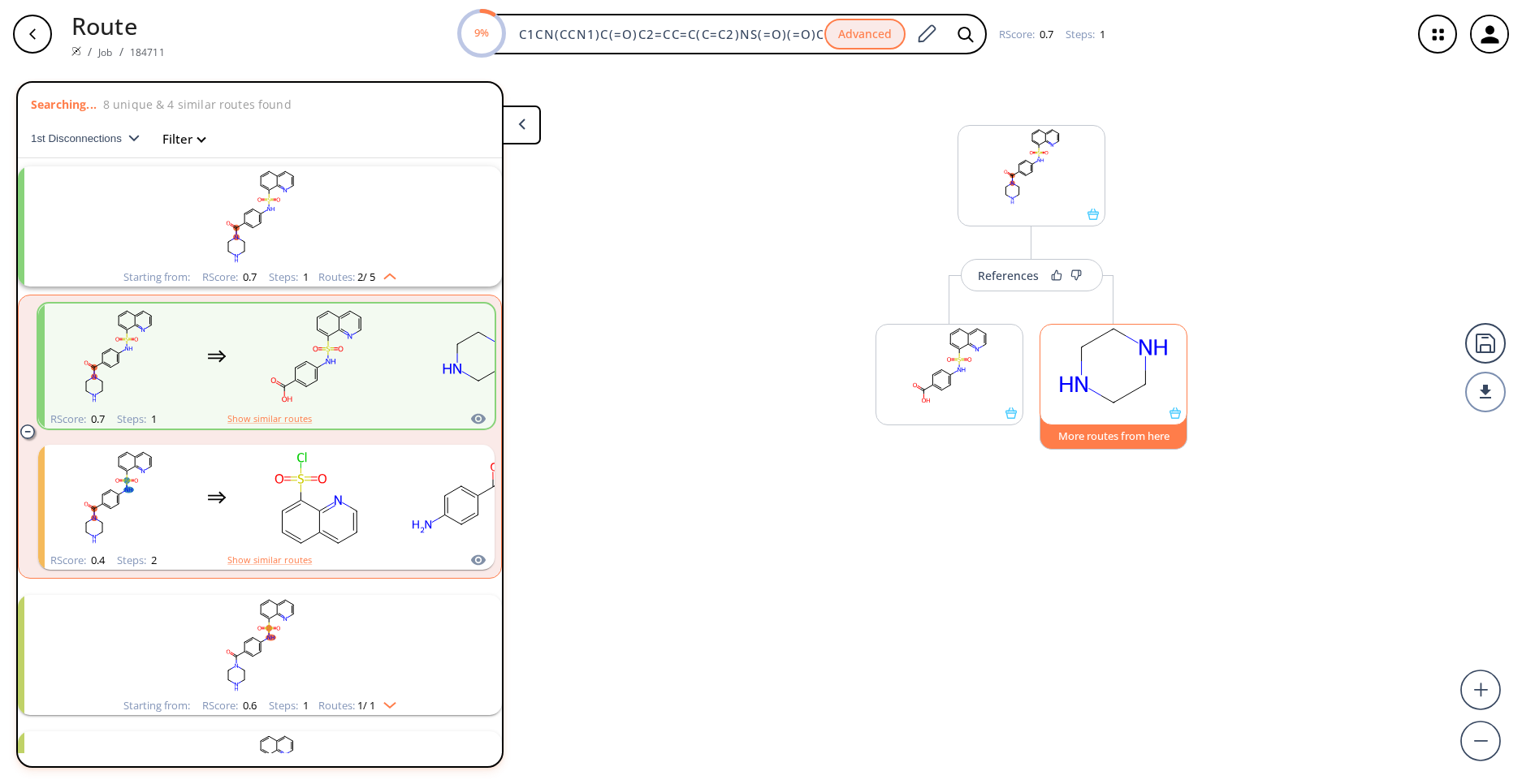
click at [1156, 432] on button "More routes from here" at bounding box center [1113, 432] width 148 height 35
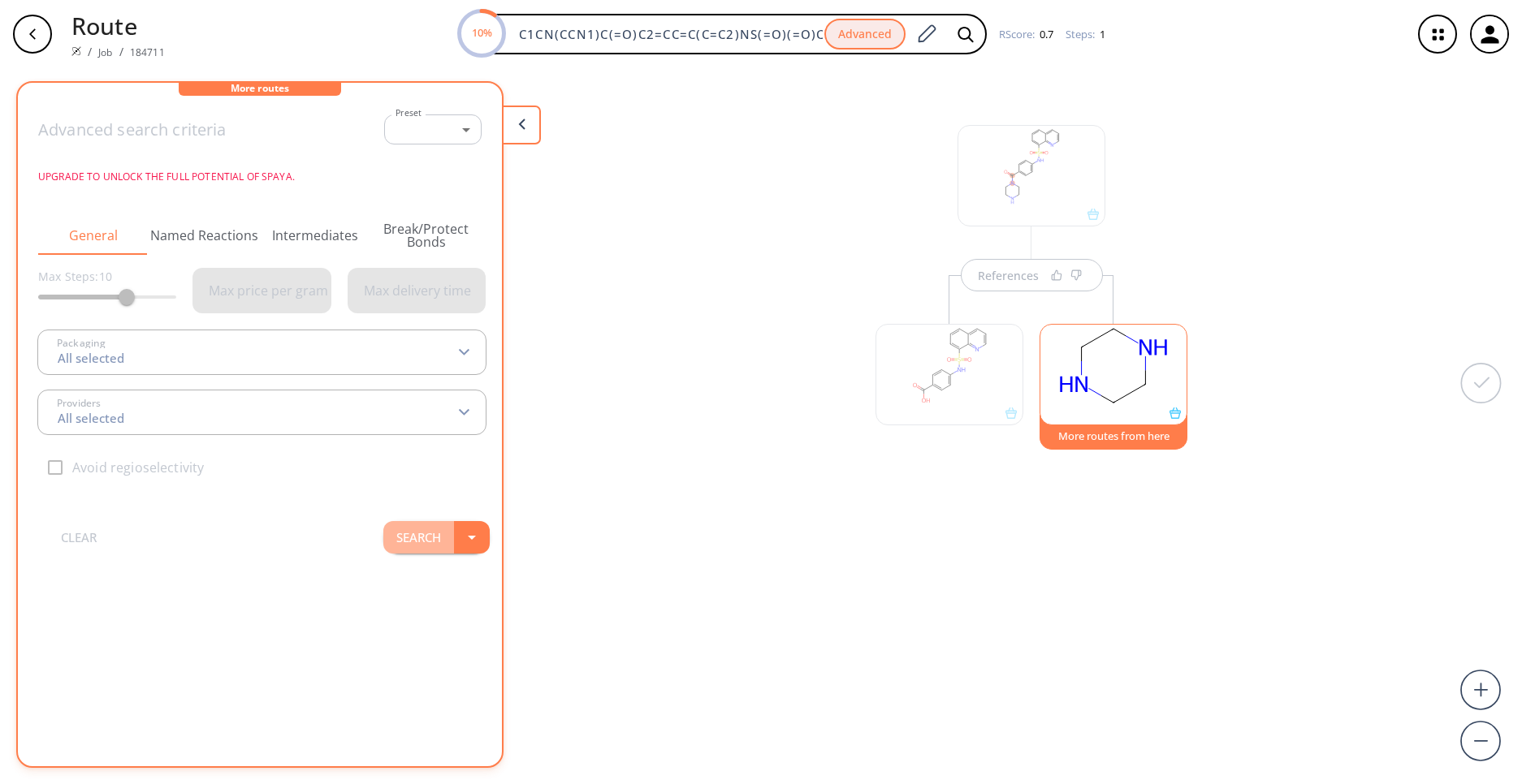
click at [383, 540] on button "Search" at bounding box center [419, 537] width 71 height 32
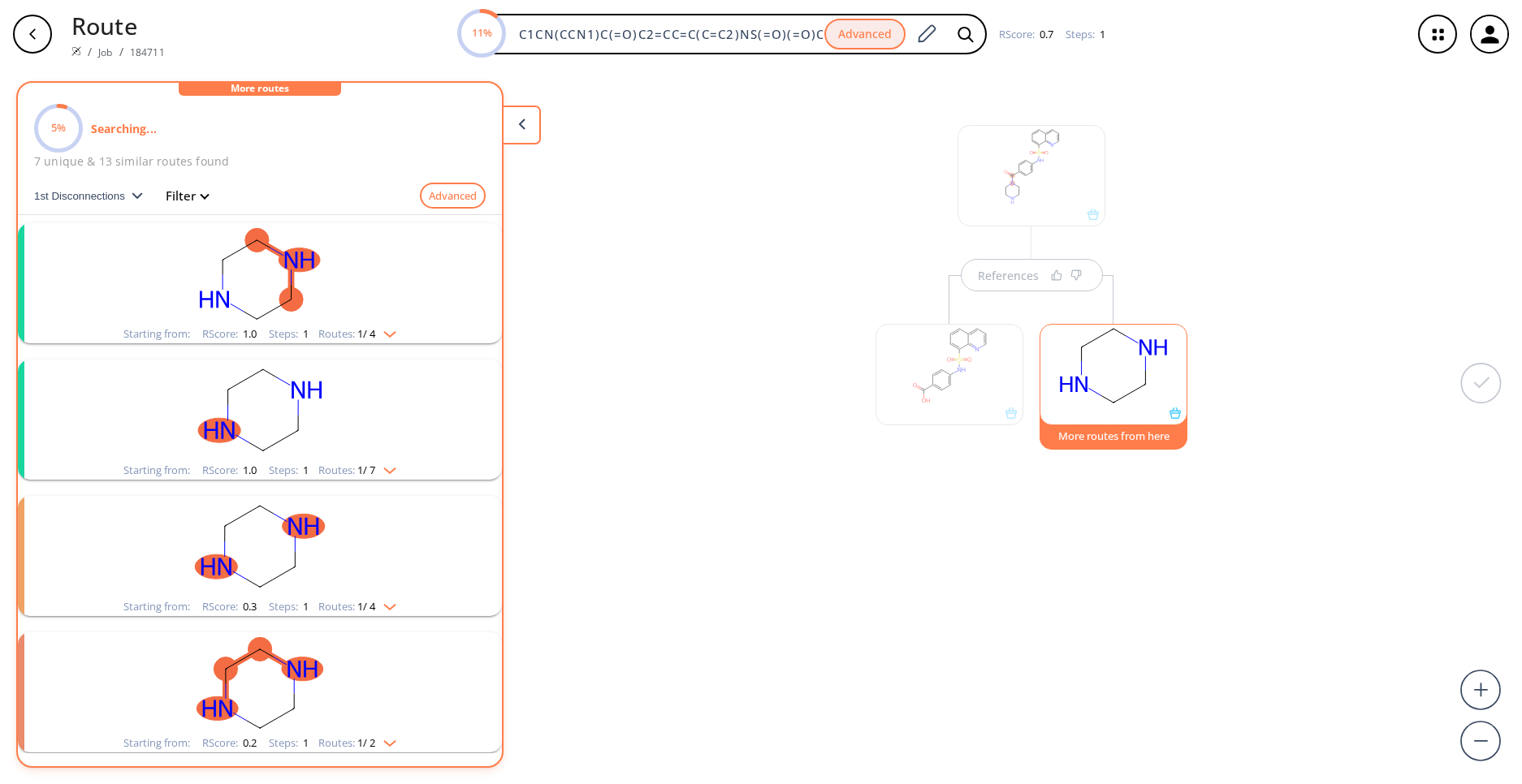
click at [318, 457] on rect "clusters" at bounding box center [259, 410] width 422 height 101
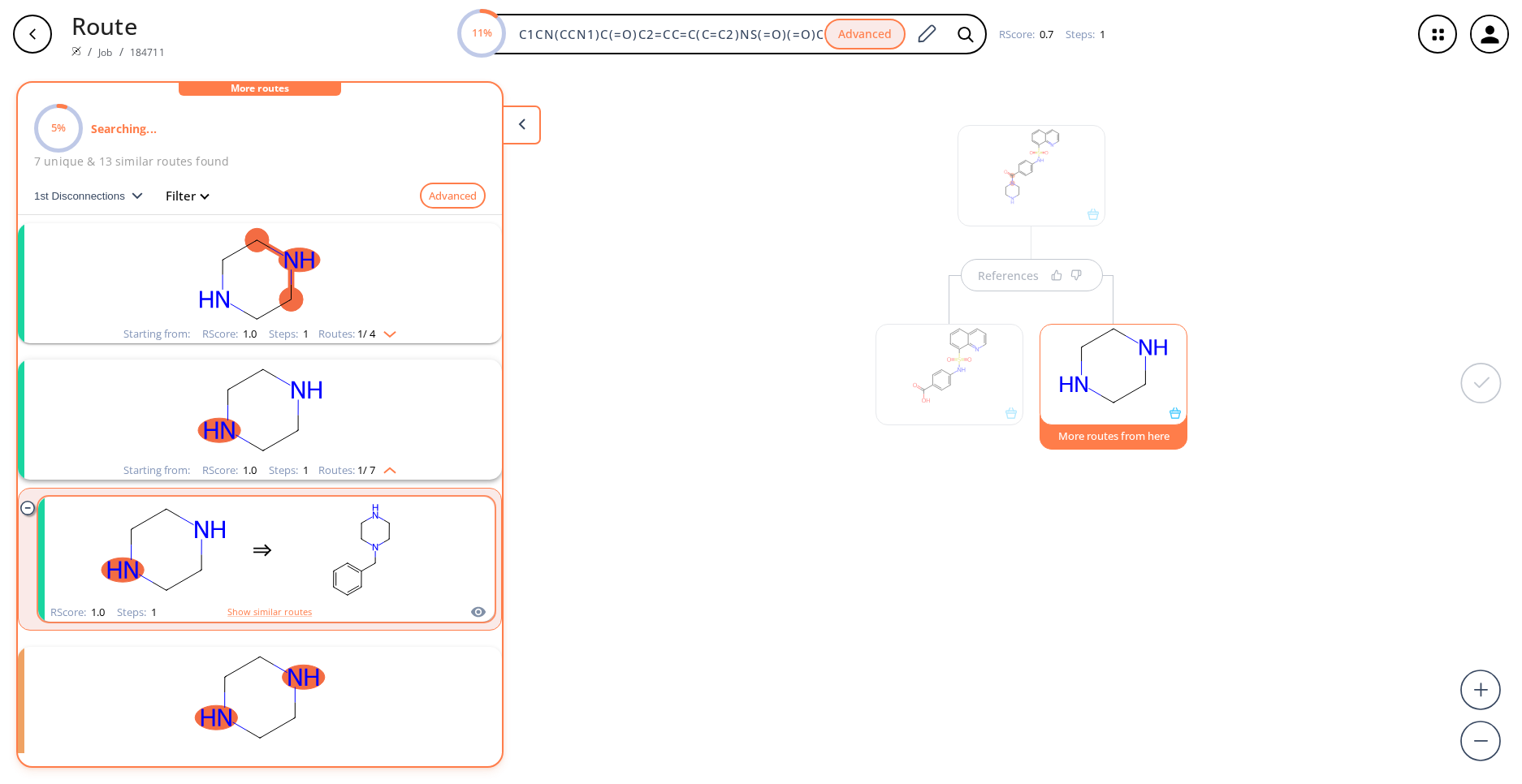
click at [317, 540] on rect "clusters" at bounding box center [361, 550] width 146 height 101
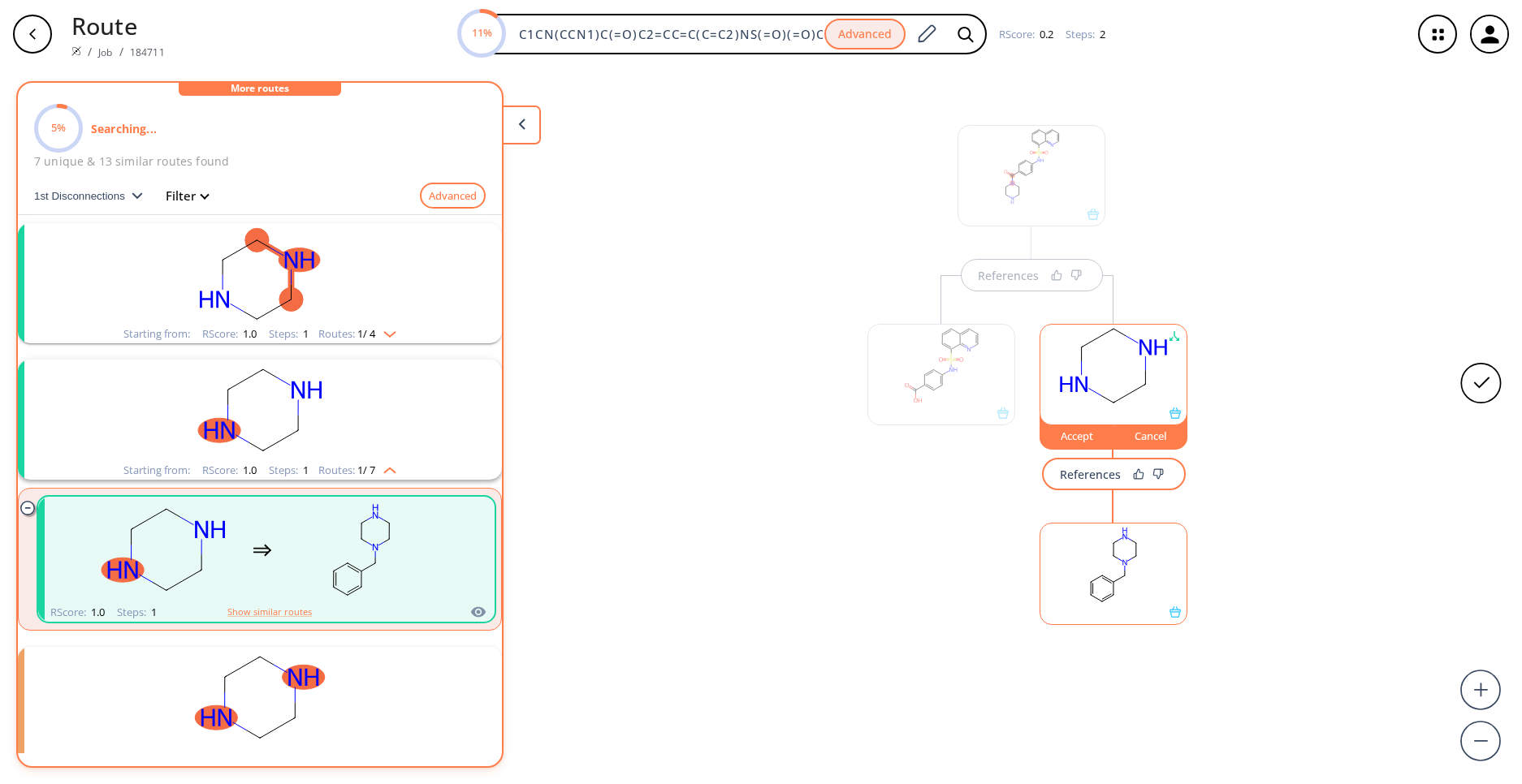
click at [1125, 553] on rect at bounding box center [1113, 565] width 146 height 83
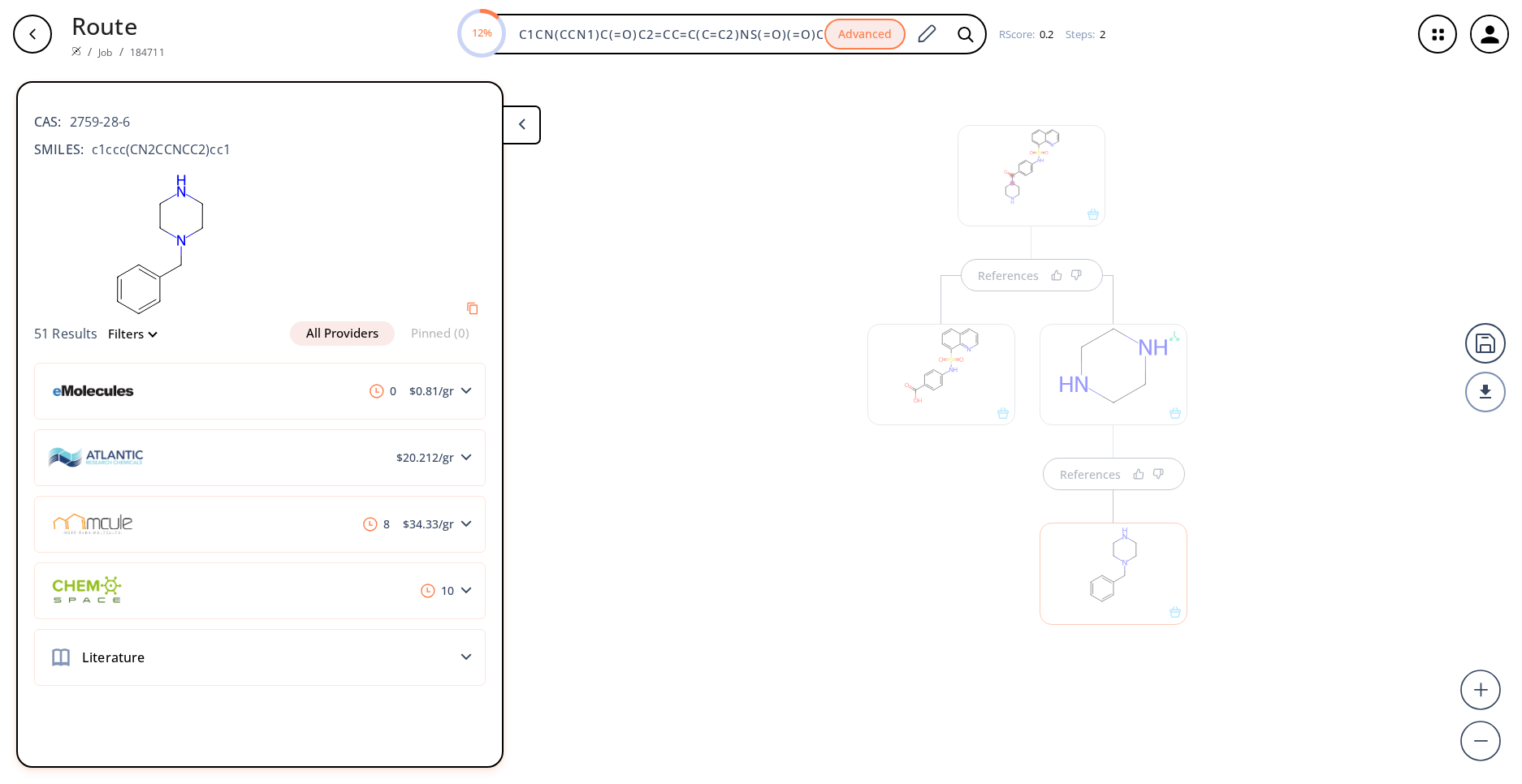
click at [1104, 402] on div at bounding box center [1113, 374] width 148 height 101
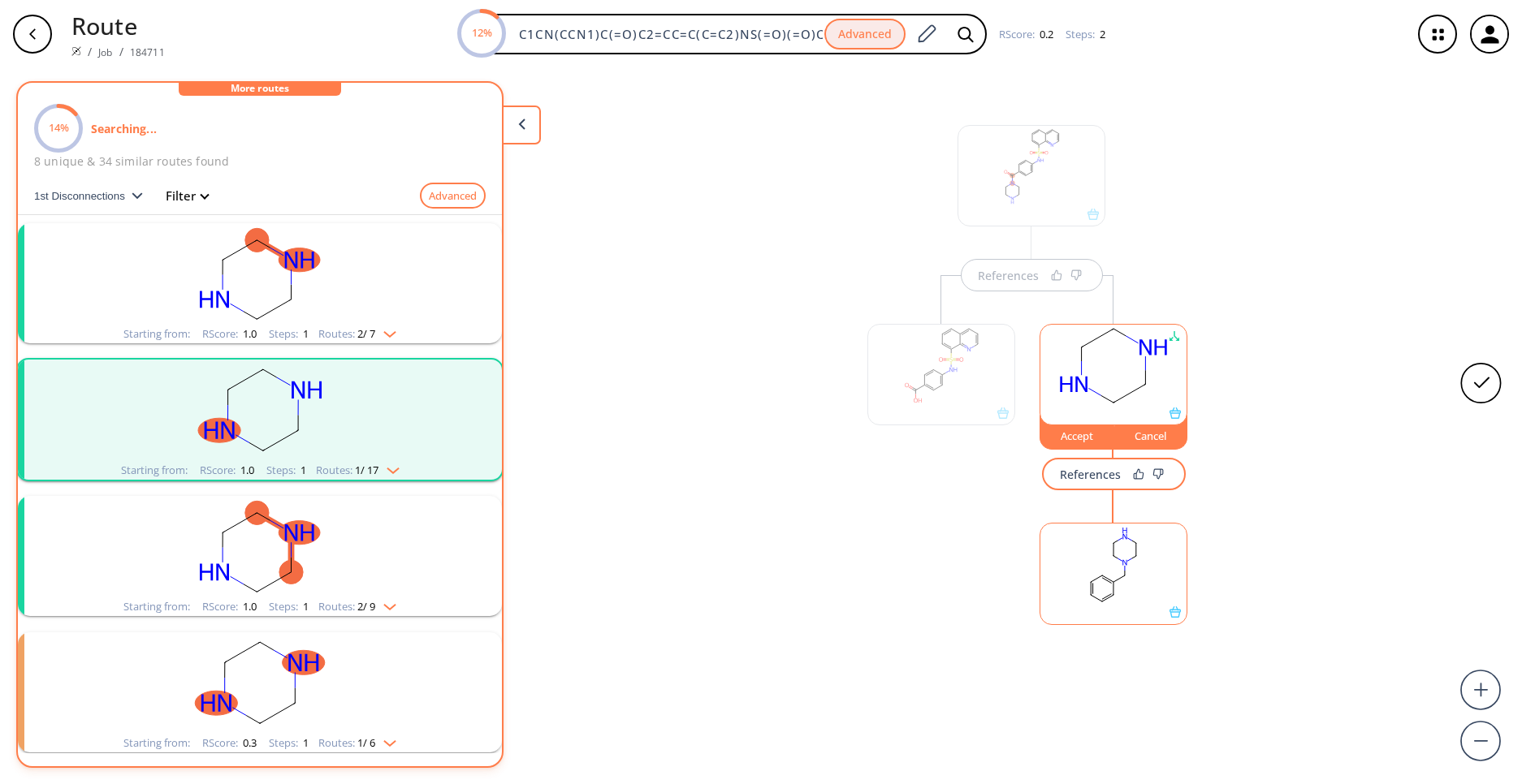
click at [330, 299] on rect "clusters" at bounding box center [259, 273] width 422 height 101
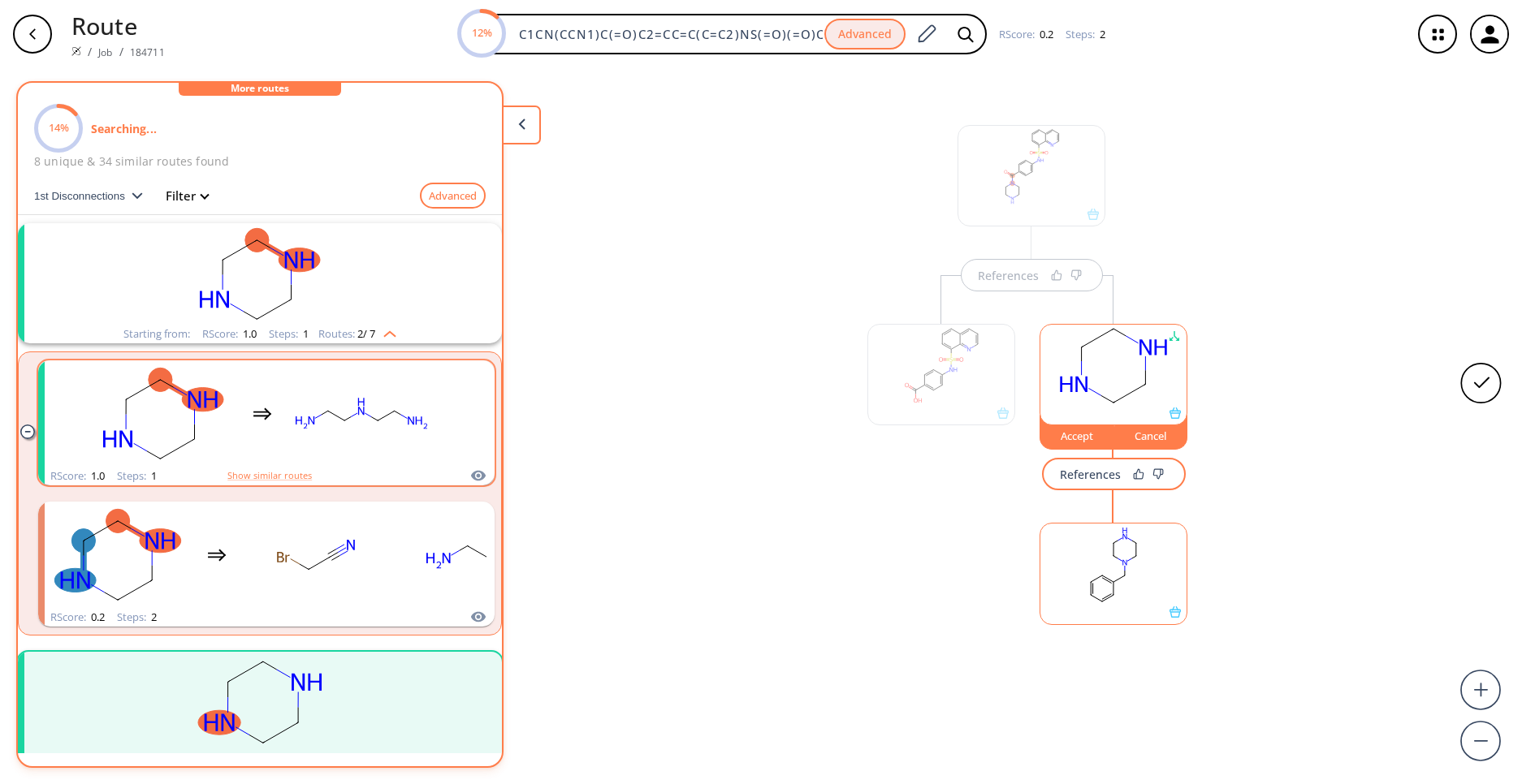
click at [356, 406] on rect "clusters" at bounding box center [361, 413] width 146 height 101
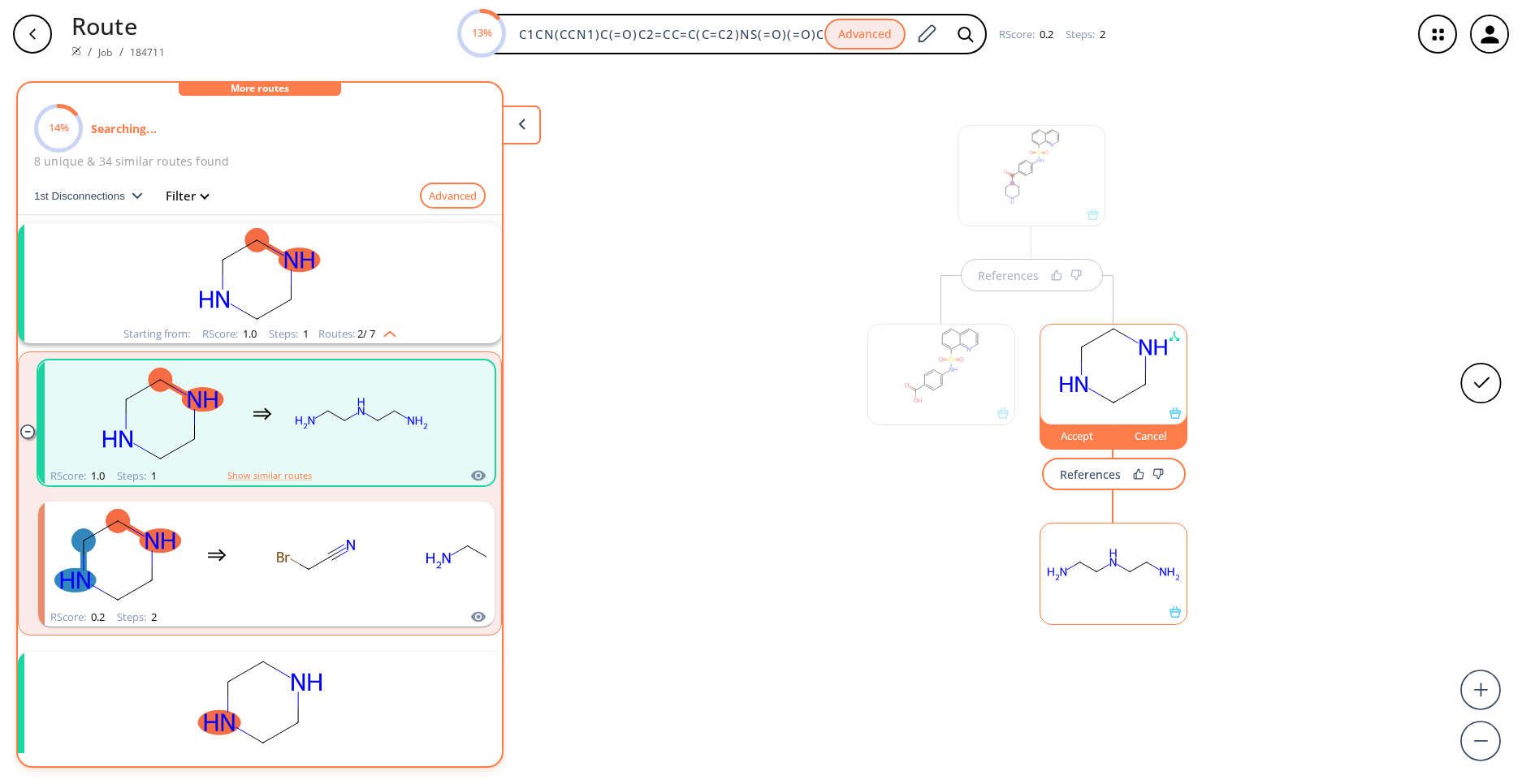
click at [1128, 563] on rect at bounding box center [1113, 565] width 146 height 83
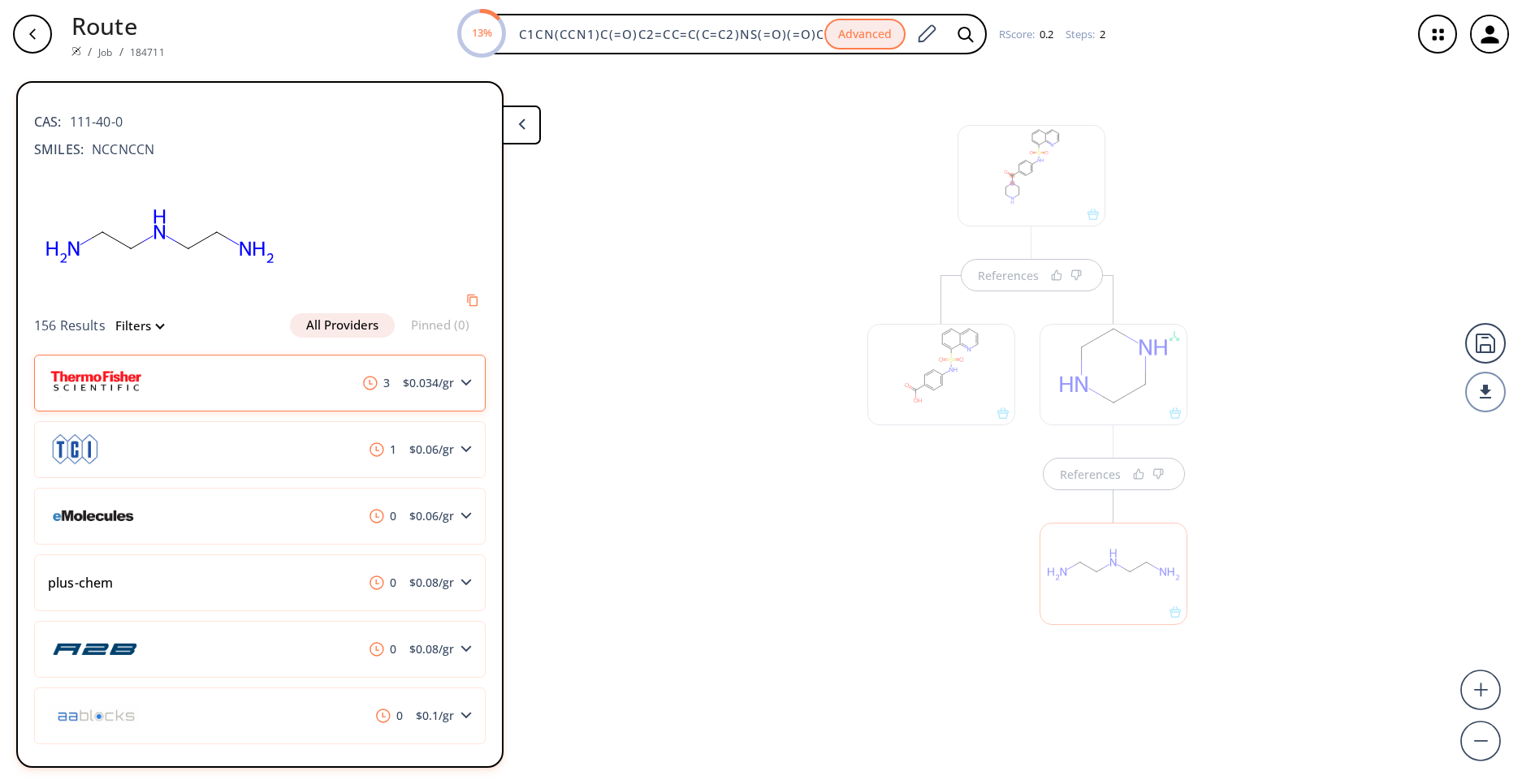
click at [427, 389] on span "$ 0.034 /gr" at bounding box center [429, 383] width 64 height 12
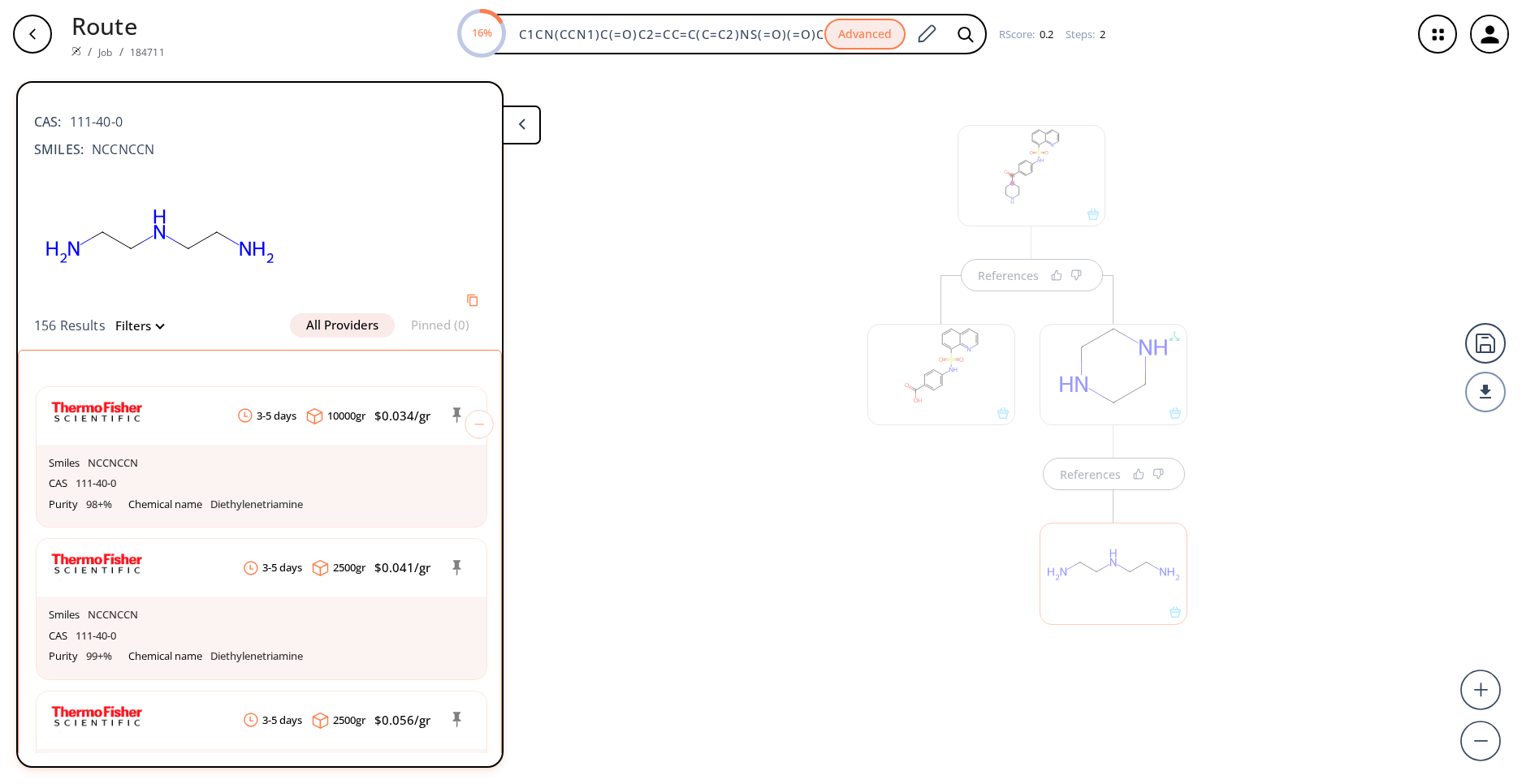
click at [722, 383] on div "References References" at bounding box center [761, 420] width 1522 height 703
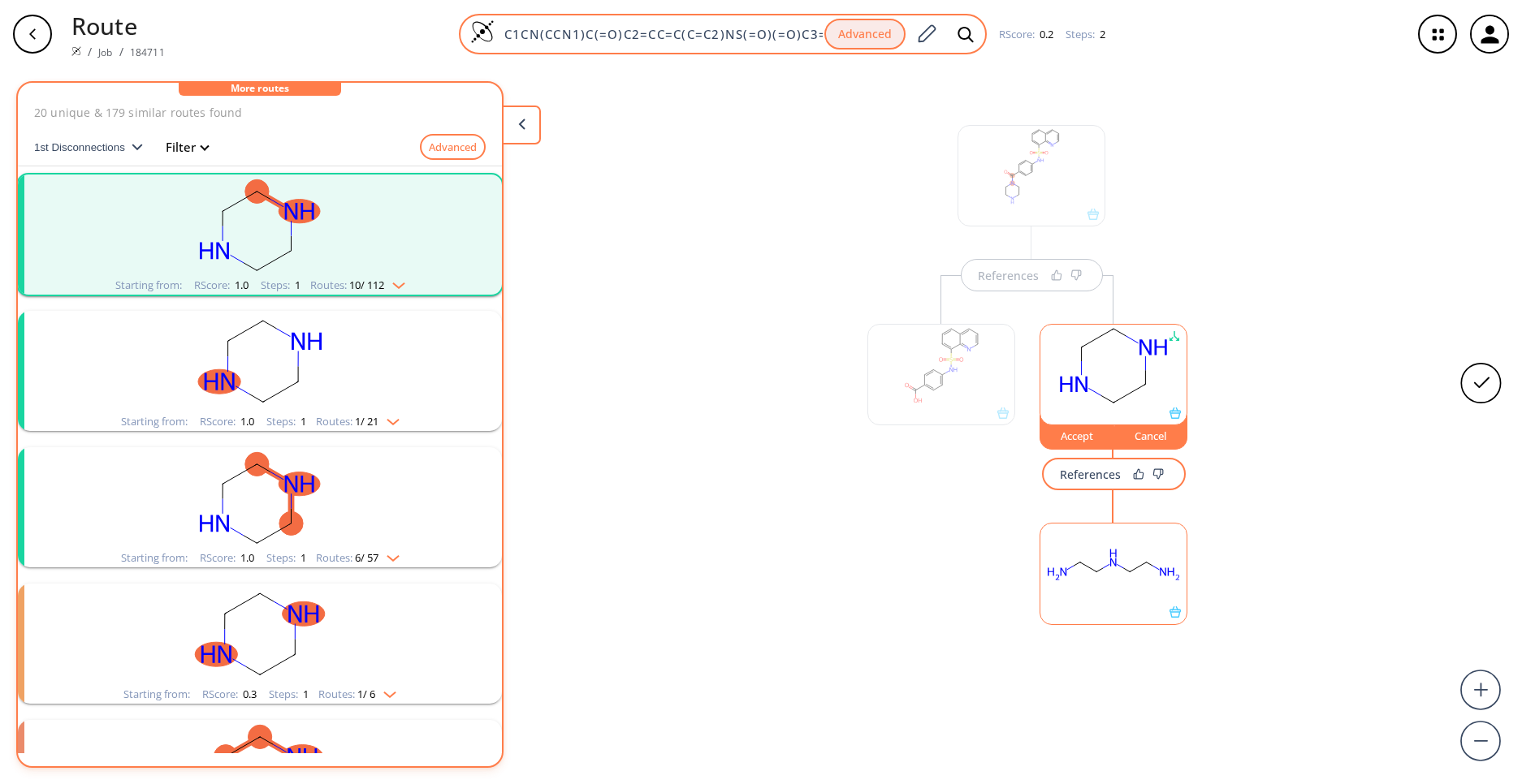
click at [638, 33] on input "C1CN(CCN1)C(=O)C2=CC=C(C=C2)NS(=O)(=O)C3=CC=CC4=C3N=CC=C4" at bounding box center [659, 35] width 330 height 16
paste input "C1CN(CCN1)C(=O)C2=CC=C(C=C2)NS(=O)(=O)C3=CC=CC4=C3N=CC=C4"
type input "C1CN(CCN1)C(=O)C2=CC=C(C=C2)NS(=O)(=O)C3=CC=CC4=C3N=CC=C4"
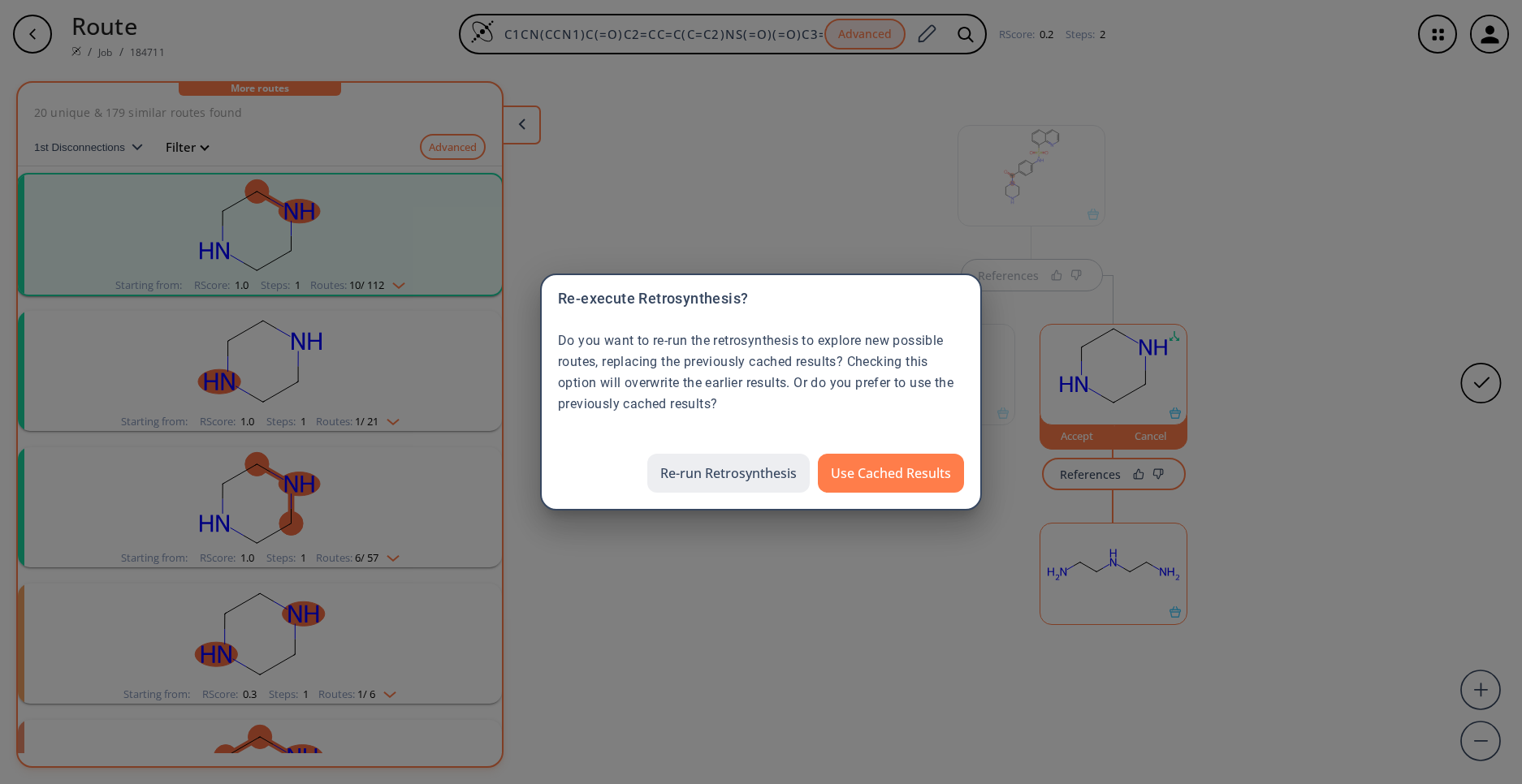
click at [725, 476] on button "Re-run Retrosynthesis" at bounding box center [728, 473] width 162 height 39
